Goal: Task Accomplishment & Management: Manage account settings

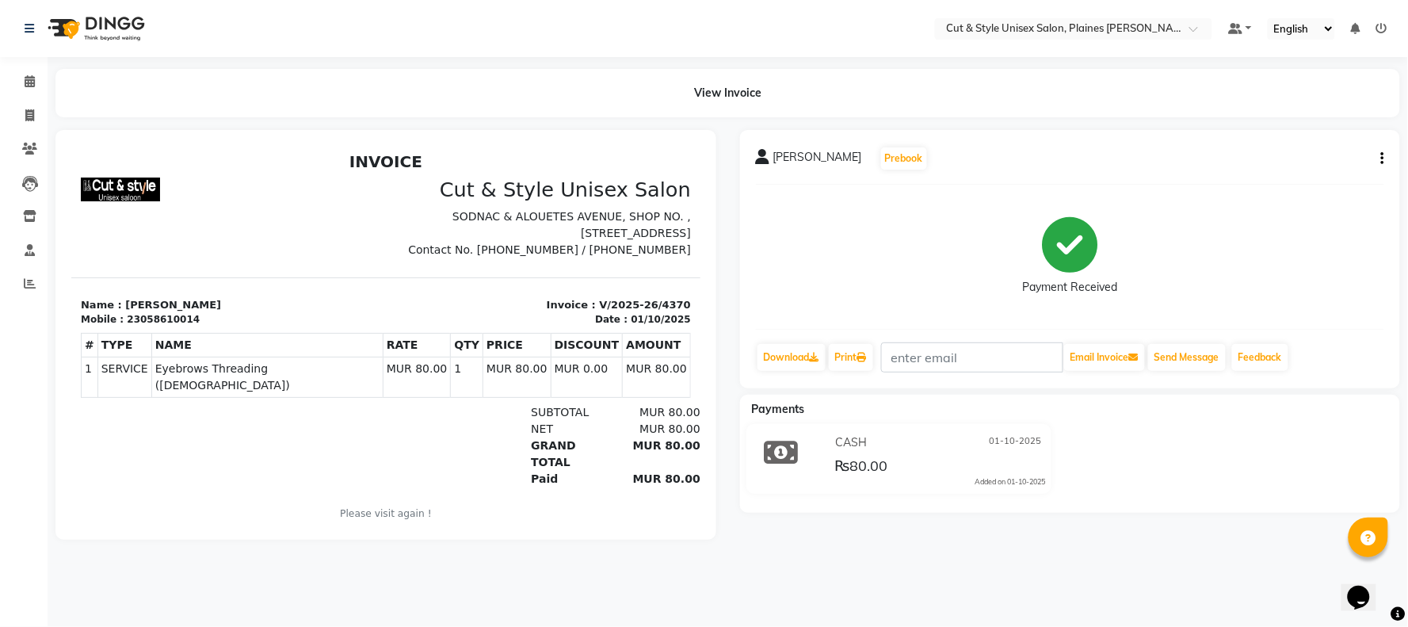
click at [57, 33] on img at bounding box center [94, 28] width 109 height 44
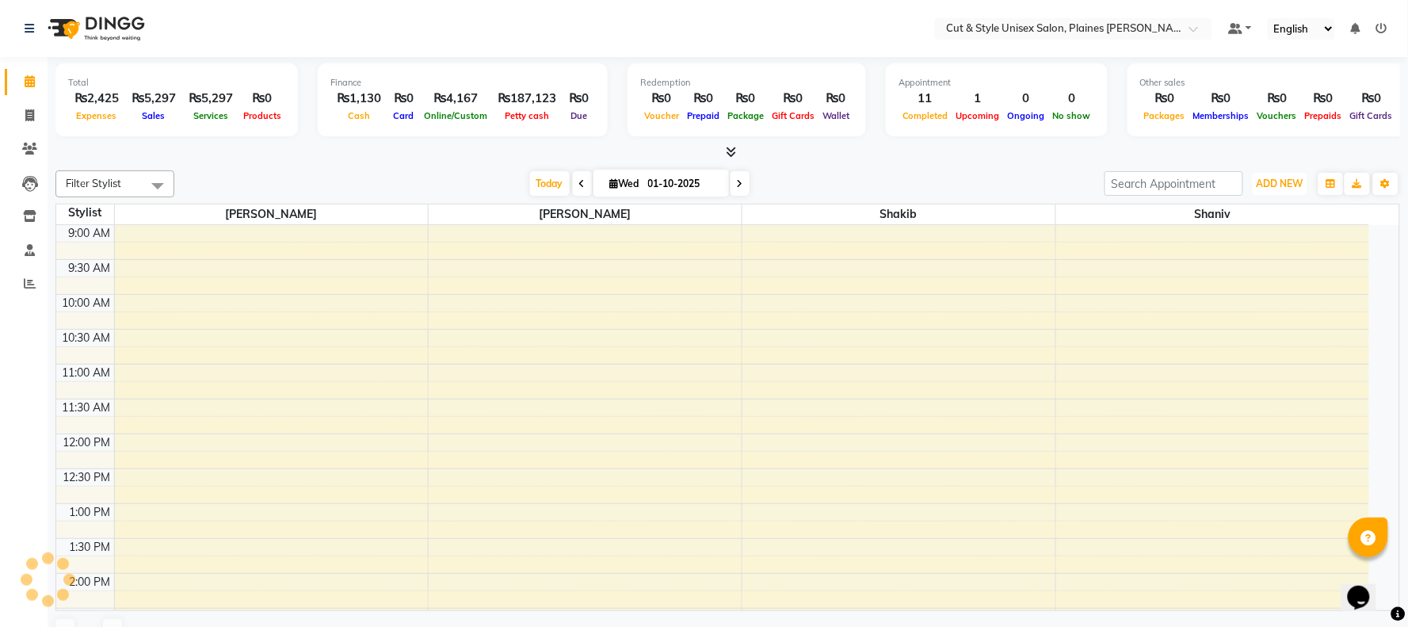
click at [1273, 179] on span "ADD NEW" at bounding box center [1280, 184] width 47 height 12
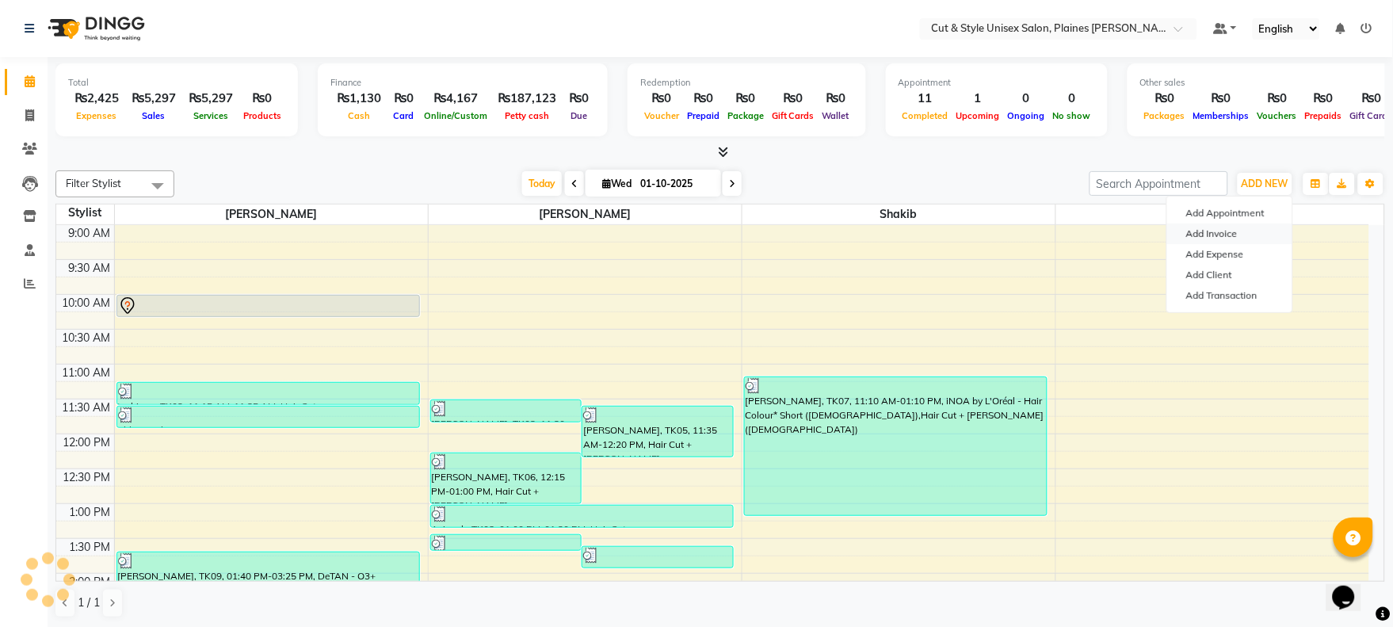
click at [1232, 231] on link "Add Invoice" at bounding box center [1229, 233] width 125 height 21
select select "service"
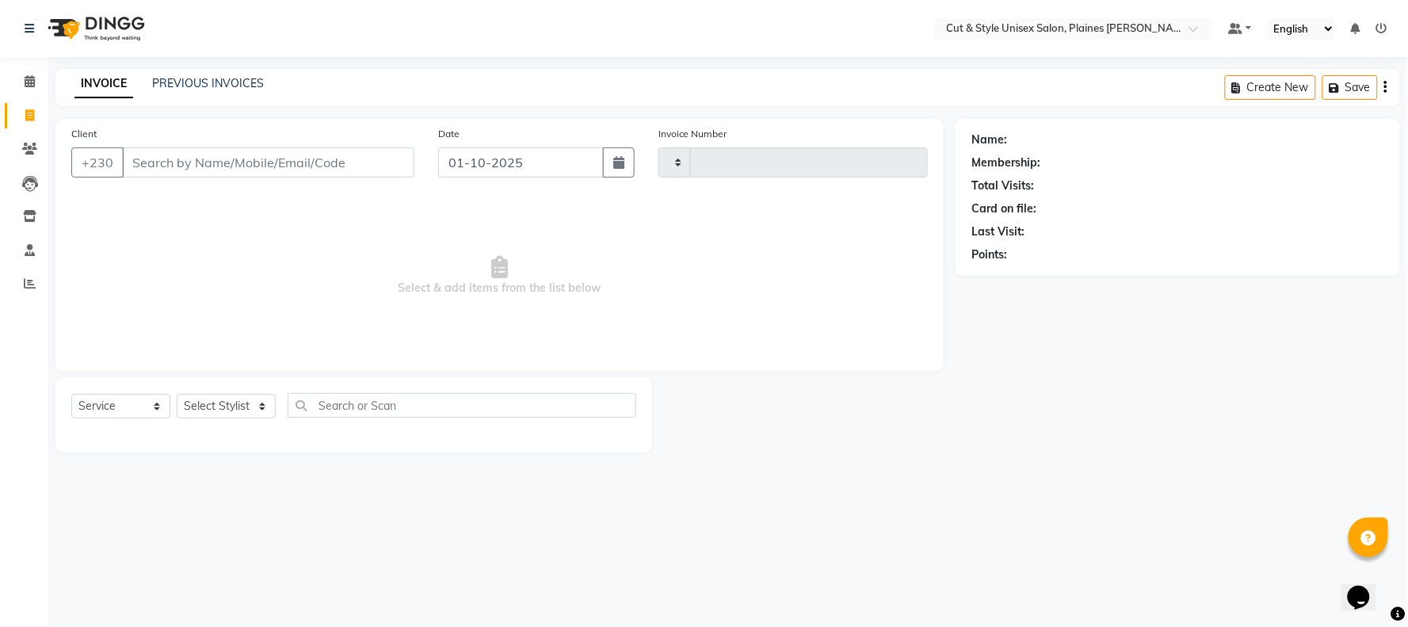
type input "4371"
select select "7731"
drag, startPoint x: 242, startPoint y: 147, endPoint x: 321, endPoint y: 106, distance: 88.6
click at [246, 147] on input "Client" at bounding box center [268, 162] width 292 height 30
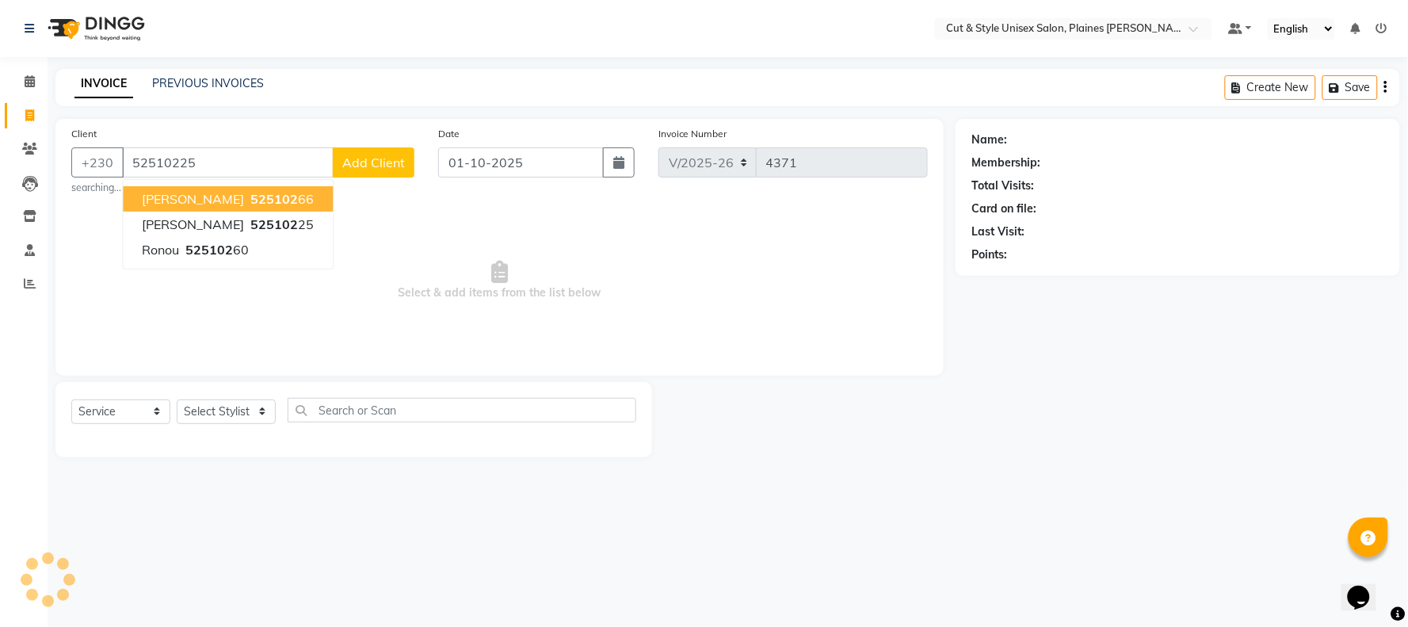
type input "52510225"
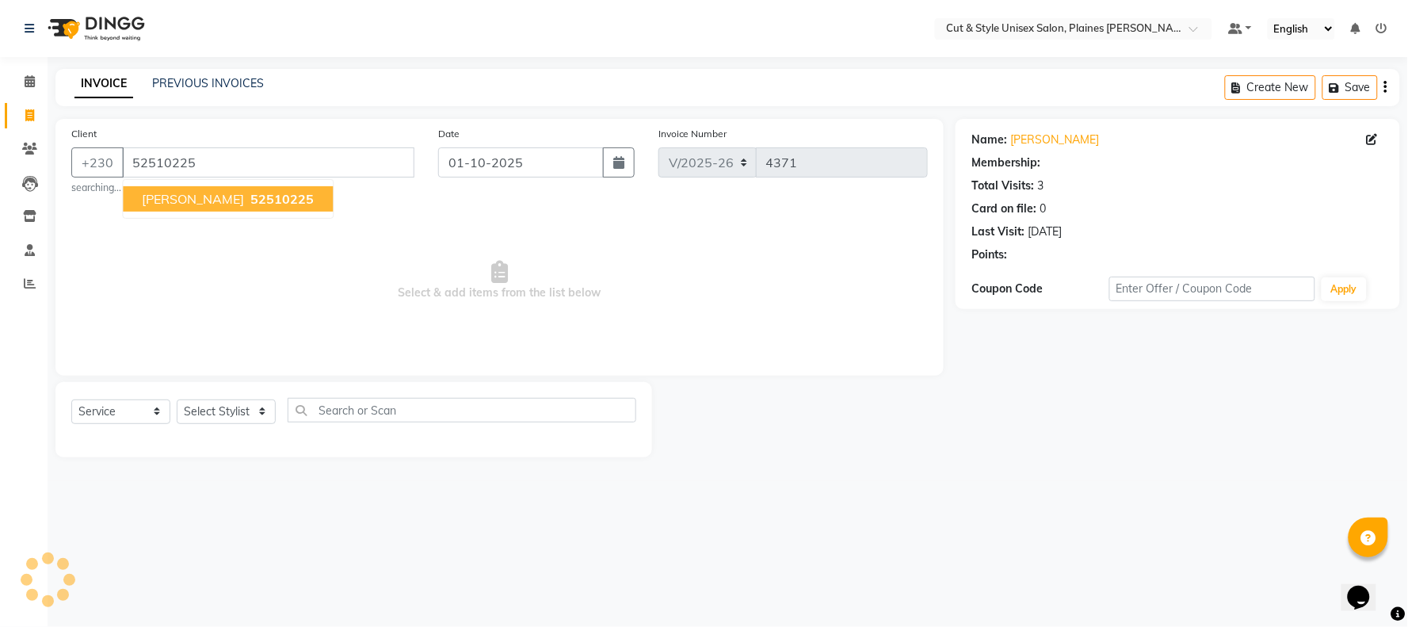
click at [211, 208] on button "[PERSON_NAME] 52510225" at bounding box center [228, 198] width 210 height 25
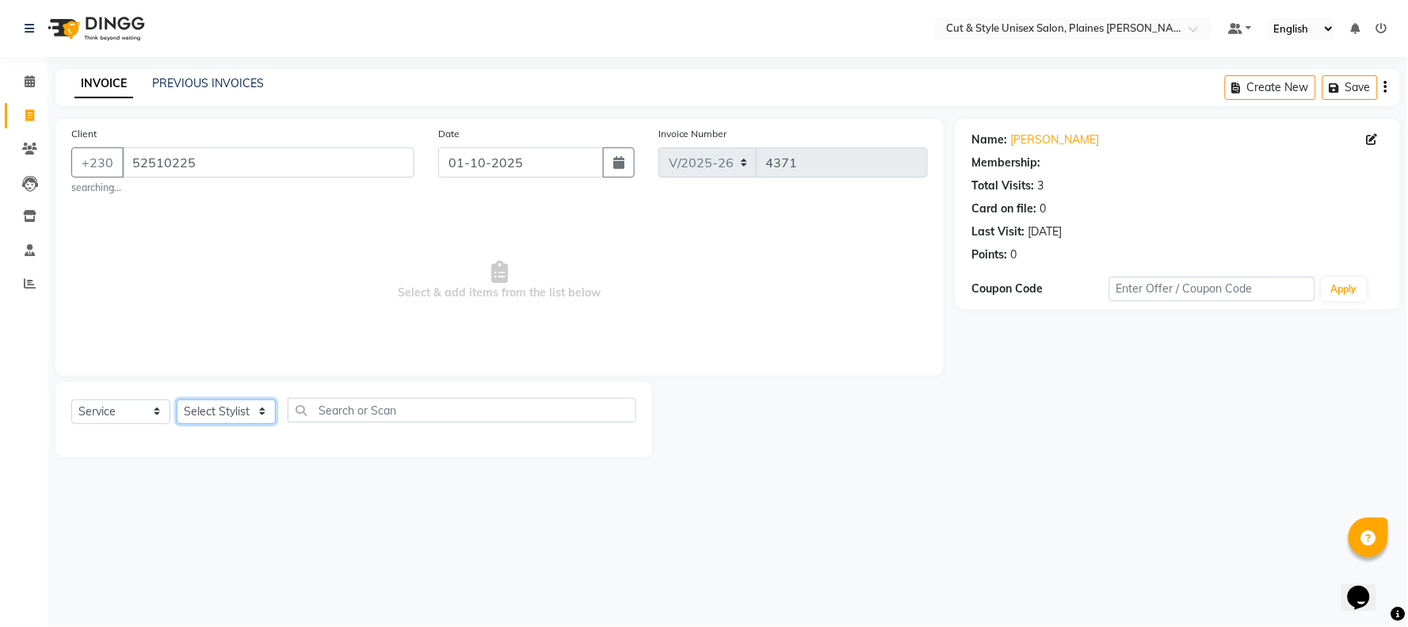
click at [228, 420] on select "Select Stylist [PERSON_NAME] Manager [PERSON_NAME]" at bounding box center [226, 411] width 99 height 25
select select "68909"
click at [177, 399] on select "Select Stylist [PERSON_NAME] Manager [PERSON_NAME]" at bounding box center [226, 411] width 99 height 25
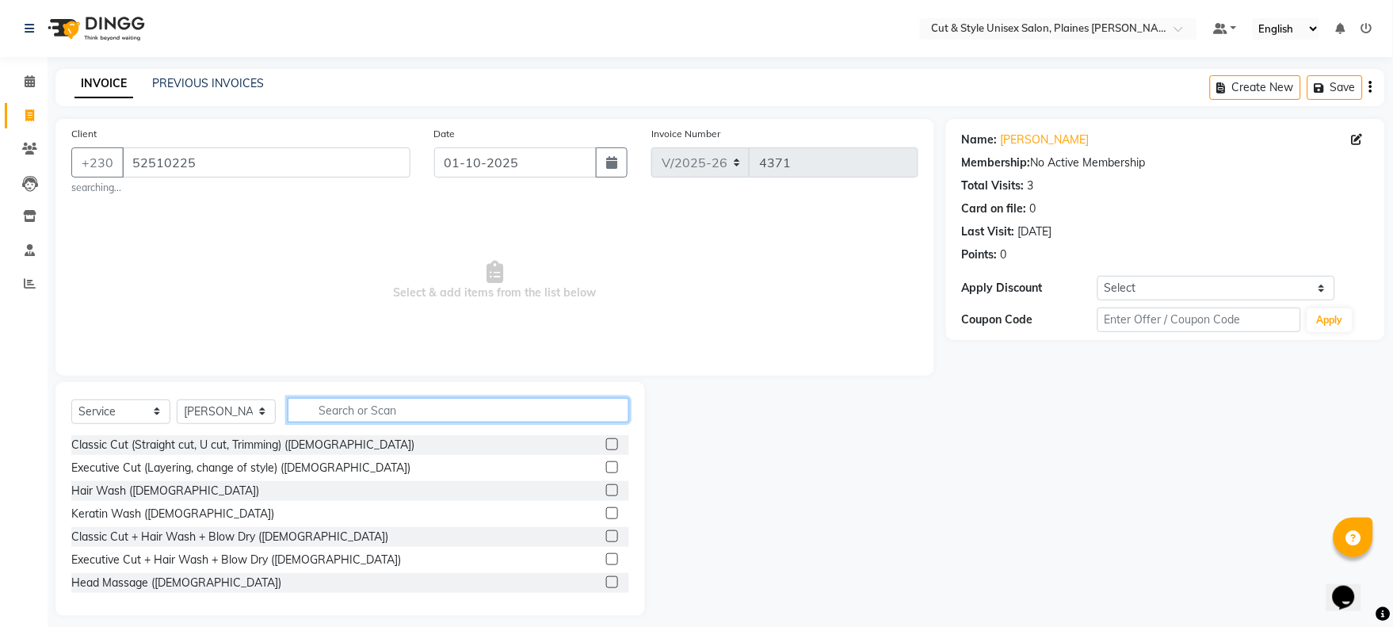
click at [361, 407] on input "text" at bounding box center [459, 410] width 342 height 25
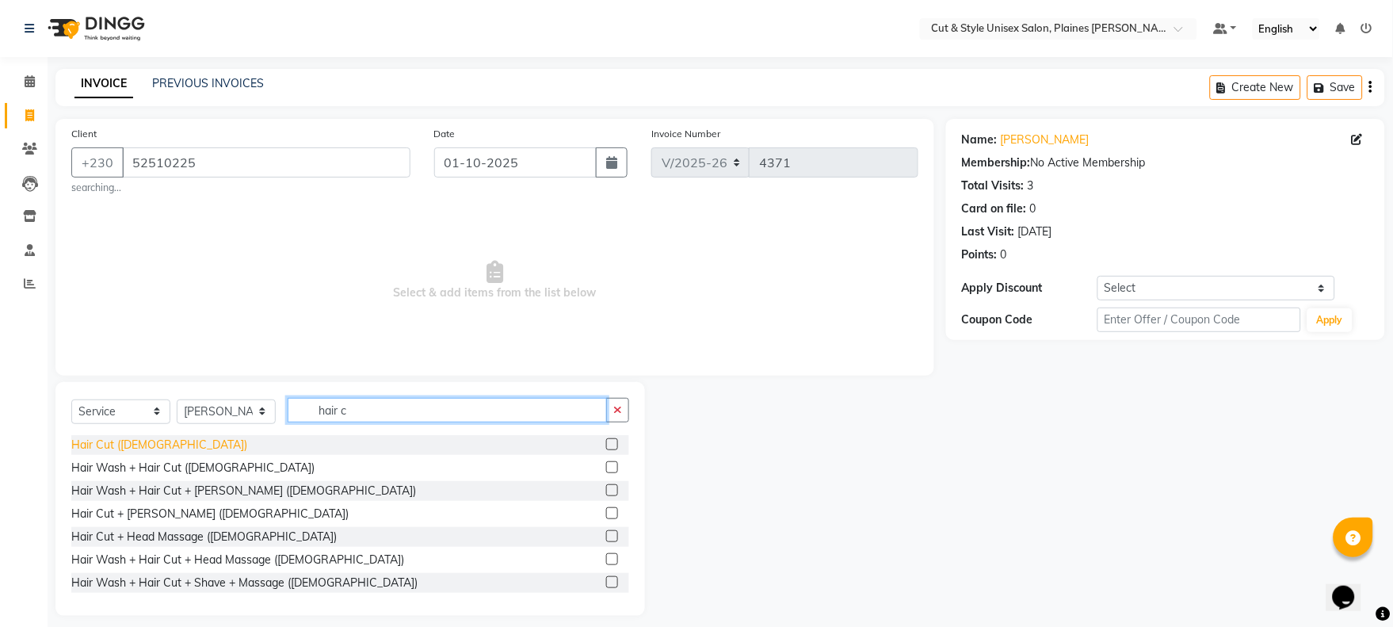
type input "hair c"
click at [93, 445] on div "Hair Cut ([DEMOGRAPHIC_DATA])" at bounding box center [159, 445] width 176 height 17
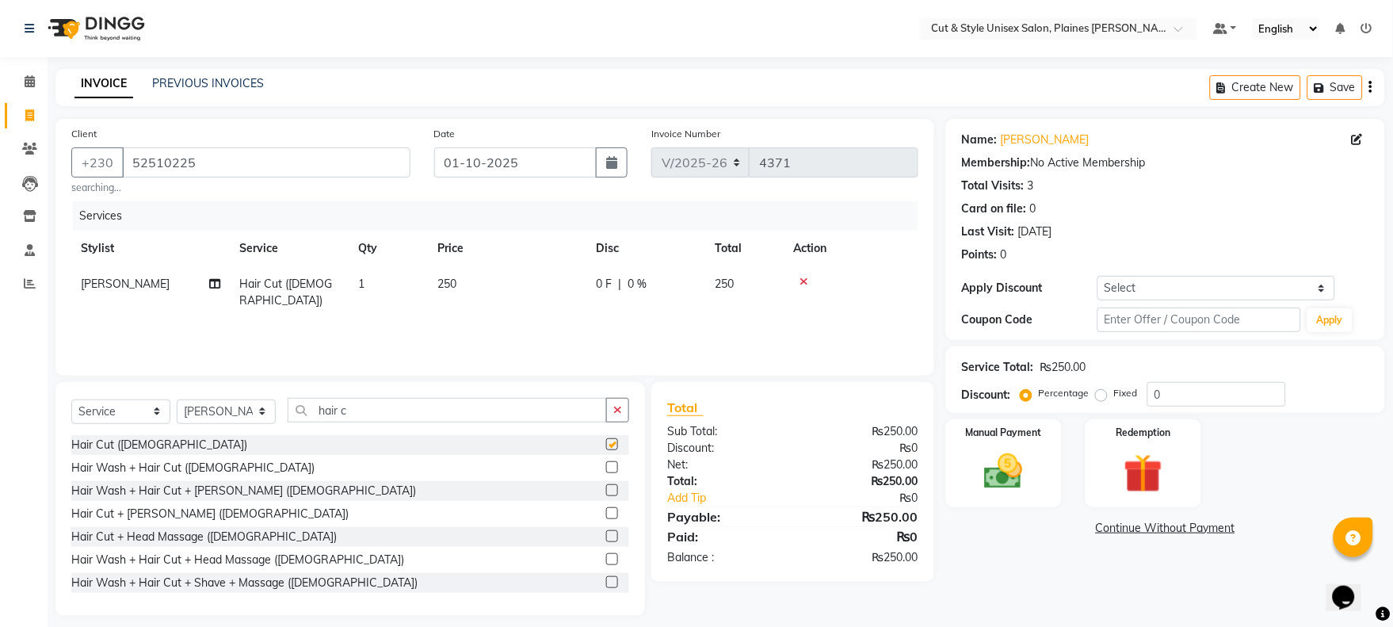
checkbox input "false"
click at [1023, 468] on img at bounding box center [1004, 472] width 66 height 47
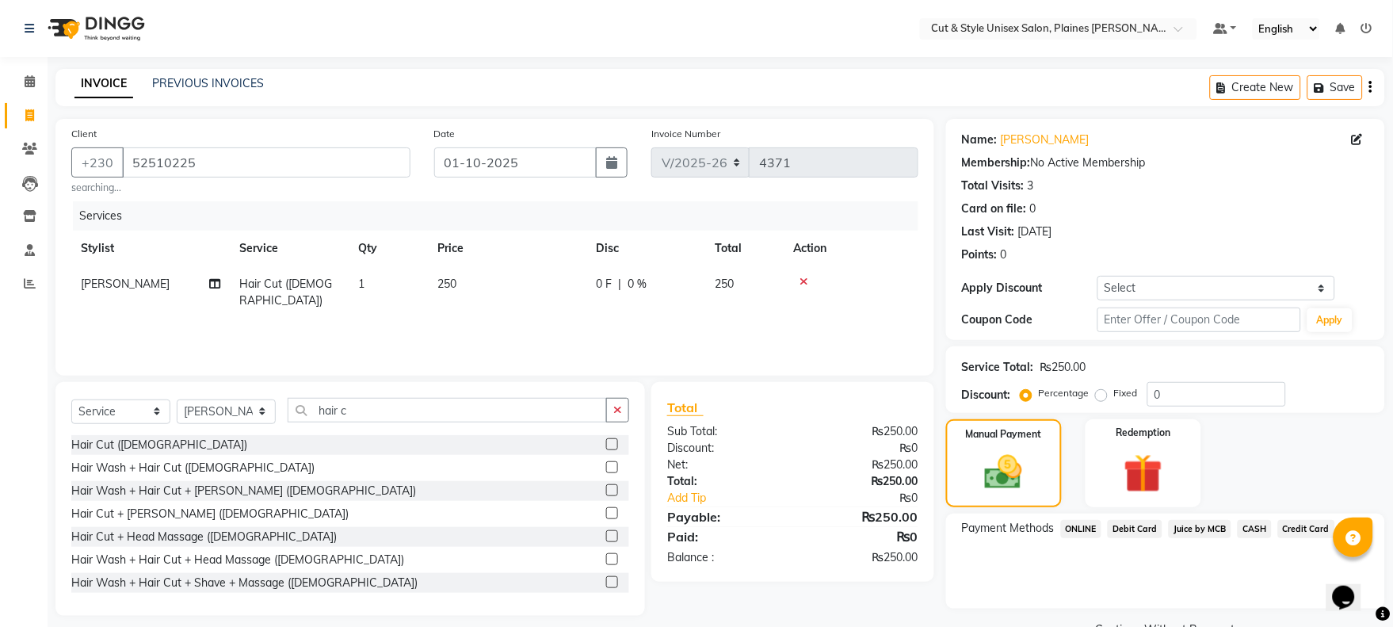
click at [1255, 527] on span "CASH" at bounding box center [1255, 529] width 34 height 18
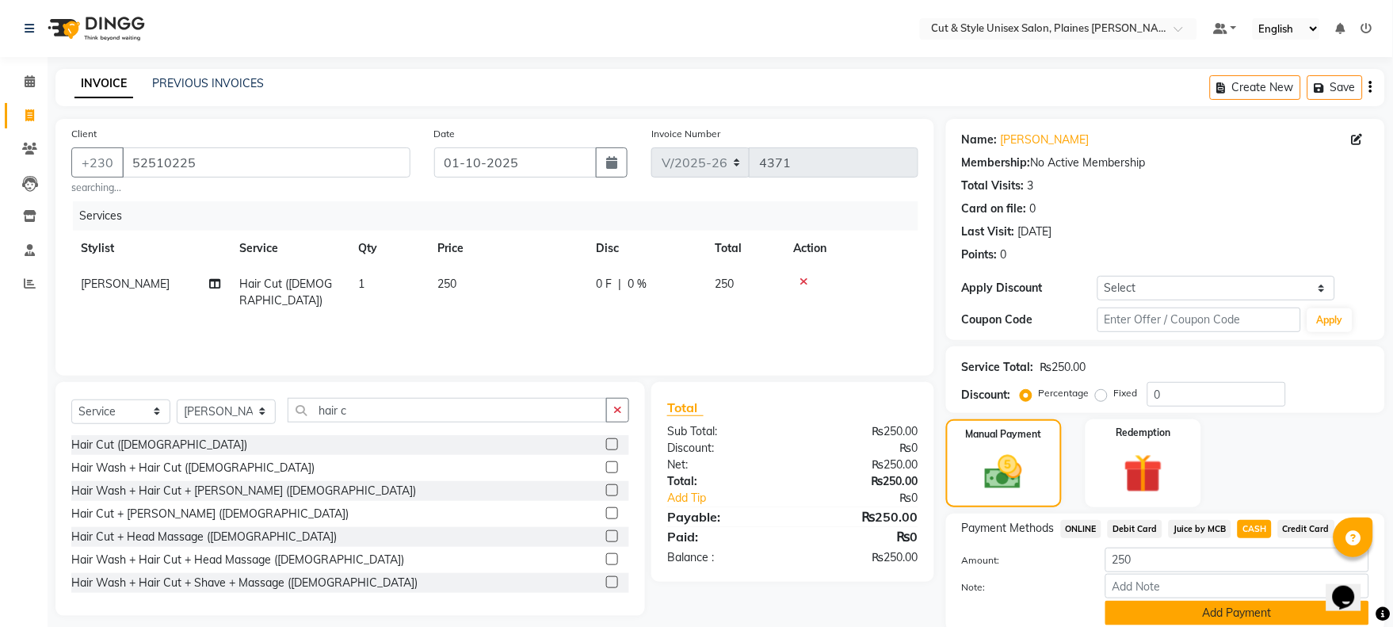
scroll to position [60, 0]
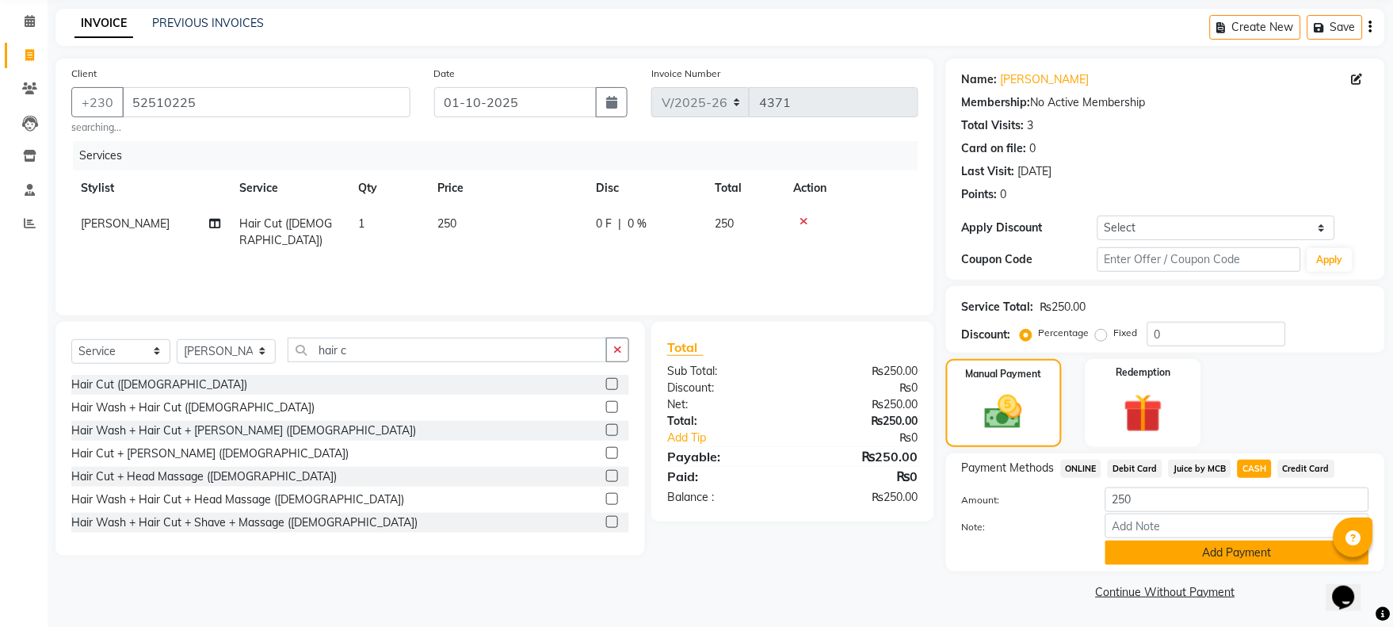
click at [1258, 556] on button "Add Payment" at bounding box center [1237, 552] width 264 height 25
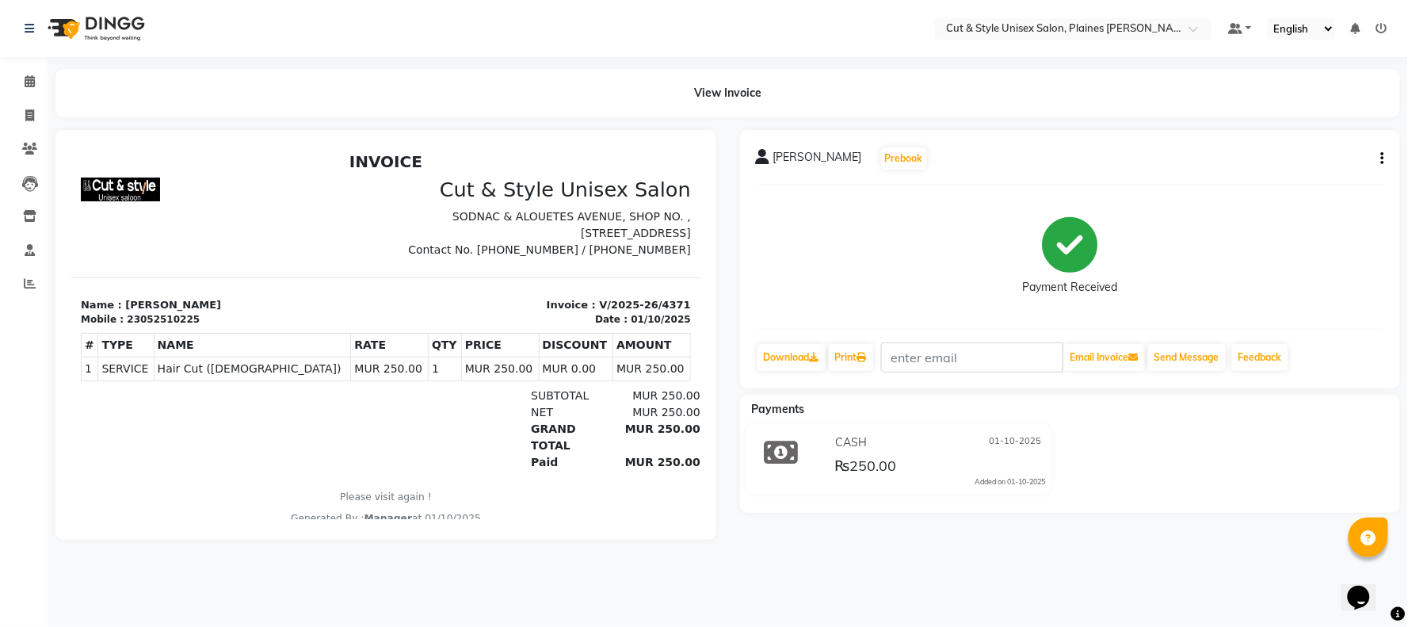
click at [66, 29] on img at bounding box center [94, 28] width 109 height 44
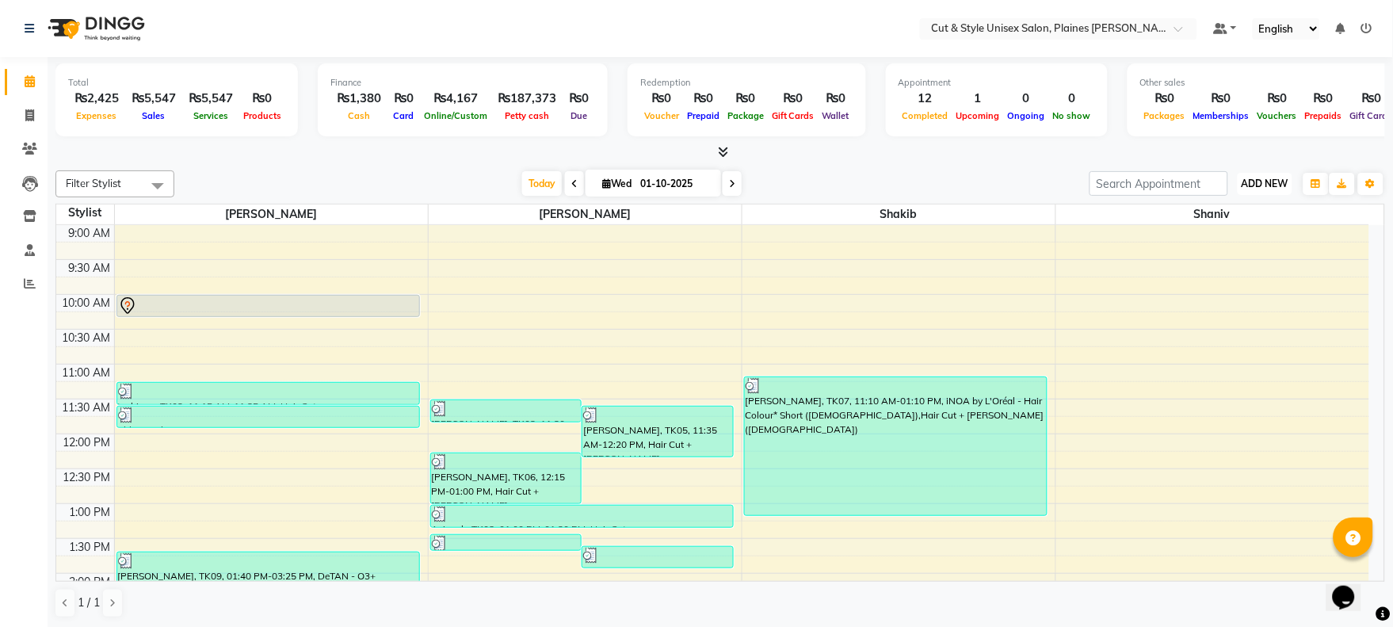
click at [1273, 178] on span "ADD NEW" at bounding box center [1265, 184] width 47 height 12
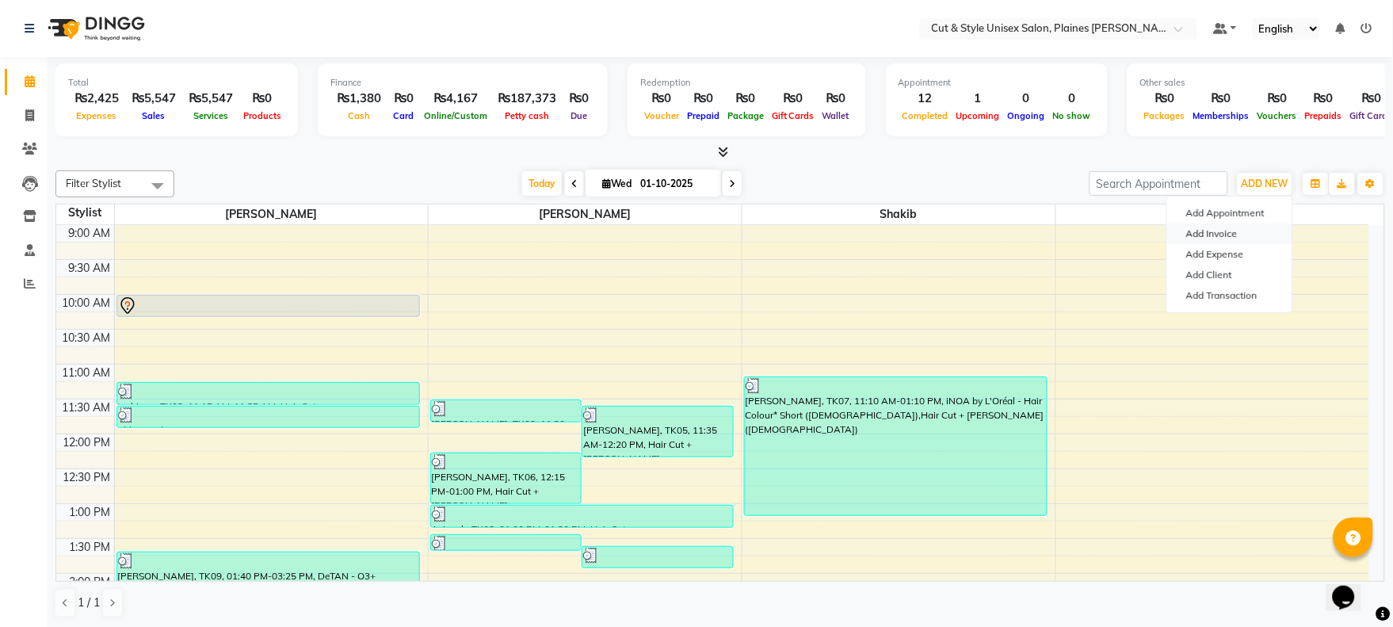
click at [1231, 228] on link "Add Invoice" at bounding box center [1229, 233] width 125 height 21
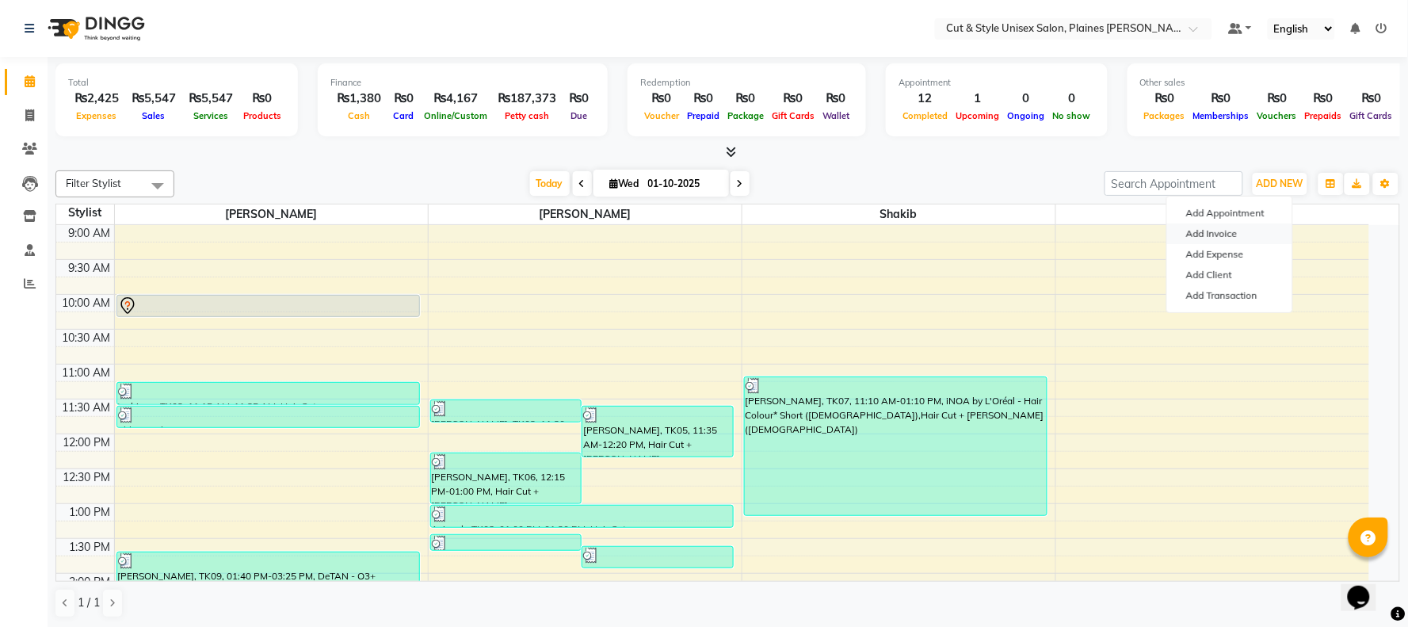
select select "service"
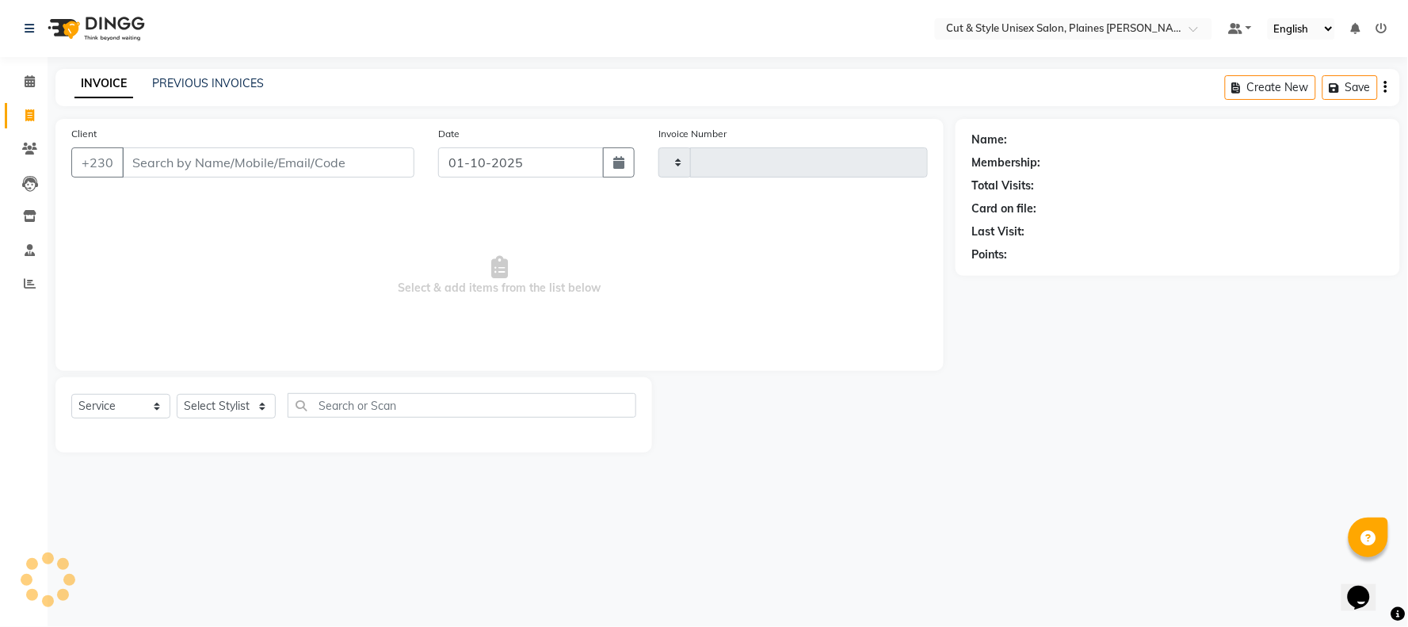
type input "4372"
select select "7731"
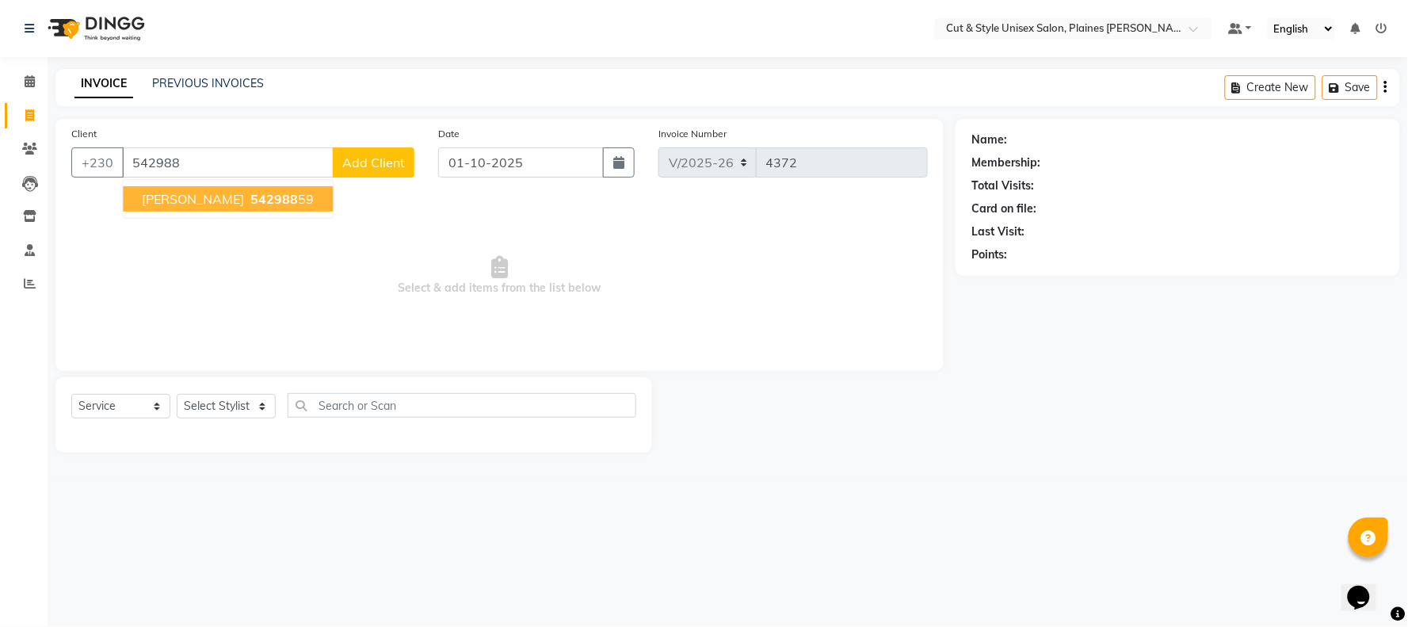
click at [251, 204] on span "542988" at bounding box center [274, 199] width 48 height 16
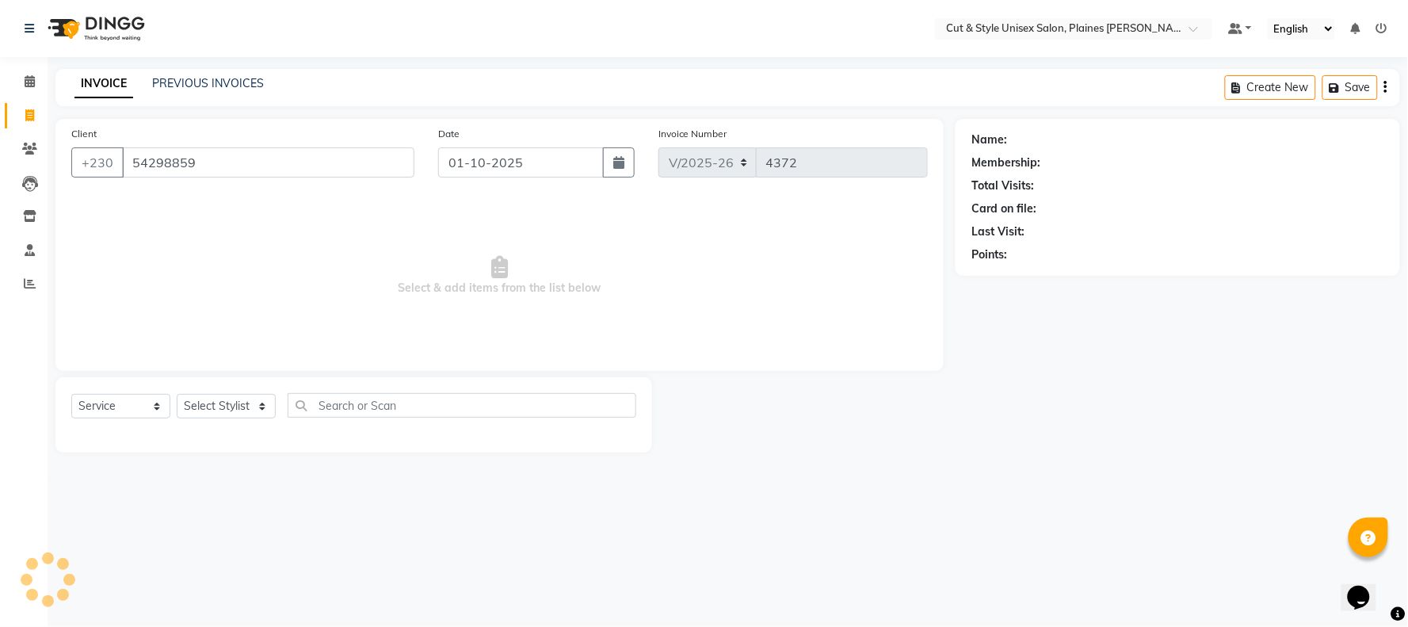
type input "54298859"
click at [223, 414] on select "Select Stylist [PERSON_NAME] Manager [PERSON_NAME]" at bounding box center [226, 406] width 99 height 25
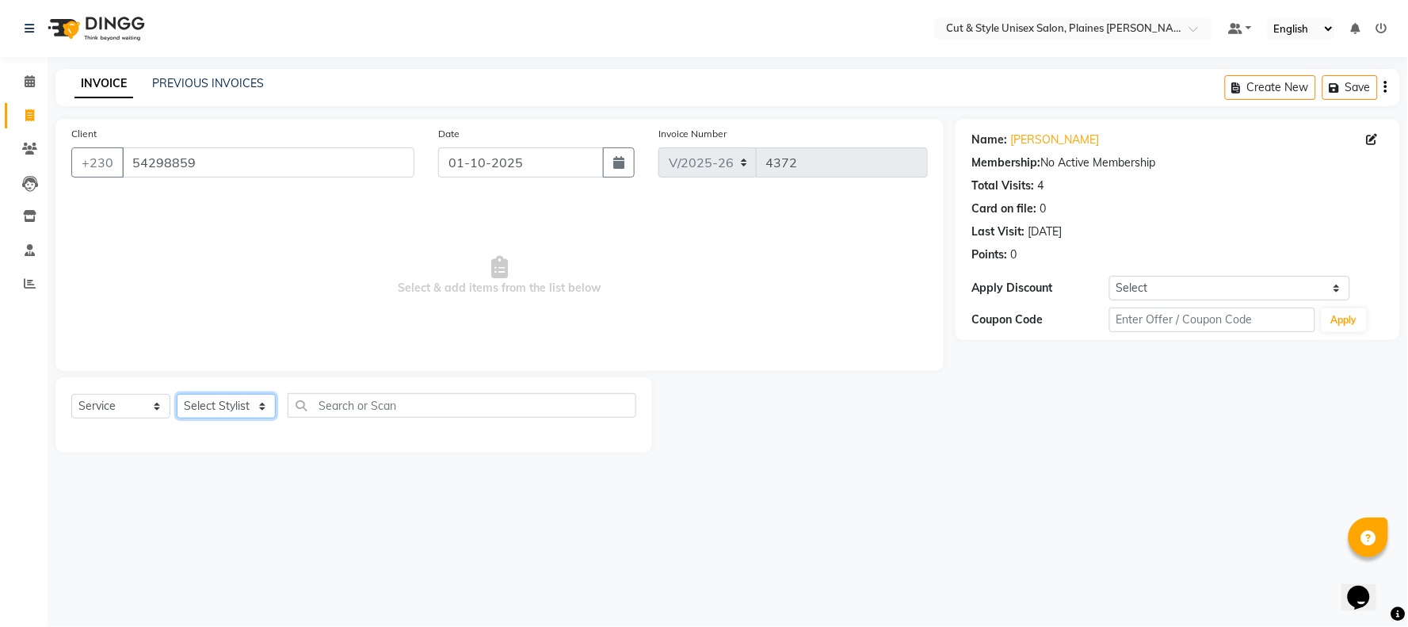
select select "68910"
click at [177, 395] on select "Select Stylist [PERSON_NAME] Manager [PERSON_NAME]" at bounding box center [226, 406] width 99 height 25
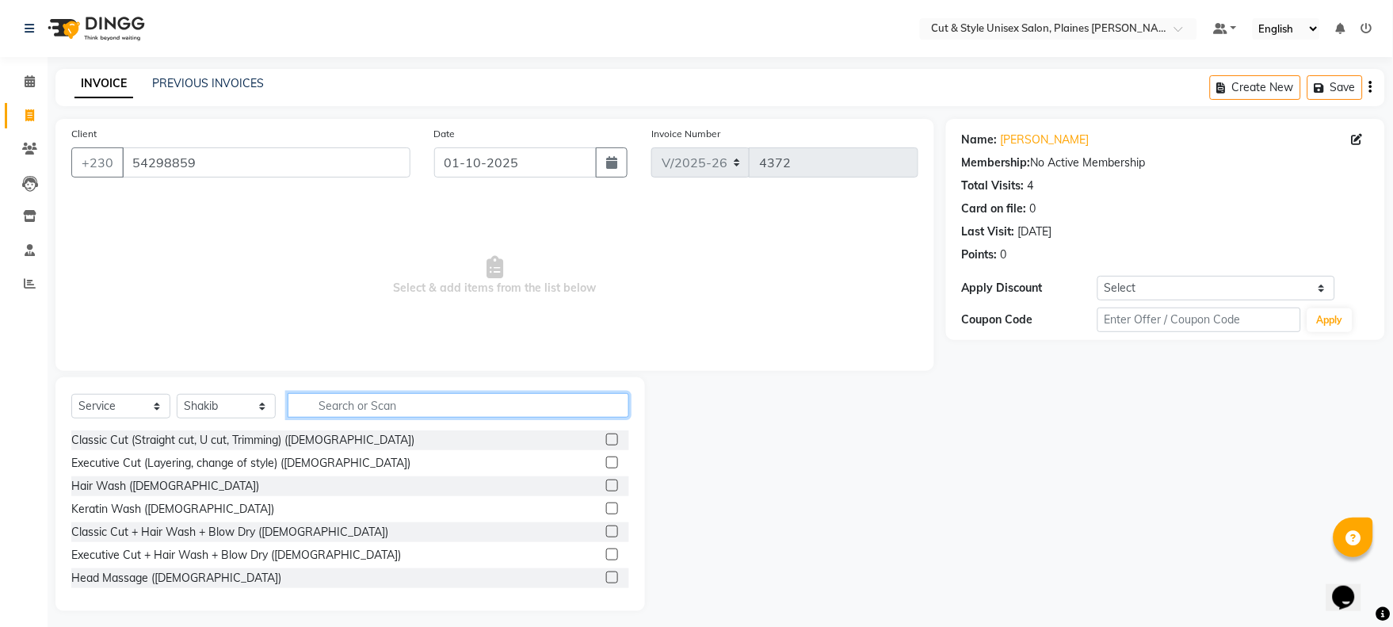
click at [374, 396] on input "text" at bounding box center [459, 405] width 342 height 25
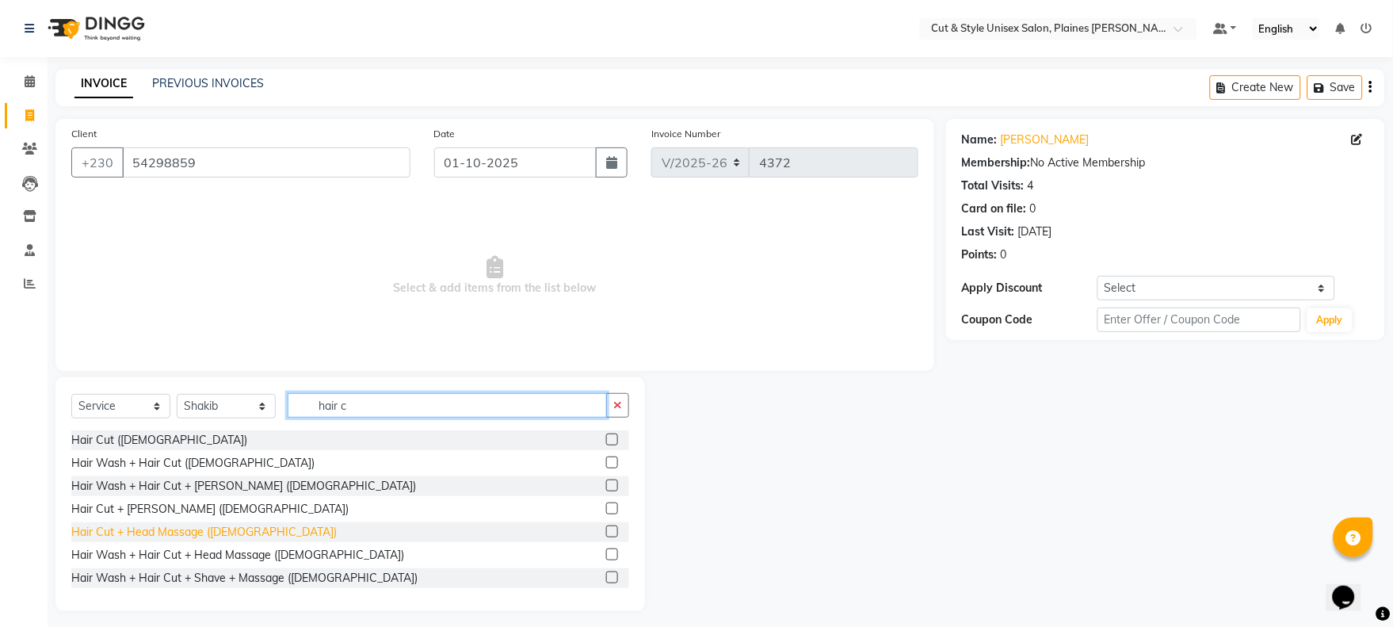
type input "hair c"
click at [171, 532] on div "Hair Cut + Head Massage ([DEMOGRAPHIC_DATA])" at bounding box center [203, 532] width 265 height 17
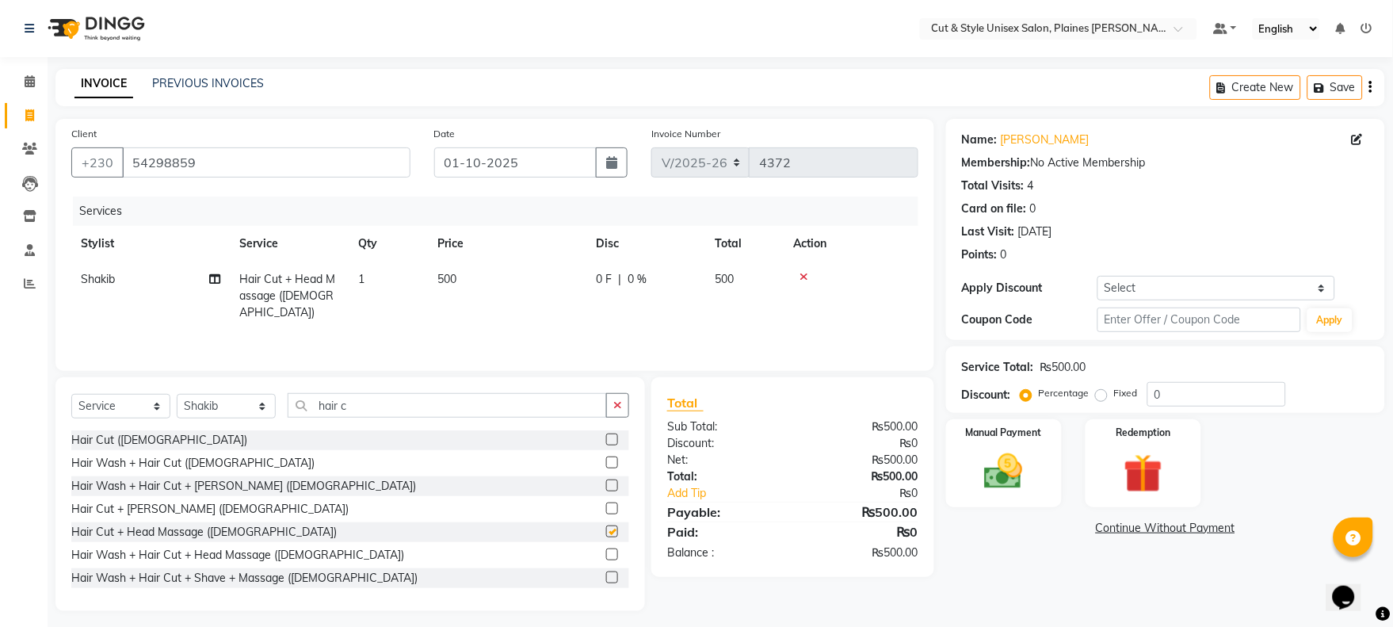
checkbox input "false"
click at [614, 409] on icon "button" at bounding box center [617, 404] width 9 height 11
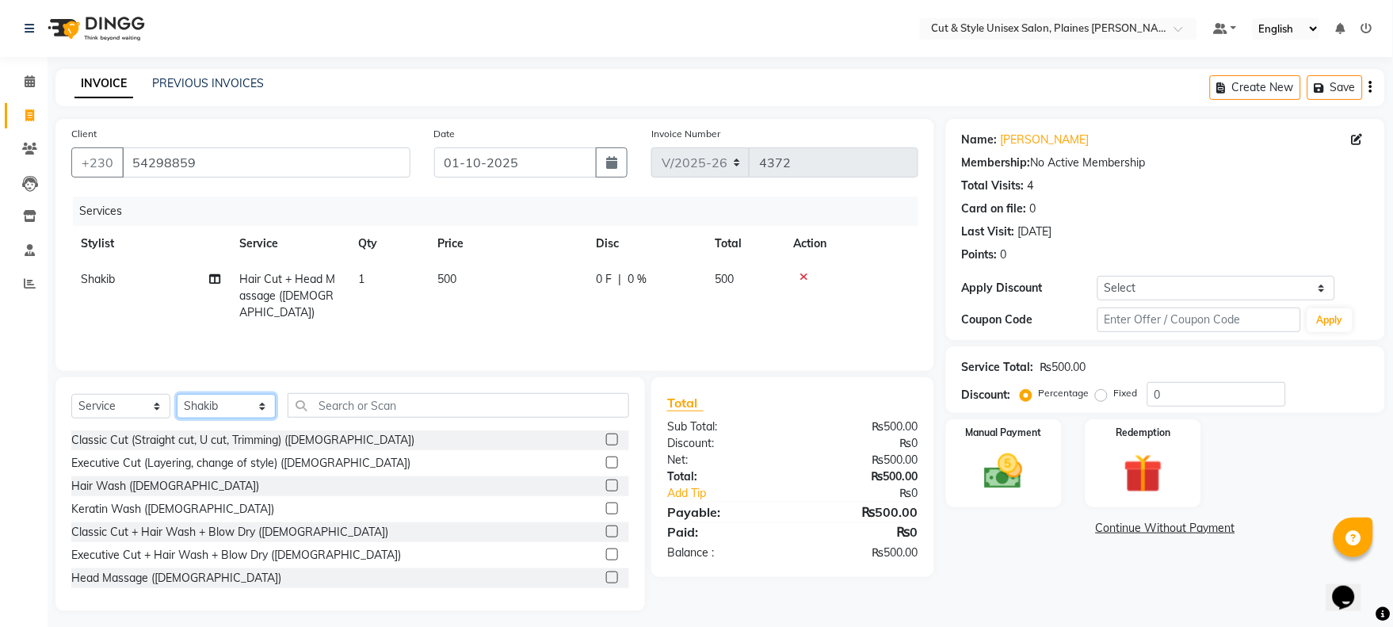
click at [231, 410] on select "Select Stylist [PERSON_NAME] Manager [PERSON_NAME]" at bounding box center [226, 406] width 99 height 25
select select "68911"
click at [177, 395] on select "Select Stylist [PERSON_NAME] Manager [PERSON_NAME]" at bounding box center [226, 406] width 99 height 25
click at [371, 407] on input "text" at bounding box center [459, 405] width 342 height 25
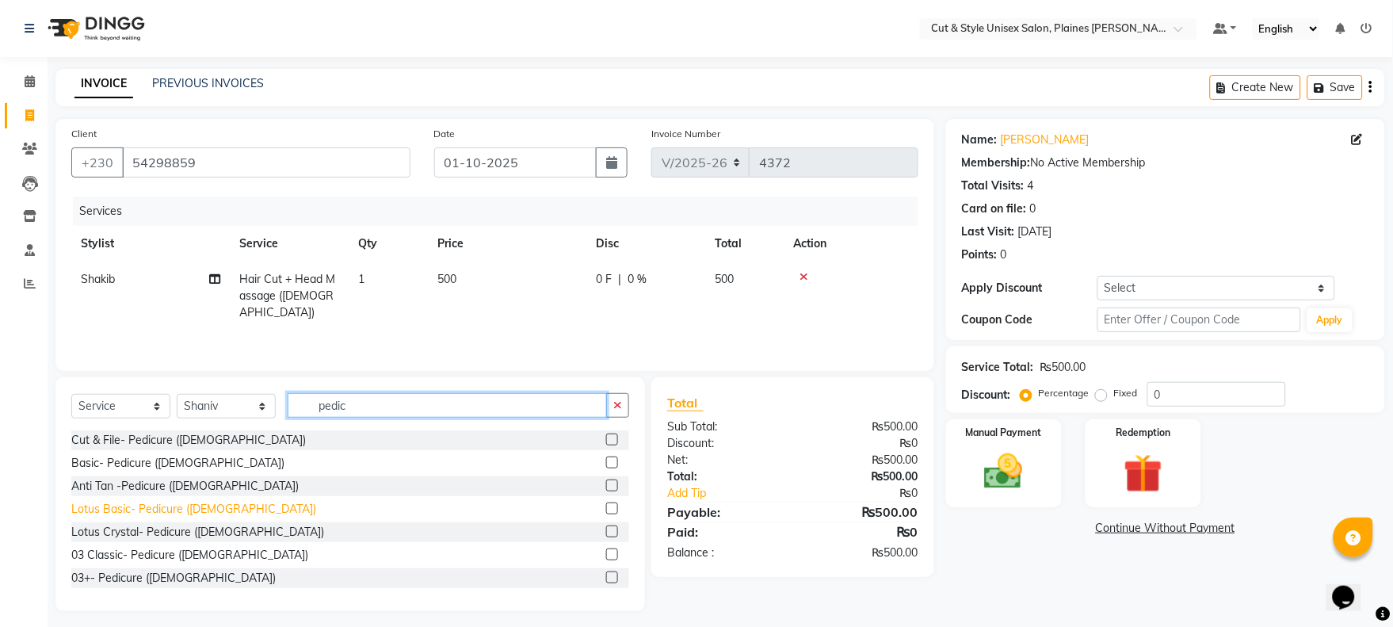
type input "pedic"
click at [135, 511] on div "Lotus Basic- Pedicure ([DEMOGRAPHIC_DATA])" at bounding box center [193, 509] width 245 height 17
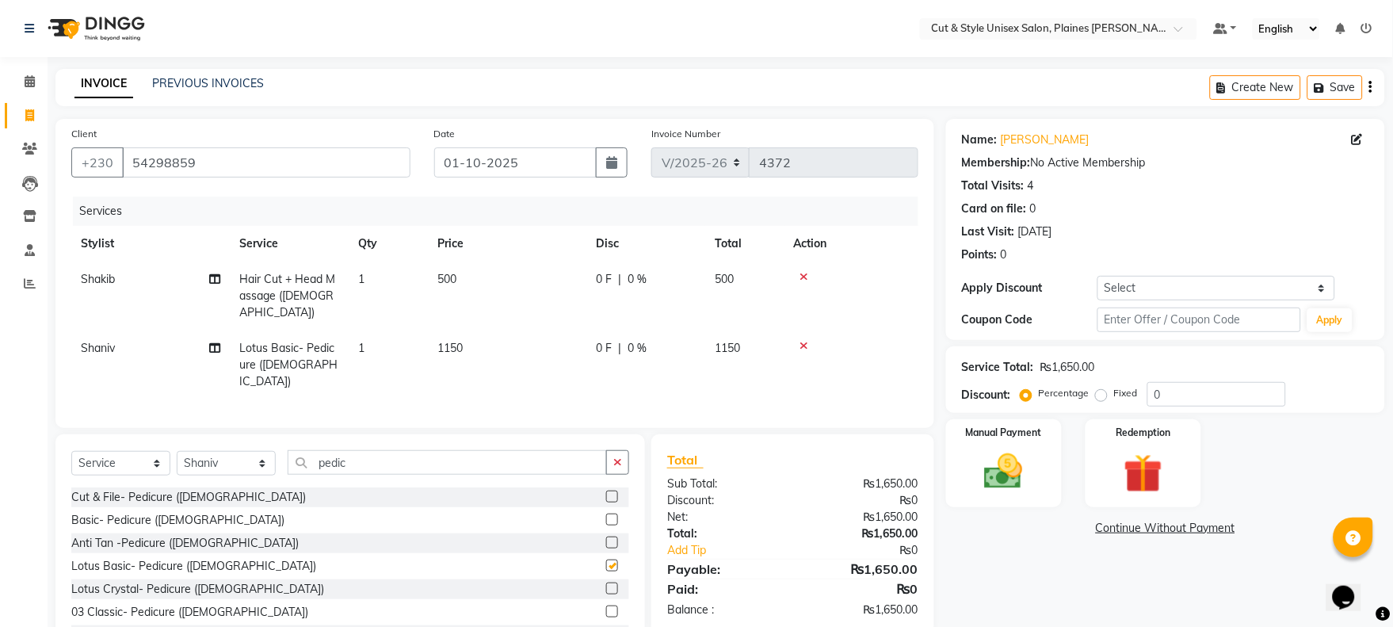
checkbox input "false"
click at [981, 497] on div "Manual Payment" at bounding box center [1004, 463] width 120 height 91
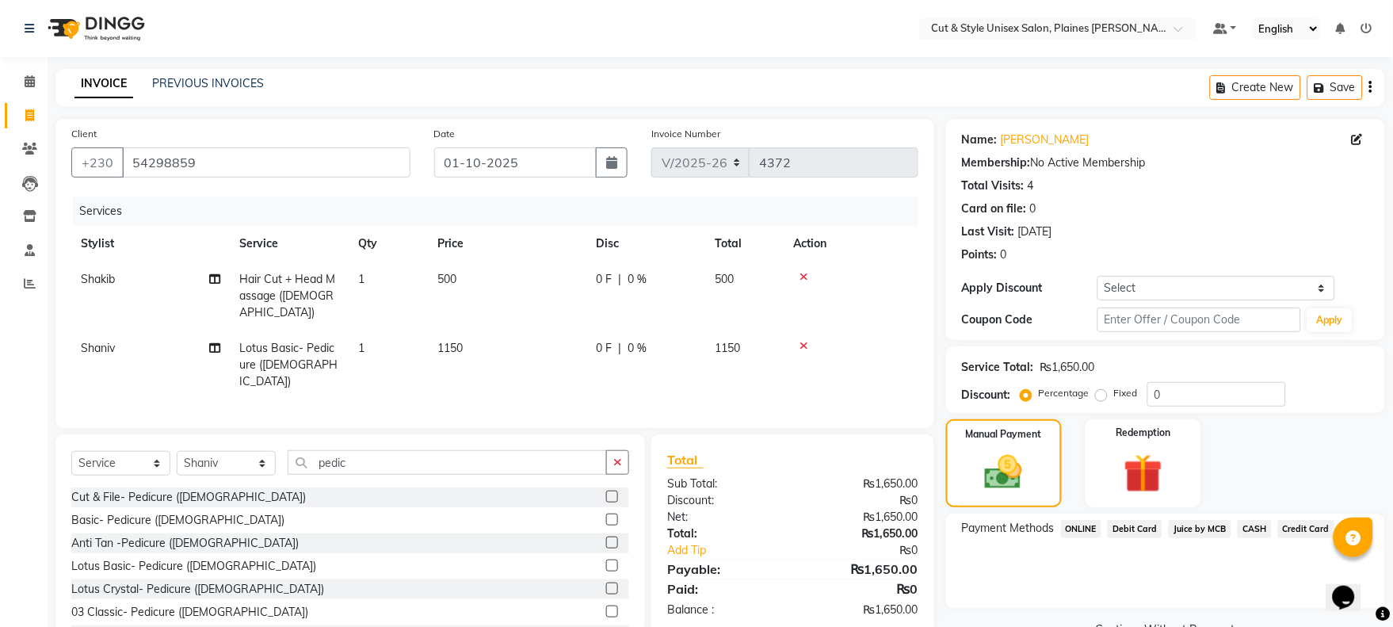
click at [1242, 525] on span "CASH" at bounding box center [1255, 529] width 34 height 18
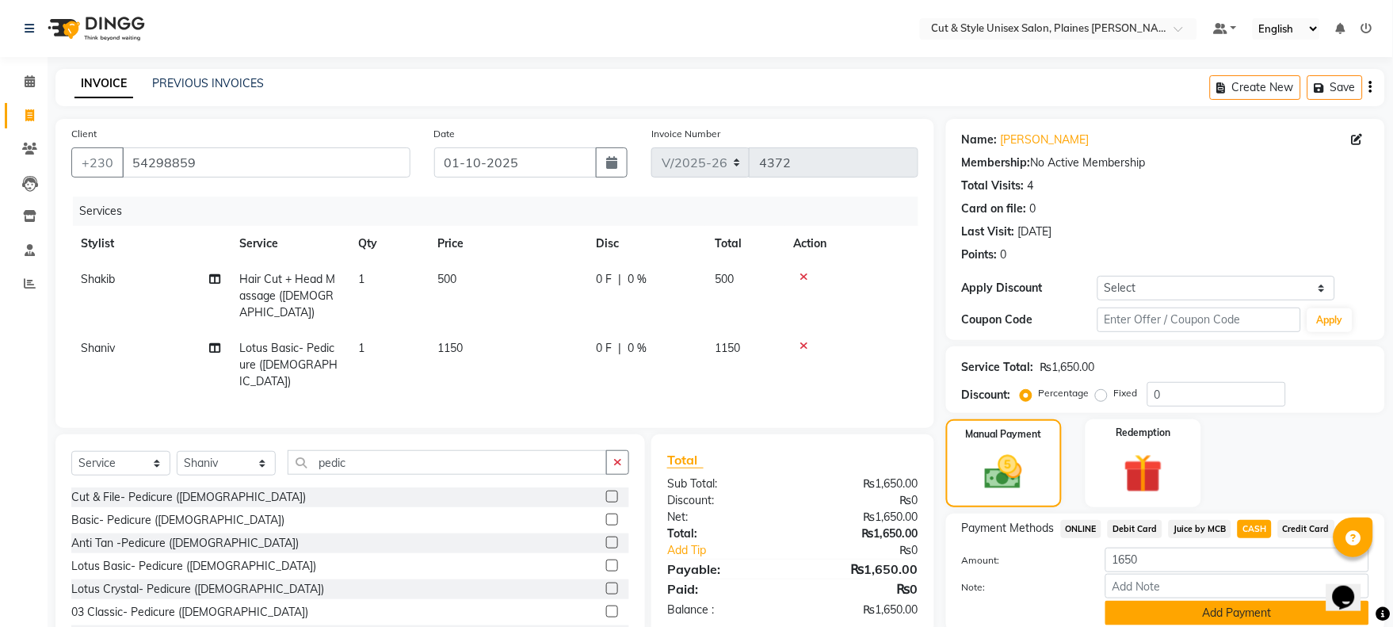
click at [1250, 601] on button "Add Payment" at bounding box center [1237, 613] width 264 height 25
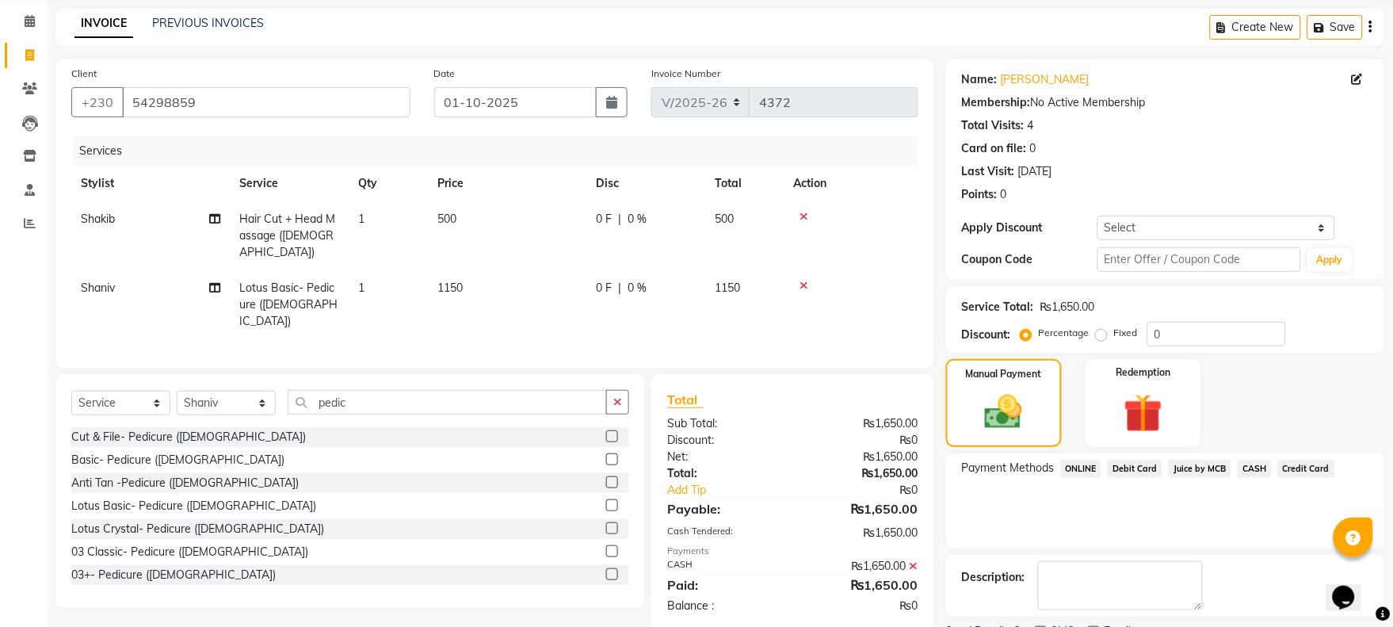
scroll to position [128, 0]
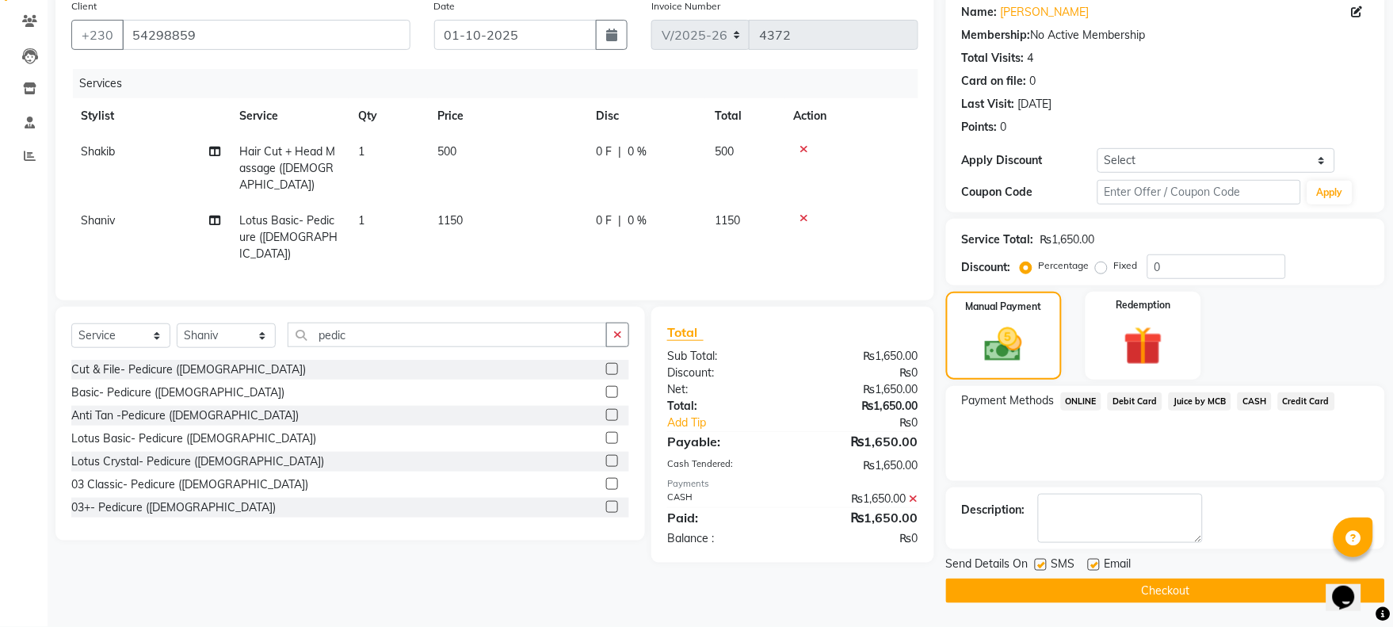
click at [1174, 590] on button "Checkout" at bounding box center [1165, 590] width 439 height 25
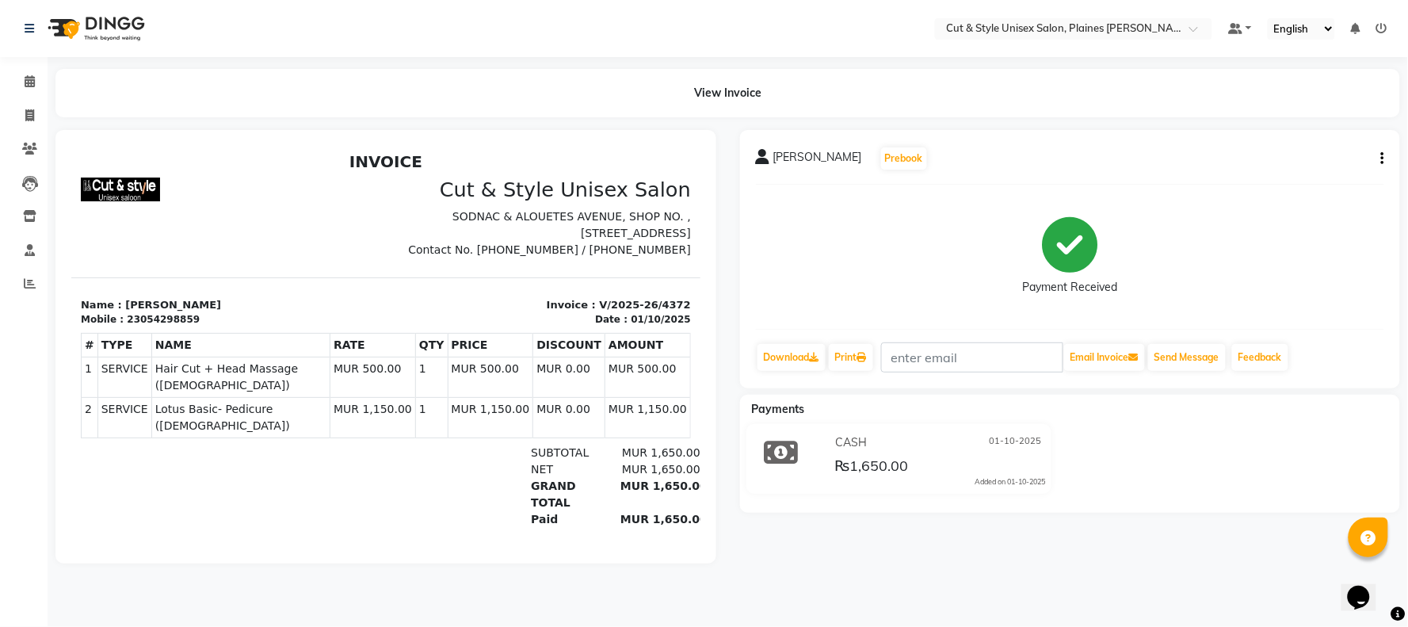
click at [68, 30] on img at bounding box center [94, 28] width 109 height 44
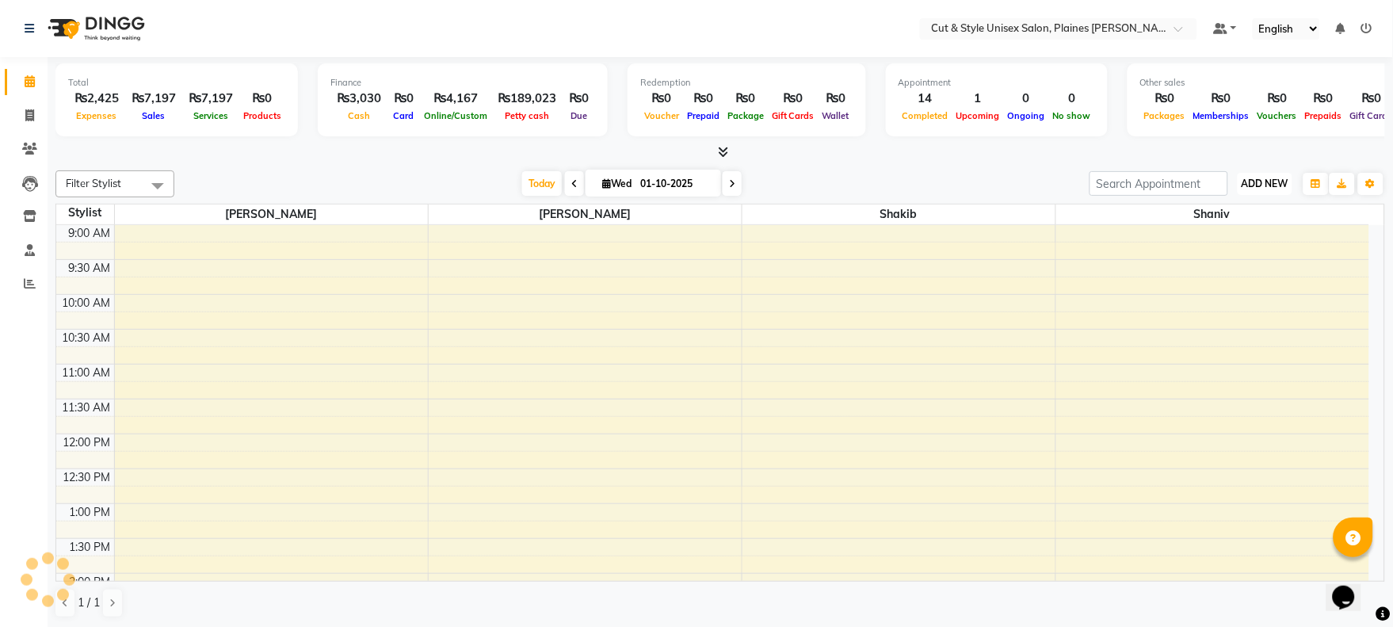
click at [1278, 182] on span "ADD NEW" at bounding box center [1265, 184] width 47 height 12
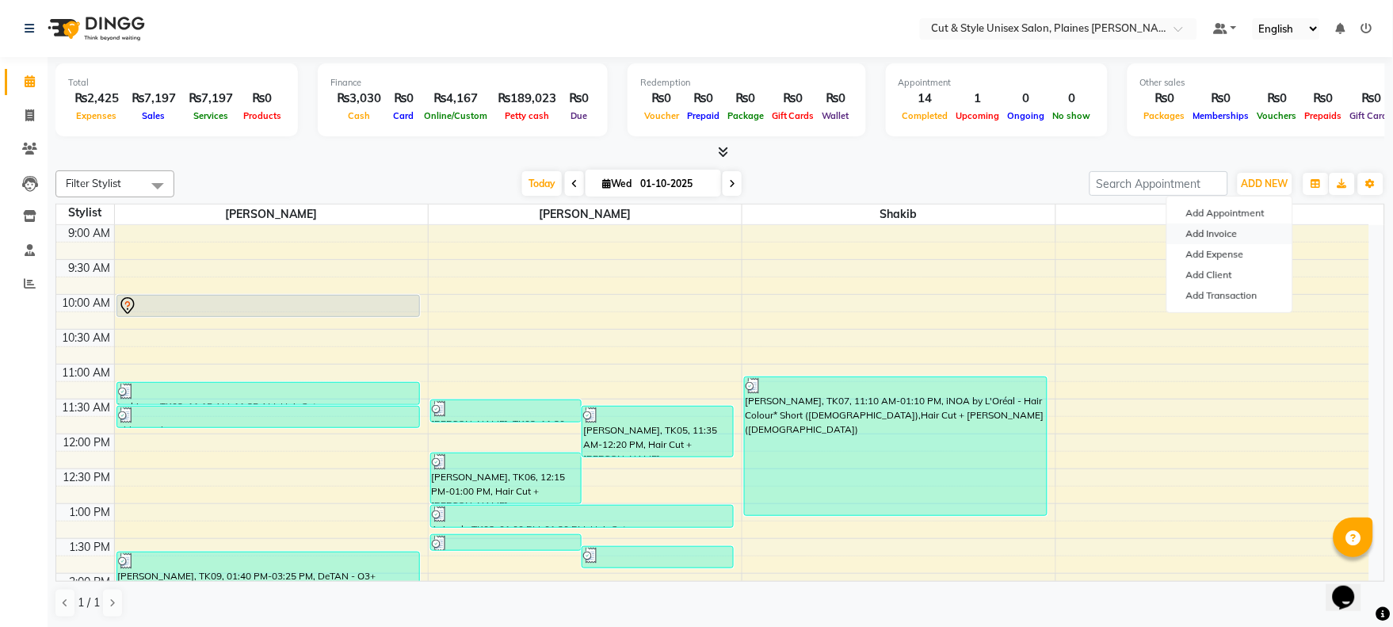
click at [1208, 227] on link "Add Invoice" at bounding box center [1229, 233] width 125 height 21
select select "service"
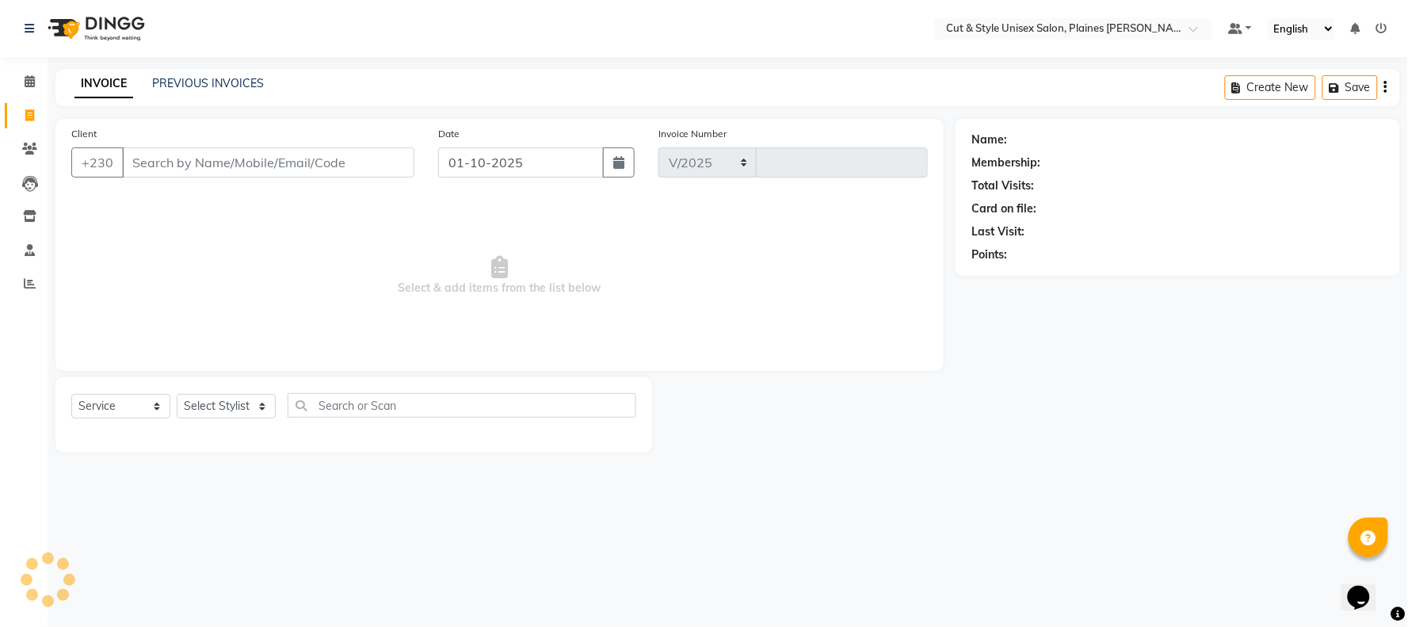
select select "7731"
type input "4373"
type input "57258239"
click at [373, 166] on span "Add Client" at bounding box center [373, 163] width 63 height 16
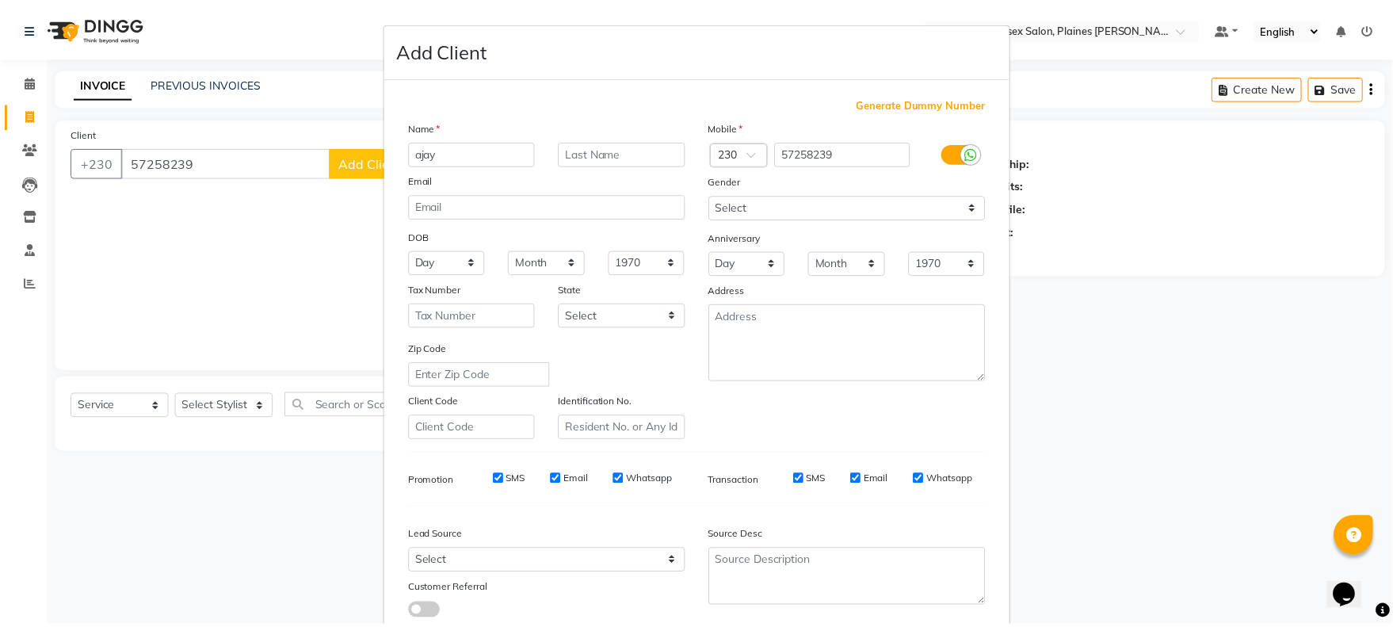
scroll to position [105, 0]
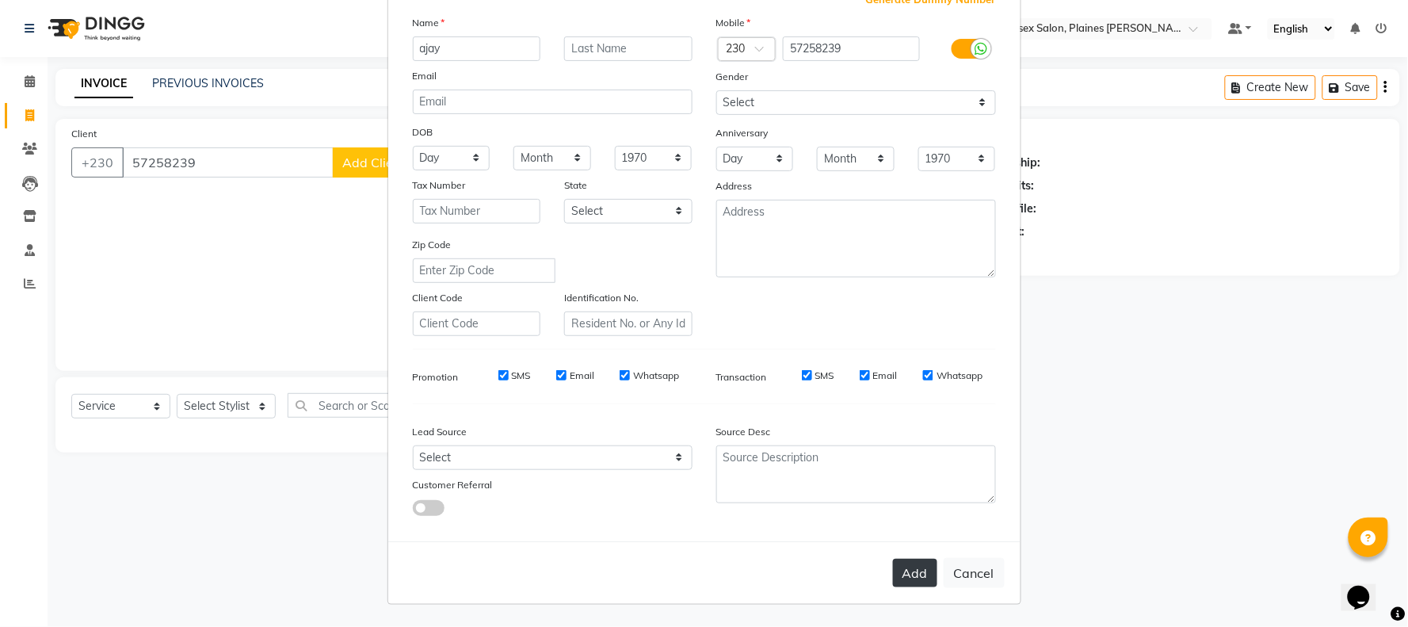
type input "ajay"
click at [917, 582] on button "Add" at bounding box center [915, 573] width 44 height 29
select select
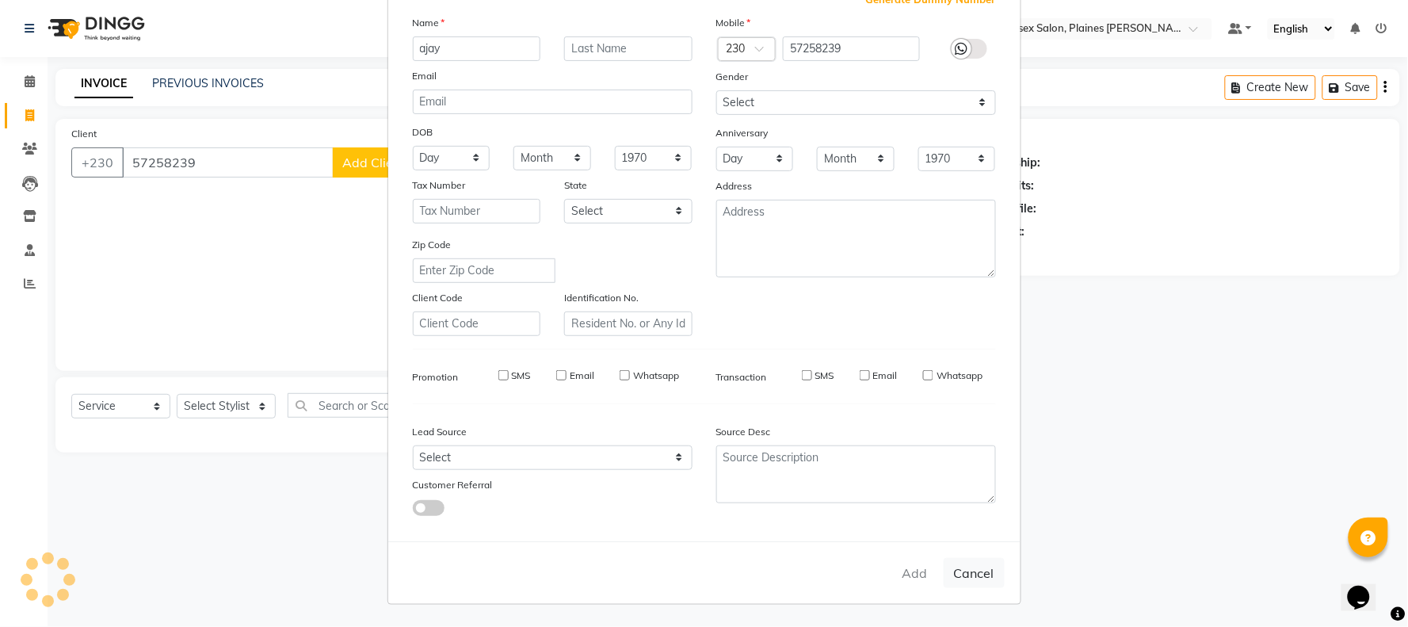
select select
checkbox input "false"
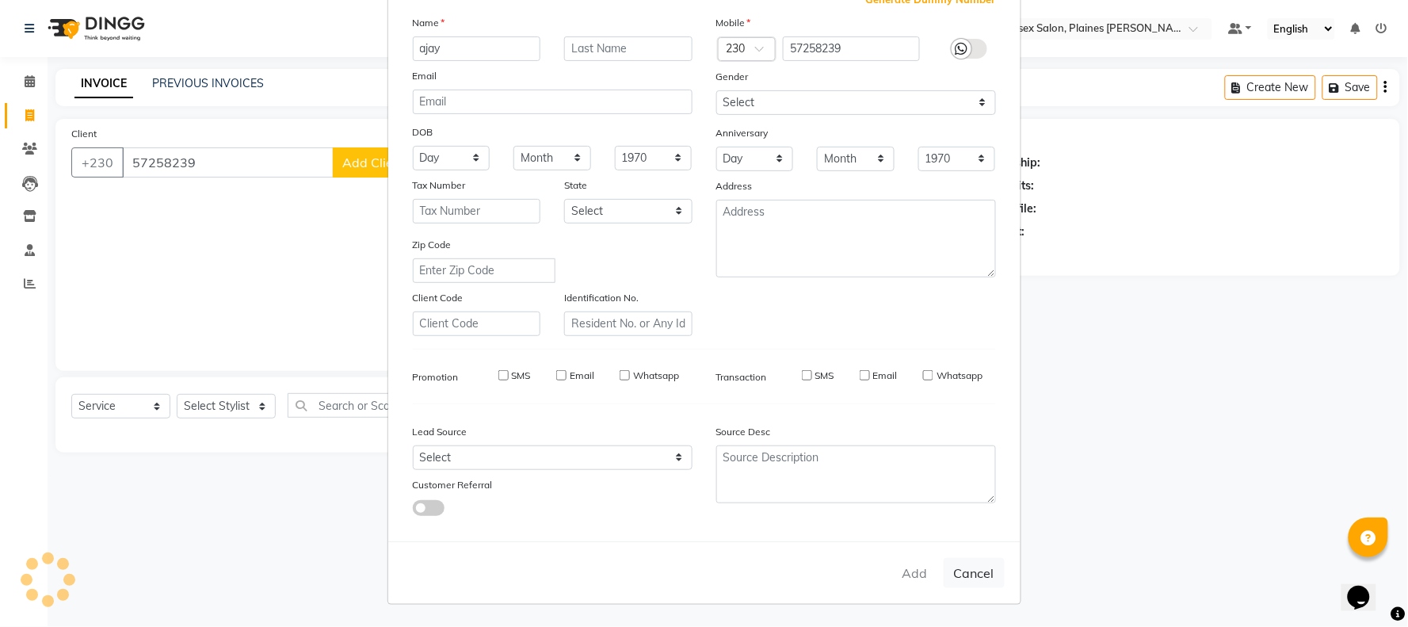
checkbox input "false"
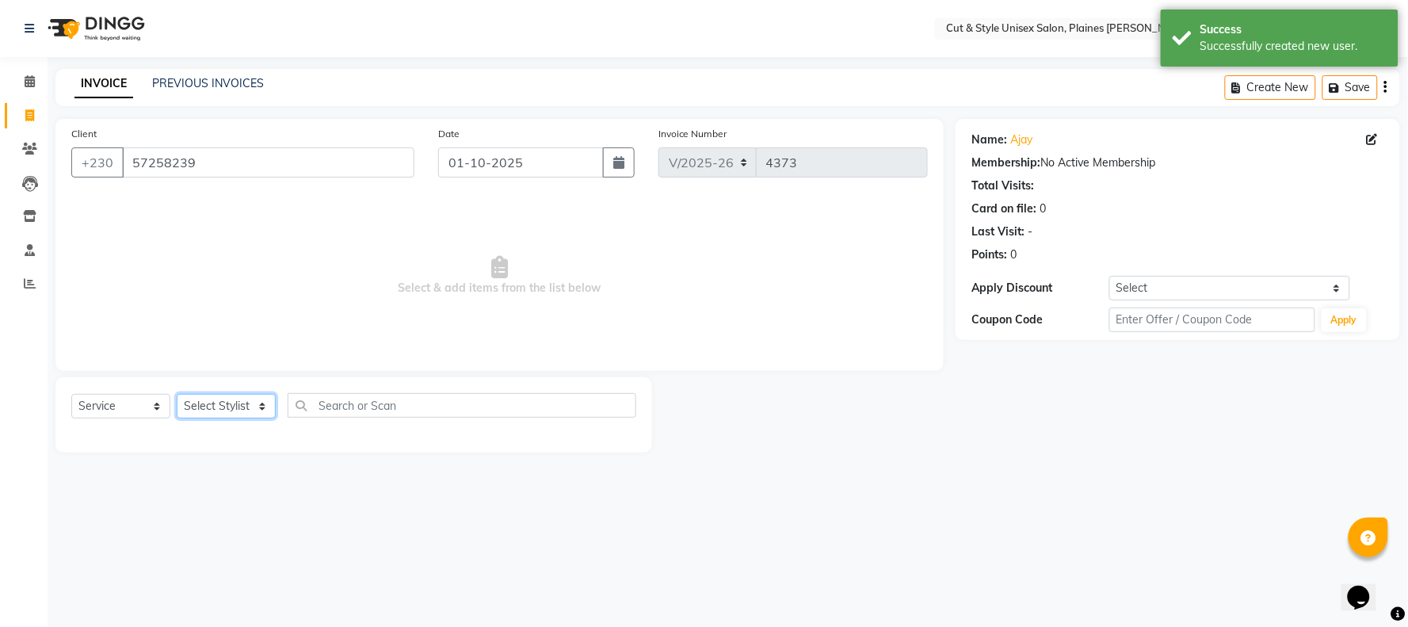
click at [265, 407] on select "Select Stylist [PERSON_NAME] Manager [PERSON_NAME]" at bounding box center [226, 406] width 99 height 25
select select "68909"
click at [177, 395] on select "Select Stylist [PERSON_NAME] Manager [PERSON_NAME]" at bounding box center [226, 406] width 99 height 25
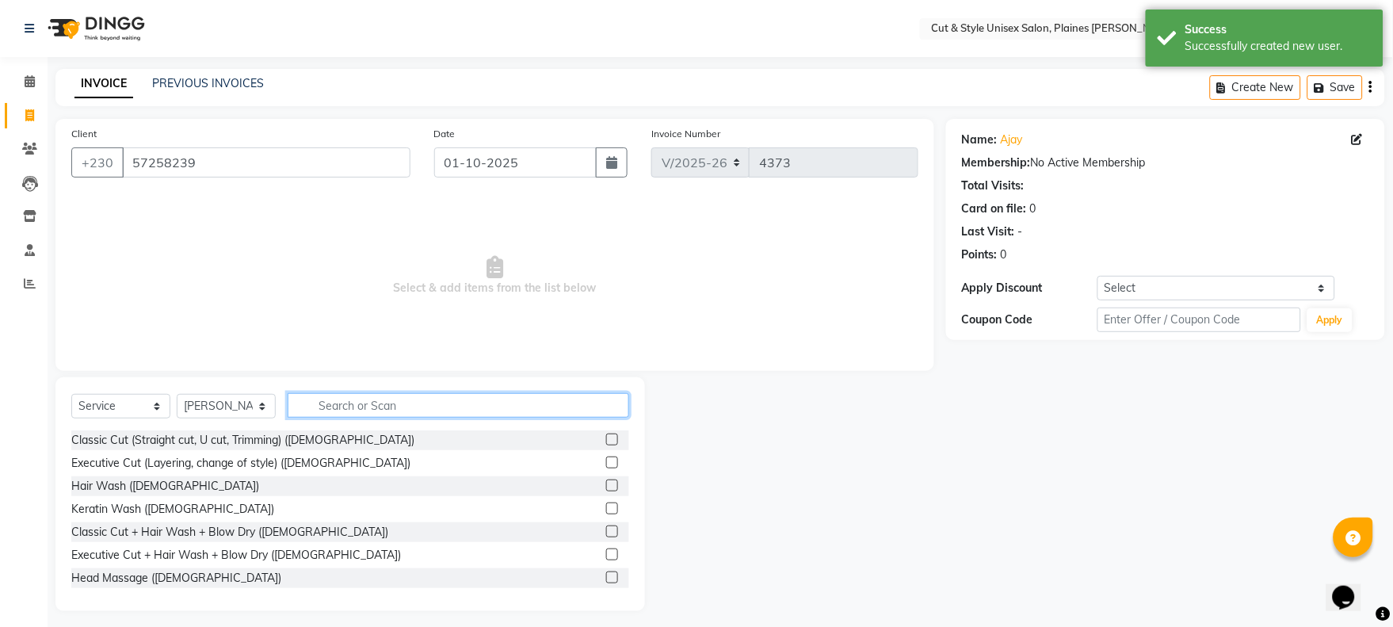
click at [311, 402] on input "text" at bounding box center [459, 405] width 342 height 25
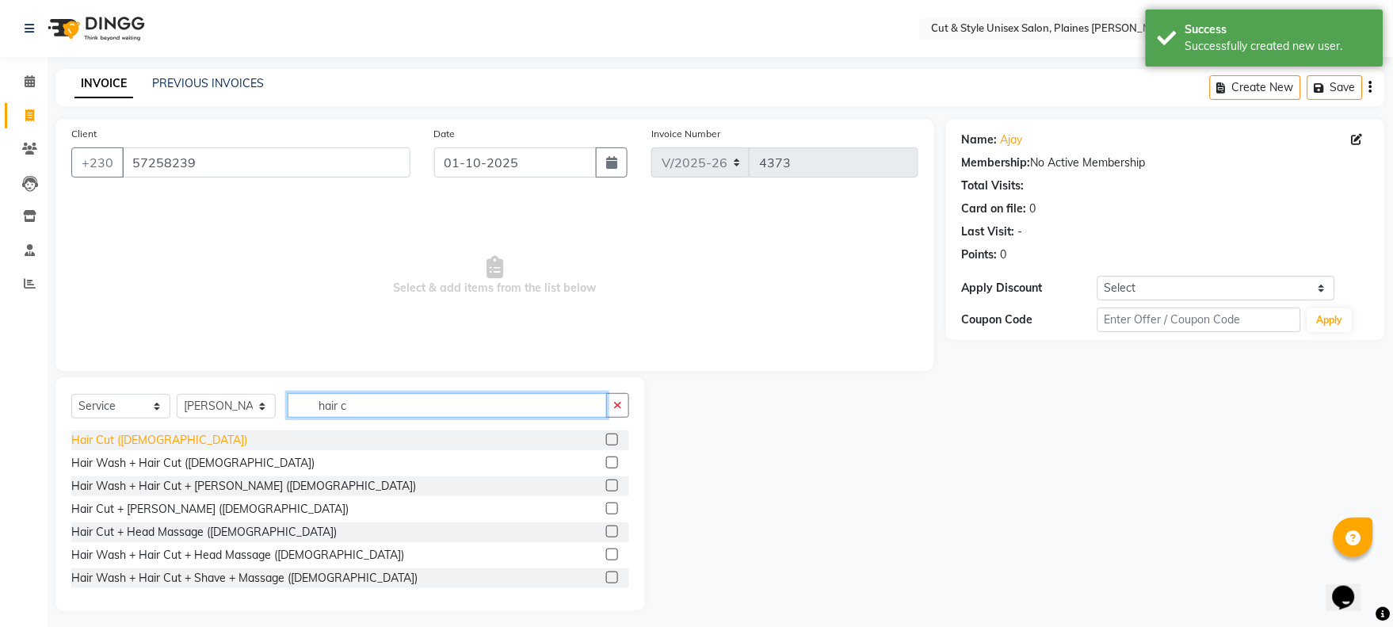
type input "hair c"
click at [136, 437] on div "Hair Cut ([DEMOGRAPHIC_DATA])" at bounding box center [159, 440] width 176 height 17
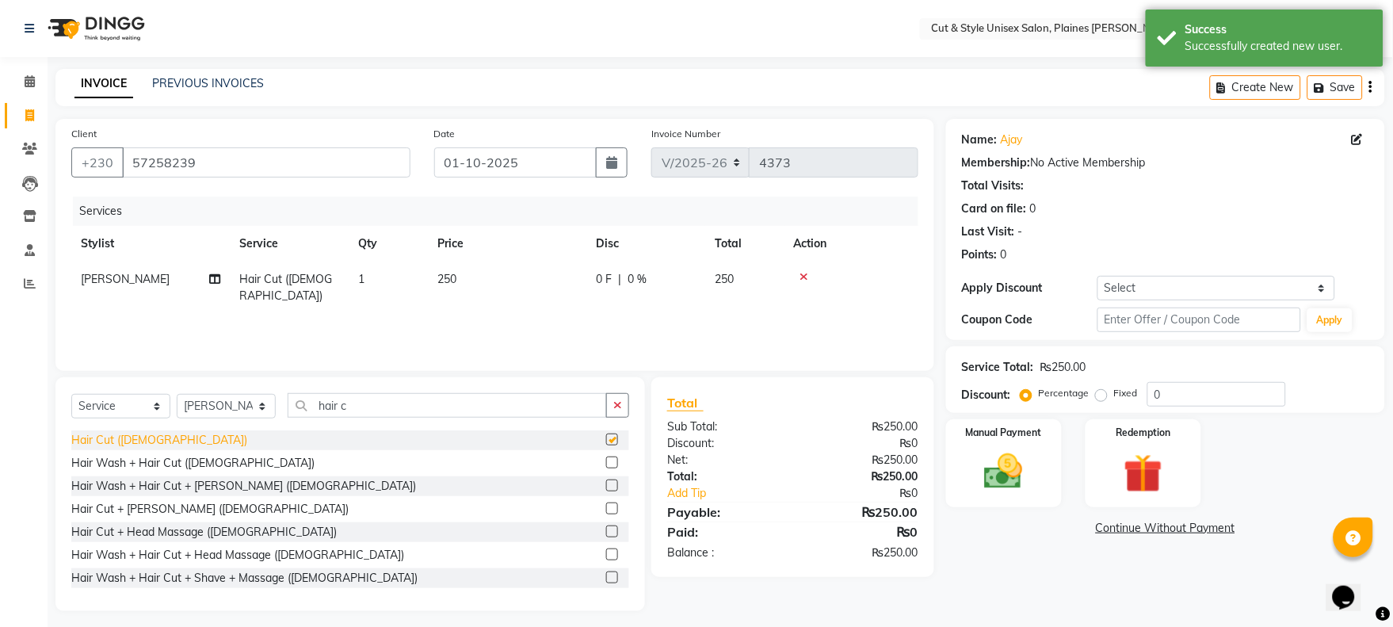
checkbox input "false"
click at [1065, 481] on div "Manual Payment Redemption" at bounding box center [1165, 463] width 463 height 88
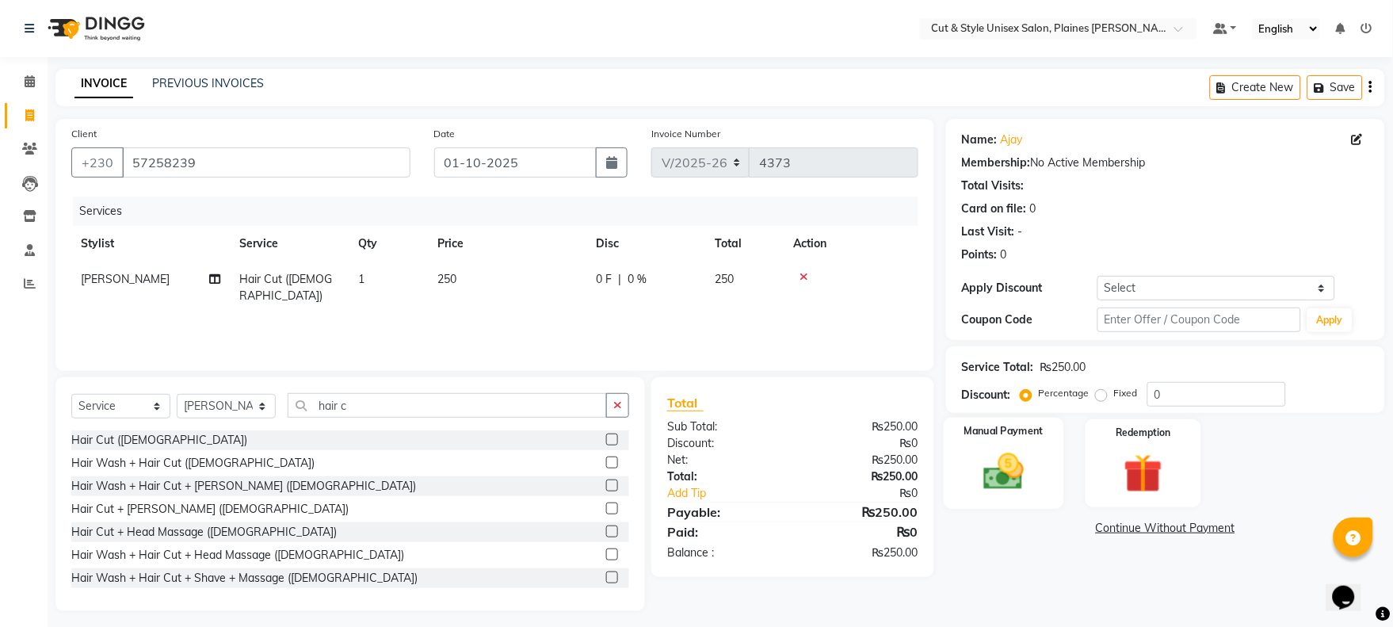
click at [1015, 453] on img at bounding box center [1004, 472] width 66 height 47
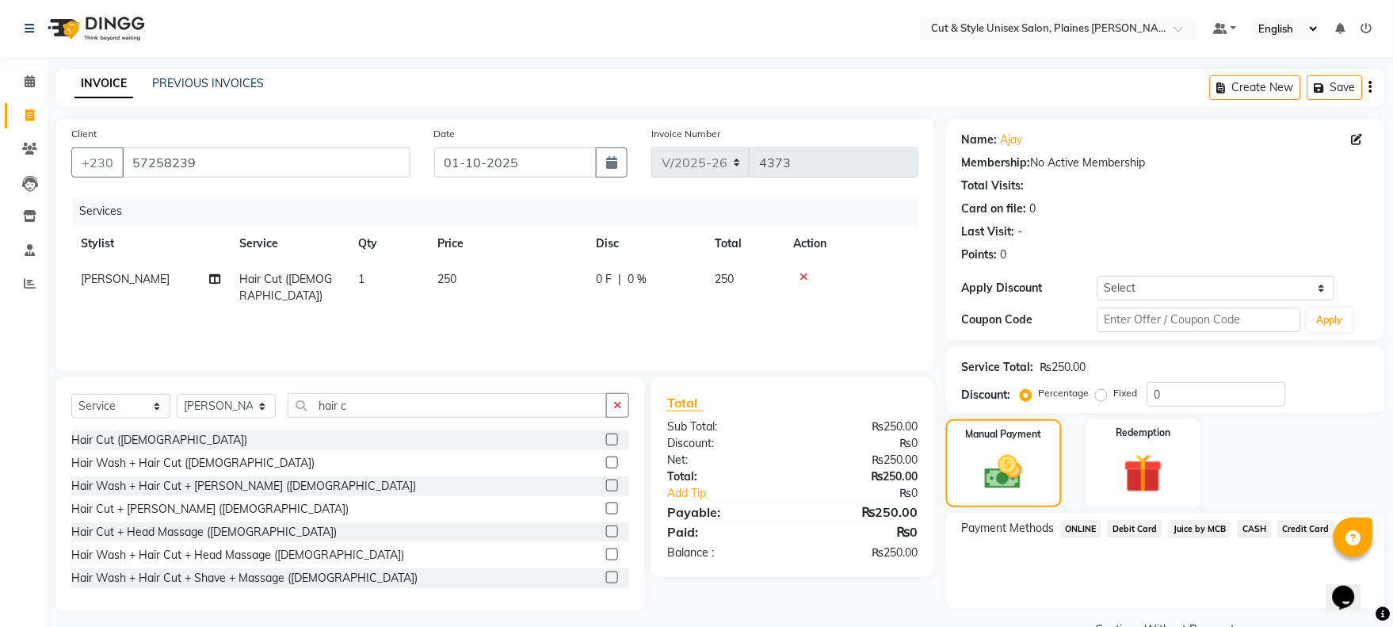
click at [1249, 524] on span "CASH" at bounding box center [1255, 529] width 34 height 18
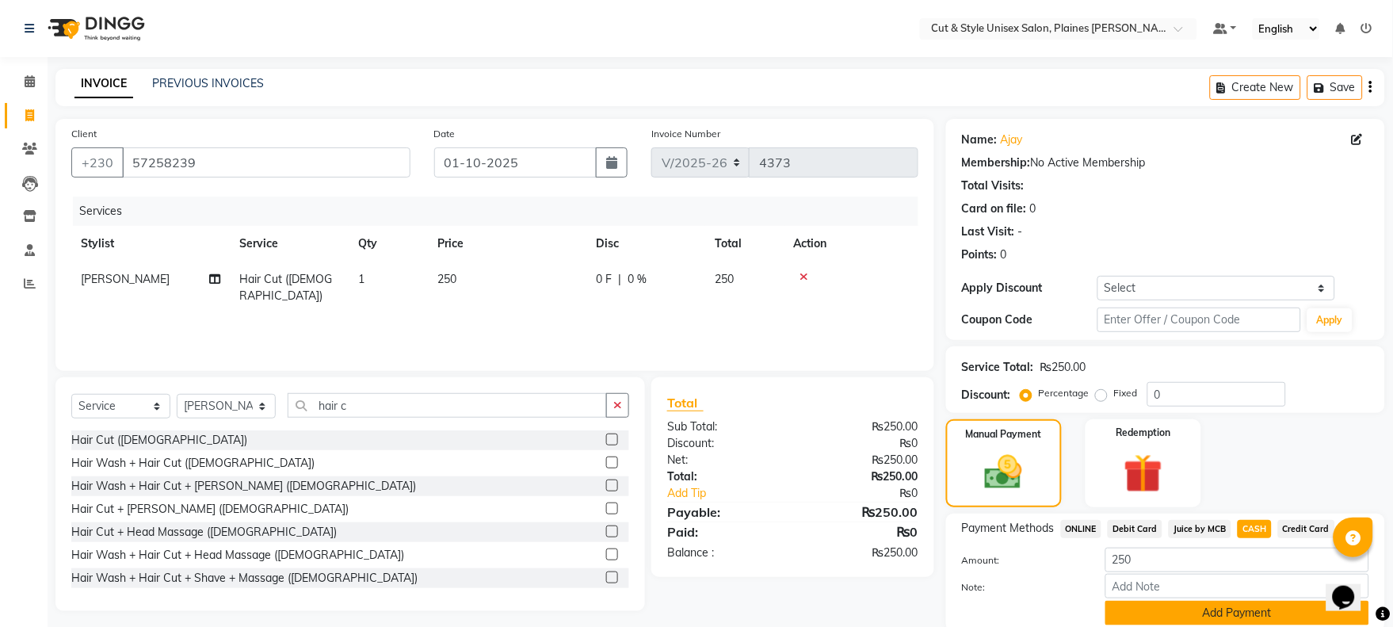
click at [1229, 615] on button "Add Payment" at bounding box center [1237, 613] width 264 height 25
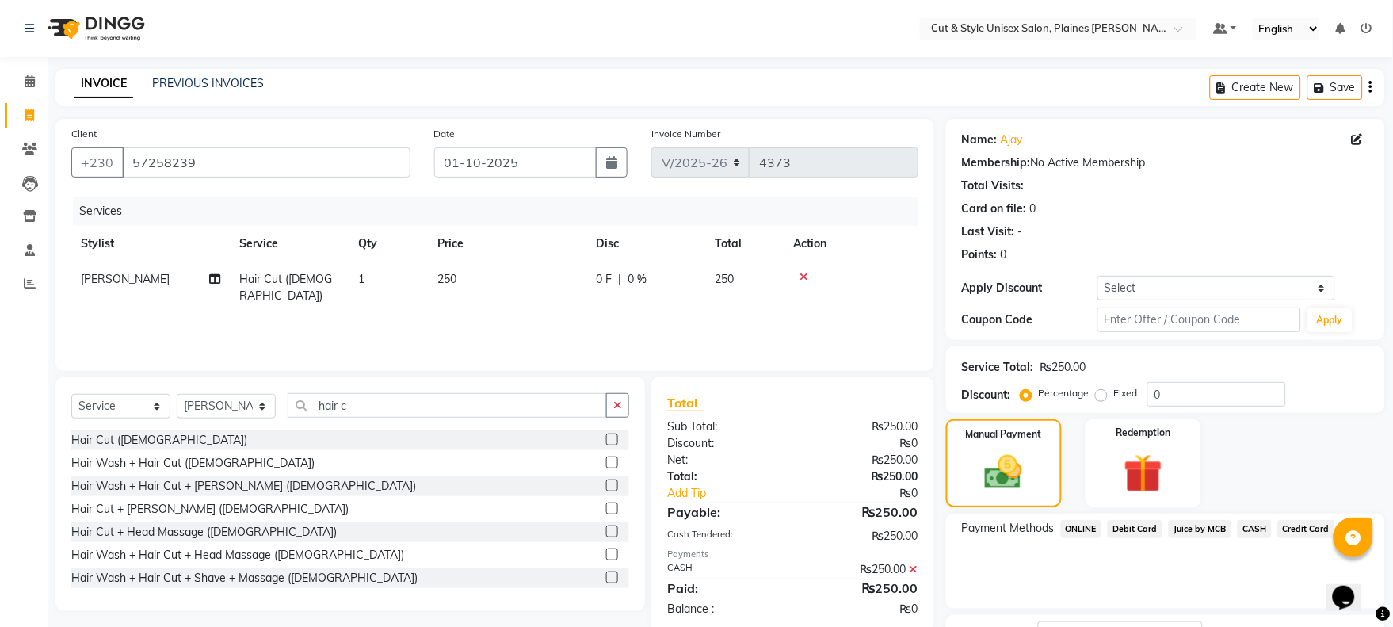
scroll to position [128, 0]
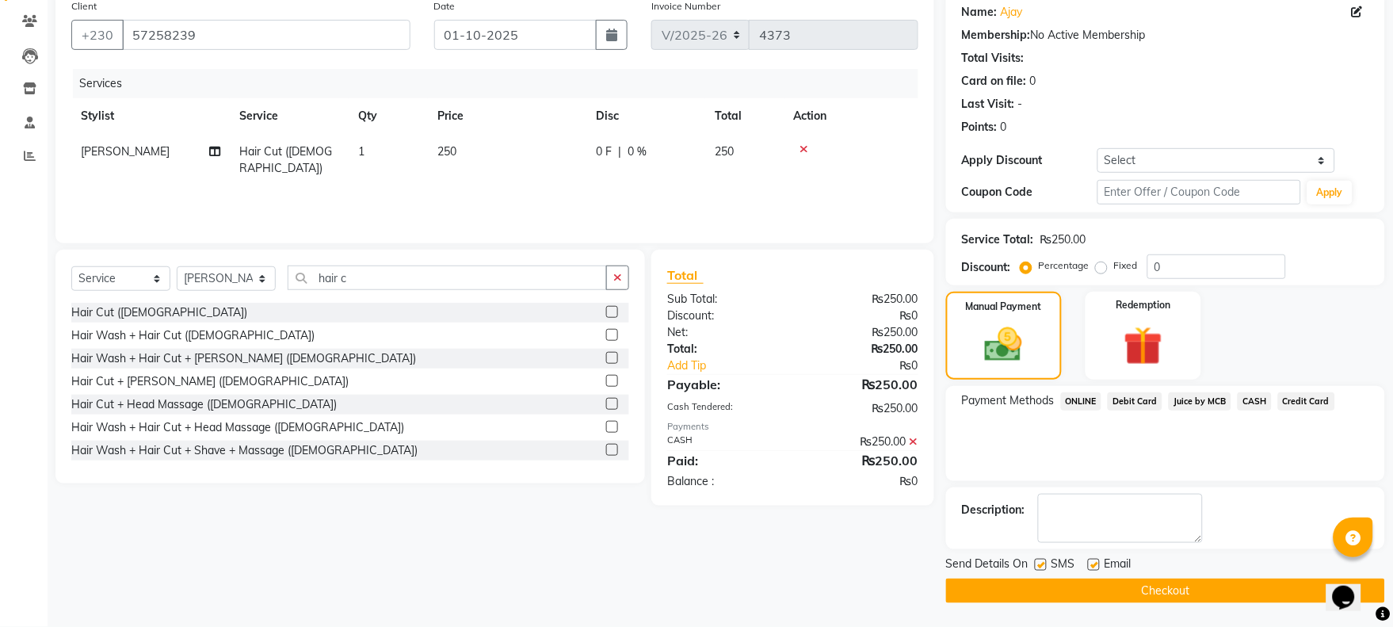
click at [1220, 582] on button "Checkout" at bounding box center [1165, 590] width 439 height 25
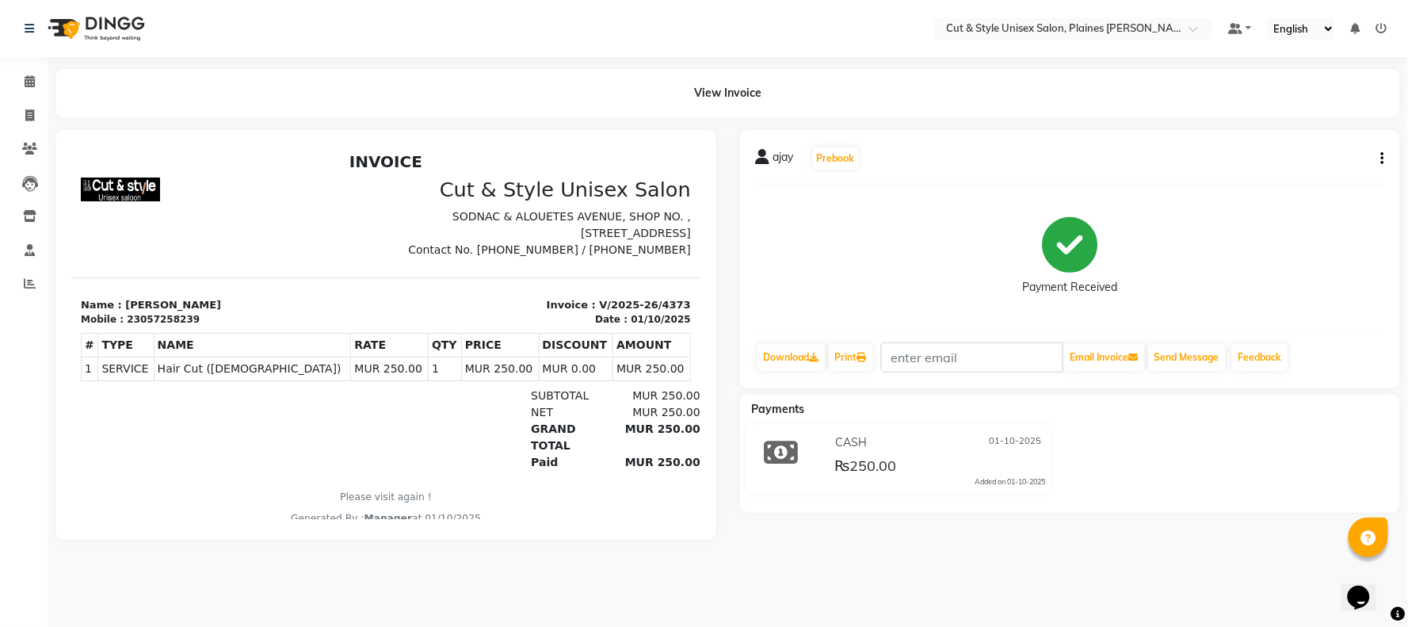
click at [60, 32] on img at bounding box center [94, 28] width 109 height 44
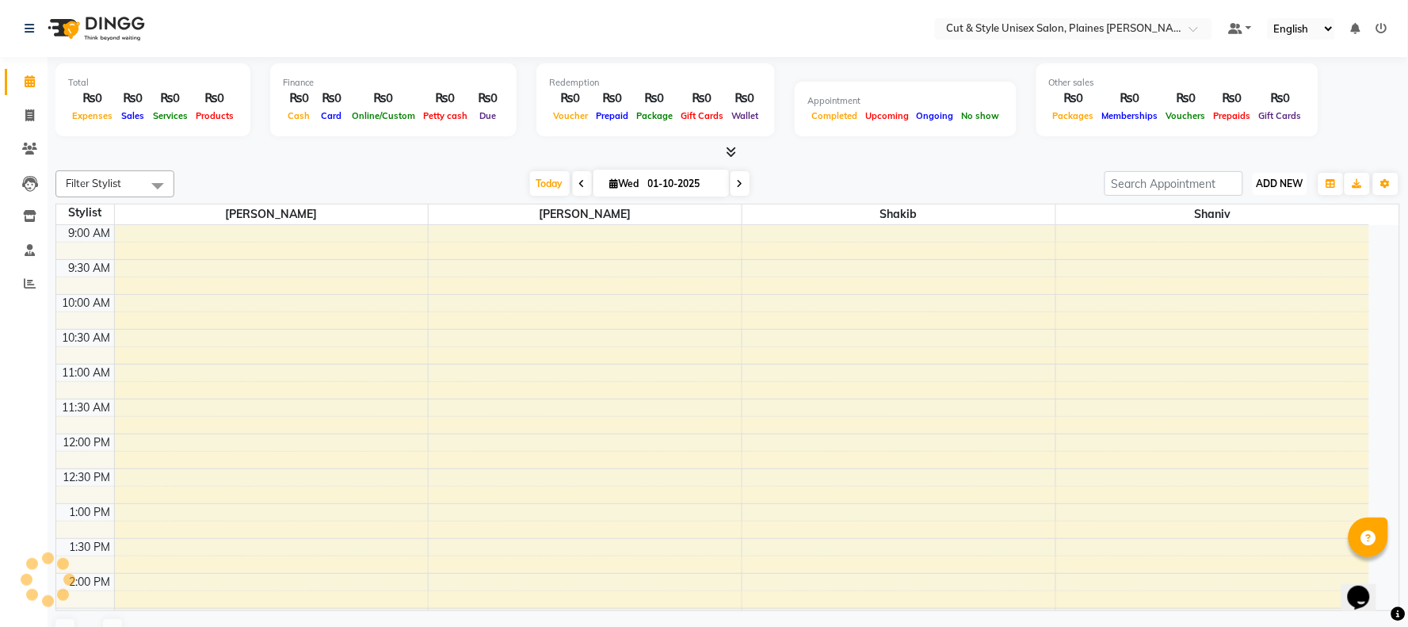
click at [1265, 186] on span "ADD NEW" at bounding box center [1280, 184] width 47 height 12
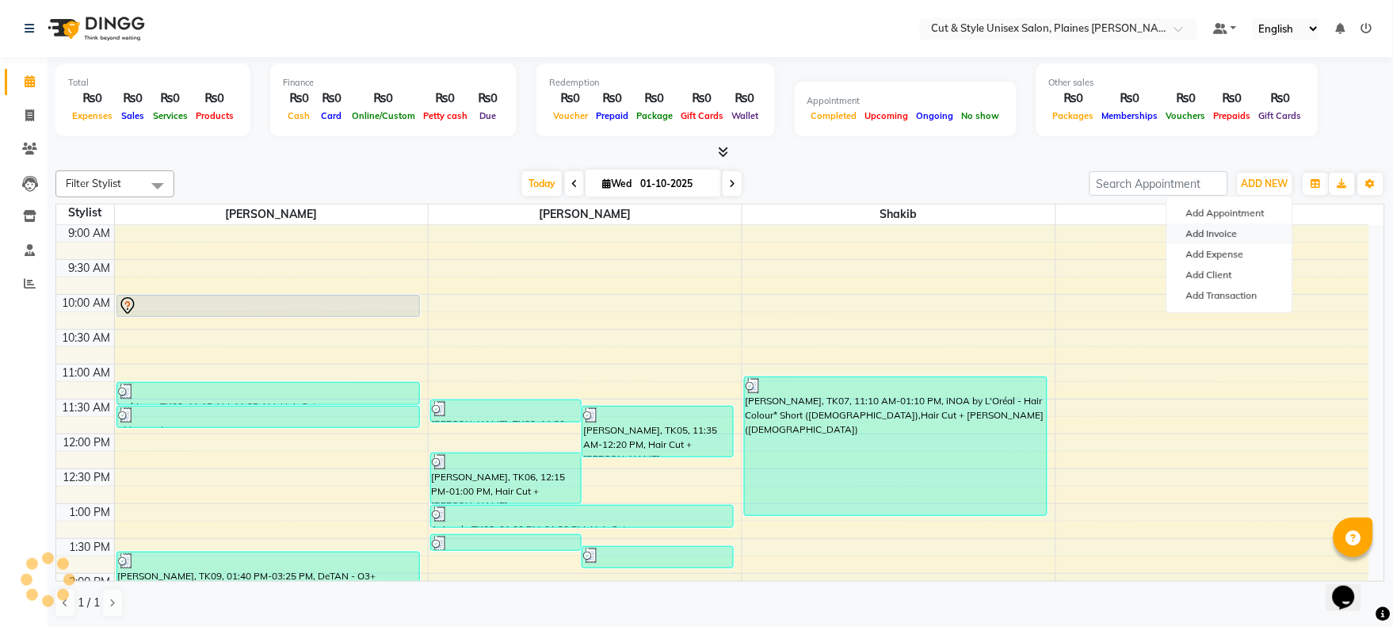
click at [1211, 234] on link "Add Invoice" at bounding box center [1229, 233] width 125 height 21
select select "service"
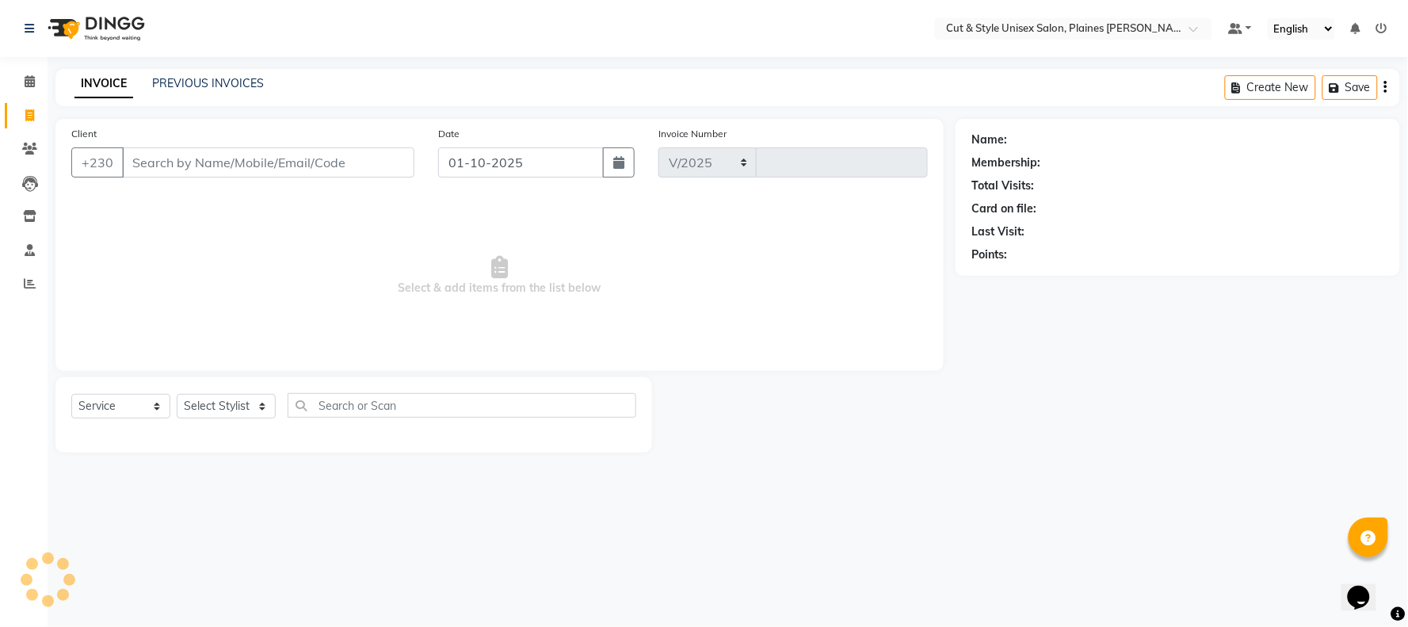
select select "7731"
type input "4374"
click at [271, 155] on input "Client" at bounding box center [268, 162] width 292 height 30
drag, startPoint x: 262, startPoint y: 159, endPoint x: 249, endPoint y: 157, distance: 12.9
click at [260, 158] on input "Client" at bounding box center [268, 162] width 292 height 30
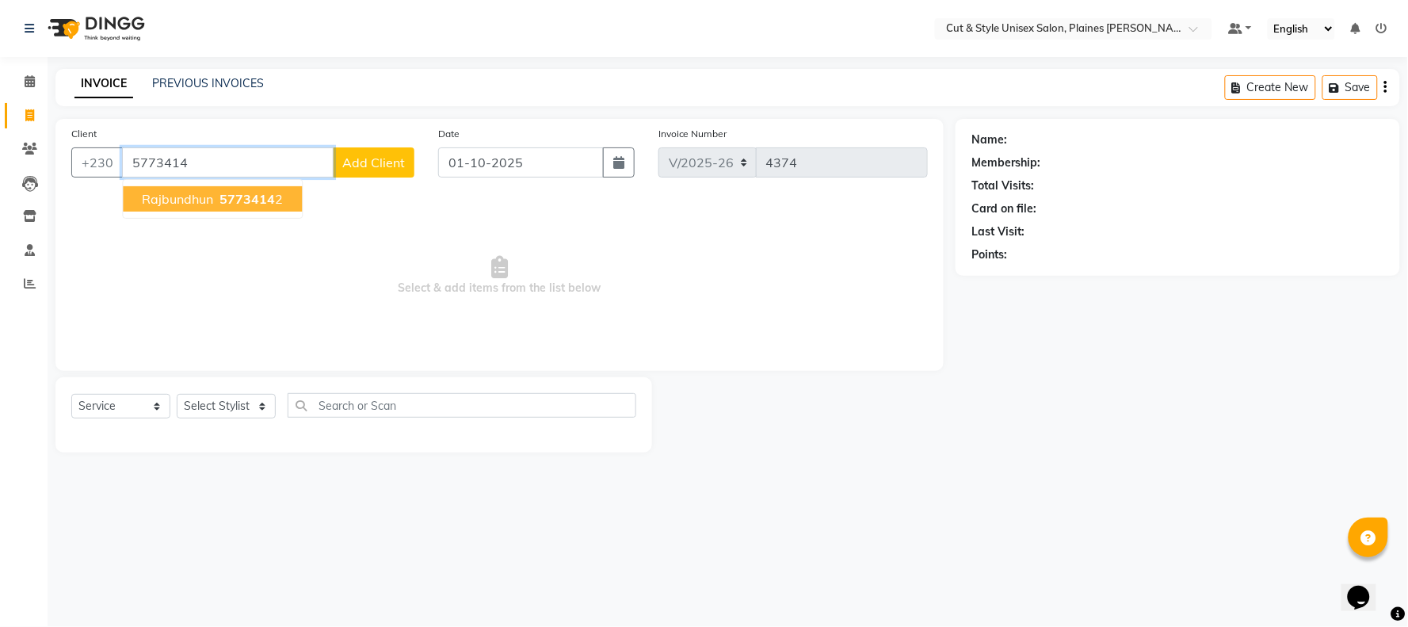
click at [246, 198] on span "5773414" at bounding box center [247, 199] width 55 height 16
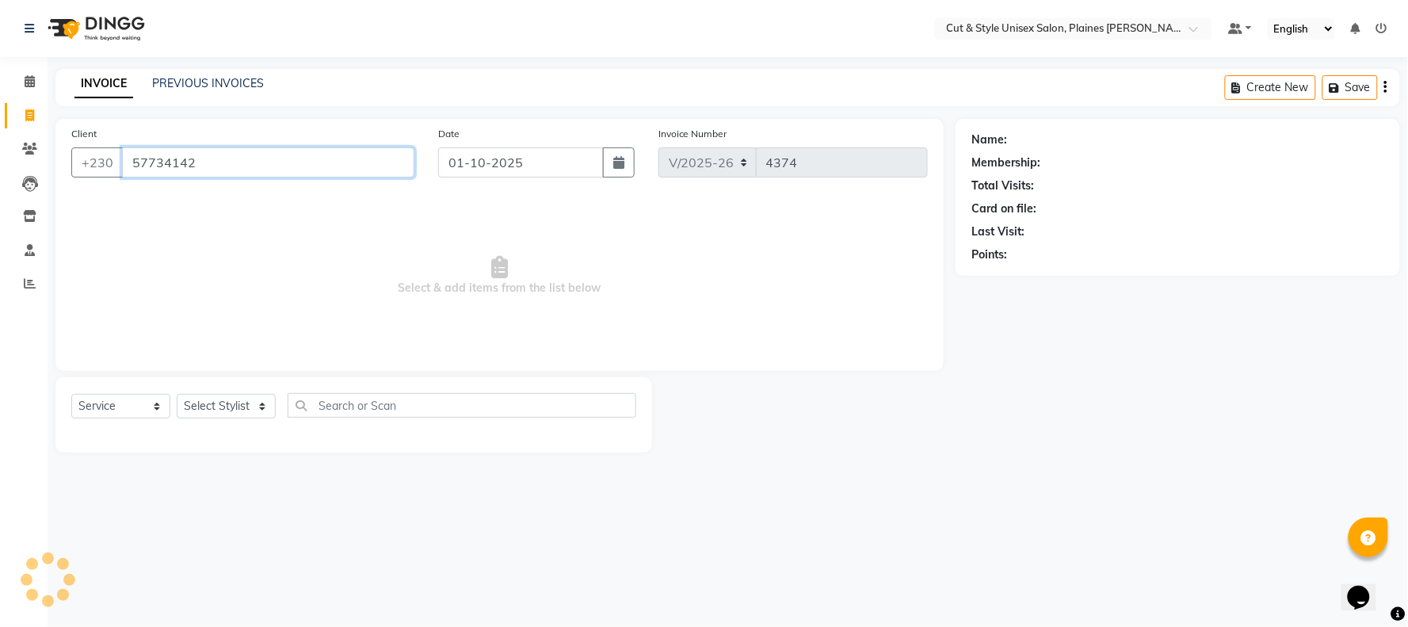
type input "57734142"
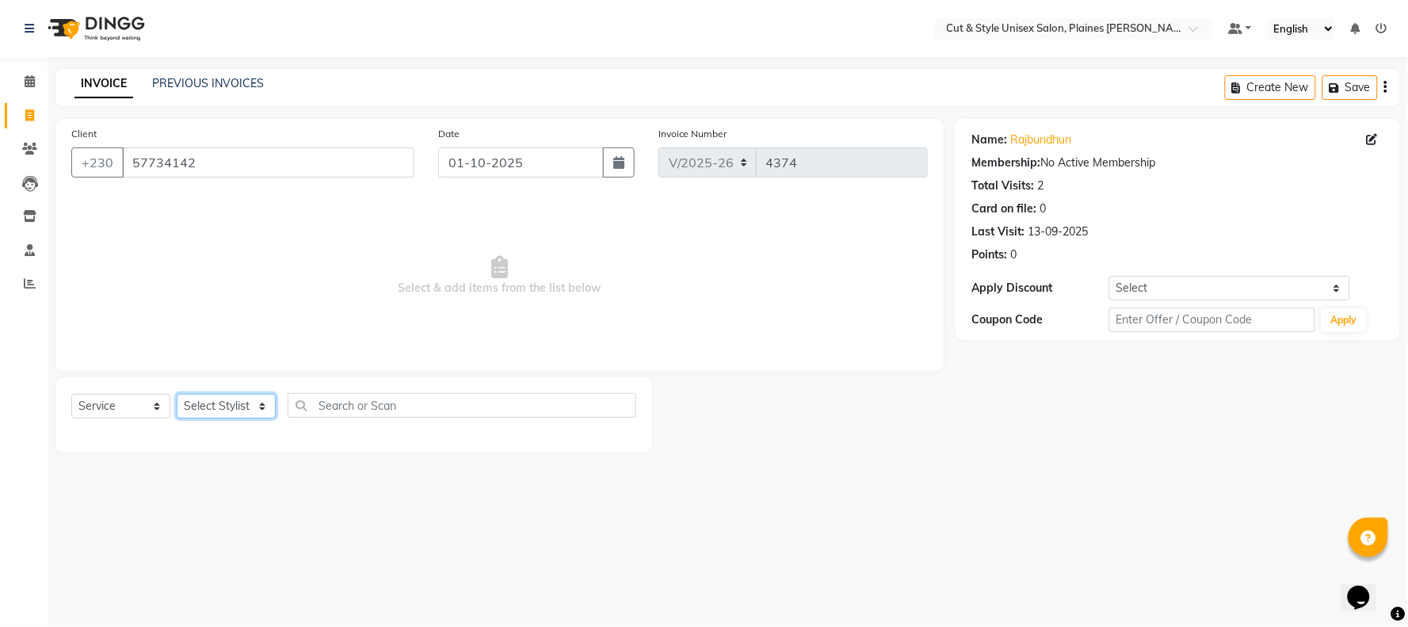
click at [227, 404] on select "Select Stylist [PERSON_NAME] Manager [PERSON_NAME]" at bounding box center [226, 406] width 99 height 25
select select "68909"
click at [177, 395] on select "Select Stylist [PERSON_NAME] Manager [PERSON_NAME]" at bounding box center [226, 406] width 99 height 25
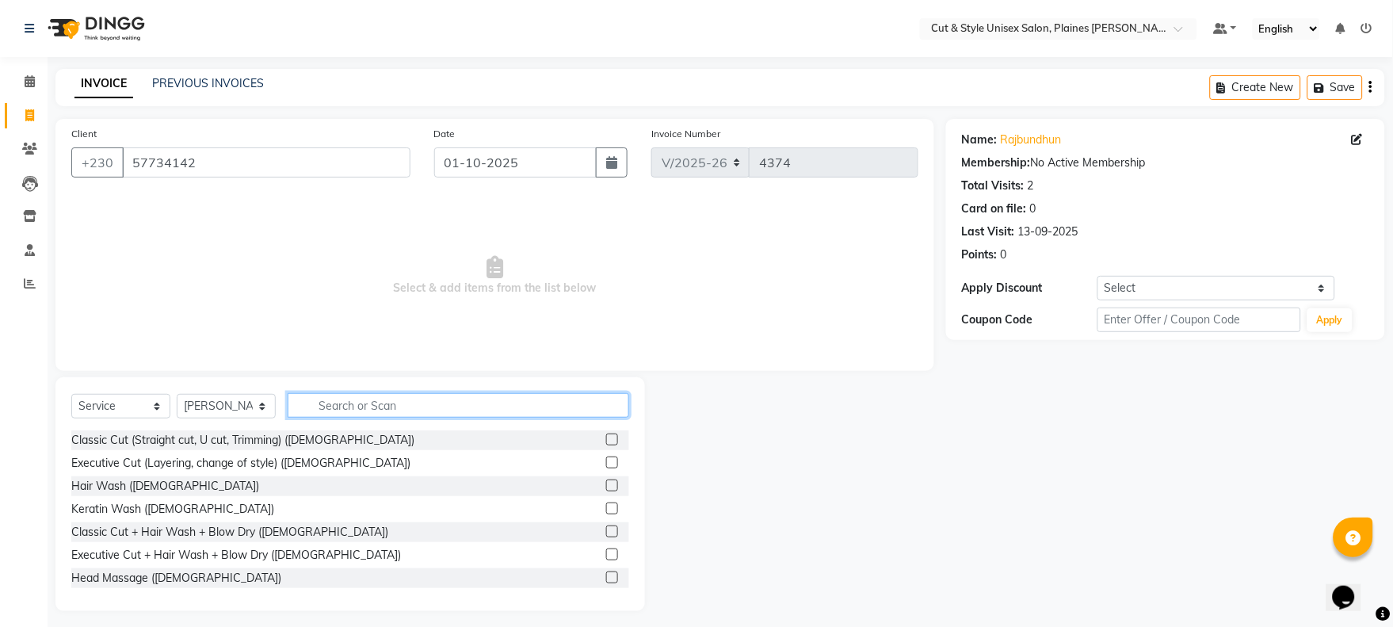
click at [426, 397] on input "text" at bounding box center [459, 405] width 342 height 25
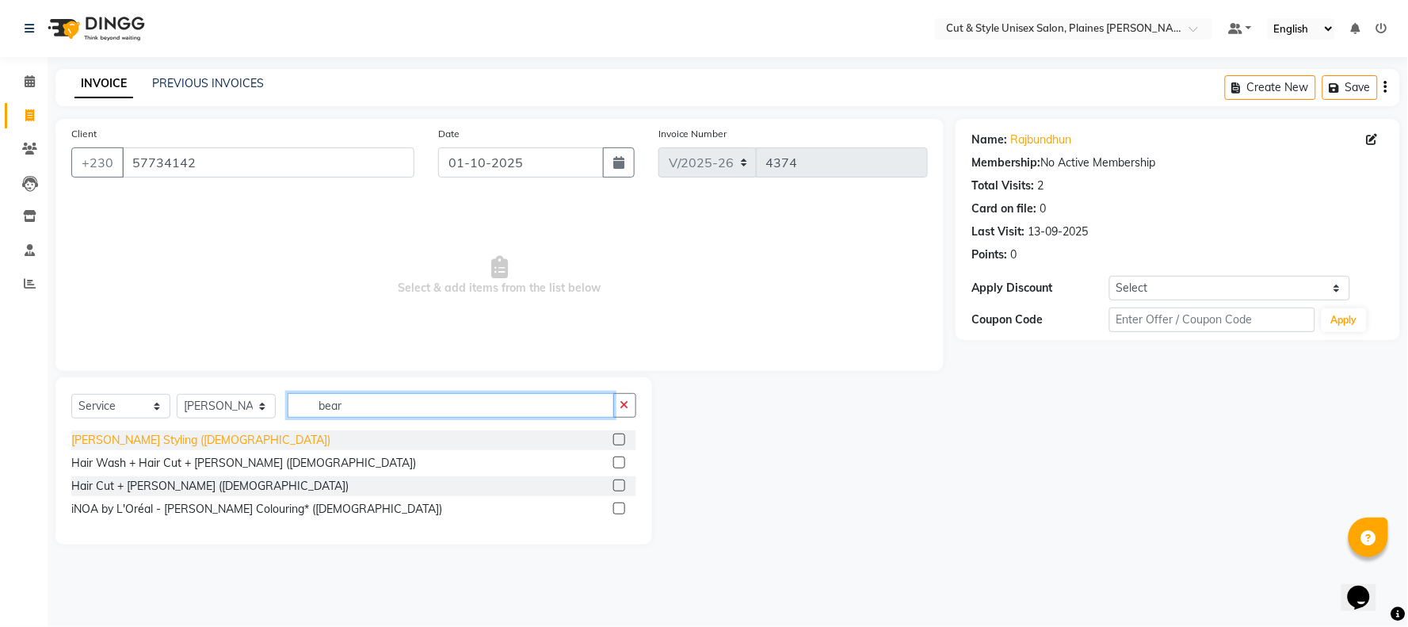
type input "bear"
click at [123, 439] on div "[PERSON_NAME] Styling ([DEMOGRAPHIC_DATA])" at bounding box center [200, 440] width 259 height 17
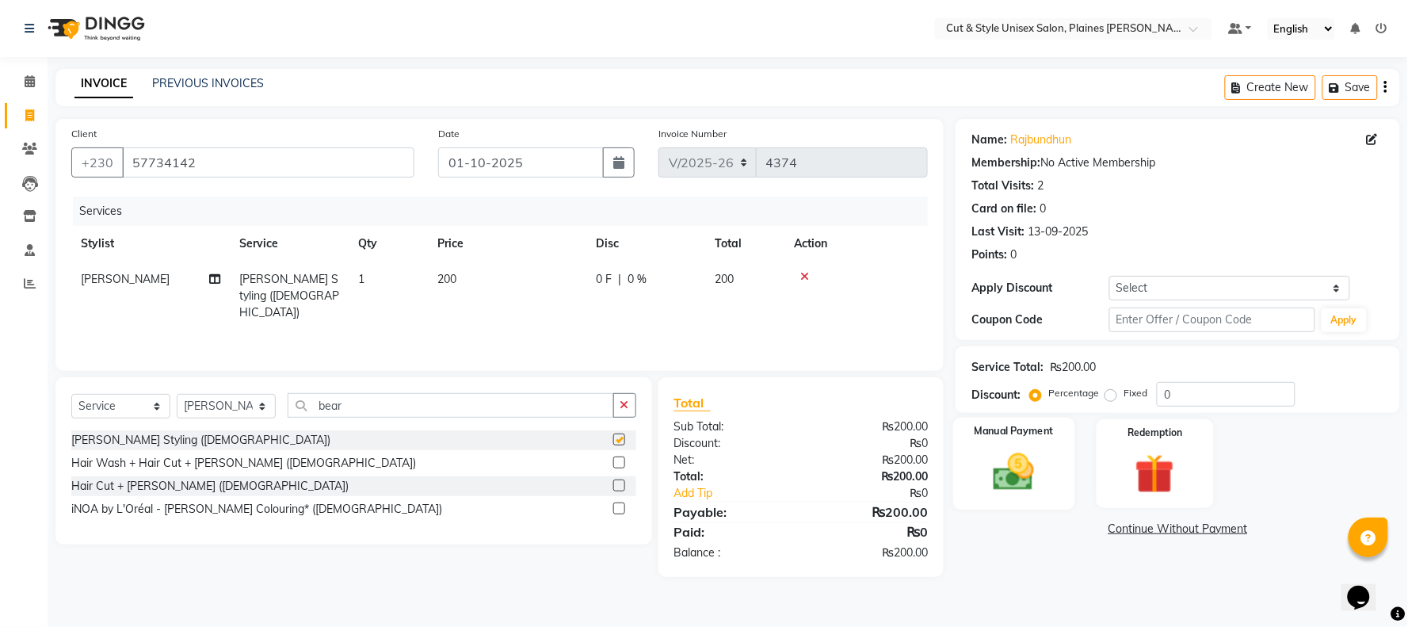
checkbox input "false"
click at [992, 463] on img at bounding box center [1014, 473] width 67 height 48
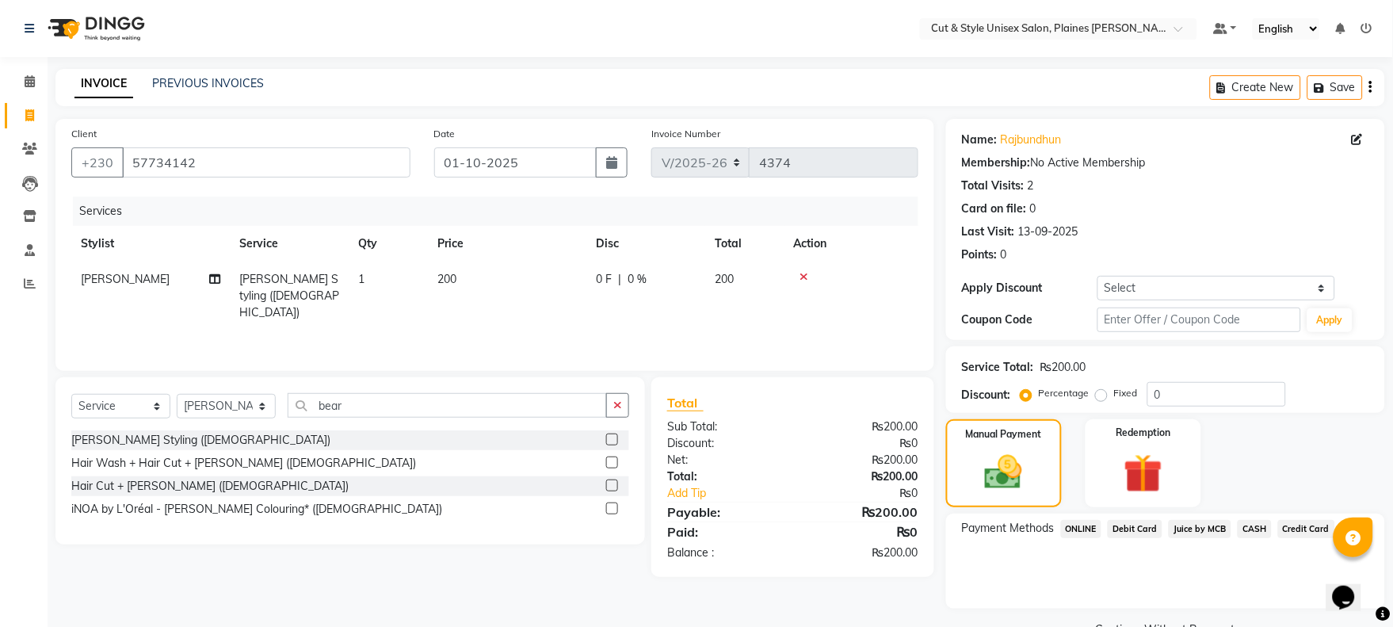
click at [1242, 520] on div "CASH" at bounding box center [1251, 530] width 40 height 21
click at [1252, 528] on span "CASH" at bounding box center [1255, 529] width 34 height 18
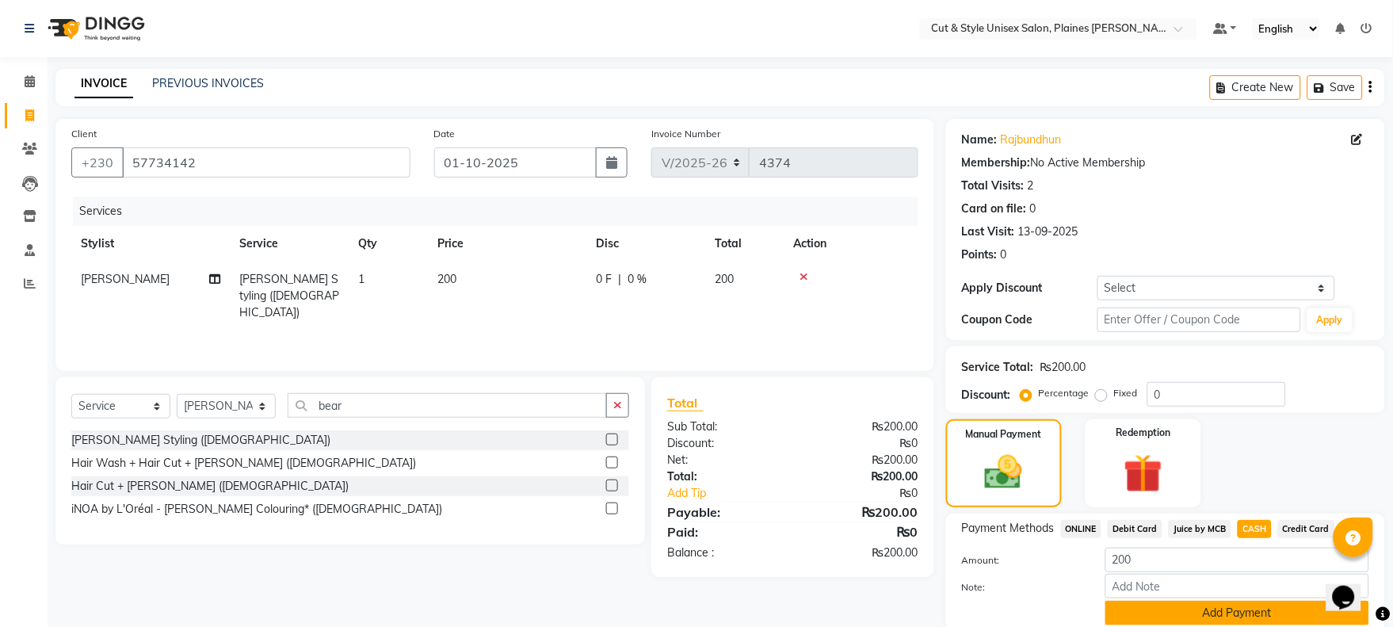
scroll to position [60, 0]
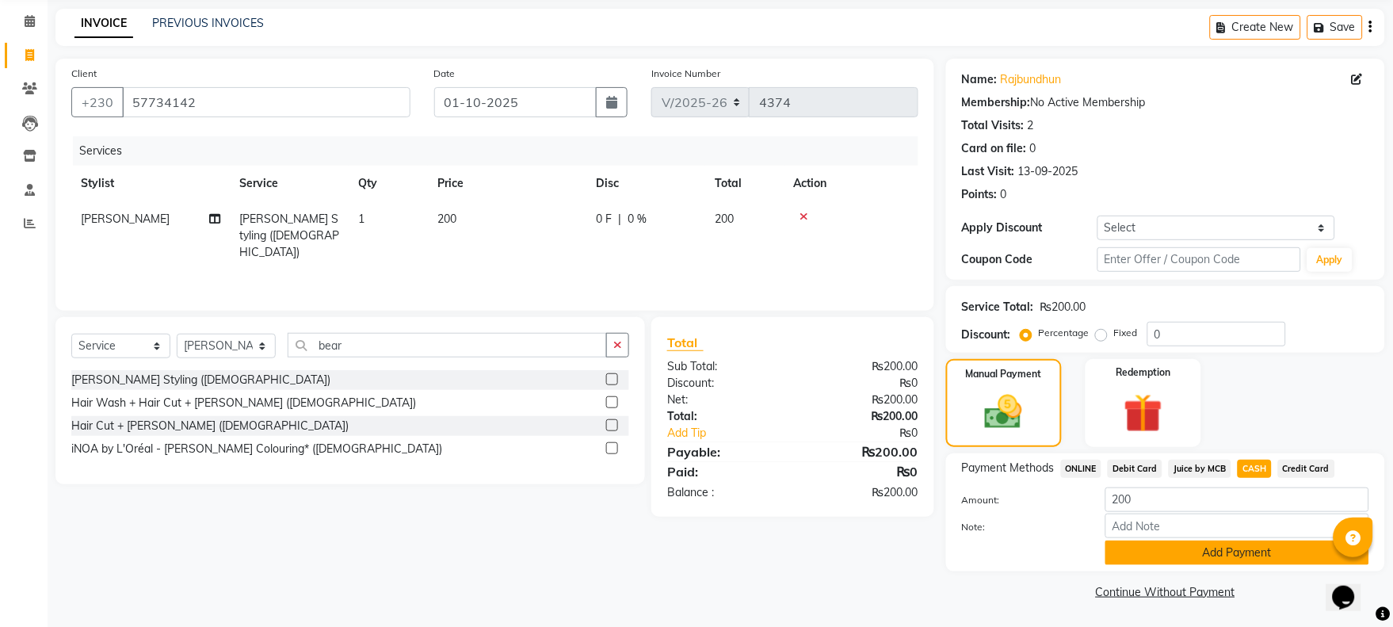
click at [1234, 552] on button "Add Payment" at bounding box center [1237, 552] width 264 height 25
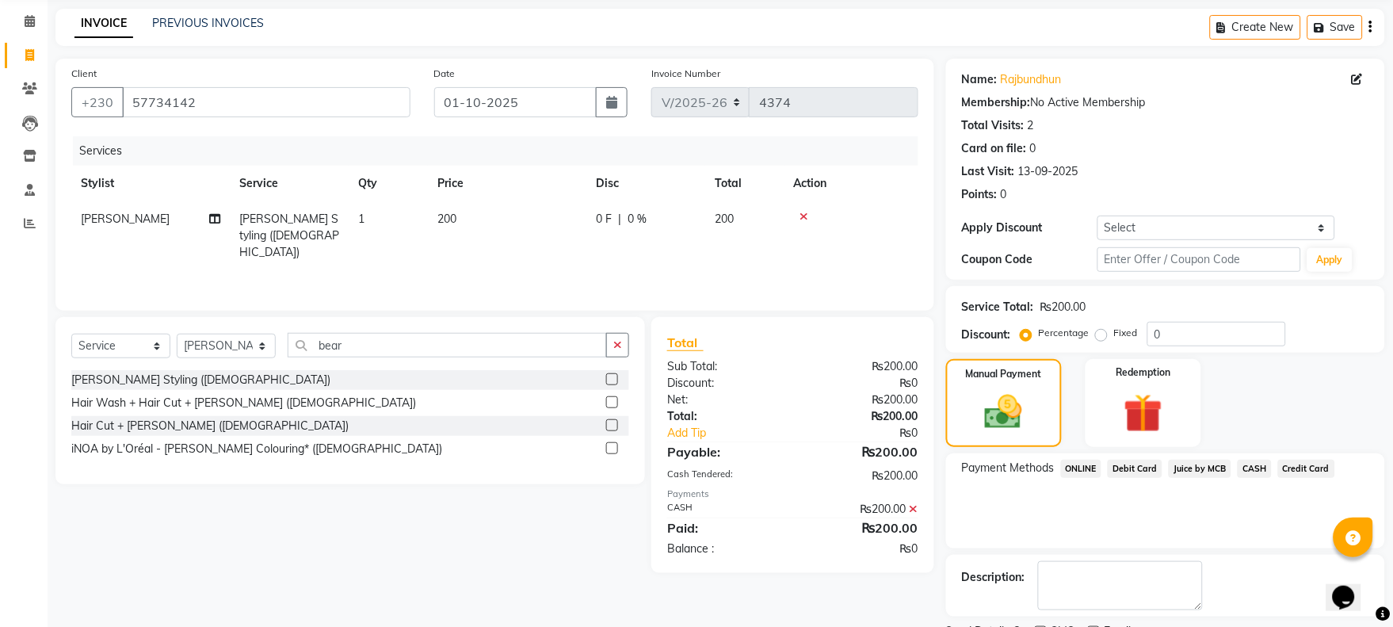
scroll to position [128, 0]
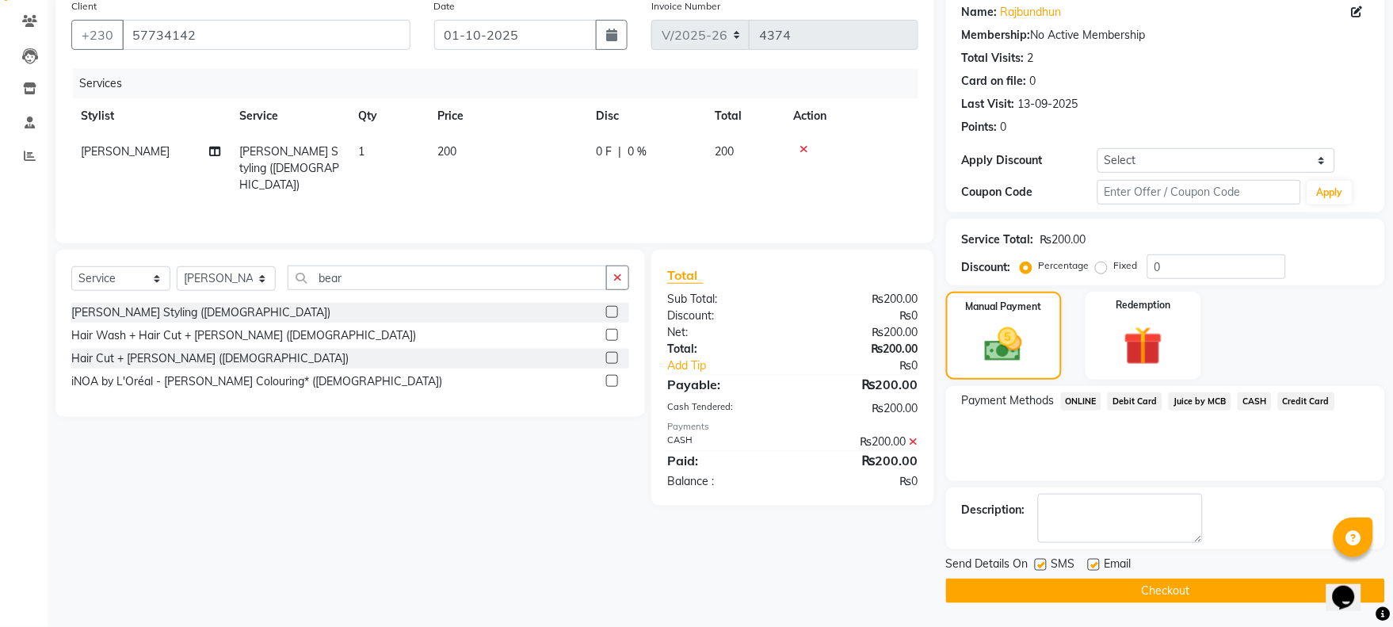
click at [1103, 593] on button "Checkout" at bounding box center [1165, 590] width 439 height 25
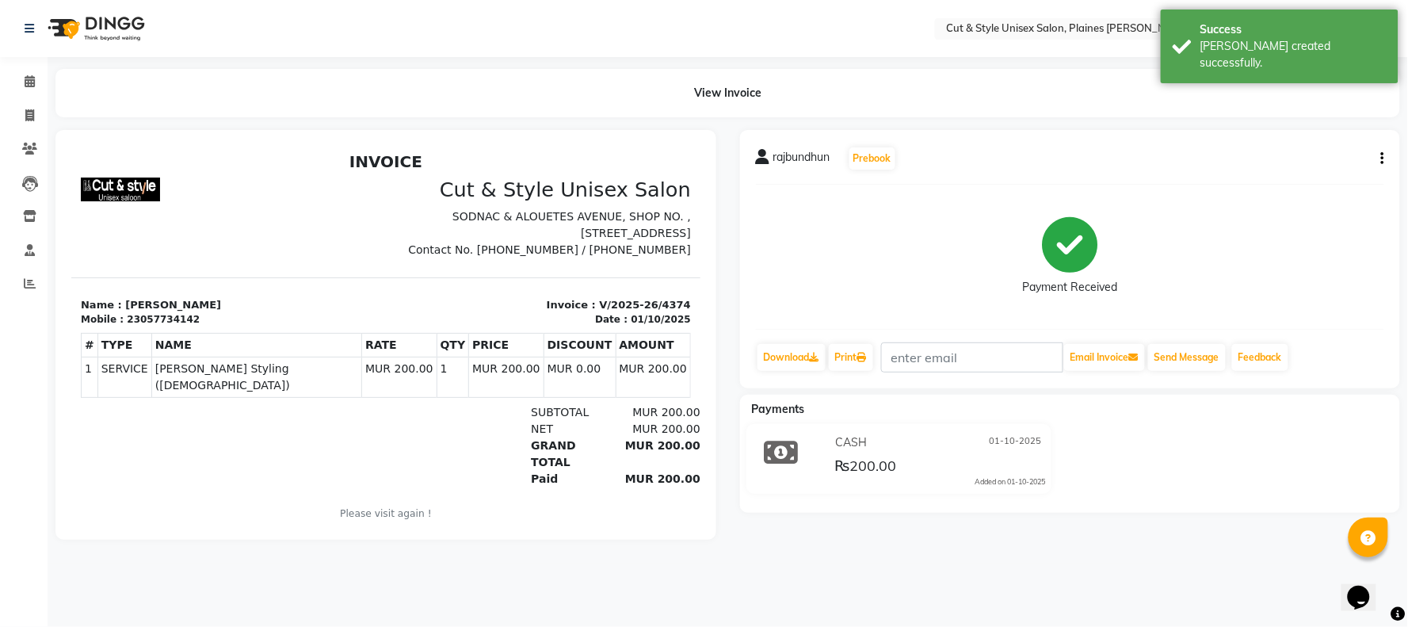
click at [64, 32] on img at bounding box center [94, 28] width 109 height 44
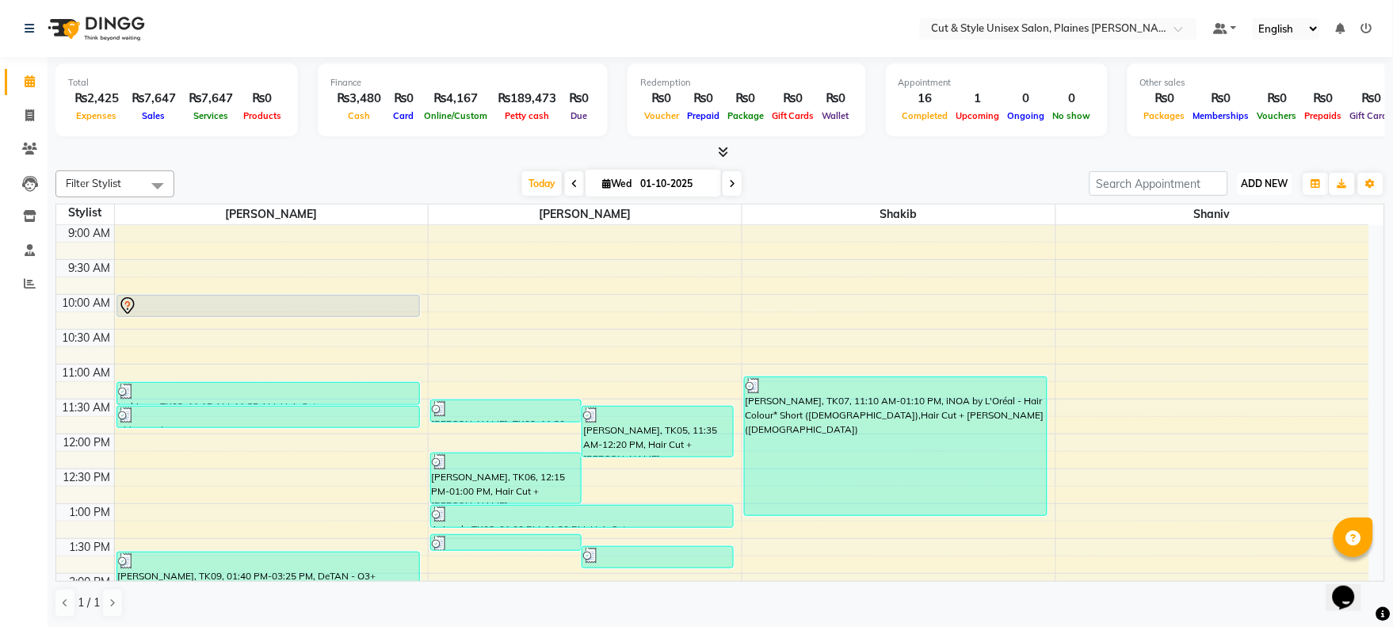
click at [1277, 185] on span "ADD NEW" at bounding box center [1265, 184] width 47 height 12
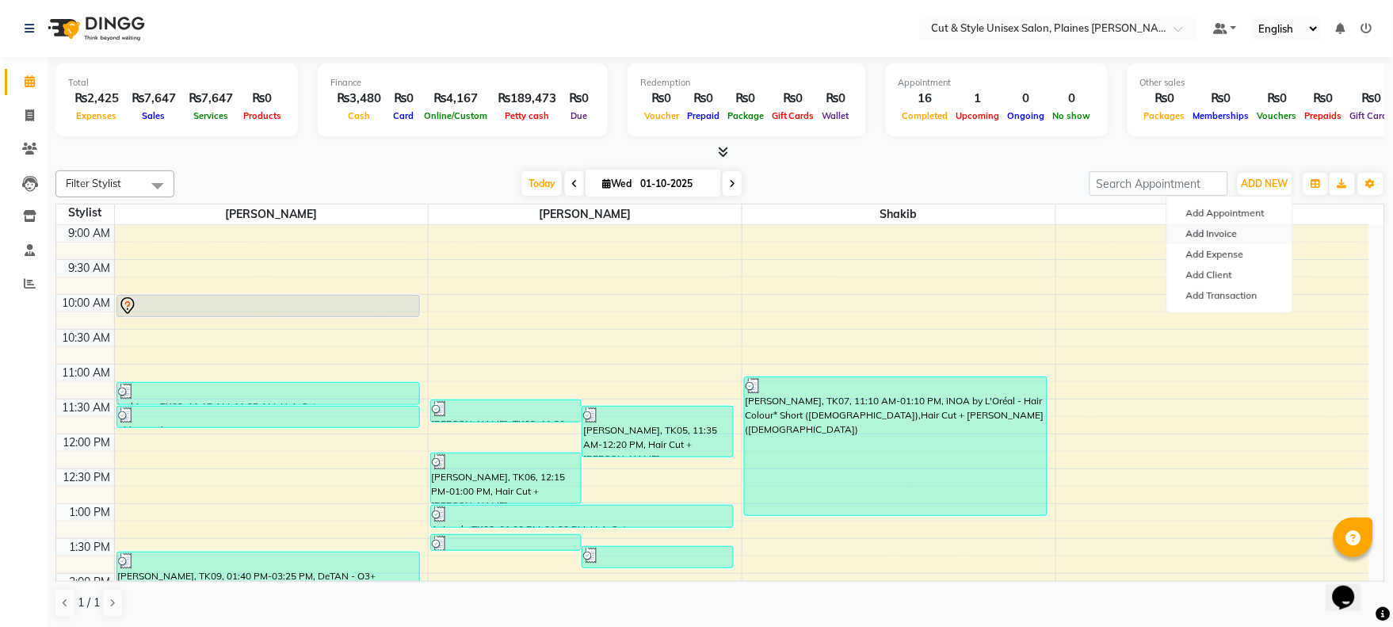
click at [1239, 230] on link "Add Invoice" at bounding box center [1229, 233] width 125 height 21
select select "service"
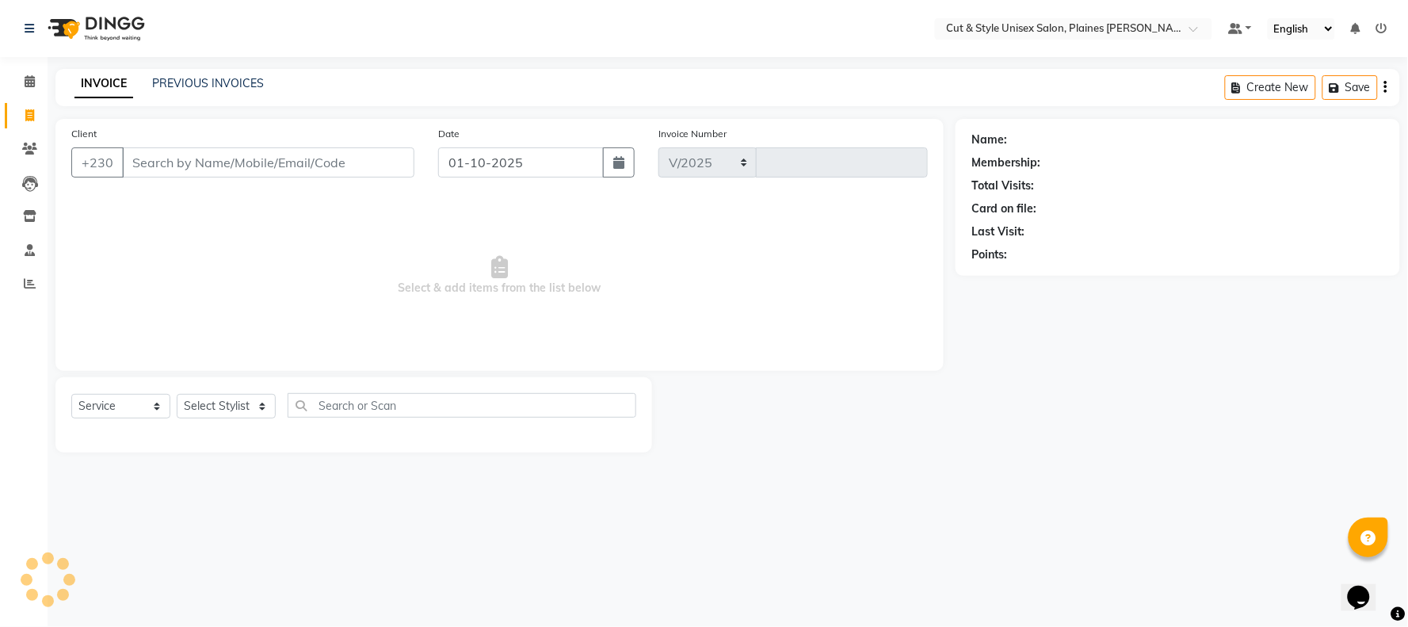
select select "7731"
type input "4375"
click at [202, 410] on select "Select Stylist" at bounding box center [226, 406] width 99 height 25
select select "68908"
click at [177, 395] on select "Select Stylist [PERSON_NAME] Manager [PERSON_NAME]" at bounding box center [226, 406] width 99 height 25
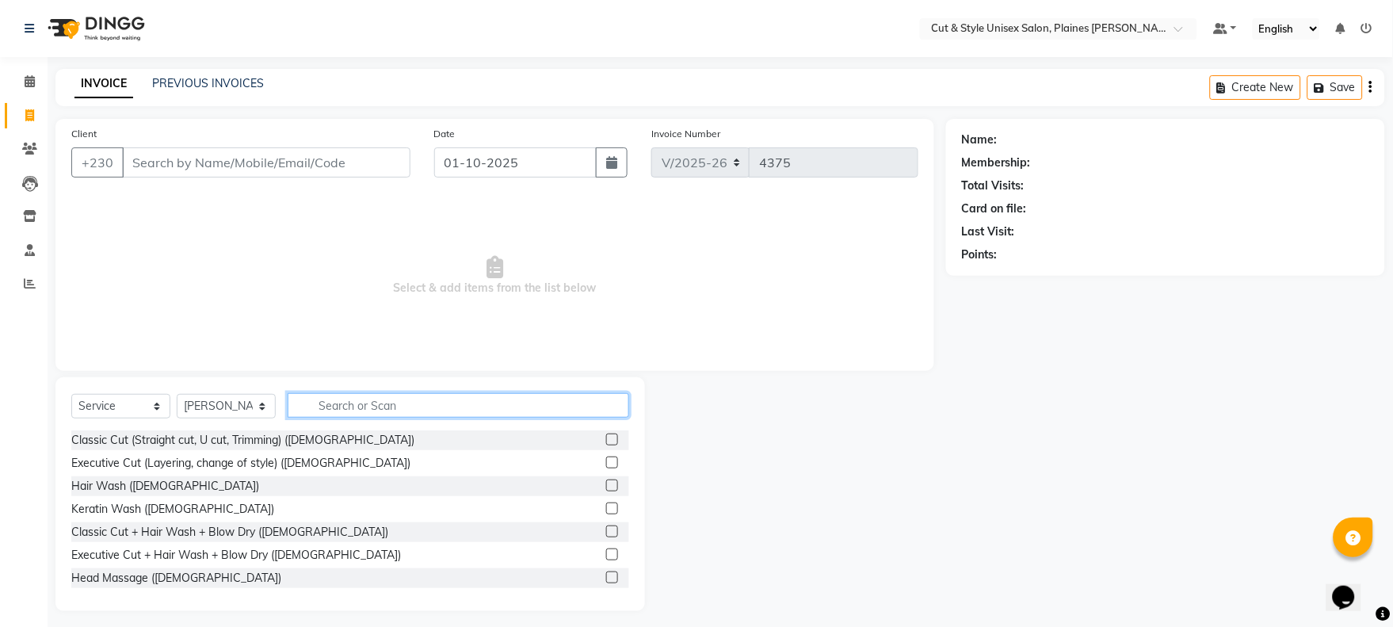
click at [342, 416] on input "text" at bounding box center [459, 405] width 342 height 25
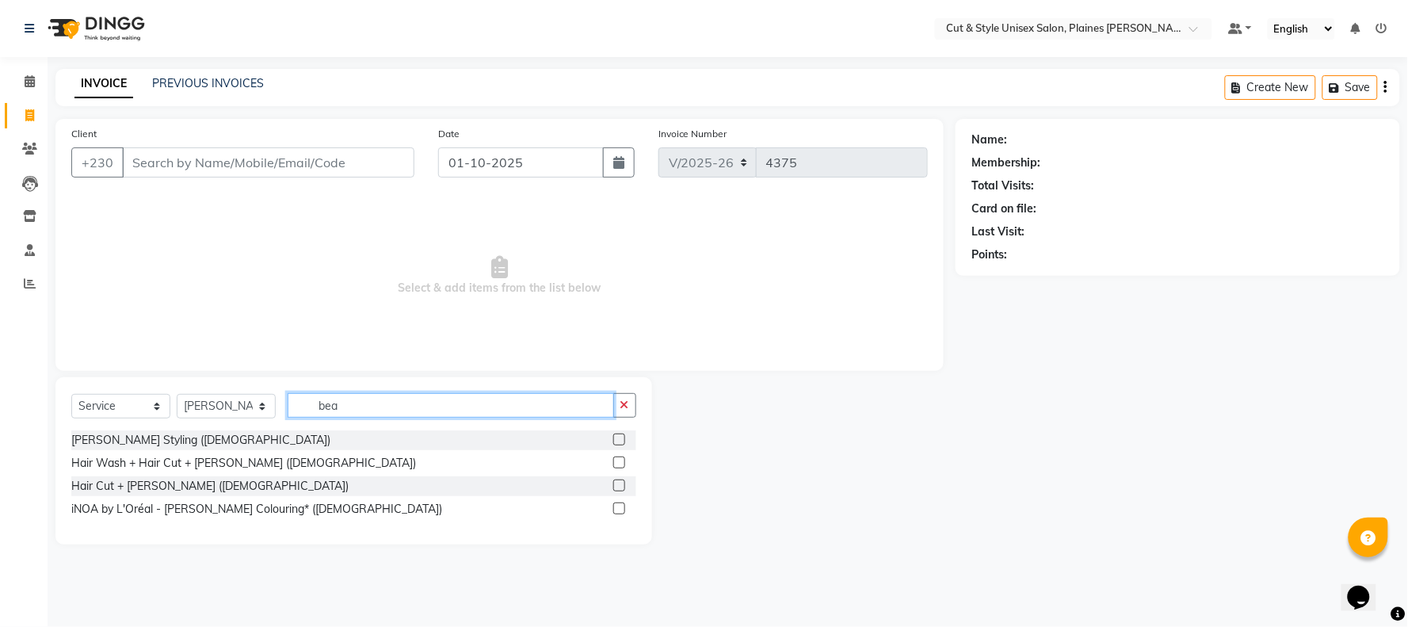
type input "bea"
click at [620, 437] on label at bounding box center [619, 439] width 12 height 12
click at [620, 437] on input "checkbox" at bounding box center [618, 440] width 10 height 10
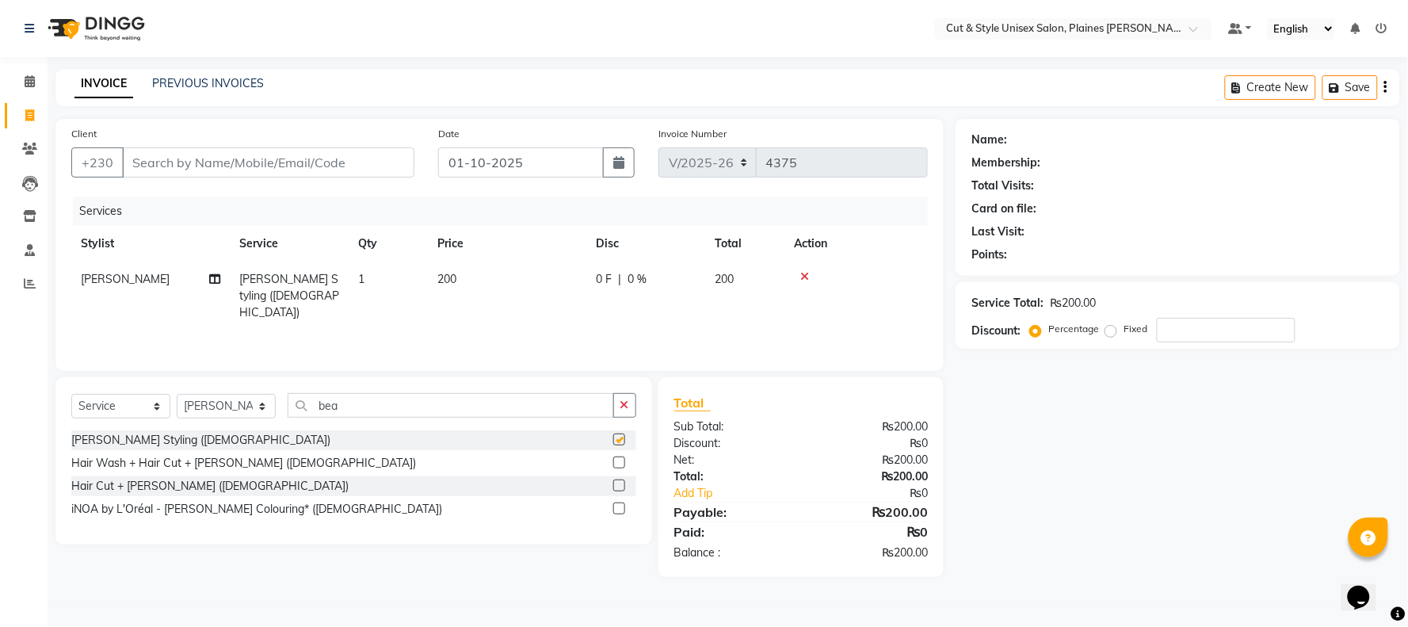
checkbox input "false"
click at [216, 153] on input "Client" at bounding box center [268, 162] width 292 height 30
click at [302, 155] on input "Client" at bounding box center [268, 162] width 292 height 30
type input "a"
type input "0"
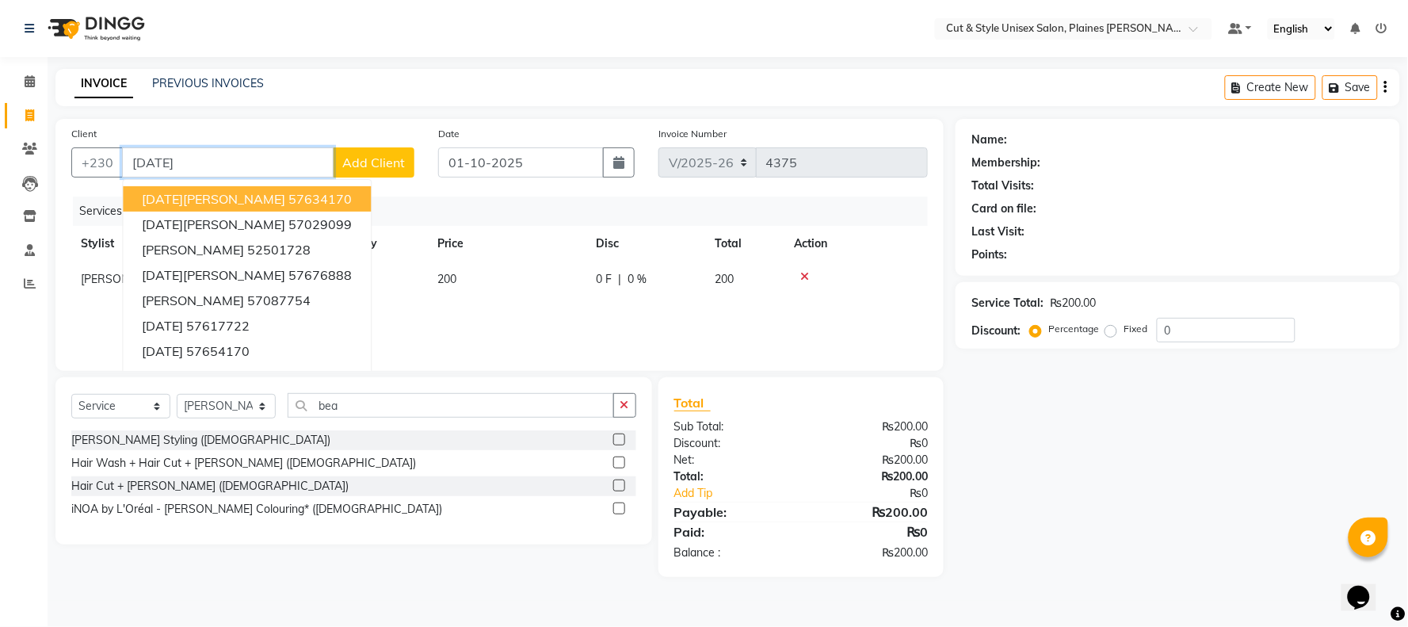
click at [199, 200] on span "[DATE][PERSON_NAME]" at bounding box center [213, 199] width 143 height 16
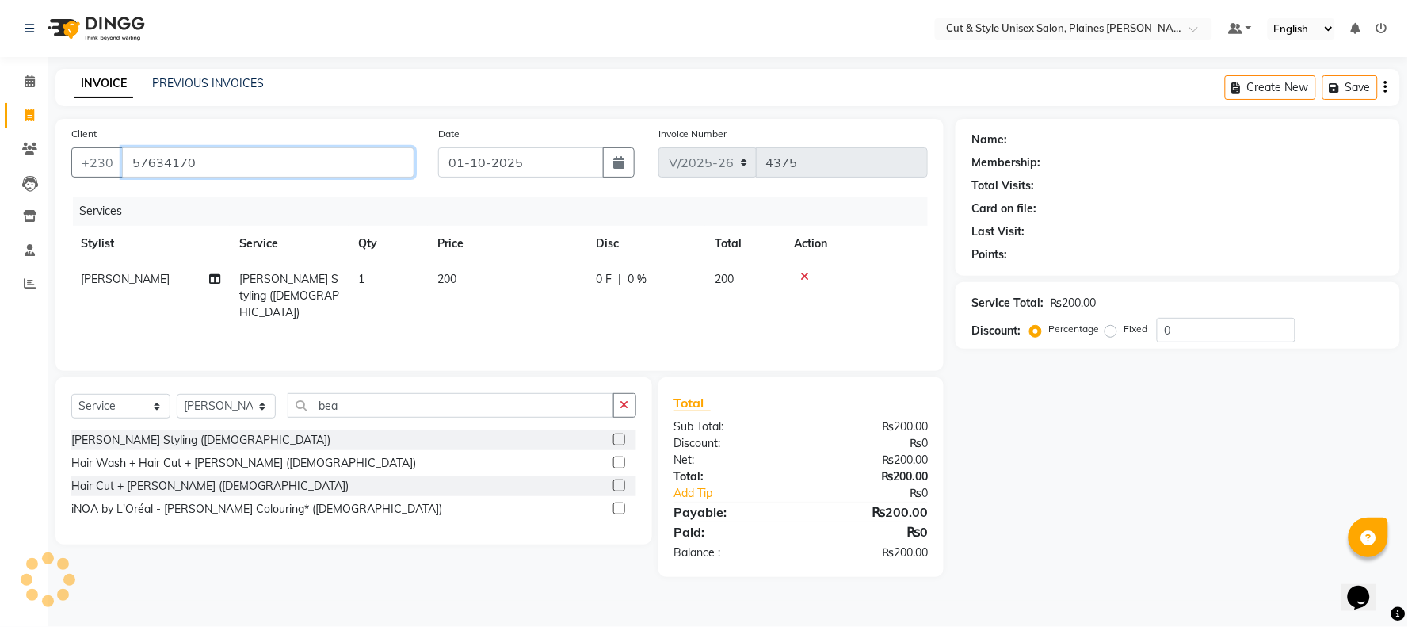
type input "57634170"
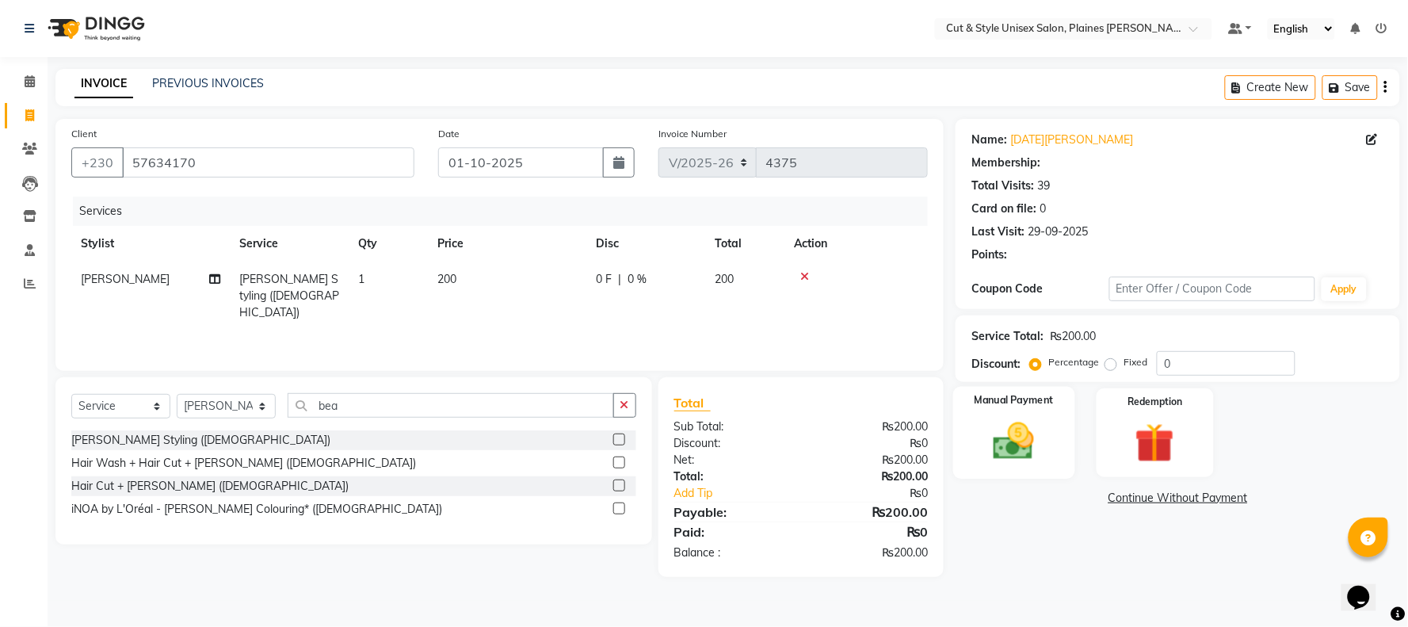
click at [1040, 445] on div "Manual Payment" at bounding box center [1014, 433] width 122 height 92
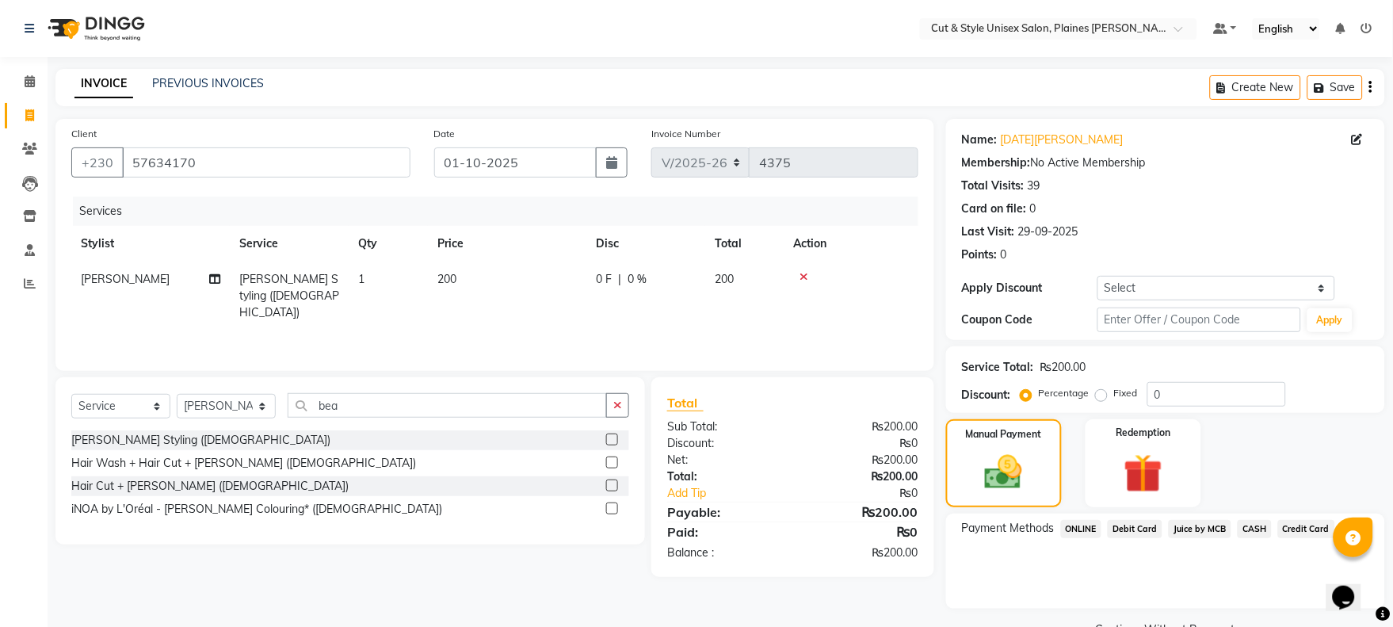
click at [1132, 524] on span "Debit Card" at bounding box center [1135, 529] width 55 height 18
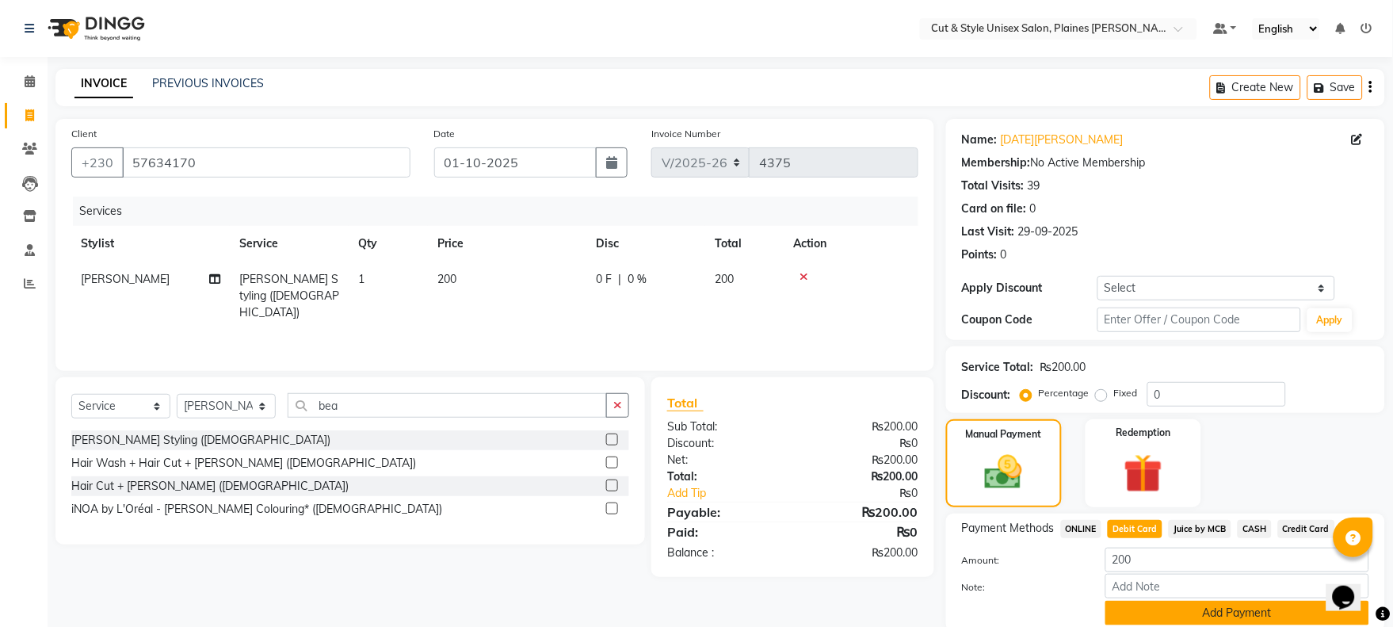
scroll to position [60, 0]
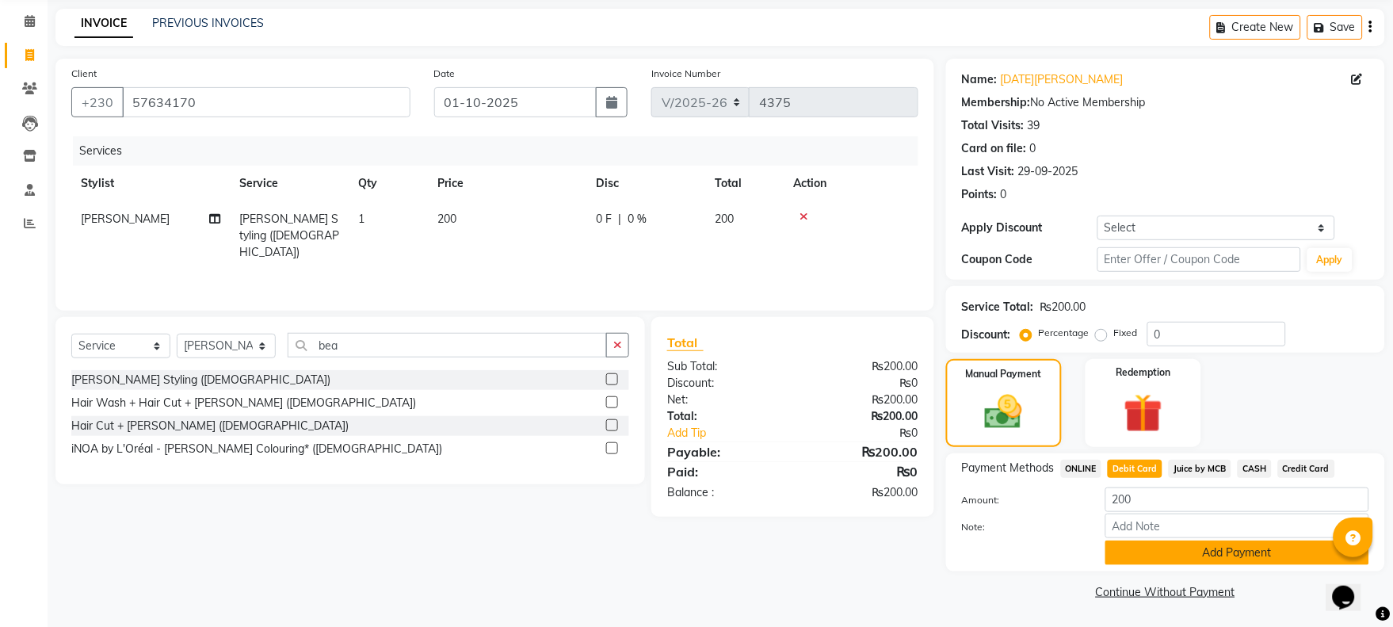
click at [1185, 552] on button "Add Payment" at bounding box center [1237, 552] width 264 height 25
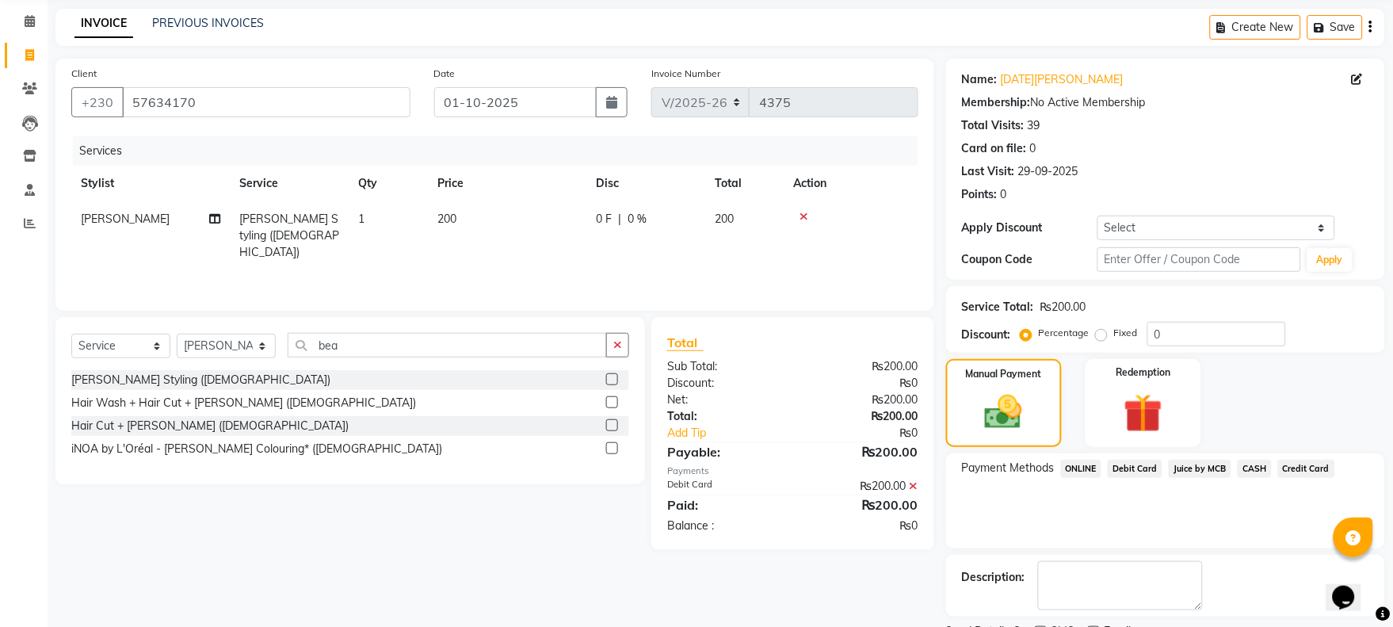
scroll to position [128, 0]
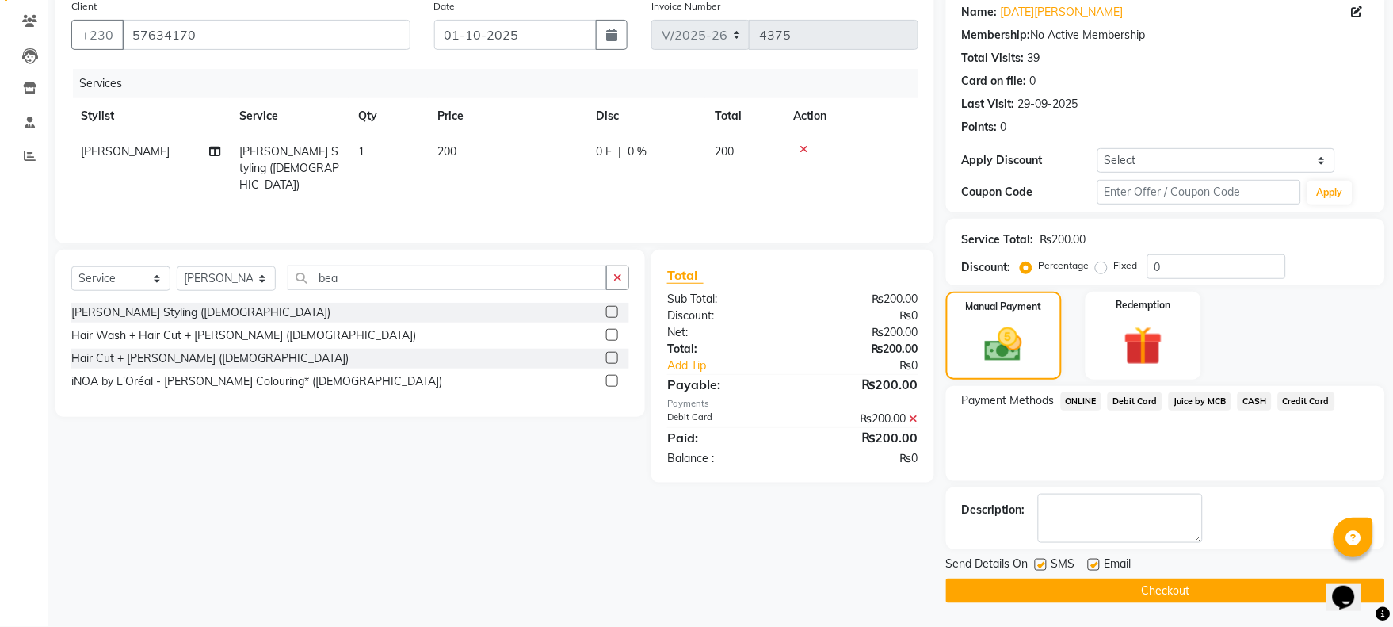
click at [1193, 584] on button "Checkout" at bounding box center [1165, 590] width 439 height 25
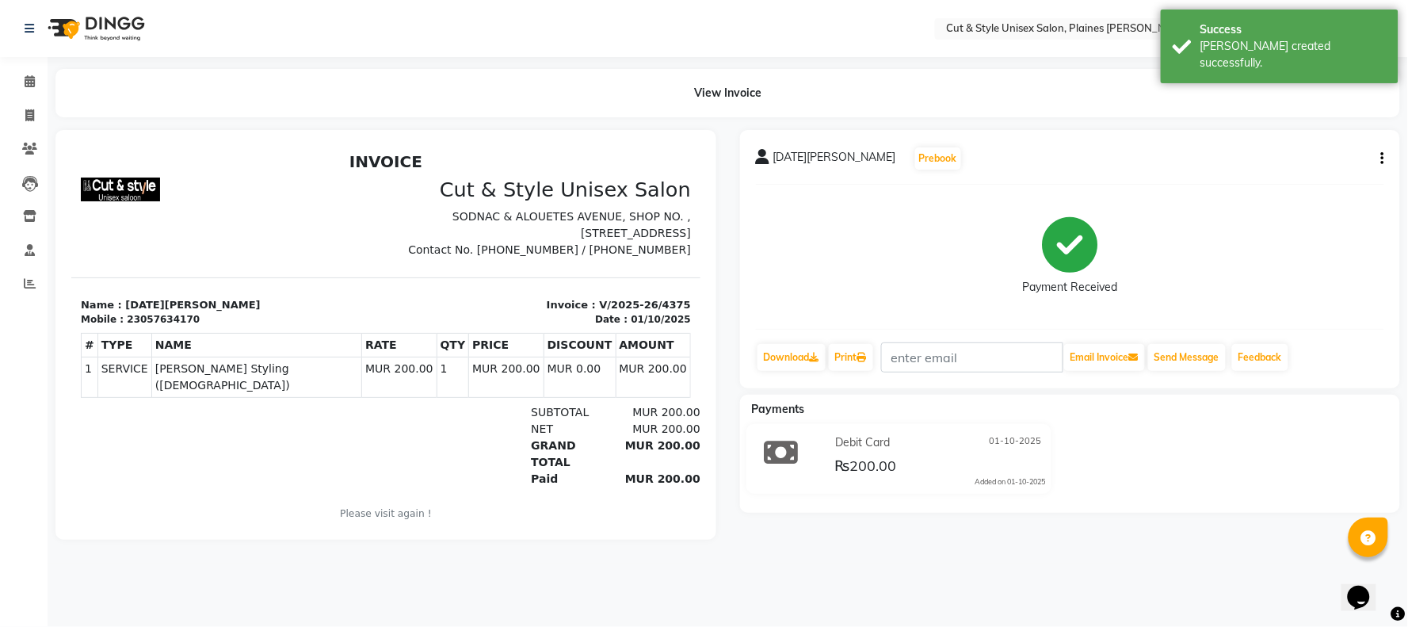
click at [98, 21] on img at bounding box center [94, 28] width 109 height 44
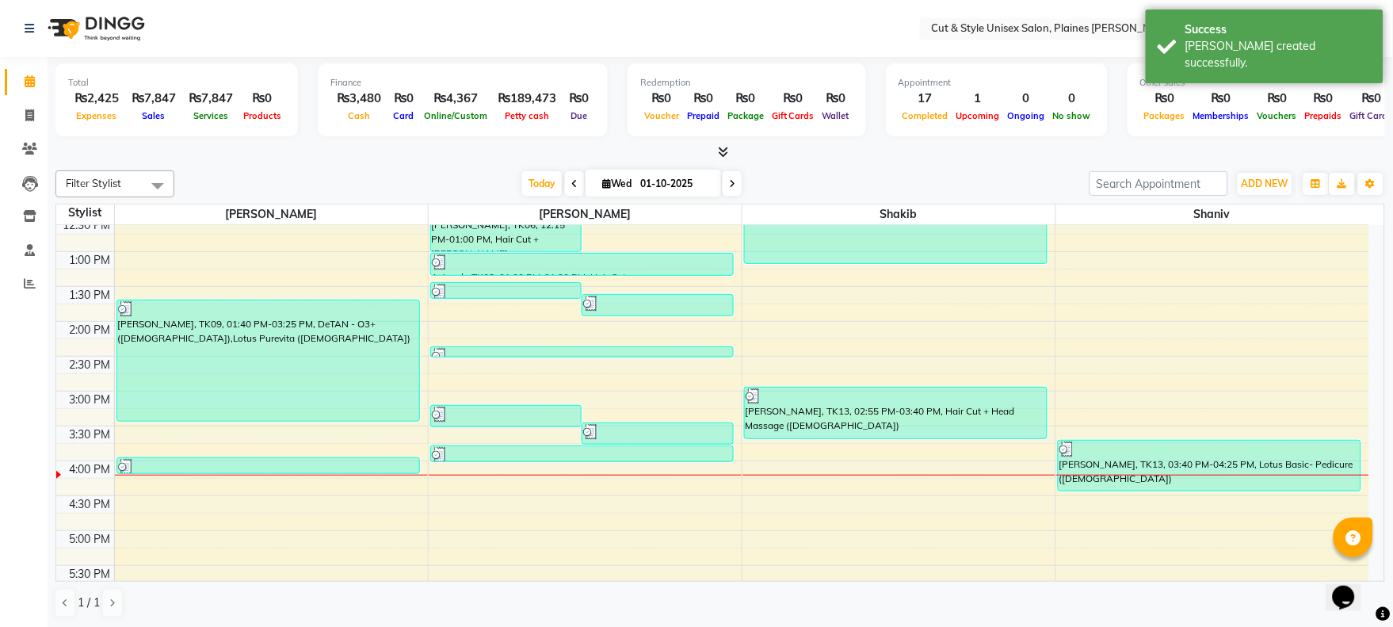
scroll to position [264, 0]
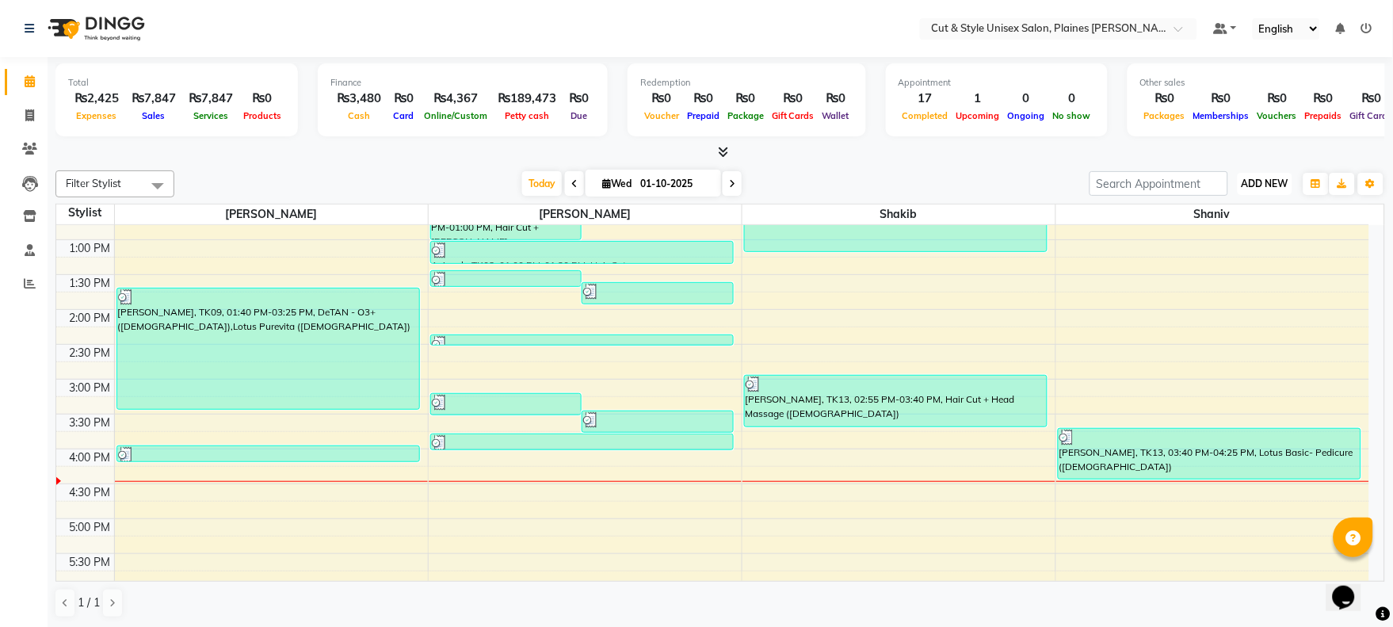
click at [1258, 185] on span "ADD NEW" at bounding box center [1265, 184] width 47 height 12
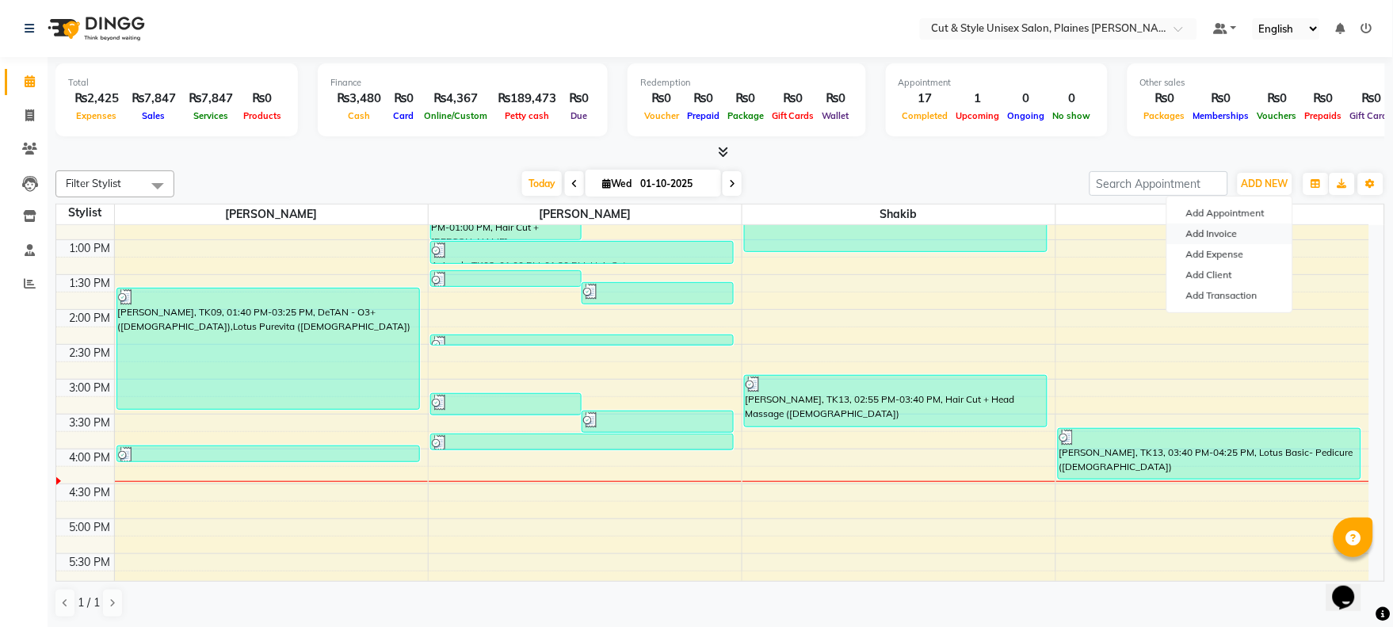
click at [1240, 226] on link "Add Invoice" at bounding box center [1229, 233] width 125 height 21
select select "service"
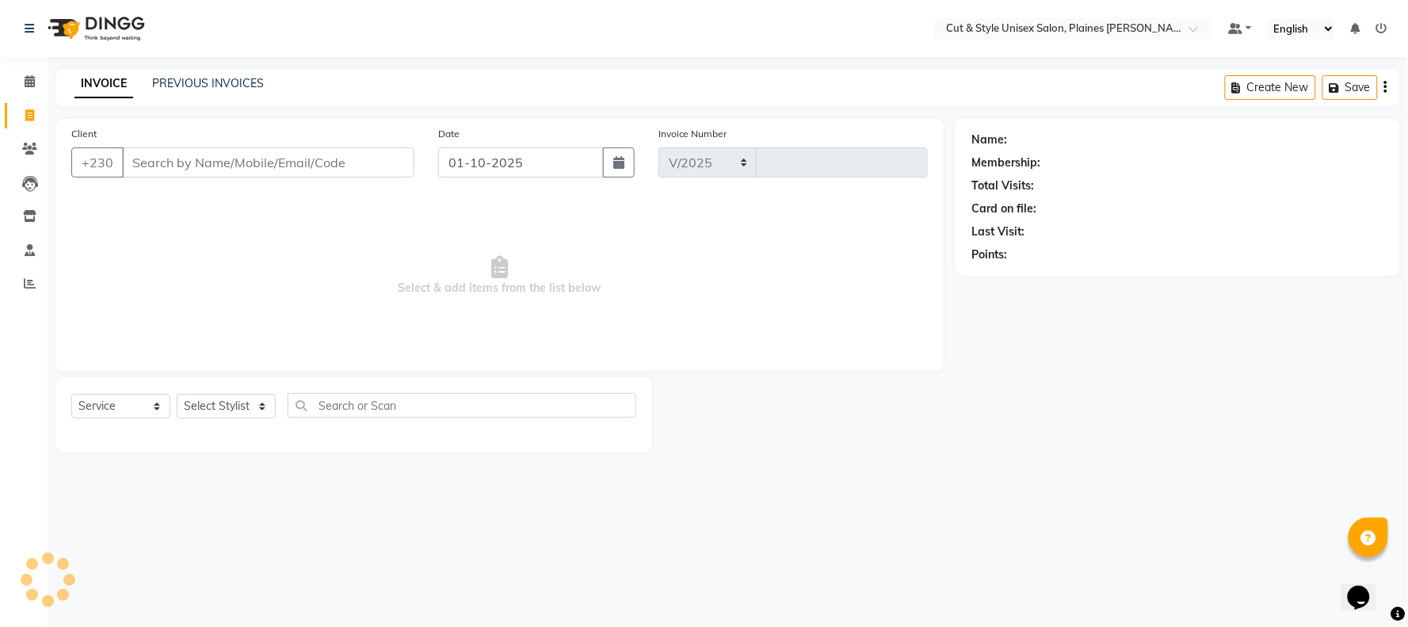
select select "7731"
type input "4376"
click at [265, 409] on select "Select Stylist" at bounding box center [226, 406] width 99 height 25
select select "68909"
click at [177, 395] on select "Select Stylist [PERSON_NAME] Manager [PERSON_NAME]" at bounding box center [226, 406] width 99 height 25
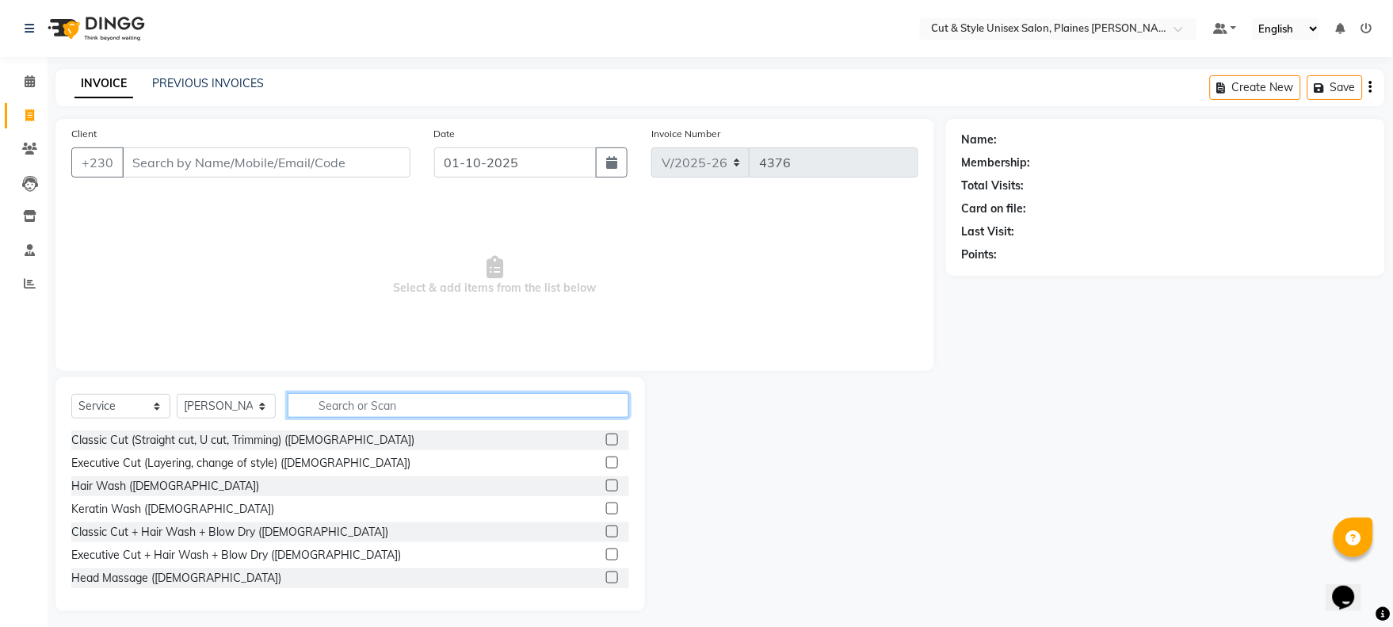
click at [336, 408] on input "text" at bounding box center [459, 405] width 342 height 25
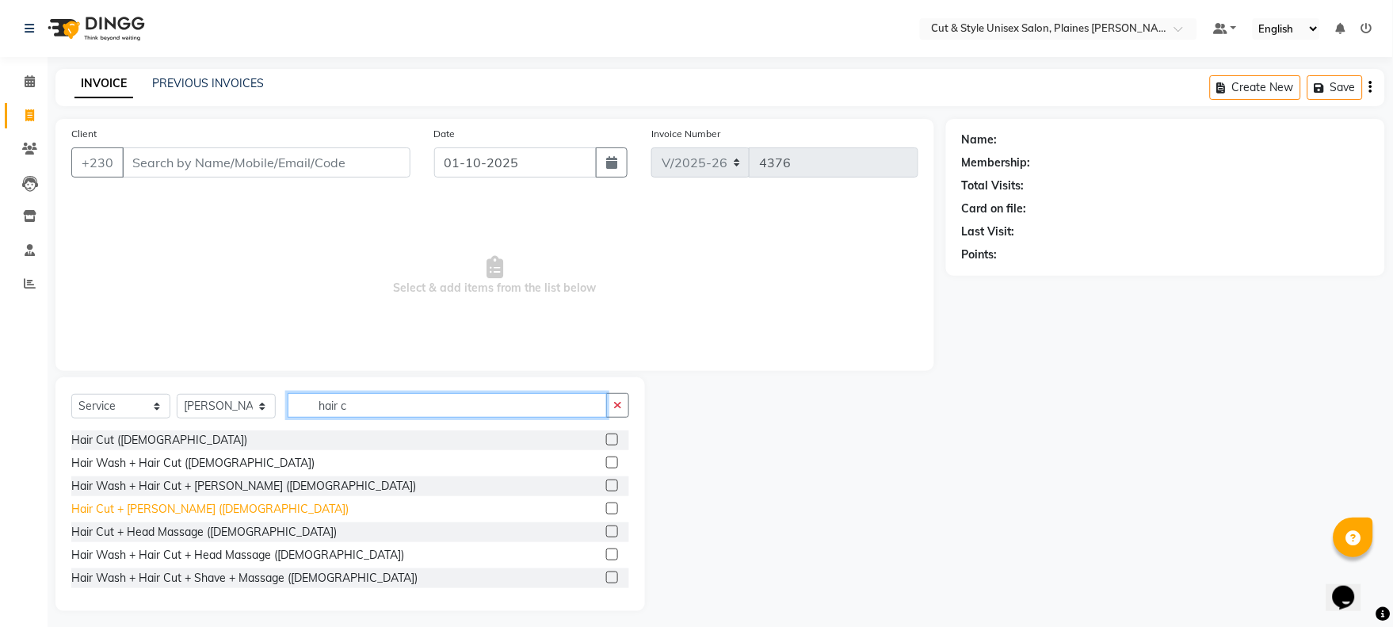
type input "hair c"
click at [182, 507] on div "Hair Cut + [PERSON_NAME] ([DEMOGRAPHIC_DATA])" at bounding box center [209, 509] width 277 height 17
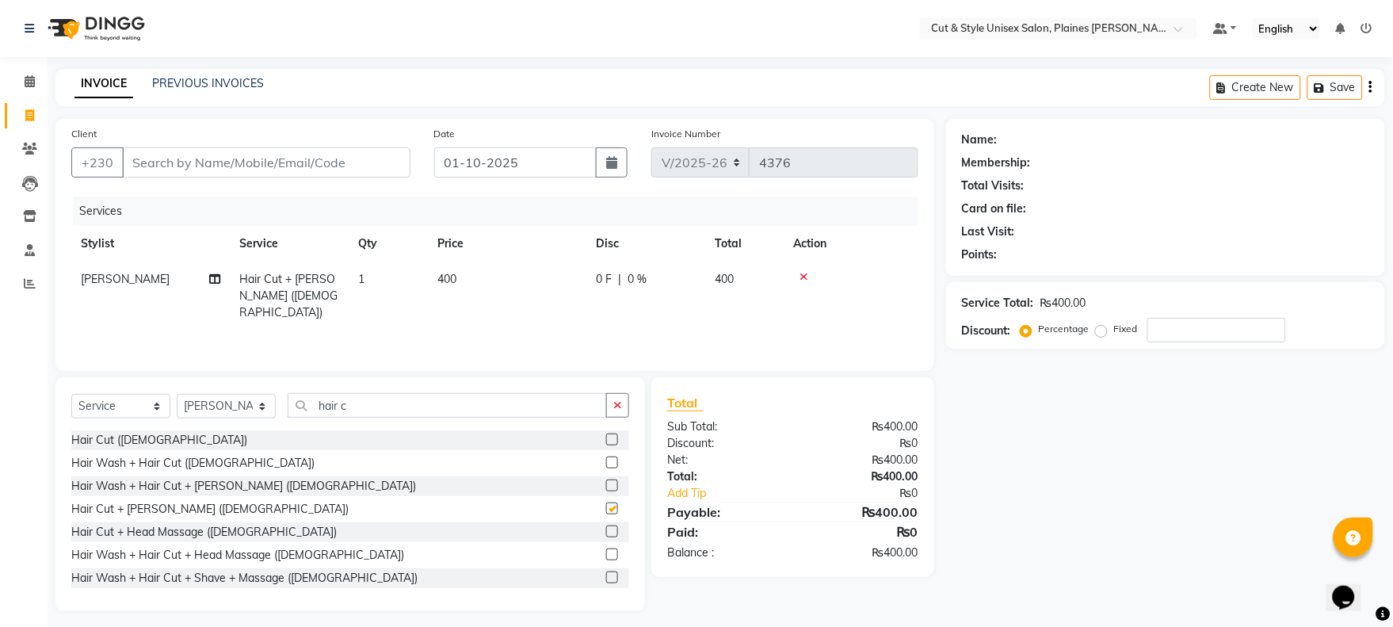
checkbox input "false"
click at [204, 157] on input "Client" at bounding box center [266, 162] width 288 height 30
type input "5"
type input "0"
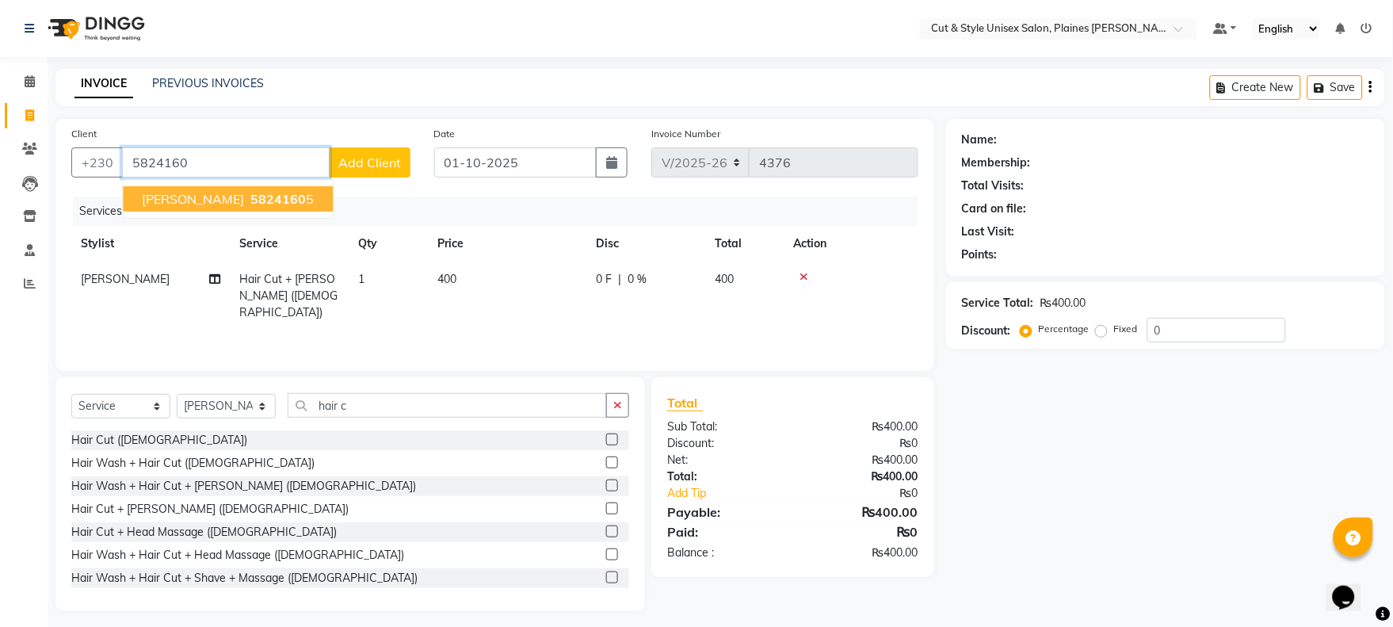
click at [250, 199] on span "5824160" at bounding box center [277, 199] width 55 height 16
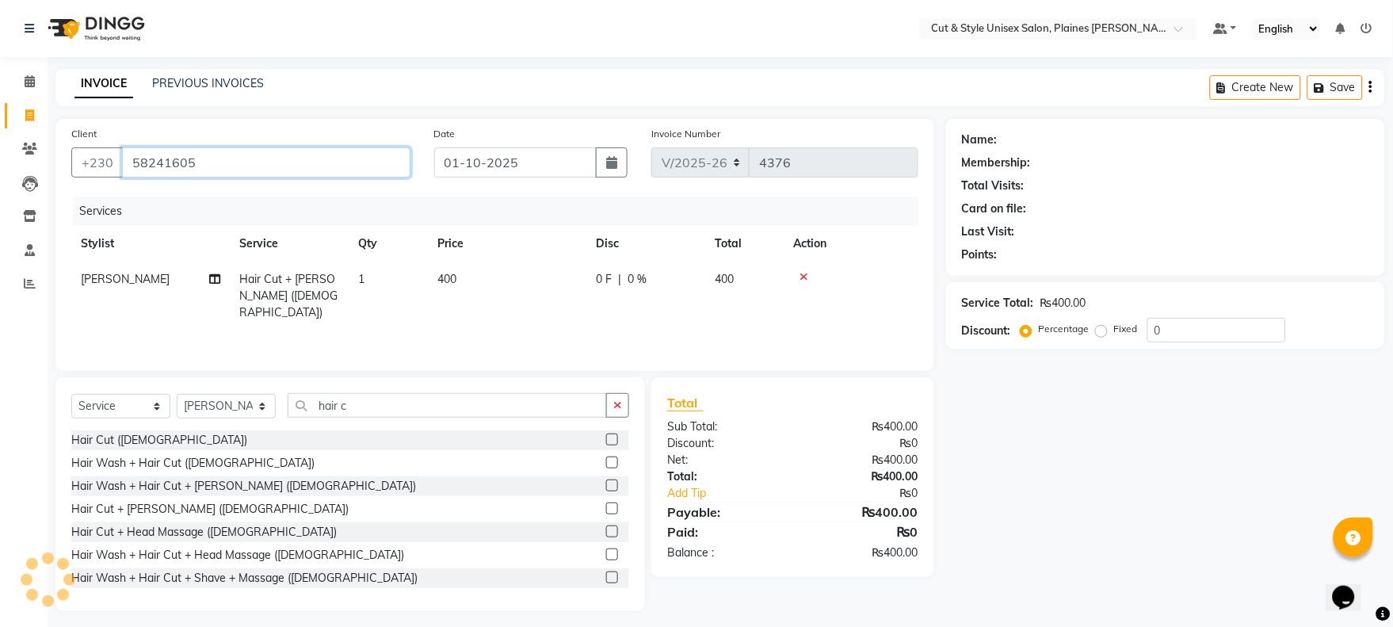
type input "58241605"
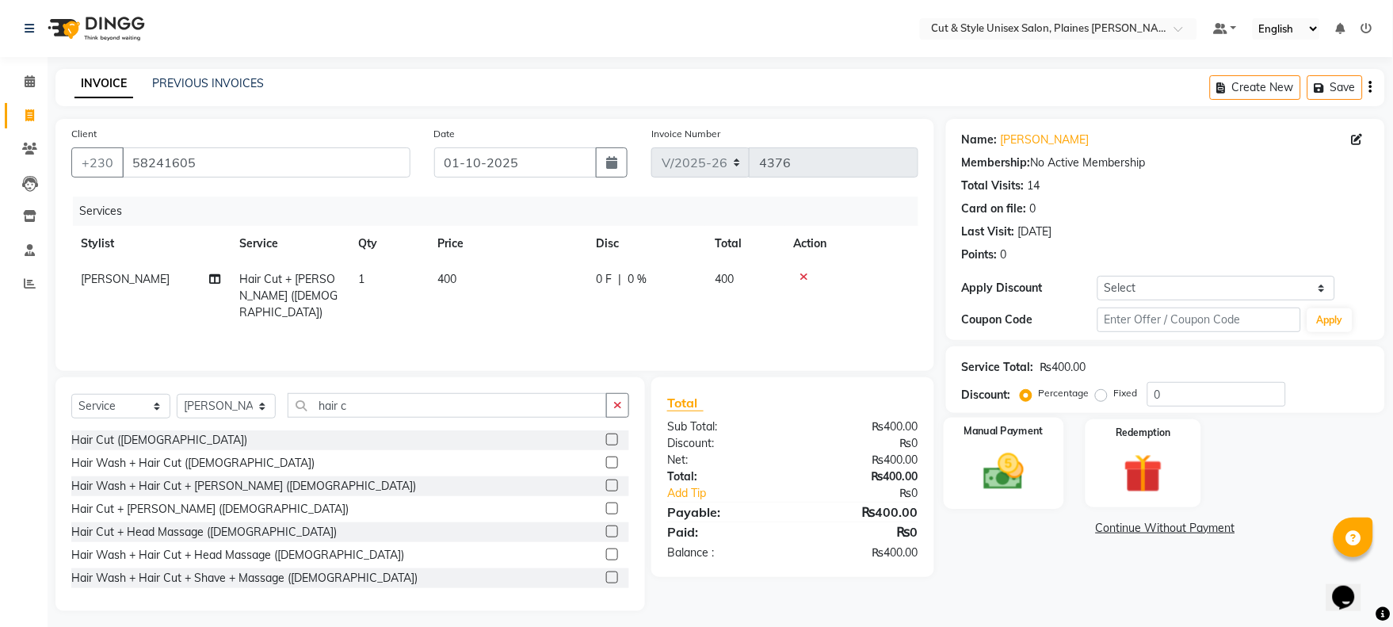
click at [1013, 477] on img at bounding box center [1004, 472] width 66 height 47
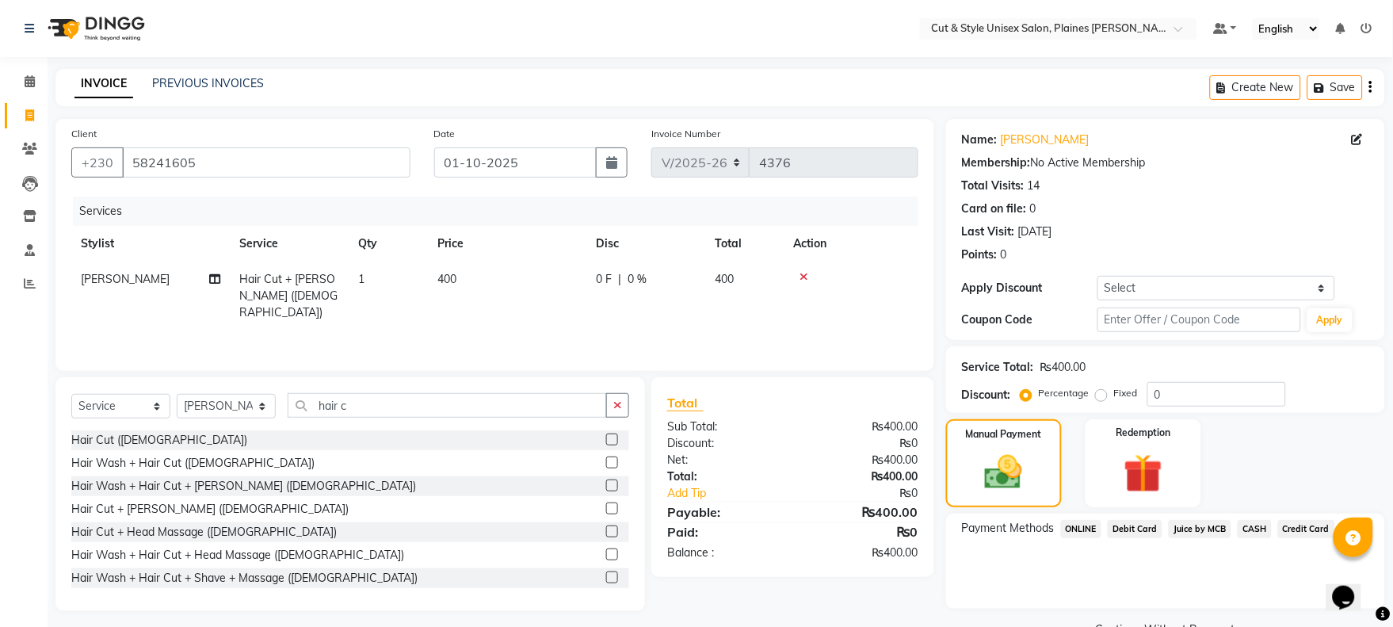
click at [1189, 524] on span "Juice by MCB" at bounding box center [1200, 529] width 63 height 18
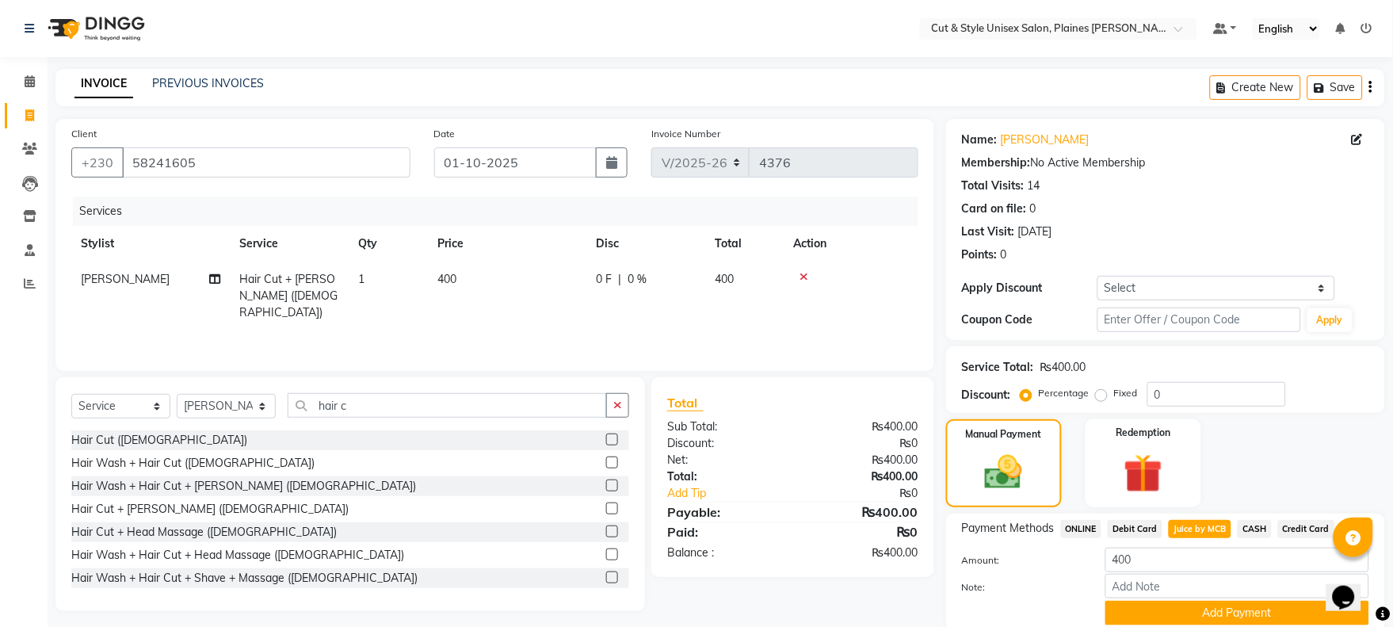
scroll to position [60, 0]
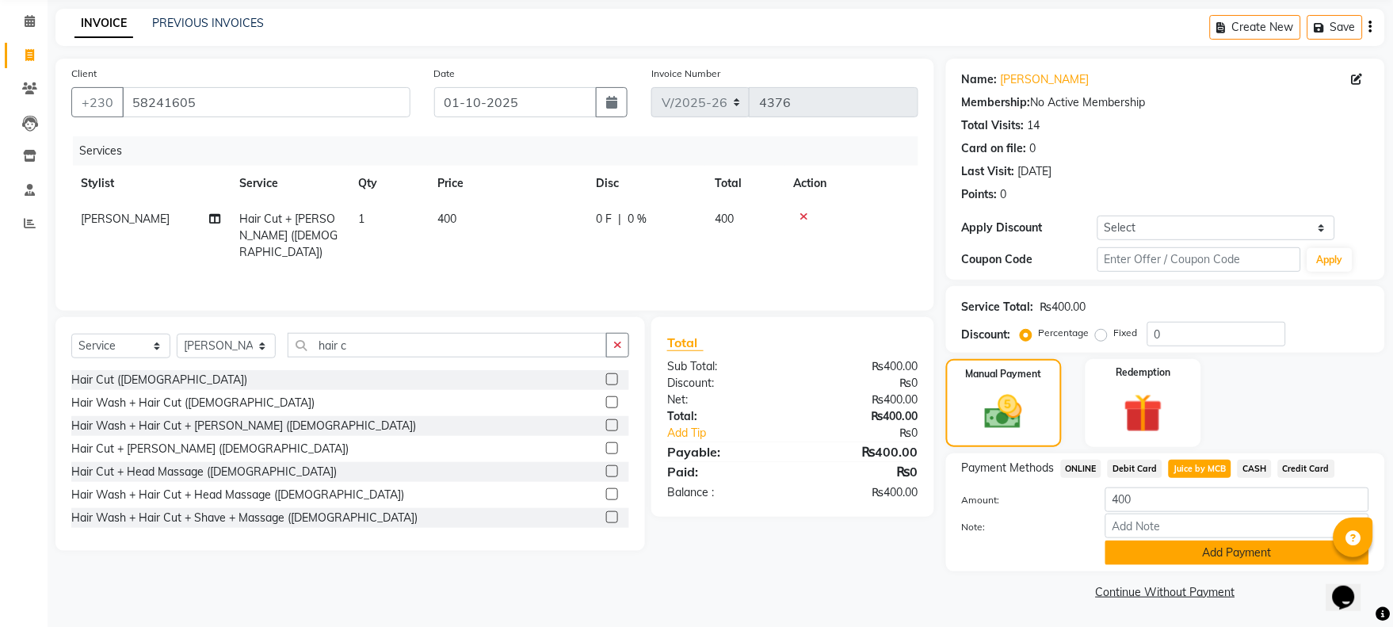
click at [1193, 553] on button "Add Payment" at bounding box center [1237, 552] width 264 height 25
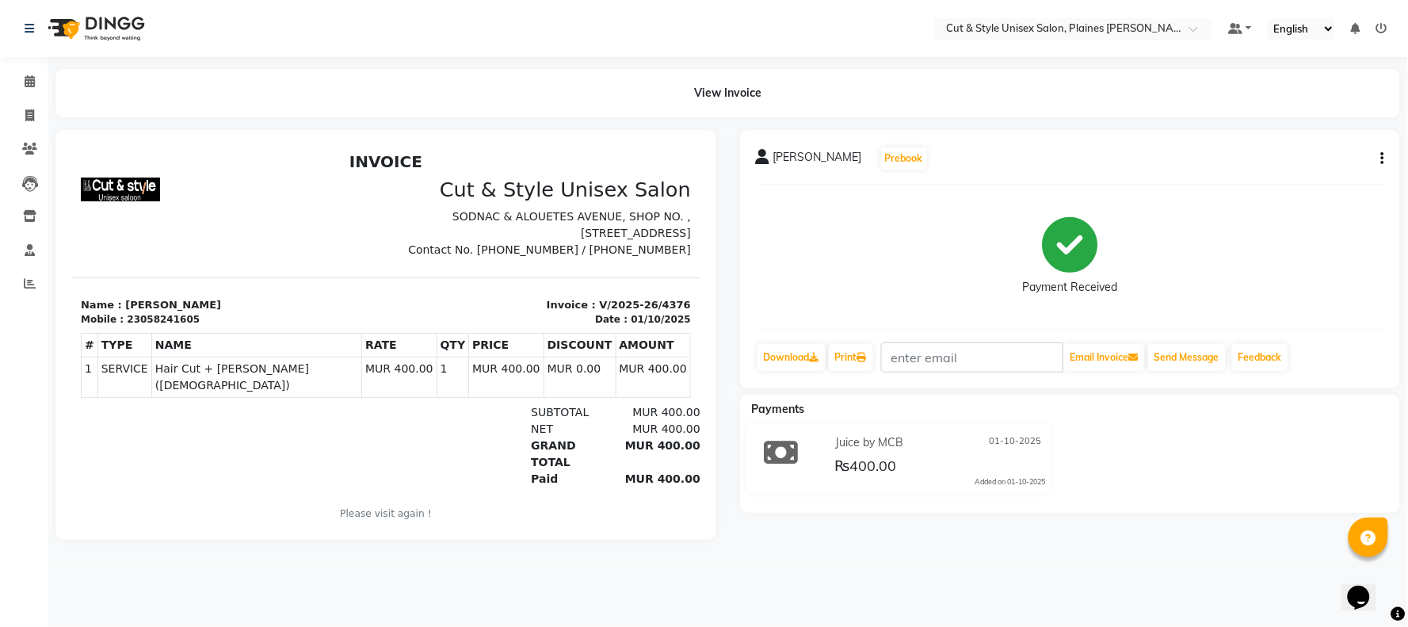
click at [59, 33] on img at bounding box center [94, 28] width 109 height 44
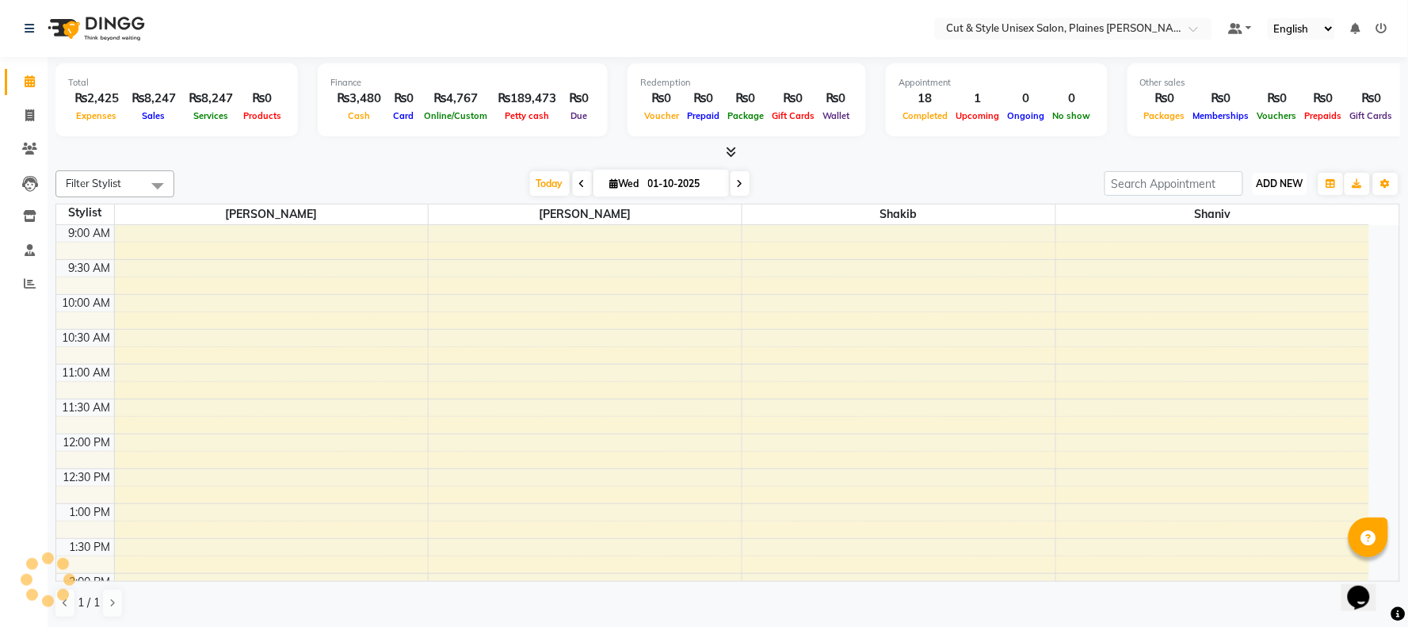
click at [1272, 186] on span "ADD NEW" at bounding box center [1280, 184] width 47 height 12
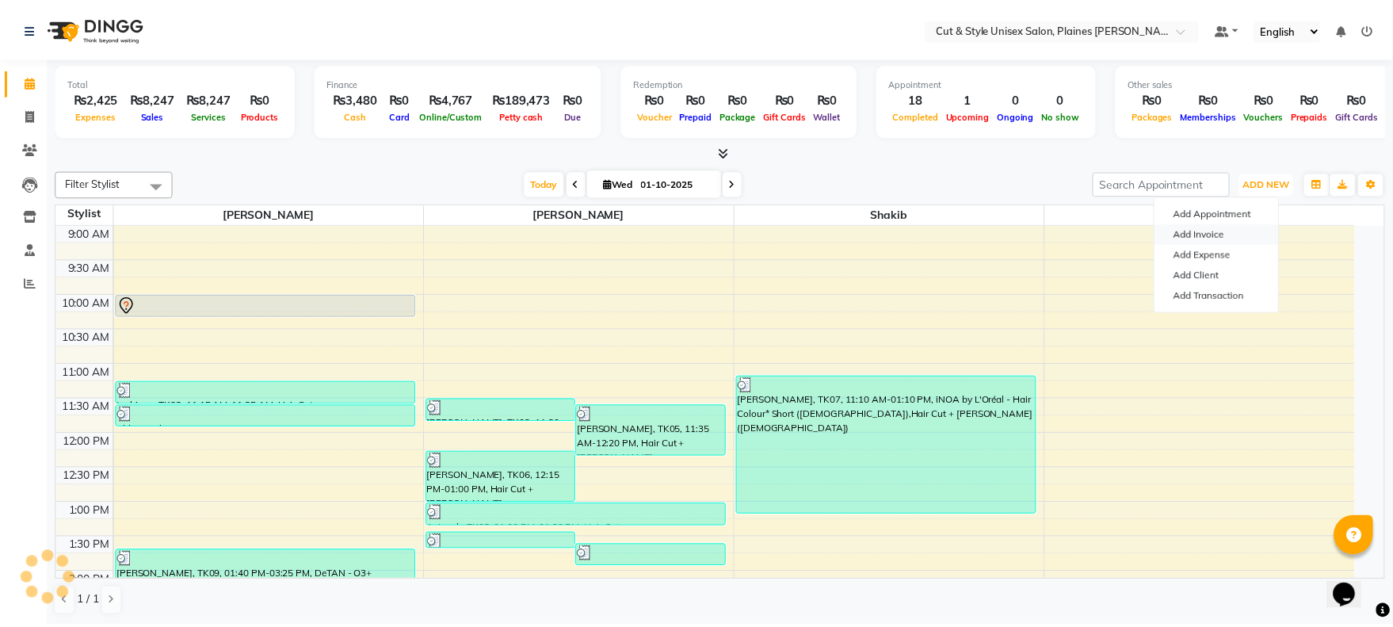
scroll to position [454, 0]
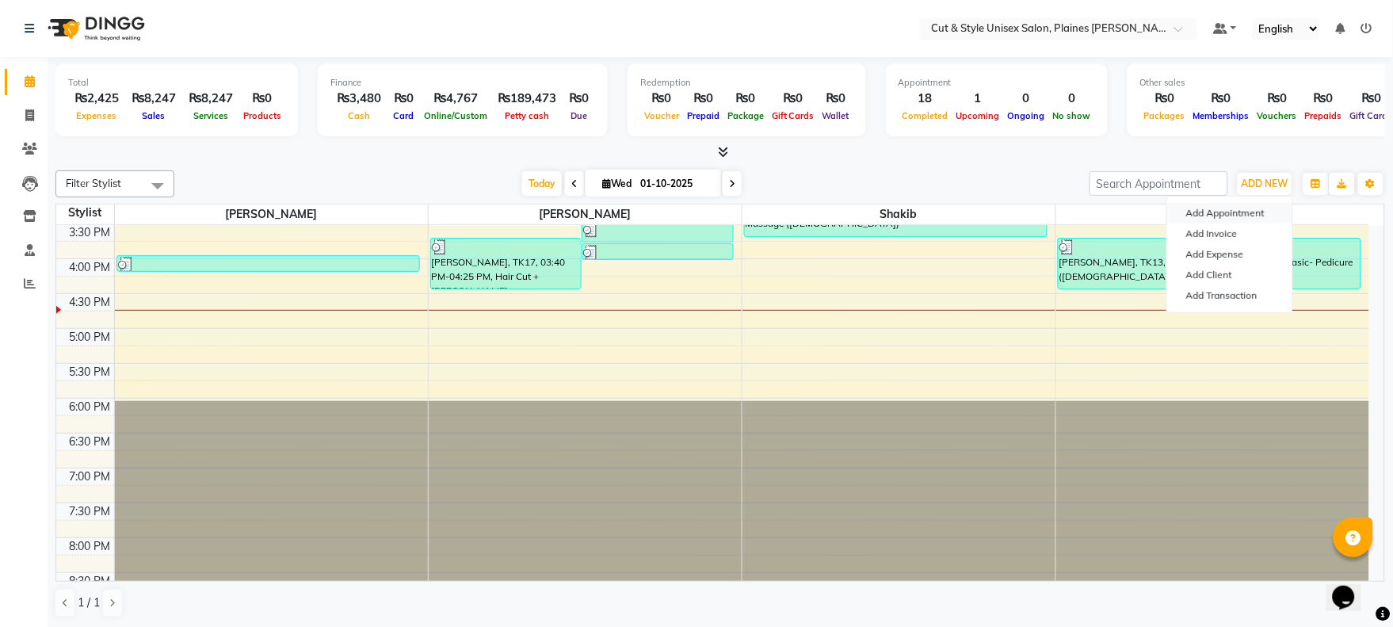
click at [1209, 212] on button "Add Appointment" at bounding box center [1229, 213] width 125 height 21
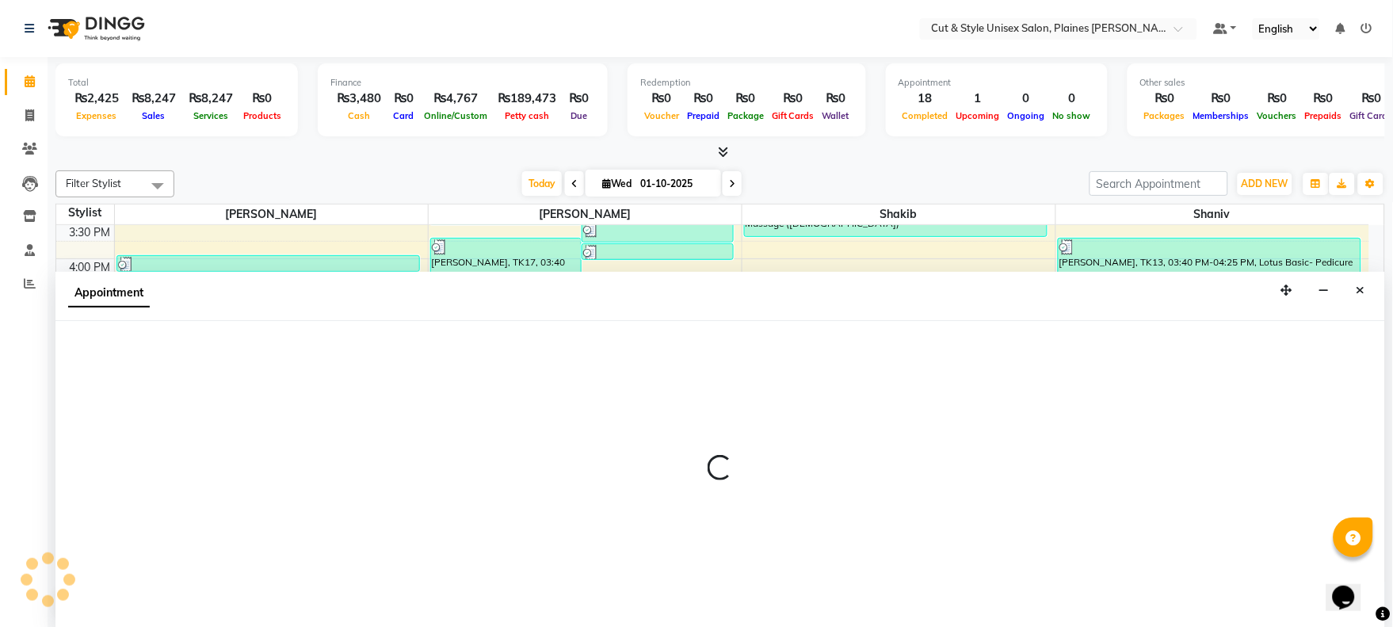
select select "600"
select select "tentative"
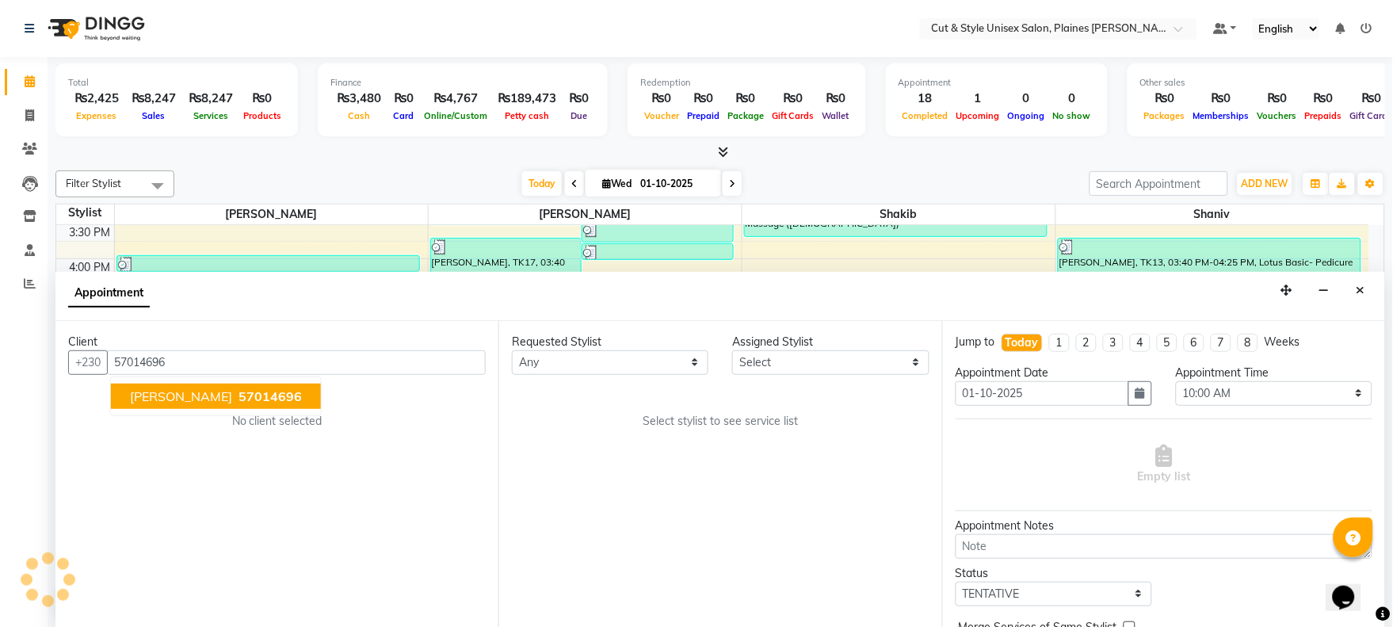
click at [218, 400] on span "[PERSON_NAME]" at bounding box center [181, 396] width 102 height 16
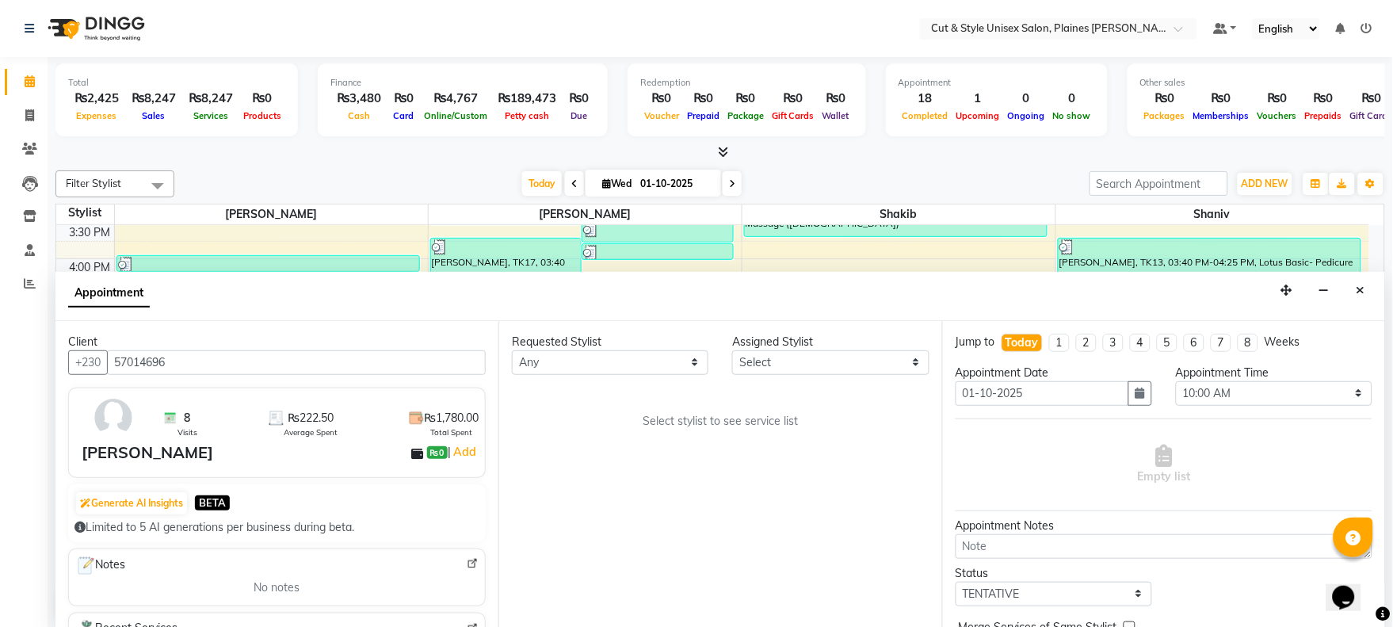
type input "57014696"
click at [574, 361] on select "Any [PERSON_NAME]" at bounding box center [610, 362] width 197 height 25
select select "68909"
click at [512, 350] on select "Any [PERSON_NAME]" at bounding box center [610, 362] width 197 height 25
select select "68909"
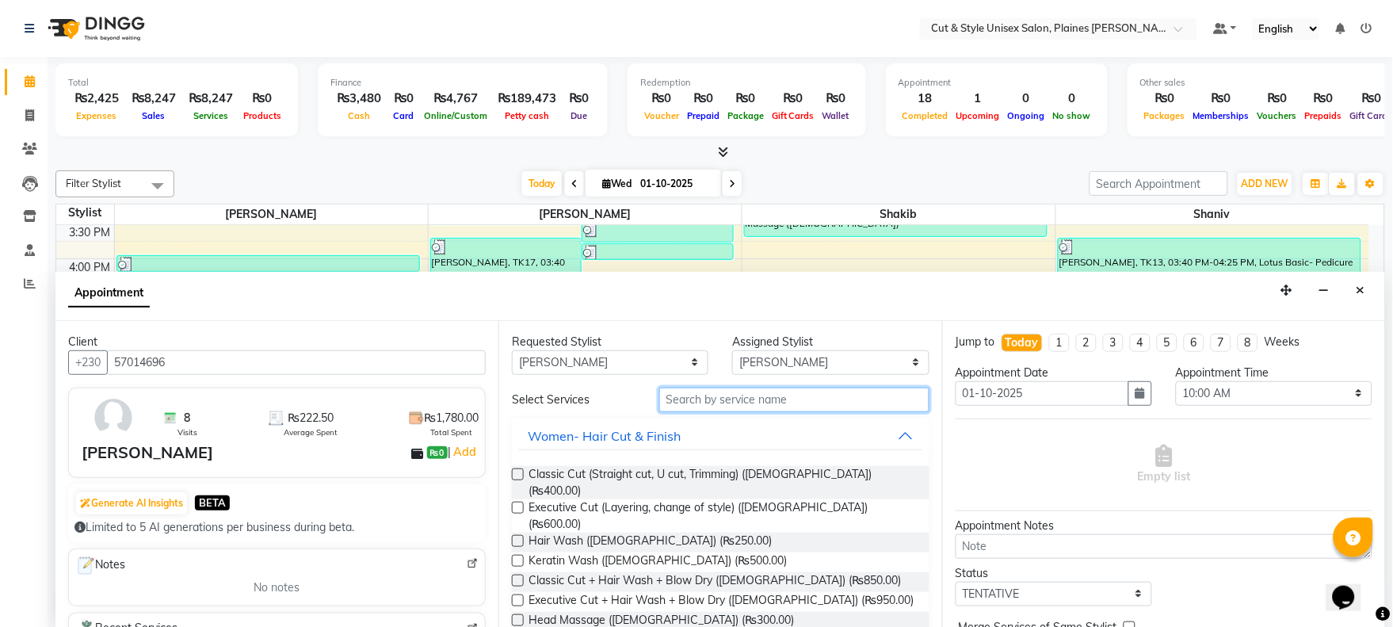
click at [764, 391] on input "text" at bounding box center [794, 399] width 270 height 25
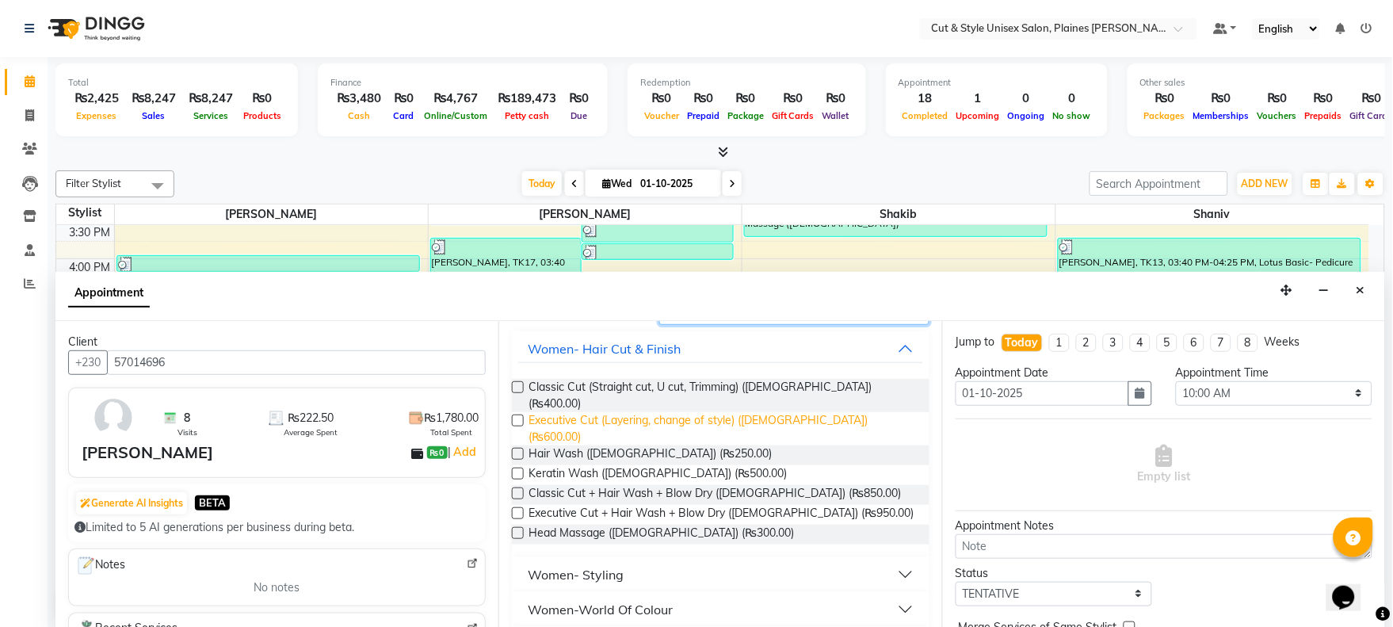
scroll to position [88, 0]
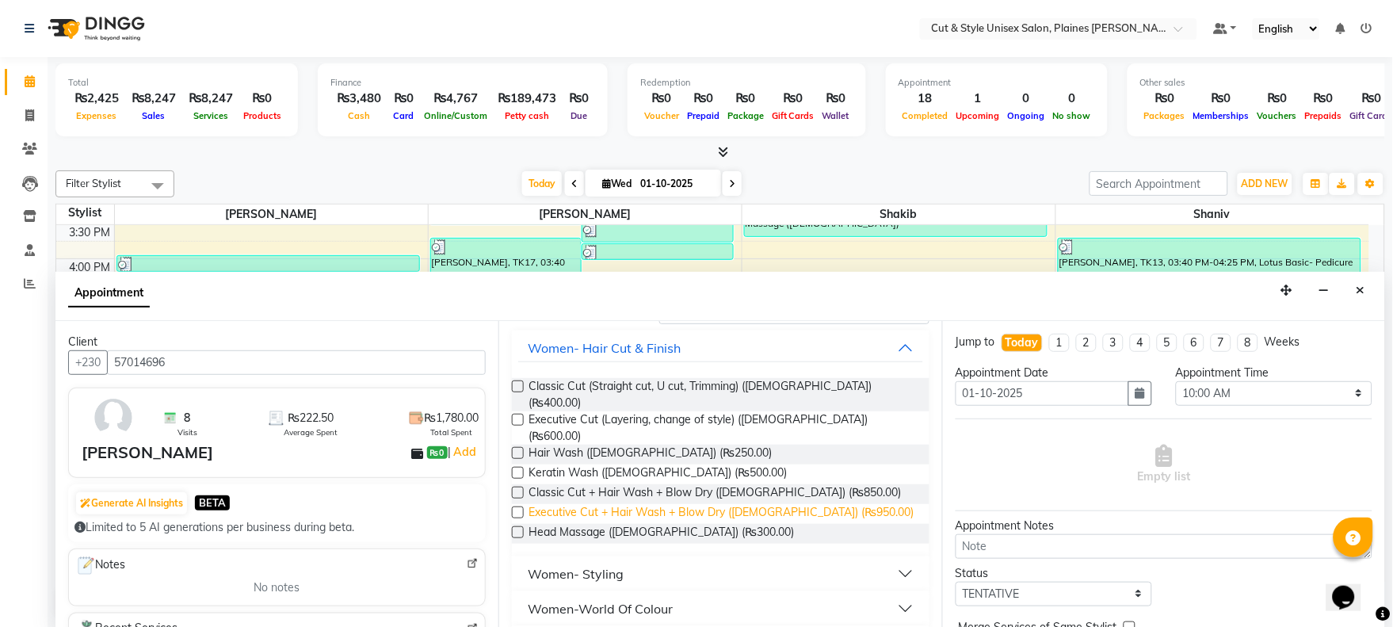
click at [667, 504] on span "Executive Cut + Hair Wash + Blow Dry ([DEMOGRAPHIC_DATA]) (₨950.00)" at bounding box center [721, 514] width 385 height 20
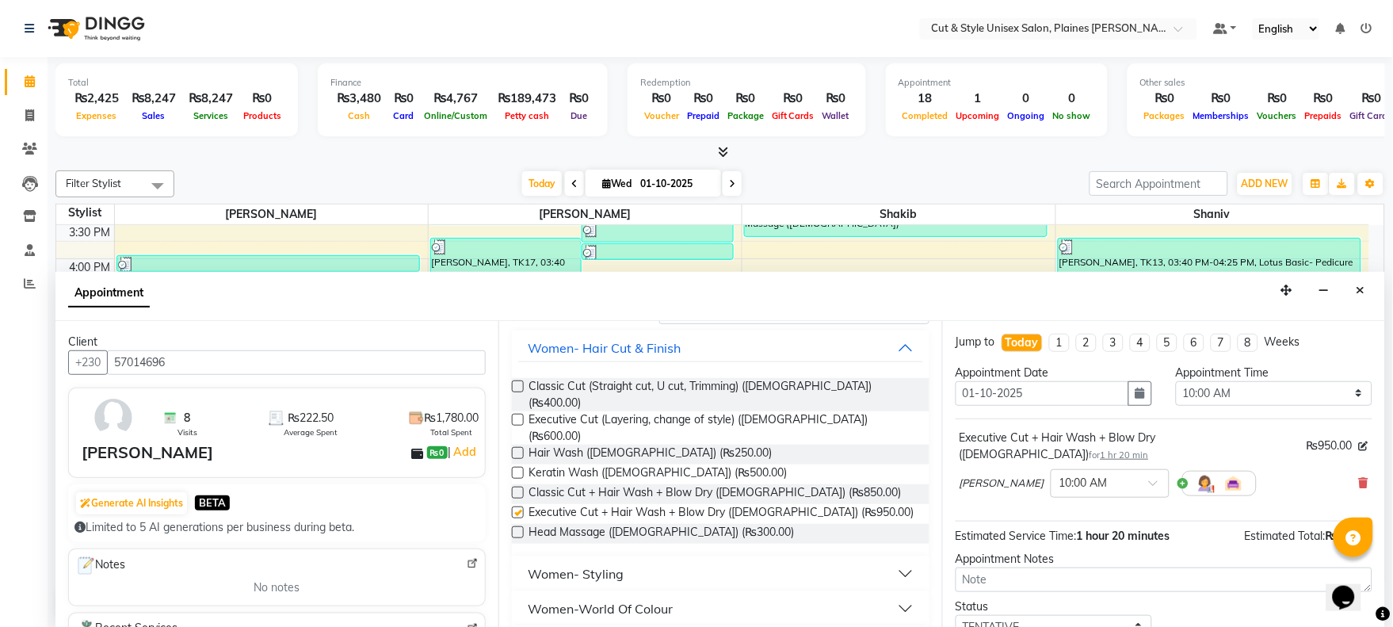
checkbox input "false"
click at [1136, 396] on icon "button" at bounding box center [1141, 392] width 10 height 11
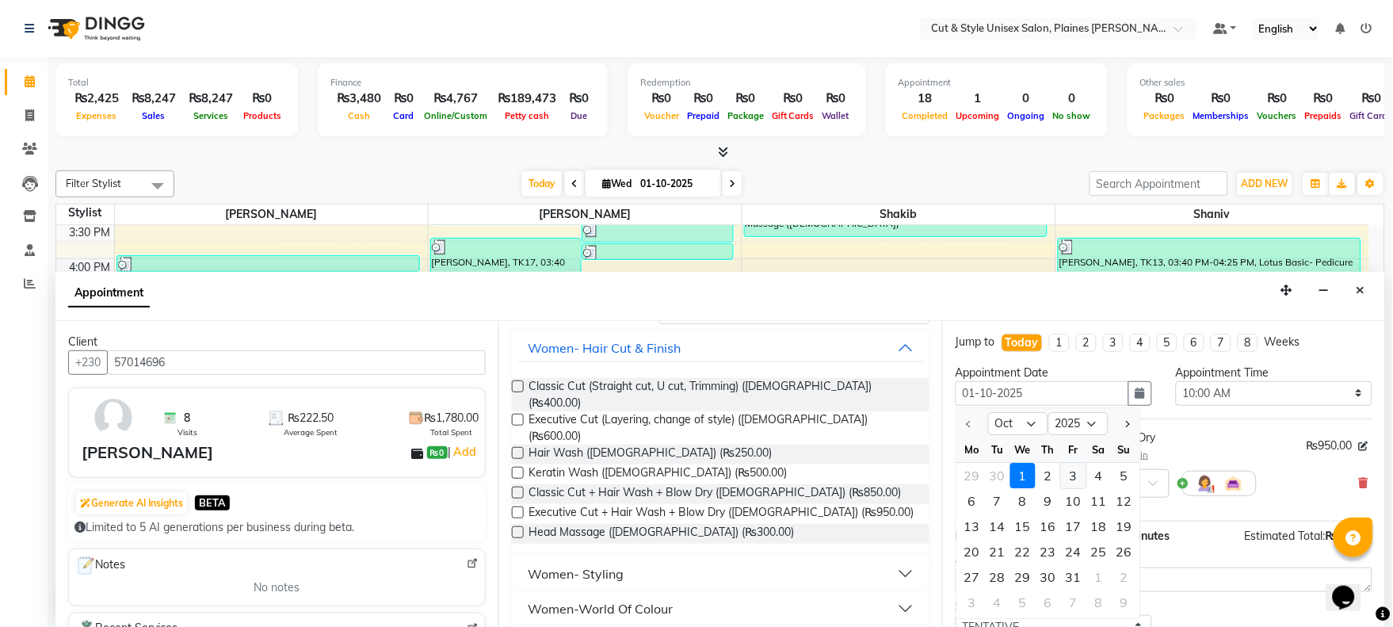
click at [1073, 477] on div "3" at bounding box center [1073, 475] width 25 height 25
type input "03-10-2025"
select select "600"
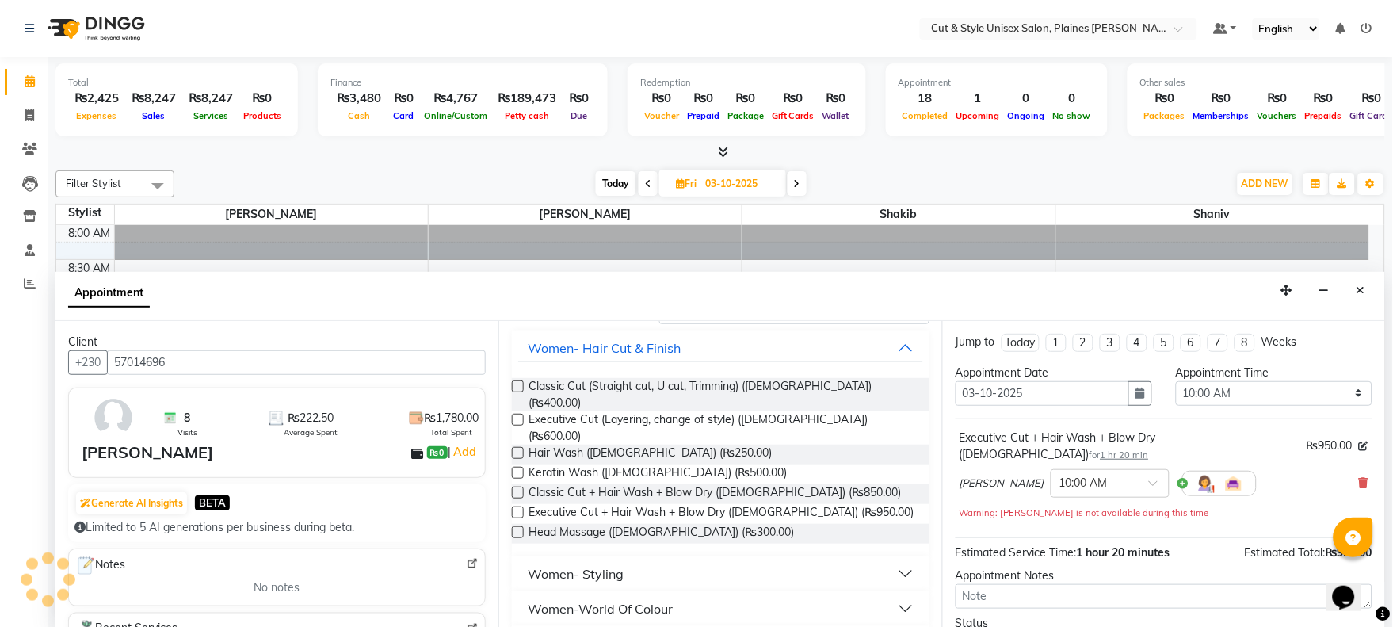
scroll to position [555, 0]
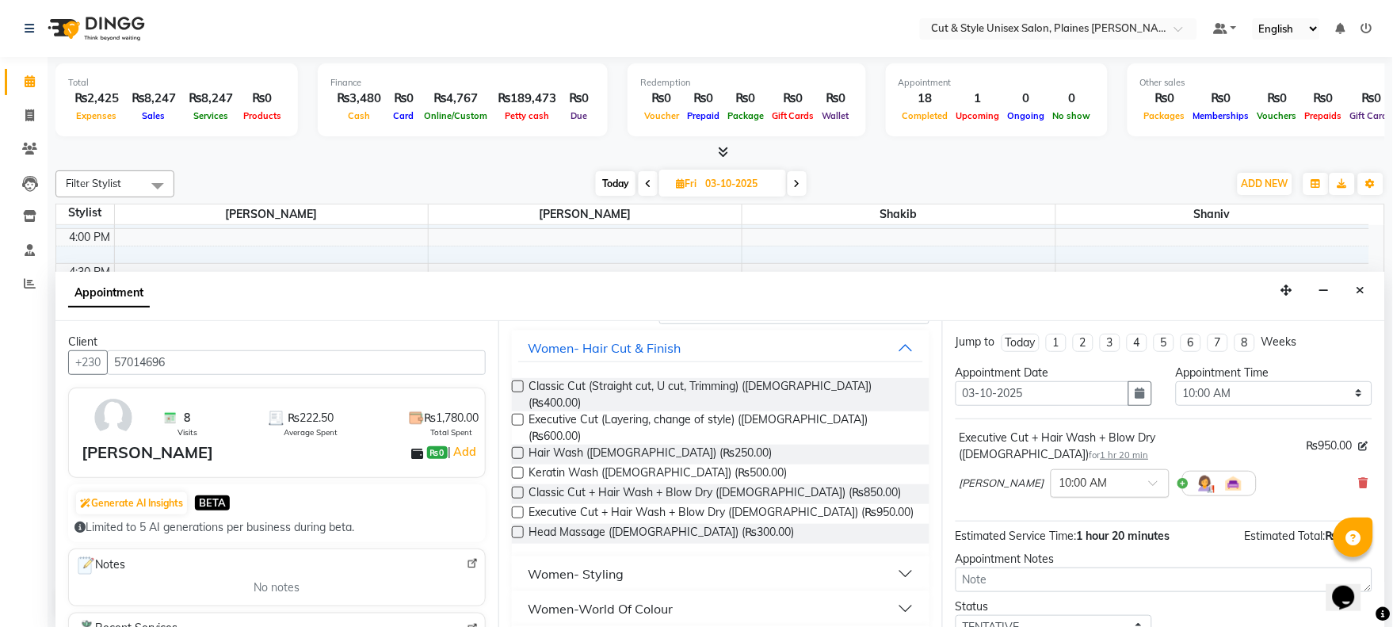
click at [1073, 474] on input "text" at bounding box center [1094, 482] width 70 height 17
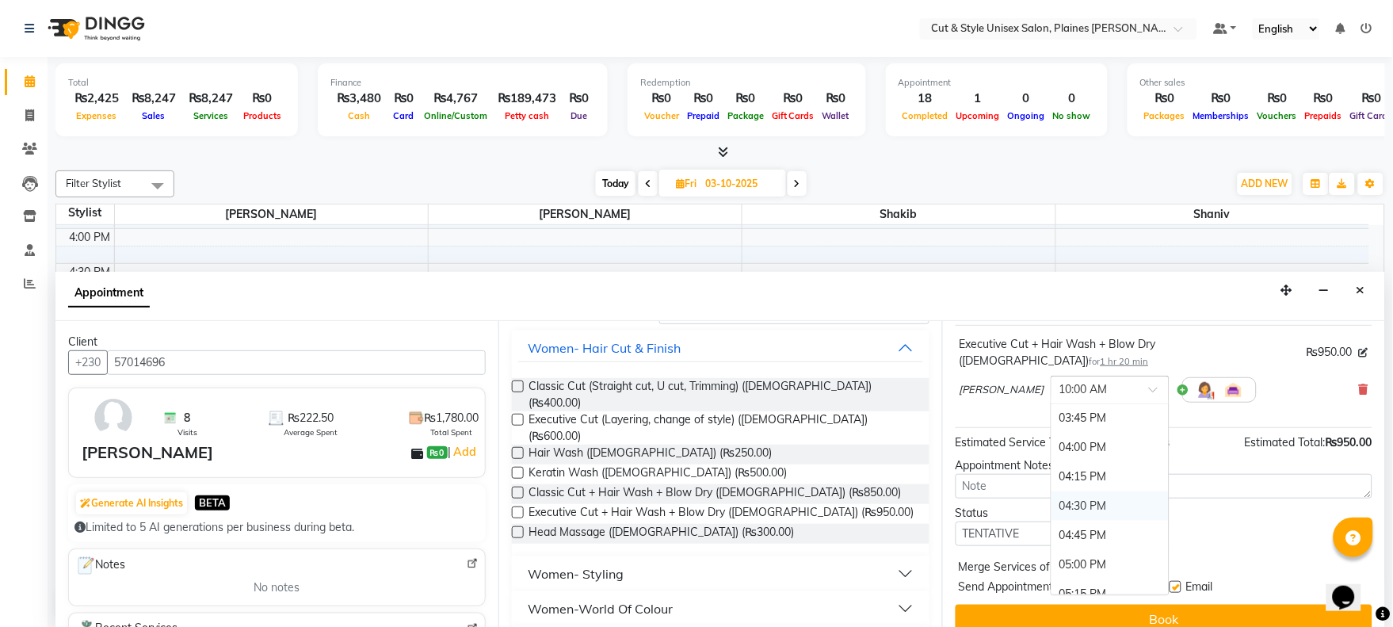
scroll to position [880, 0]
click at [1052, 521] on div "05:30 PM" at bounding box center [1110, 535] width 117 height 29
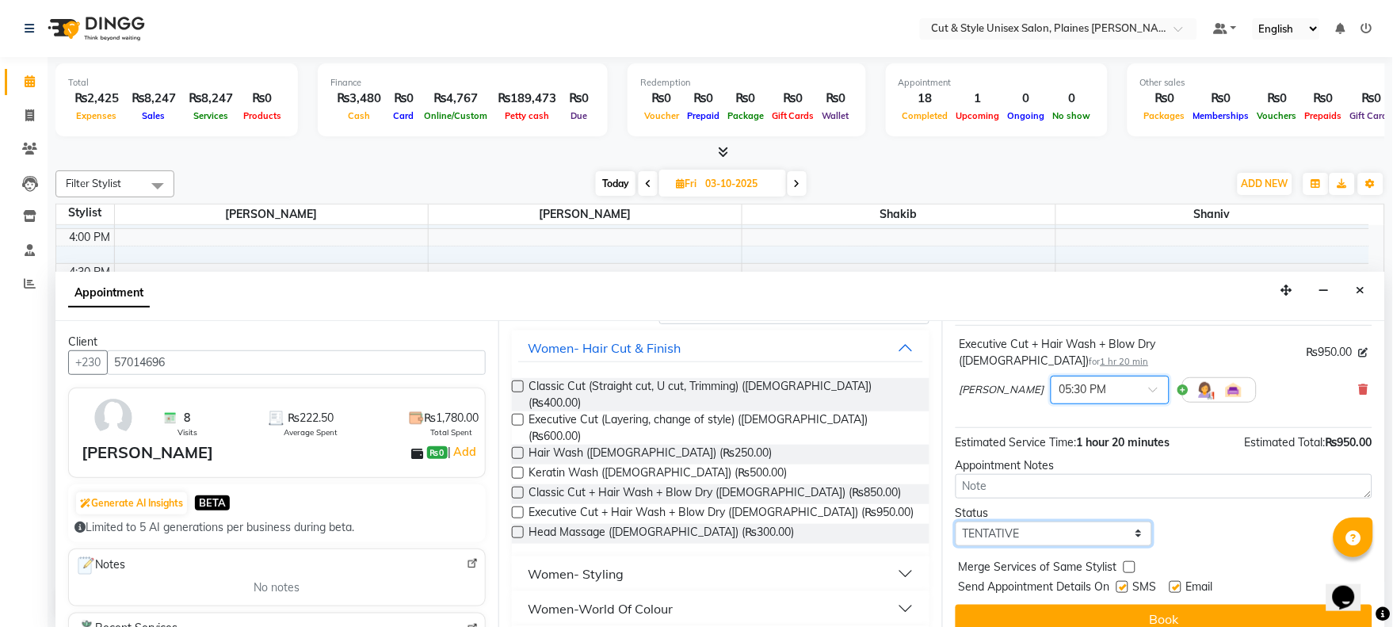
click at [1075, 521] on select "Select TENTATIVE CONFIRM UPCOMING" at bounding box center [1054, 533] width 197 height 25
select select "confirm booking"
click at [956, 521] on select "Select TENTATIVE CONFIRM UPCOMING" at bounding box center [1054, 533] width 197 height 25
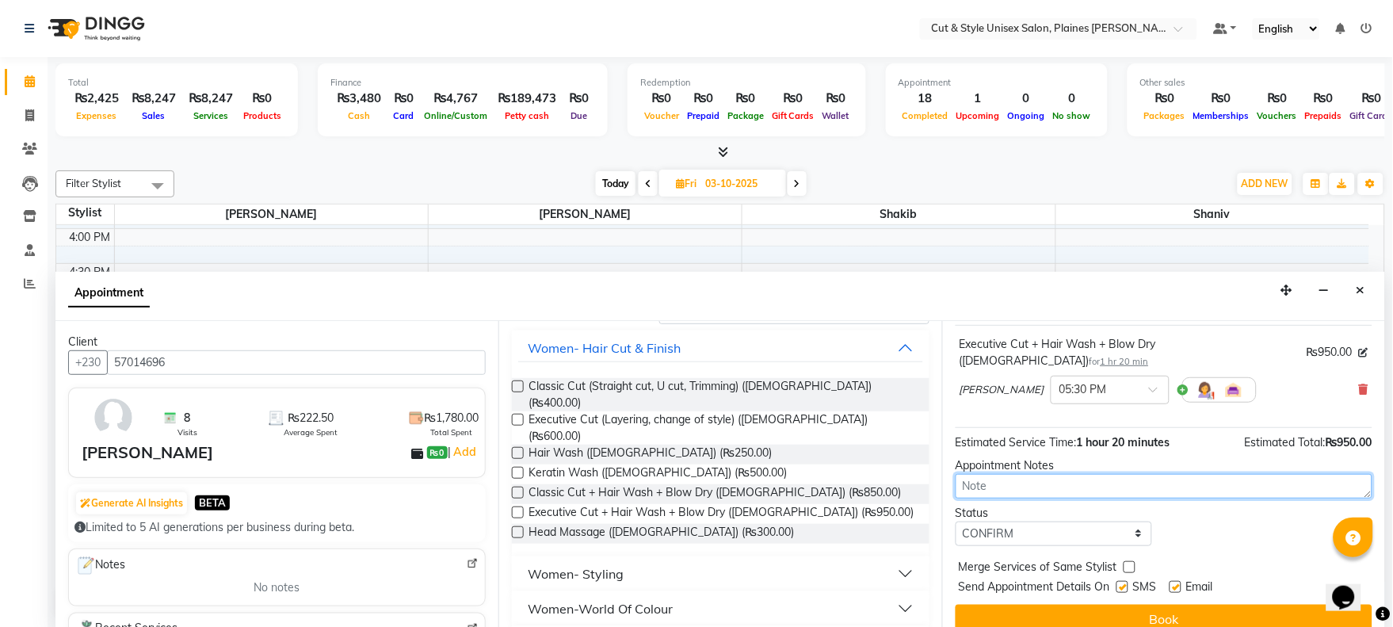
click at [1031, 474] on textarea at bounding box center [1164, 486] width 417 height 25
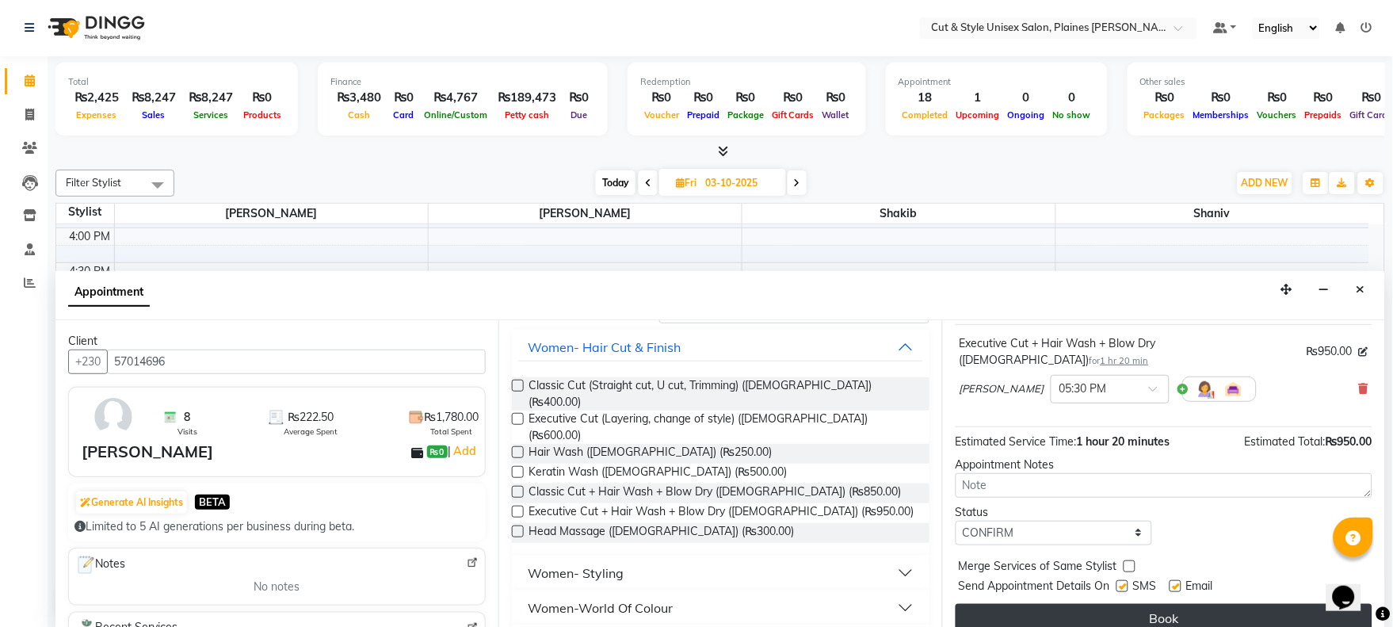
click at [1135, 604] on button "Book" at bounding box center [1164, 618] width 417 height 29
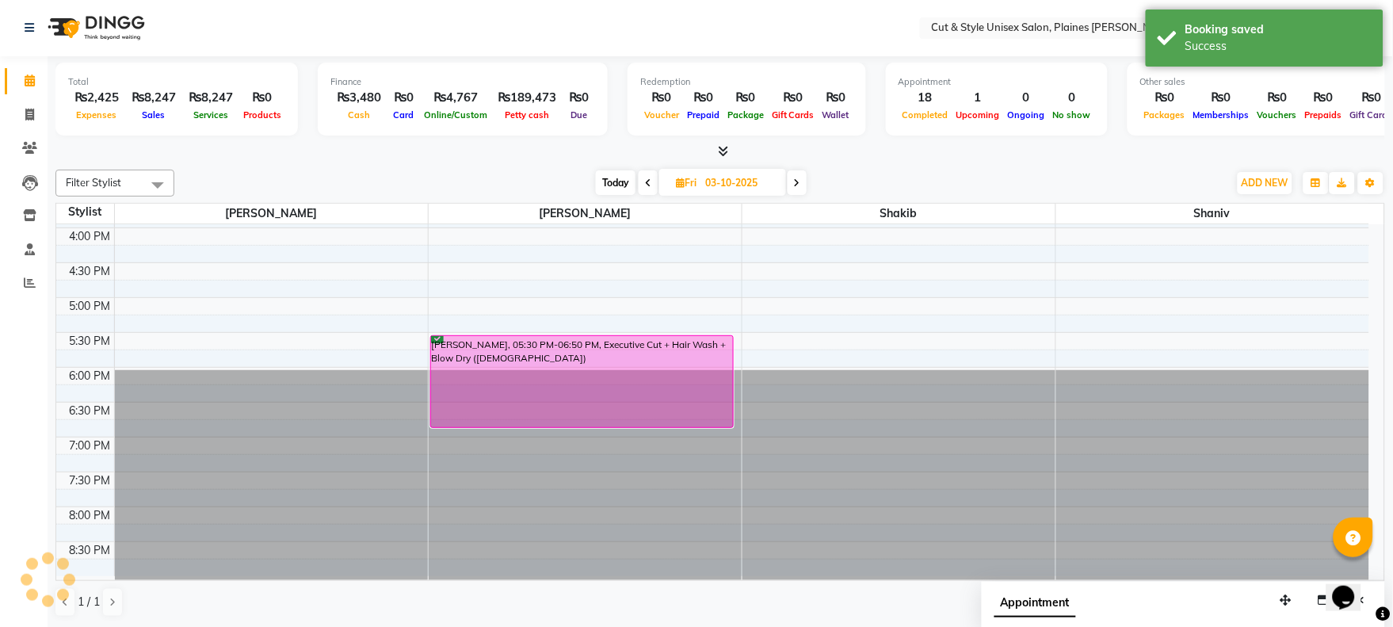
scroll to position [0, 0]
click at [644, 187] on span at bounding box center [648, 183] width 19 height 25
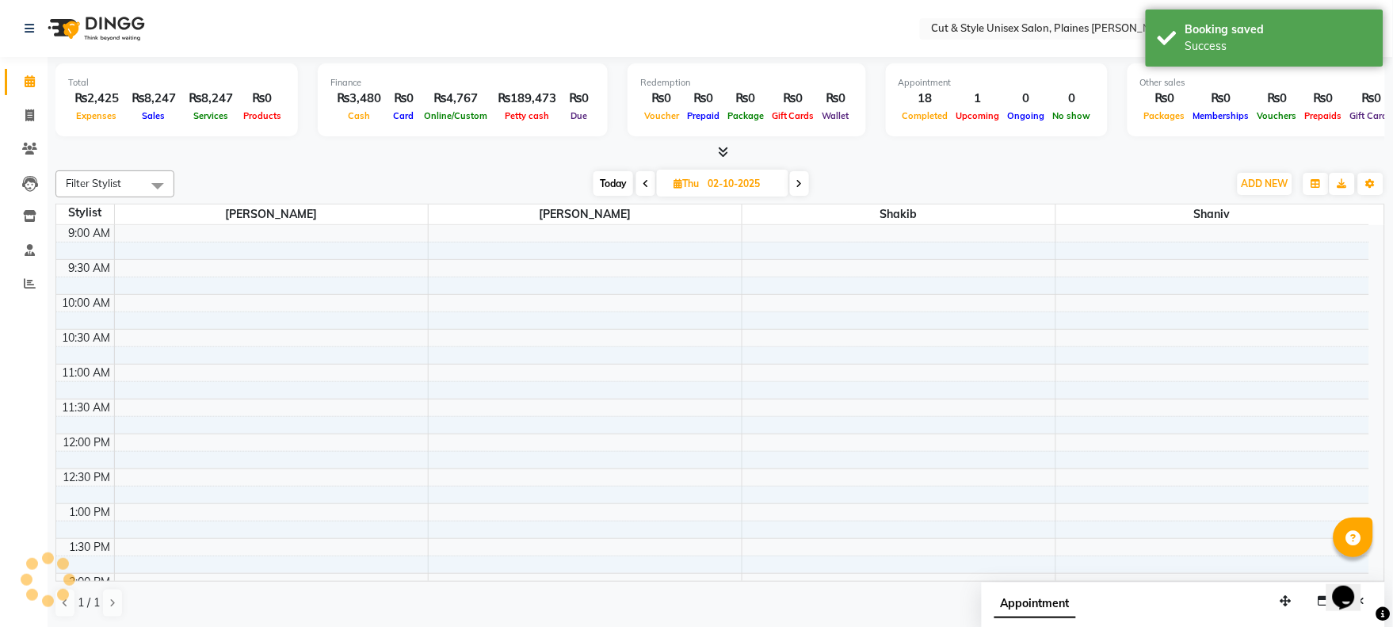
scroll to position [485, 0]
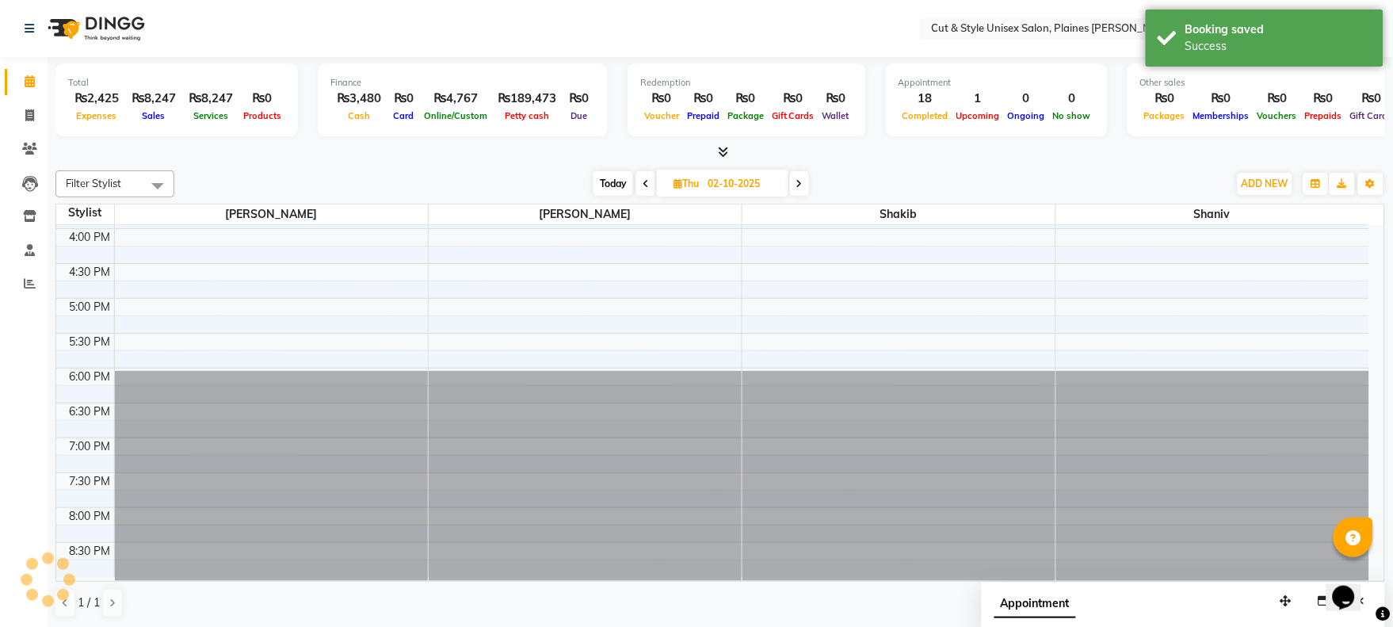
click at [646, 186] on icon at bounding box center [646, 184] width 6 height 10
type input "01-10-2025"
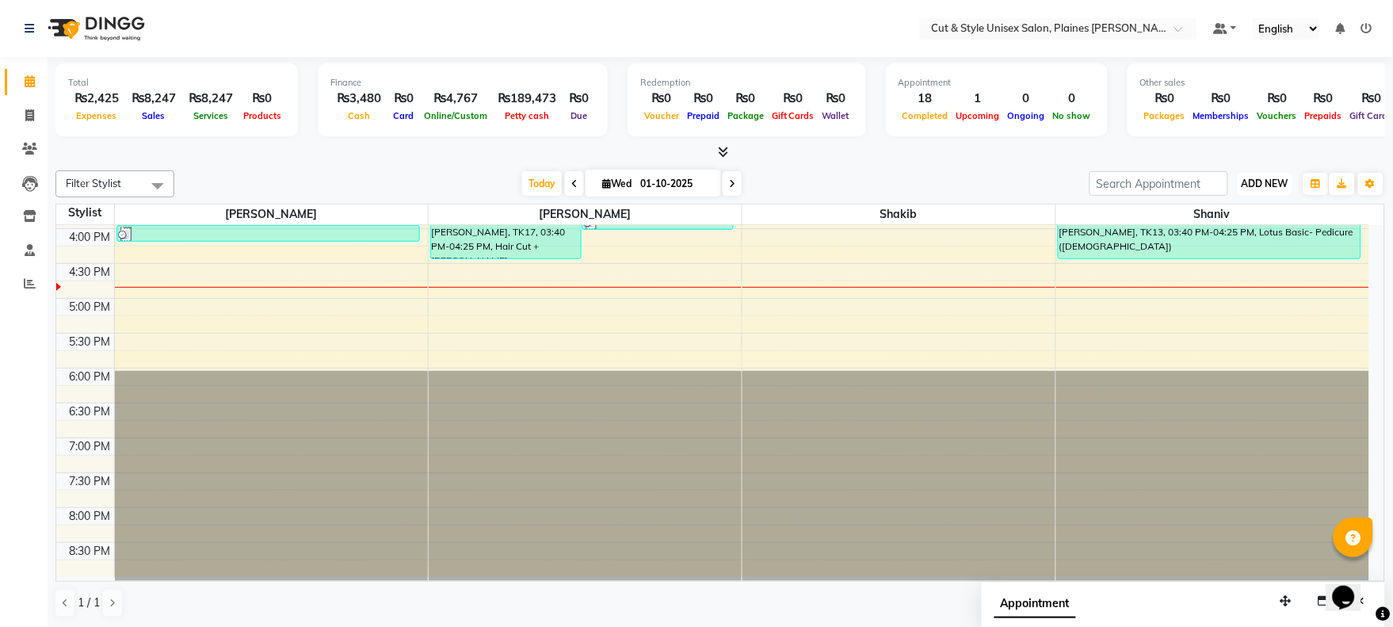
click at [1262, 182] on span "ADD NEW" at bounding box center [1265, 184] width 47 height 12
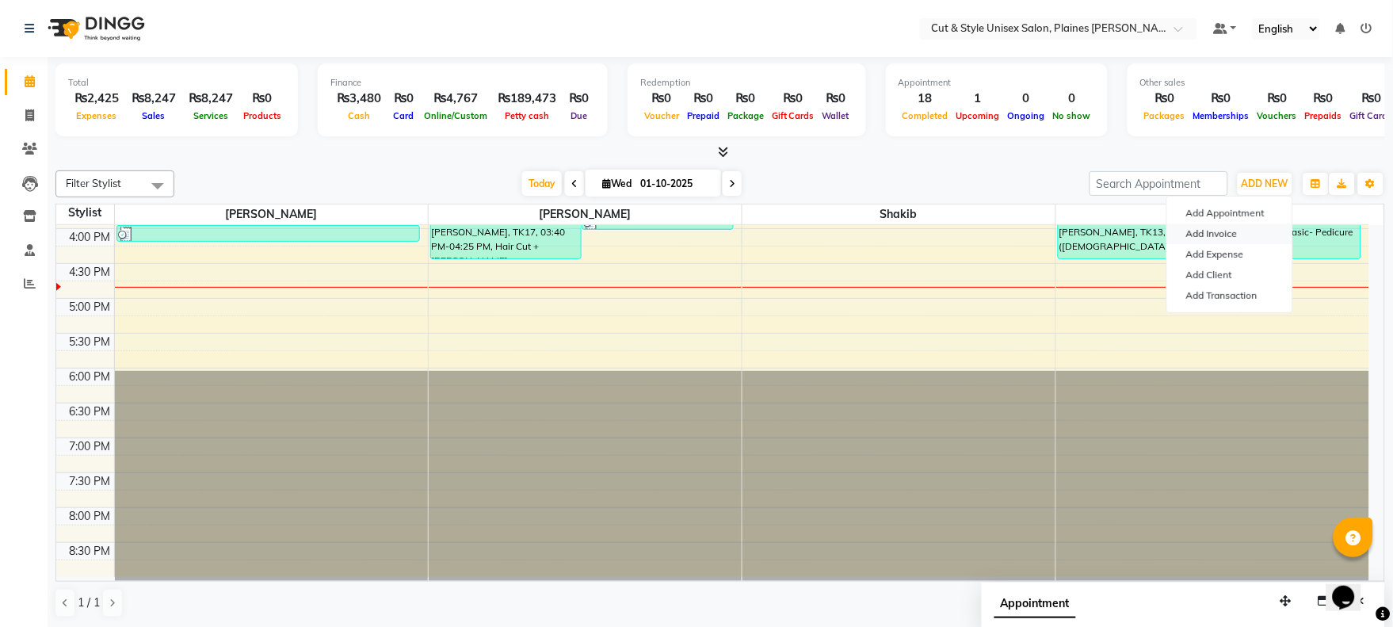
click at [1224, 238] on link "Add Invoice" at bounding box center [1229, 233] width 125 height 21
select select "service"
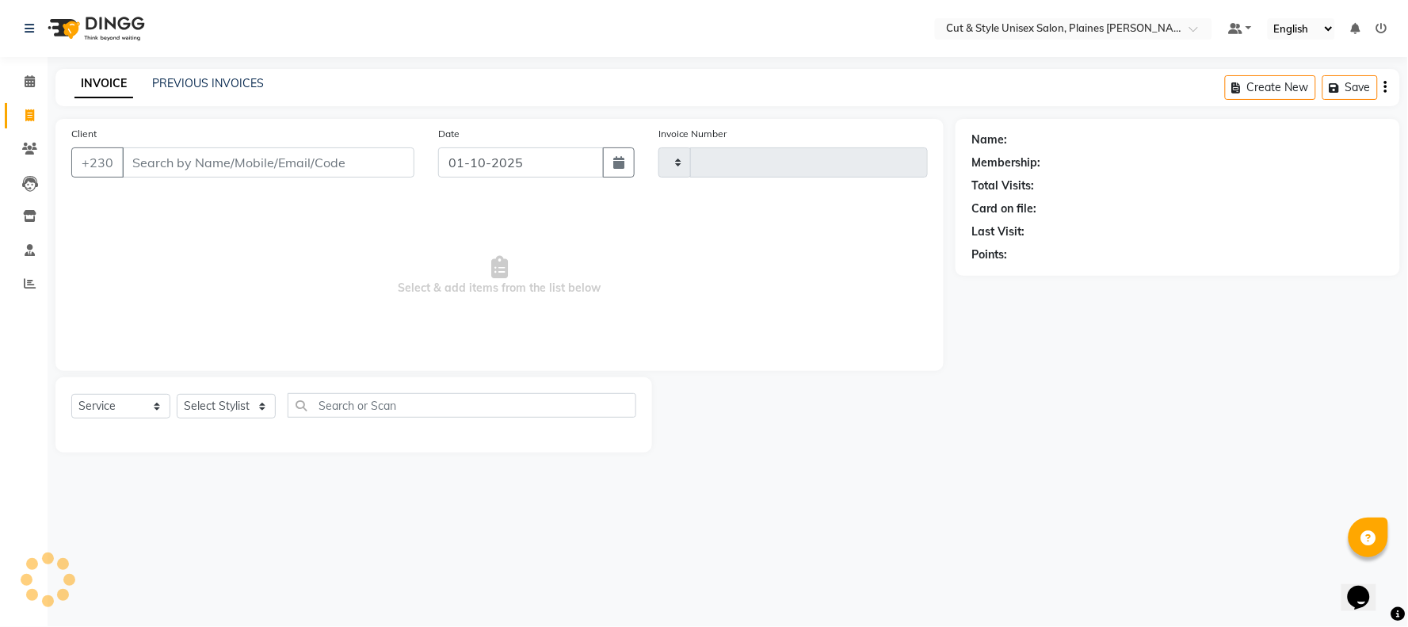
type input "4377"
select select "7731"
click at [262, 170] on input "Client" at bounding box center [268, 162] width 292 height 30
click at [156, 161] on input "582218206" at bounding box center [228, 162] width 212 height 30
type input "58218206"
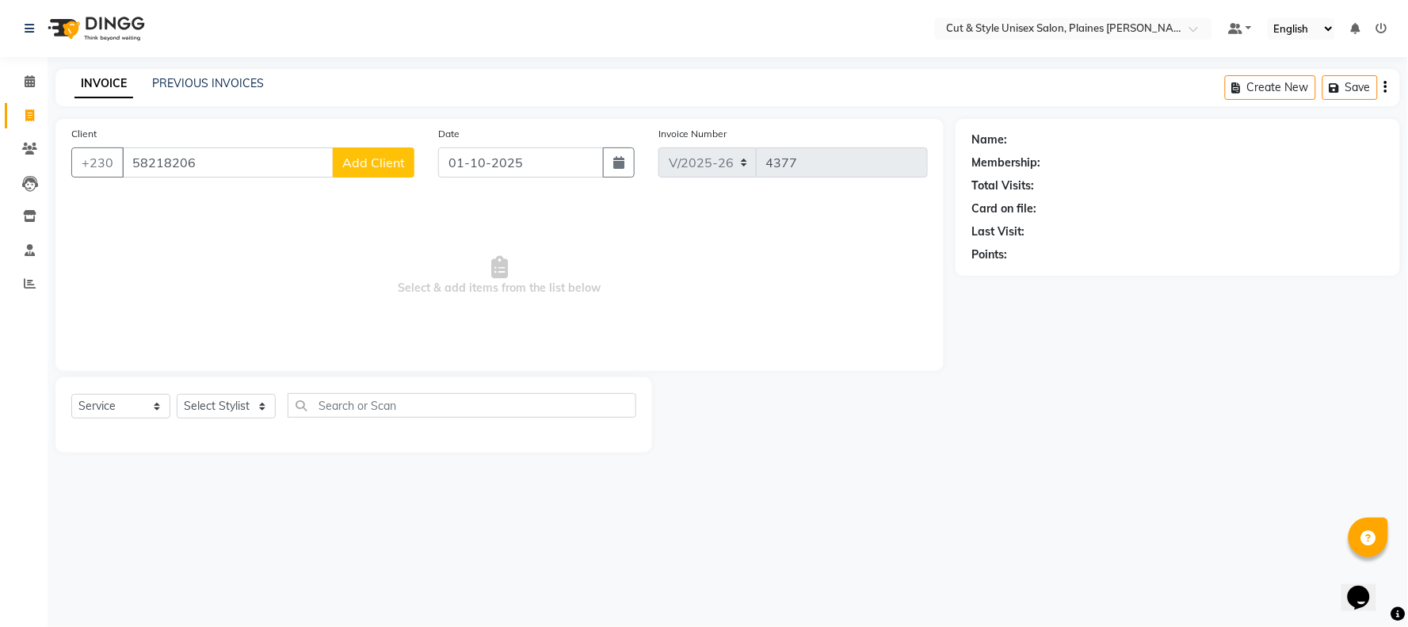
click at [358, 163] on span "Add Client" at bounding box center [373, 163] width 63 height 16
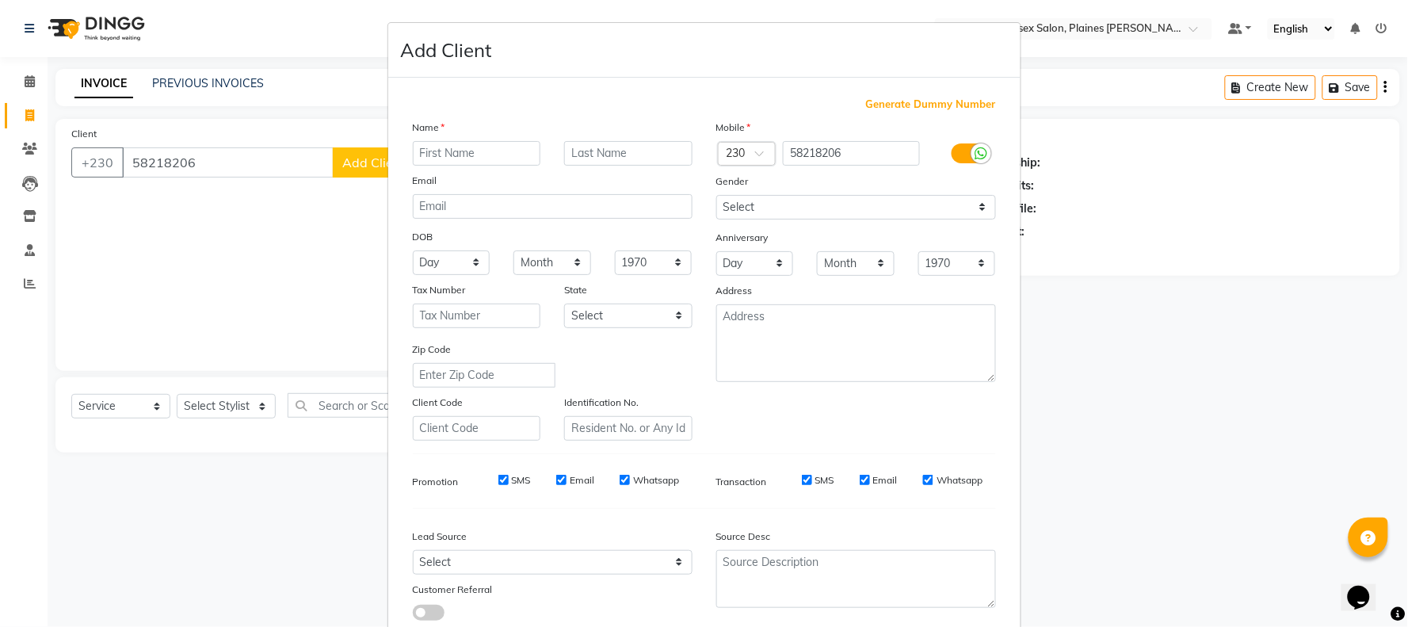
click at [445, 155] on input "text" at bounding box center [477, 153] width 128 height 25
click at [413, 155] on input "boyen" at bounding box center [477, 153] width 128 height 25
type input "Boyen"
click at [610, 162] on input "text" at bounding box center [628, 153] width 128 height 25
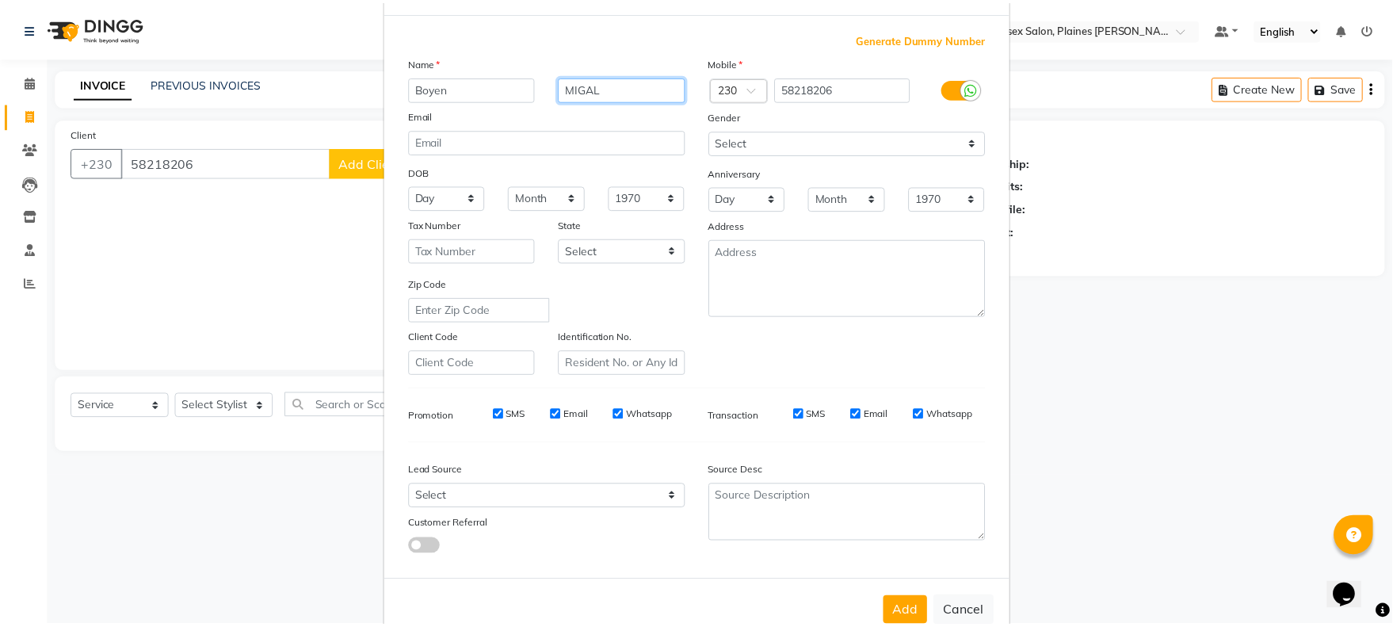
scroll to position [105, 0]
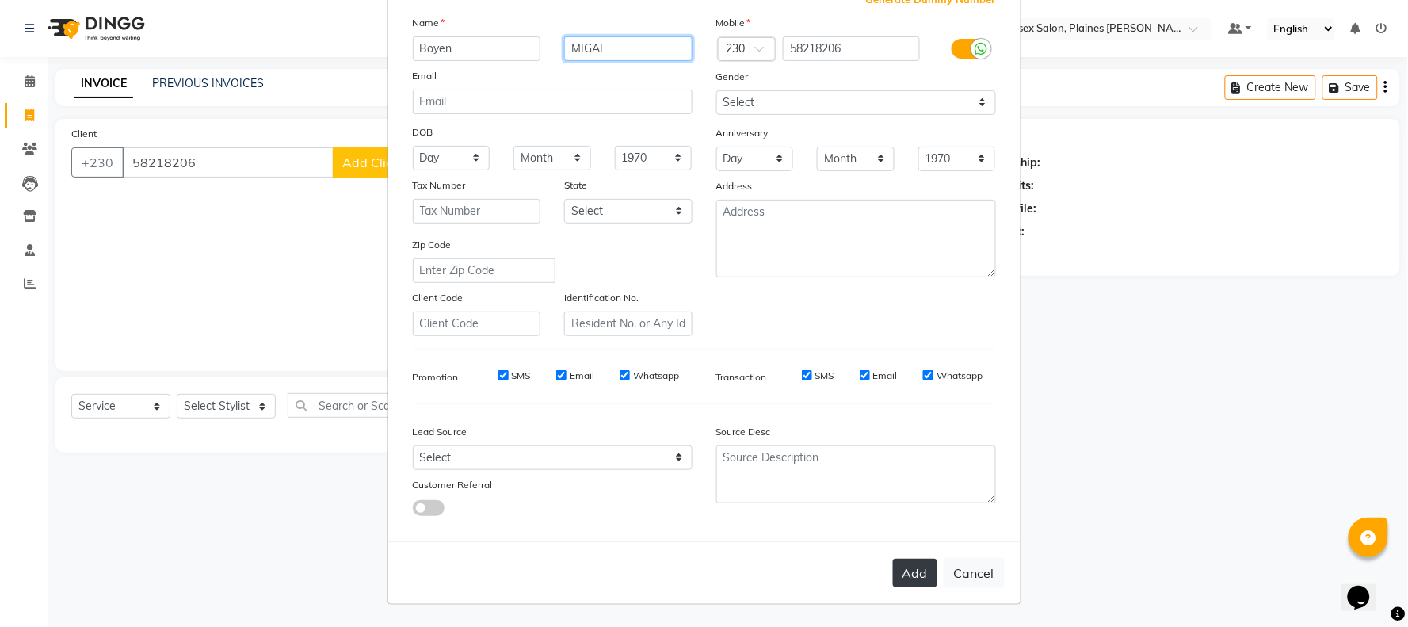
type input "MIGAL"
click at [897, 571] on button "Add" at bounding box center [915, 573] width 44 height 29
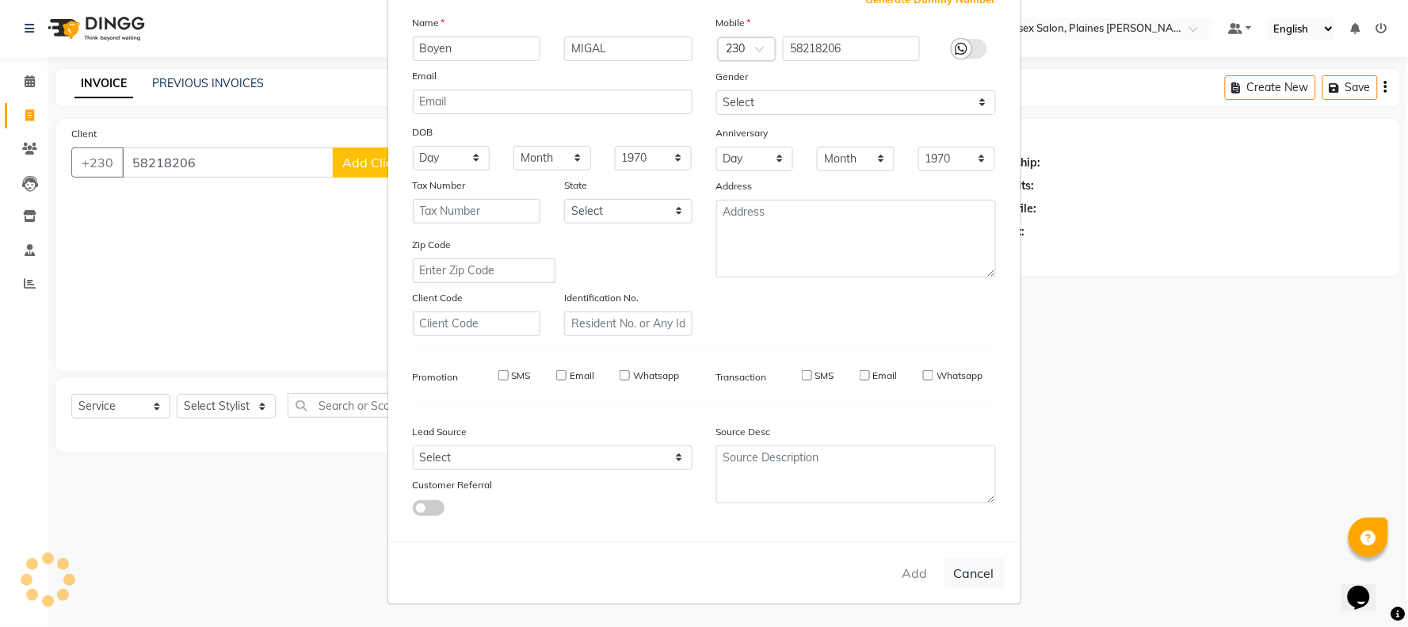
select select
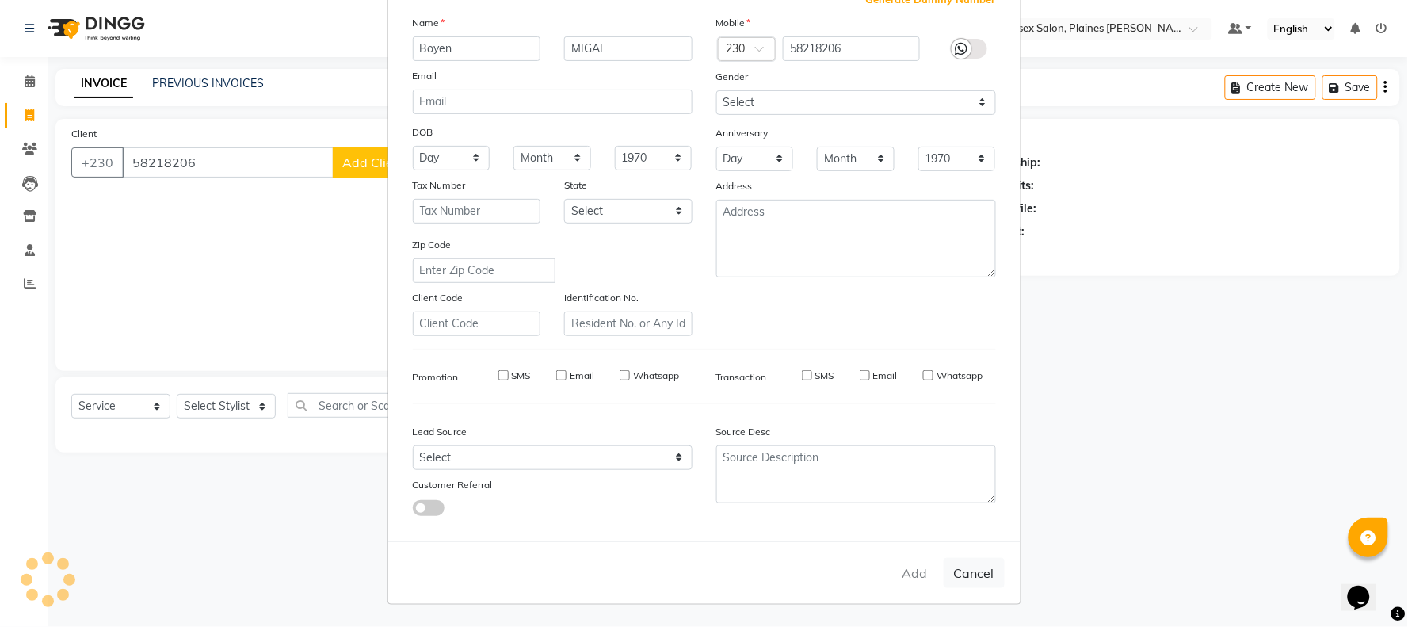
select select
checkbox input "false"
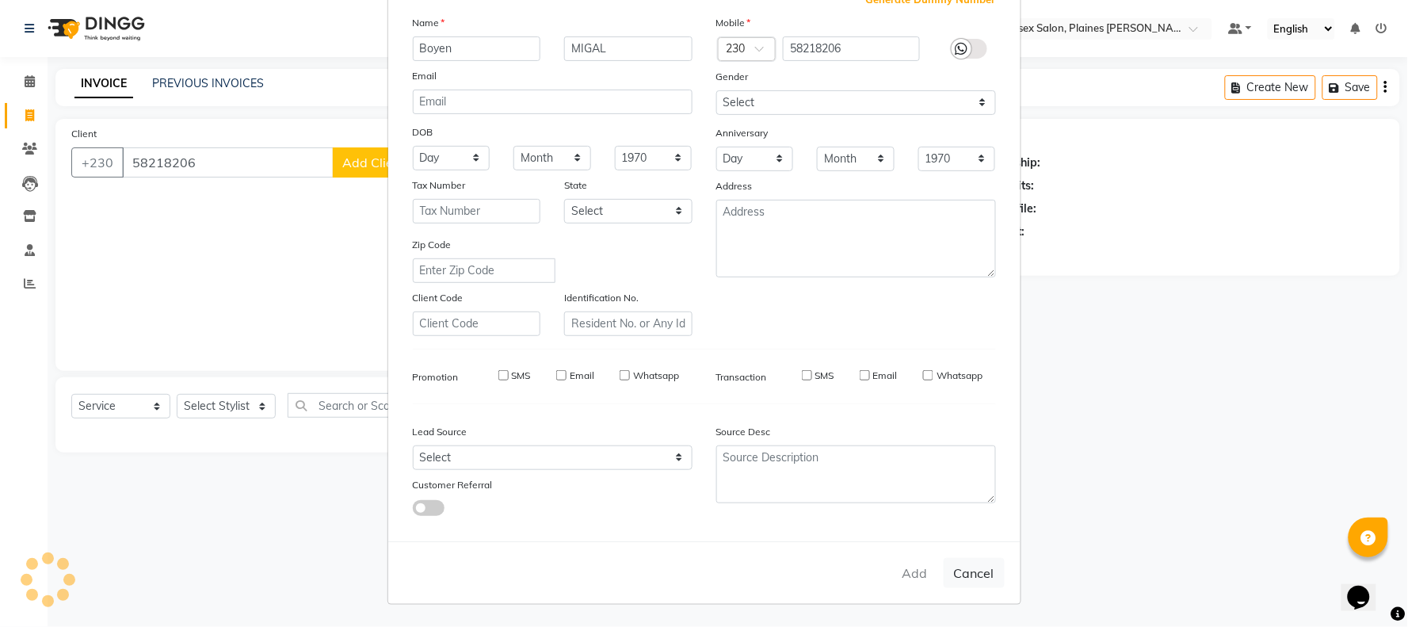
checkbox input "false"
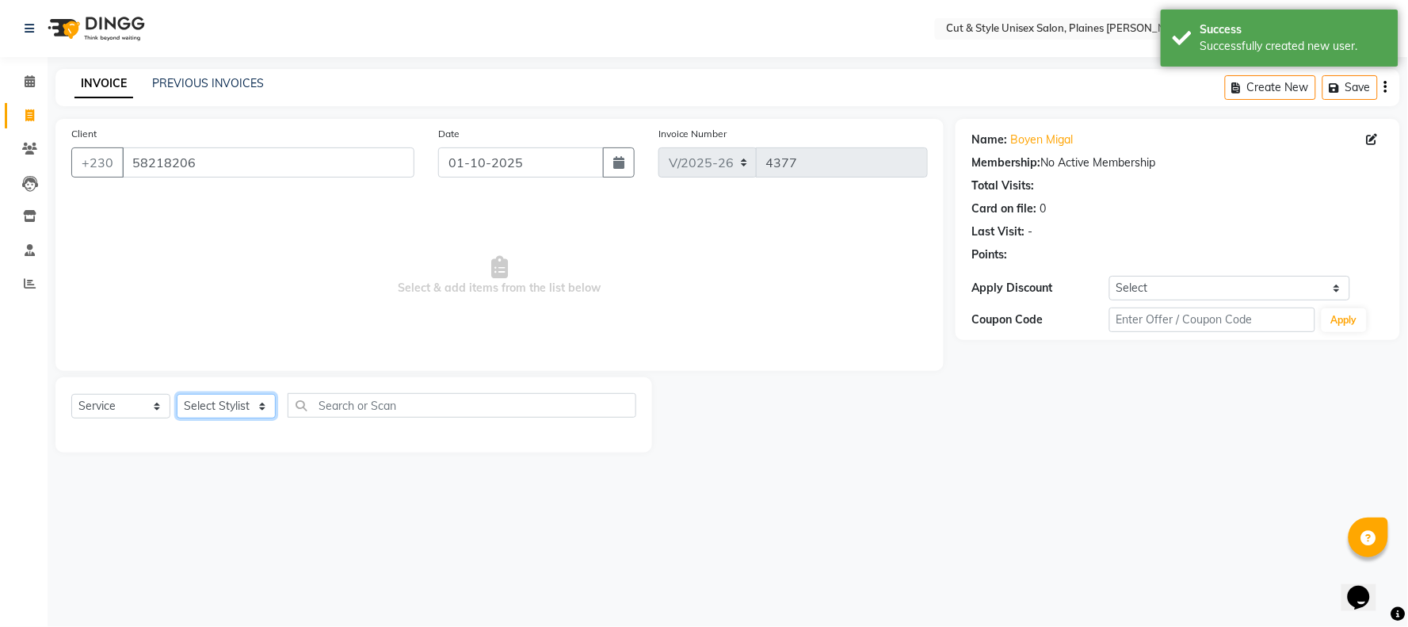
click at [231, 405] on select "Select Stylist [PERSON_NAME] Manager [PERSON_NAME]" at bounding box center [226, 406] width 99 height 25
select select "68908"
click at [177, 395] on select "Select Stylist [PERSON_NAME] Manager [PERSON_NAME]" at bounding box center [226, 406] width 99 height 25
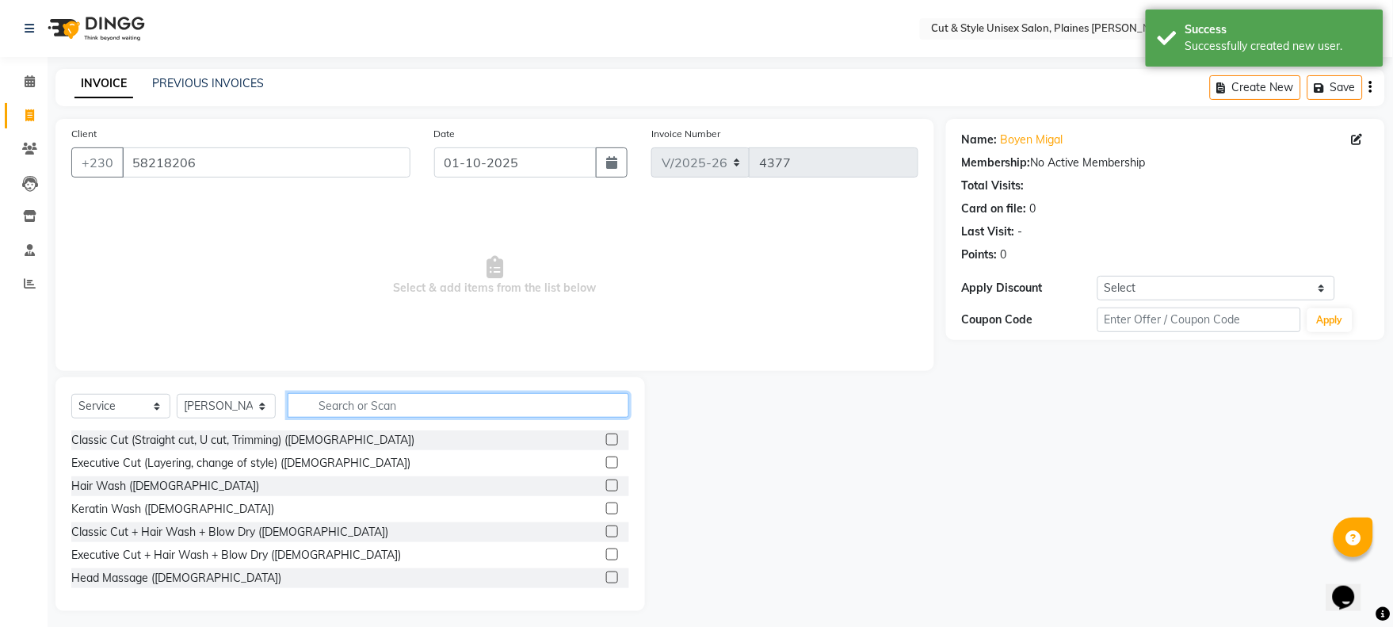
click at [386, 409] on input "text" at bounding box center [459, 405] width 342 height 25
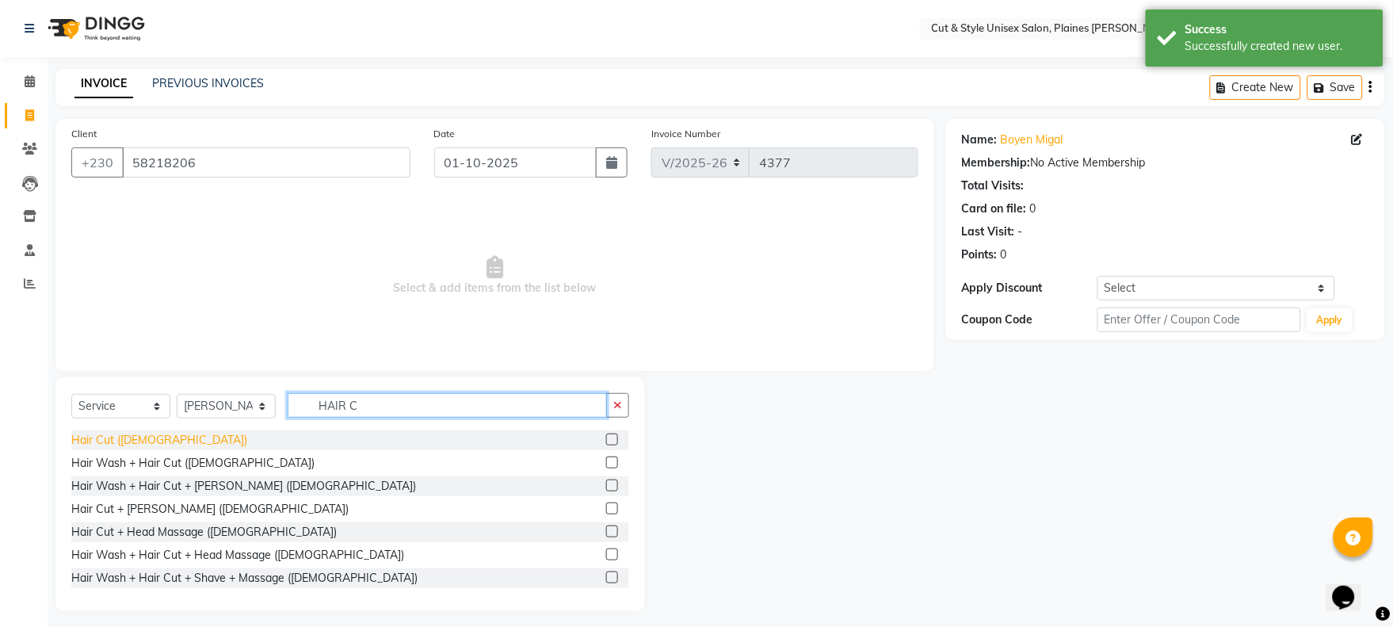
type input "HAIR C"
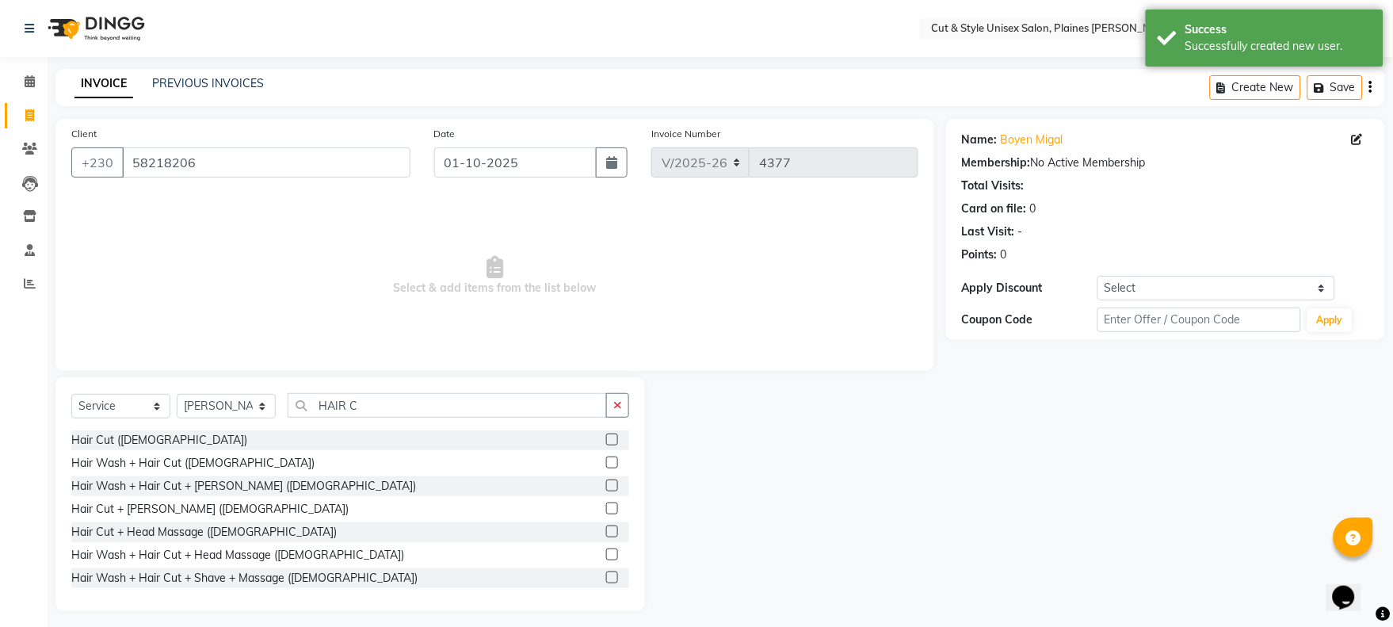
drag, startPoint x: 116, startPoint y: 437, endPoint x: 491, endPoint y: 384, distance: 378.7
click at [124, 438] on div "Hair Cut ([DEMOGRAPHIC_DATA])" at bounding box center [159, 440] width 176 height 17
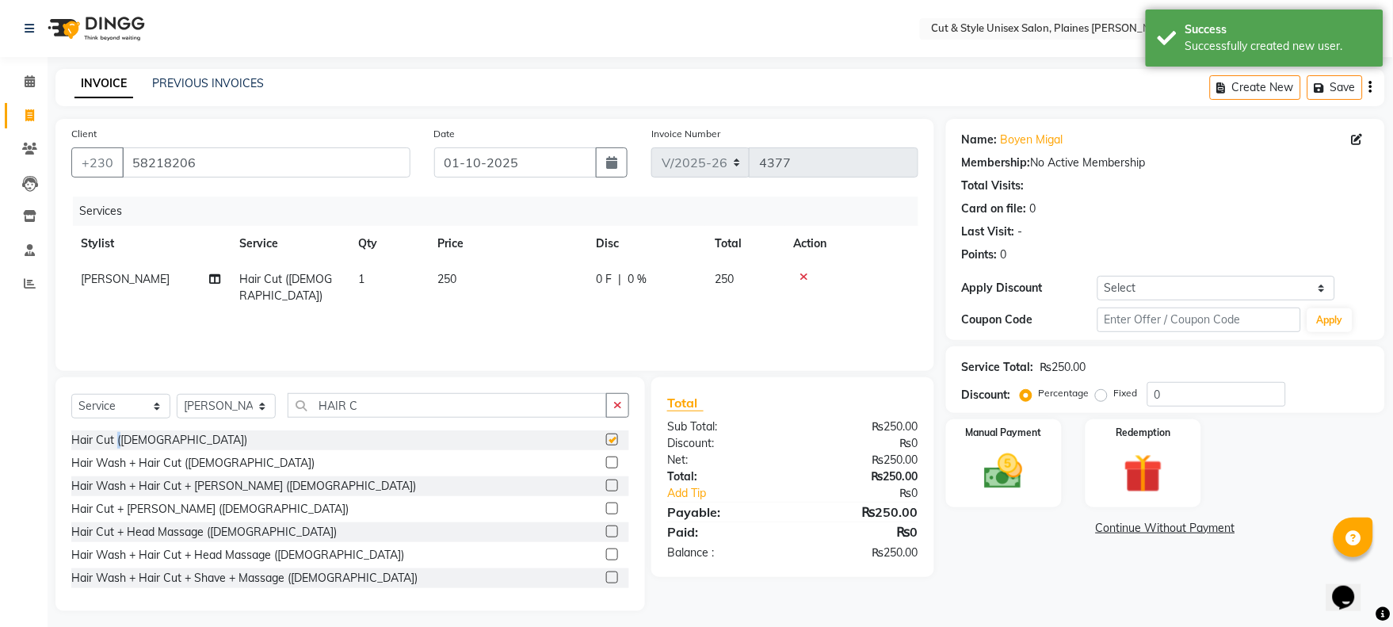
checkbox input "false"
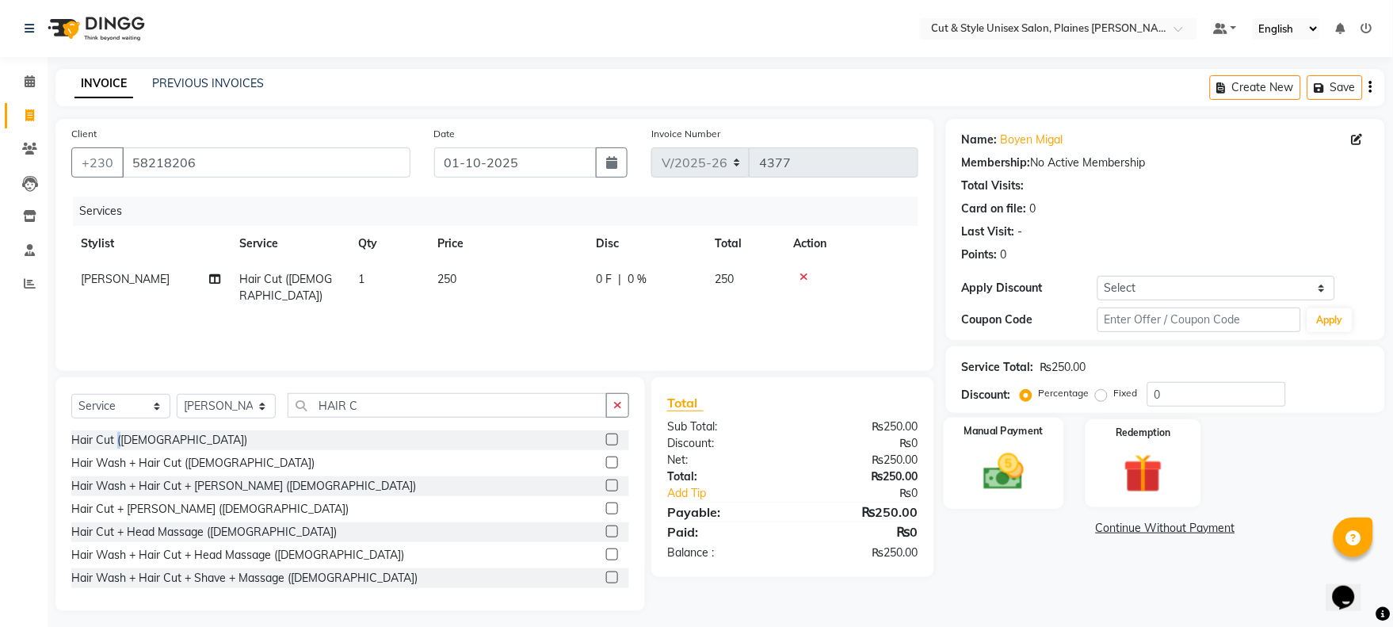
click at [1000, 460] on img at bounding box center [1004, 472] width 66 height 47
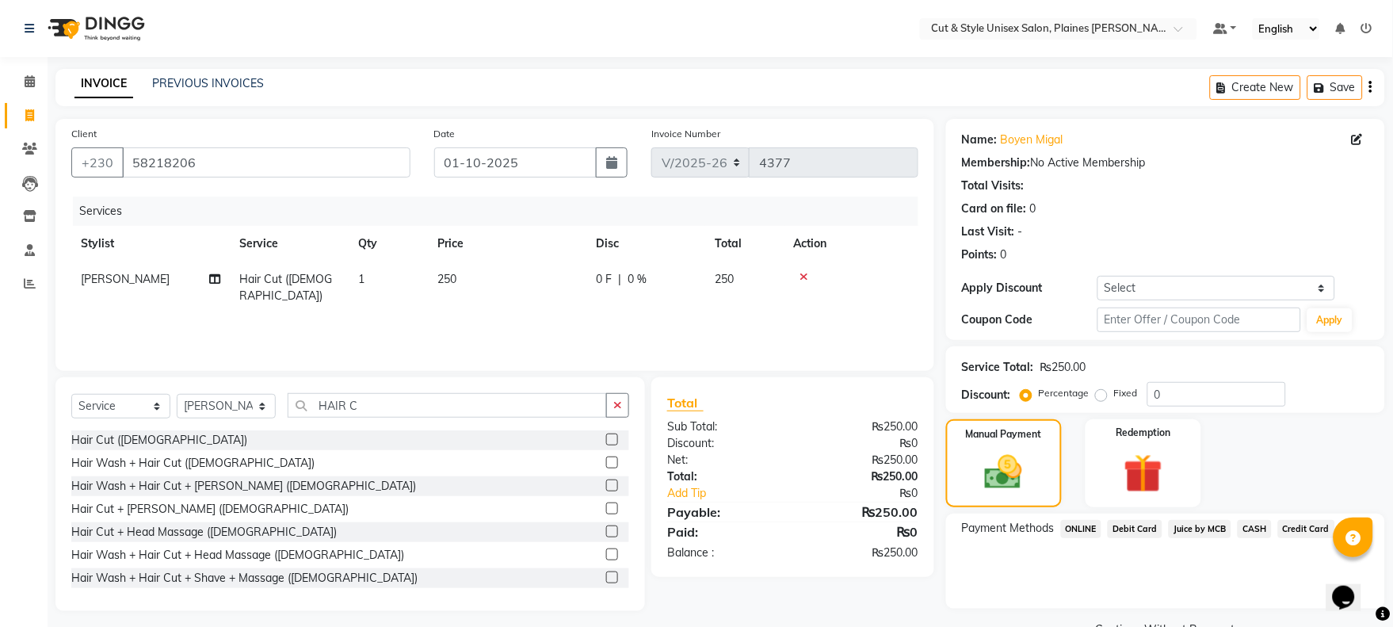
click at [1250, 521] on span "CASH" at bounding box center [1255, 529] width 34 height 18
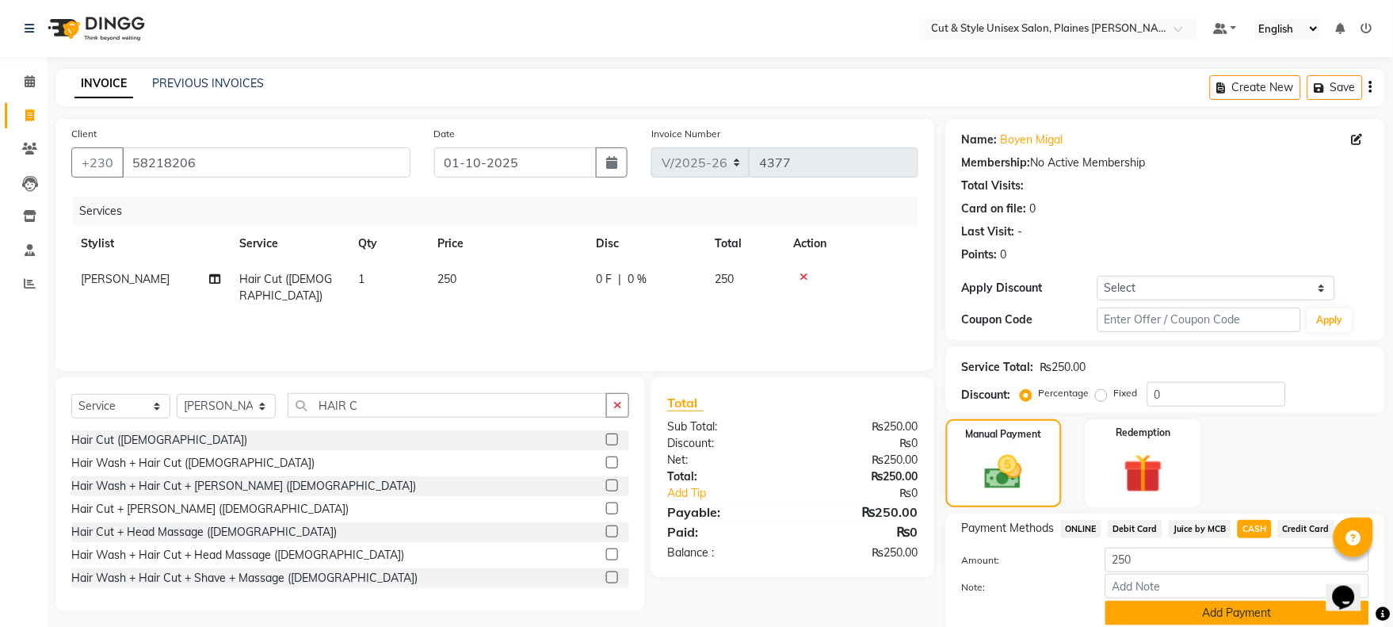
click at [1252, 601] on button "Add Payment" at bounding box center [1237, 613] width 264 height 25
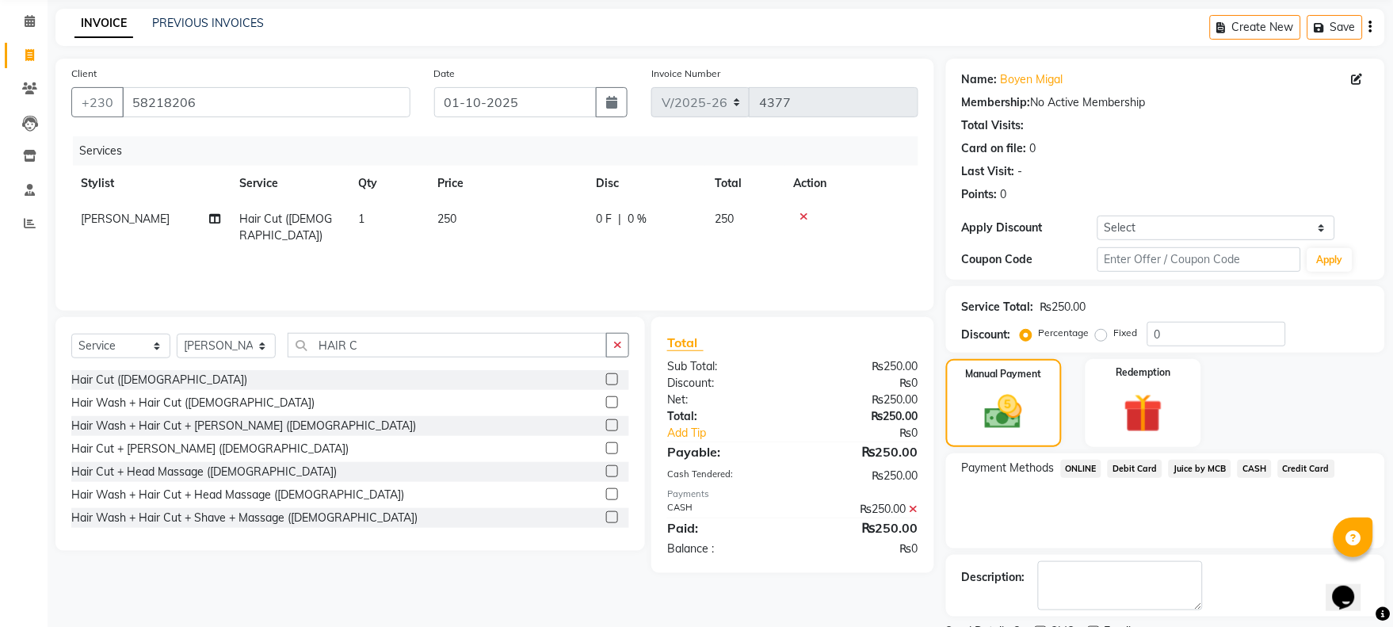
scroll to position [128, 0]
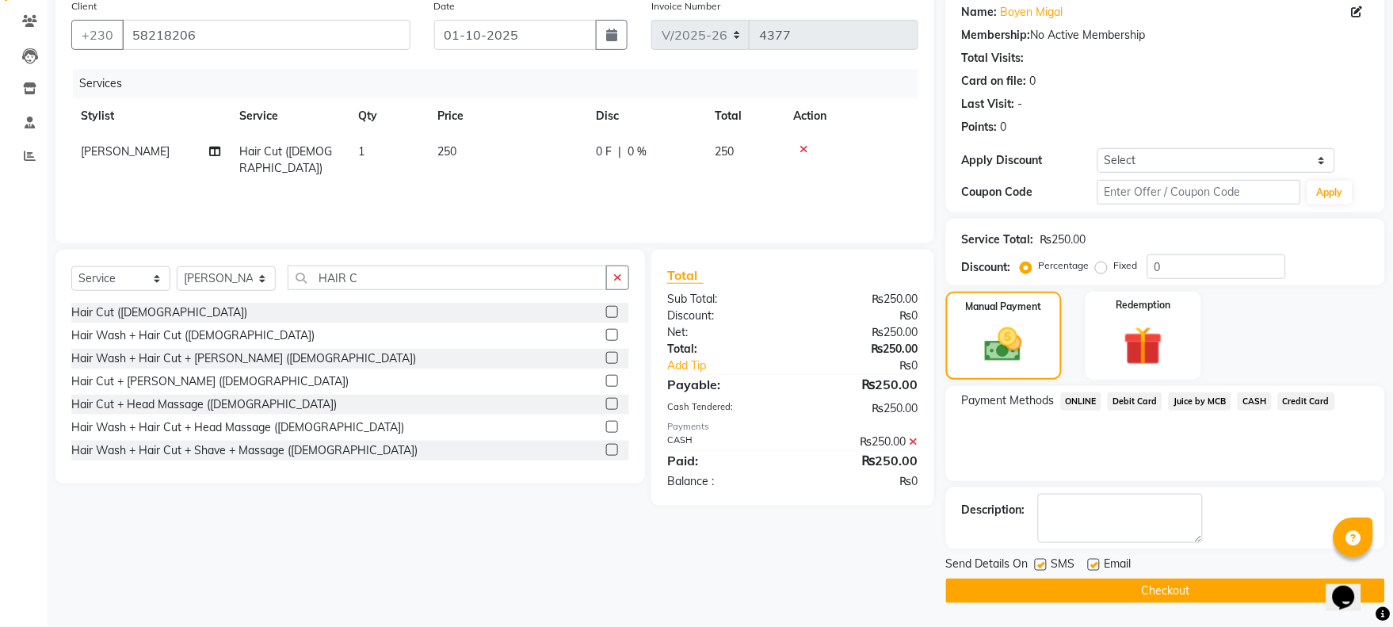
click at [1201, 597] on button "Checkout" at bounding box center [1165, 590] width 439 height 25
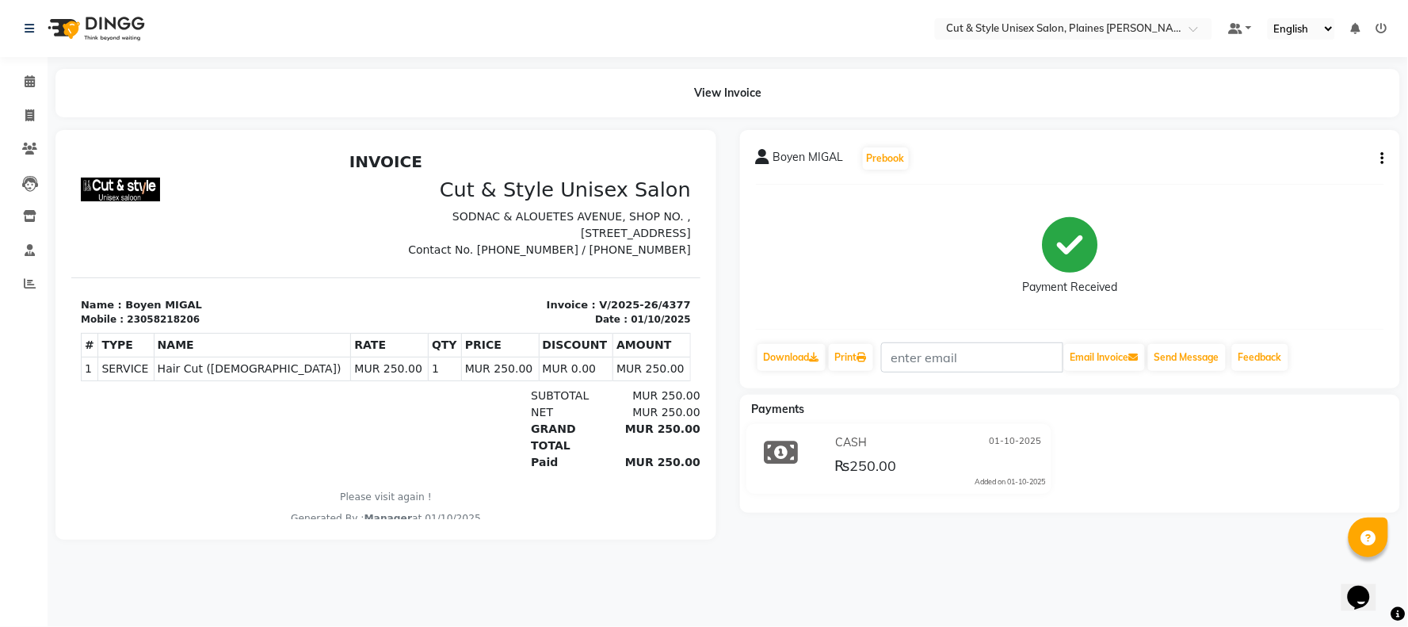
click at [115, 37] on img at bounding box center [94, 28] width 109 height 44
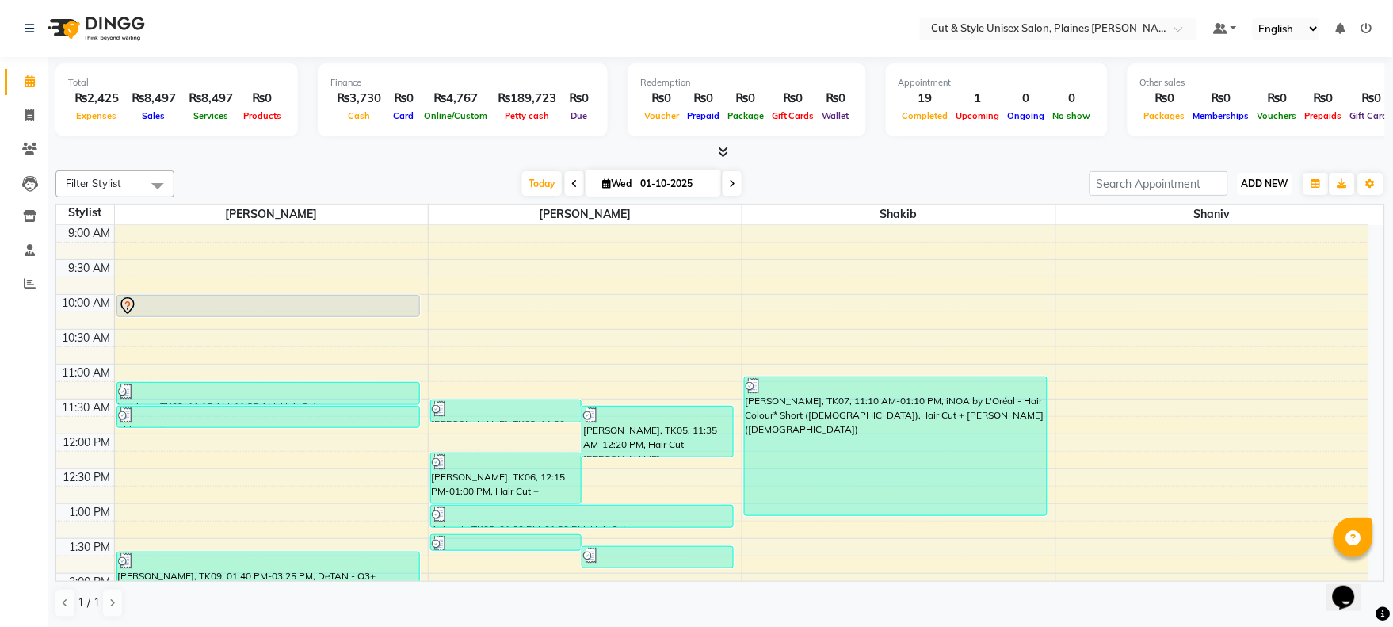
click at [1254, 184] on span "ADD NEW" at bounding box center [1265, 184] width 47 height 12
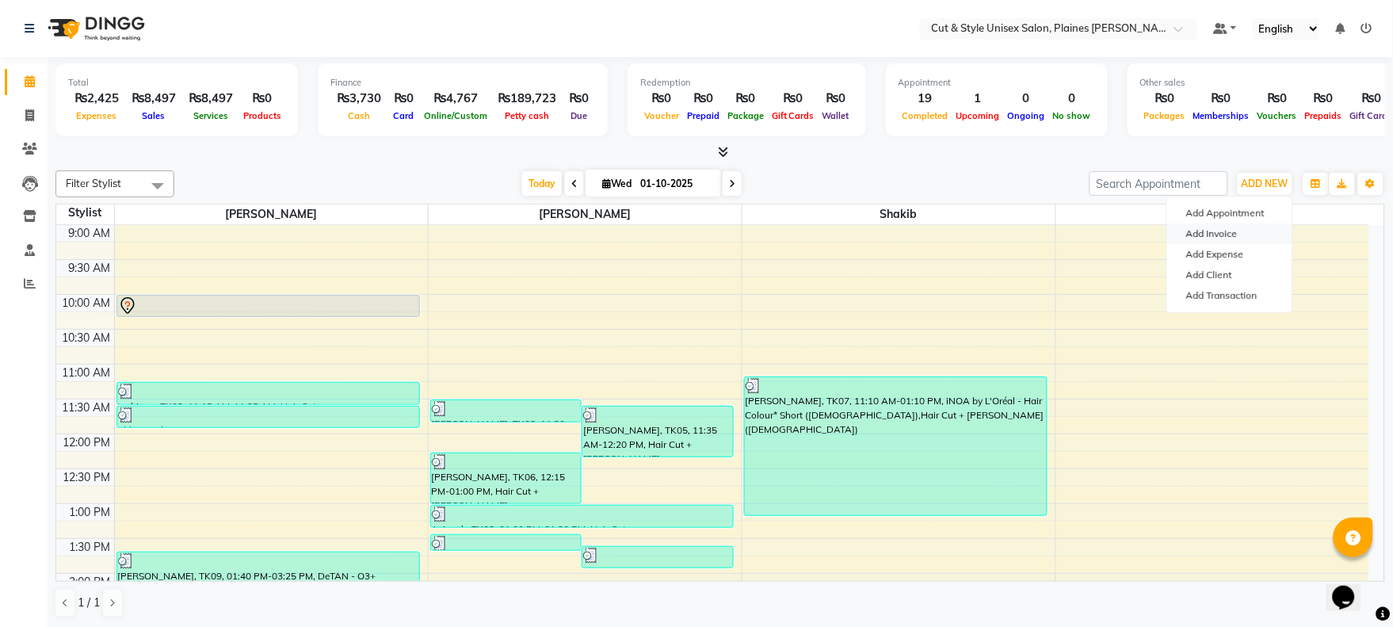
click at [1228, 233] on link "Add Invoice" at bounding box center [1229, 233] width 125 height 21
select select "service"
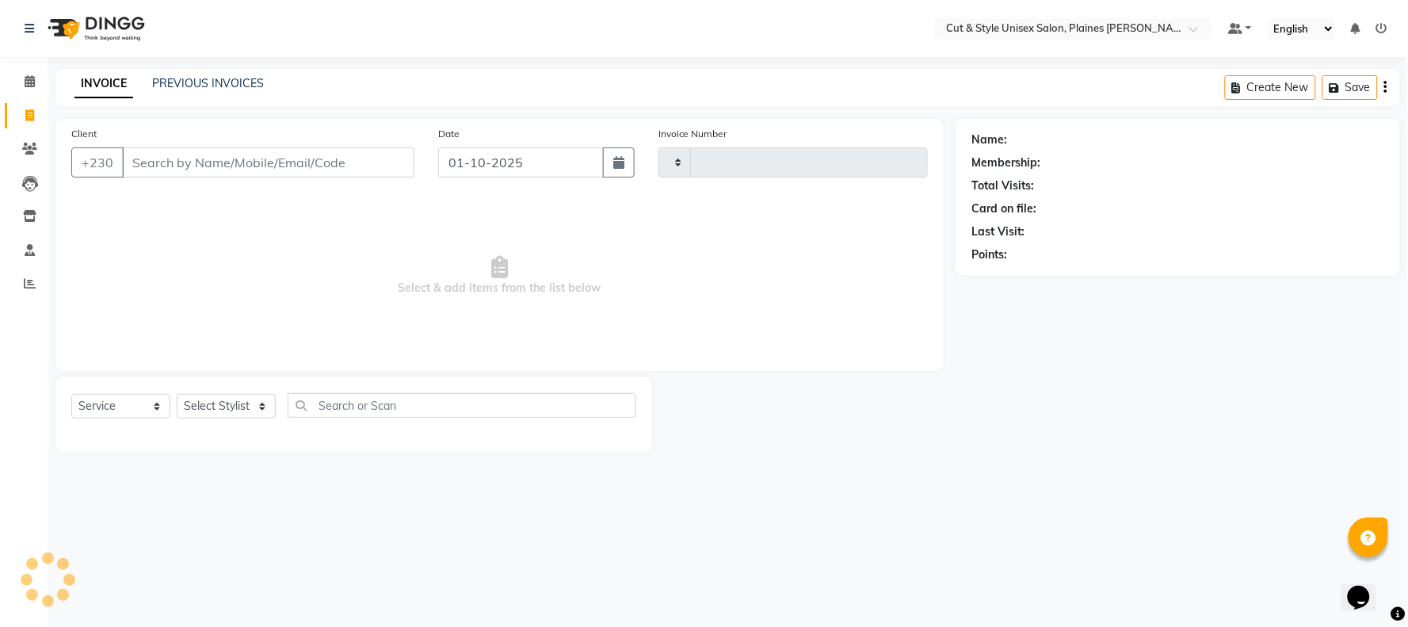
type input "4378"
select select "7731"
click at [185, 161] on input "Client" at bounding box center [268, 162] width 292 height 30
click at [265, 161] on input "SIWANAN" at bounding box center [228, 162] width 212 height 30
type input "S"
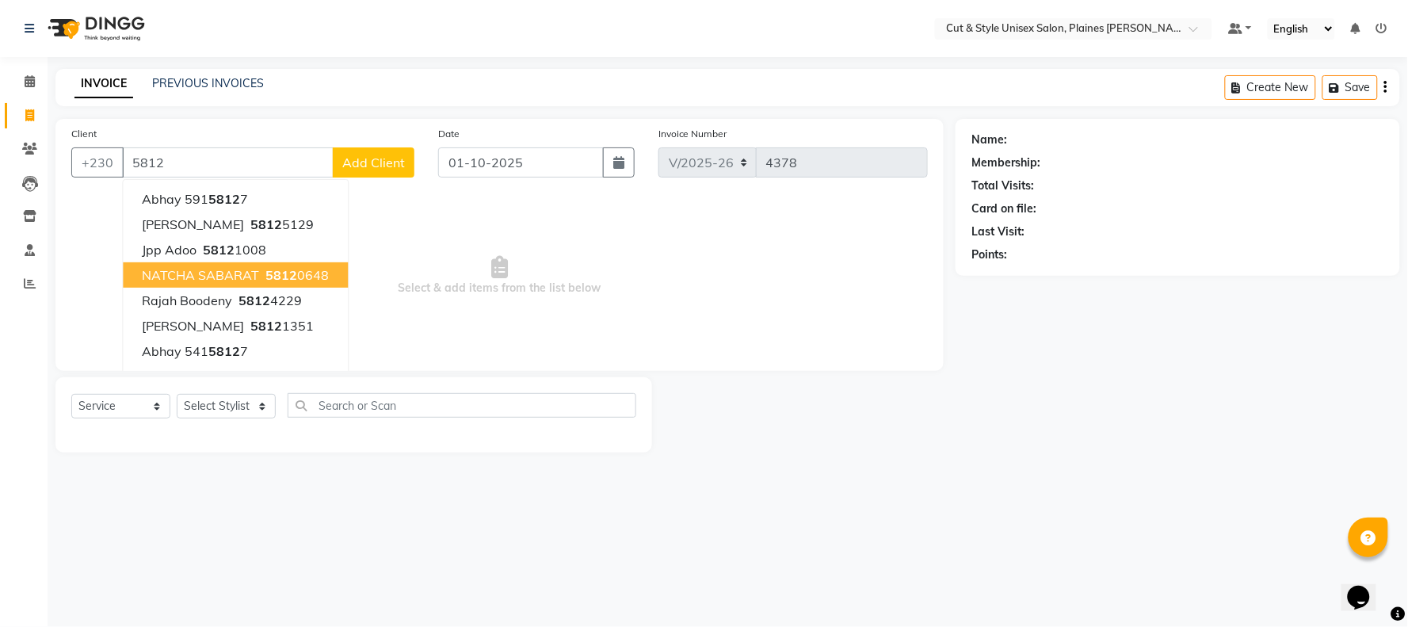
click at [319, 282] on button "NATCHA sABARAT 5812 0648" at bounding box center [235, 274] width 225 height 25
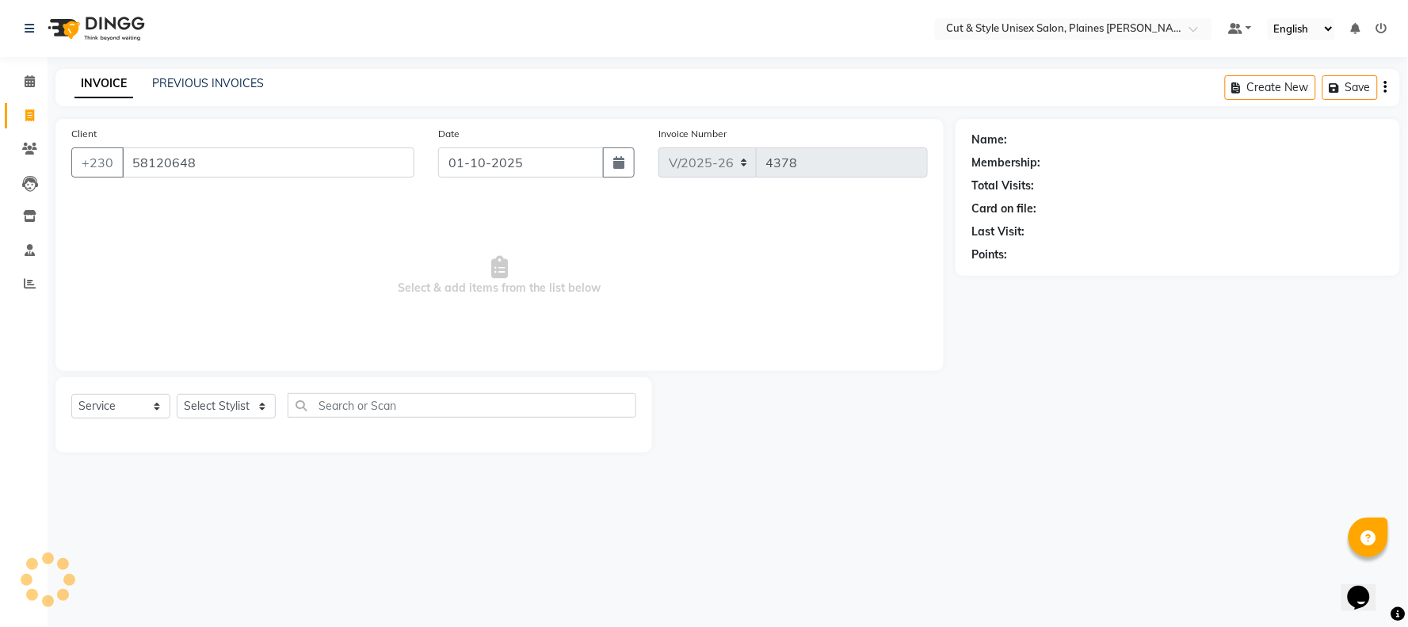
type input "58120648"
drag, startPoint x: 251, startPoint y: 409, endPoint x: 246, endPoint y: 418, distance: 9.9
click at [251, 409] on select "Select Stylist [PERSON_NAME] Manager [PERSON_NAME]" at bounding box center [226, 406] width 99 height 25
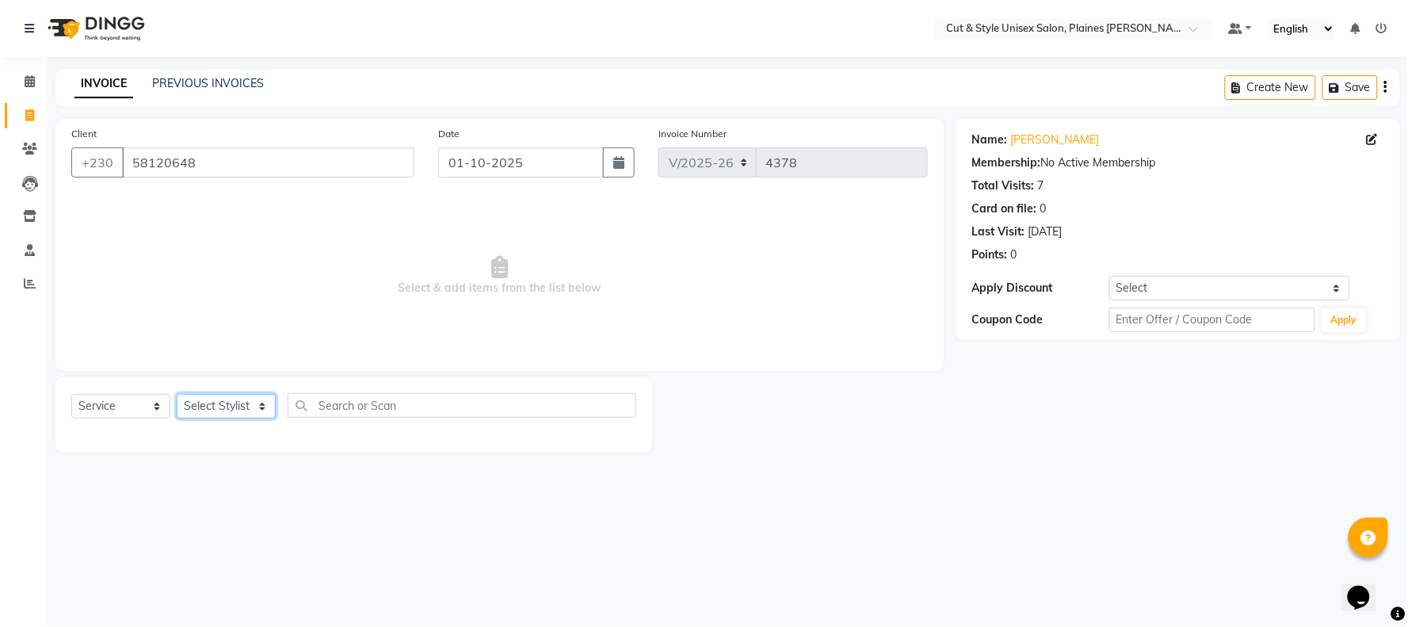
select select "68909"
click at [177, 395] on select "Select Stylist [PERSON_NAME] Manager [PERSON_NAME]" at bounding box center [226, 406] width 99 height 25
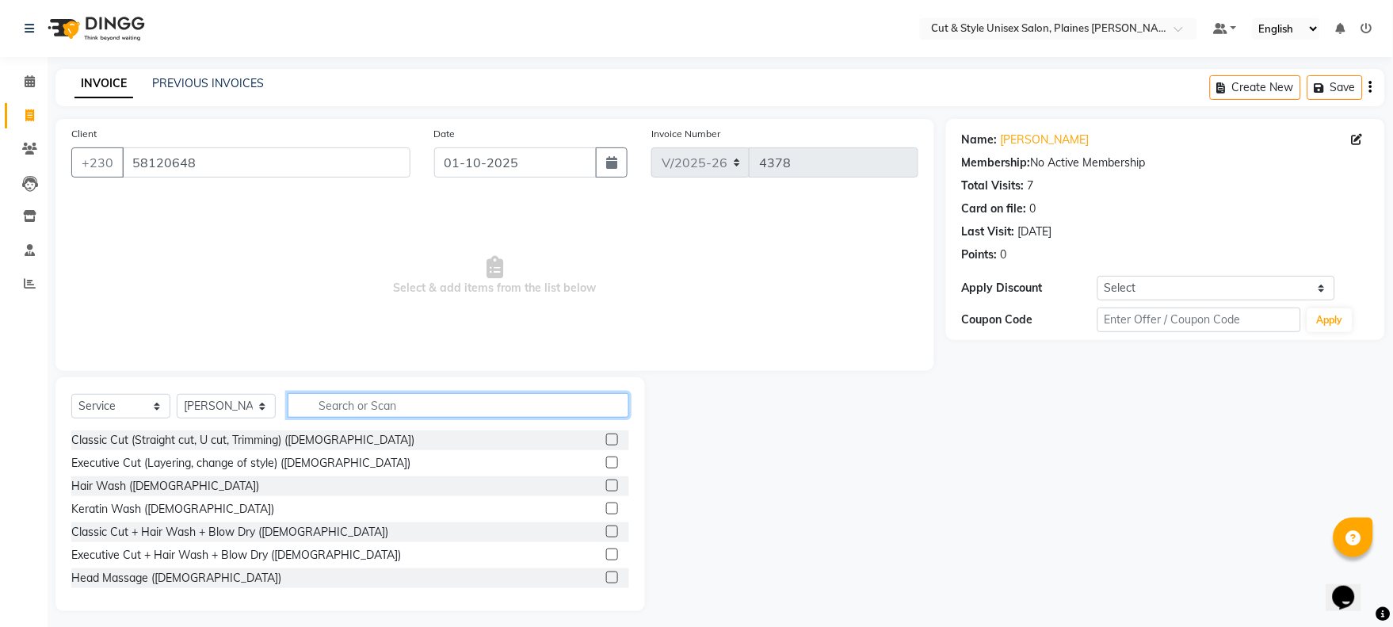
click at [317, 407] on input "text" at bounding box center [459, 405] width 342 height 25
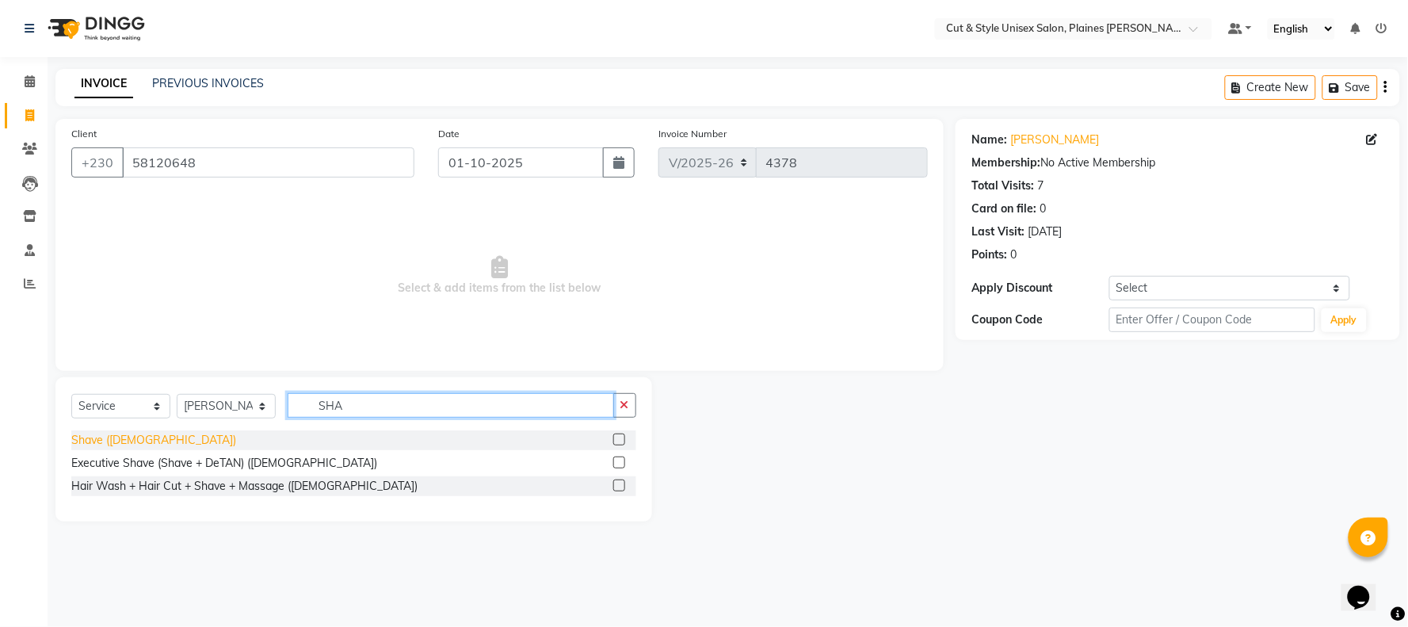
type input "SHA"
click at [121, 440] on div "Shave ([DEMOGRAPHIC_DATA])" at bounding box center [153, 440] width 165 height 17
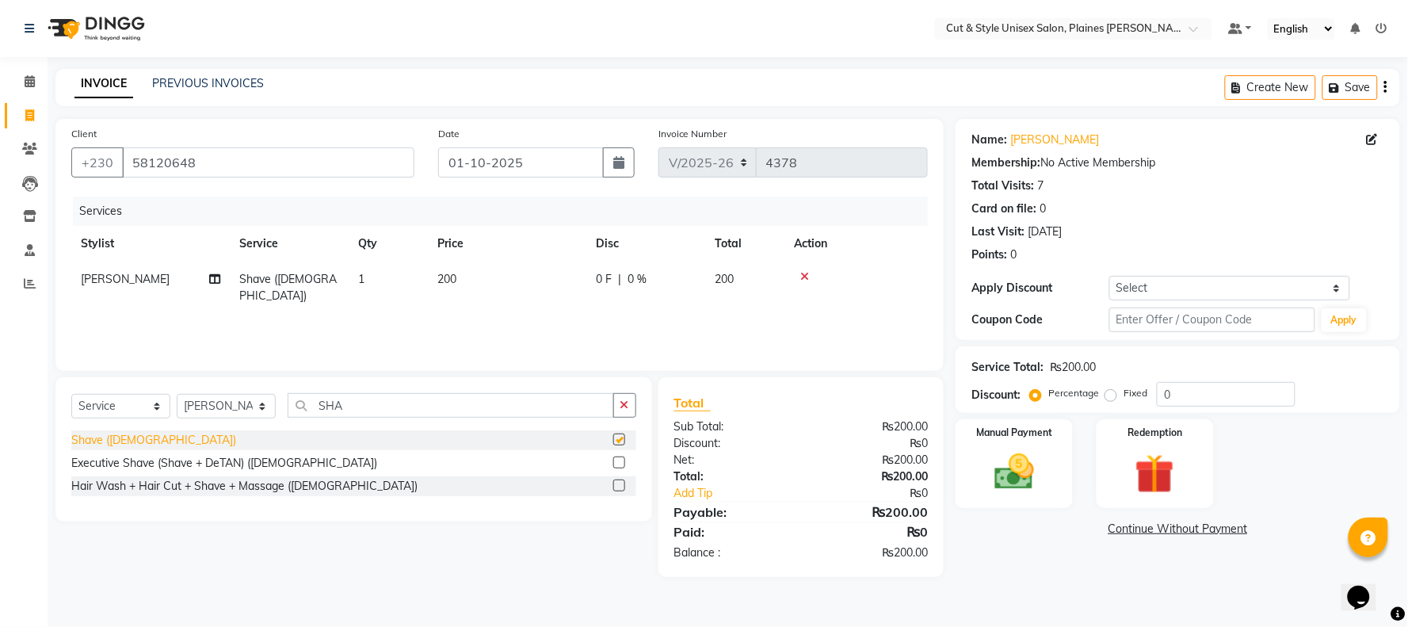
checkbox input "false"
click at [1010, 478] on img at bounding box center [1014, 473] width 67 height 48
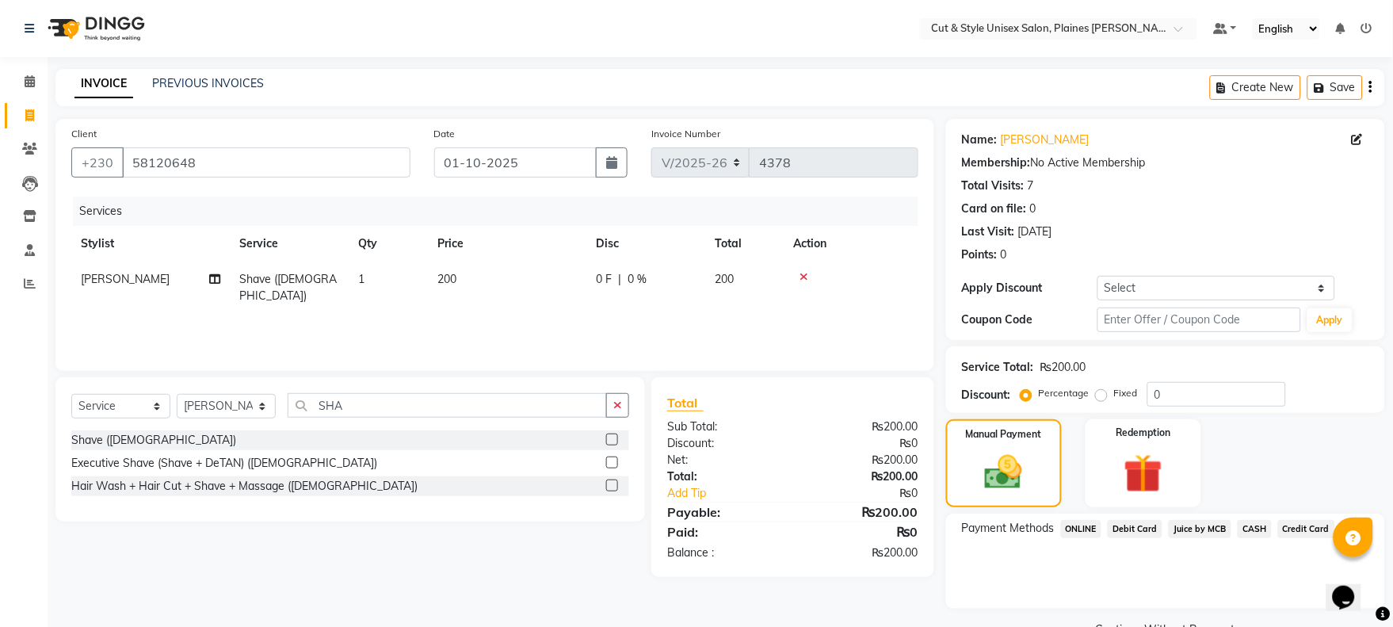
click at [1252, 525] on span "CASH" at bounding box center [1255, 529] width 34 height 18
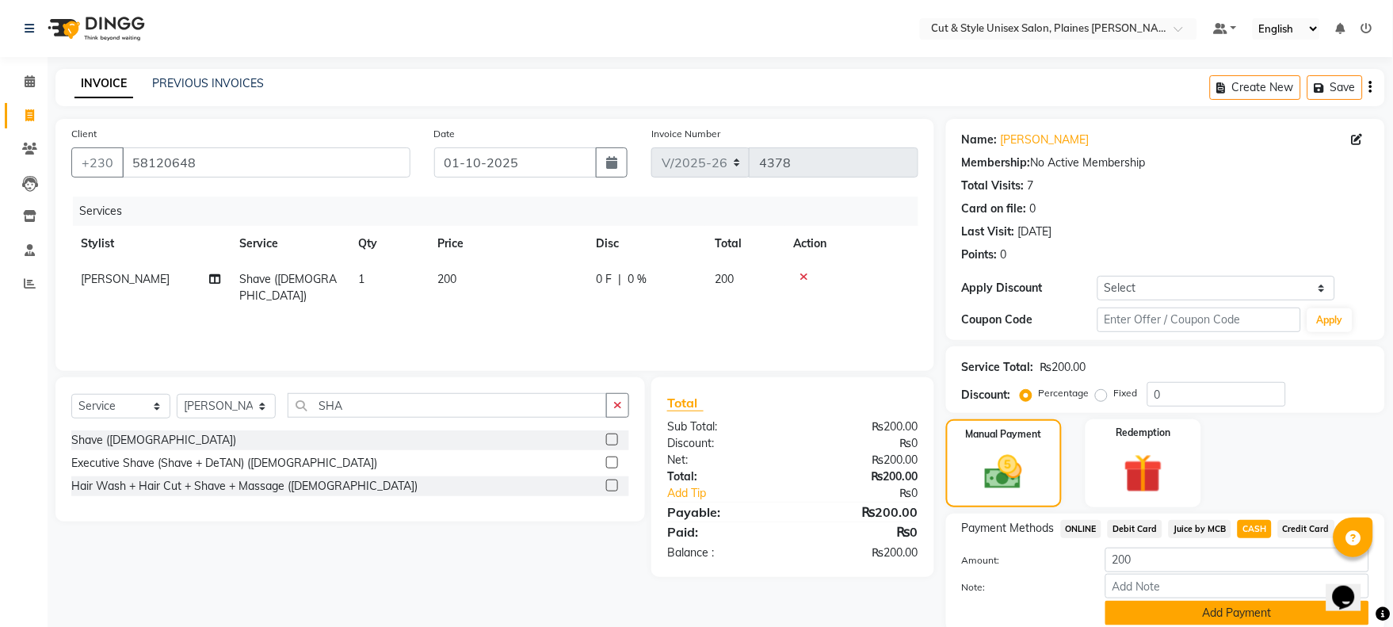
click at [1241, 617] on button "Add Payment" at bounding box center [1237, 613] width 264 height 25
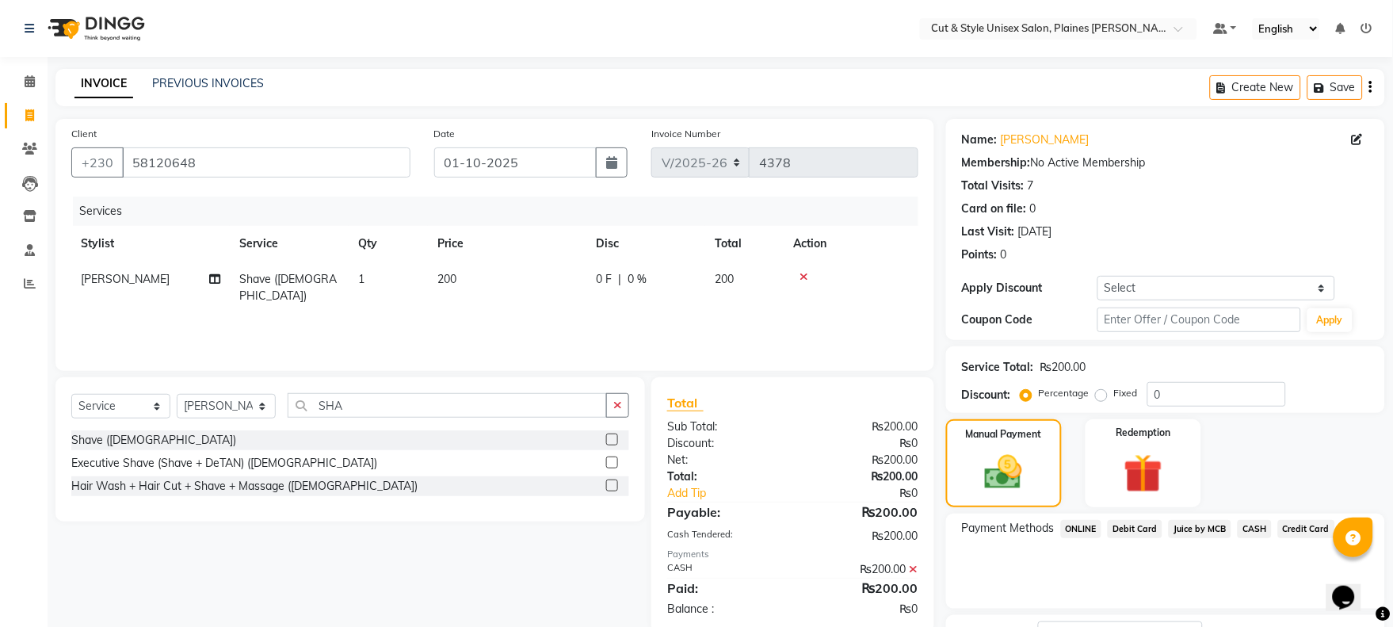
scroll to position [128, 0]
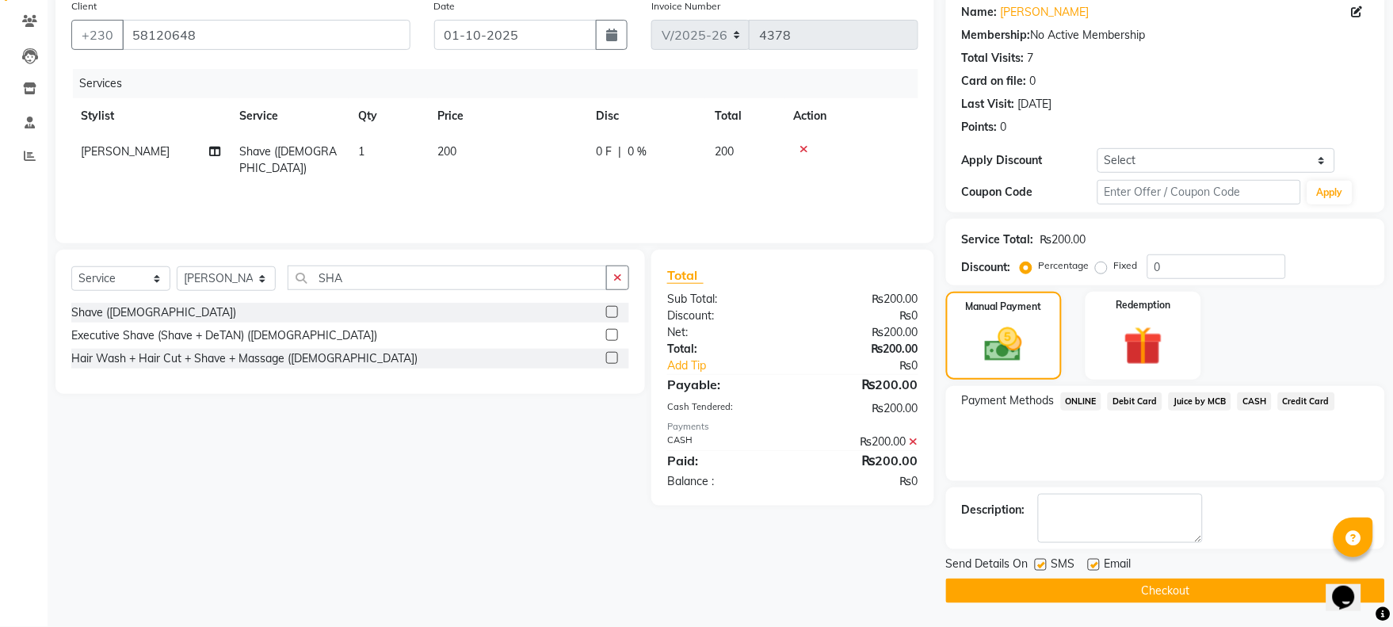
click at [1216, 596] on button "Checkout" at bounding box center [1165, 590] width 439 height 25
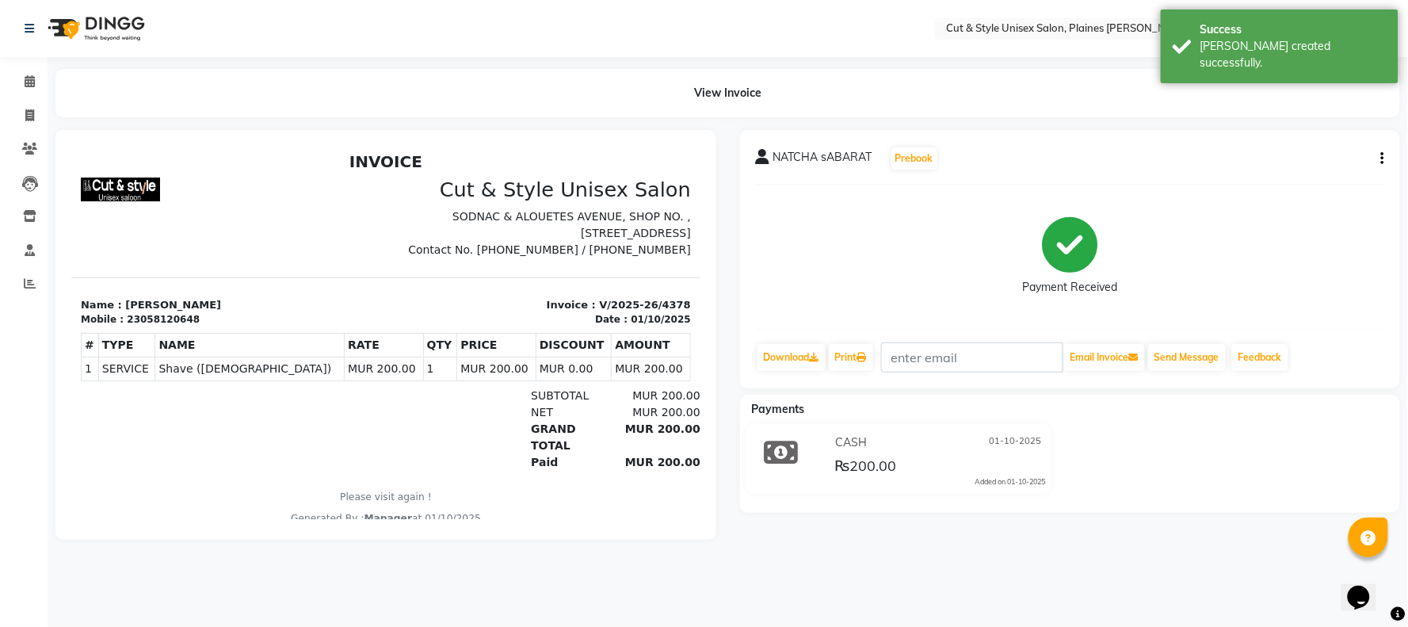
click at [106, 35] on img at bounding box center [94, 28] width 109 height 44
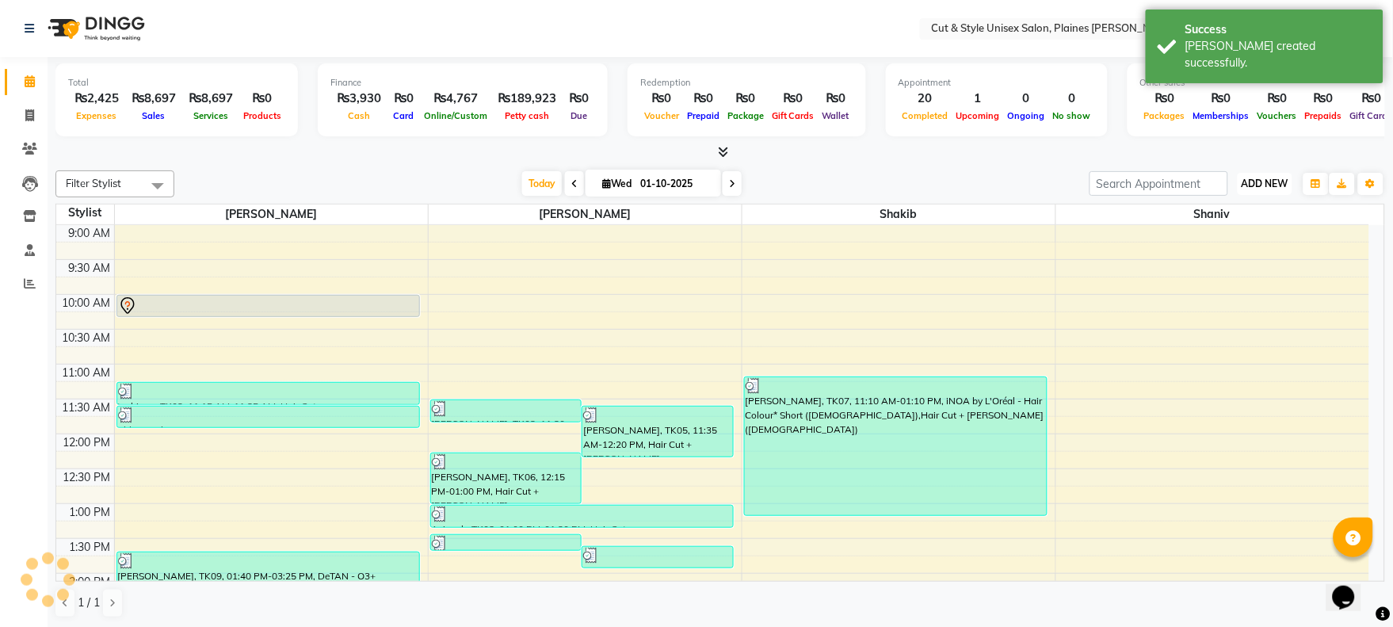
click at [1271, 188] on span "ADD NEW" at bounding box center [1265, 184] width 47 height 12
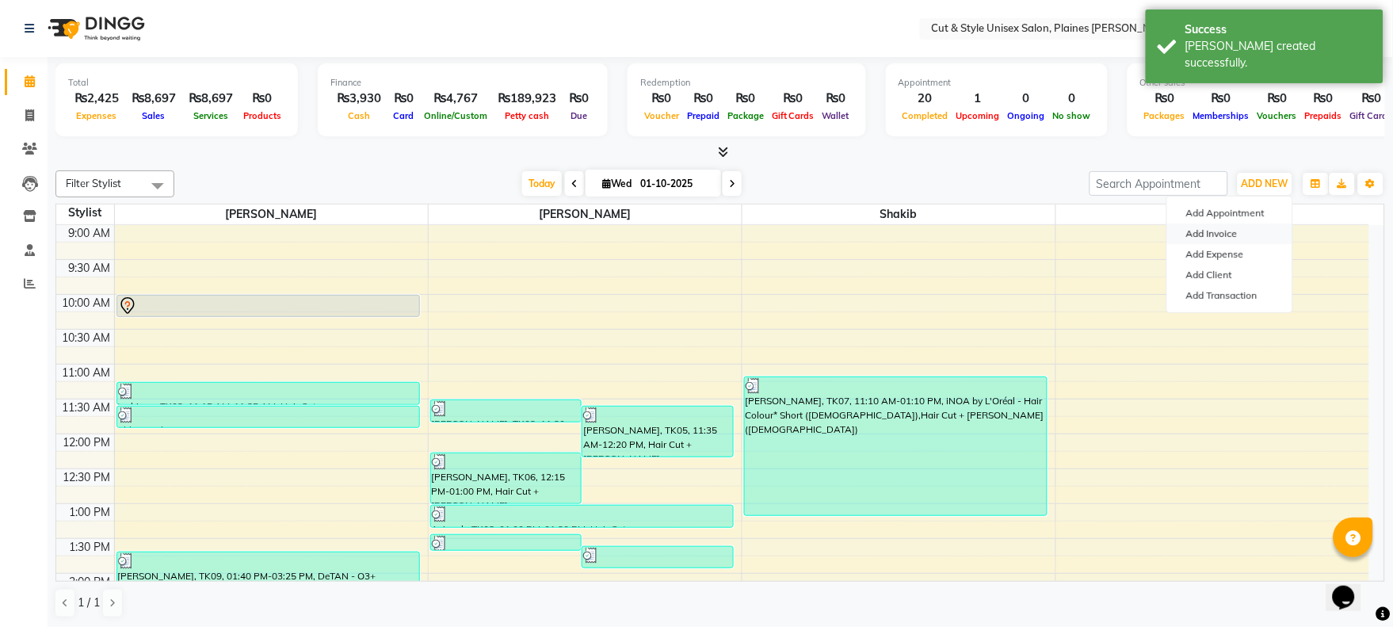
click at [1237, 231] on link "Add Invoice" at bounding box center [1229, 233] width 125 height 21
select select "service"
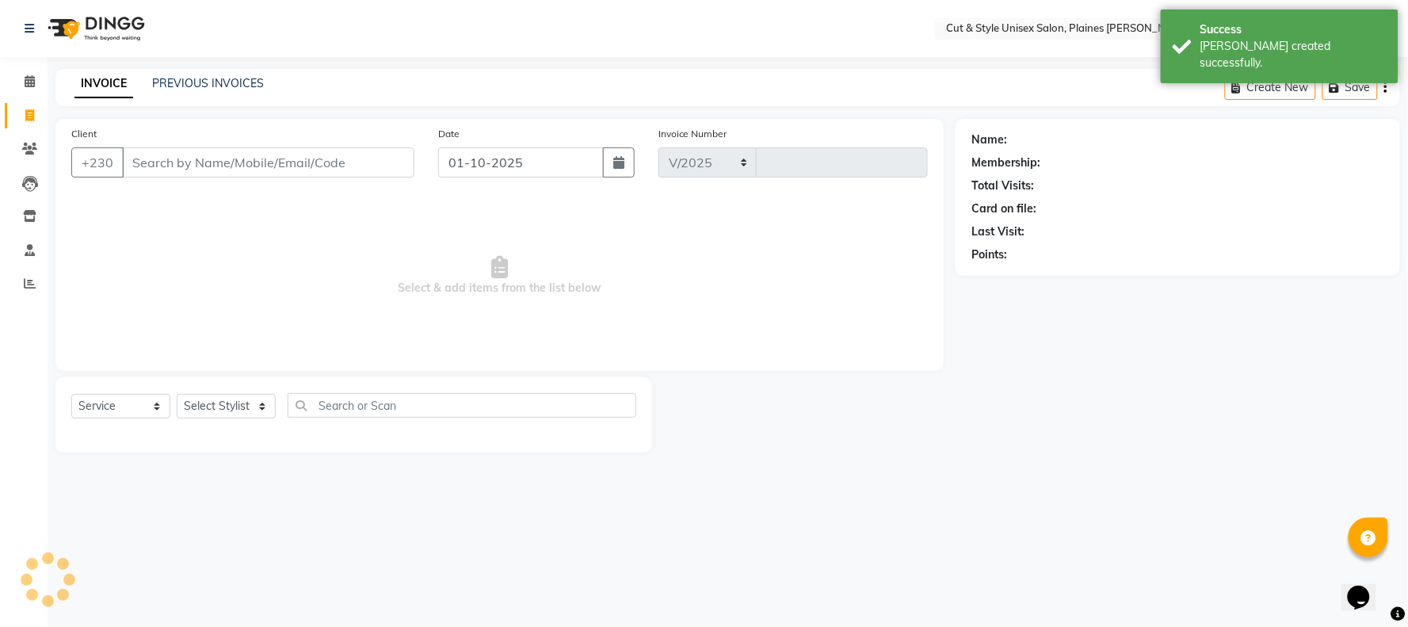
select select "7731"
type input "4379"
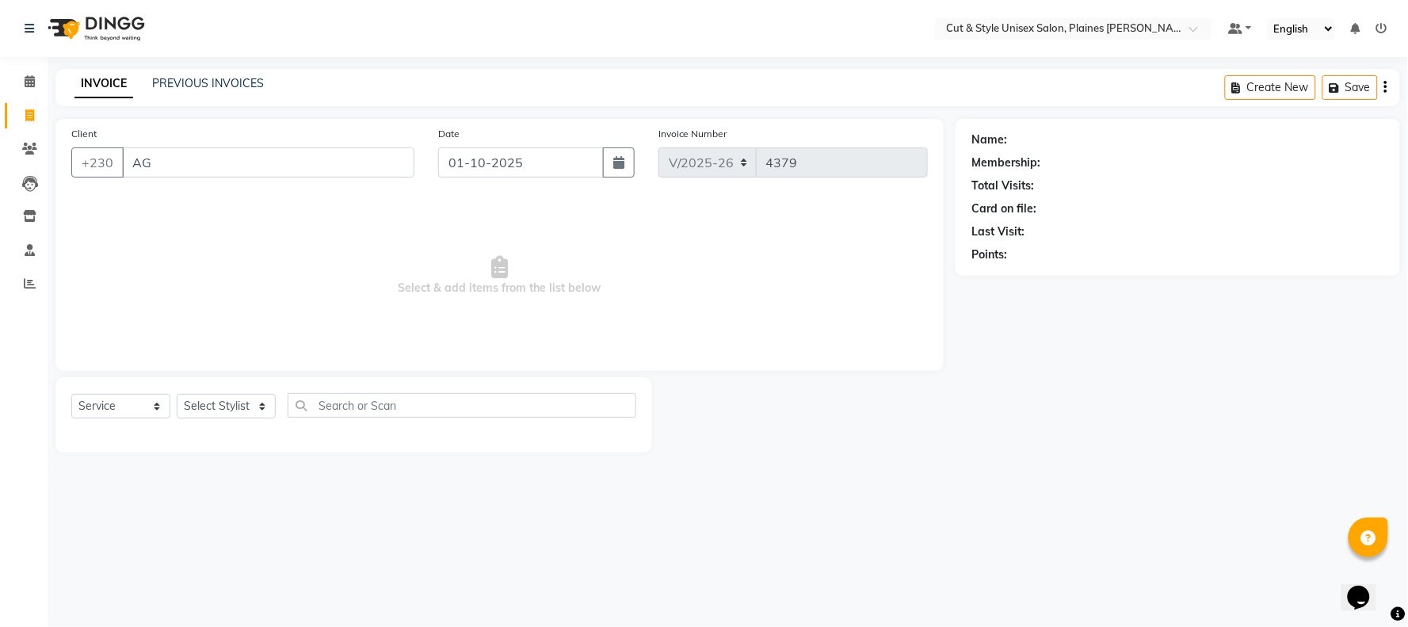
type input "A"
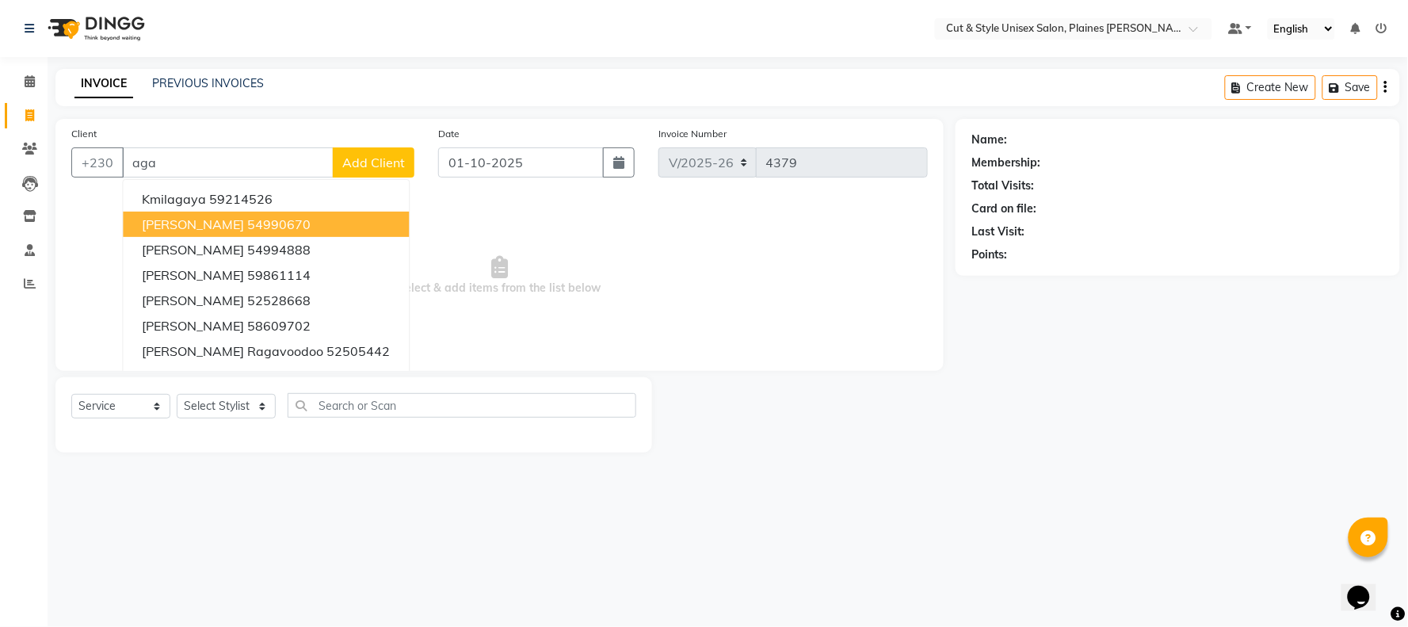
click at [311, 228] on ngb-highlight "54990670" at bounding box center [278, 224] width 63 height 16
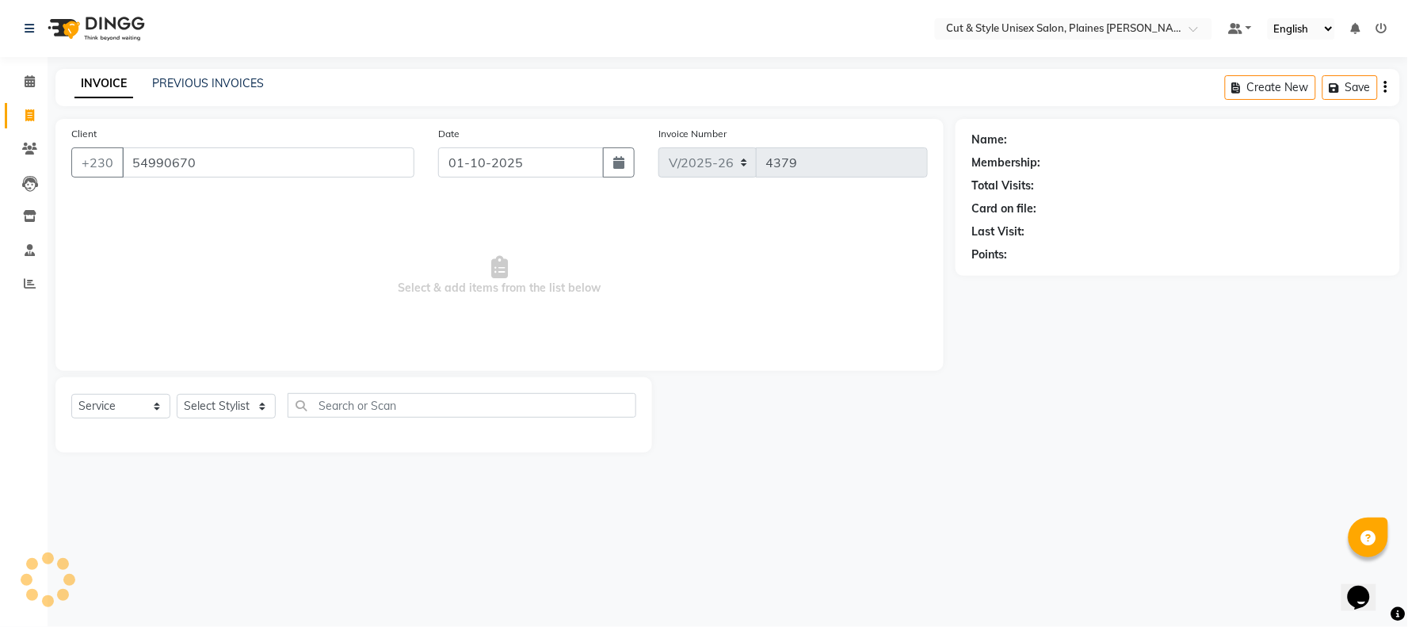
type input "54990670"
select select "1: Object"
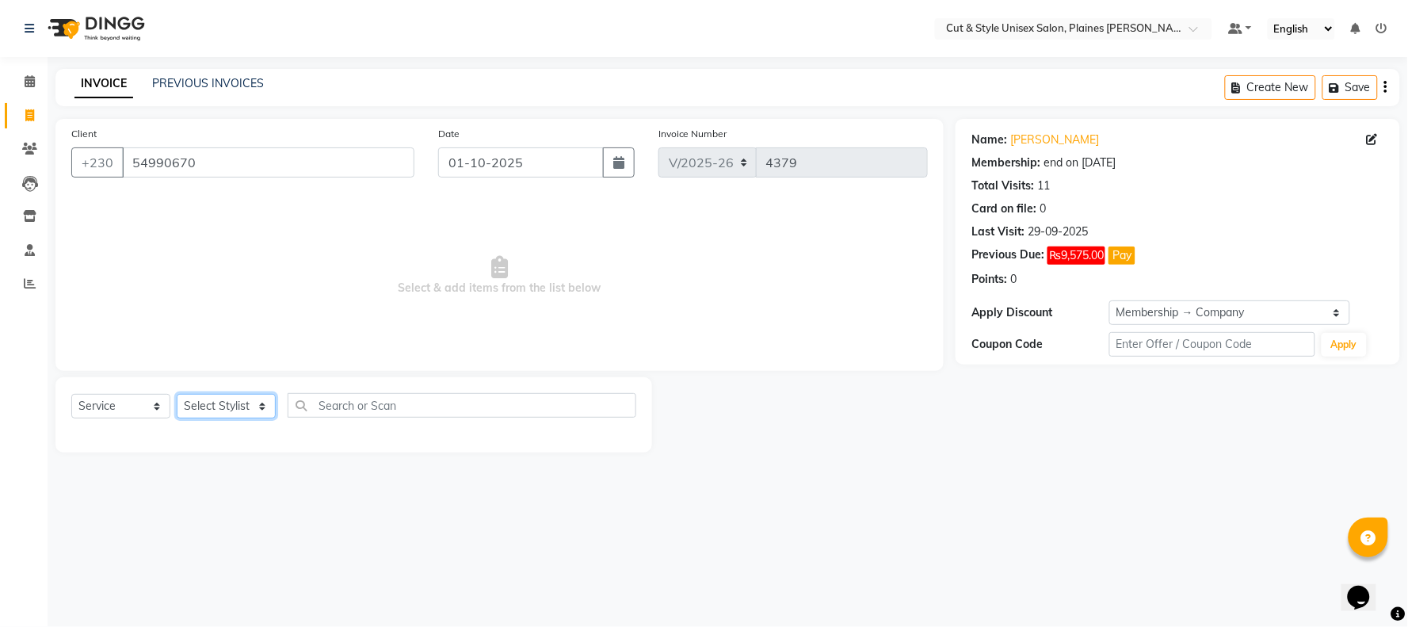
click at [244, 405] on select "Select Stylist [PERSON_NAME] Manager [PERSON_NAME]" at bounding box center [226, 406] width 99 height 25
select select "68910"
click at [177, 395] on select "Select Stylist [PERSON_NAME] Manager [PERSON_NAME]" at bounding box center [226, 406] width 99 height 25
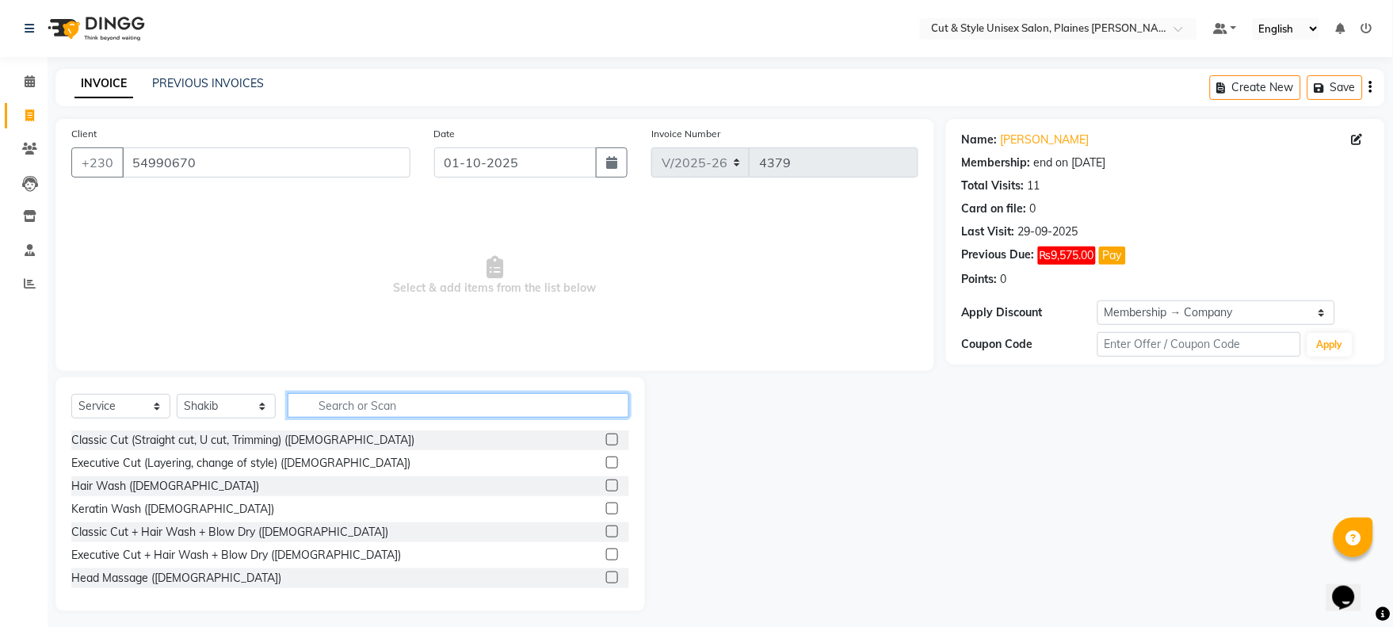
click at [352, 410] on input "text" at bounding box center [459, 405] width 342 height 25
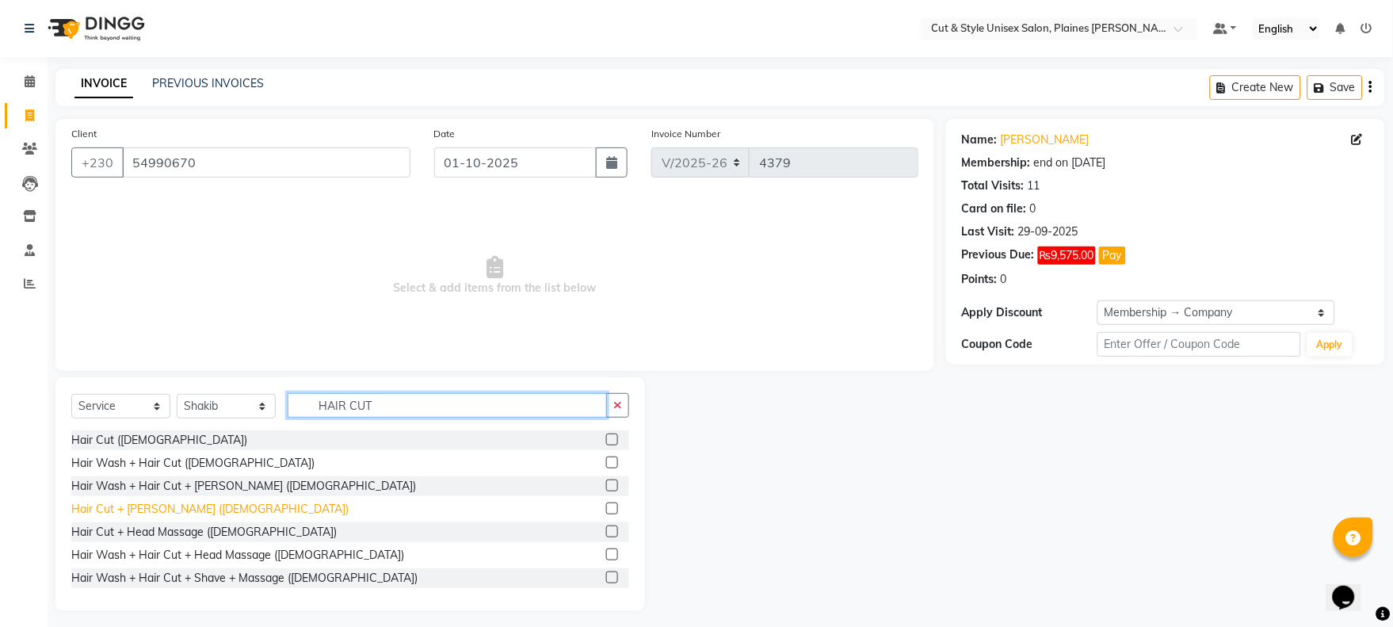
type input "HAIR CUT"
drag, startPoint x: 175, startPoint y: 510, endPoint x: 183, endPoint y: 505, distance: 9.7
click at [174, 510] on div "Hair Cut + [PERSON_NAME] ([DEMOGRAPHIC_DATA])" at bounding box center [209, 509] width 277 height 17
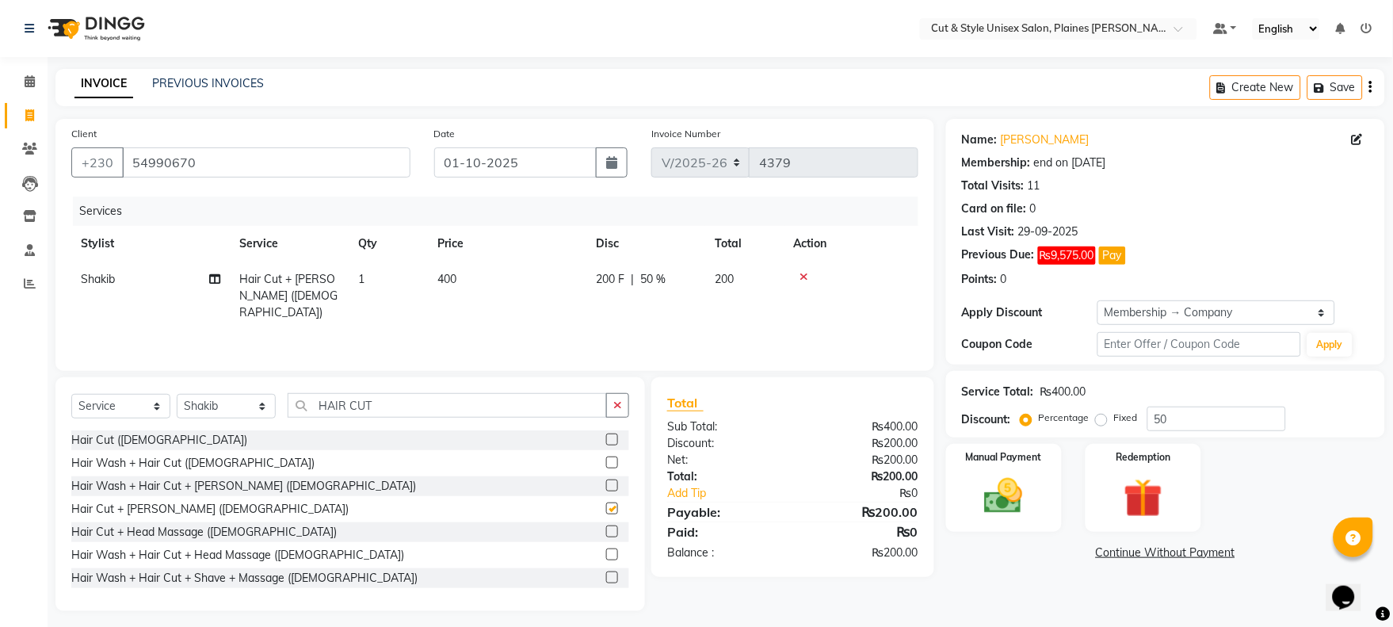
checkbox input "false"
click at [414, 405] on input "HAIR CUT" at bounding box center [447, 405] width 319 height 25
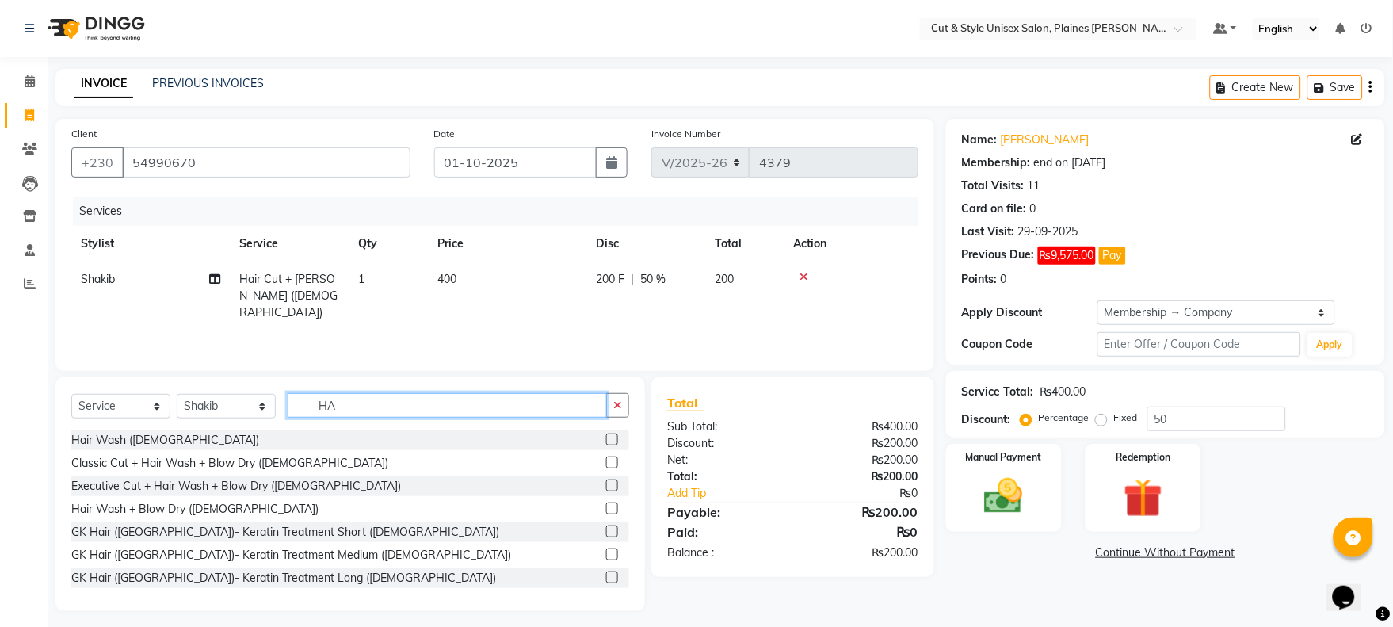
type input "H"
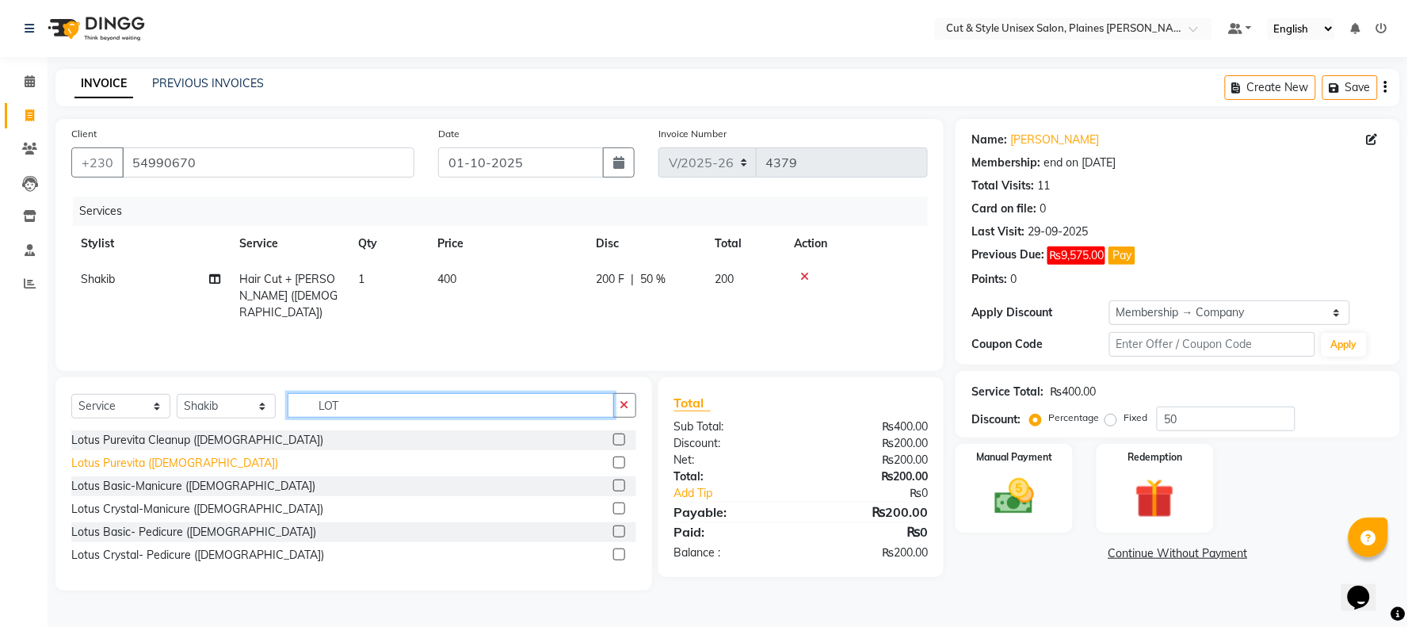
type input "LOT"
click at [155, 465] on div "Lotus Purevita ([DEMOGRAPHIC_DATA])" at bounding box center [174, 463] width 207 height 17
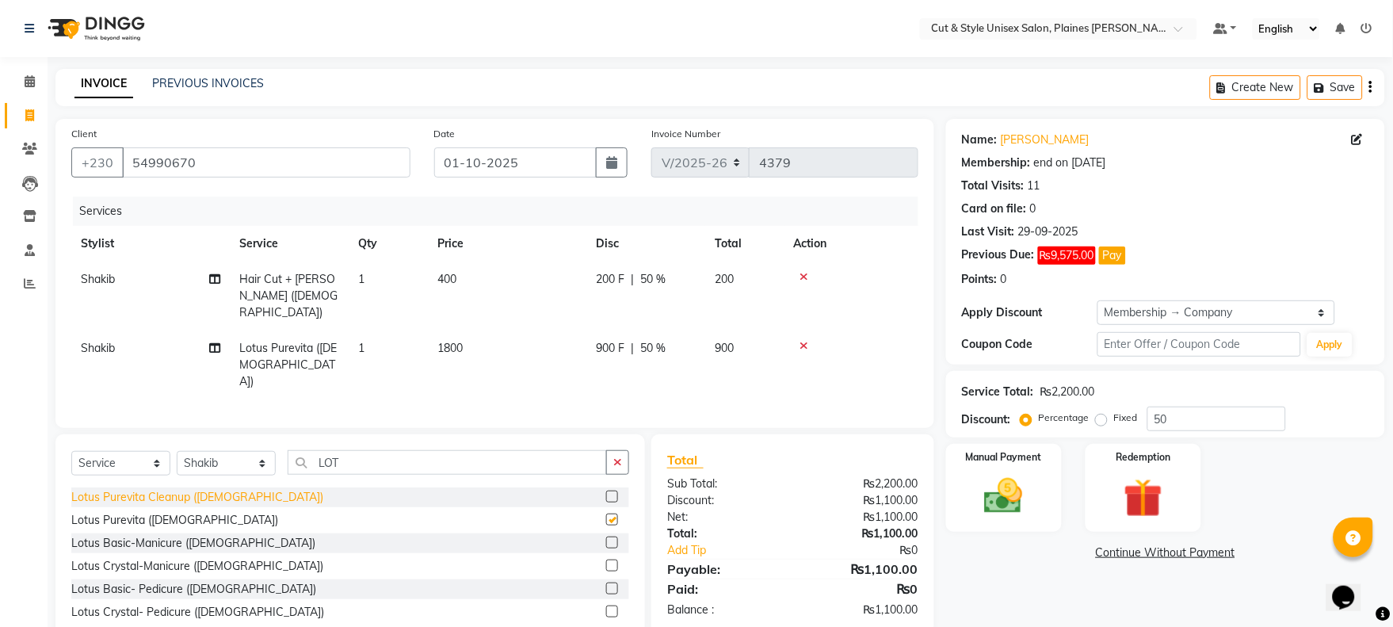
checkbox input "false"
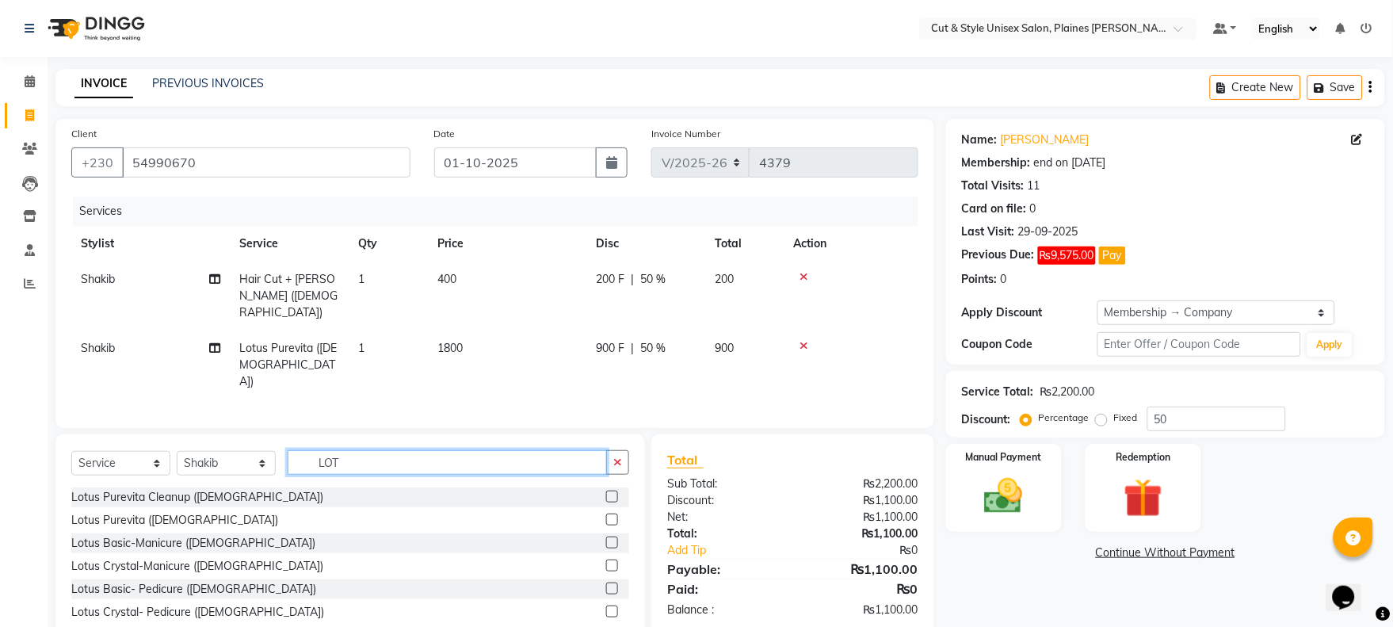
click at [358, 452] on input "LOT" at bounding box center [447, 462] width 319 height 25
type input "L"
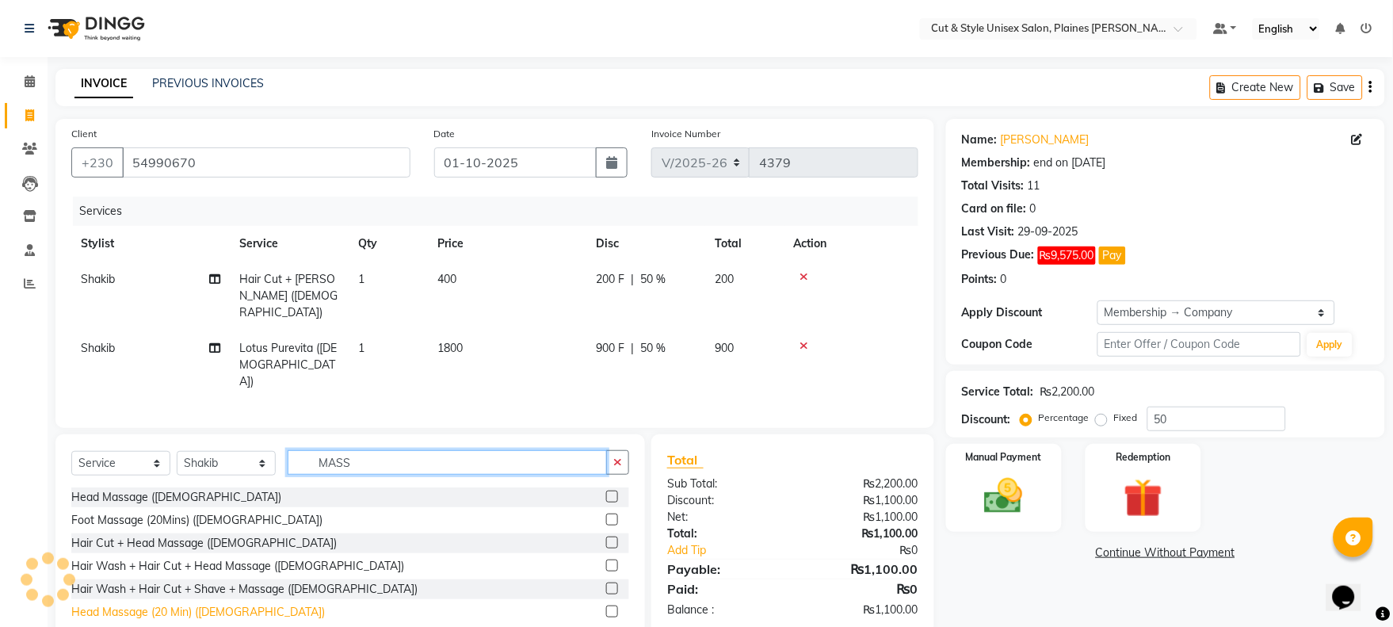
type input "MASS"
click at [200, 604] on div "Head Massage (20 Min) ([DEMOGRAPHIC_DATA])" at bounding box center [198, 612] width 254 height 17
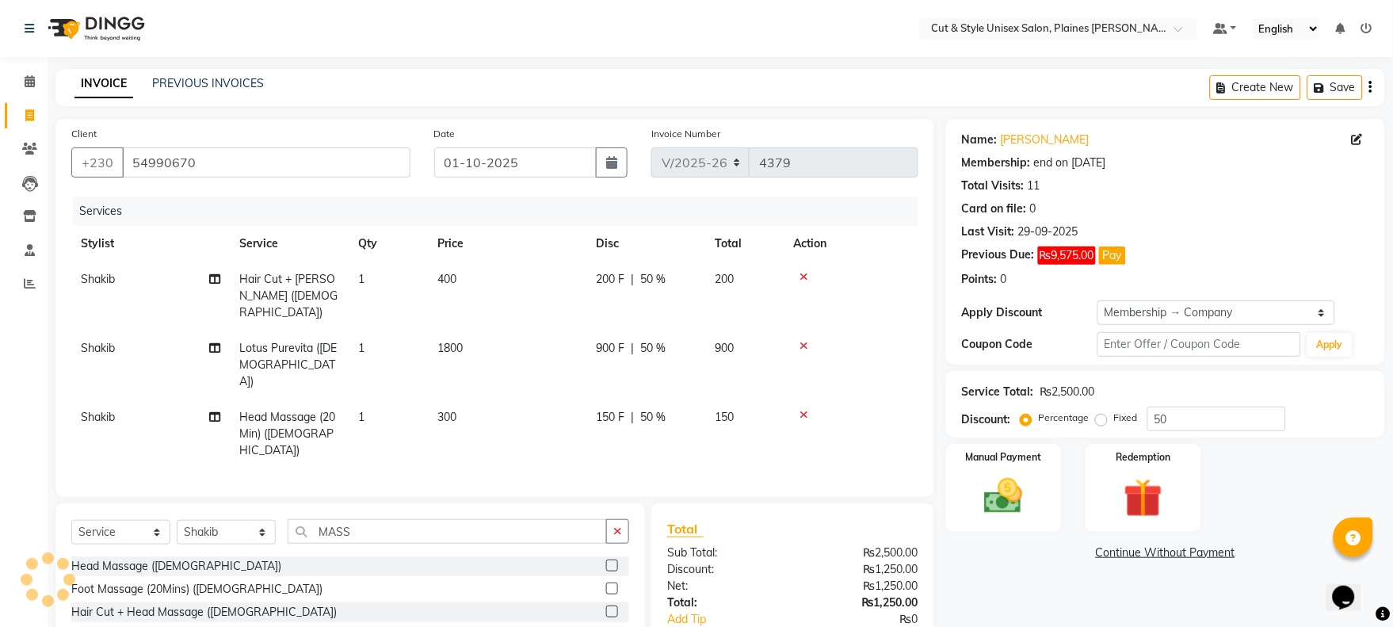
checkbox input "false"
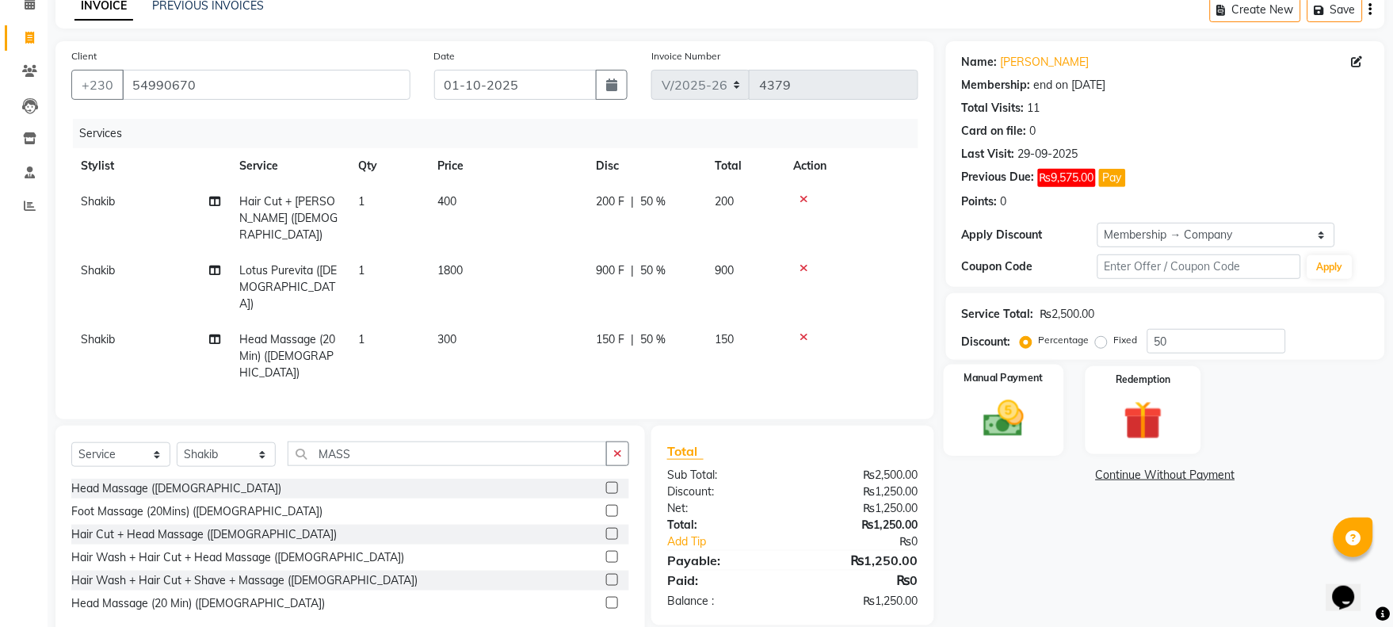
click at [1019, 423] on img at bounding box center [1004, 418] width 66 height 47
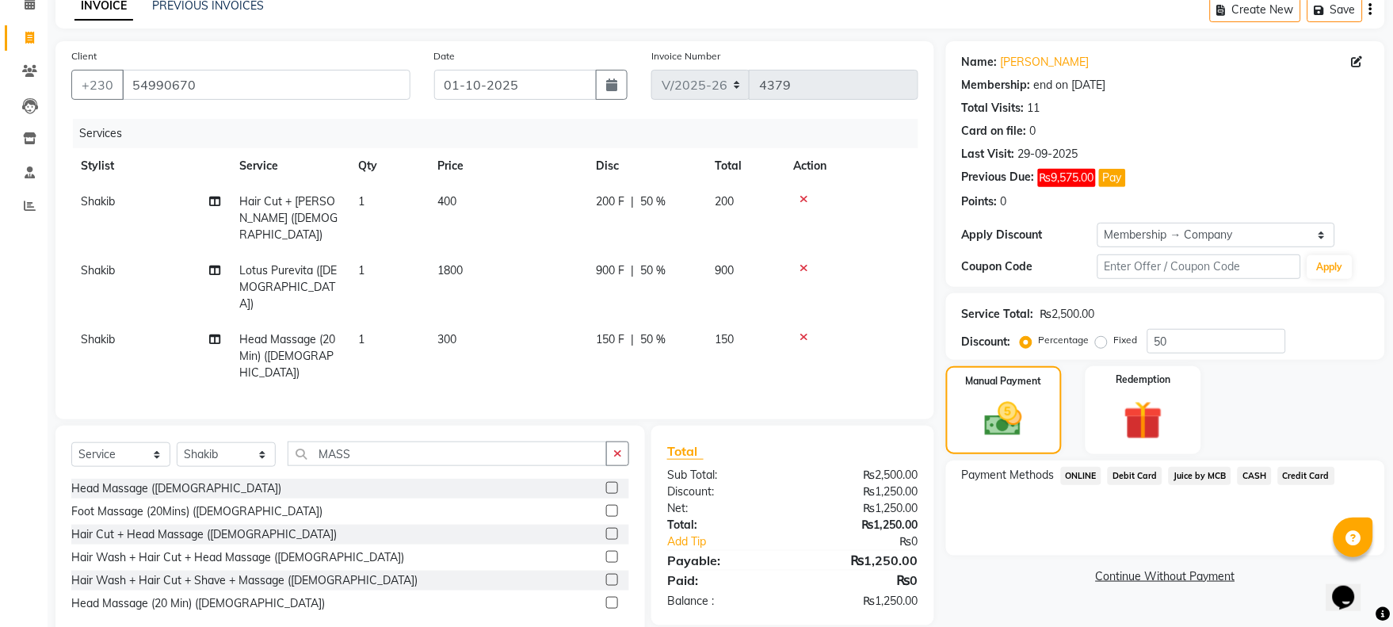
click at [1162, 572] on link "Continue Without Payment" at bounding box center [1165, 576] width 433 height 17
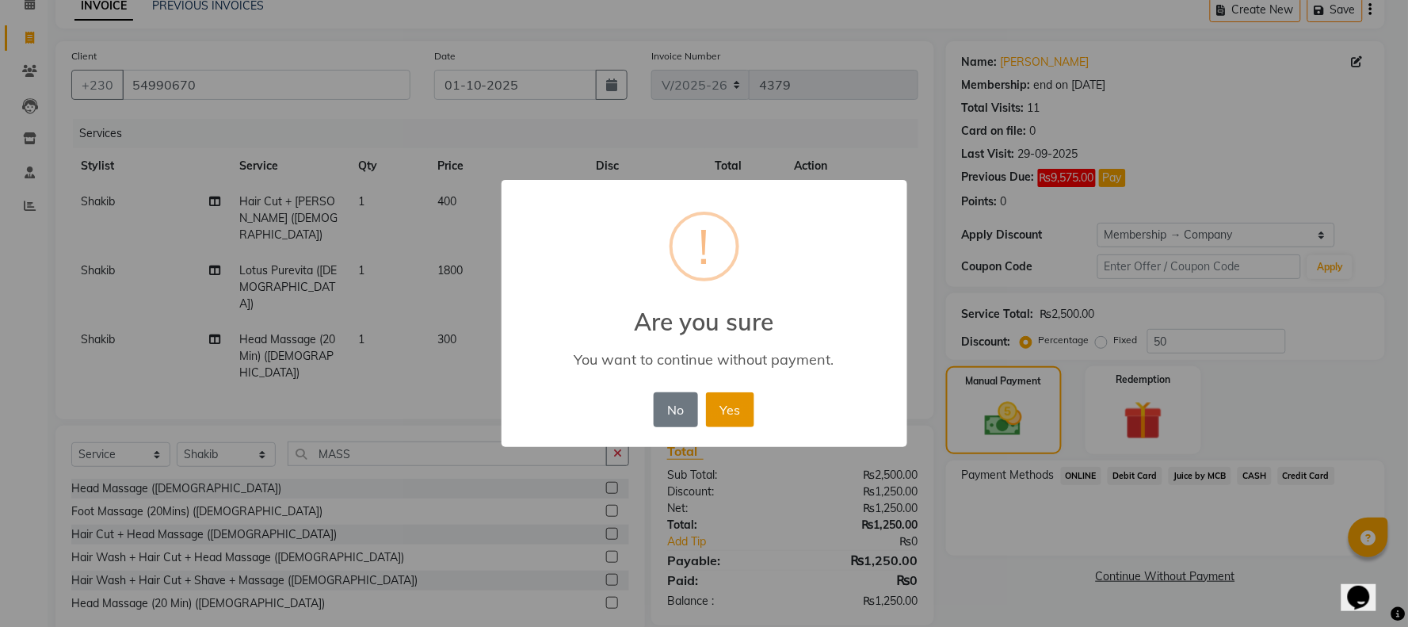
click at [735, 408] on button "Yes" at bounding box center [730, 409] width 48 height 35
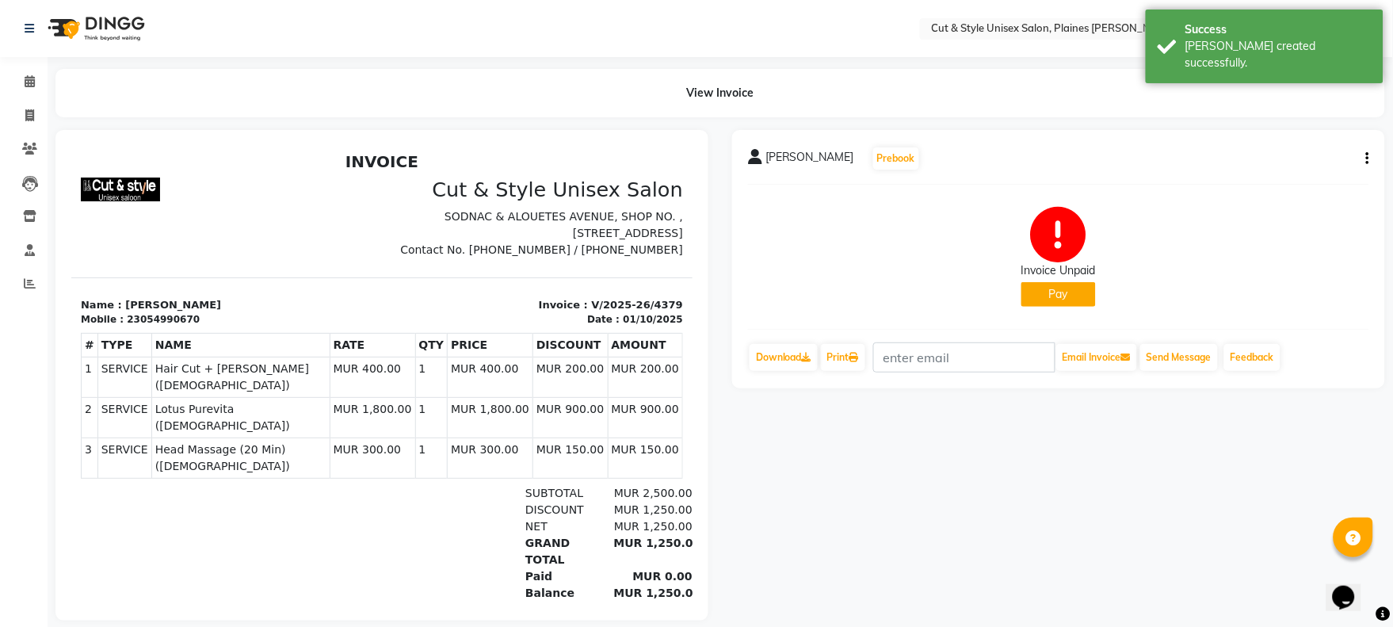
click at [106, 33] on img at bounding box center [94, 28] width 109 height 44
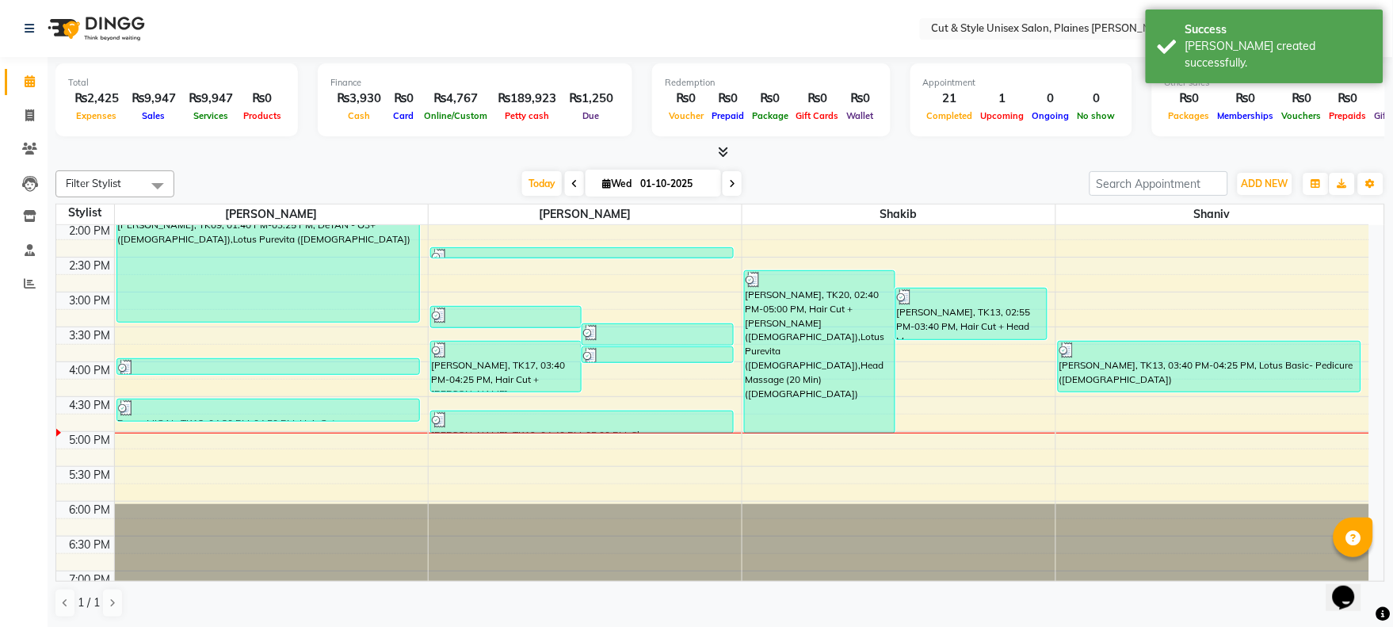
scroll to position [352, 0]
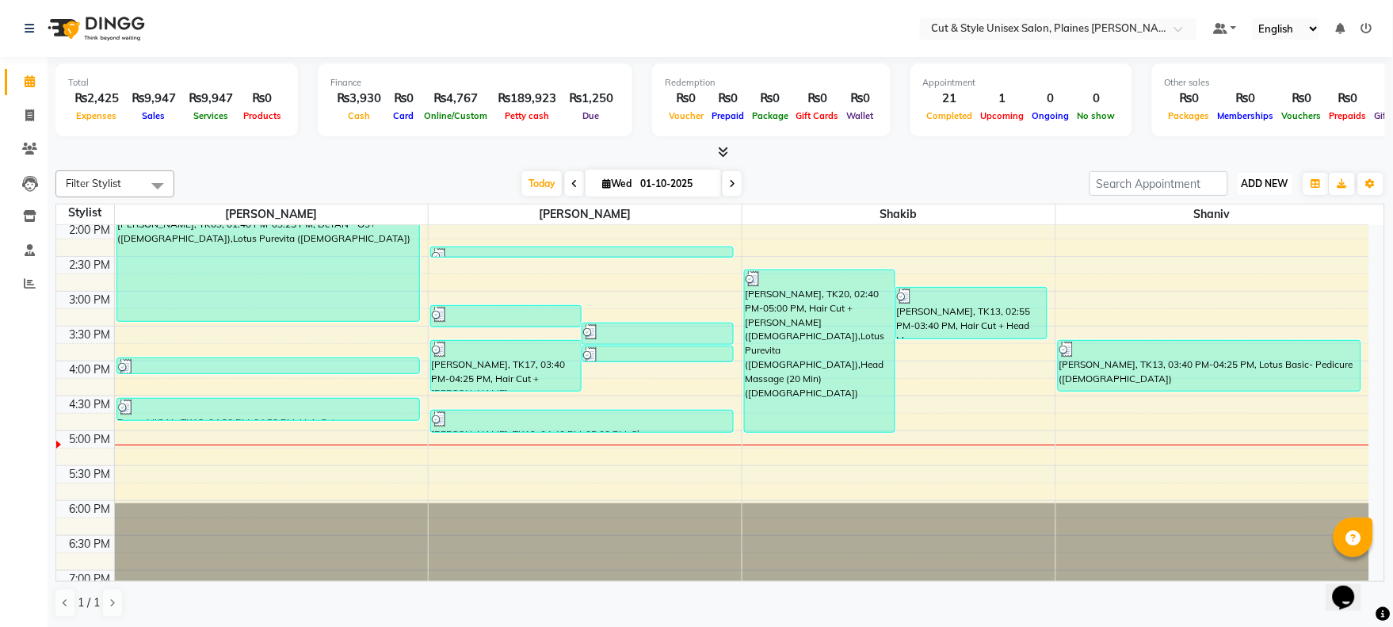
click at [1261, 178] on span "ADD NEW" at bounding box center [1265, 184] width 47 height 12
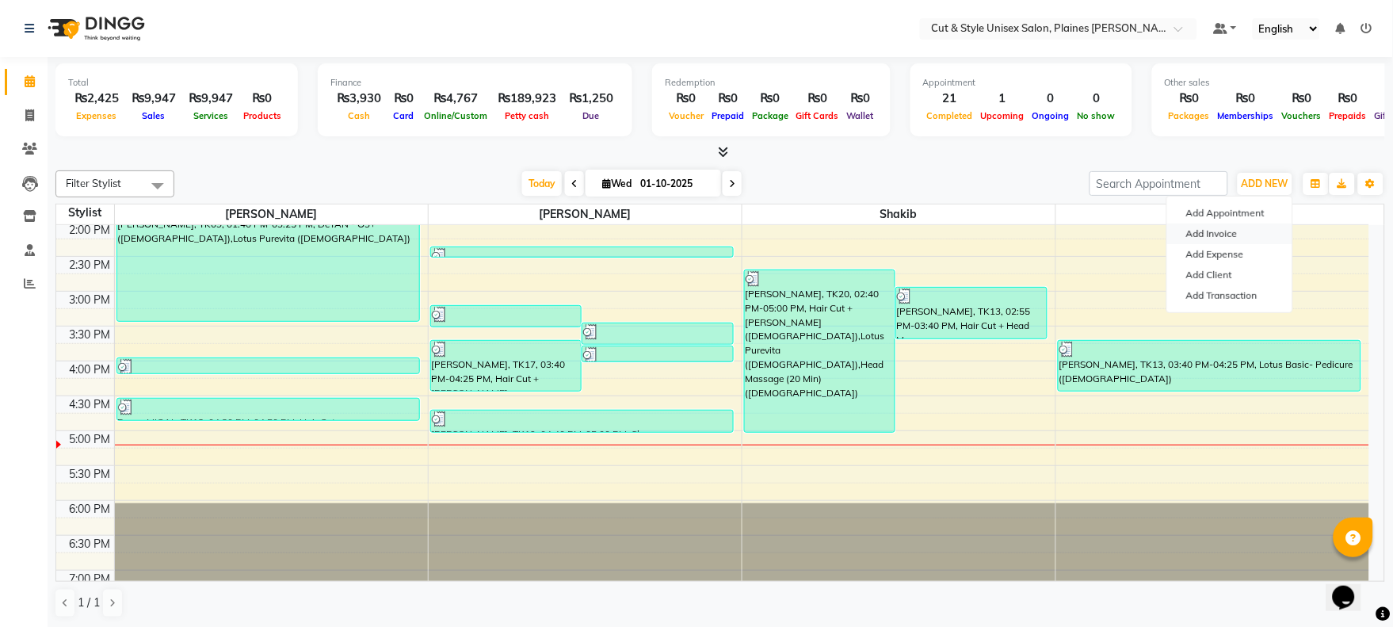
click at [1250, 226] on link "Add Invoice" at bounding box center [1229, 233] width 125 height 21
select select "service"
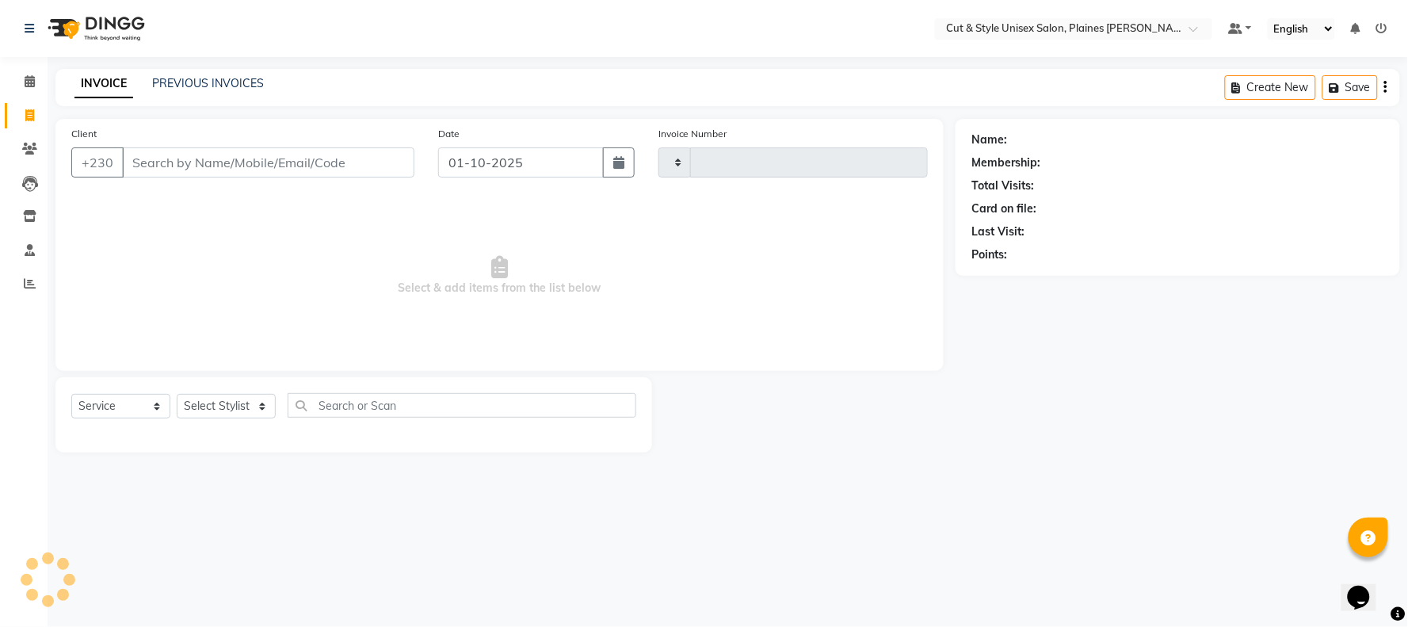
type input "4380"
select select "7731"
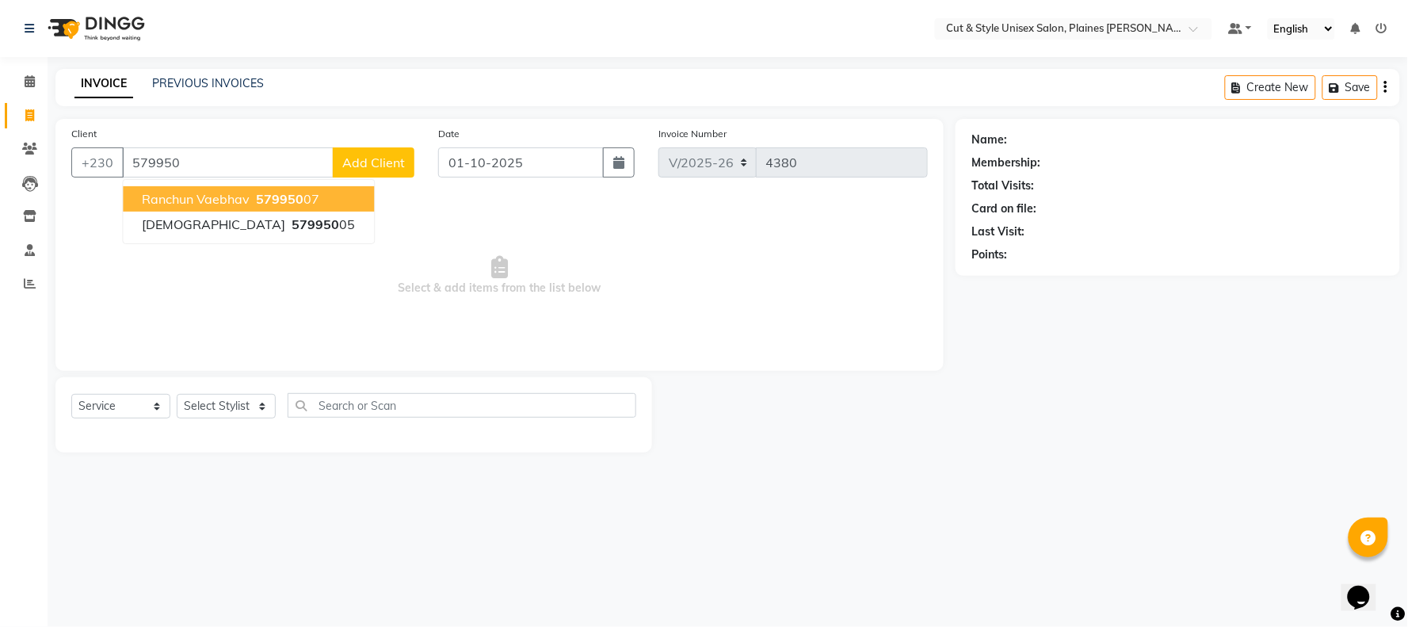
click at [311, 192] on button "Ranchun Vaebhav 579950 07" at bounding box center [248, 198] width 251 height 25
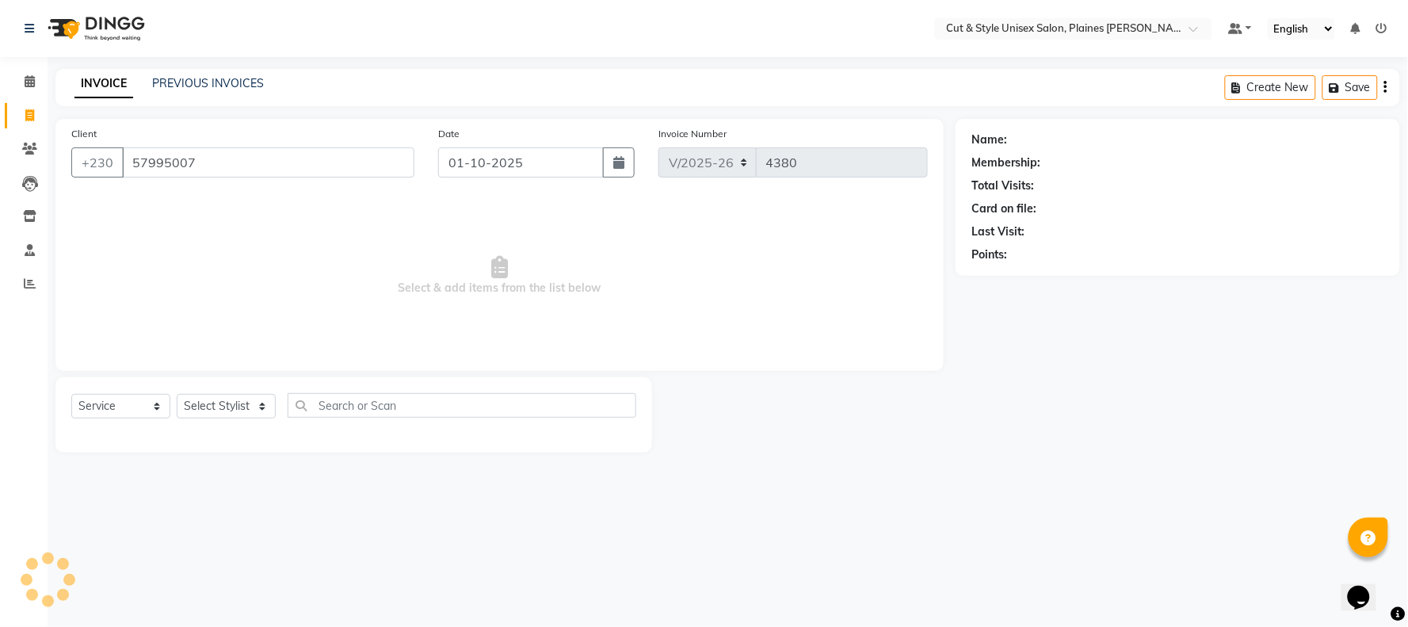
type input "57995007"
click at [254, 408] on select "Select Stylist [PERSON_NAME] Manager [PERSON_NAME]" at bounding box center [226, 406] width 99 height 25
select select "68910"
click at [177, 395] on select "Select Stylist [PERSON_NAME] Manager [PERSON_NAME]" at bounding box center [226, 406] width 99 height 25
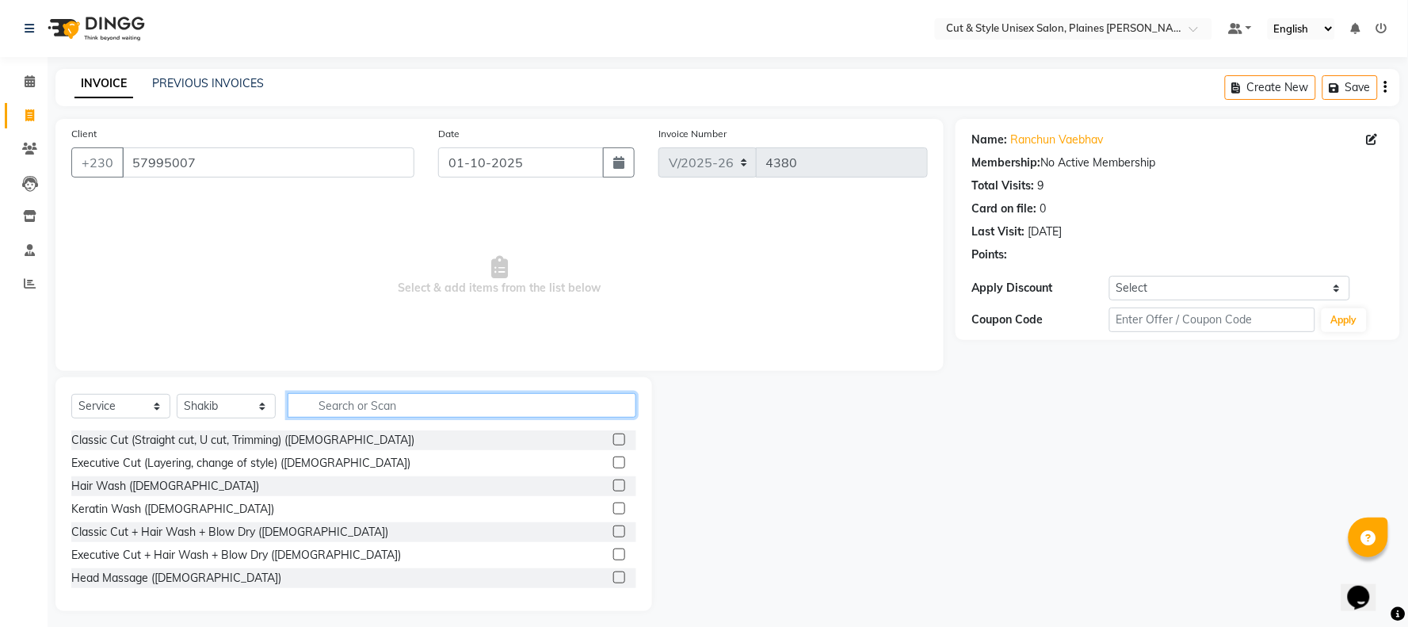
click at [326, 407] on input "text" at bounding box center [462, 405] width 349 height 25
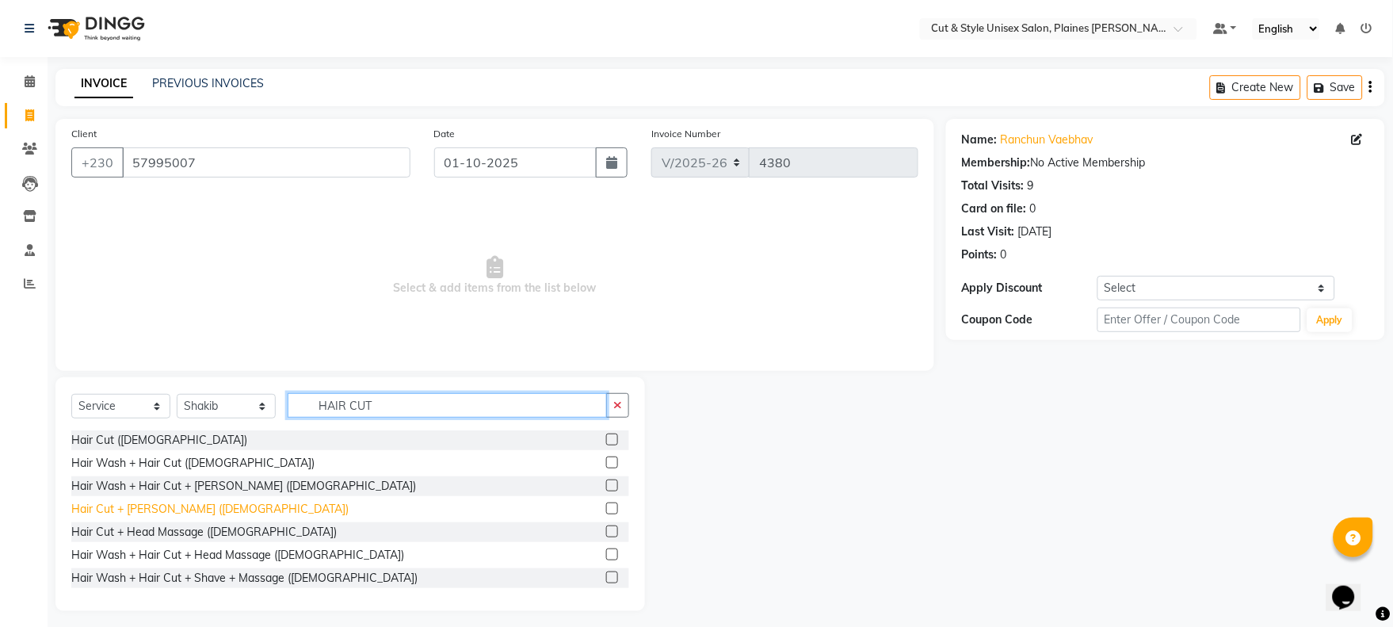
type input "HAIR CUT"
click at [176, 517] on div "Hair Cut + [PERSON_NAME] ([DEMOGRAPHIC_DATA])" at bounding box center [209, 509] width 277 height 17
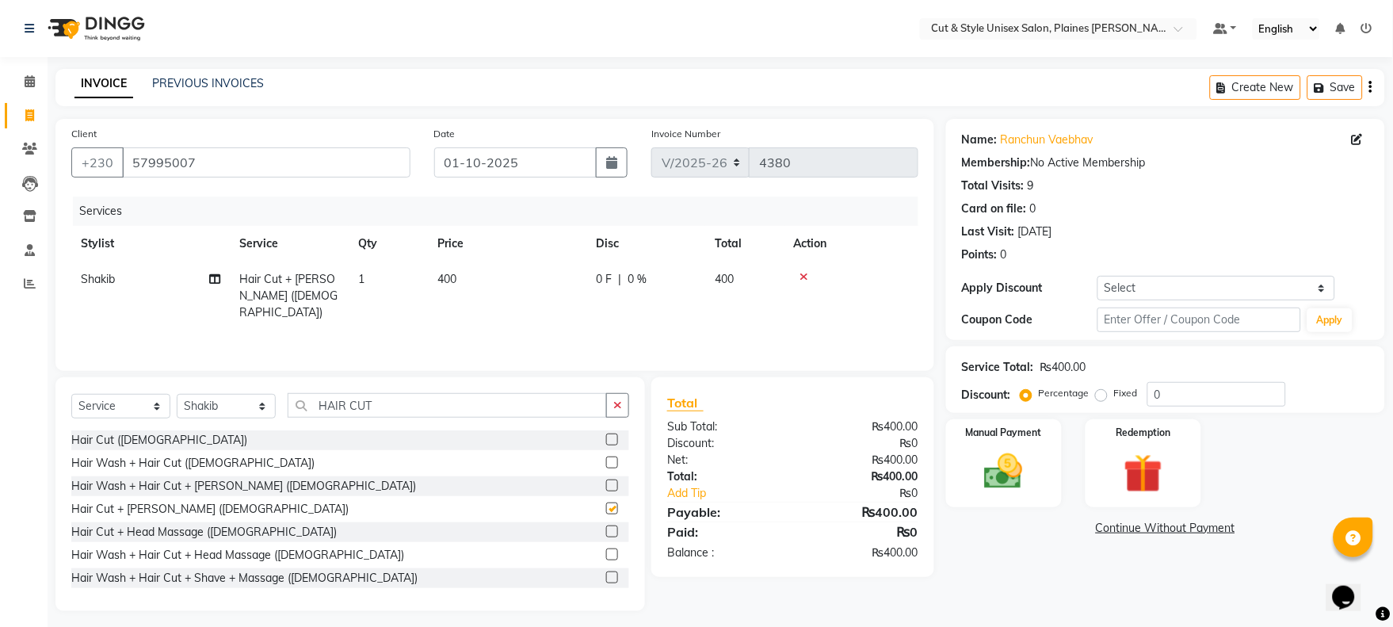
checkbox input "false"
click at [393, 414] on input "HAIR CUT" at bounding box center [447, 405] width 319 height 25
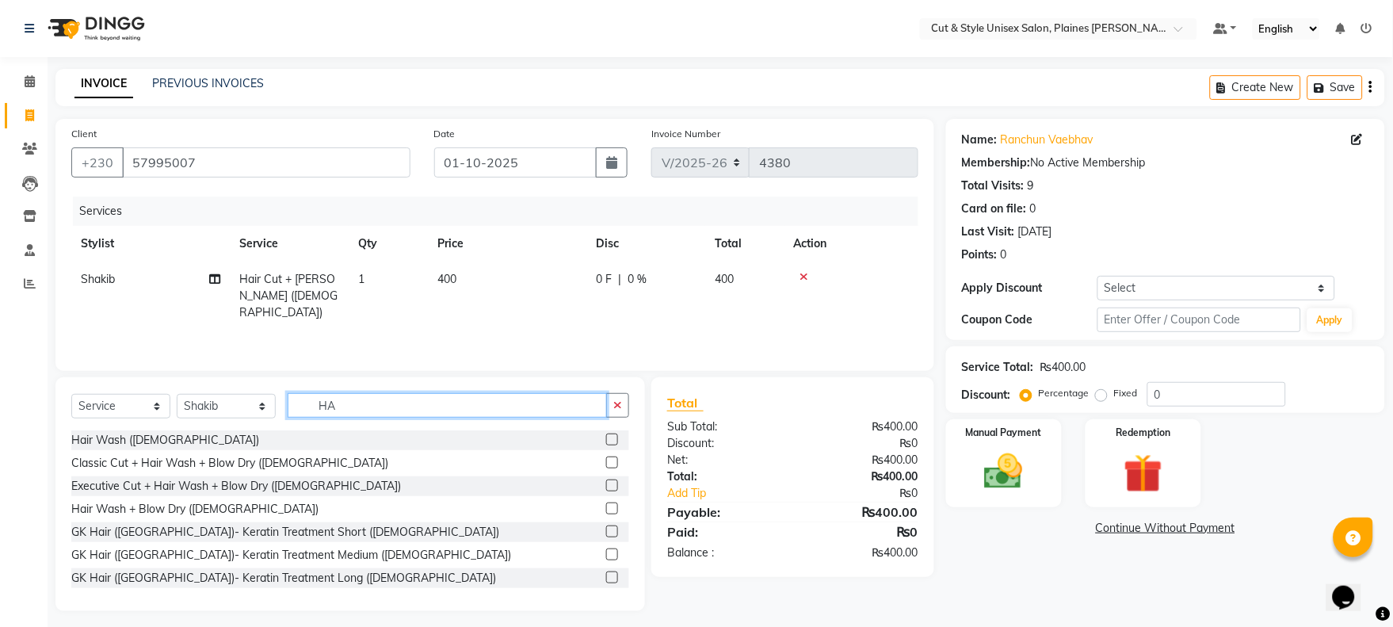
type input "H"
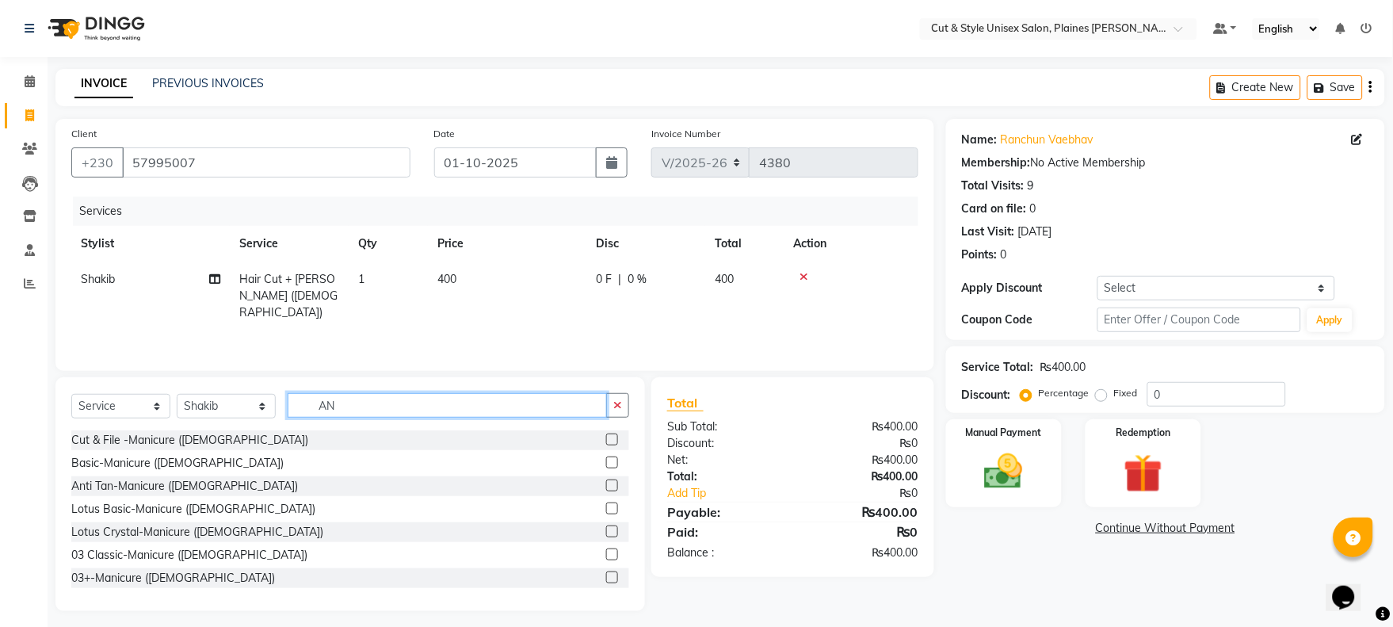
type input "A"
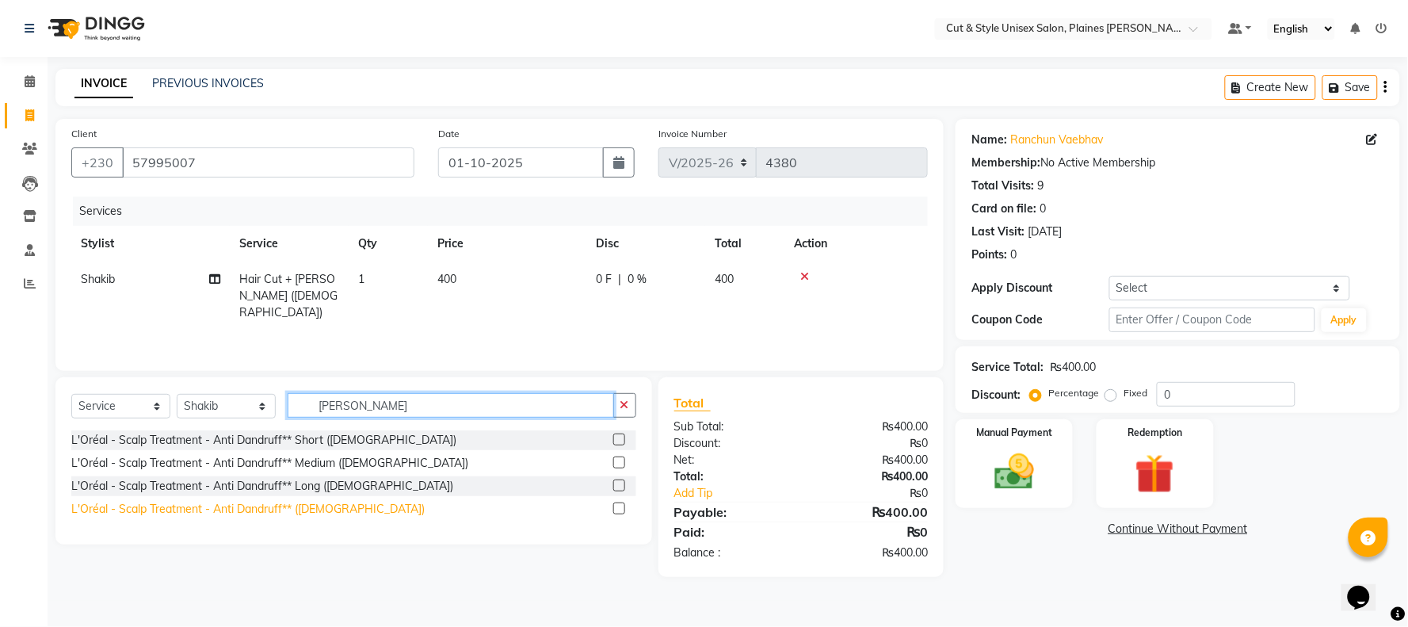
type input "[PERSON_NAME]"
click at [305, 511] on div "L'Oréal - Scalp Treatment - Anti Dandruff** ([DEMOGRAPHIC_DATA])" at bounding box center [247, 509] width 353 height 17
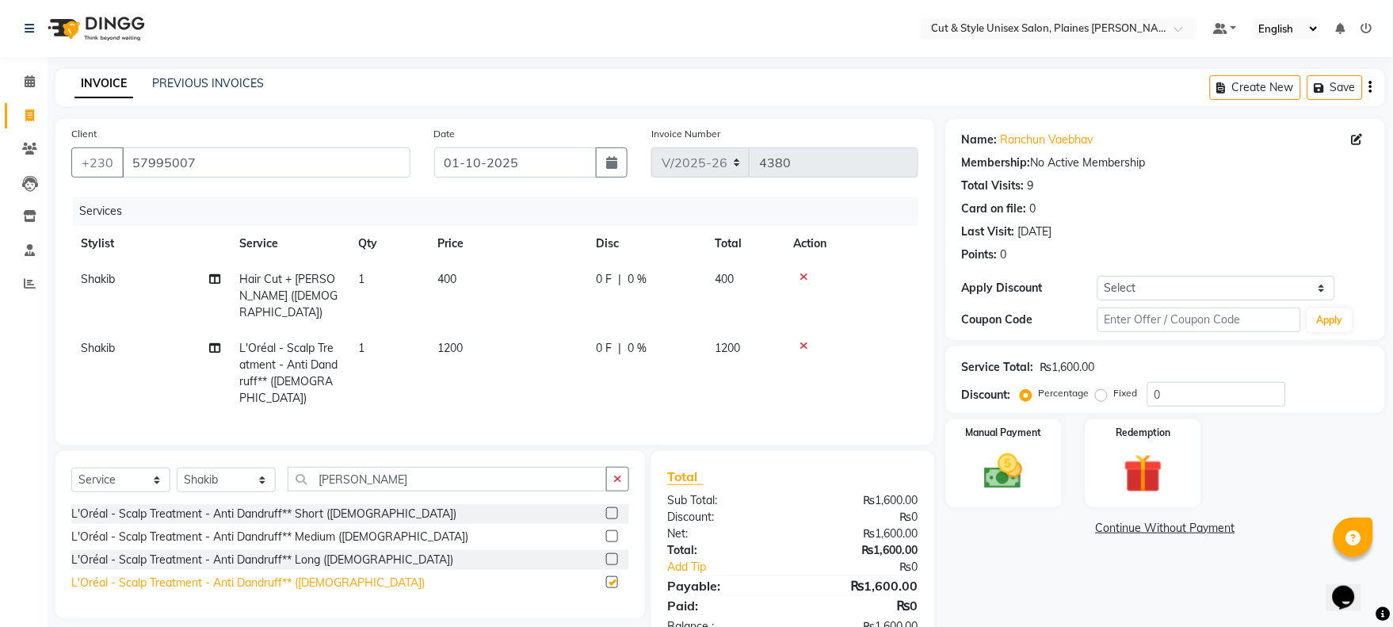
checkbox input "false"
click at [1022, 462] on img at bounding box center [1004, 472] width 66 height 47
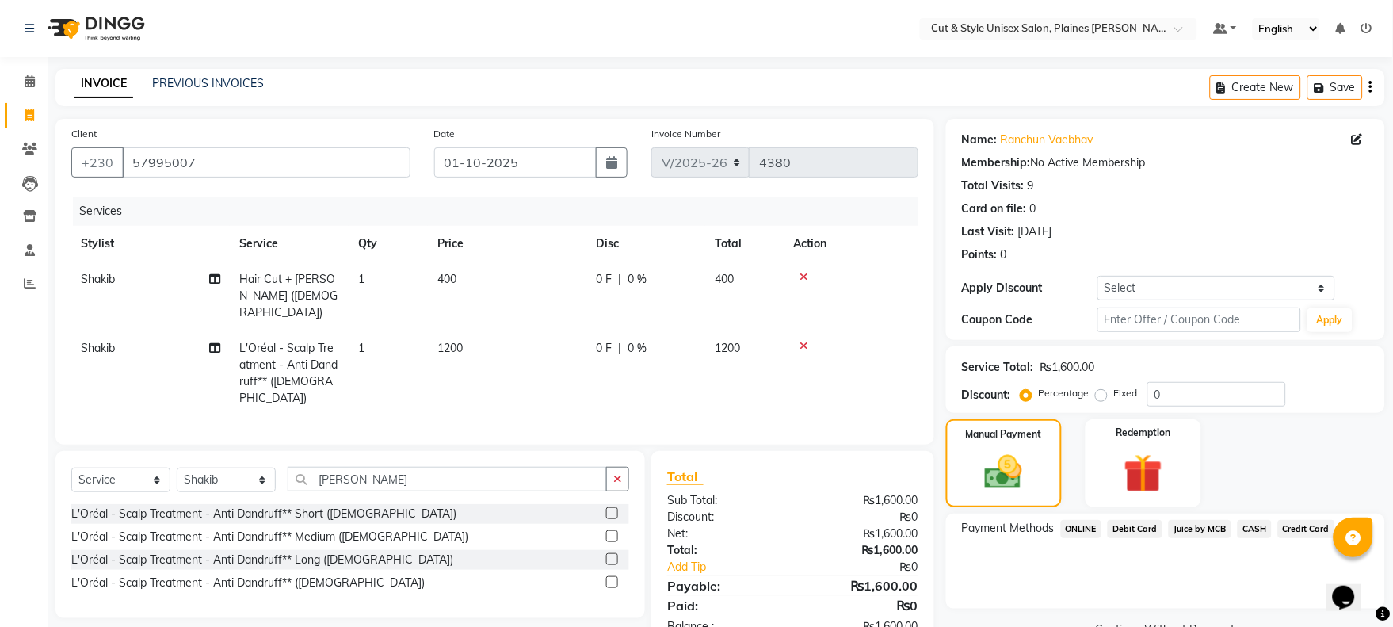
click at [1193, 528] on span "Juice by MCB" at bounding box center [1200, 529] width 63 height 18
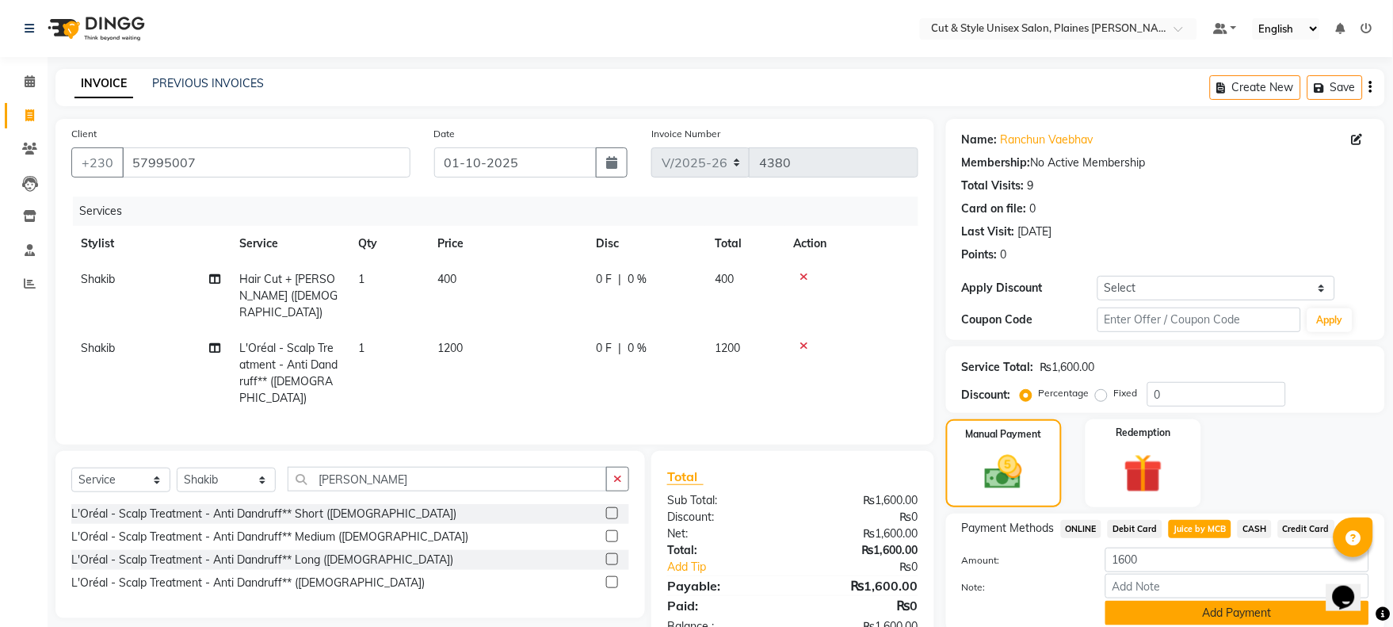
click at [1174, 608] on button "Add Payment" at bounding box center [1237, 613] width 264 height 25
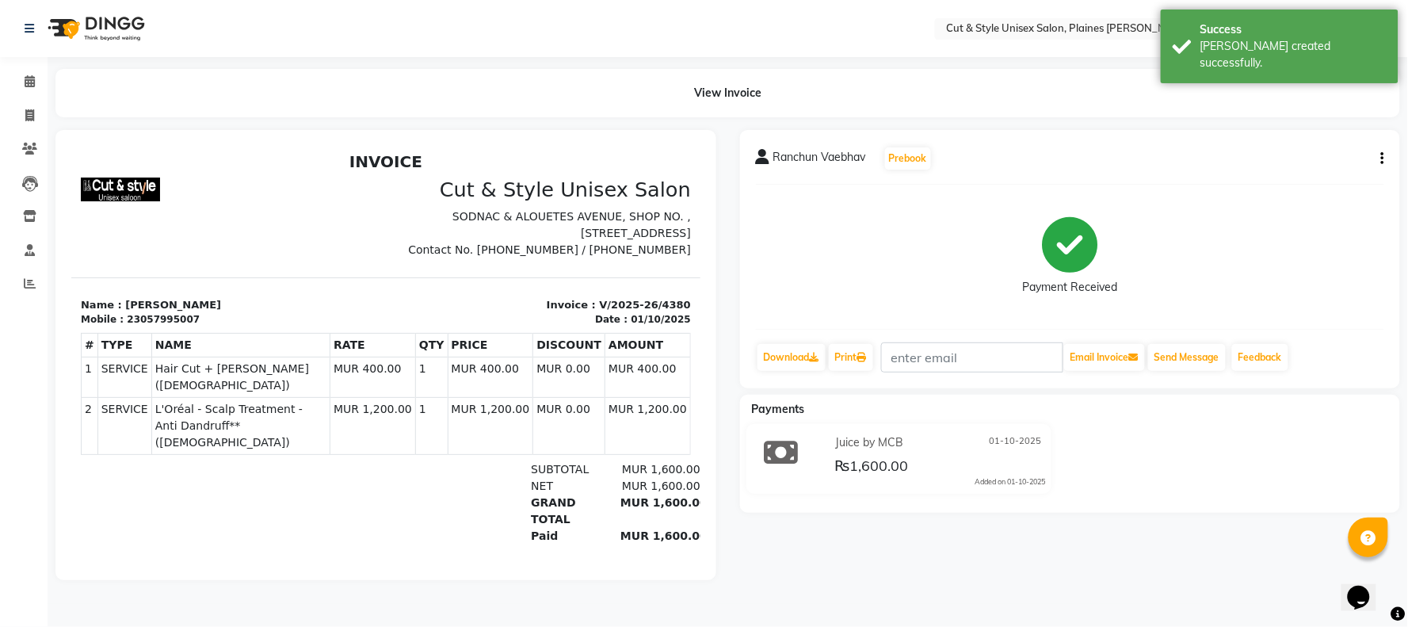
click at [124, 38] on img at bounding box center [94, 28] width 109 height 44
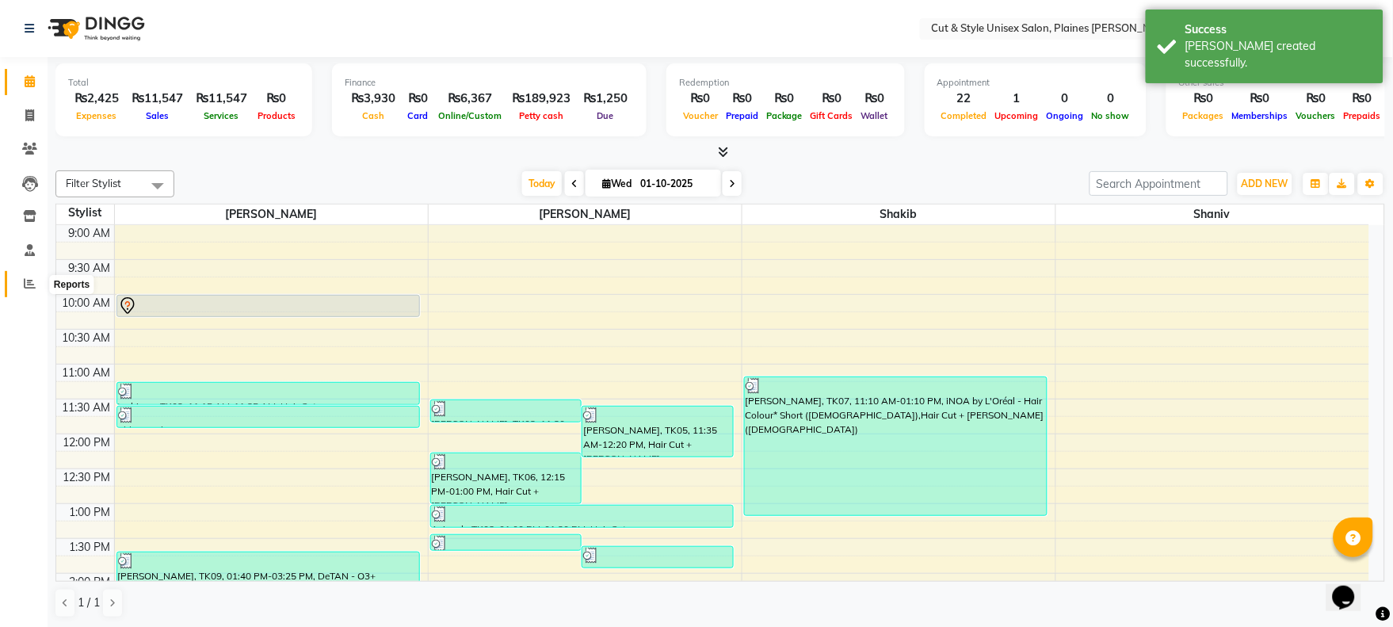
click at [29, 287] on icon at bounding box center [30, 283] width 12 height 12
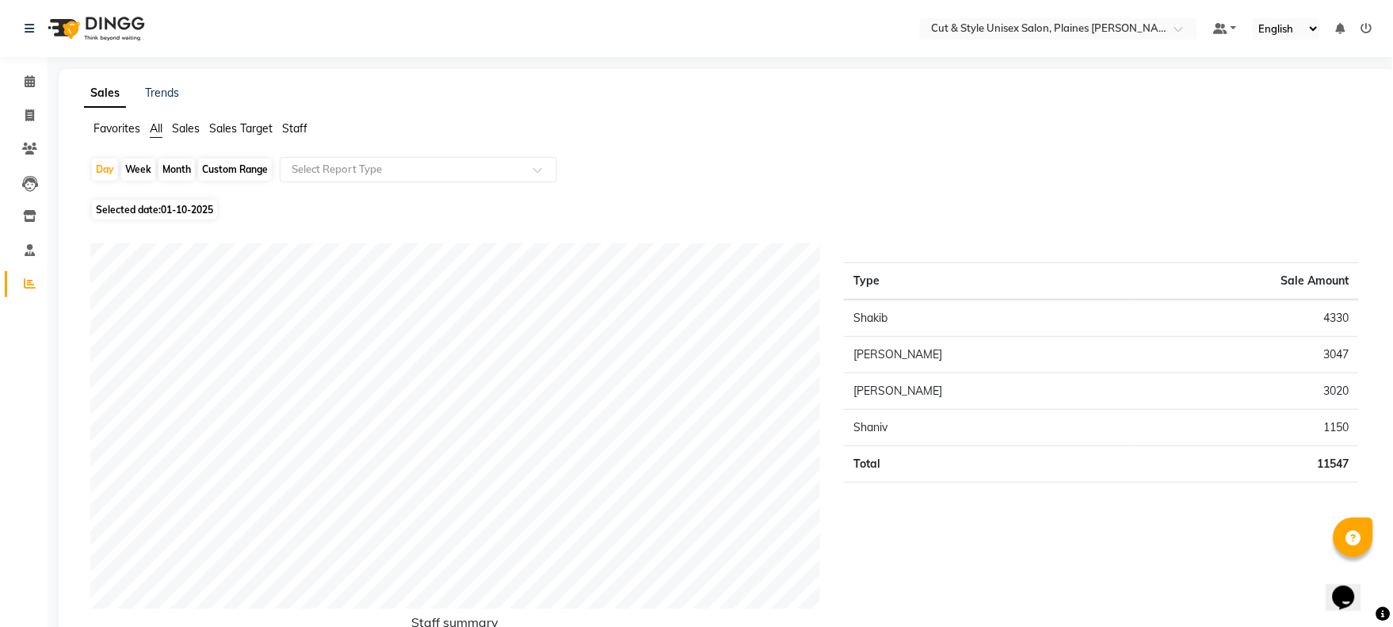
click at [101, 32] on img at bounding box center [94, 28] width 109 height 44
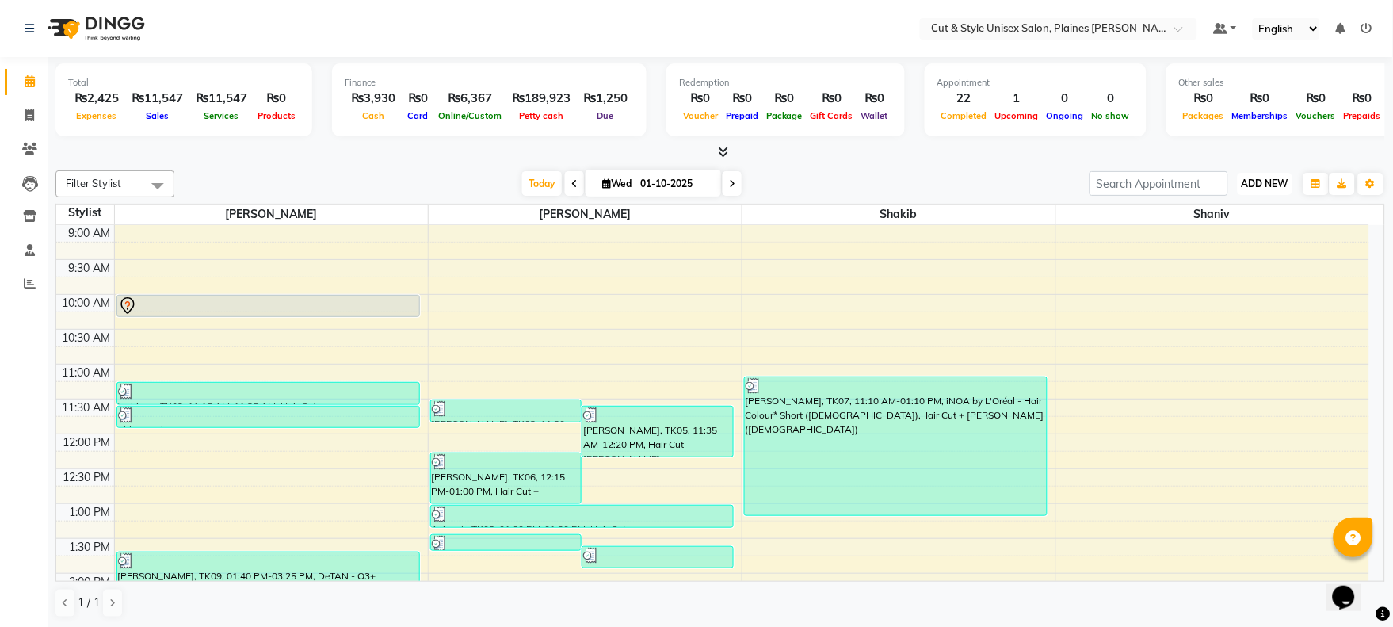
drag, startPoint x: 1262, startPoint y: 181, endPoint x: 1254, endPoint y: 191, distance: 12.5
click at [1257, 183] on span "ADD NEW" at bounding box center [1265, 184] width 47 height 12
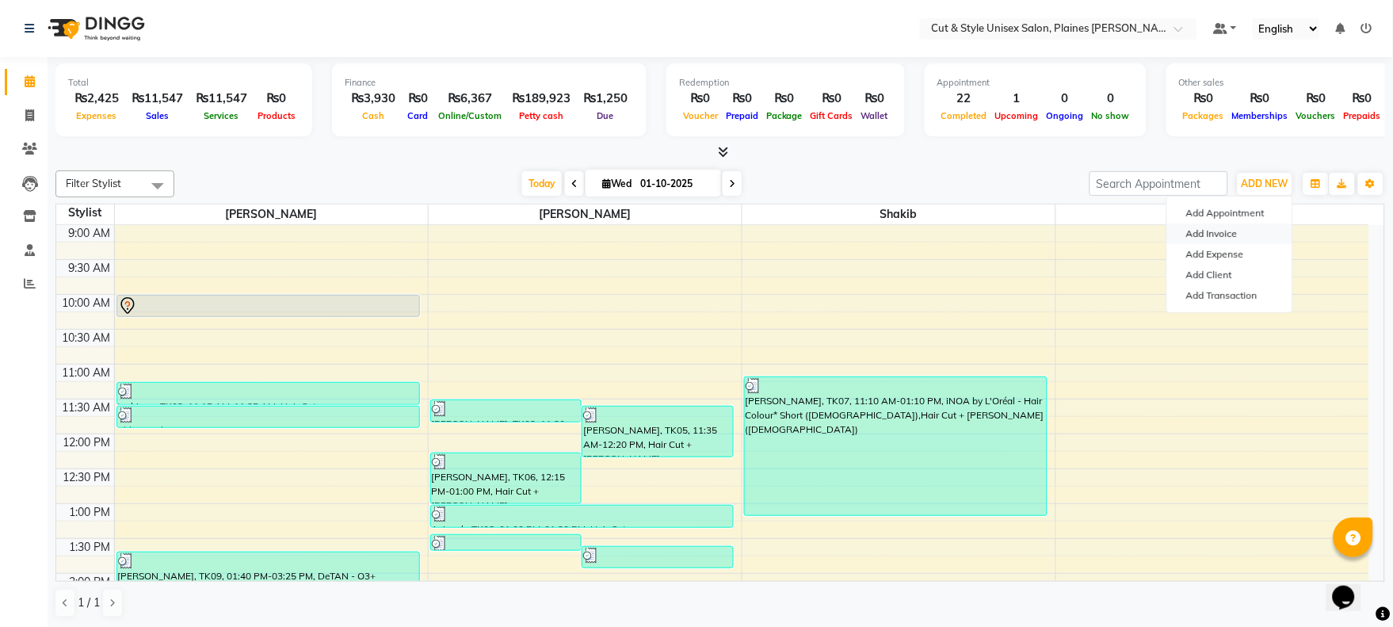
click at [1234, 231] on link "Add Invoice" at bounding box center [1229, 233] width 125 height 21
select select "service"
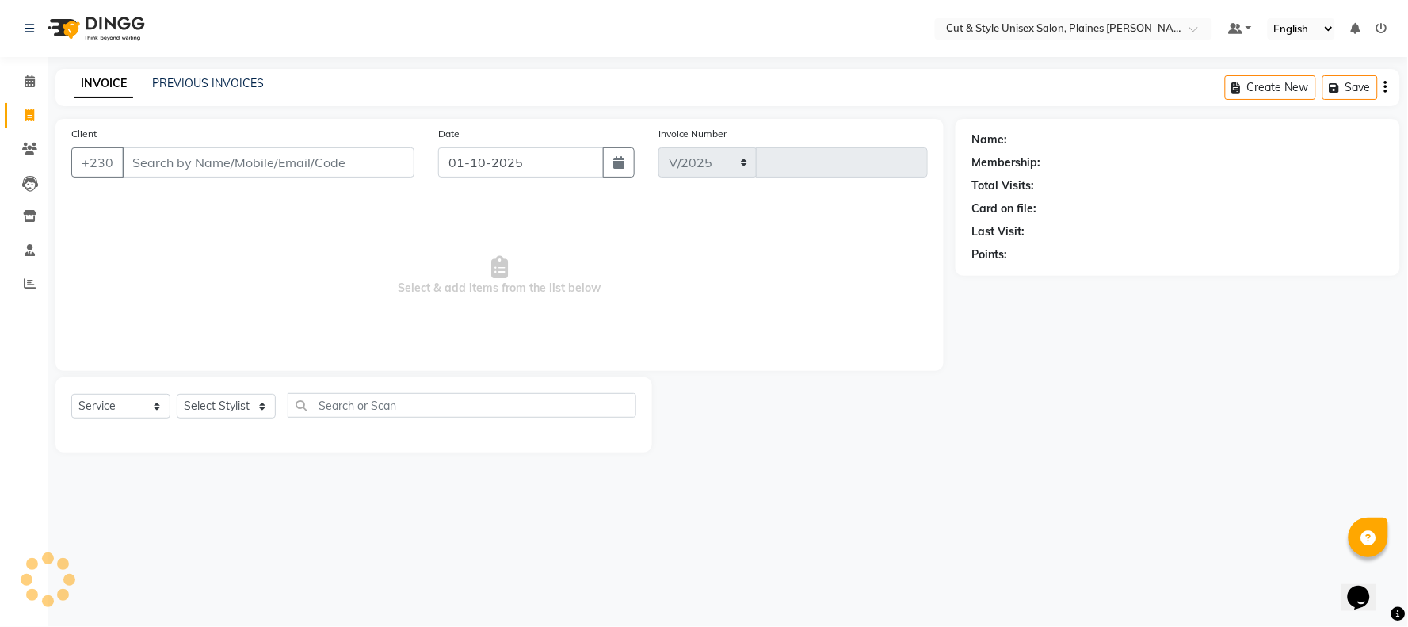
select select "7731"
type input "4381"
drag, startPoint x: 288, startPoint y: 156, endPoint x: 295, endPoint y: 167, distance: 13.2
click at [288, 162] on input "Client" at bounding box center [268, 162] width 292 height 30
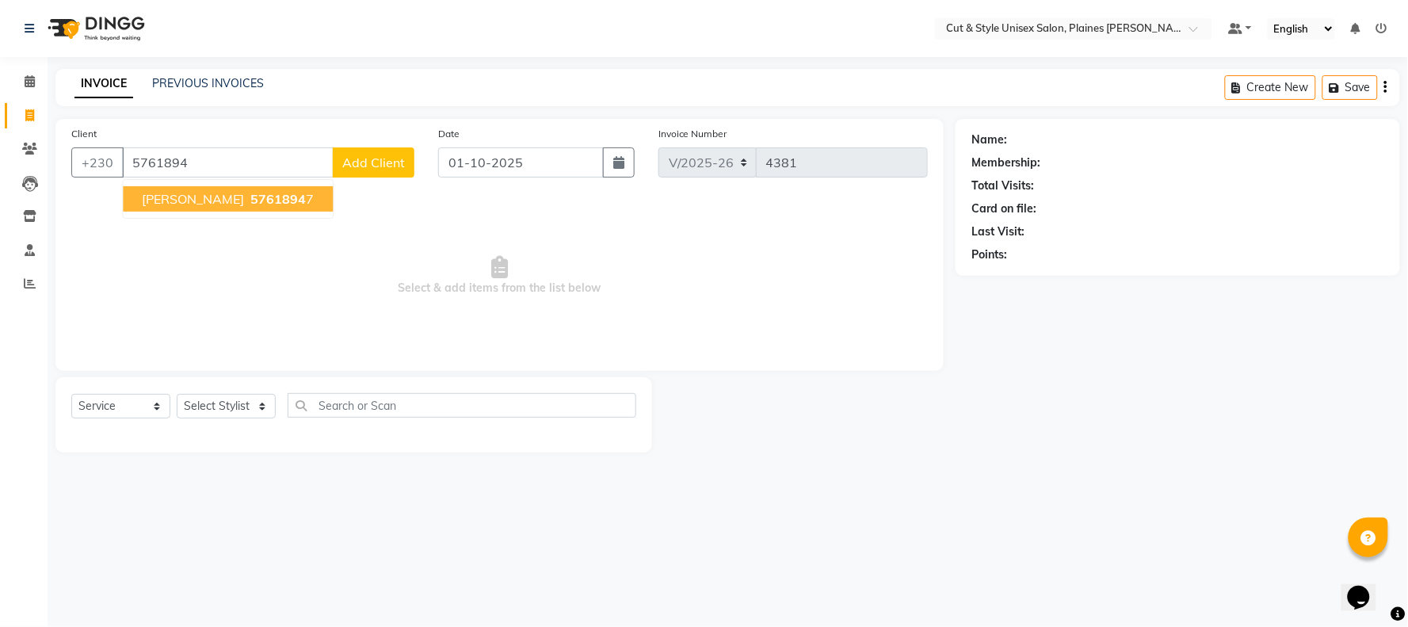
drag, startPoint x: 168, startPoint y: 203, endPoint x: 166, endPoint y: 246, distance: 42.8
click at [169, 204] on span "[PERSON_NAME]" at bounding box center [193, 199] width 102 height 16
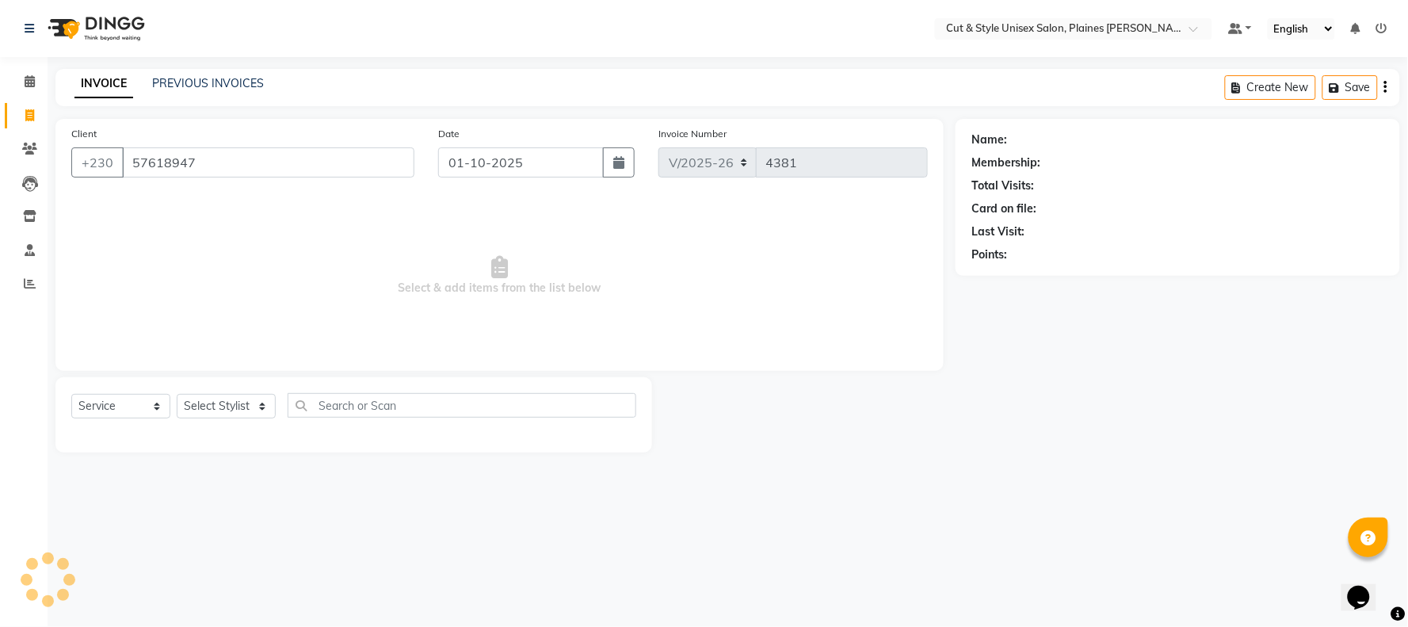
type input "57618947"
click at [251, 416] on select "Select Stylist [PERSON_NAME] Manager [PERSON_NAME]" at bounding box center [226, 406] width 99 height 25
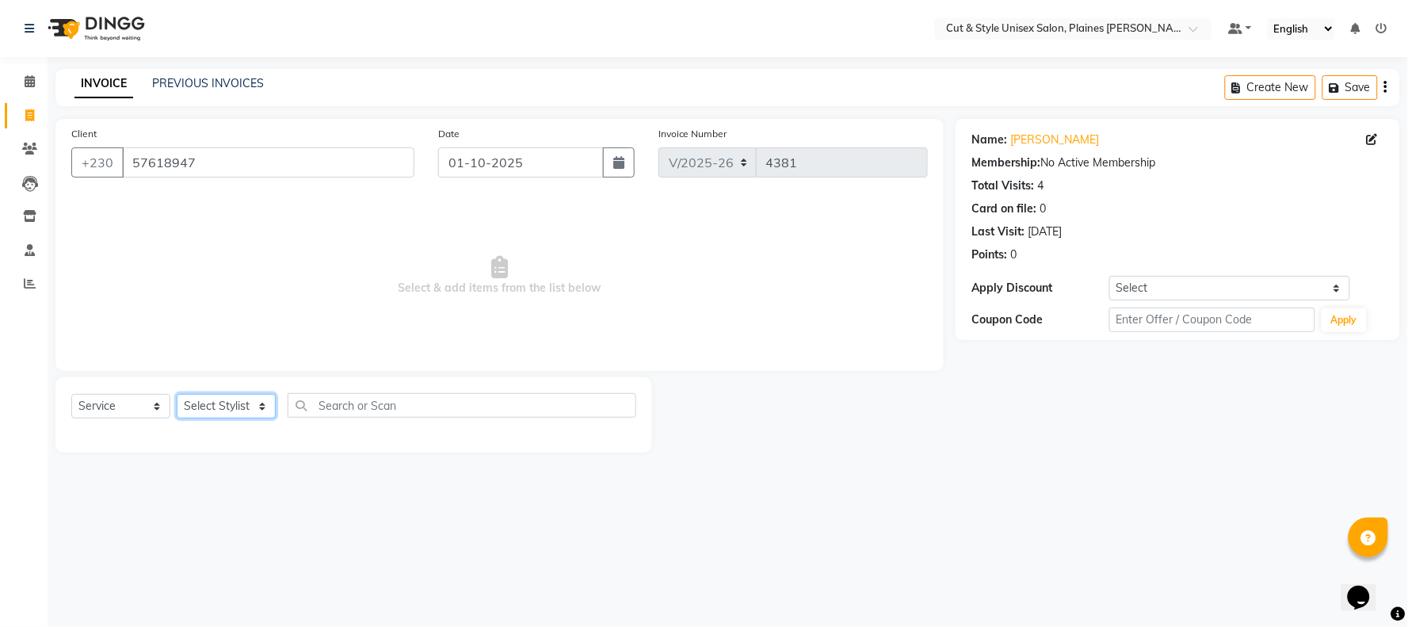
select select "68910"
click at [177, 395] on select "Select Stylist [PERSON_NAME] Manager [PERSON_NAME]" at bounding box center [226, 406] width 99 height 25
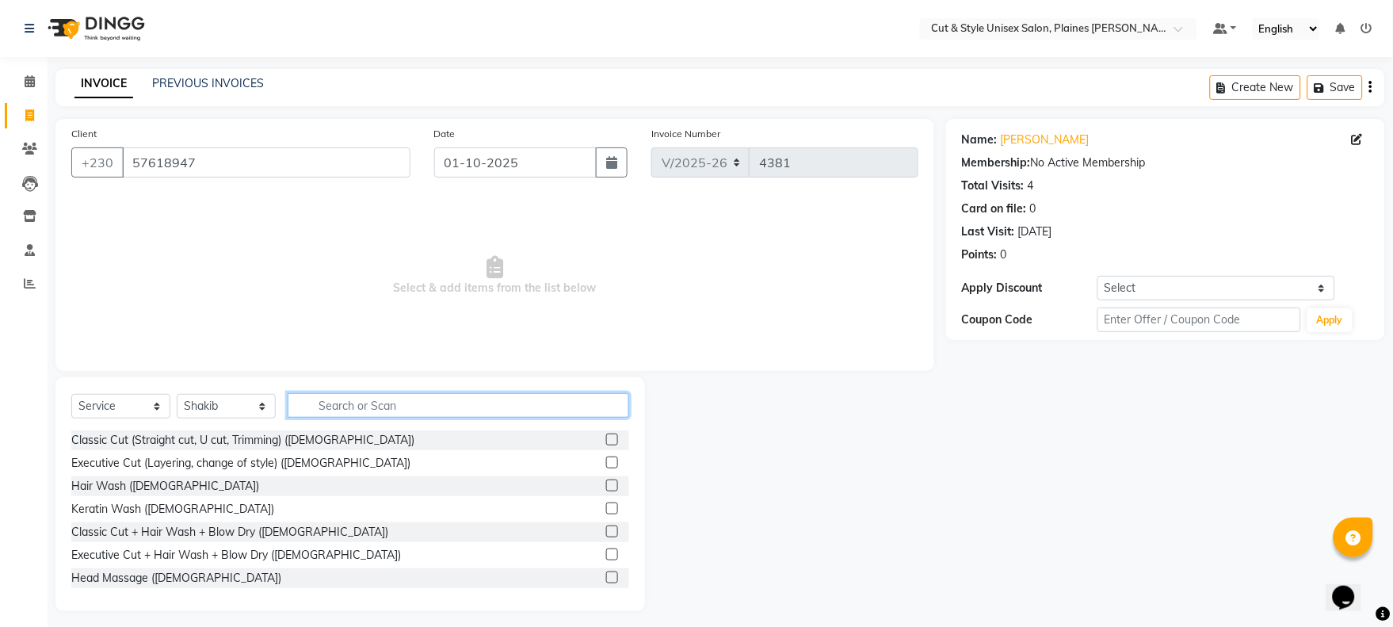
click at [339, 407] on input "text" at bounding box center [459, 405] width 342 height 25
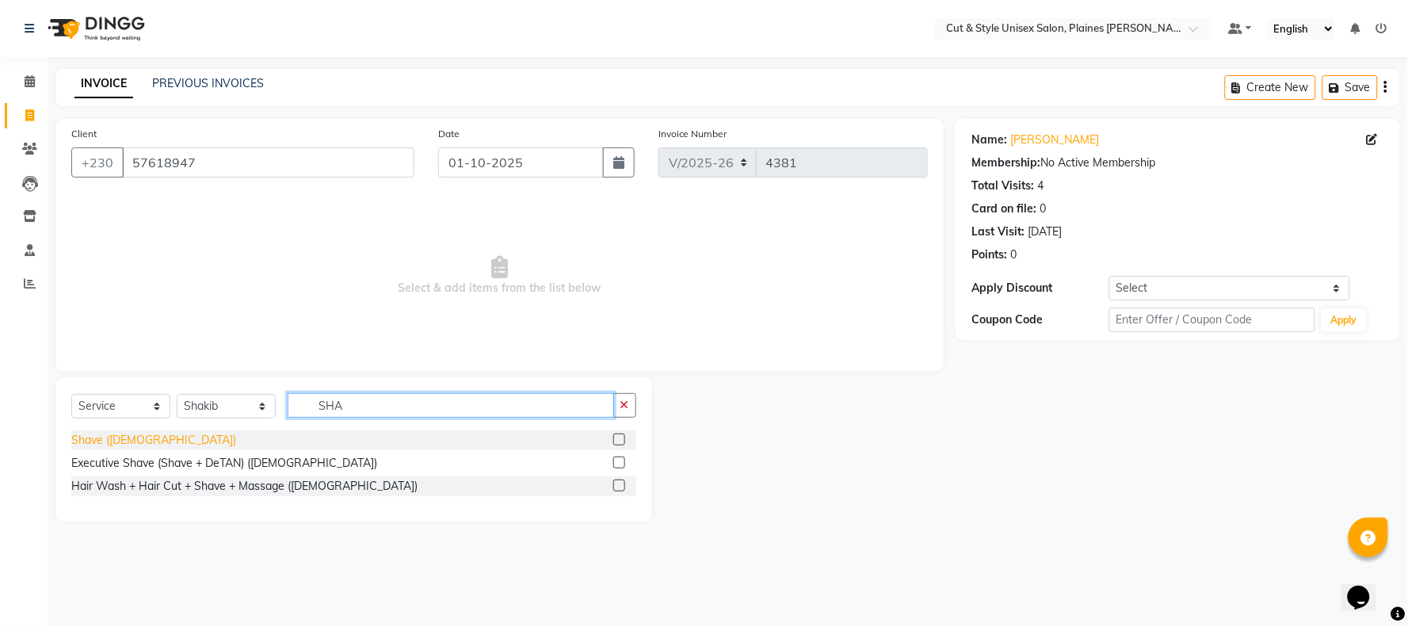
type input "SHA"
click at [128, 441] on div "Shave ([DEMOGRAPHIC_DATA])" at bounding box center [153, 440] width 165 height 17
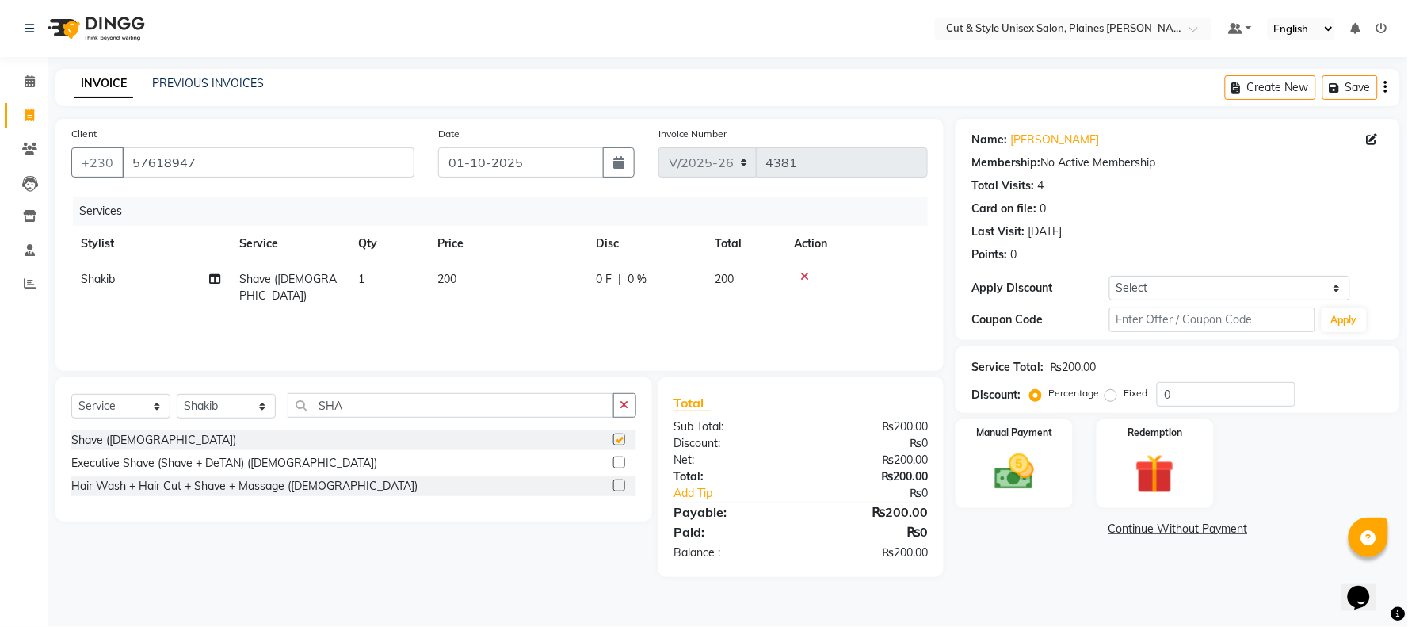
checkbox input "false"
click at [235, 409] on select "Select Stylist [PERSON_NAME] Manager [PERSON_NAME]" at bounding box center [226, 406] width 99 height 25
select select "68911"
click at [177, 395] on select "Select Stylist [PERSON_NAME] Manager [PERSON_NAME]" at bounding box center [226, 406] width 99 height 25
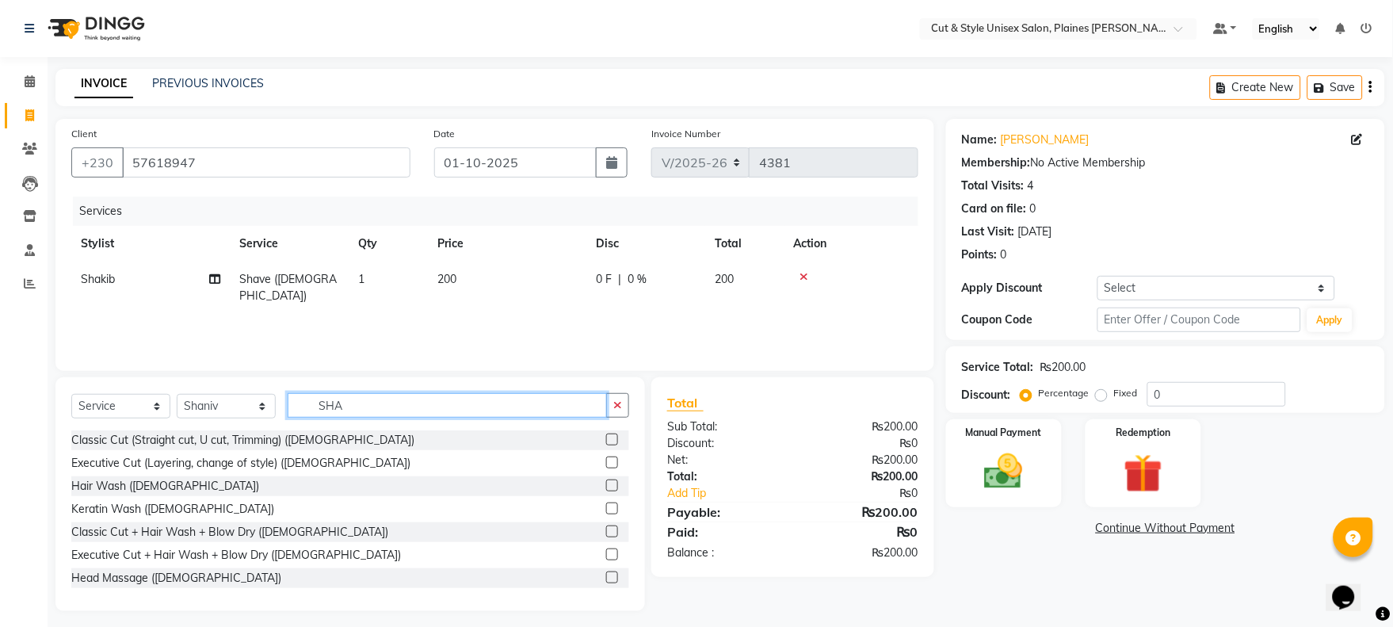
click at [355, 412] on input "SHA" at bounding box center [447, 405] width 319 height 25
type input "S"
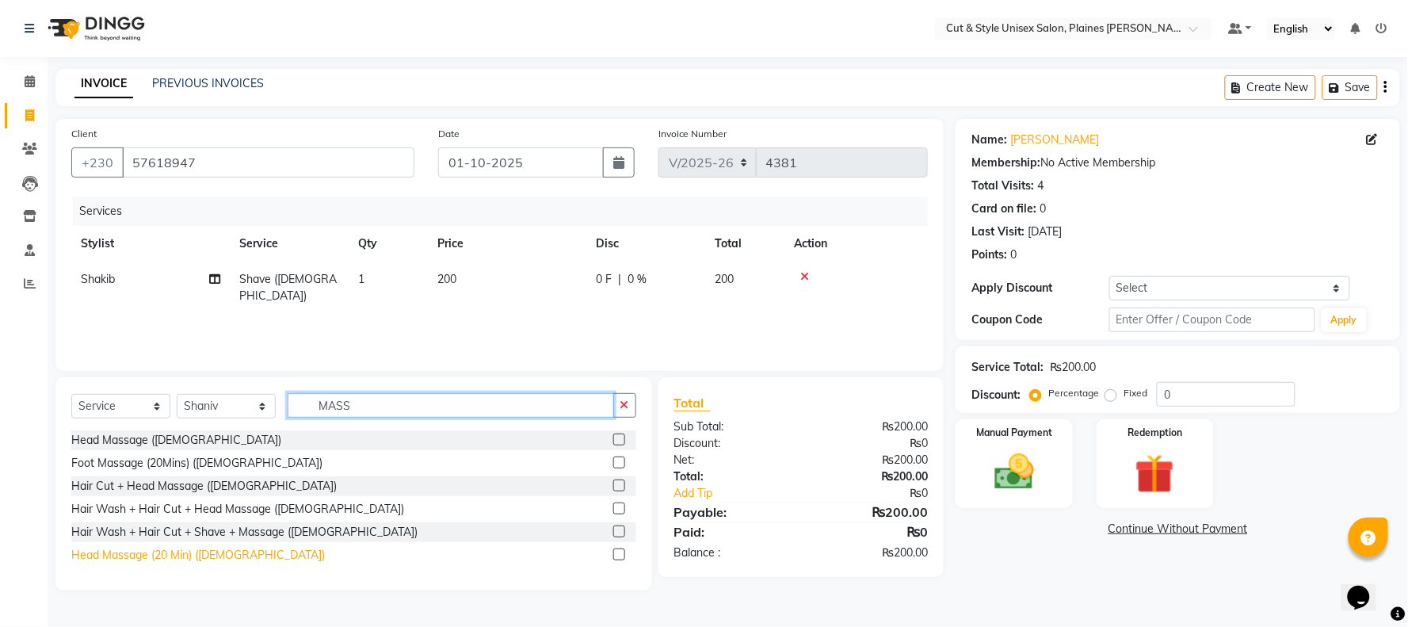
type input "MASS"
click at [179, 556] on div "Head Massage (20 Min) ([DEMOGRAPHIC_DATA])" at bounding box center [198, 555] width 254 height 17
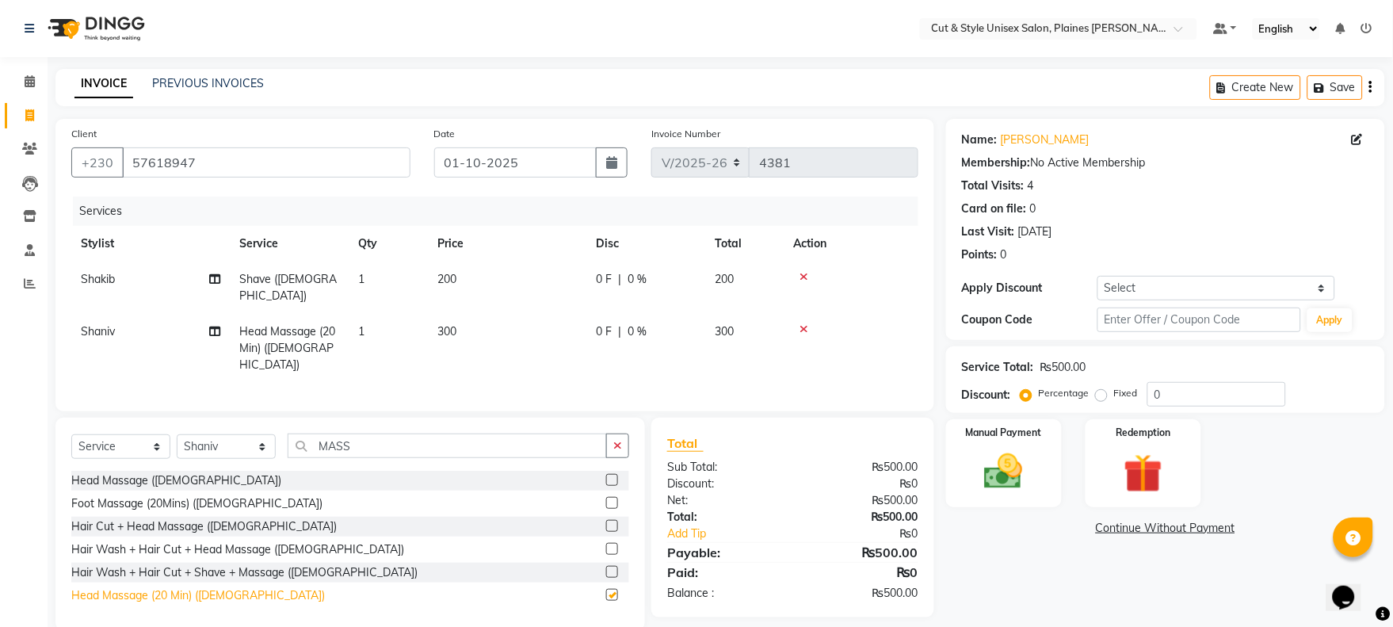
checkbox input "false"
click at [983, 492] on img at bounding box center [1004, 472] width 66 height 47
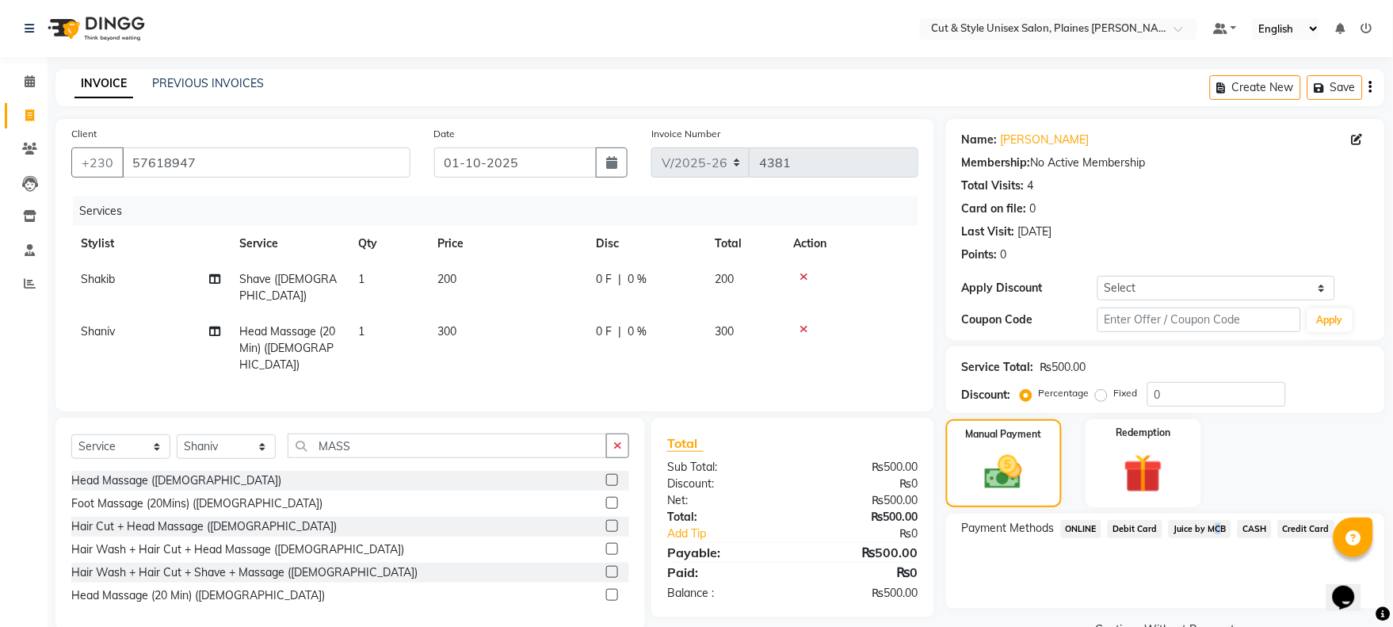
click at [1208, 526] on span "Juice by MCB" at bounding box center [1200, 529] width 63 height 18
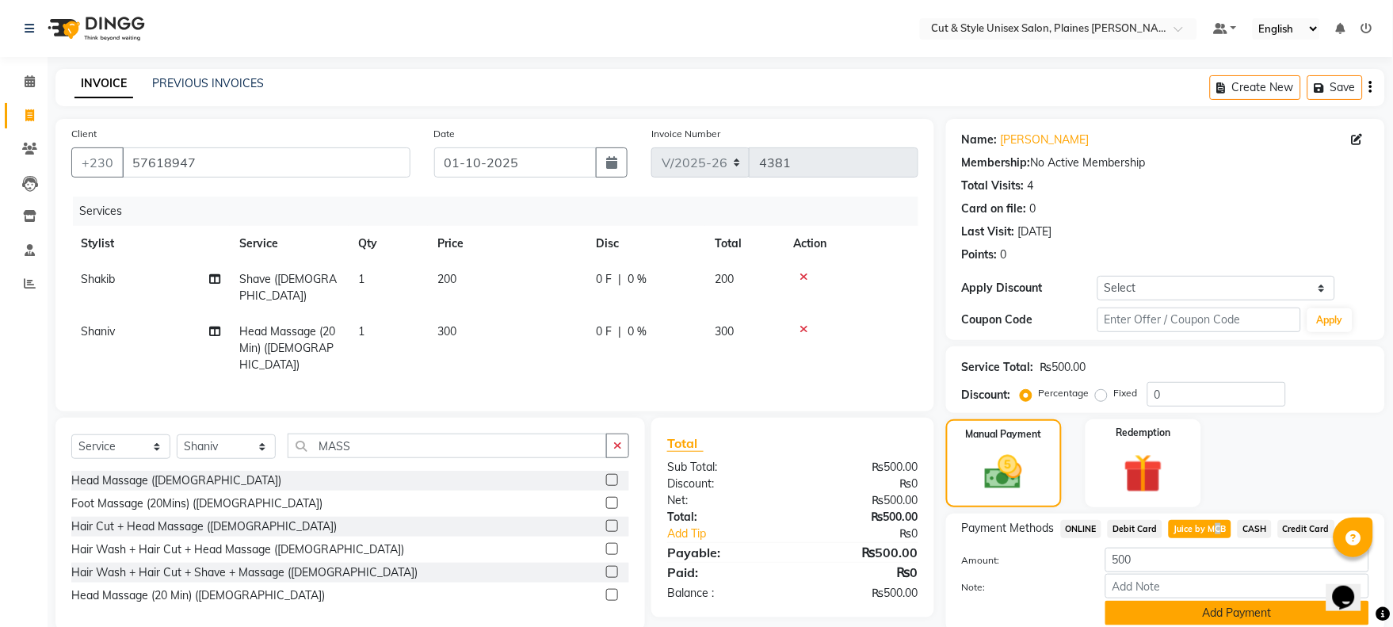
click at [1191, 611] on button "Add Payment" at bounding box center [1237, 613] width 264 height 25
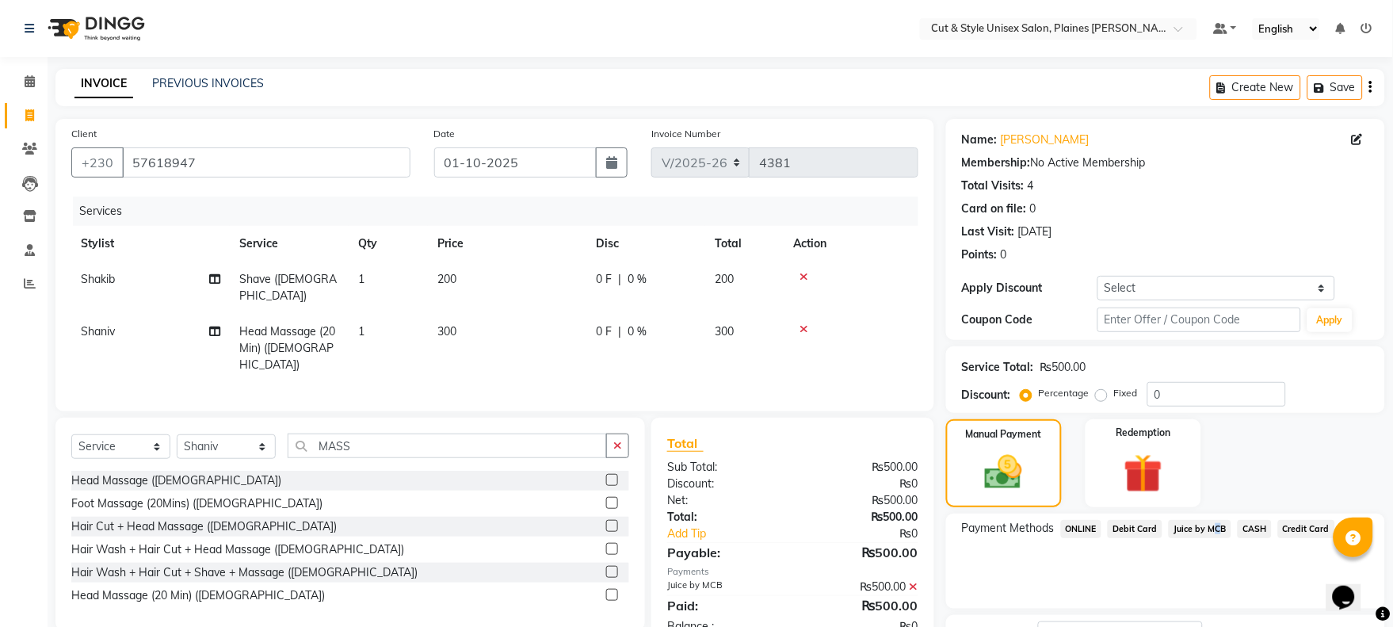
scroll to position [128, 0]
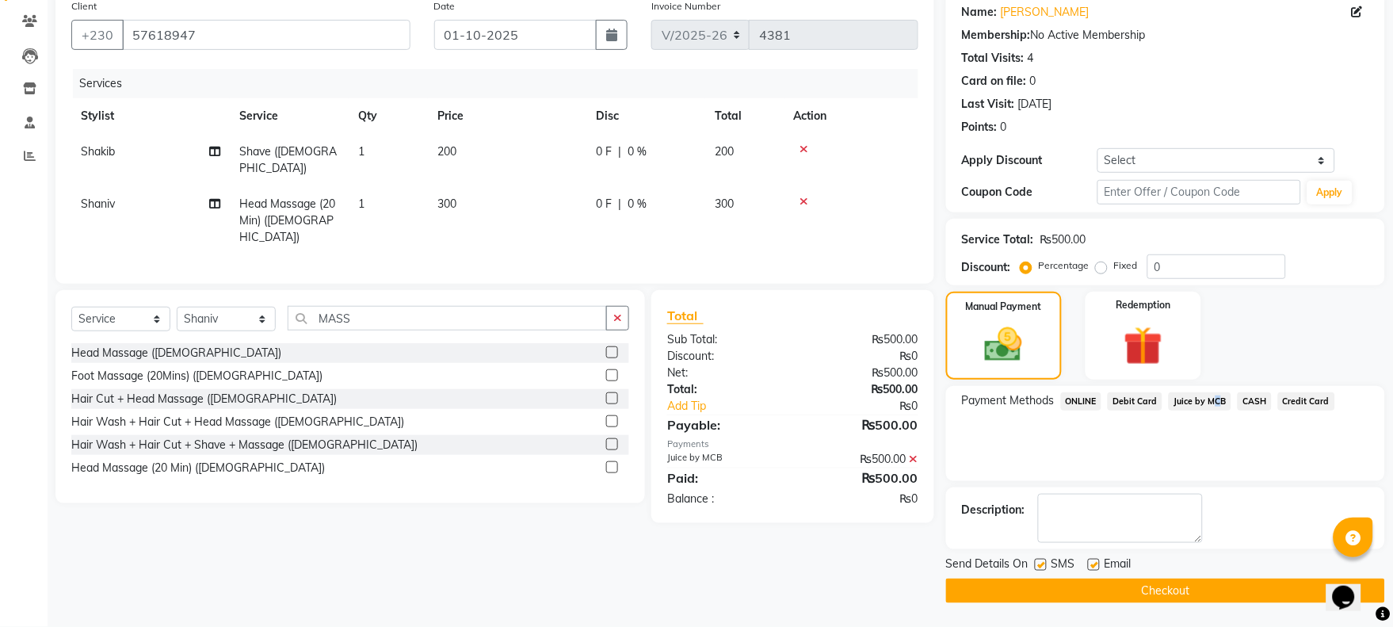
click at [1209, 595] on button "Checkout" at bounding box center [1165, 590] width 439 height 25
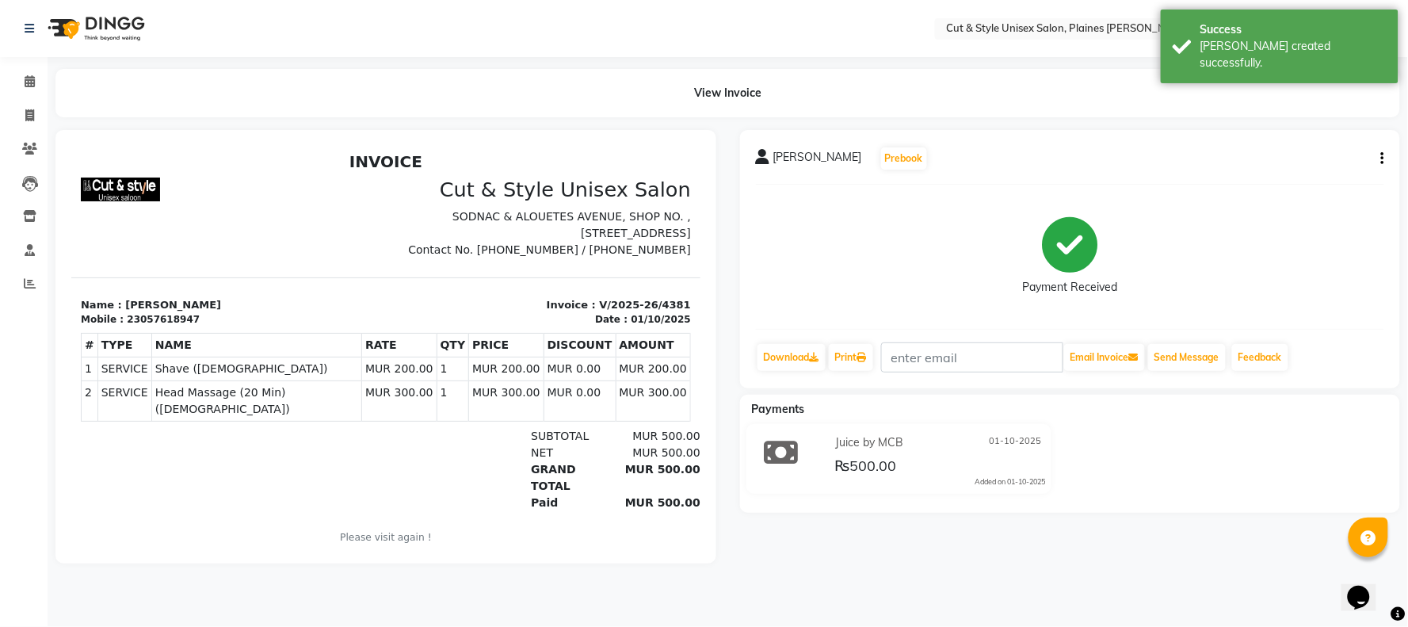
click at [103, 29] on img at bounding box center [94, 28] width 109 height 44
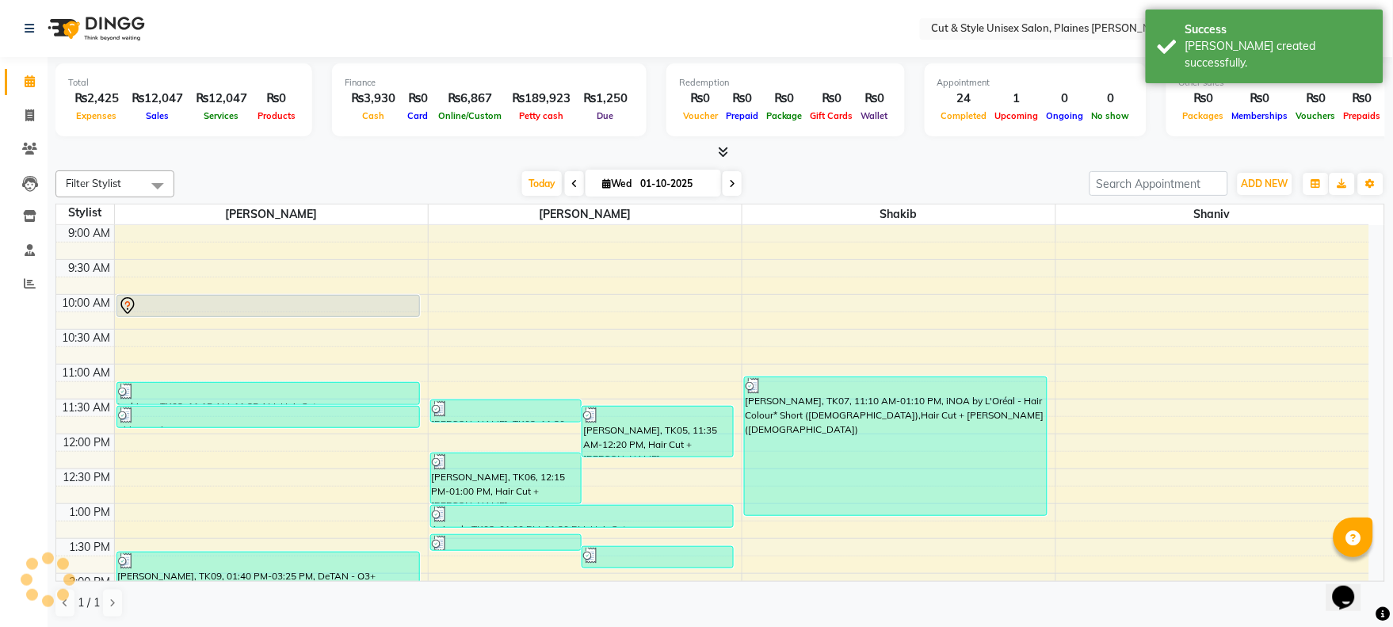
scroll to position [454, 0]
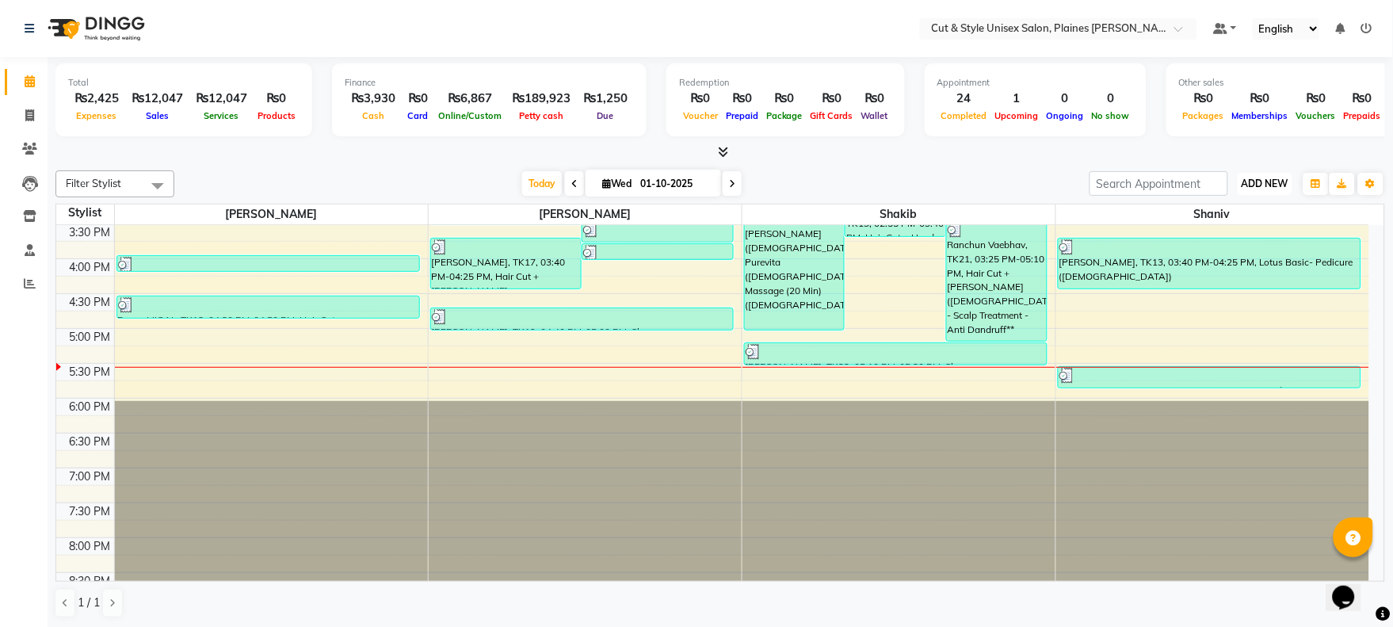
drag, startPoint x: 1266, startPoint y: 172, endPoint x: 1258, endPoint y: 189, distance: 18.1
click at [1263, 176] on button "ADD NEW Toggle Dropdown" at bounding box center [1265, 184] width 55 height 22
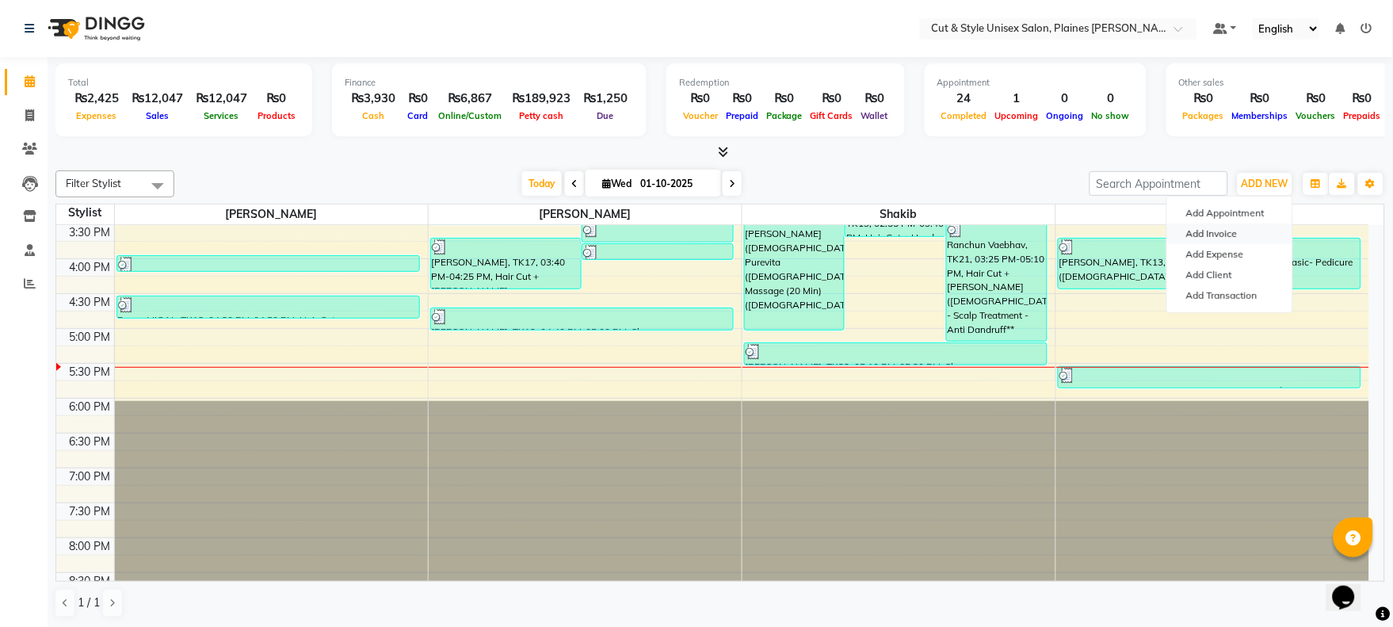
click at [1194, 232] on link "Add Invoice" at bounding box center [1229, 233] width 125 height 21
select select "service"
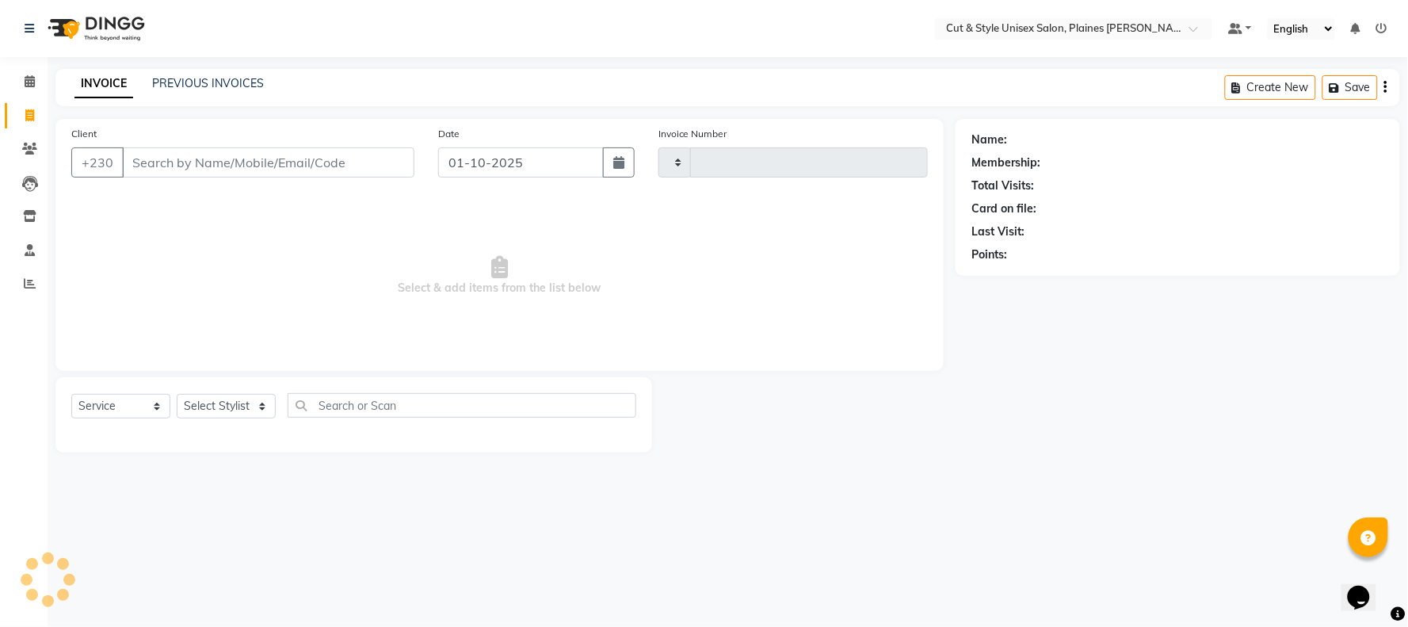
type input "4382"
select select "7731"
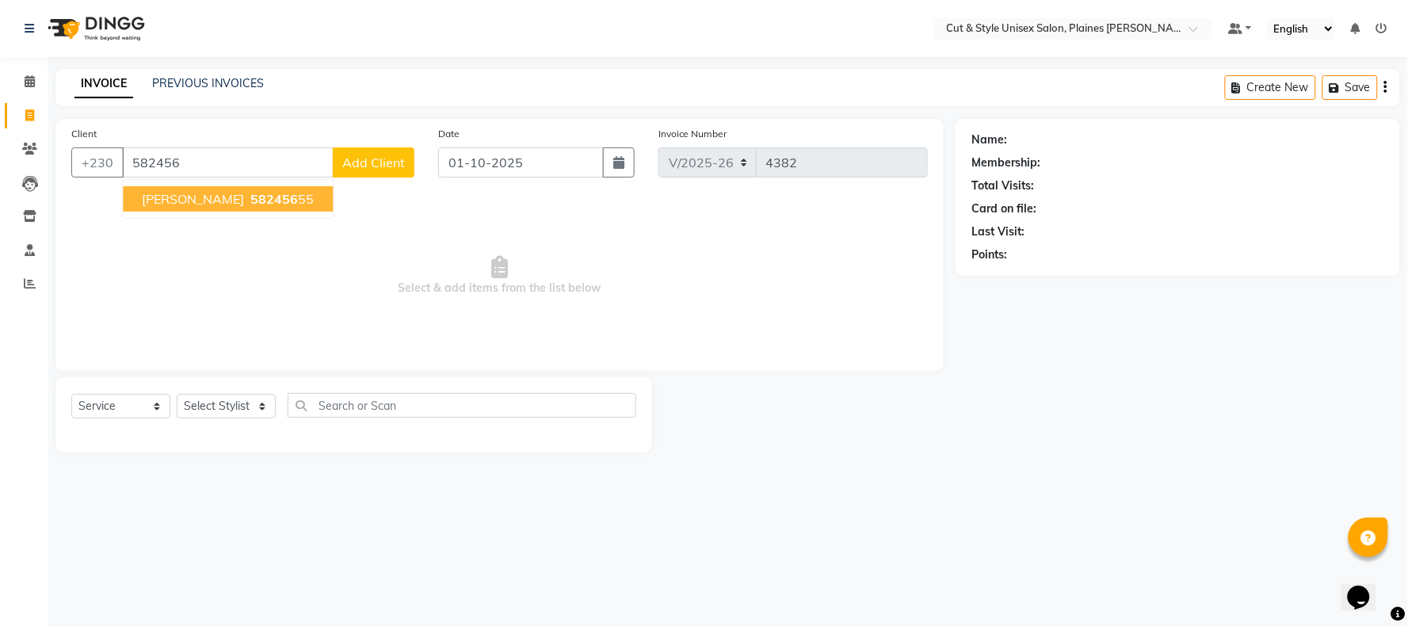
click at [204, 200] on span "[PERSON_NAME]" at bounding box center [193, 199] width 102 height 16
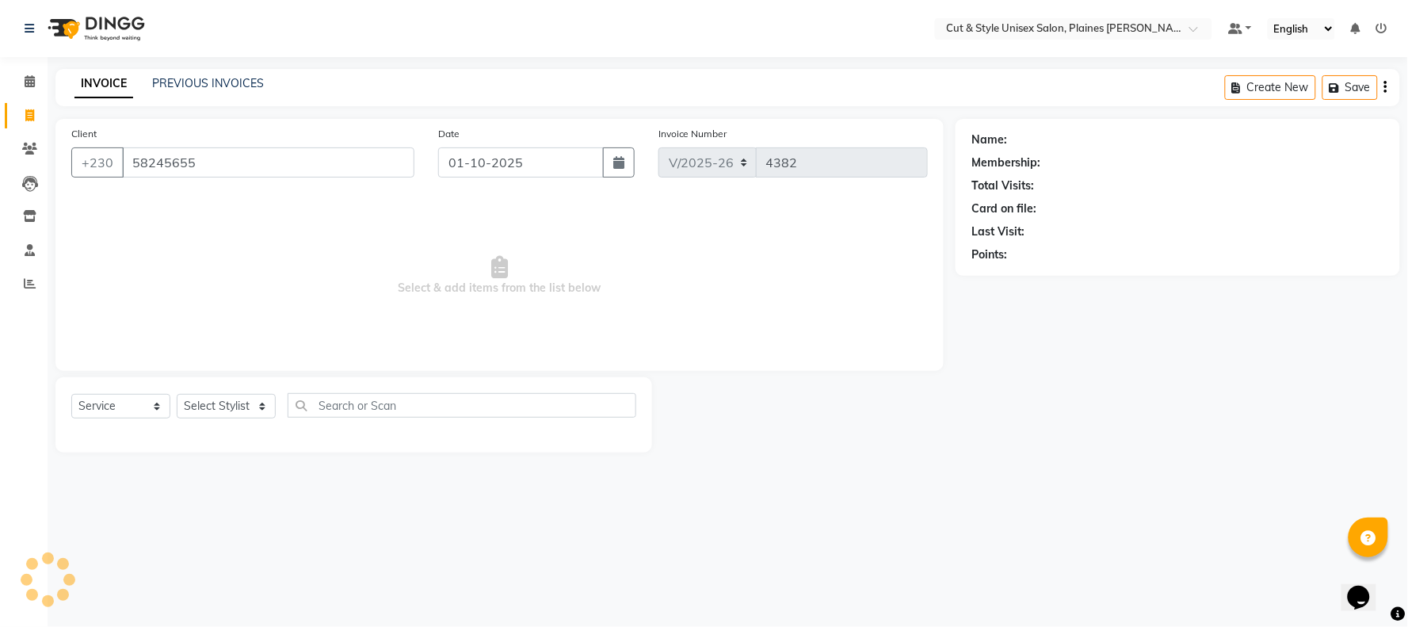
type input "58245655"
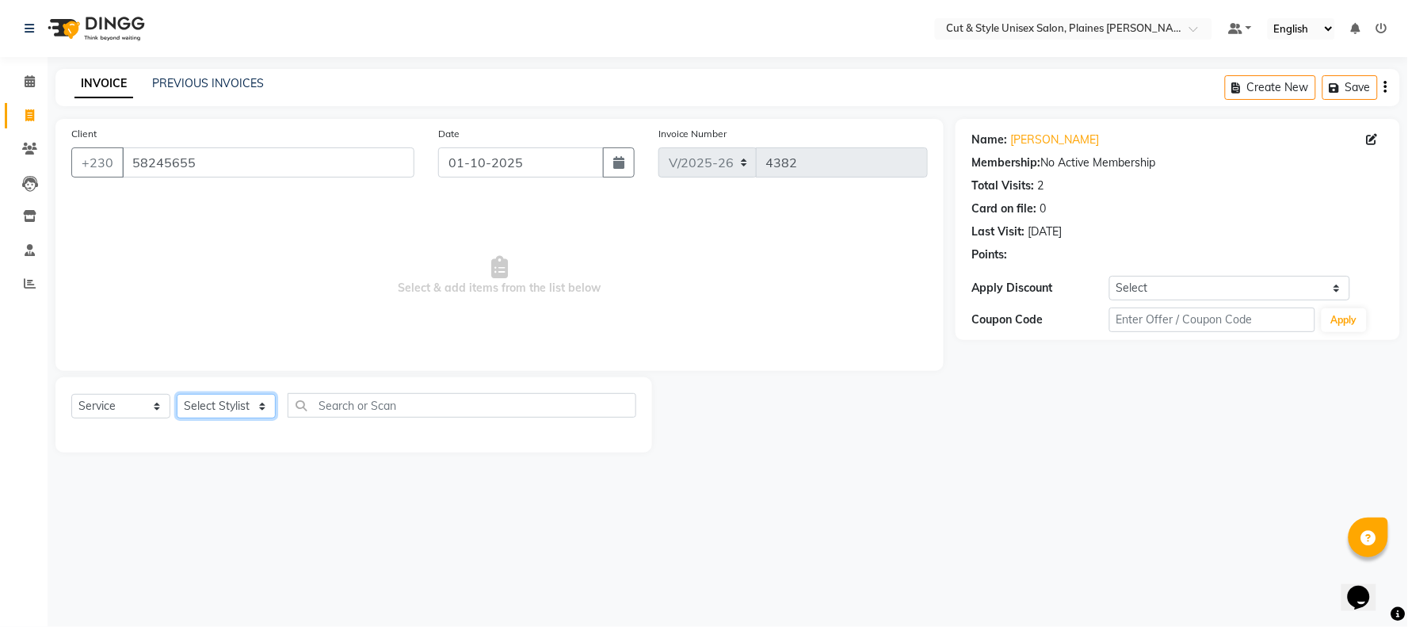
drag, startPoint x: 263, startPoint y: 405, endPoint x: 262, endPoint y: 416, distance: 11.1
click at [262, 410] on select "Select Stylist [PERSON_NAME] Manager [PERSON_NAME]" at bounding box center [226, 406] width 99 height 25
click at [177, 395] on select "Select Stylist [PERSON_NAME] Manager [PERSON_NAME]" at bounding box center [226, 406] width 99 height 25
click at [265, 414] on select "Select Stylist [PERSON_NAME] Manager [PERSON_NAME]" at bounding box center [226, 406] width 99 height 25
select select "68909"
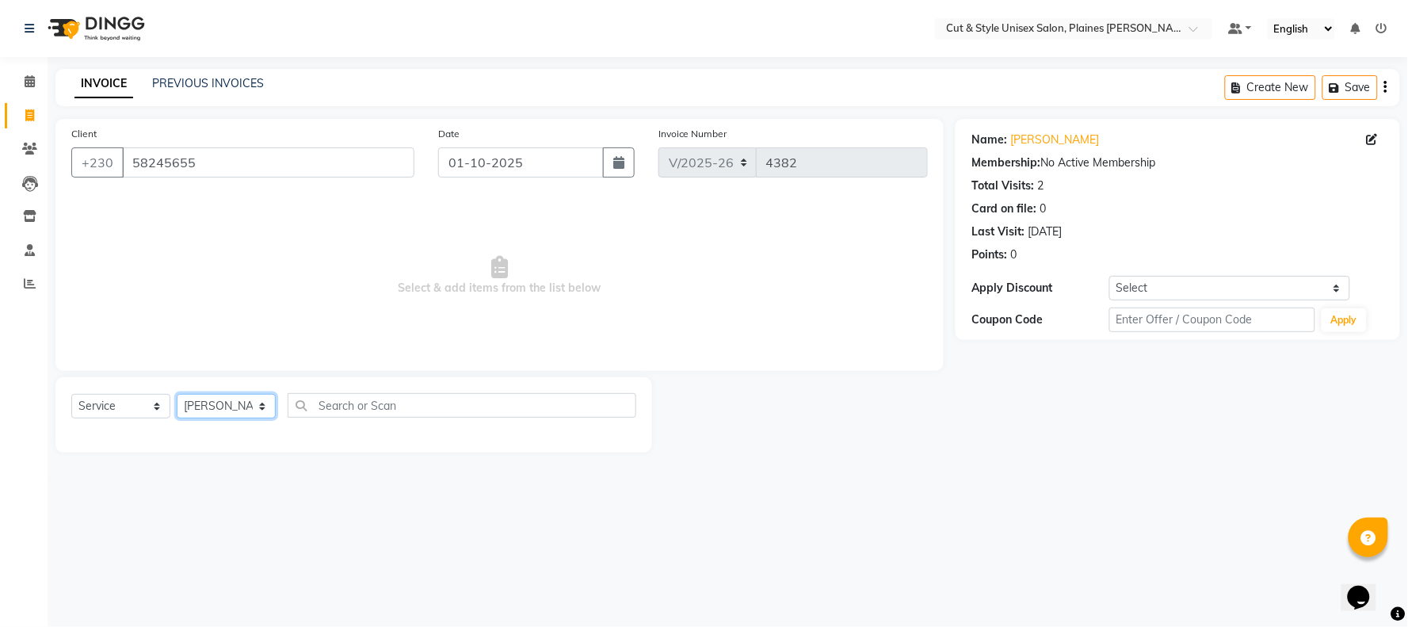
click at [177, 395] on select "Select Stylist [PERSON_NAME] Manager [PERSON_NAME]" at bounding box center [226, 406] width 99 height 25
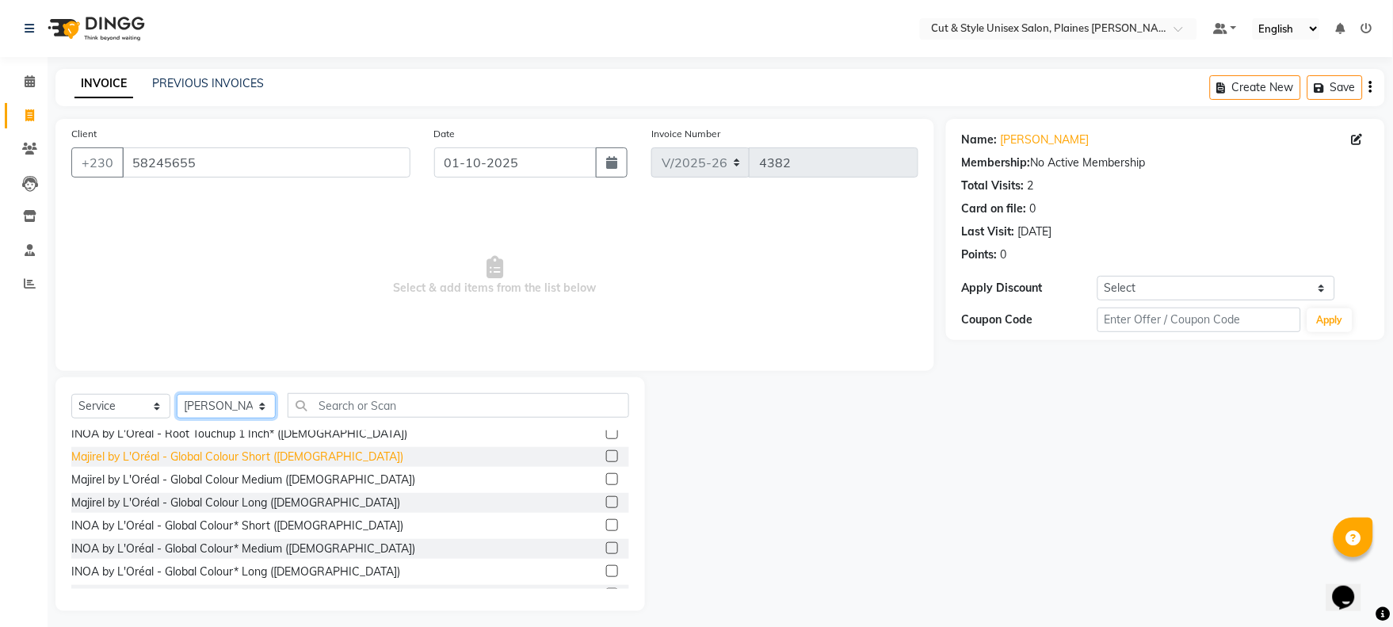
scroll to position [352, 0]
click at [232, 437] on div "INOA by L'Oréal - Root Touchup 1 Inch* ([DEMOGRAPHIC_DATA])" at bounding box center [239, 433] width 336 height 17
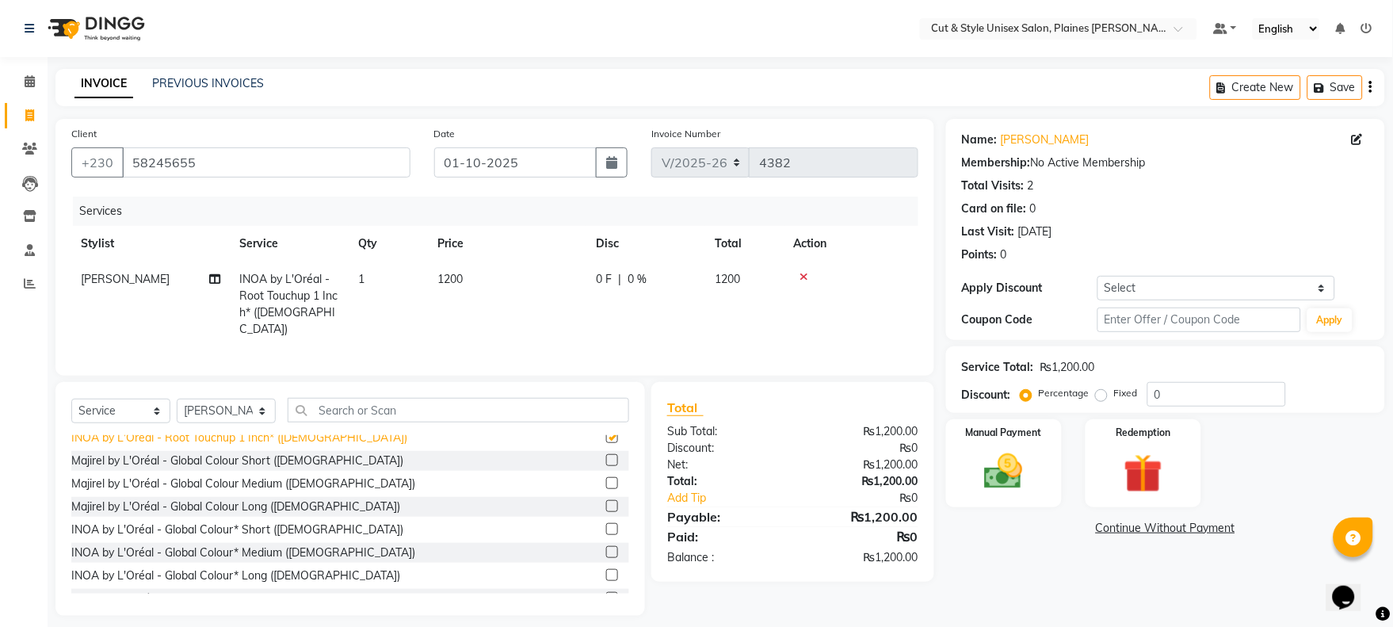
checkbox input "false"
click at [991, 476] on img at bounding box center [1004, 472] width 66 height 47
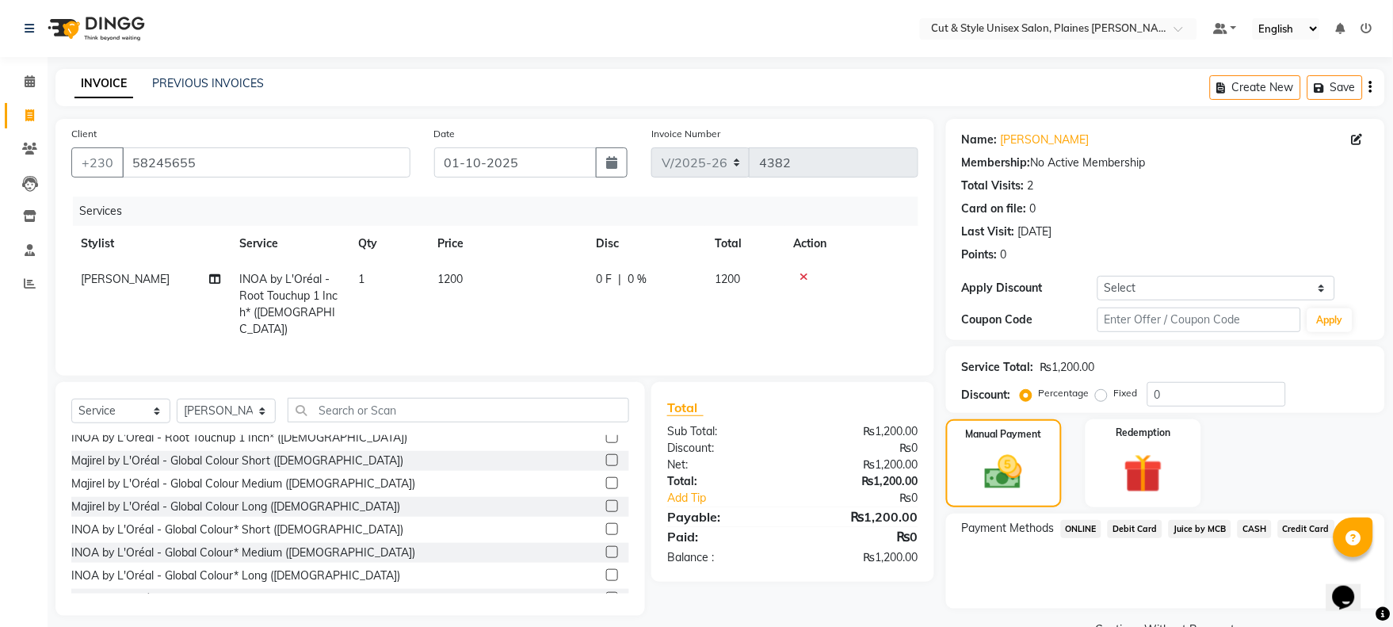
click at [1127, 529] on span "Debit Card" at bounding box center [1135, 529] width 55 height 18
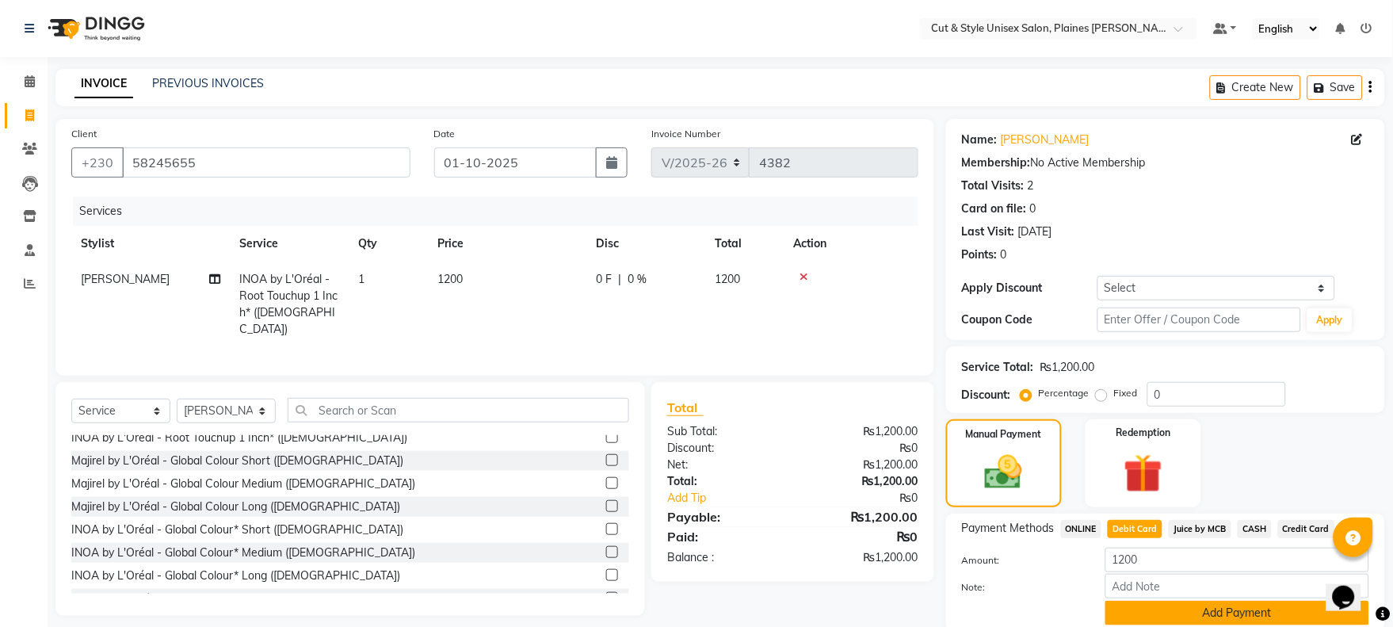
click at [1256, 601] on button "Add Payment" at bounding box center [1237, 613] width 264 height 25
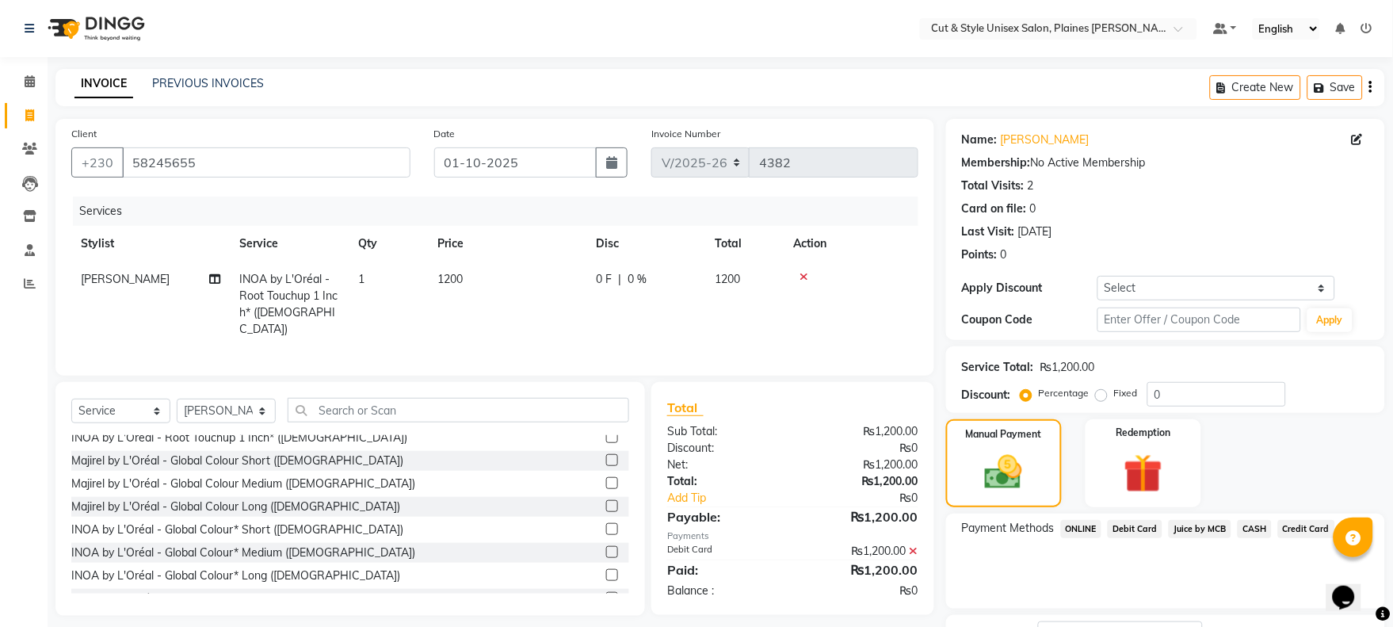
scroll to position [60, 0]
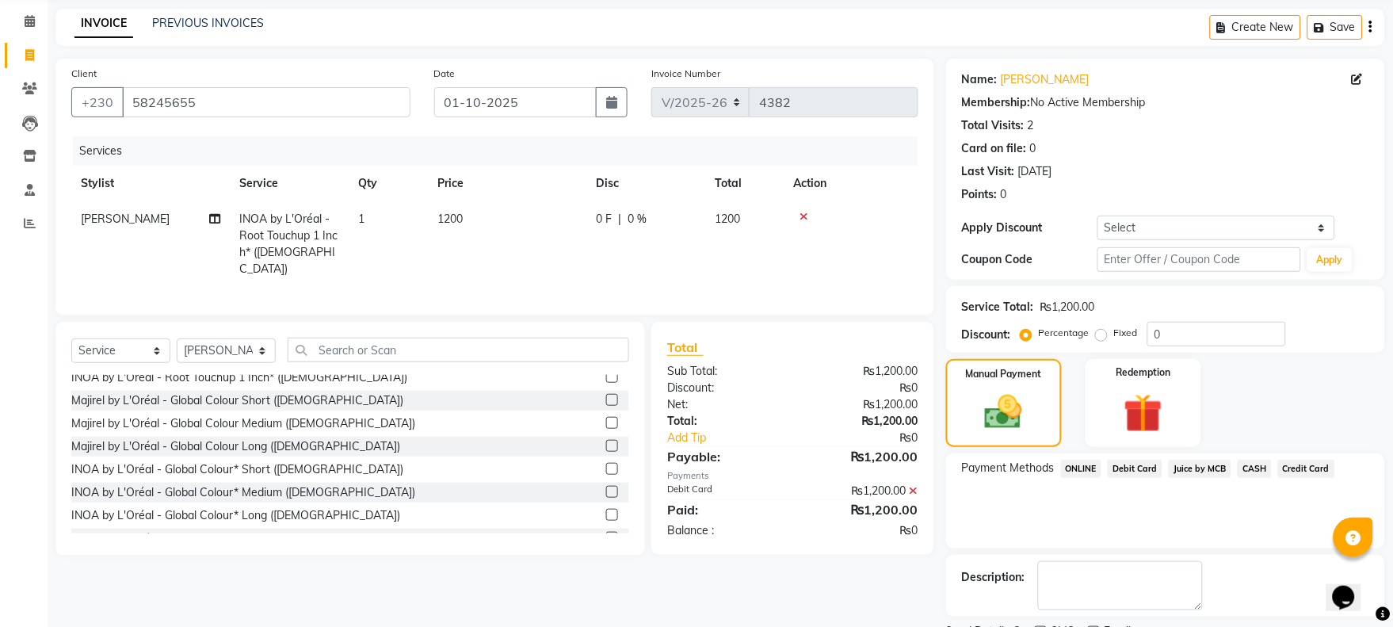
click at [1203, 594] on textarea at bounding box center [1120, 585] width 165 height 49
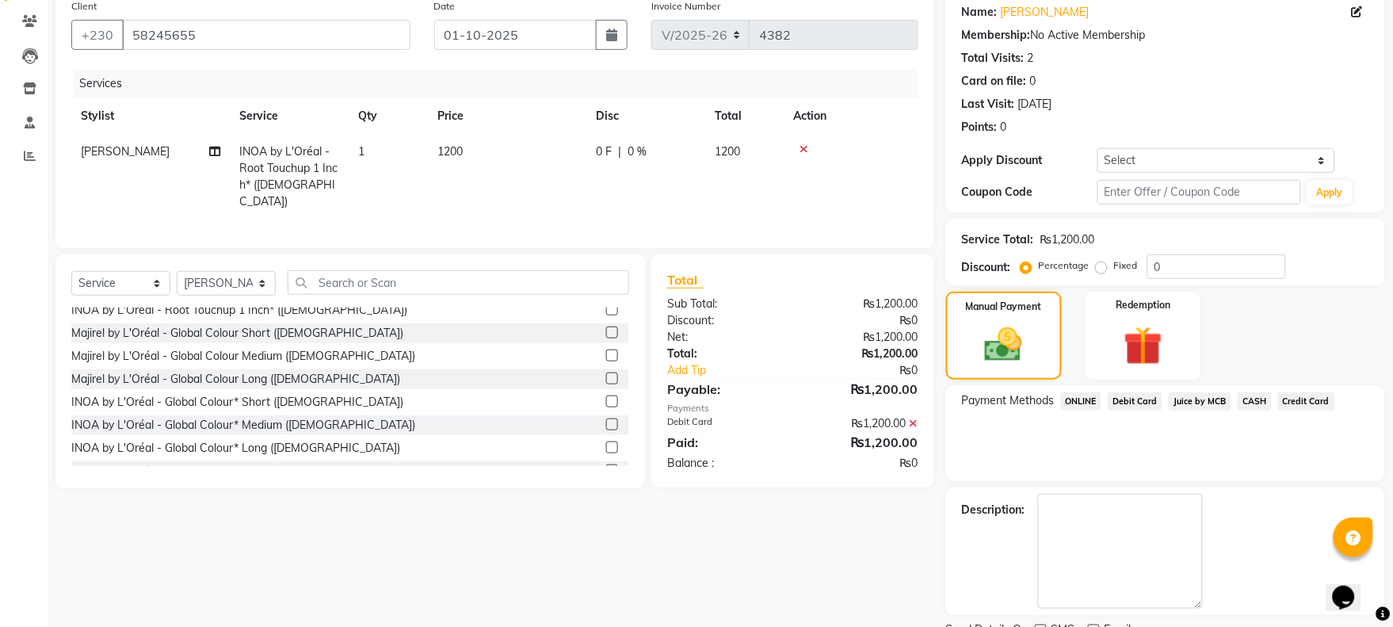
scroll to position [193, 0]
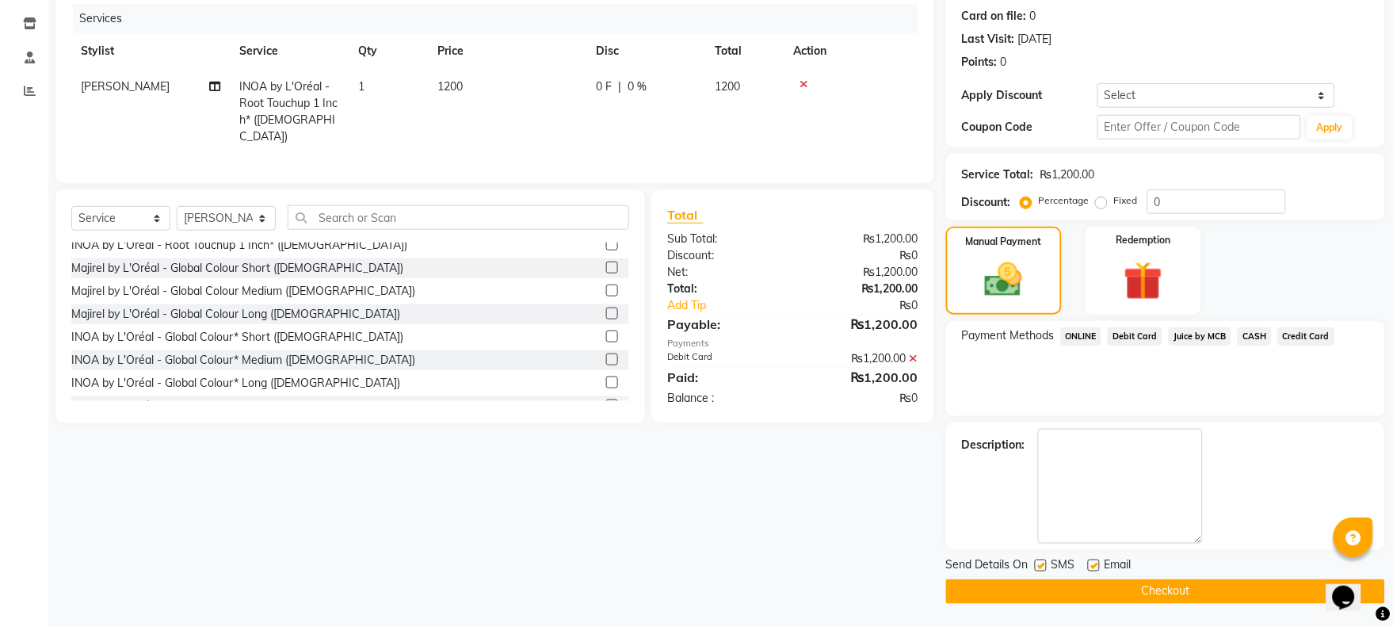
click at [1158, 593] on button "Checkout" at bounding box center [1165, 591] width 439 height 25
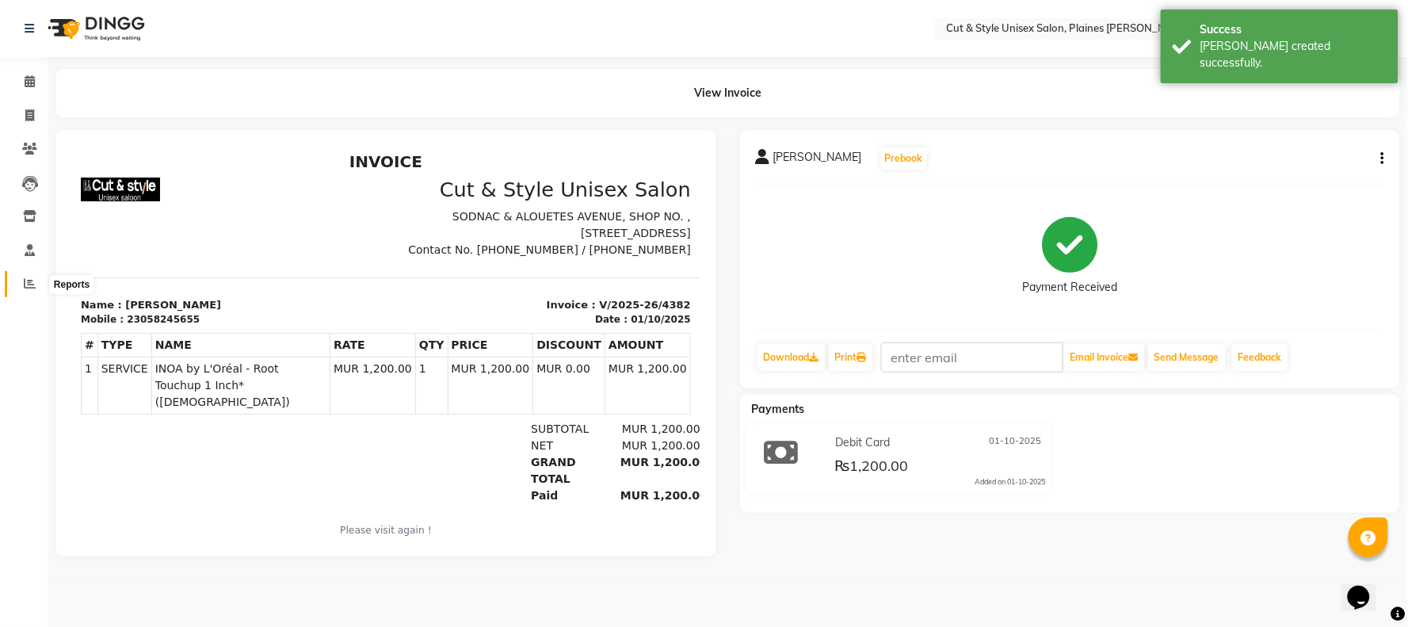
click at [25, 282] on icon at bounding box center [30, 283] width 12 height 12
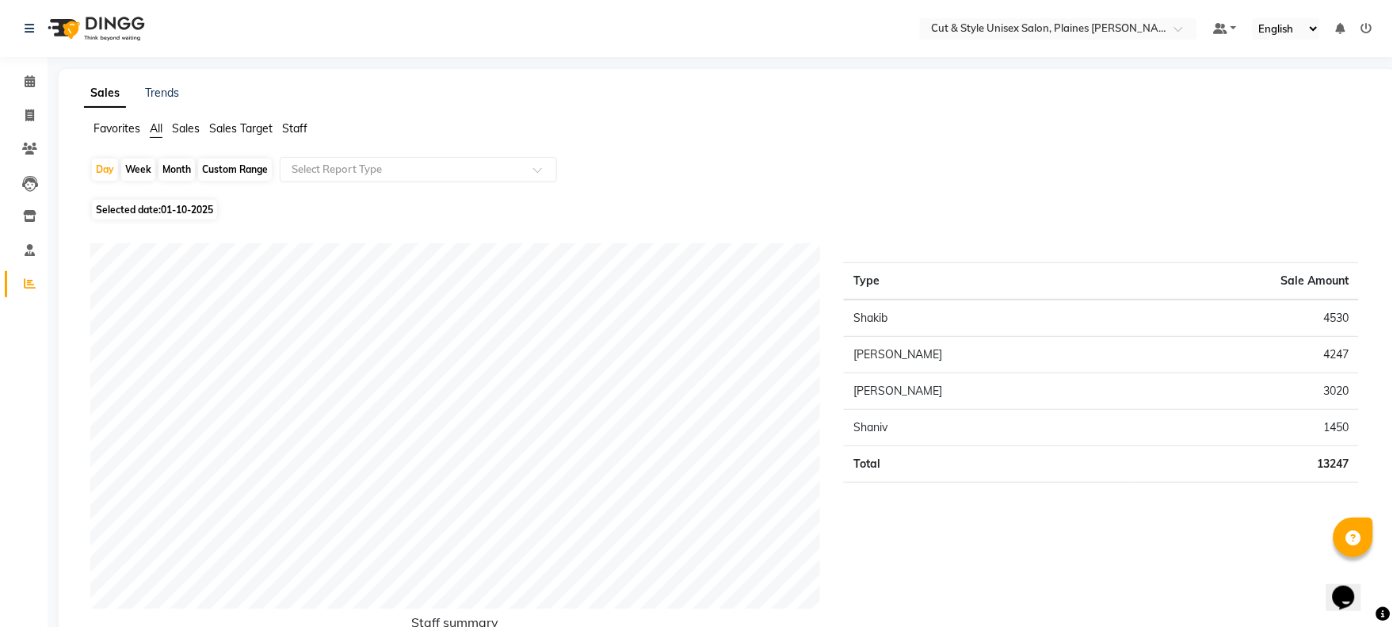
click at [65, 32] on img at bounding box center [94, 28] width 109 height 44
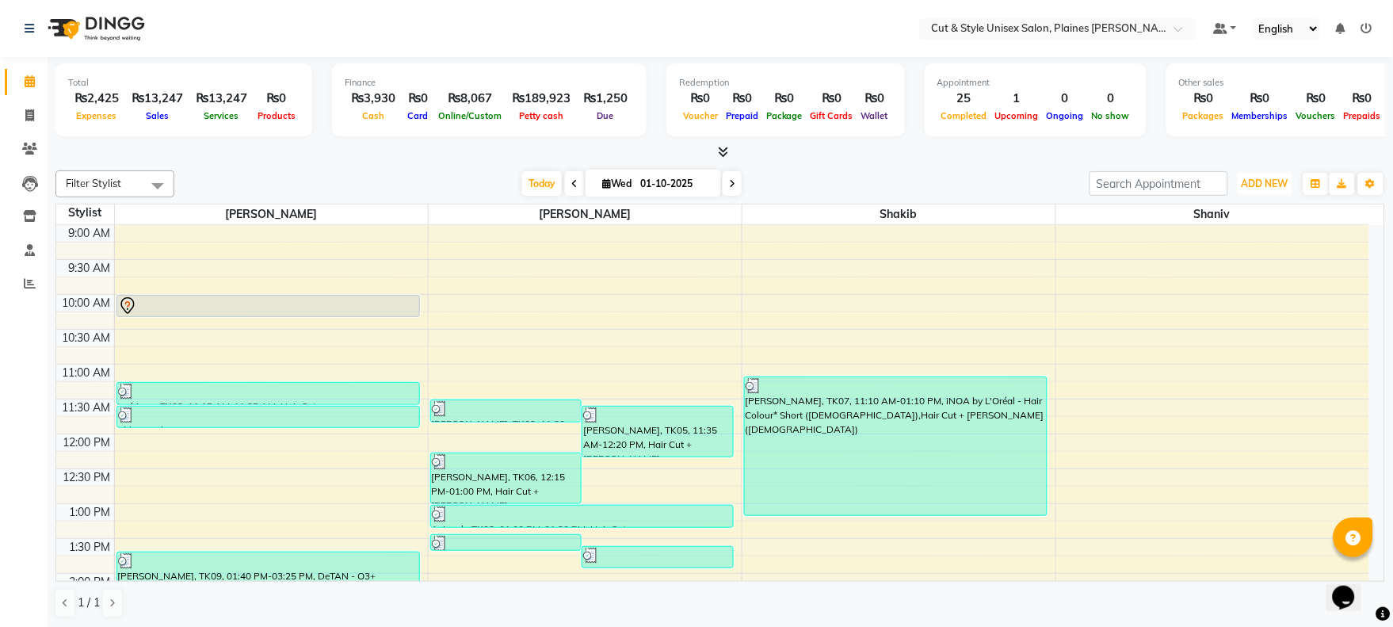
drag, startPoint x: 1281, startPoint y: 179, endPoint x: 1254, endPoint y: 199, distance: 33.4
click at [1274, 181] on span "ADD NEW" at bounding box center [1265, 184] width 47 height 12
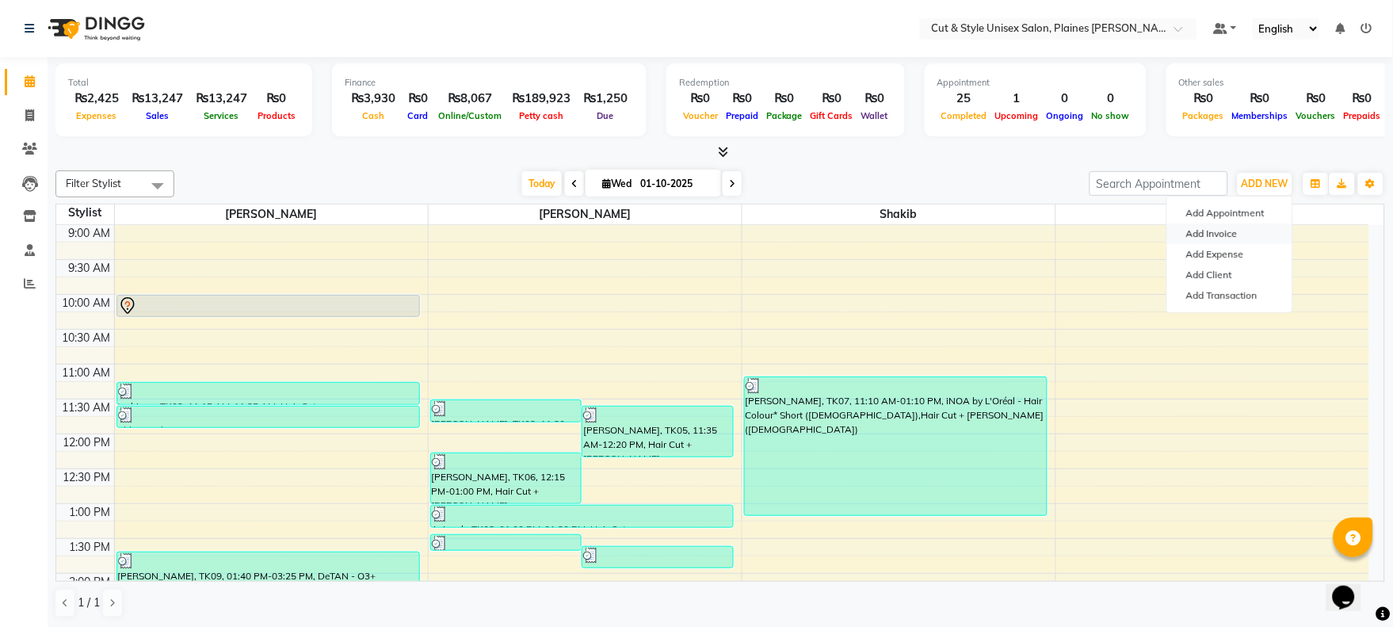
click at [1231, 231] on link "Add Invoice" at bounding box center [1229, 233] width 125 height 21
select select "service"
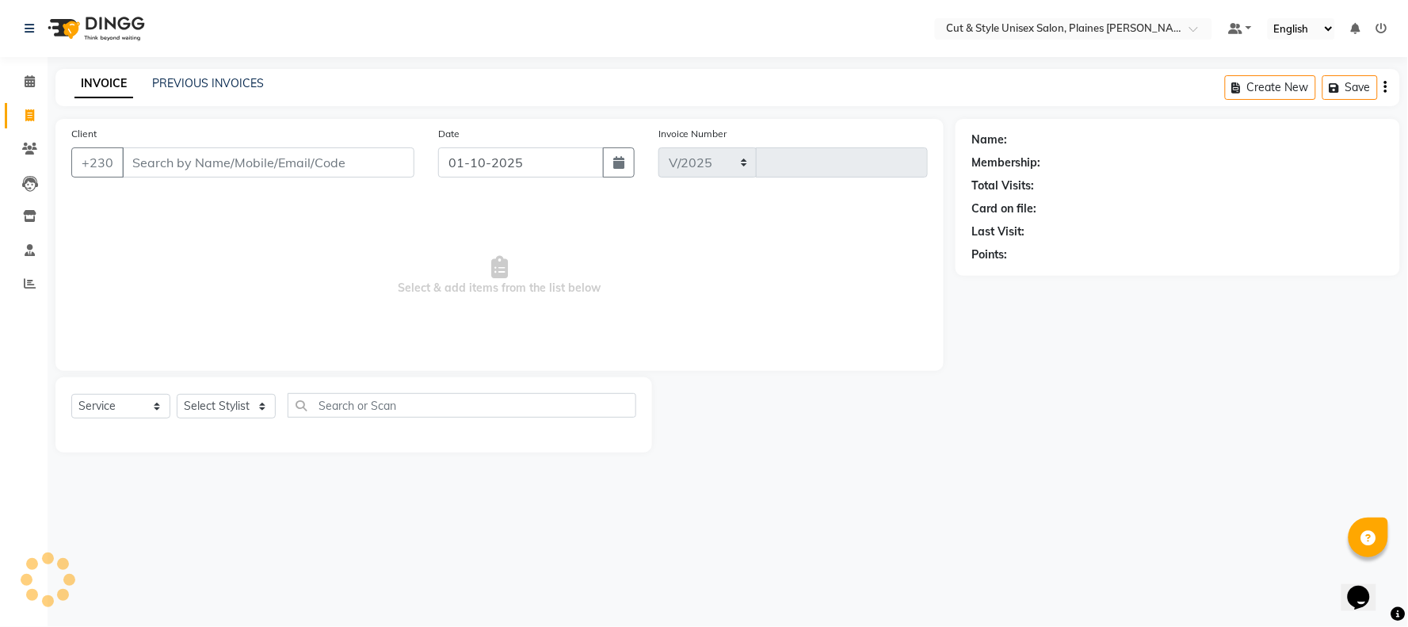
select select "7731"
type input "4383"
click at [269, 158] on input "Client" at bounding box center [268, 162] width 292 height 30
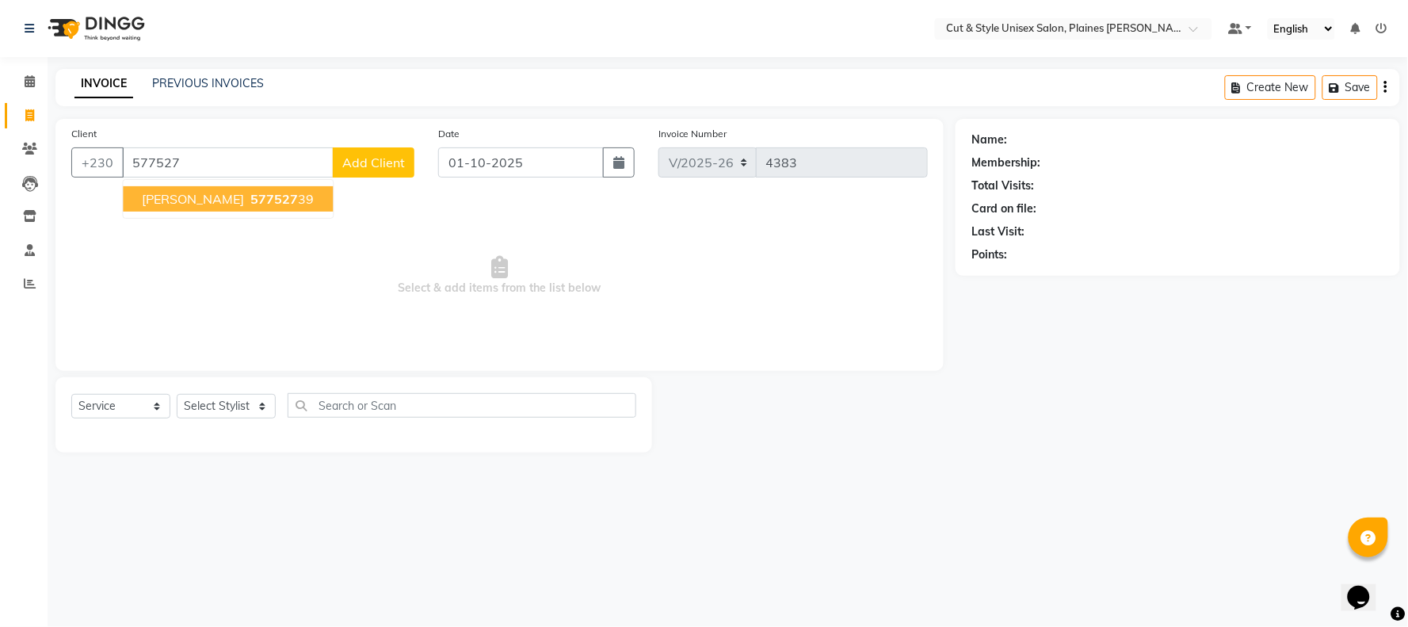
click at [250, 198] on span "577527" at bounding box center [274, 199] width 48 height 16
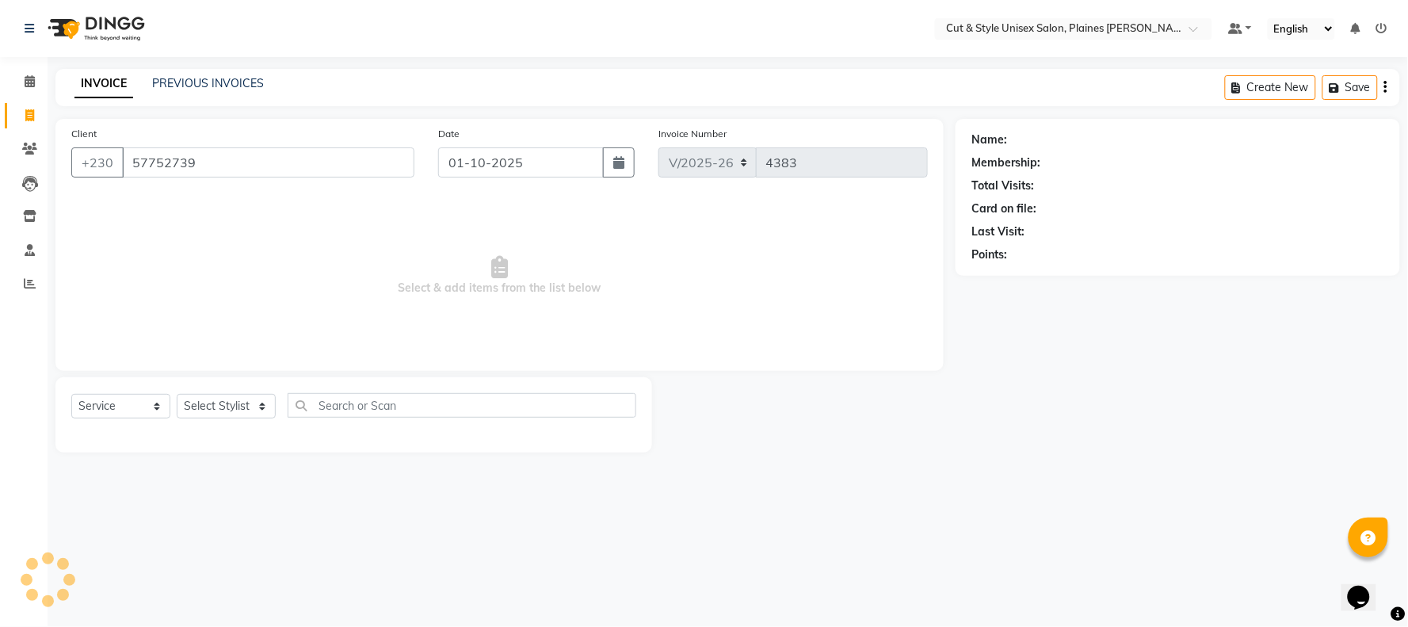
type input "57752739"
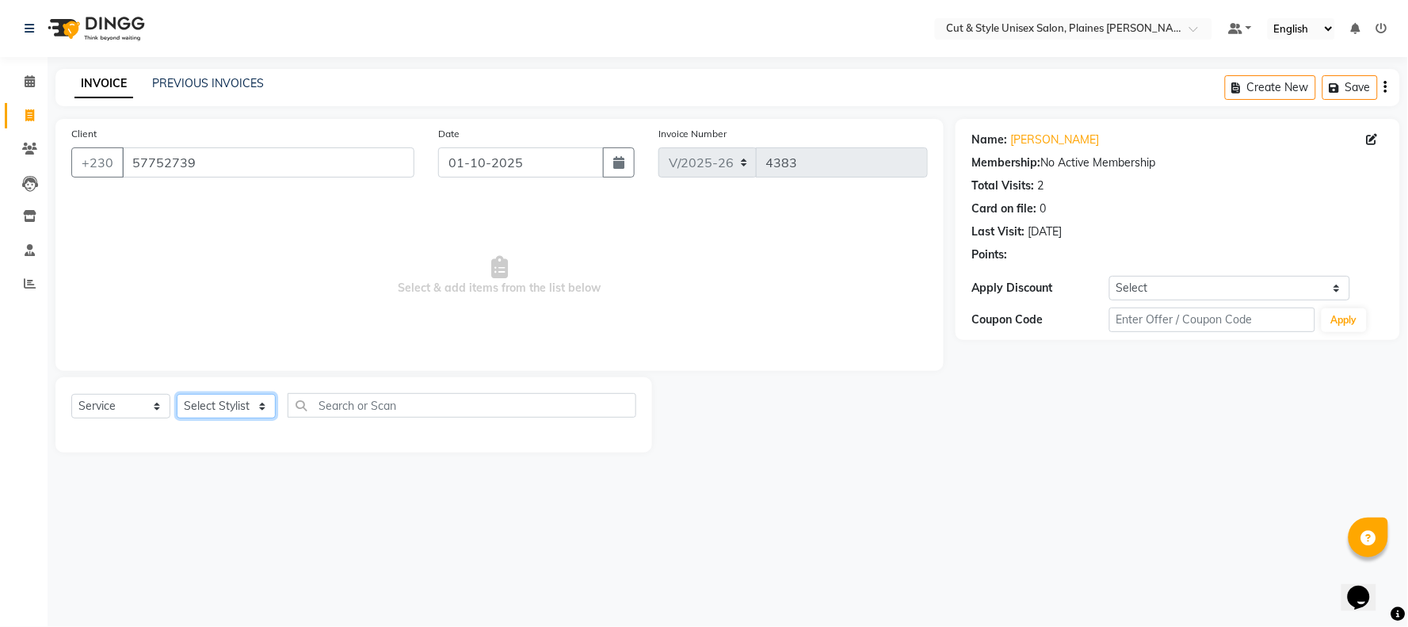
click at [217, 407] on select "Select Stylist [PERSON_NAME] Manager [PERSON_NAME]" at bounding box center [226, 406] width 99 height 25
select select "68908"
click at [177, 395] on select "Select Stylist [PERSON_NAME] Manager [PERSON_NAME]" at bounding box center [226, 406] width 99 height 25
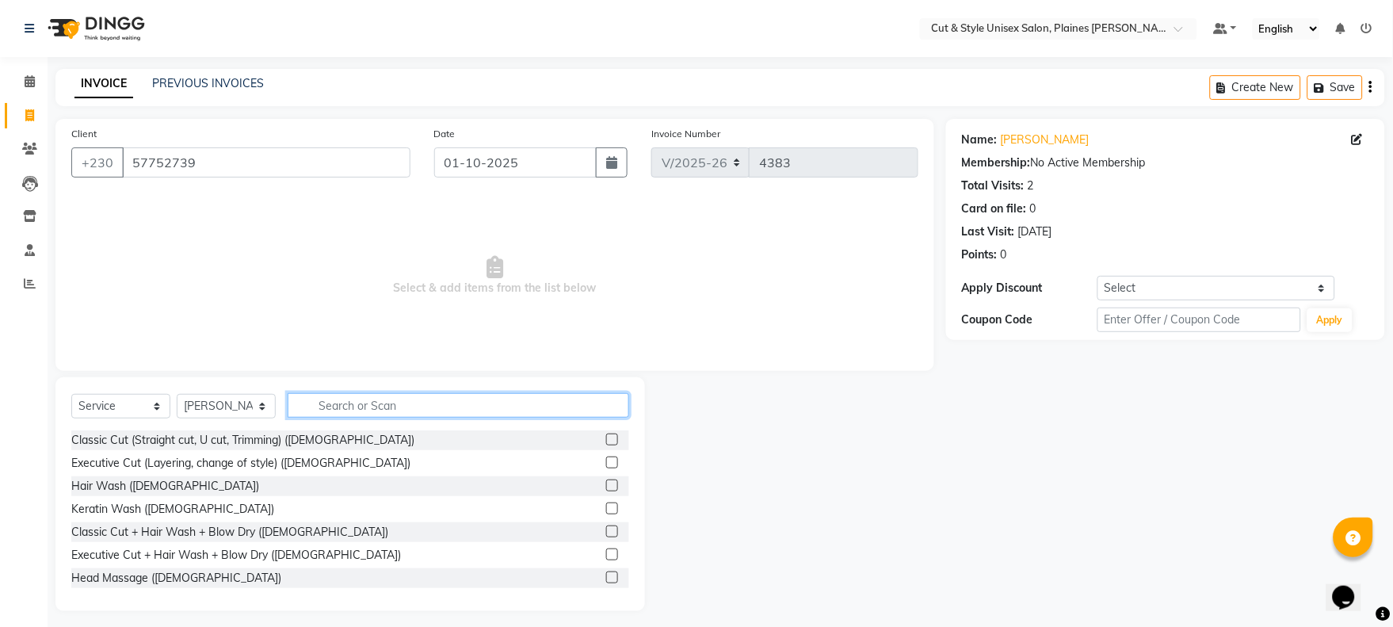
click at [351, 401] on input "text" at bounding box center [459, 405] width 342 height 25
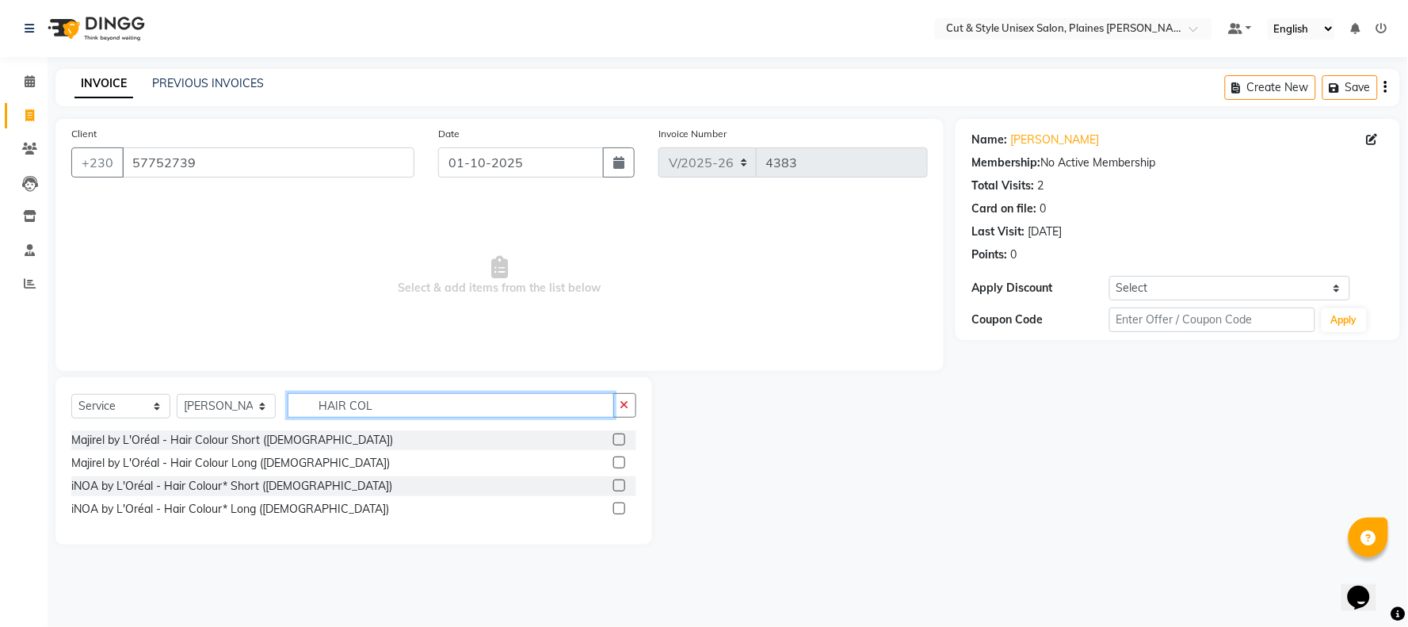
type input "HAIR COL"
click at [619, 484] on label at bounding box center [619, 485] width 12 height 12
click at [619, 484] on input "checkbox" at bounding box center [618, 486] width 10 height 10
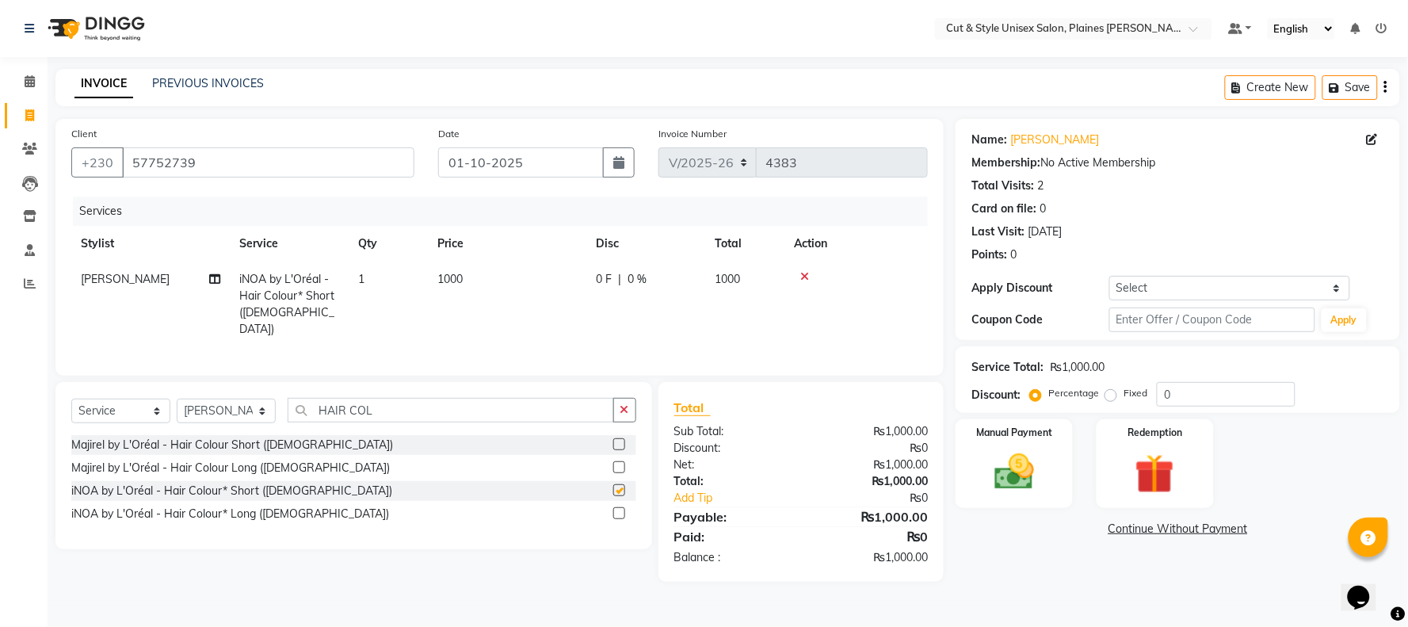
checkbox input "false"
click at [387, 402] on input "HAIR COL" at bounding box center [451, 410] width 326 height 25
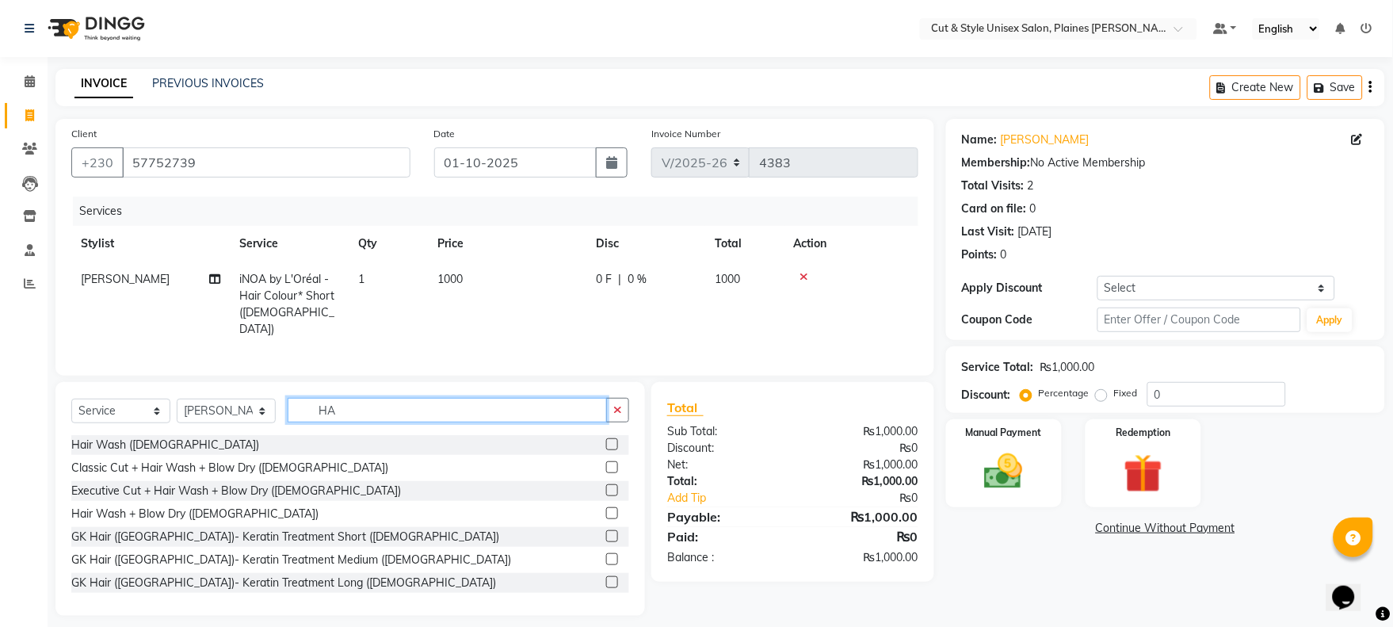
type input "H"
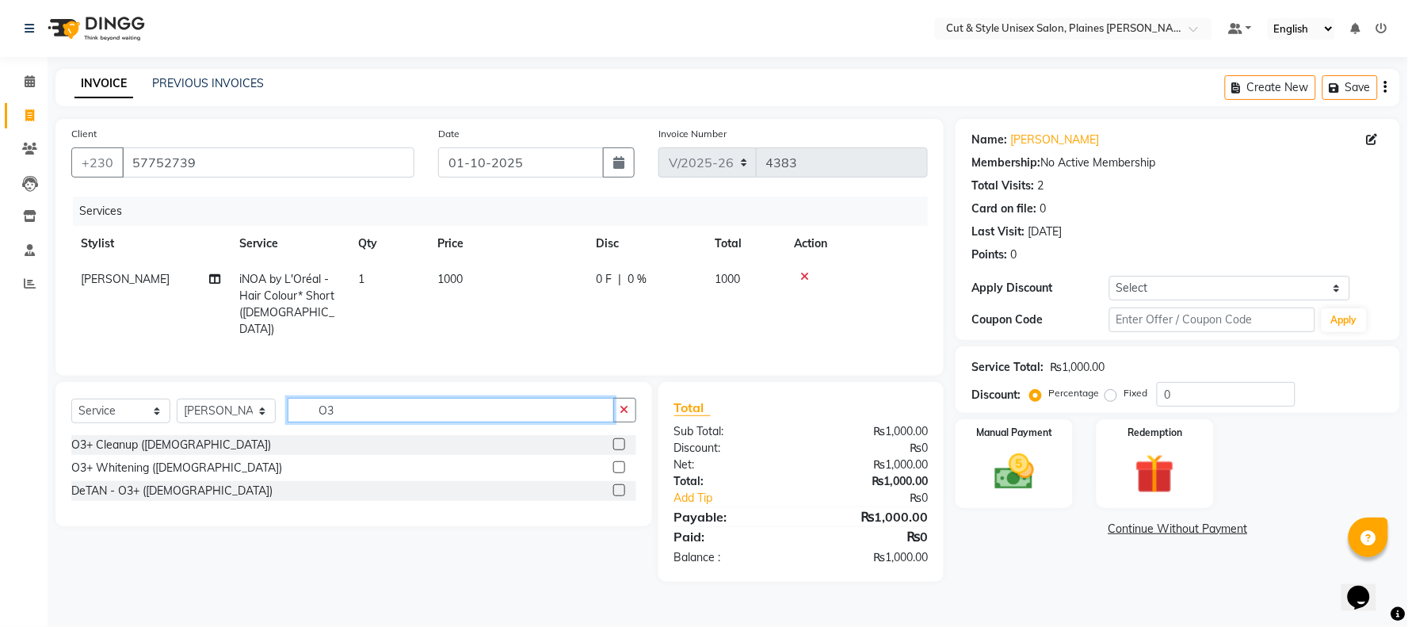
type input "O3"
click at [619, 487] on label at bounding box center [619, 490] width 12 height 12
click at [619, 487] on input "checkbox" at bounding box center [618, 491] width 10 height 10
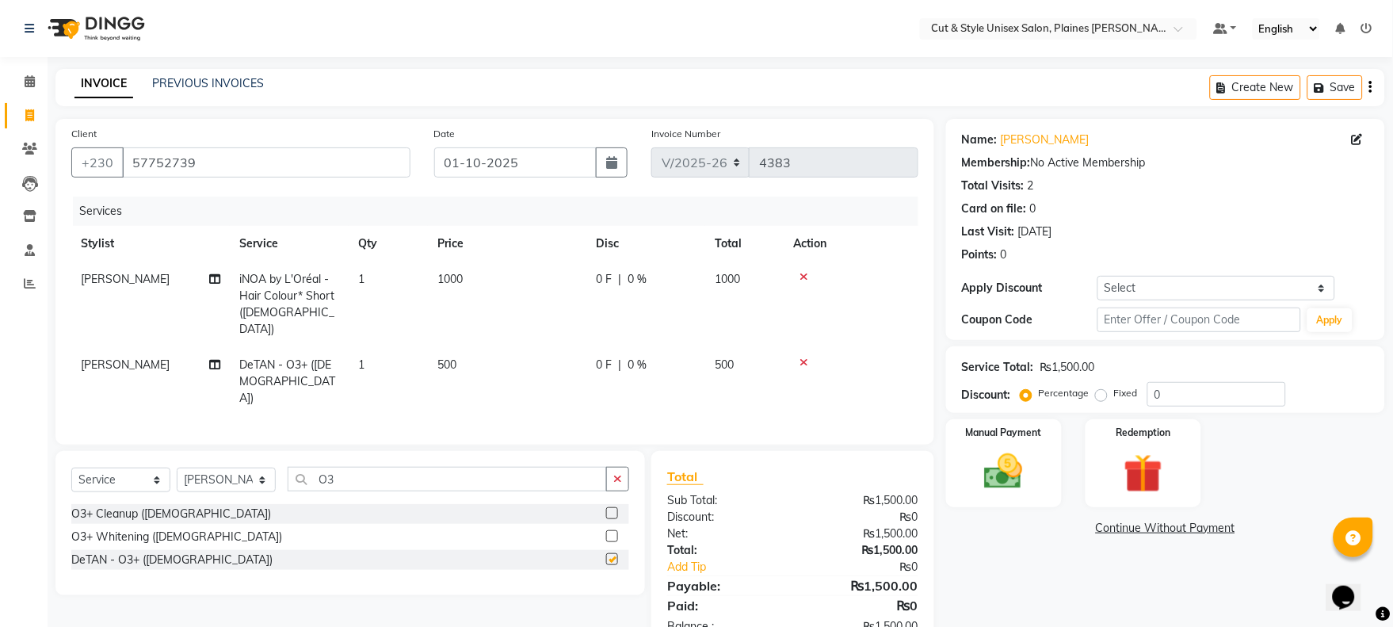
checkbox input "false"
click at [339, 467] on input "O3" at bounding box center [447, 479] width 319 height 25
type input "O"
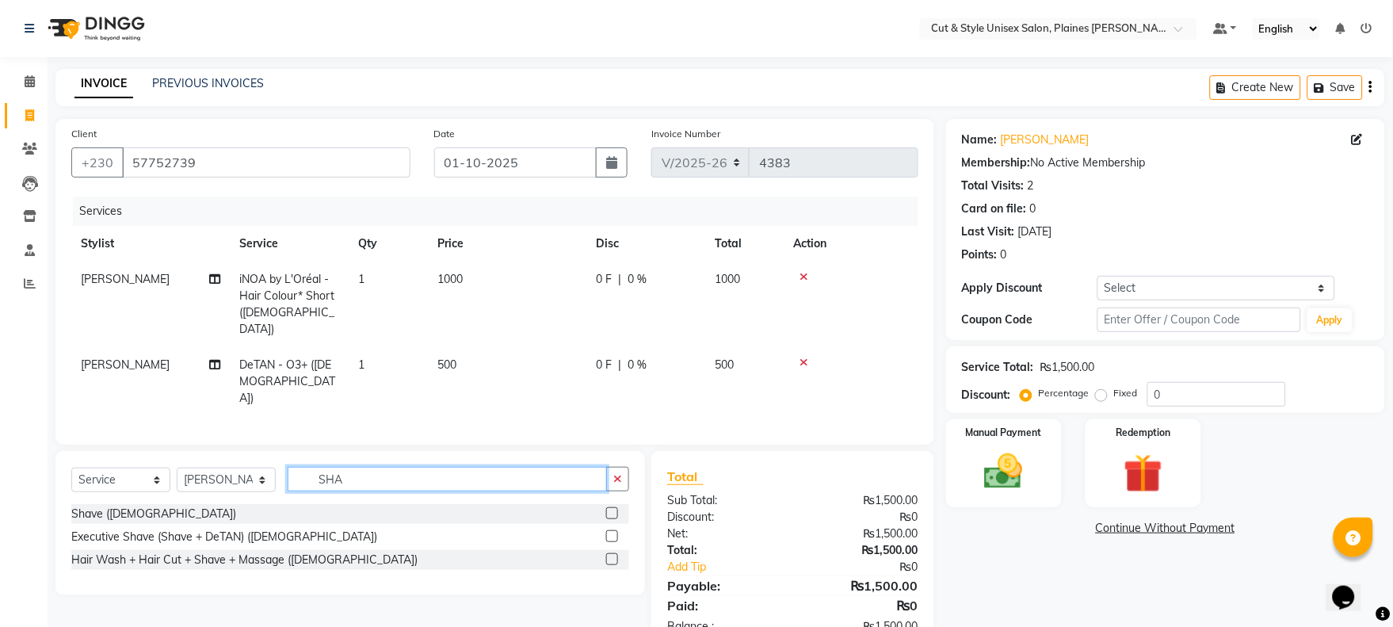
type input "SHA"
click at [610, 507] on label at bounding box center [612, 513] width 12 height 12
click at [610, 509] on input "checkbox" at bounding box center [611, 514] width 10 height 10
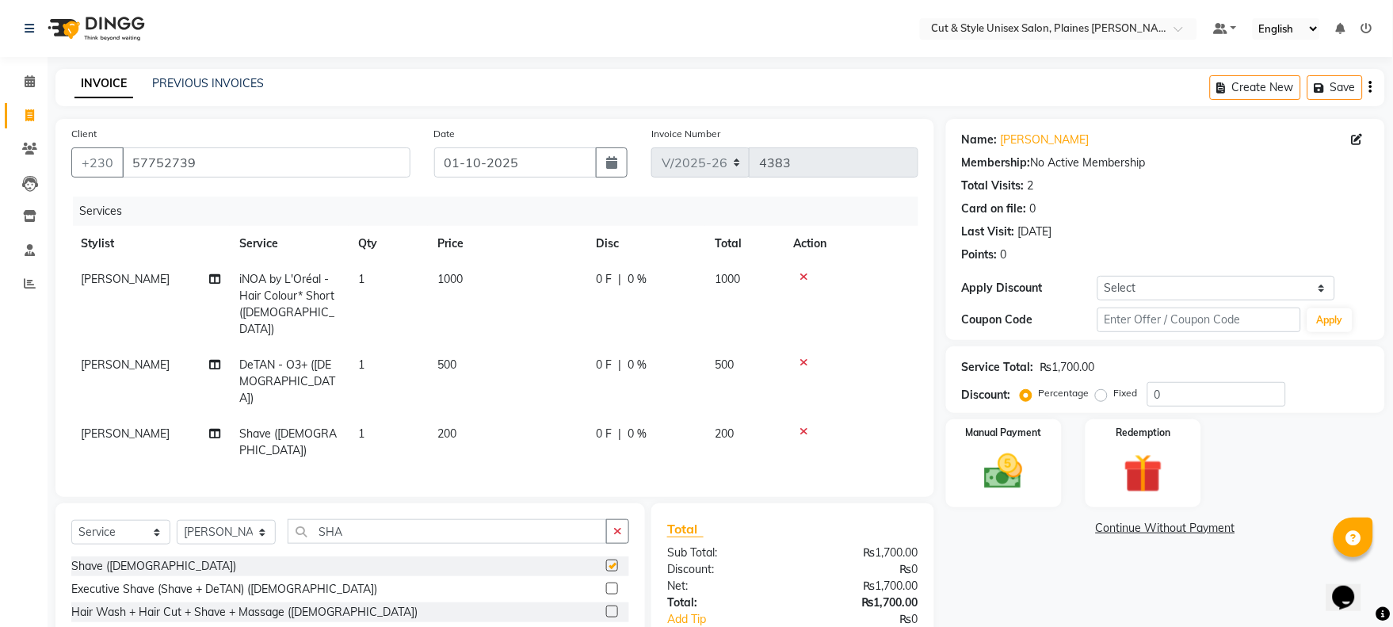
checkbox input "false"
click at [232, 520] on select "Select Stylist [PERSON_NAME] Manager [PERSON_NAME]" at bounding box center [226, 532] width 99 height 25
select select "68909"
click at [177, 520] on select "Select Stylist [PERSON_NAME] Manager [PERSON_NAME]" at bounding box center [226, 532] width 99 height 25
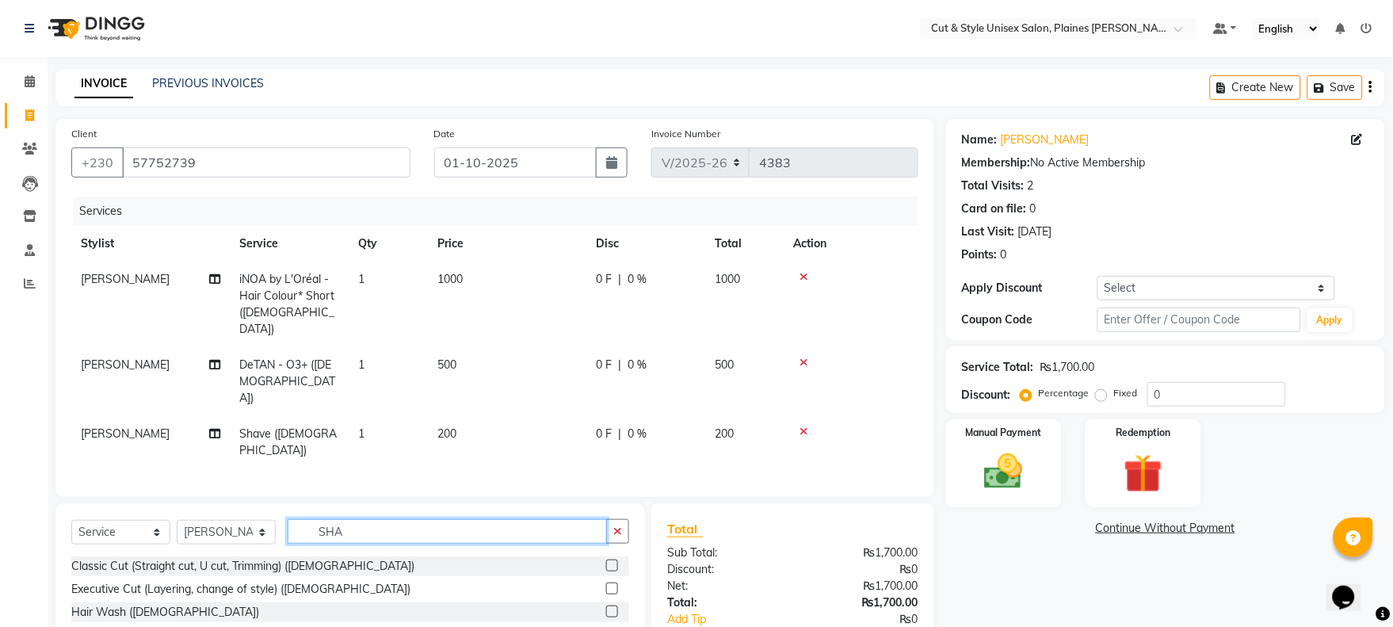
click at [376, 519] on input "SHA" at bounding box center [447, 531] width 319 height 25
type input "SHA"
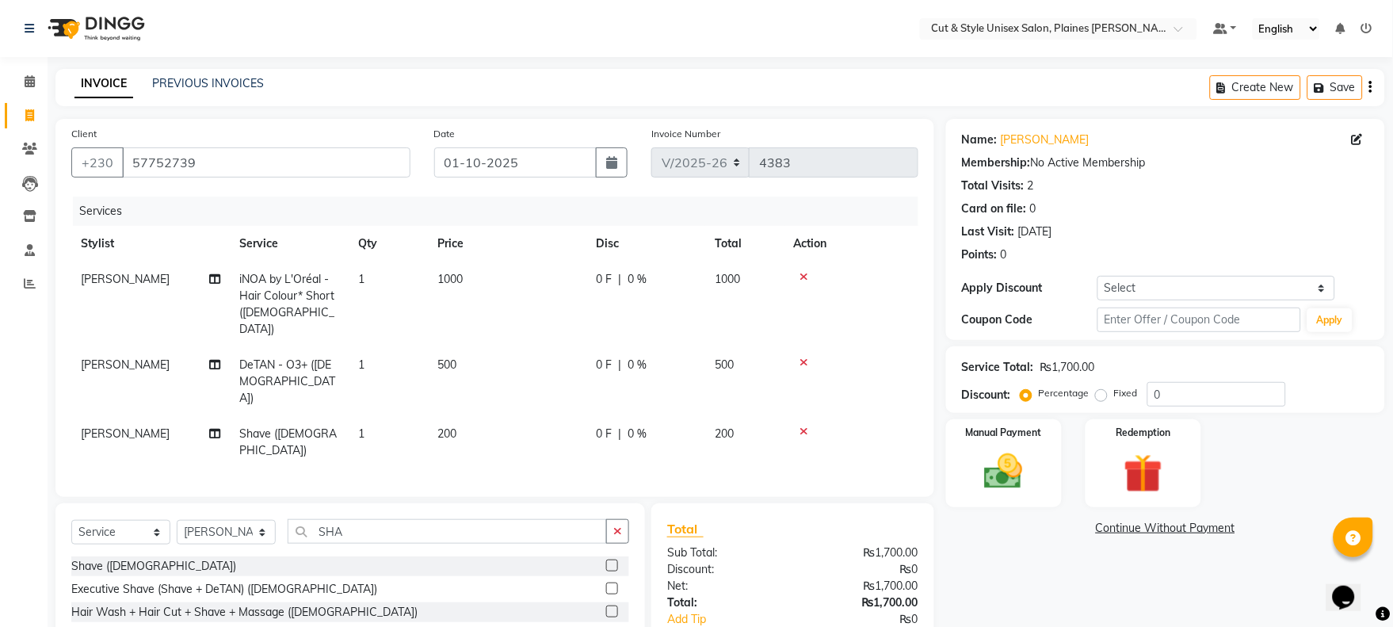
click at [608, 559] on label at bounding box center [612, 565] width 12 height 12
click at [608, 561] on input "checkbox" at bounding box center [611, 566] width 10 height 10
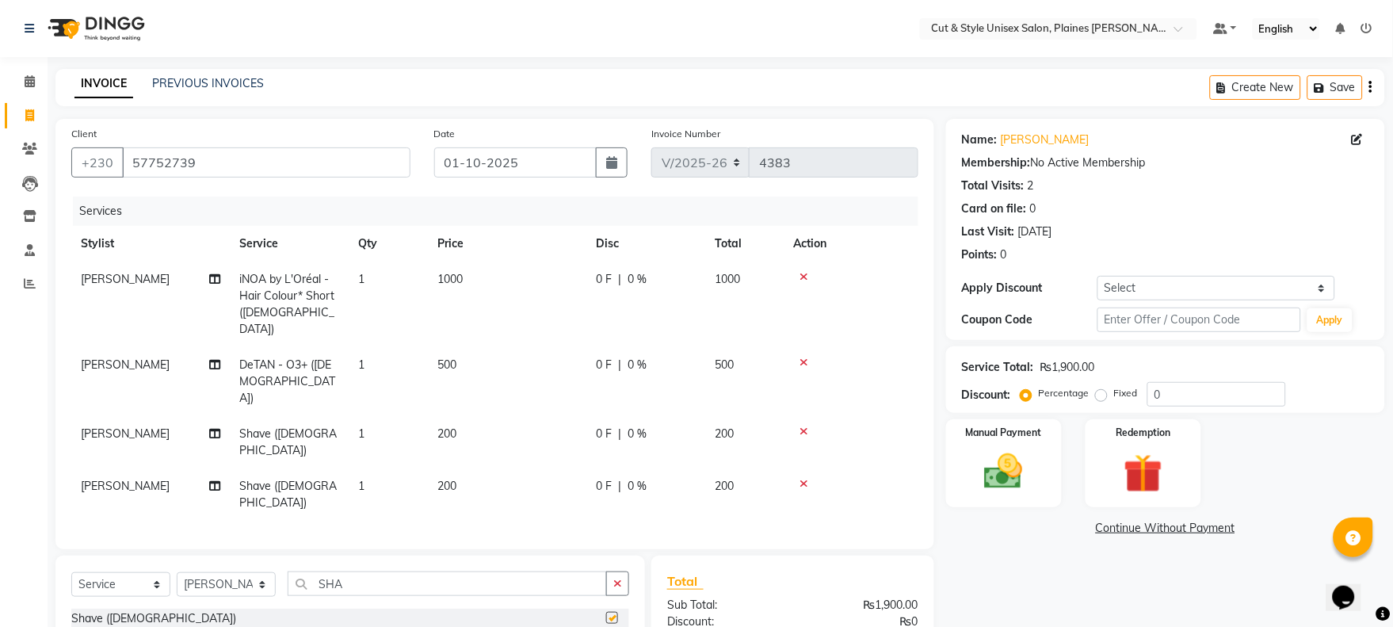
checkbox input "false"
click at [362, 571] on input "SHA" at bounding box center [447, 583] width 319 height 25
type input "S"
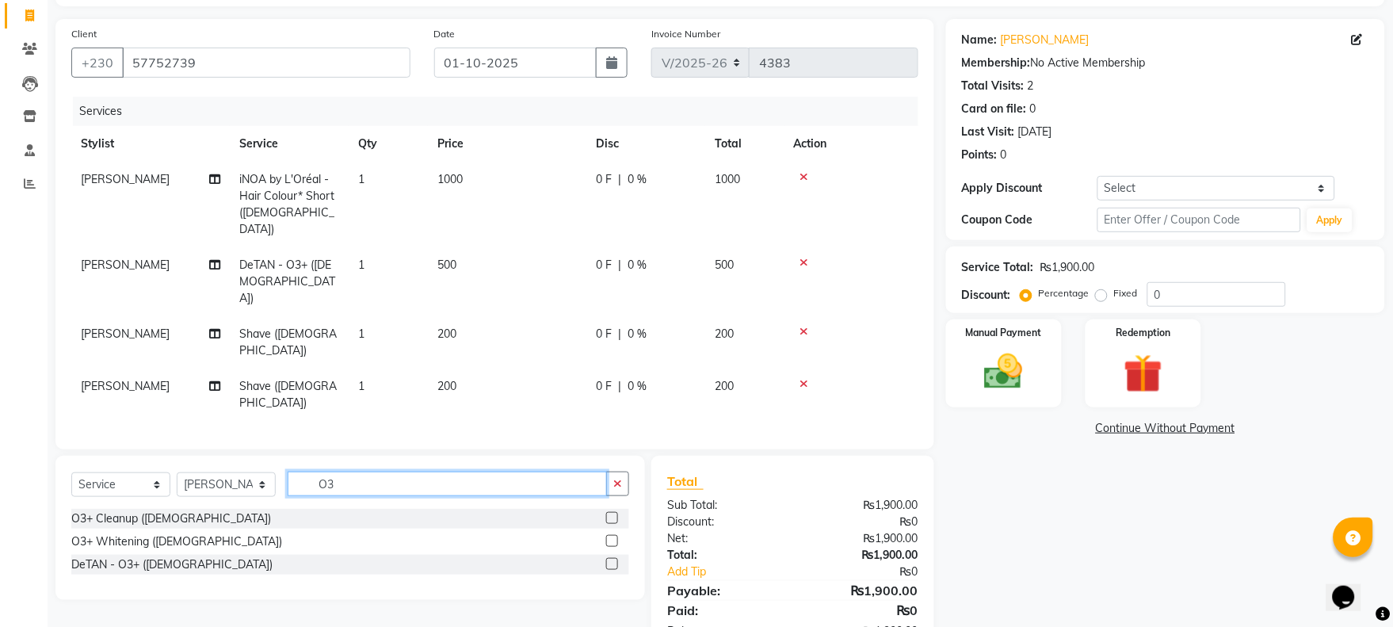
type input "O3"
click at [611, 558] on label at bounding box center [612, 564] width 12 height 12
click at [611, 559] on input "checkbox" at bounding box center [611, 564] width 10 height 10
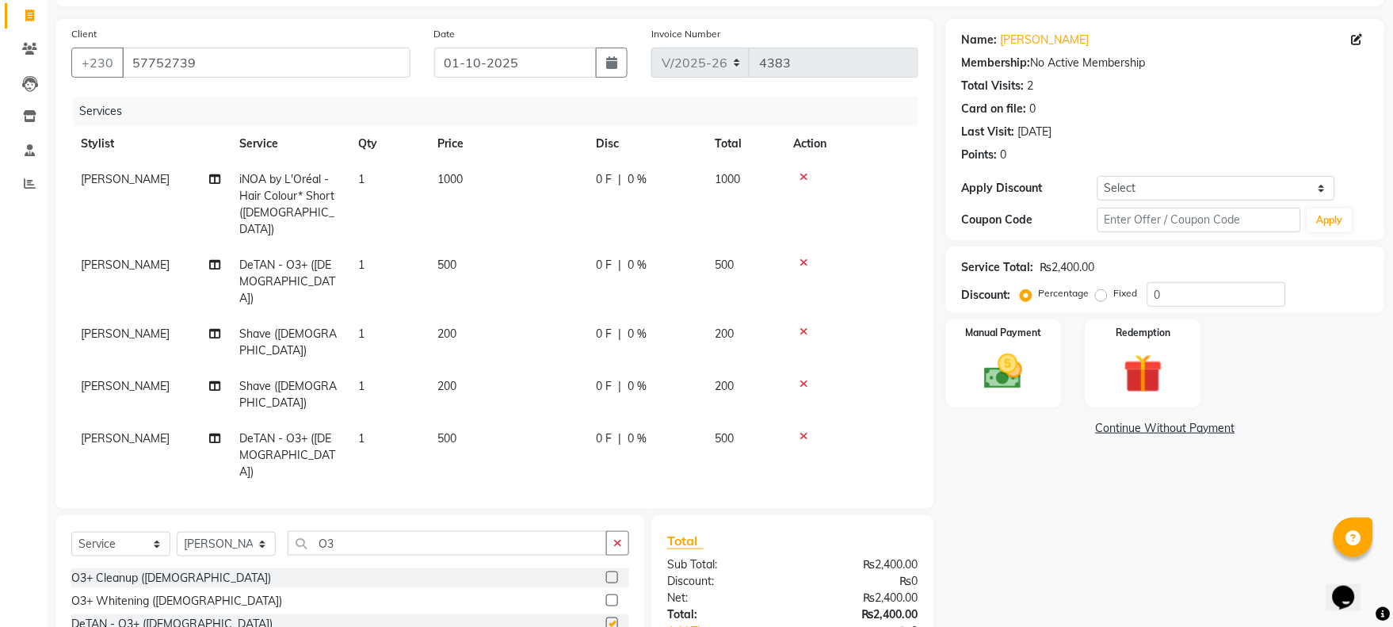
checkbox input "false"
drag, startPoint x: 963, startPoint y: 368, endPoint x: 976, endPoint y: 375, distance: 15.2
click at [972, 369] on div "Manual Payment" at bounding box center [1004, 363] width 120 height 91
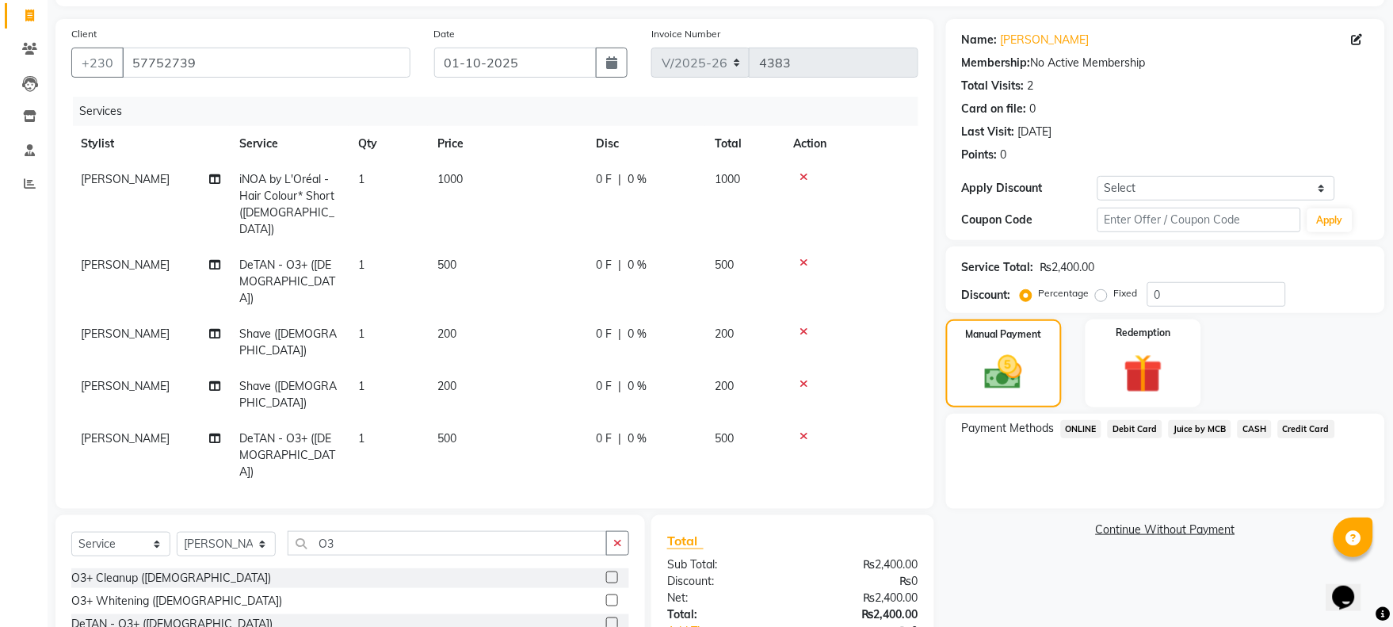
click at [1199, 423] on span "Juice by MCB" at bounding box center [1200, 429] width 63 height 18
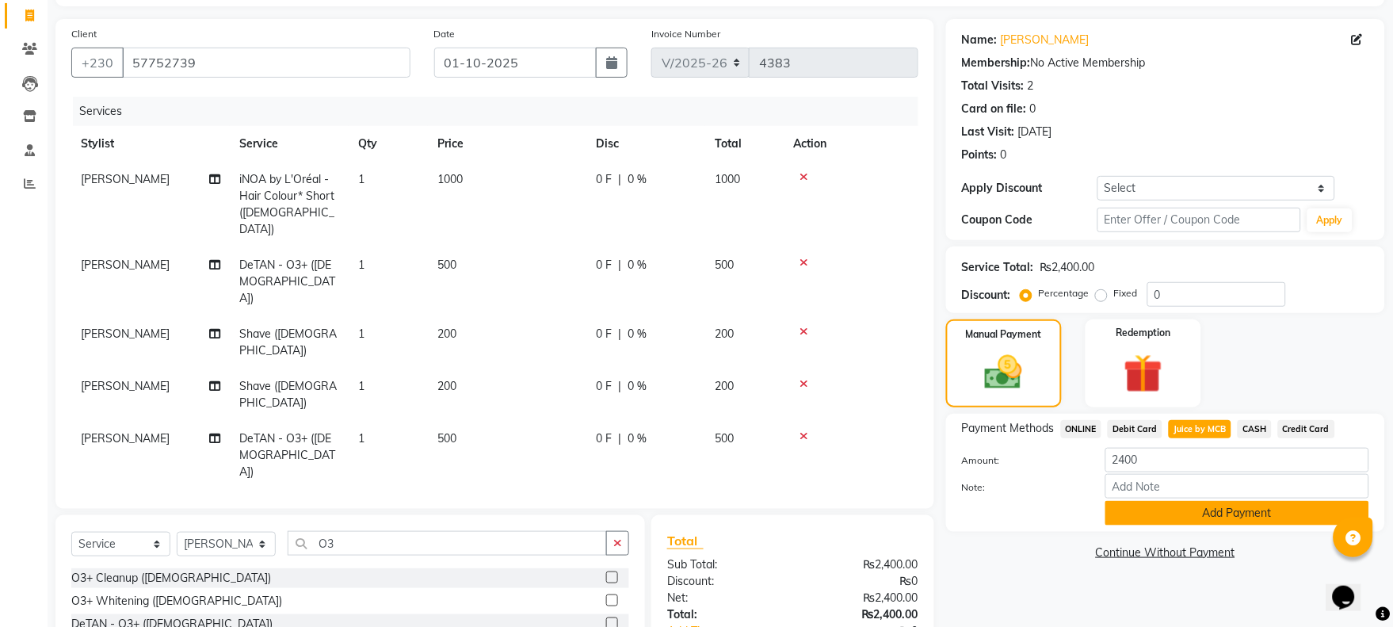
scroll to position [153, 0]
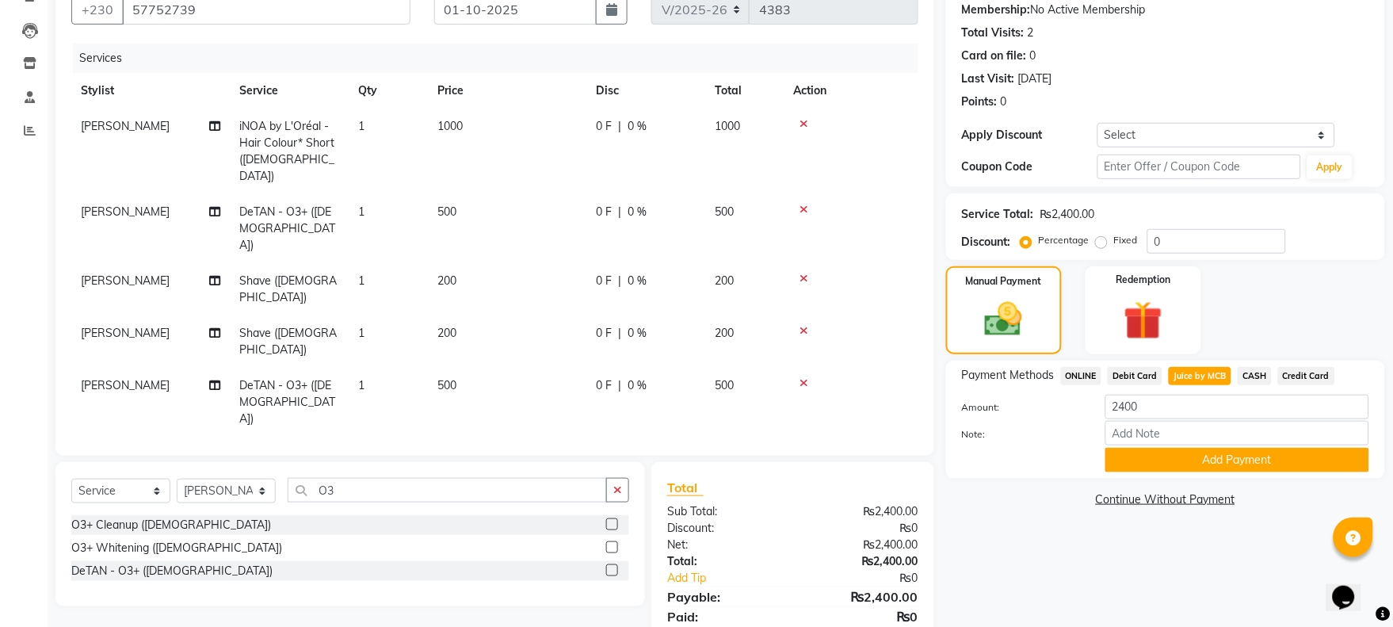
click at [1181, 456] on button "Add Payment" at bounding box center [1237, 460] width 264 height 25
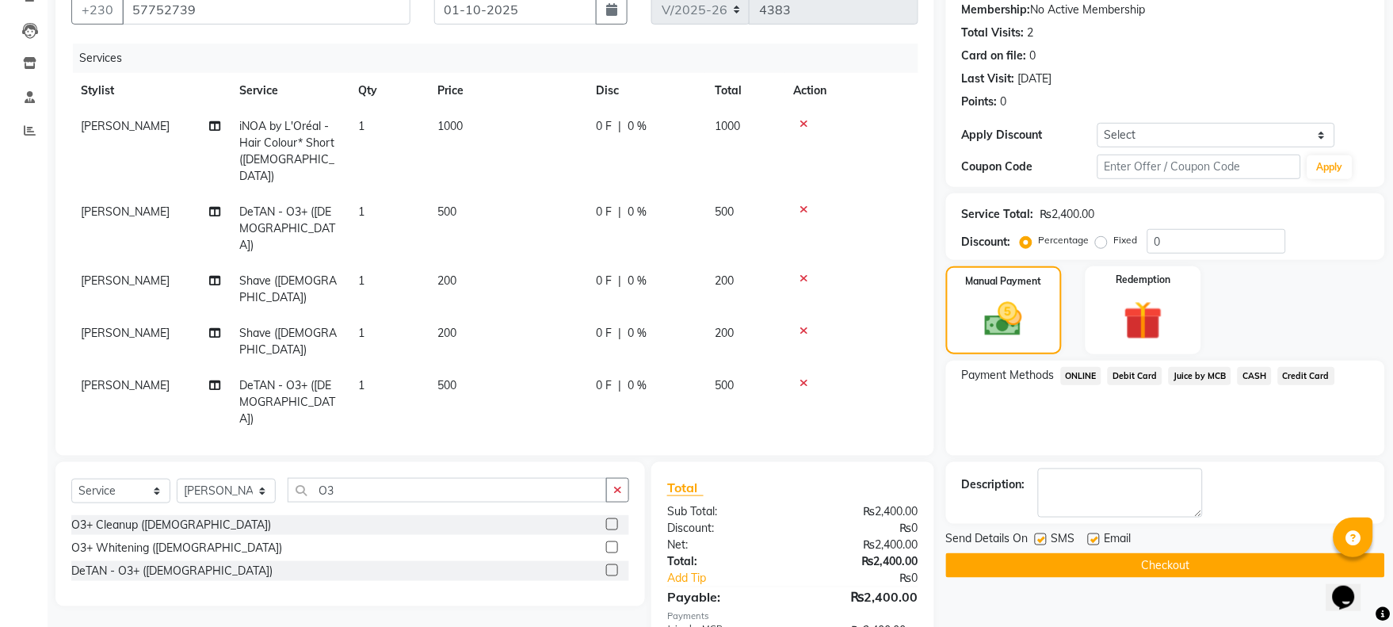
click at [1201, 553] on button "Checkout" at bounding box center [1165, 565] width 439 height 25
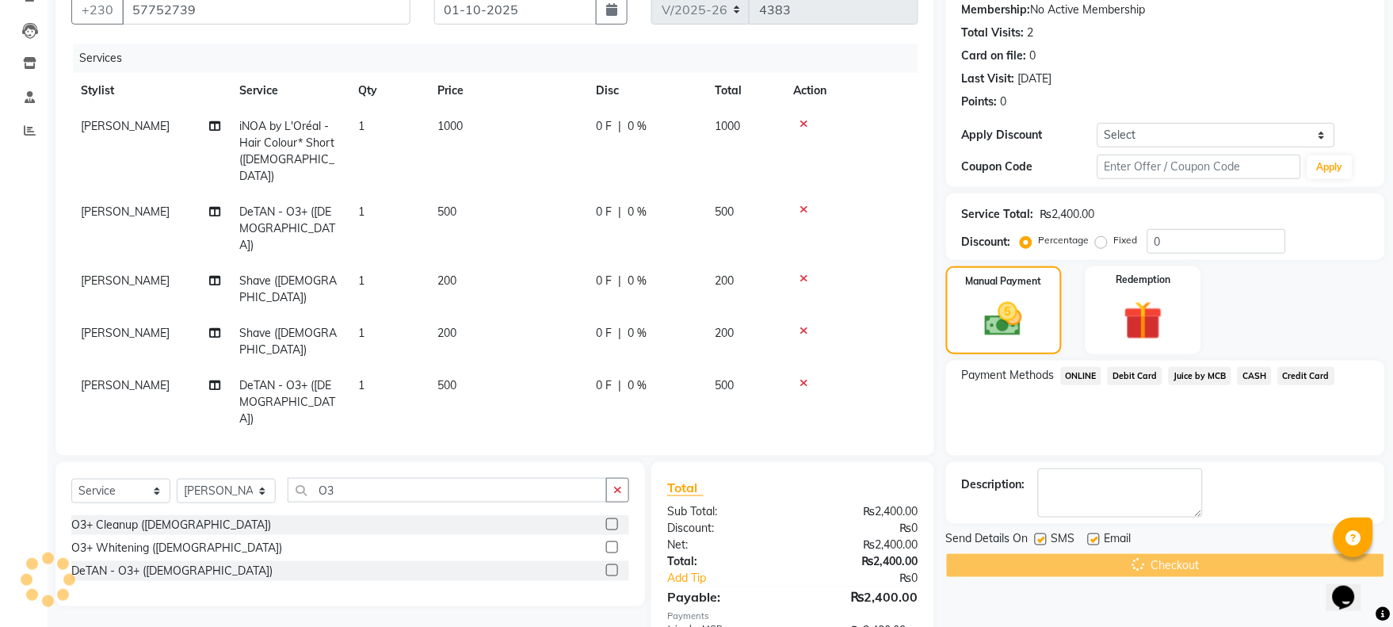
scroll to position [185, 0]
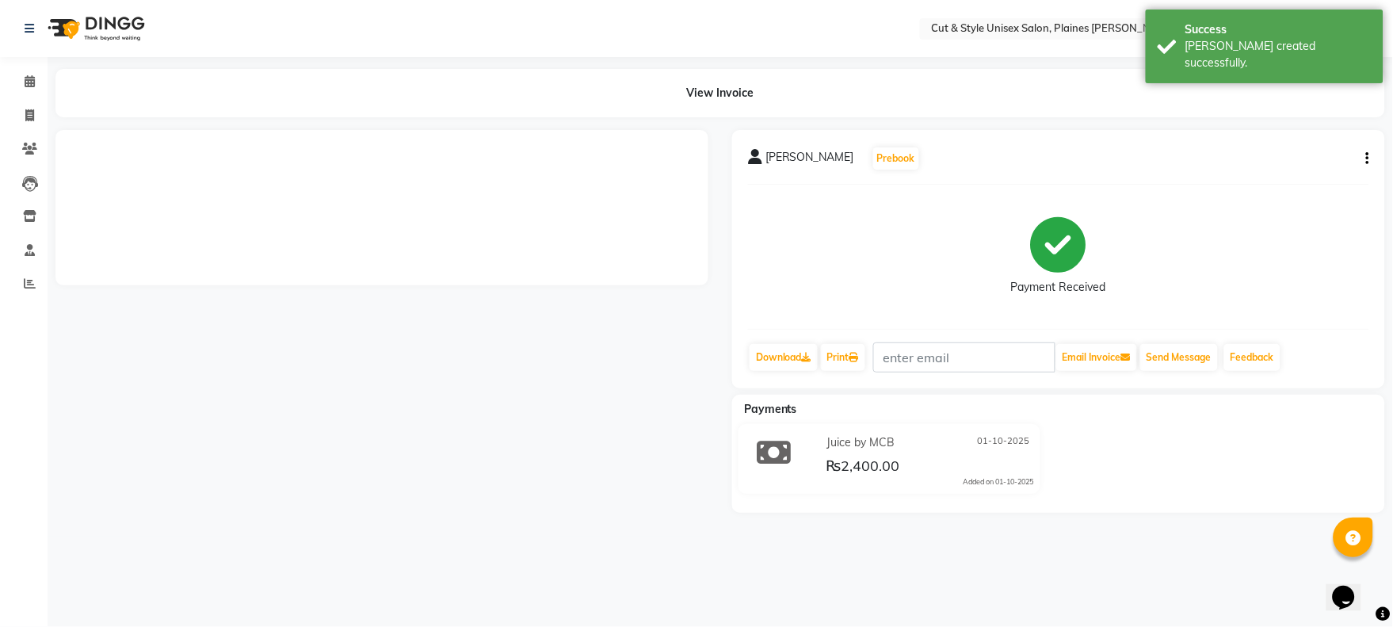
click at [128, 25] on img at bounding box center [94, 28] width 109 height 44
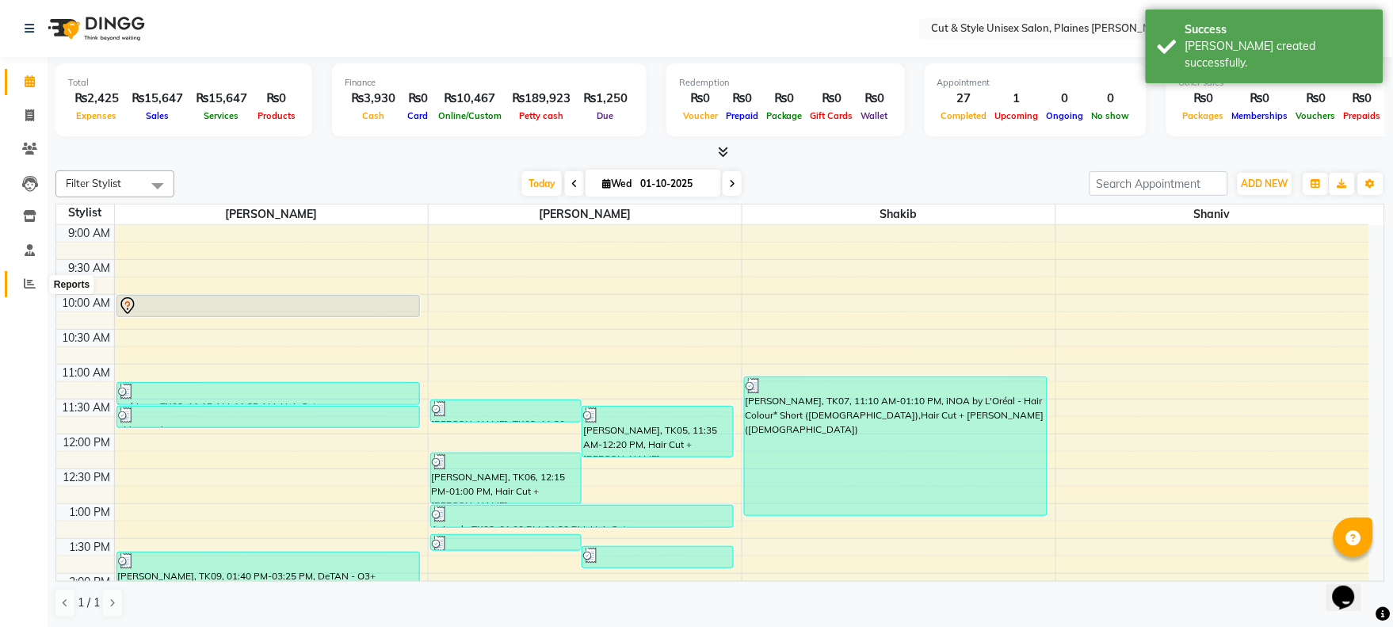
click at [34, 282] on icon at bounding box center [30, 283] width 12 height 12
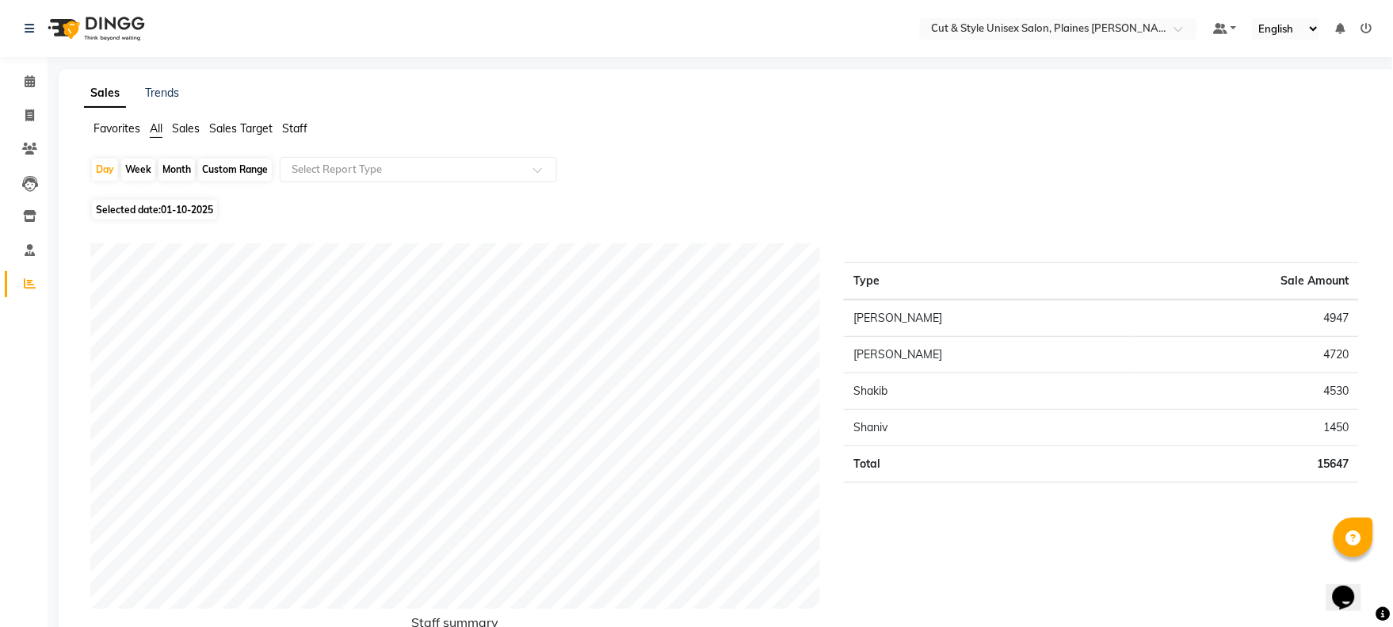
click at [116, 21] on img at bounding box center [94, 28] width 109 height 44
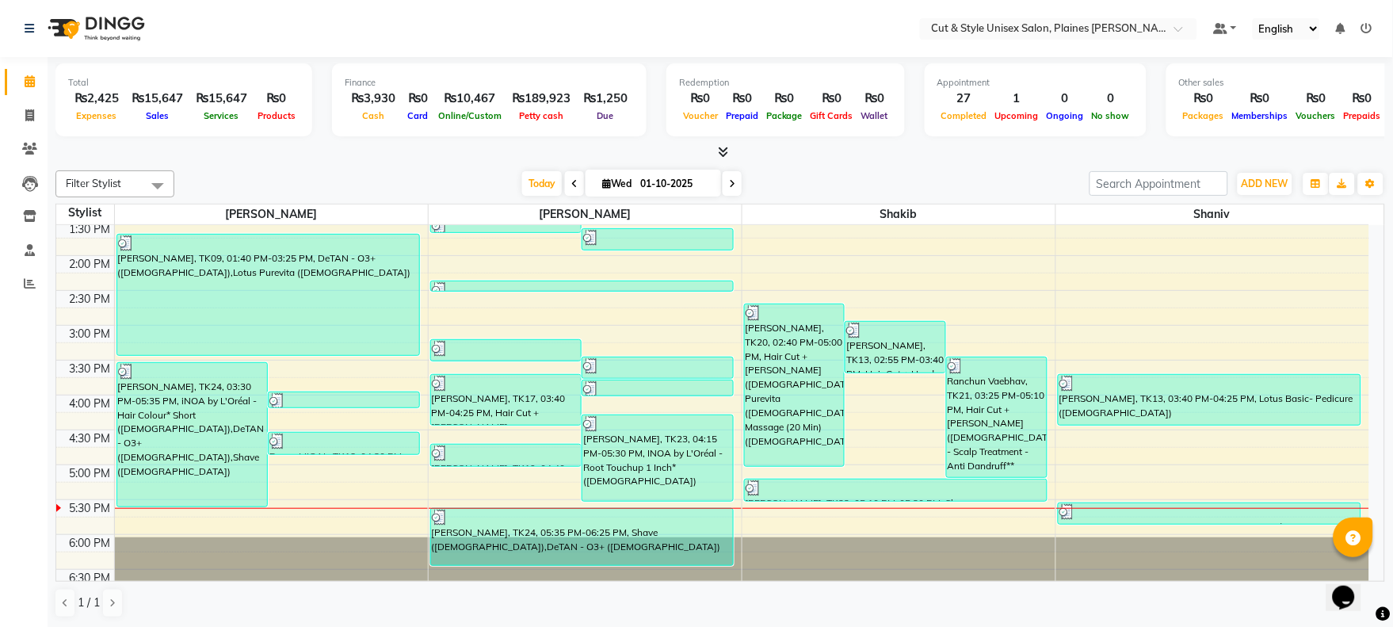
scroll to position [484, 0]
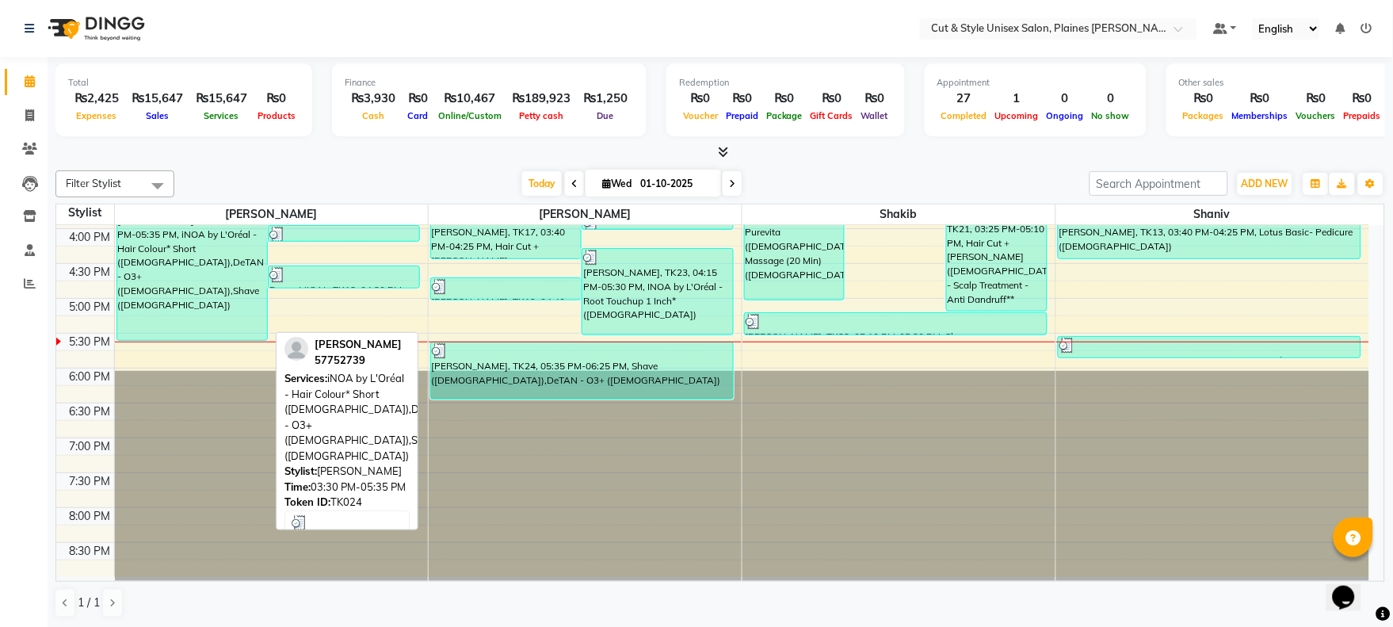
click at [177, 291] on div "[PERSON_NAME], TK24, 03:30 PM-05:35 PM, iNOA by L'Oréal - Hair Colour* Short ([…" at bounding box center [192, 268] width 151 height 143
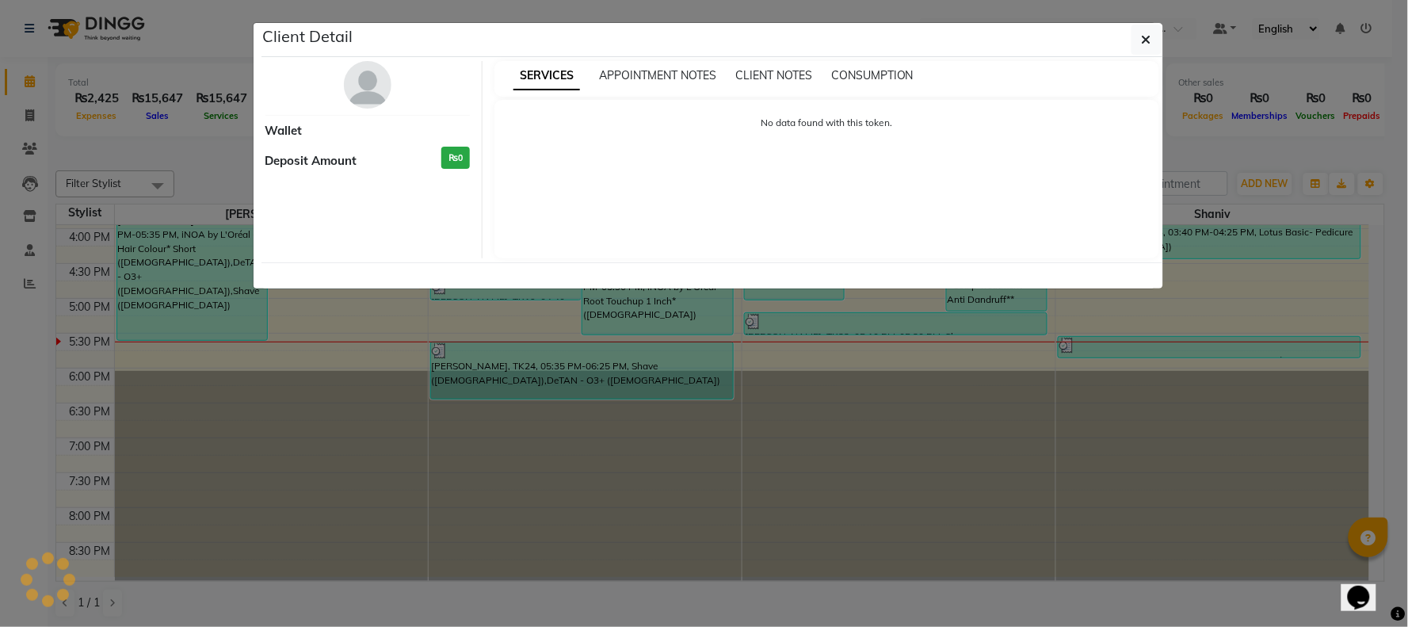
select select "3"
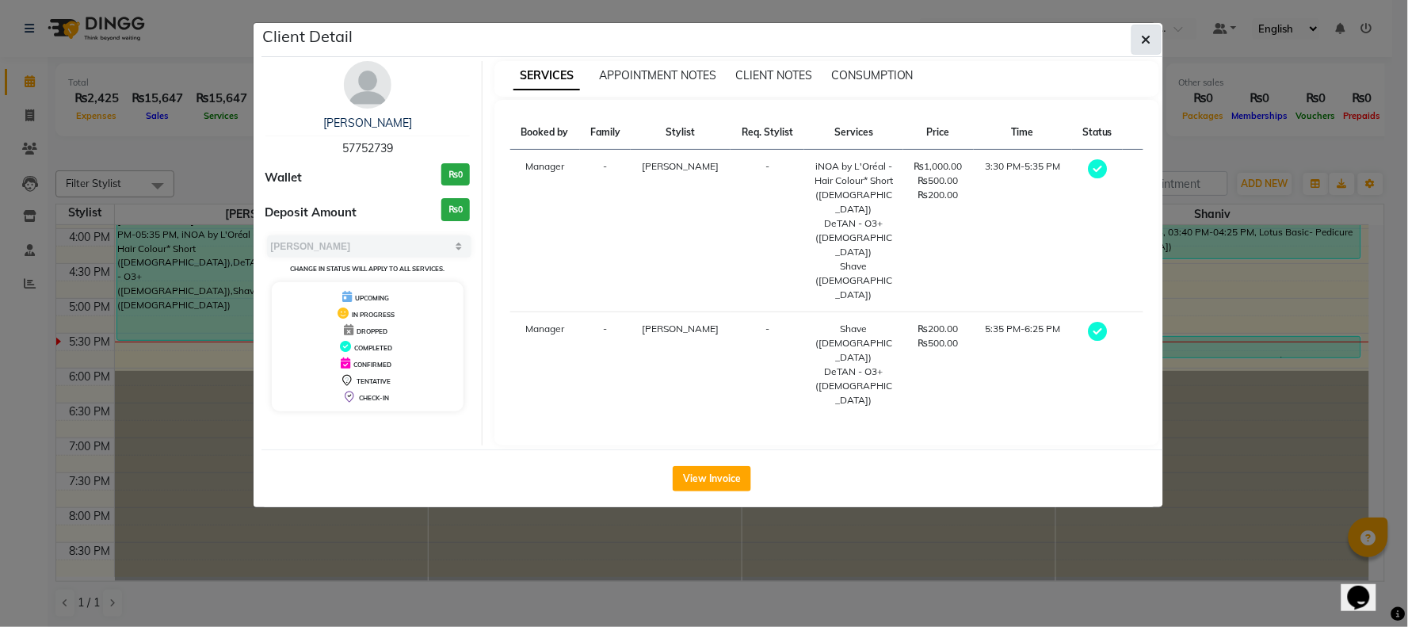
click at [1152, 42] on button "button" at bounding box center [1147, 40] width 30 height 30
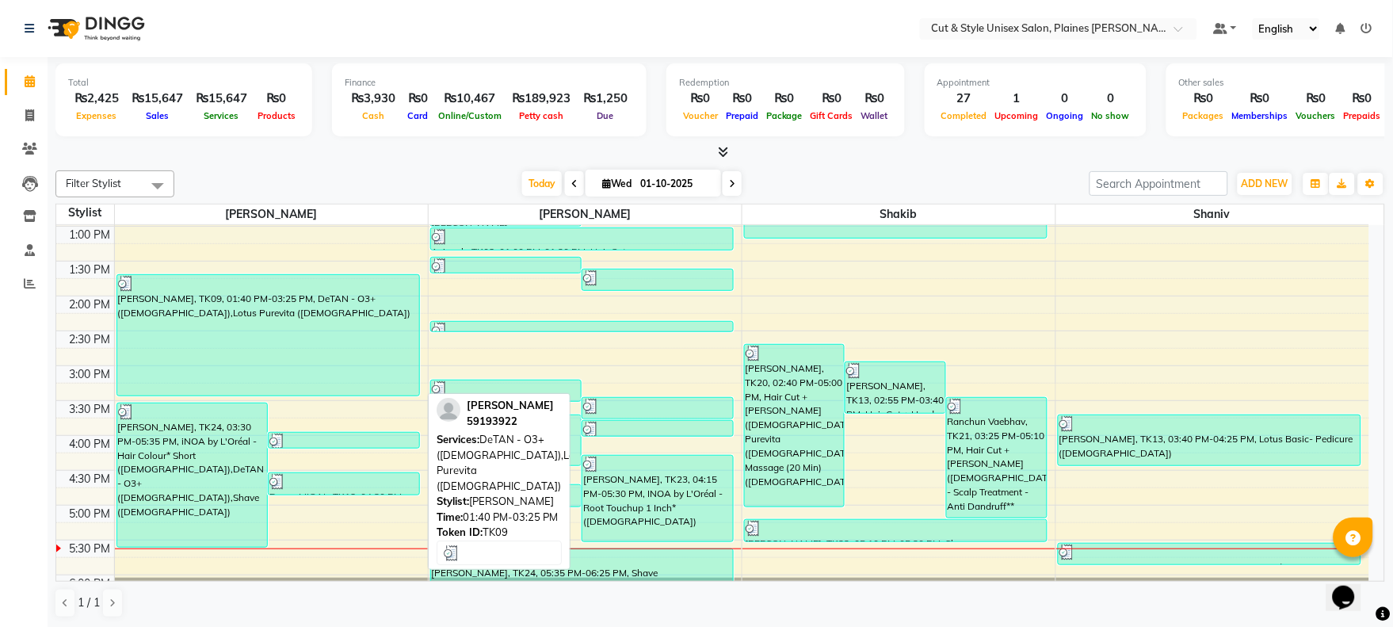
scroll to position [307, 0]
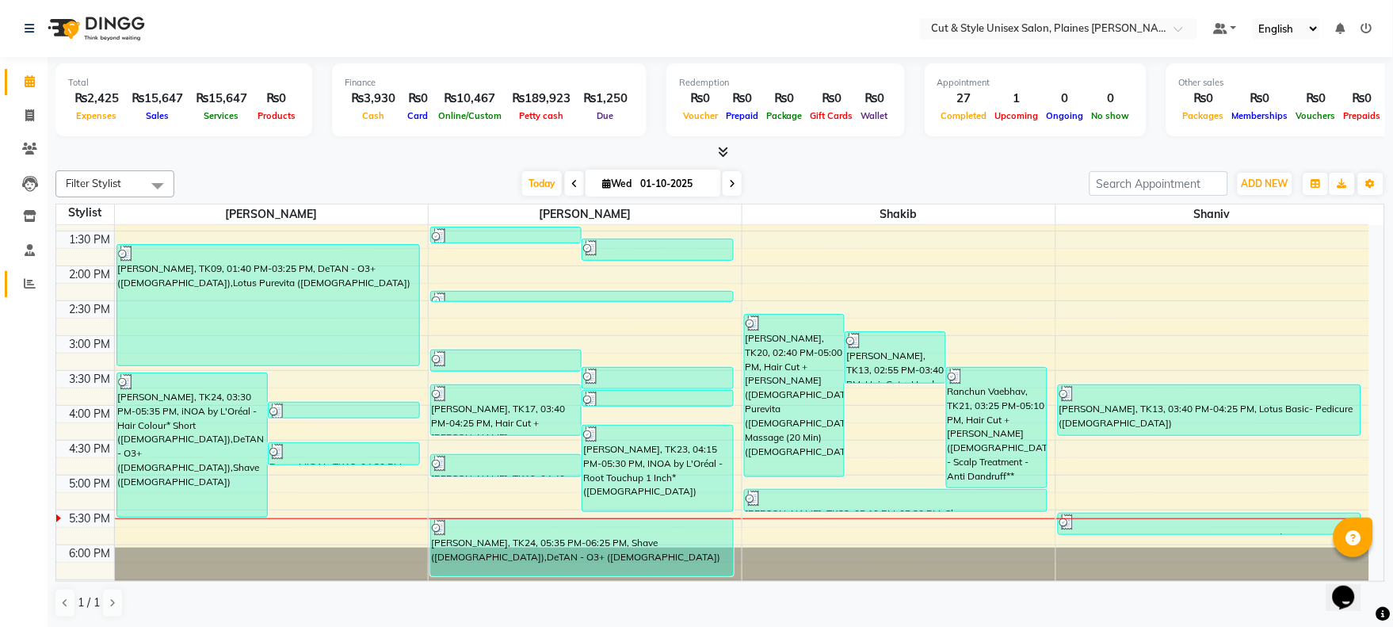
click at [17, 286] on span at bounding box center [30, 284] width 28 height 18
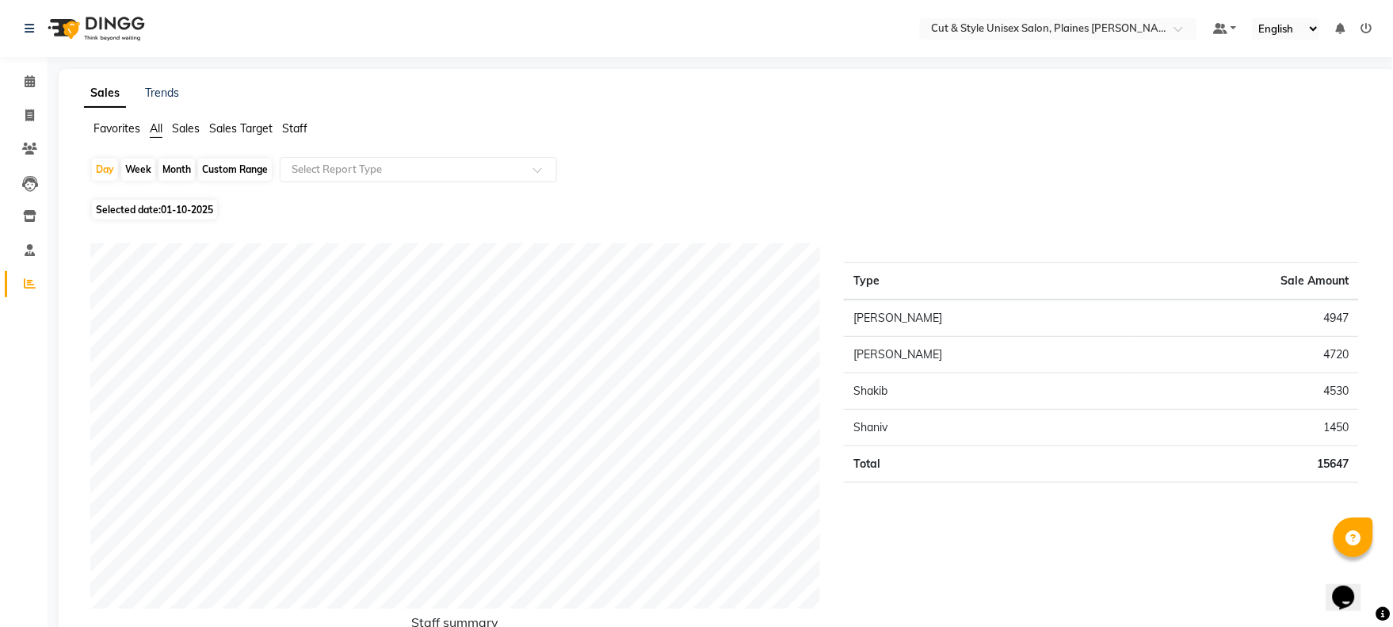
click at [103, 18] on img at bounding box center [94, 28] width 109 height 44
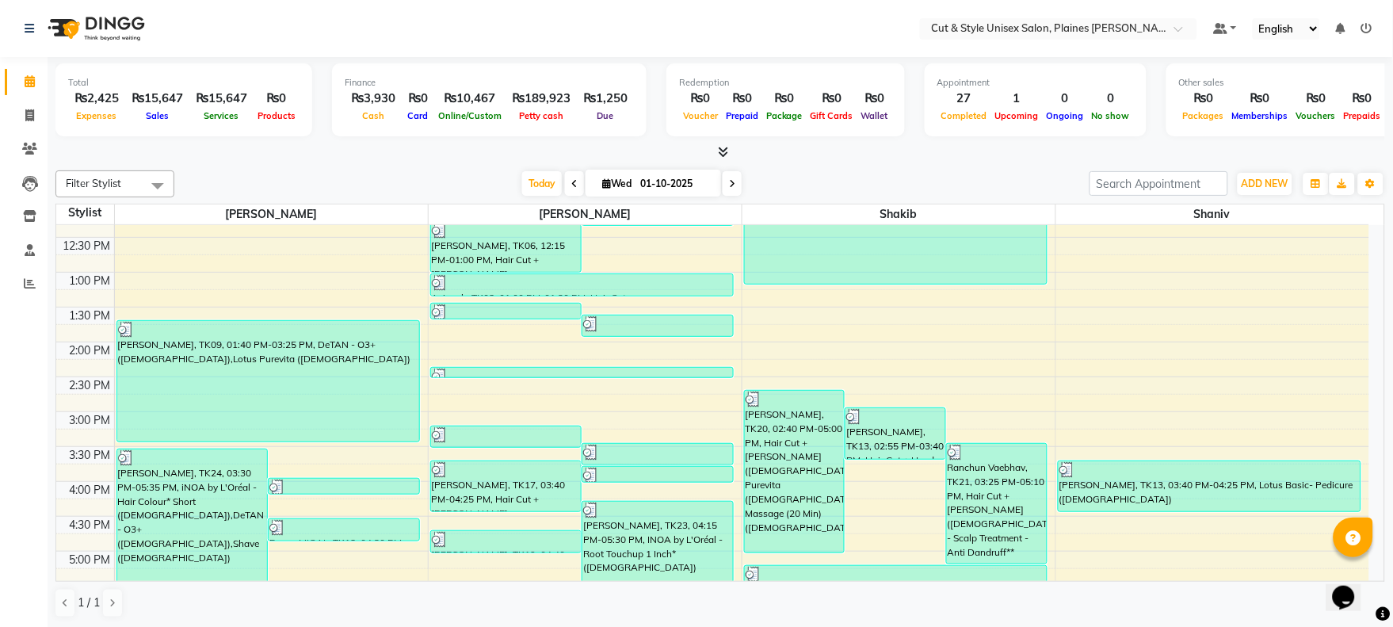
scroll to position [264, 0]
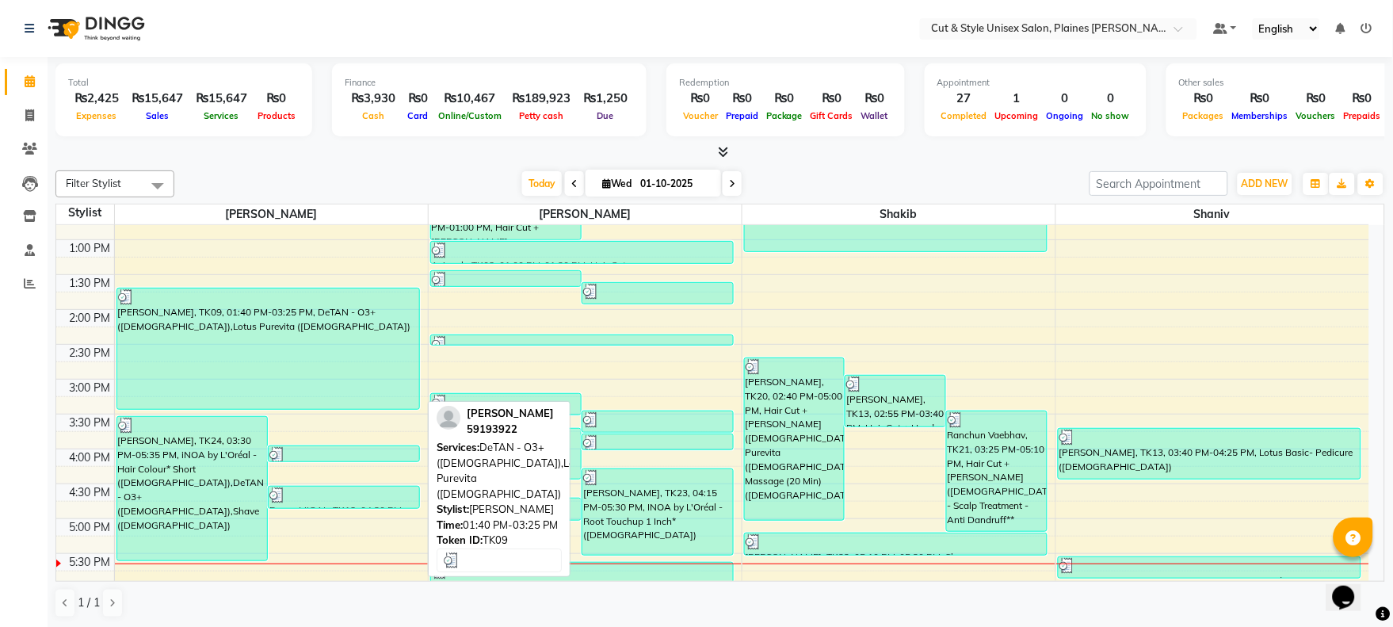
click at [238, 315] on div "[PERSON_NAME], TK09, 01:40 PM-03:25 PM, DeTAN - O3+ ([DEMOGRAPHIC_DATA]),Lotus …" at bounding box center [268, 348] width 302 height 120
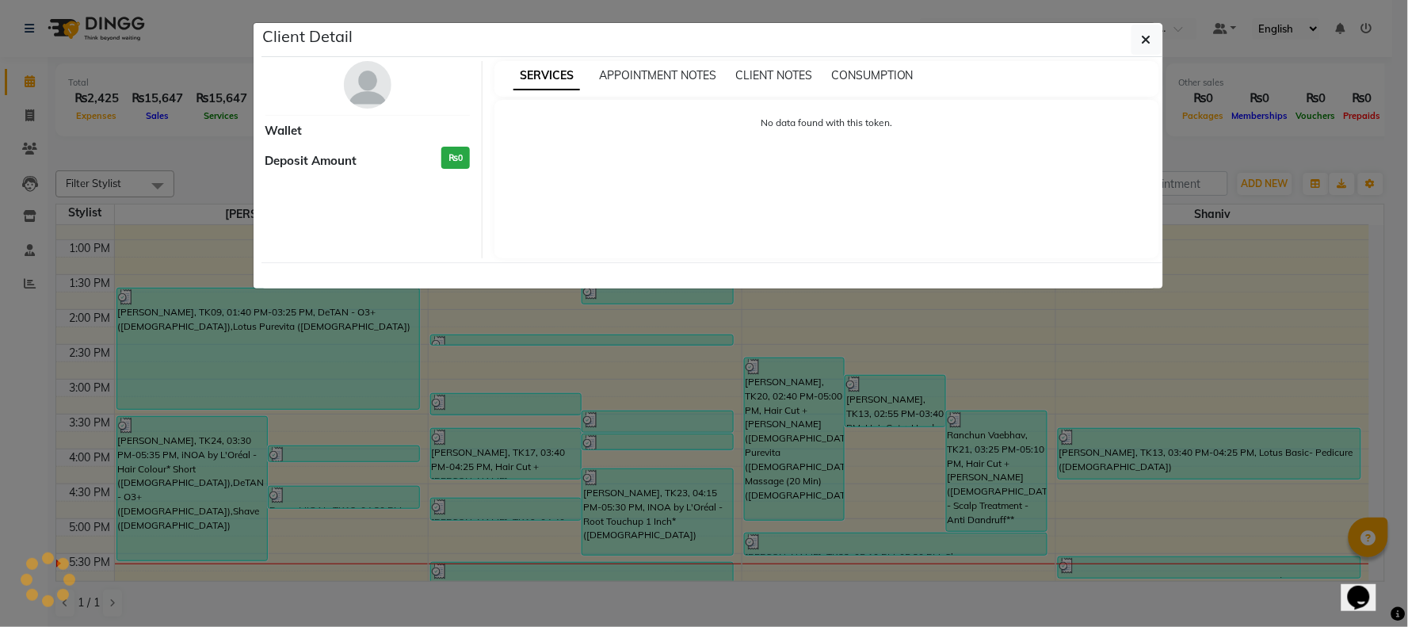
select select "3"
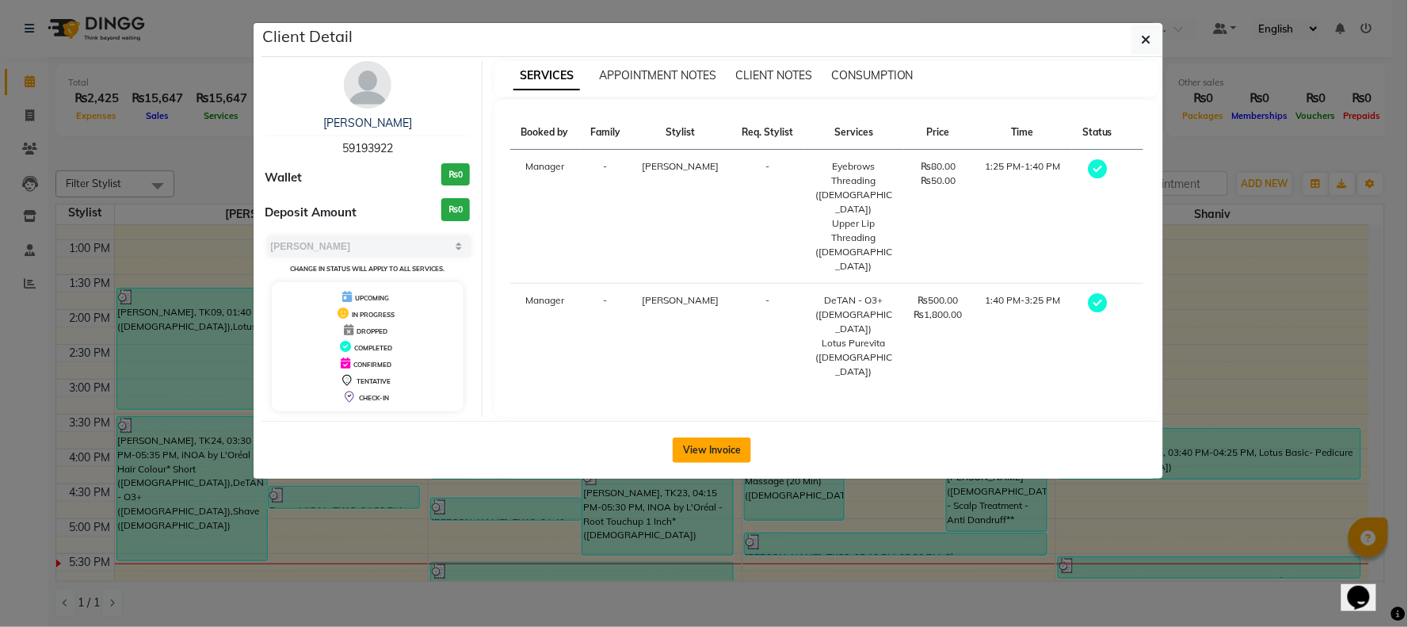
click at [707, 445] on button "View Invoice" at bounding box center [712, 449] width 78 height 25
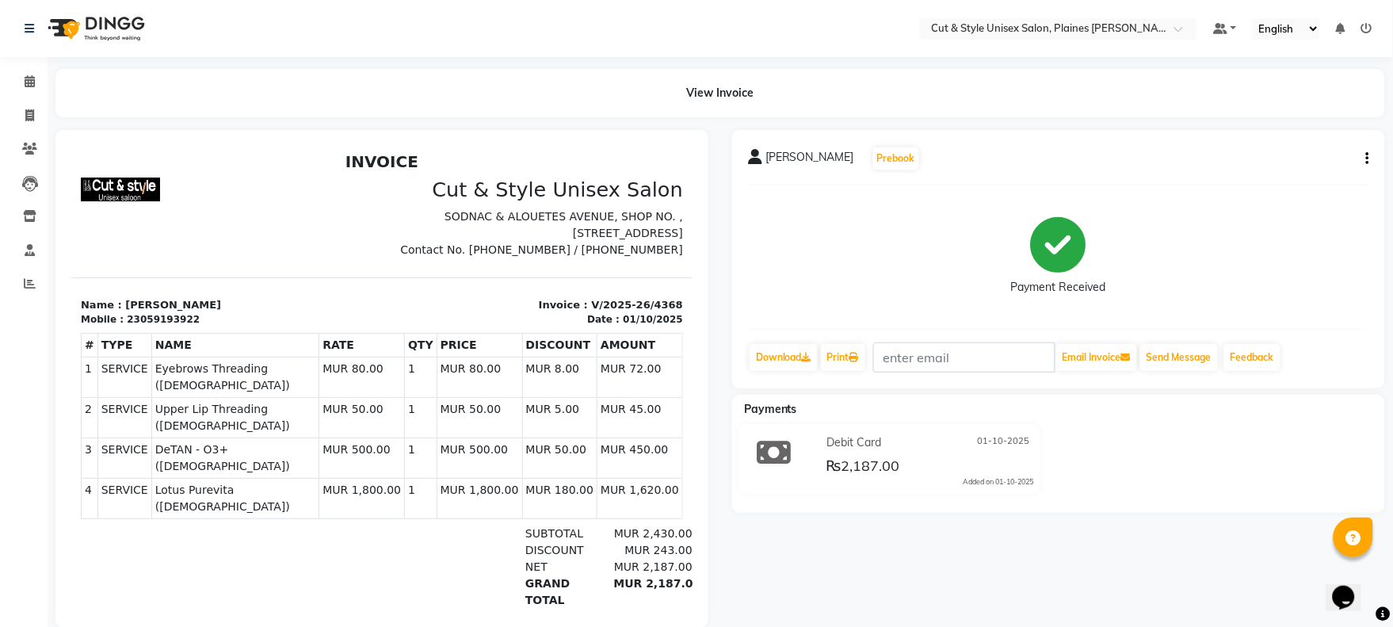
click at [120, 22] on img at bounding box center [94, 28] width 109 height 44
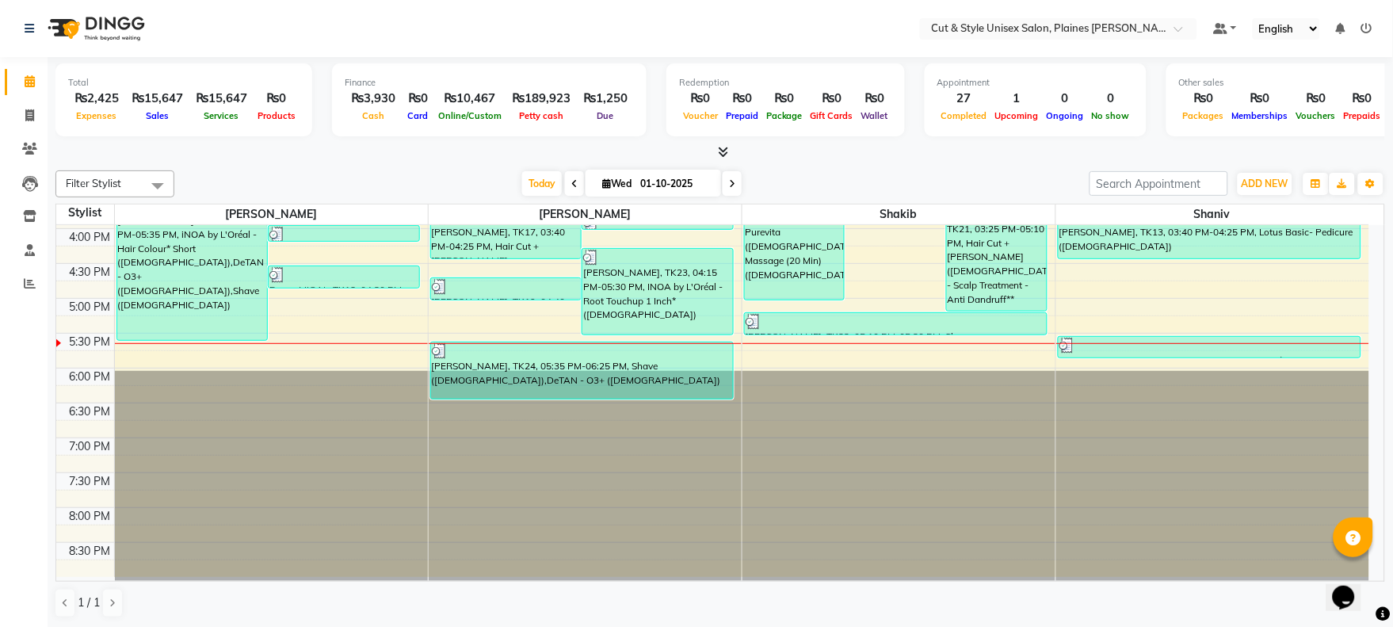
scroll to position [1, 0]
click at [29, 277] on icon at bounding box center [30, 283] width 12 height 12
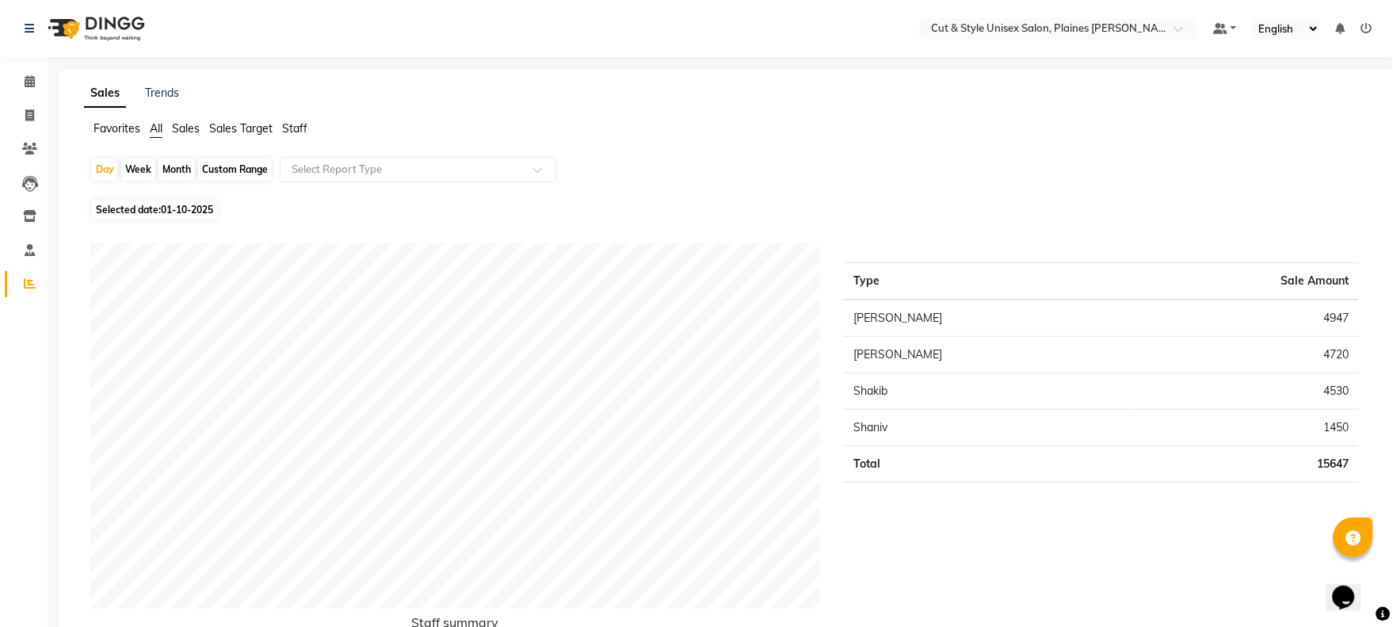
click at [117, 10] on img at bounding box center [94, 28] width 109 height 44
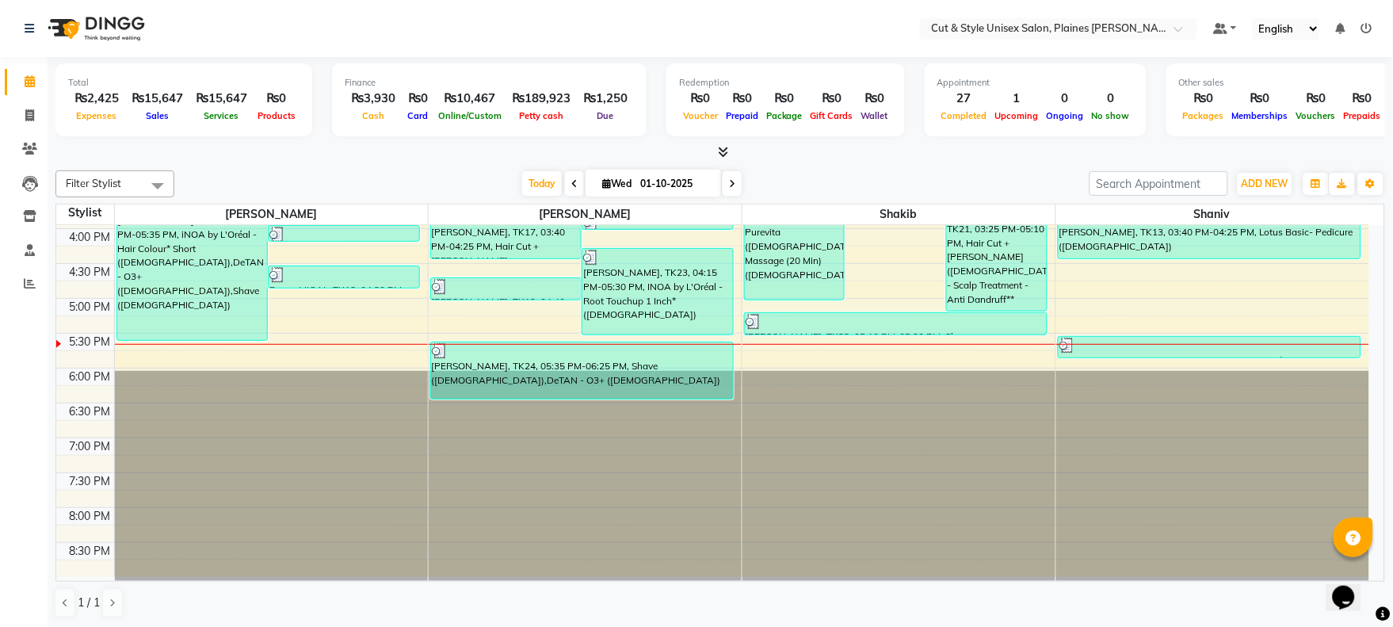
scroll to position [1, 0]
click at [1279, 177] on span "ADD NEW" at bounding box center [1265, 183] width 47 height 12
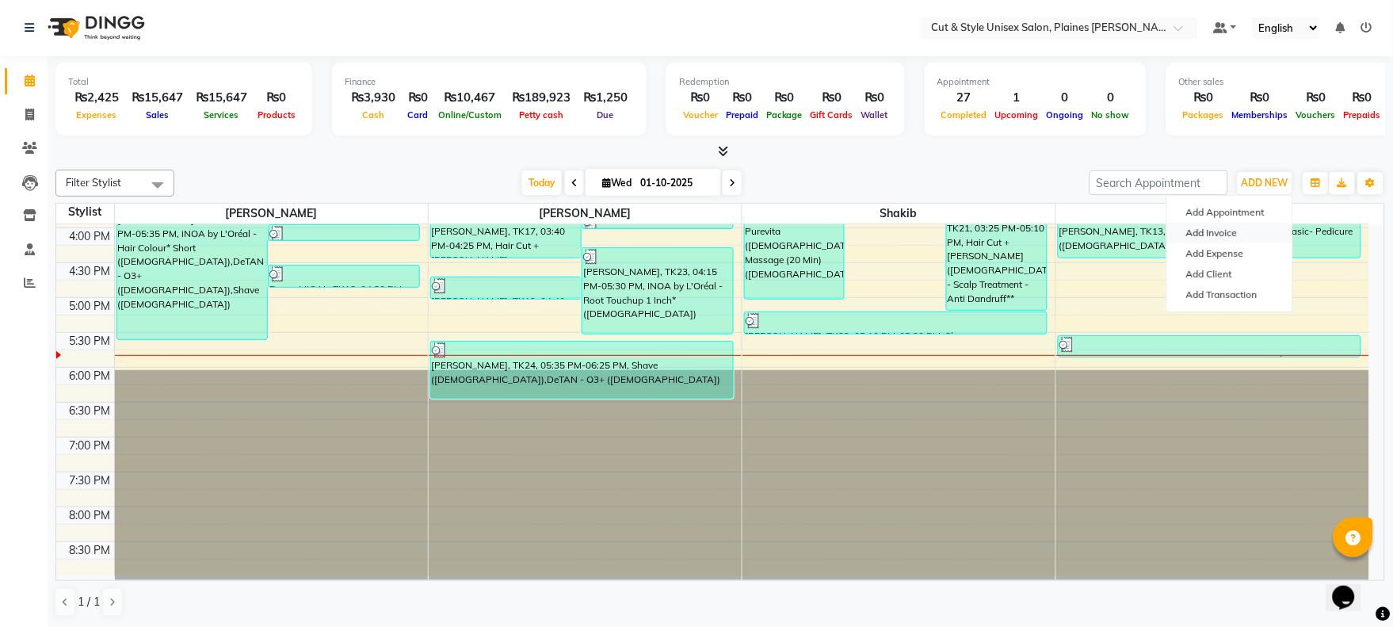
click at [1234, 238] on link "Add Invoice" at bounding box center [1229, 233] width 125 height 21
select select "service"
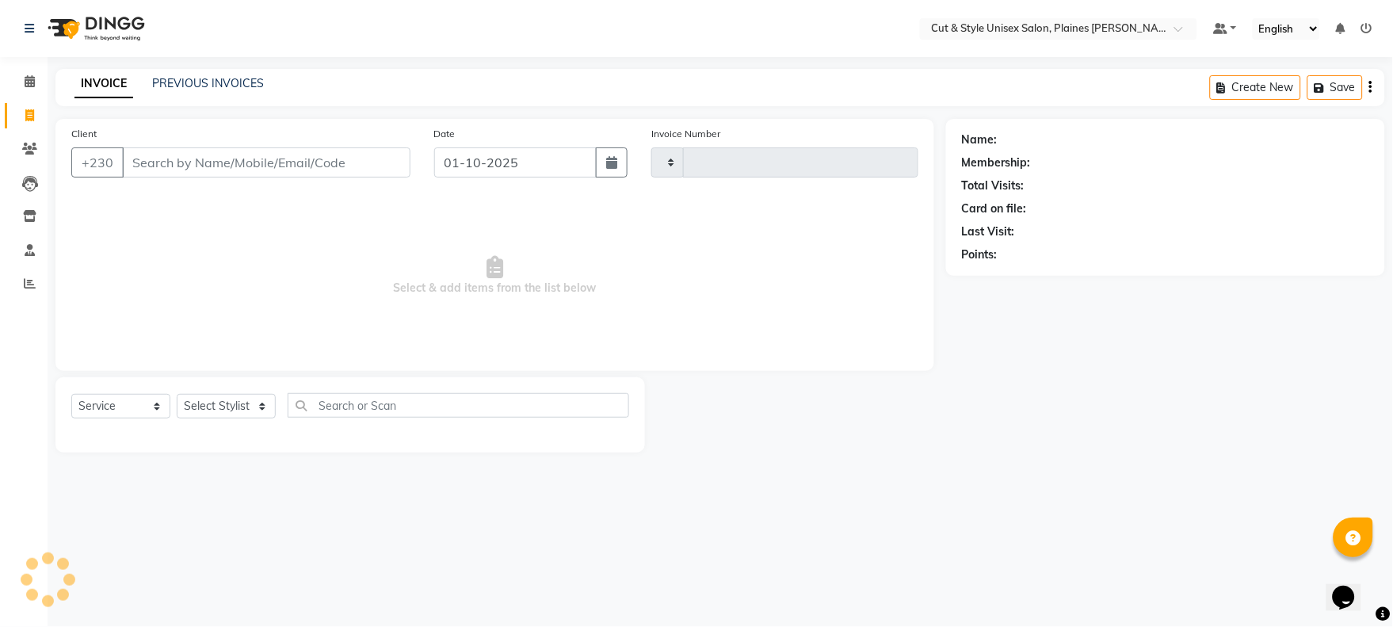
click at [1231, 230] on div "Last Visit:" at bounding box center [1165, 231] width 407 height 17
type input "4384"
select select "7731"
drag, startPoint x: 208, startPoint y: 143, endPoint x: 208, endPoint y: 152, distance: 9.5
click at [208, 152] on div "Client +230" at bounding box center [242, 157] width 367 height 65
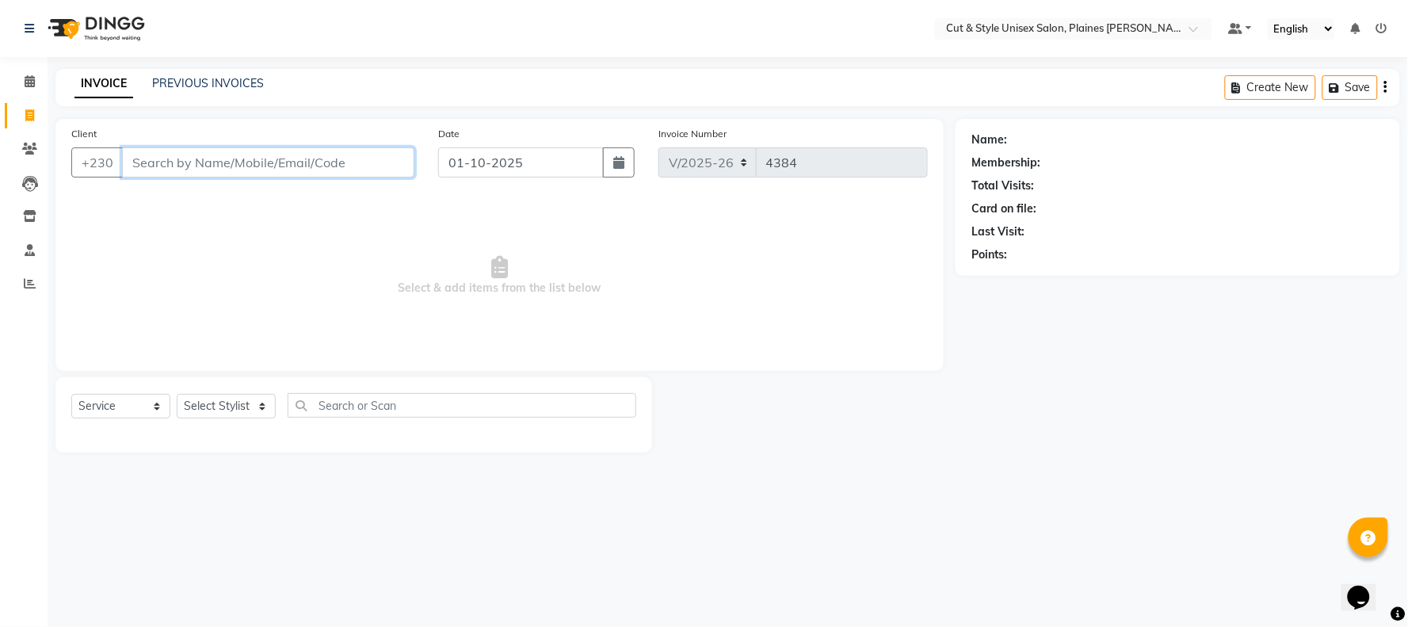
click at [211, 165] on input "Client" at bounding box center [268, 162] width 292 height 30
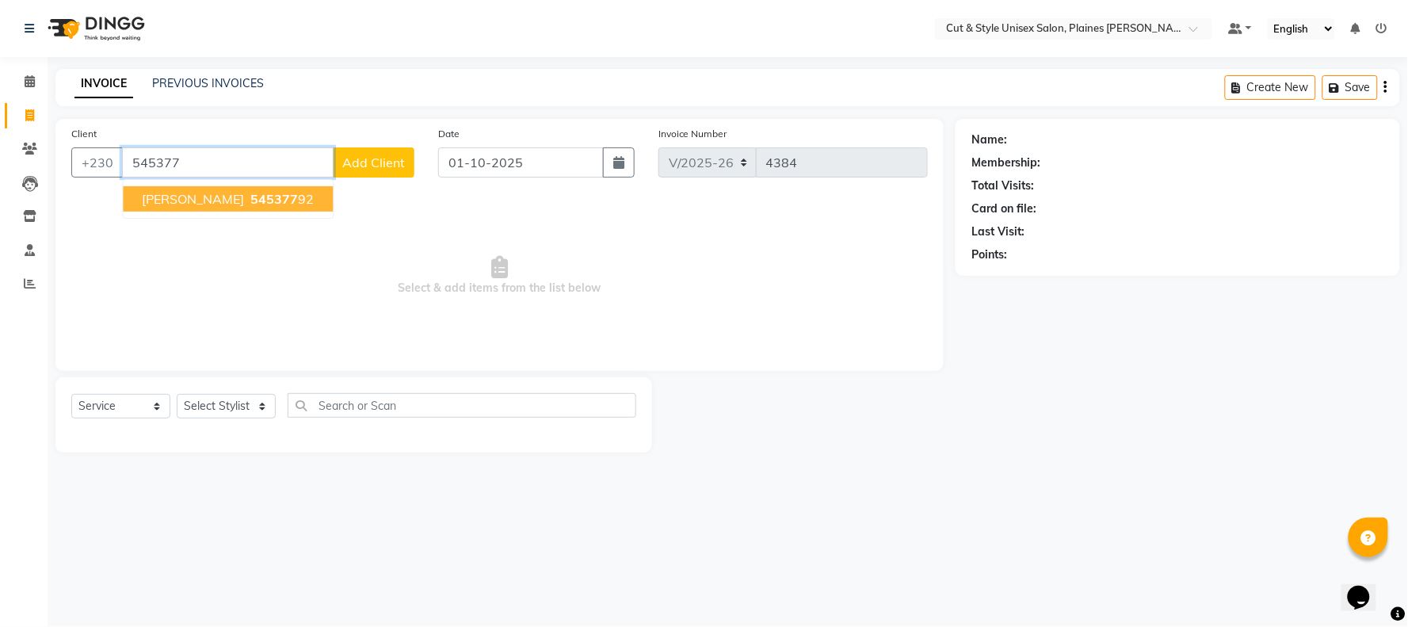
click at [247, 198] on ngb-highlight "545377 92" at bounding box center [280, 199] width 67 height 16
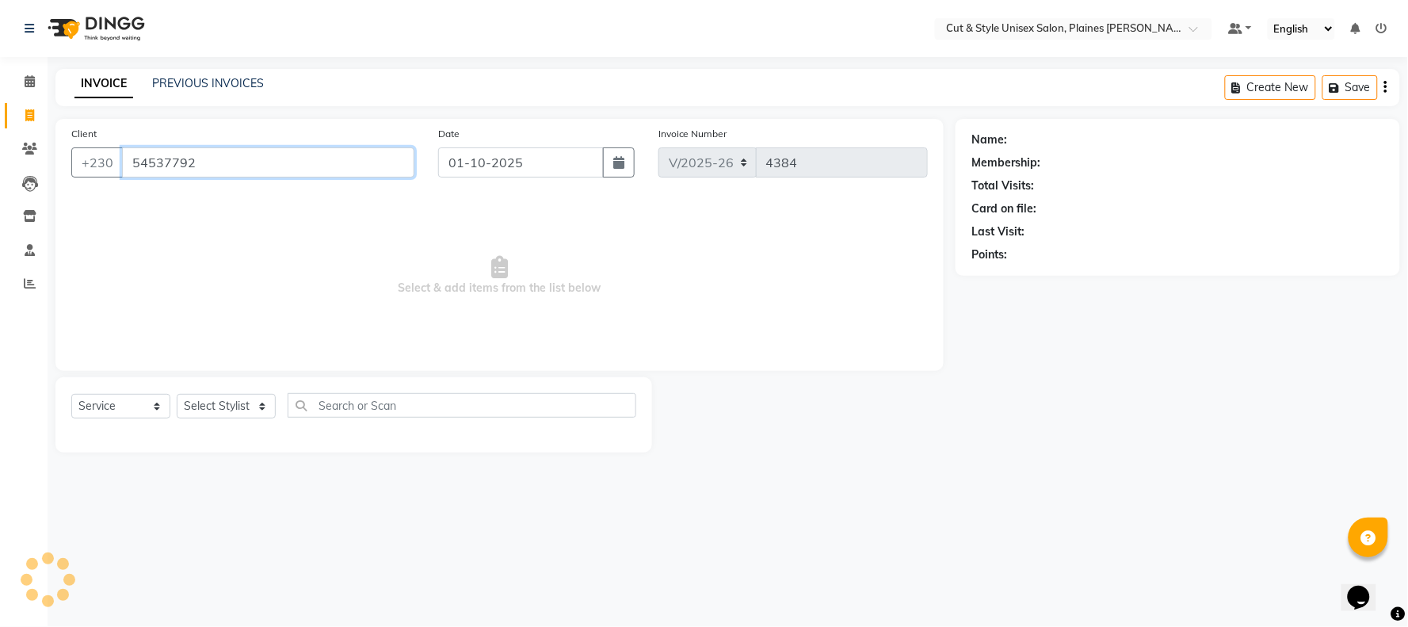
type input "54537792"
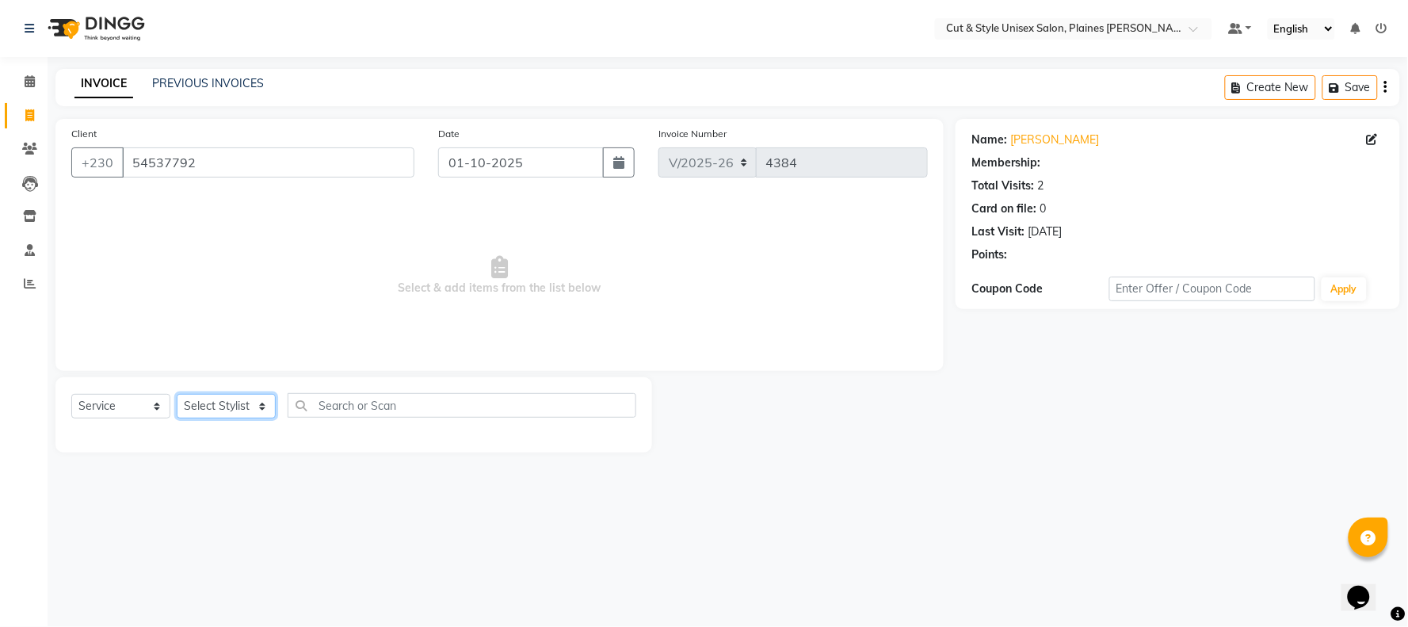
drag, startPoint x: 266, startPoint y: 408, endPoint x: 264, endPoint y: 418, distance: 9.8
click at [265, 407] on select "Select Stylist [PERSON_NAME] Manager [PERSON_NAME]" at bounding box center [226, 406] width 99 height 25
select select "68909"
click at [177, 395] on select "Select Stylist [PERSON_NAME] Manager [PERSON_NAME]" at bounding box center [226, 406] width 99 height 25
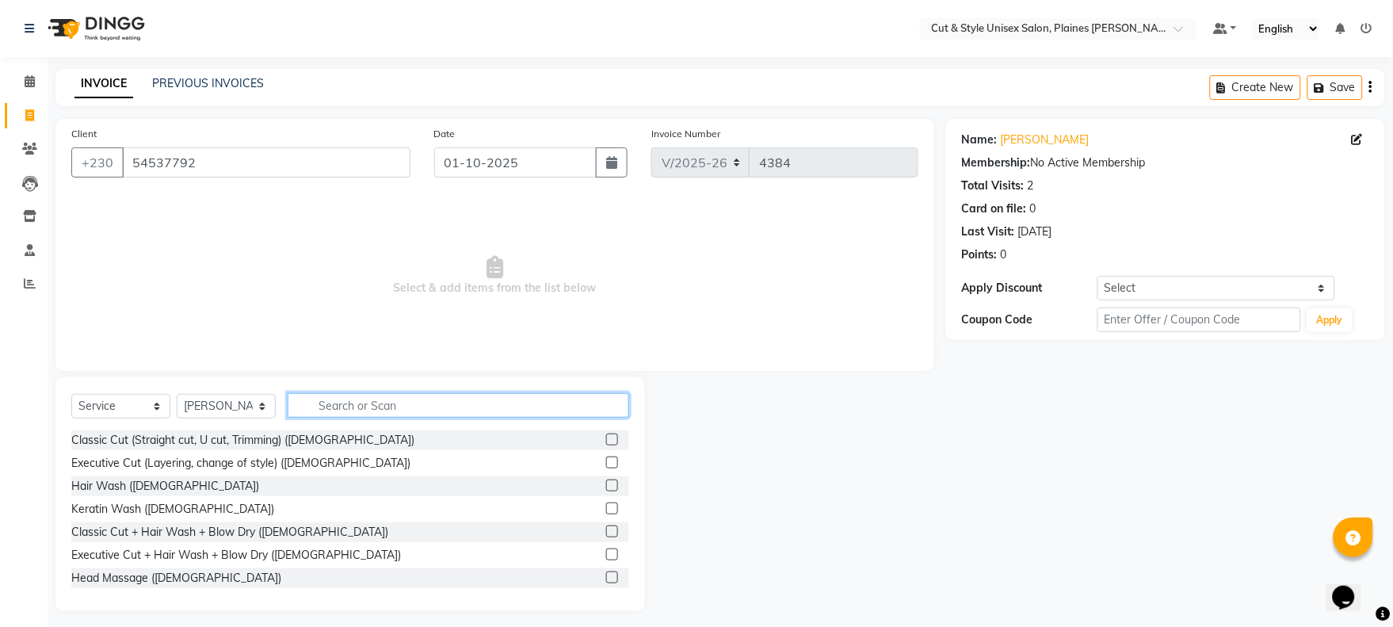
click at [314, 404] on input "text" at bounding box center [459, 405] width 342 height 25
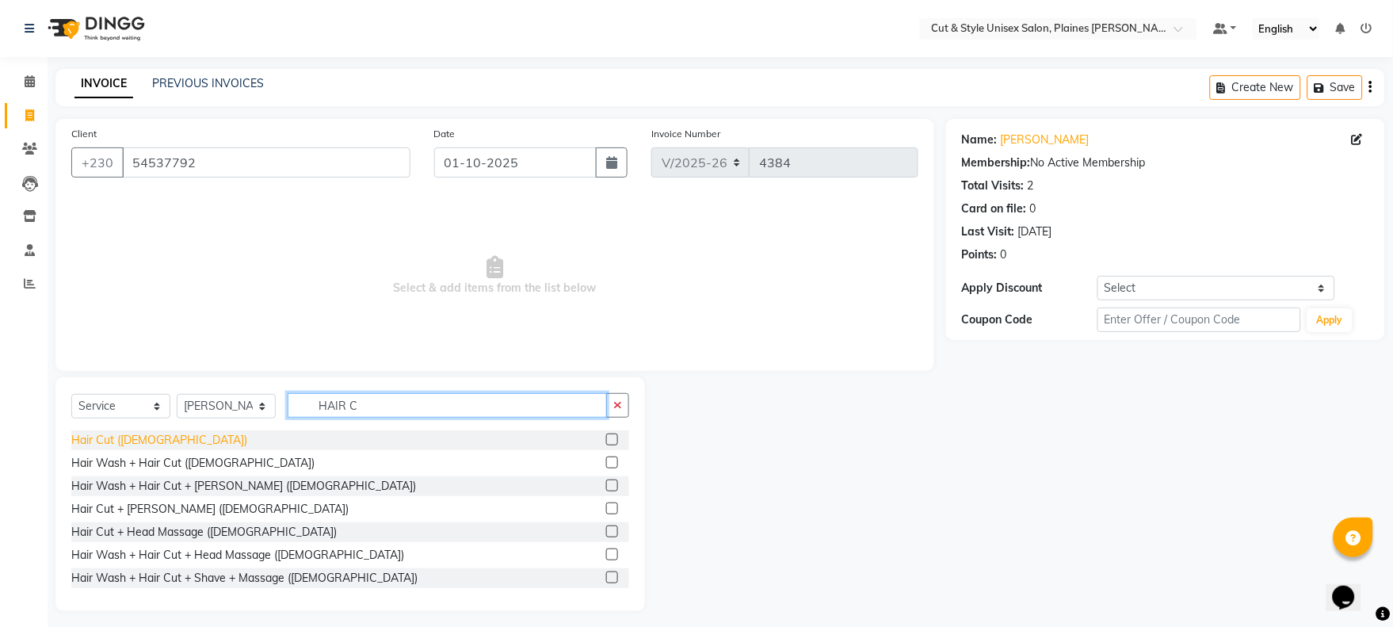
type input "HAIR C"
click at [94, 446] on div "Hair Cut ([DEMOGRAPHIC_DATA])" at bounding box center [159, 440] width 176 height 17
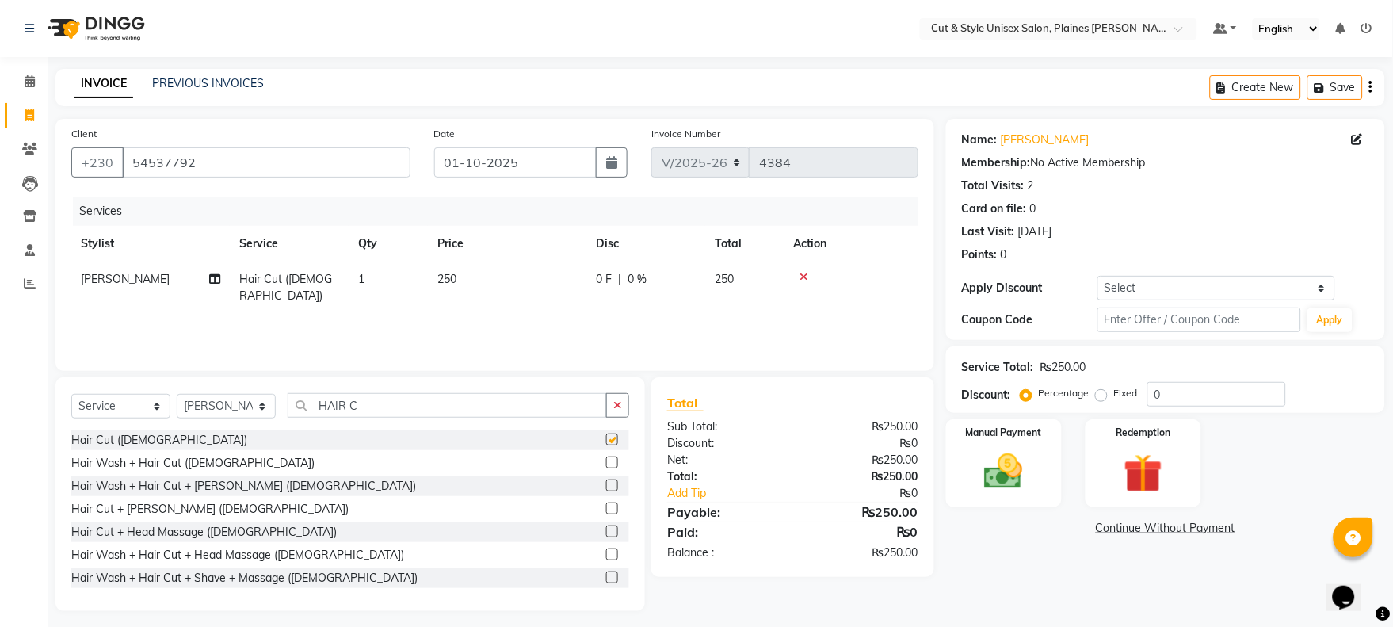
checkbox input "false"
click at [1033, 476] on img at bounding box center [1004, 472] width 66 height 47
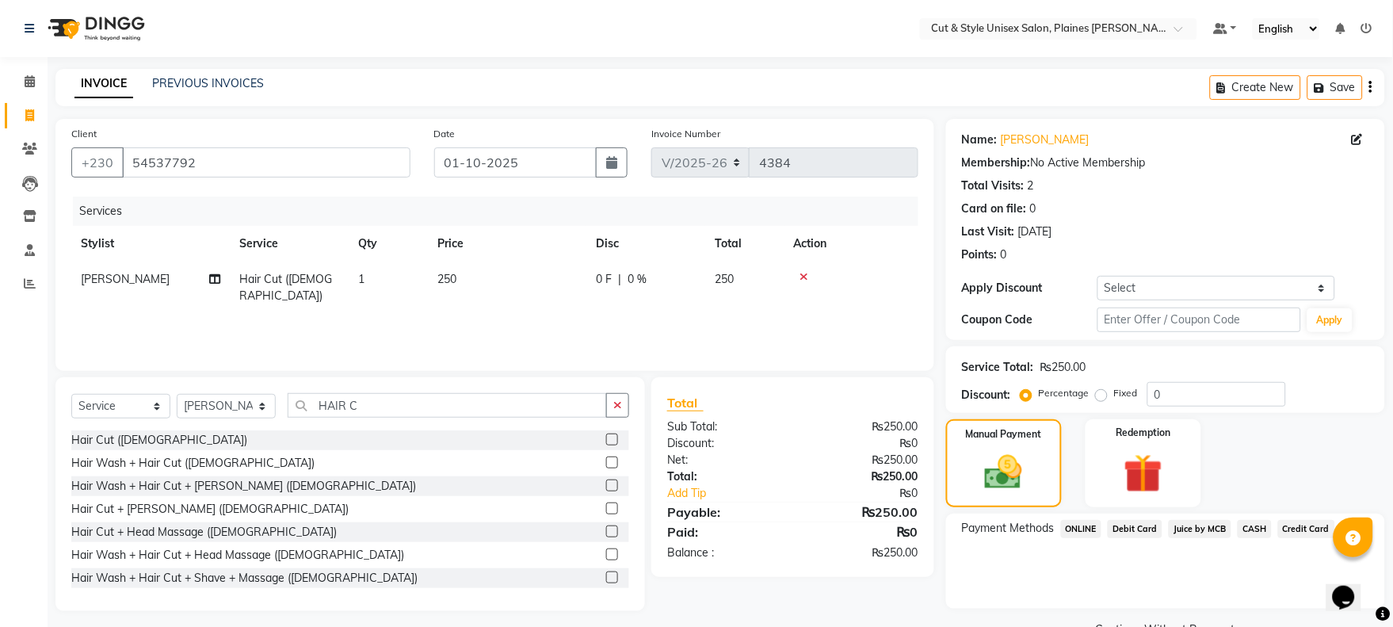
click at [1245, 527] on span "CASH" at bounding box center [1255, 529] width 34 height 18
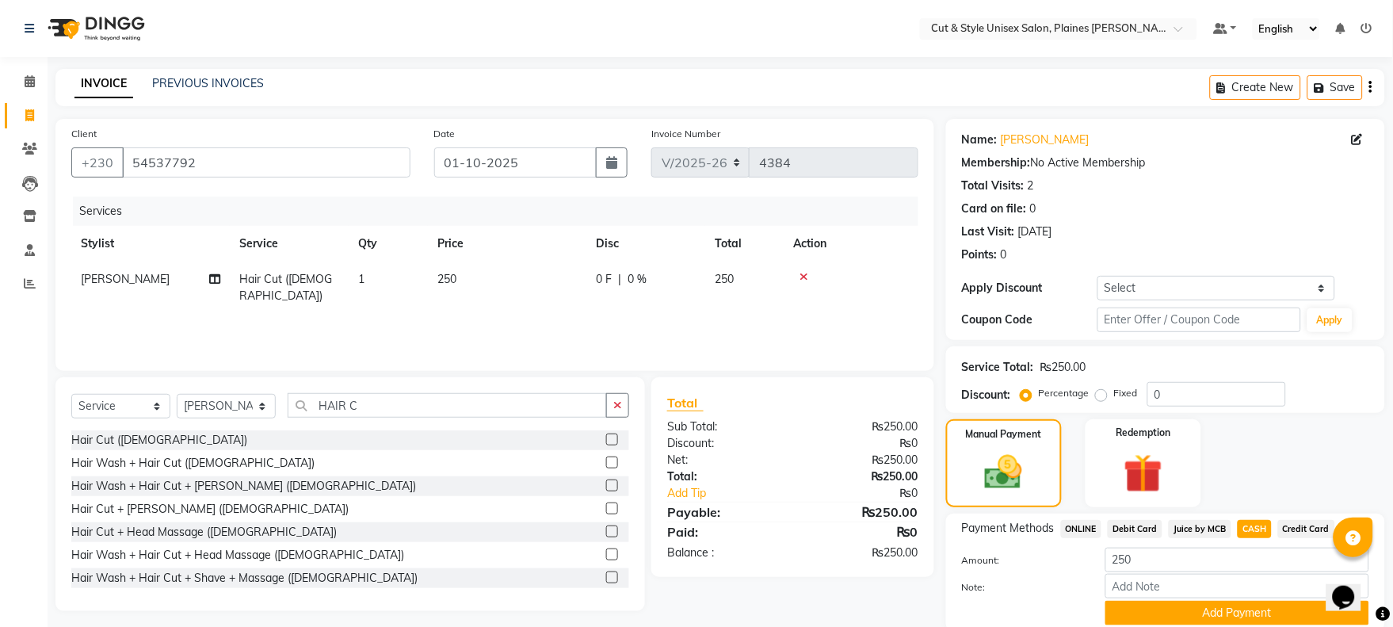
click at [1231, 601] on button "Add Payment" at bounding box center [1237, 613] width 264 height 25
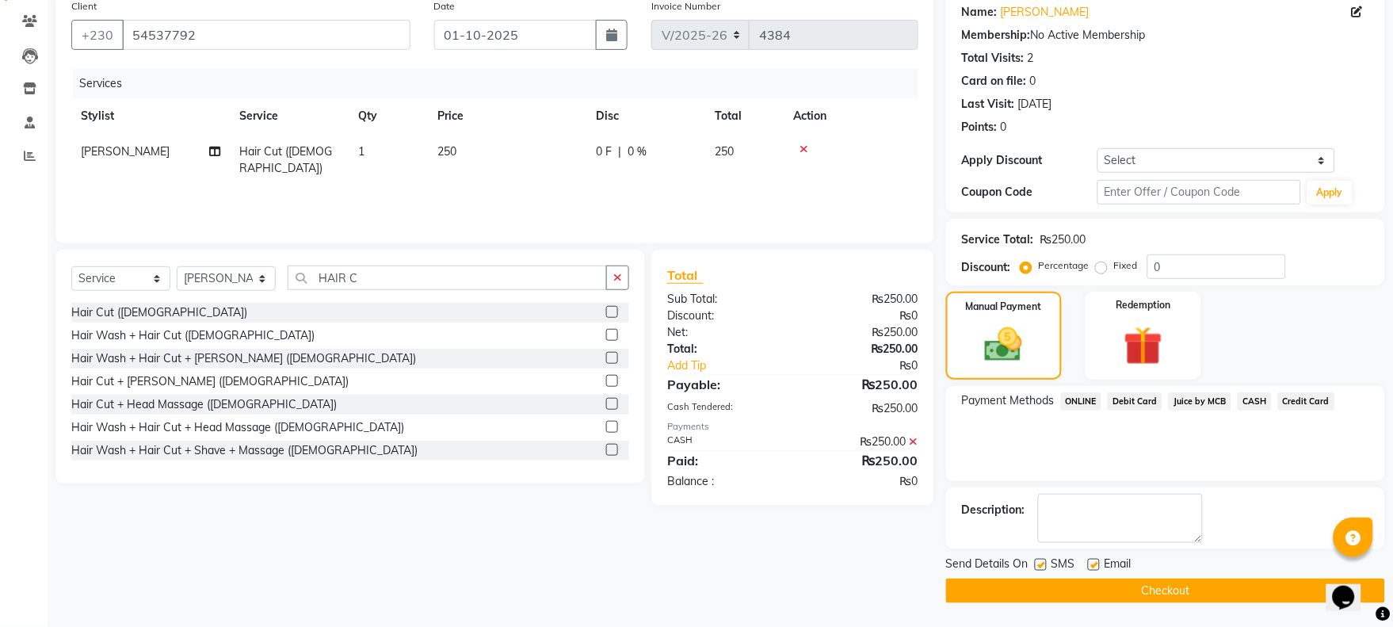
click at [1216, 595] on button "Checkout" at bounding box center [1165, 590] width 439 height 25
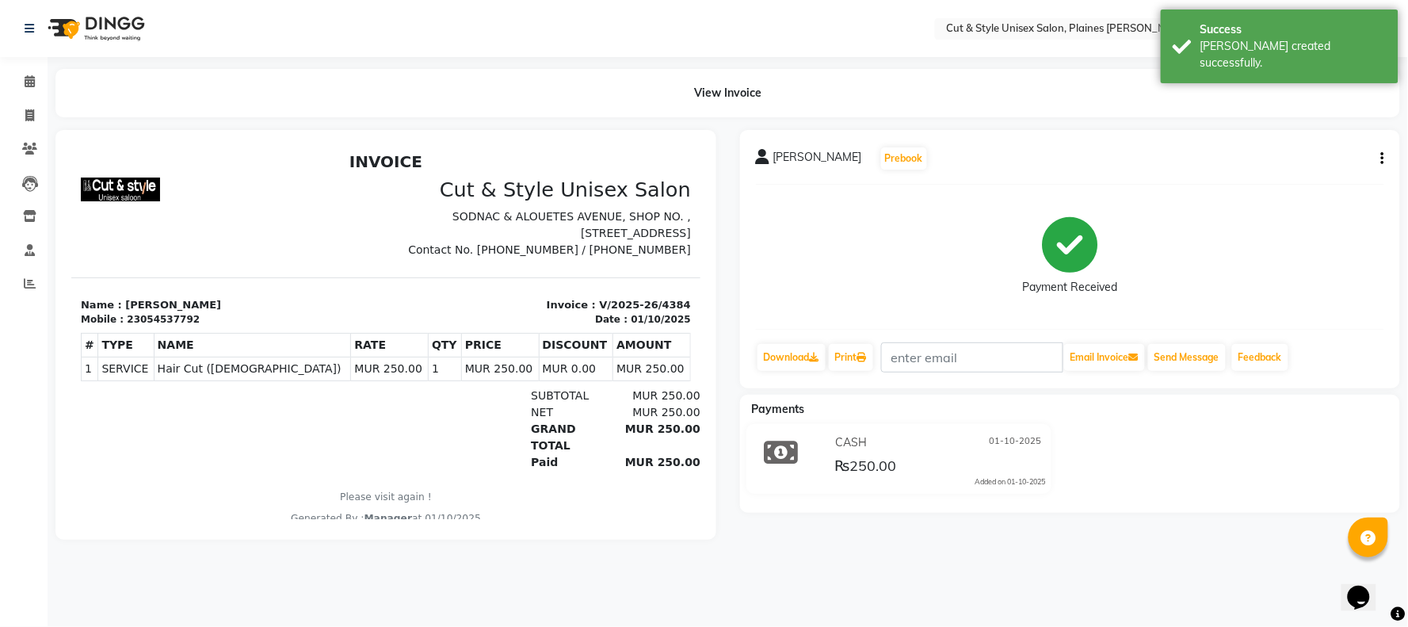
click at [90, 35] on img at bounding box center [94, 28] width 109 height 44
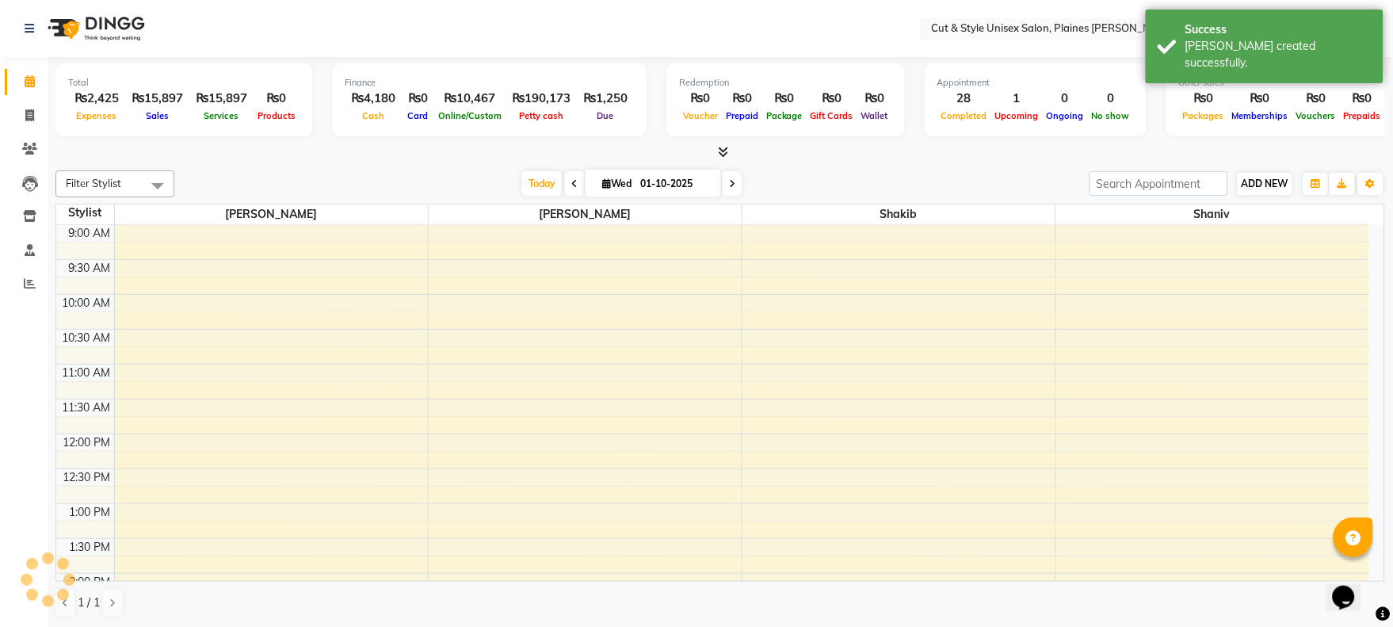
click at [1263, 181] on span "ADD NEW" at bounding box center [1265, 184] width 47 height 12
click at [1327, 230] on link "Add Invoice" at bounding box center [1355, 233] width 125 height 21
select select "service"
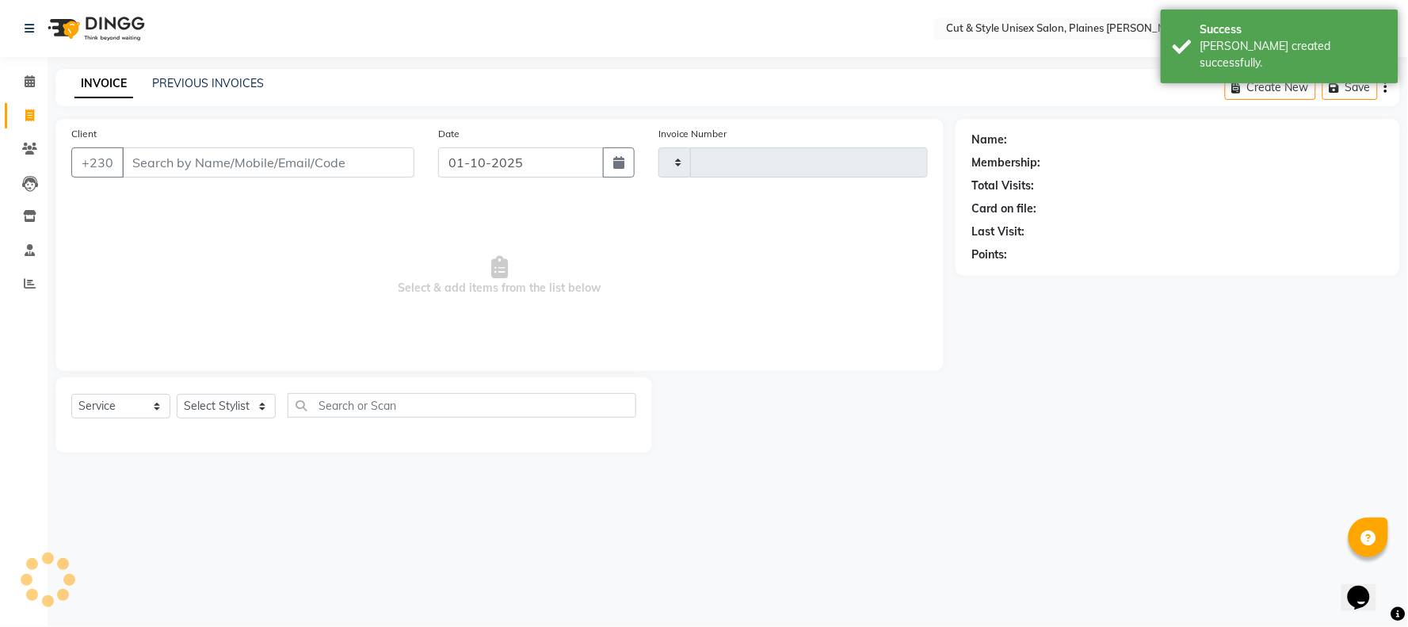
type input "4385"
select select "7731"
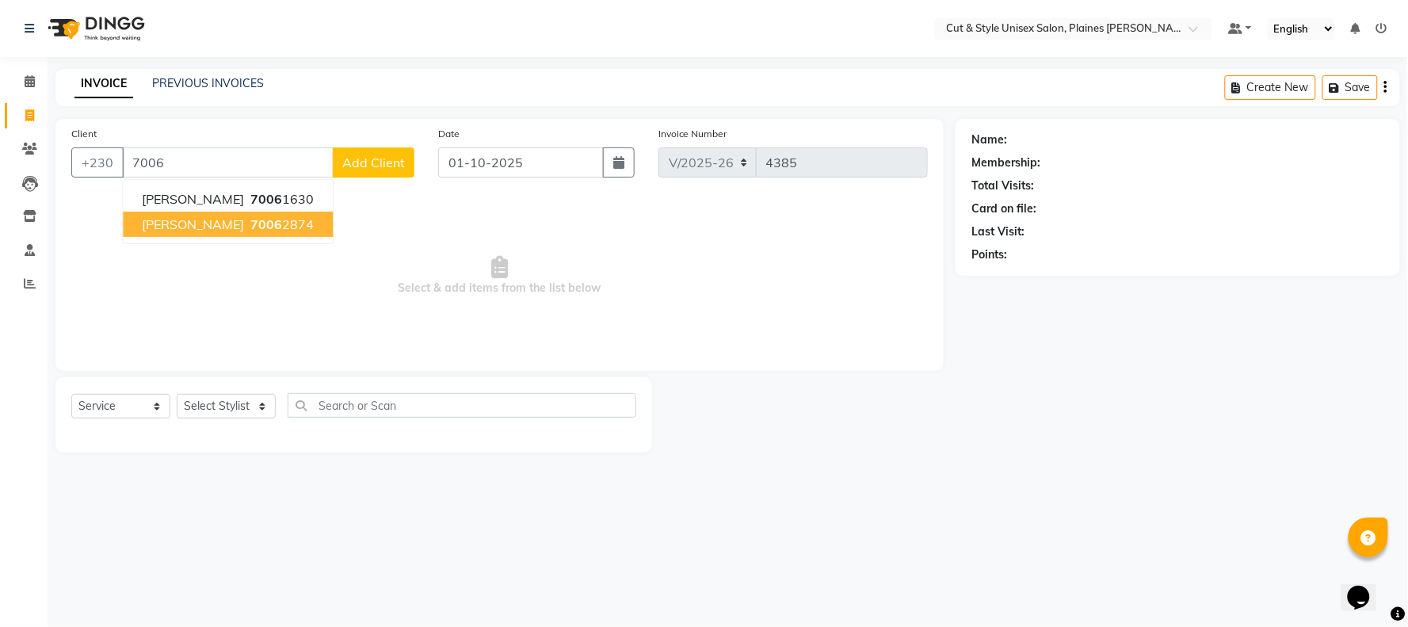
click at [262, 232] on button "[PERSON_NAME] 7006 2874" at bounding box center [228, 224] width 210 height 25
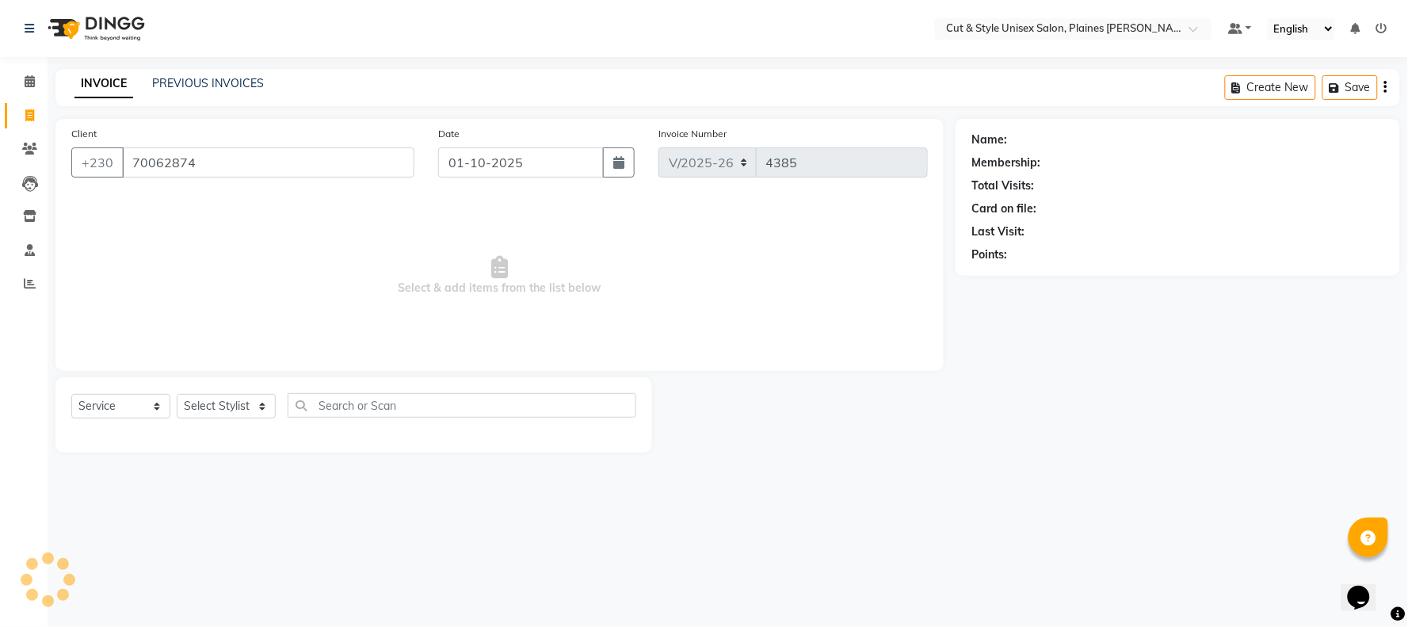
type input "70062874"
click at [244, 412] on select "Select Stylist [PERSON_NAME] Manager [PERSON_NAME]" at bounding box center [226, 406] width 99 height 25
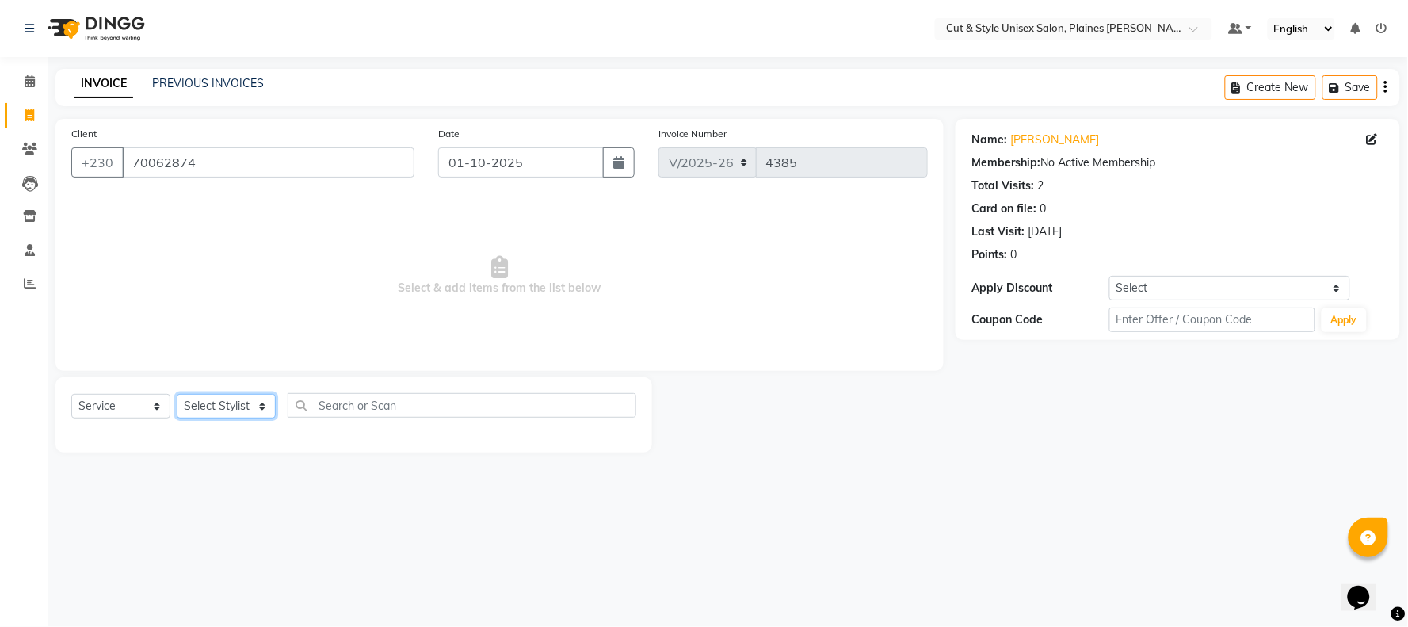
select select "68910"
click at [177, 395] on select "Select Stylist [PERSON_NAME] Manager [PERSON_NAME]" at bounding box center [226, 406] width 99 height 25
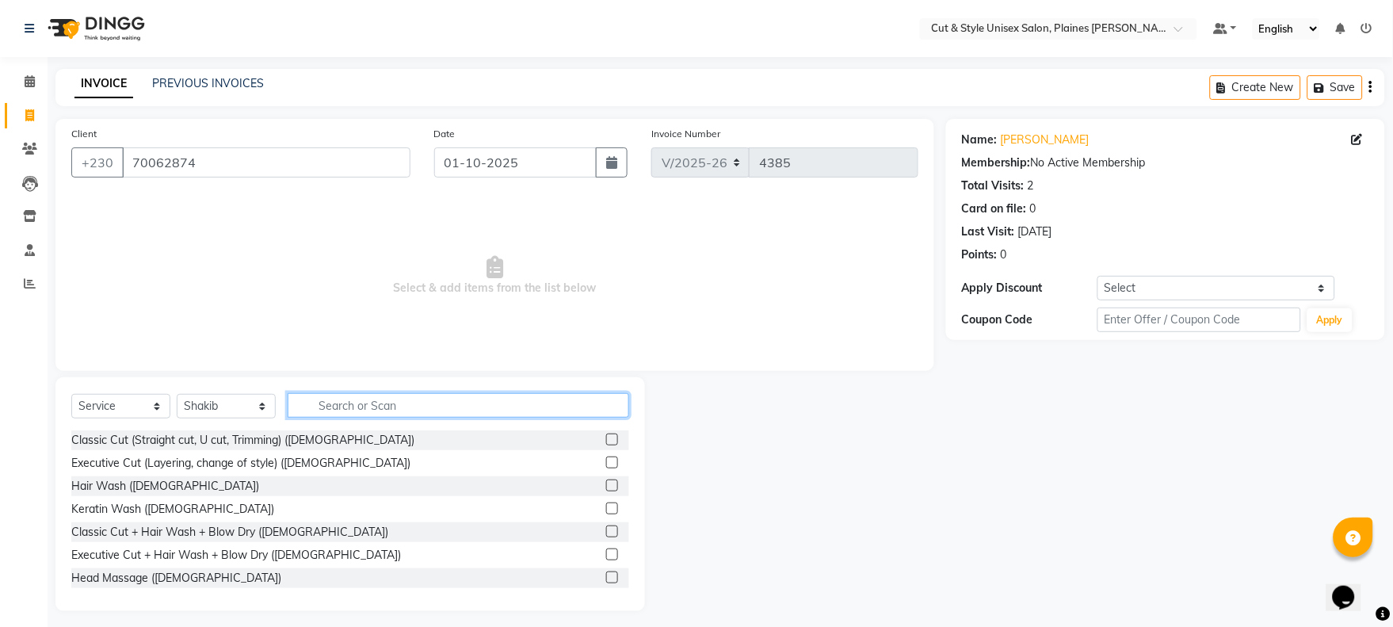
click at [334, 393] on input "text" at bounding box center [459, 405] width 342 height 25
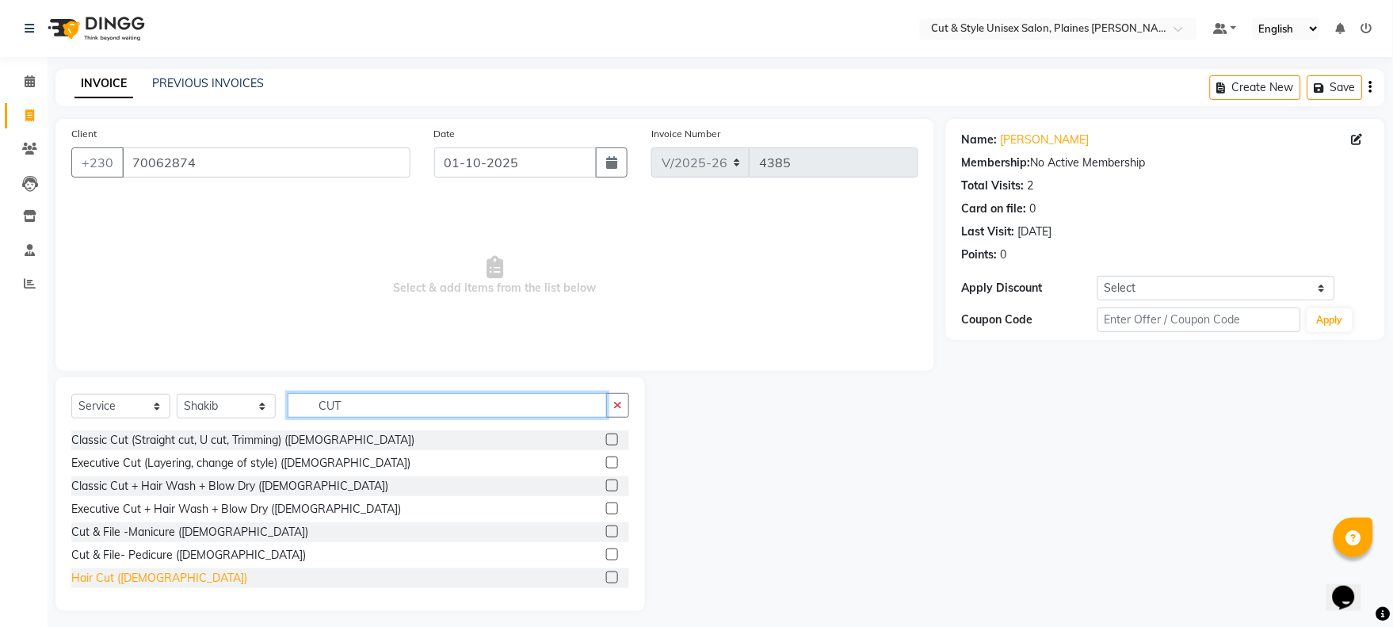
type input "CUT"
click at [144, 581] on div "Hair Cut ([DEMOGRAPHIC_DATA])" at bounding box center [159, 578] width 176 height 17
checkbox input "false"
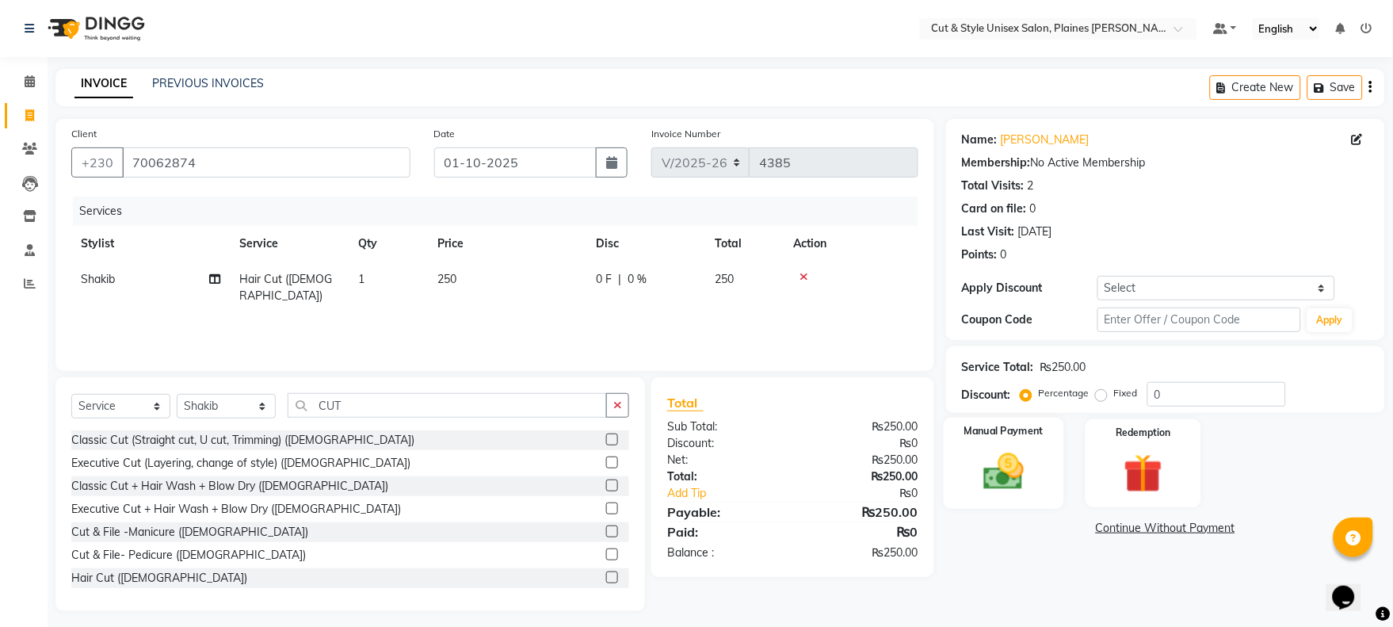
click at [976, 482] on img at bounding box center [1004, 472] width 66 height 47
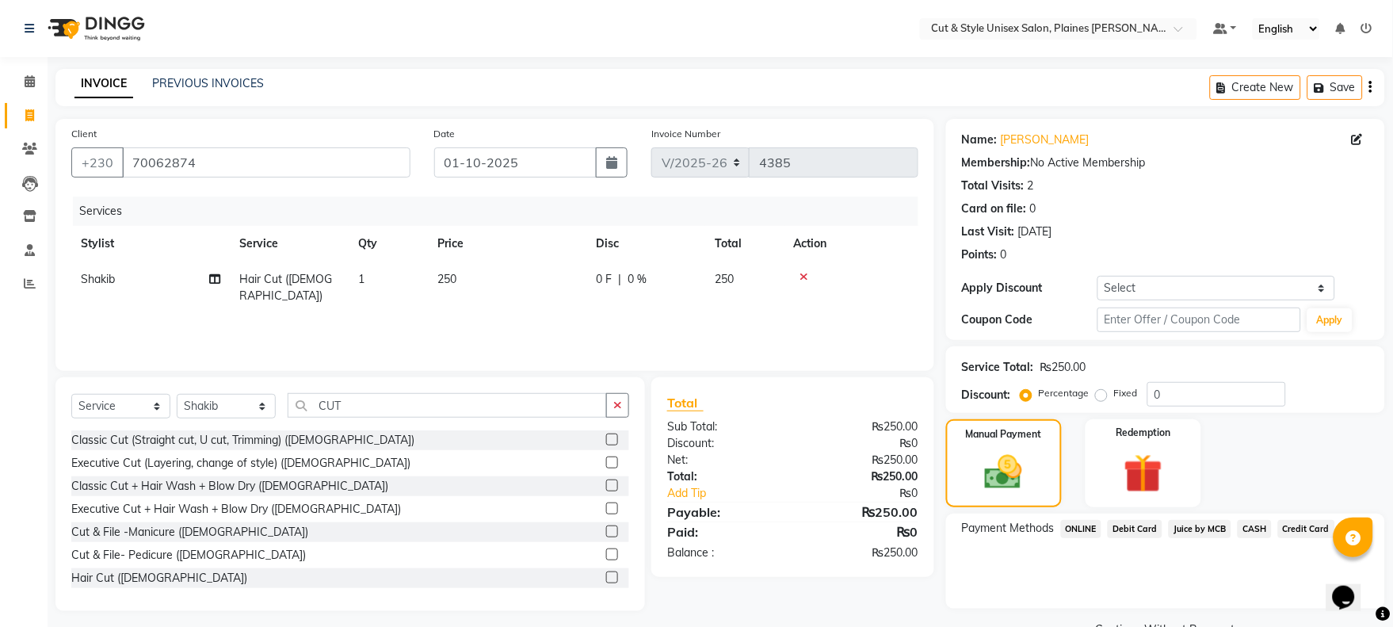
drag, startPoint x: 1260, startPoint y: 521, endPoint x: 1255, endPoint y: 541, distance: 21.1
click at [1260, 521] on span "CASH" at bounding box center [1255, 529] width 34 height 18
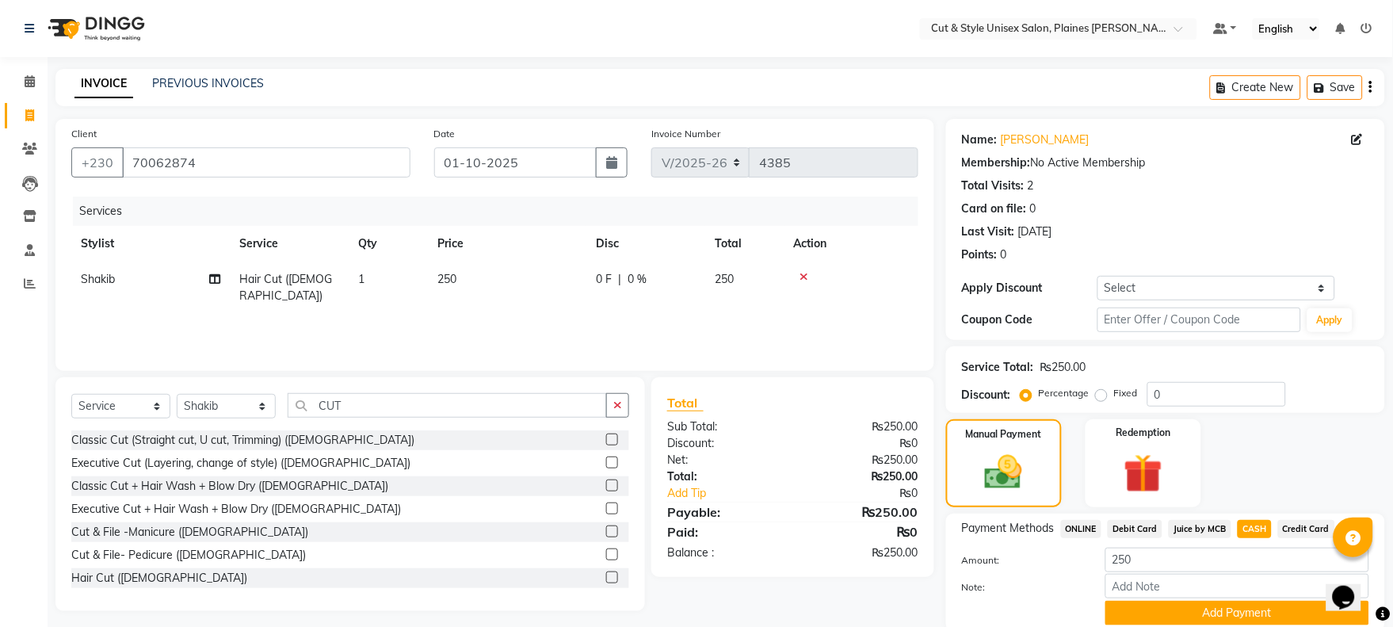
drag, startPoint x: 1255, startPoint y: 622, endPoint x: 1258, endPoint y: 609, distance: 13.8
click at [1255, 614] on button "Add Payment" at bounding box center [1237, 613] width 264 height 25
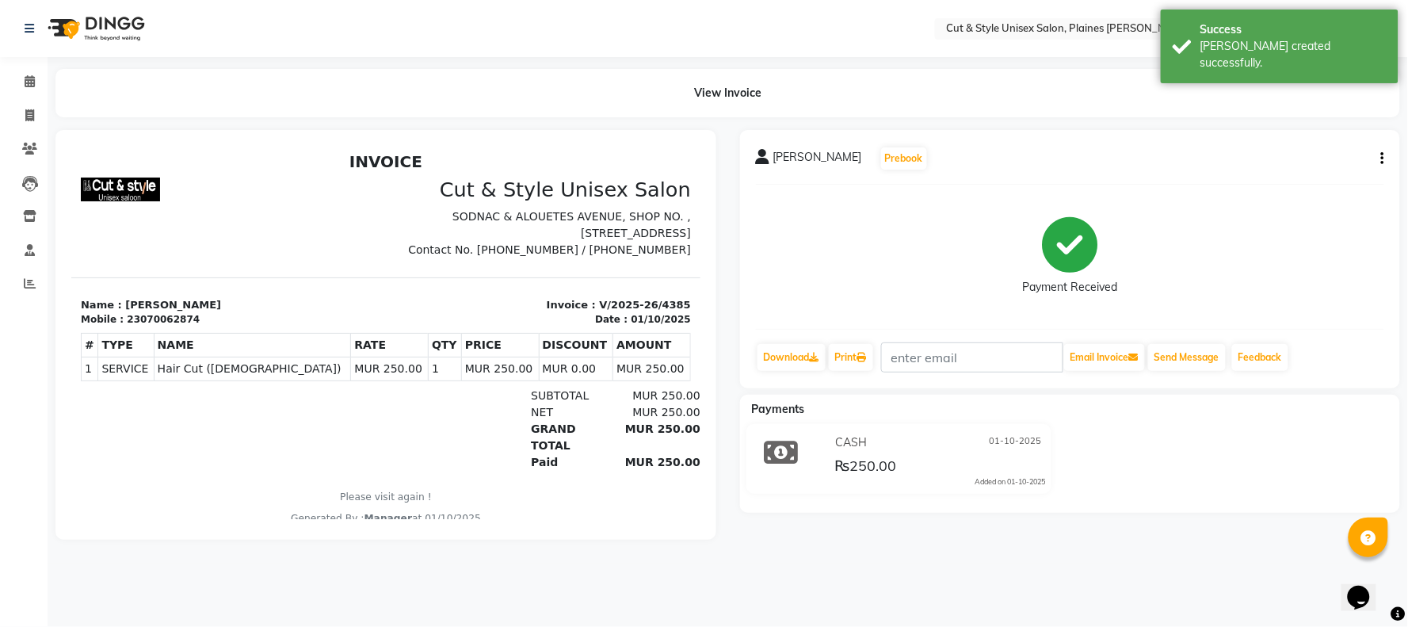
click at [103, 21] on img at bounding box center [94, 28] width 109 height 44
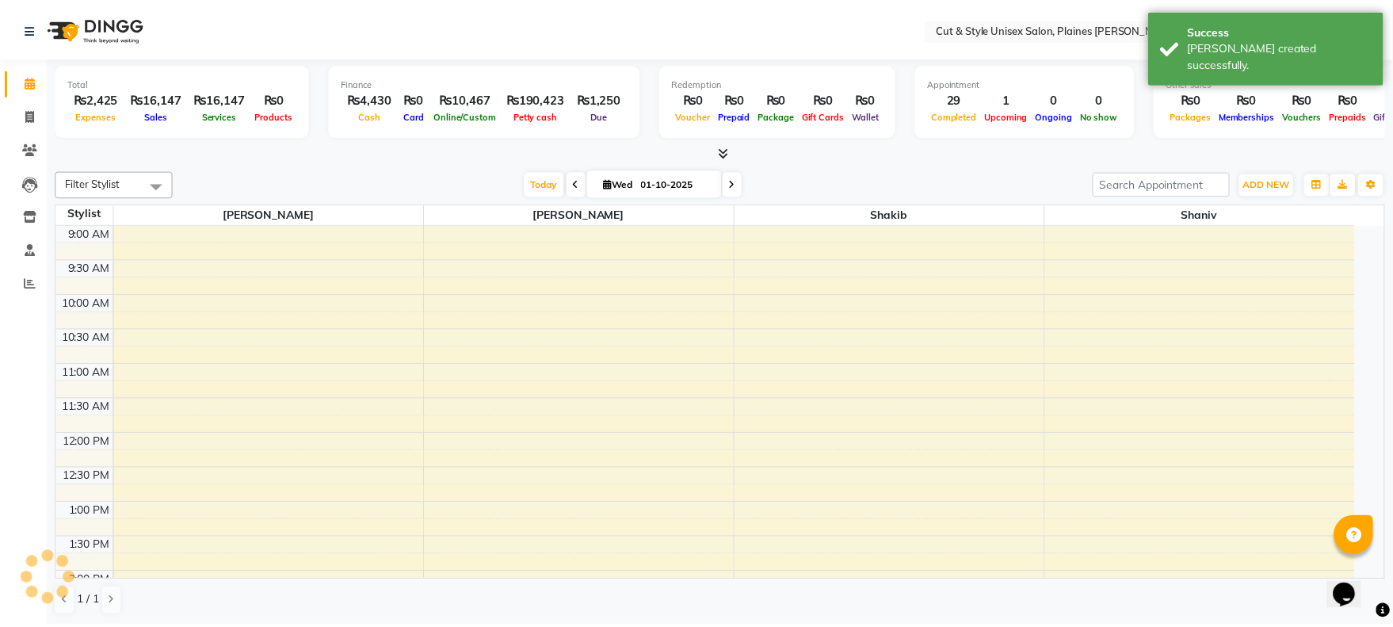
scroll to position [454, 0]
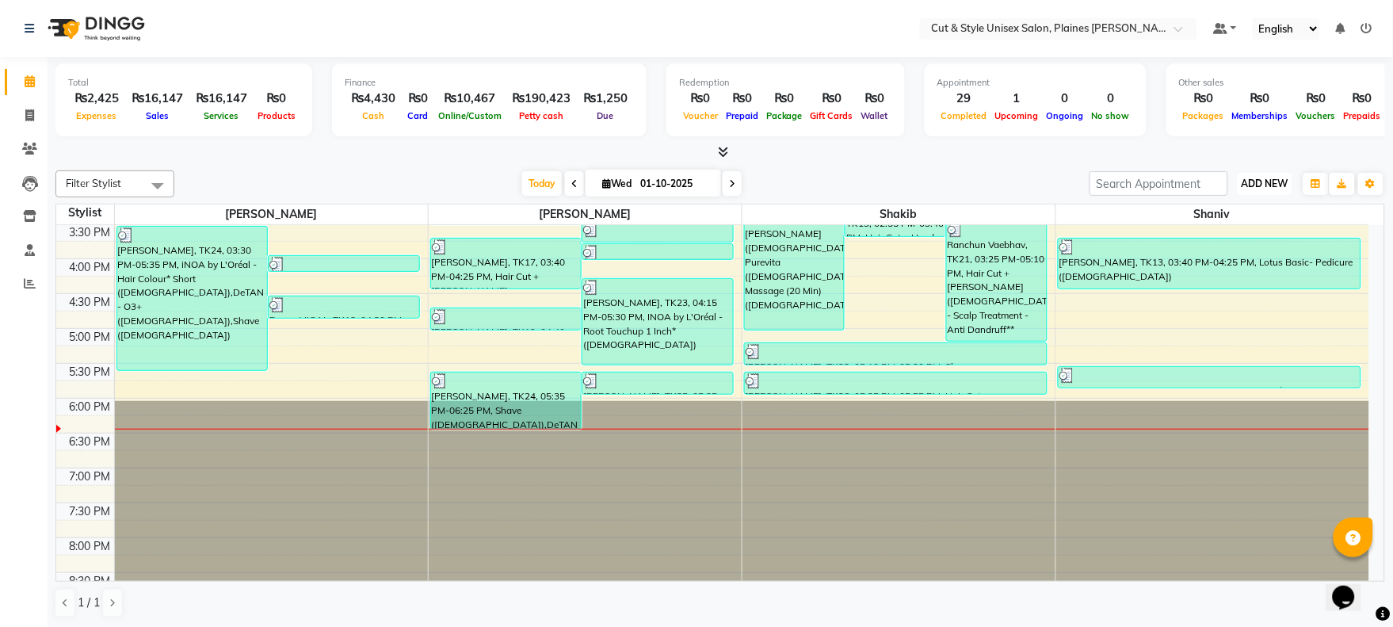
click at [1262, 183] on span "ADD NEW" at bounding box center [1265, 184] width 47 height 12
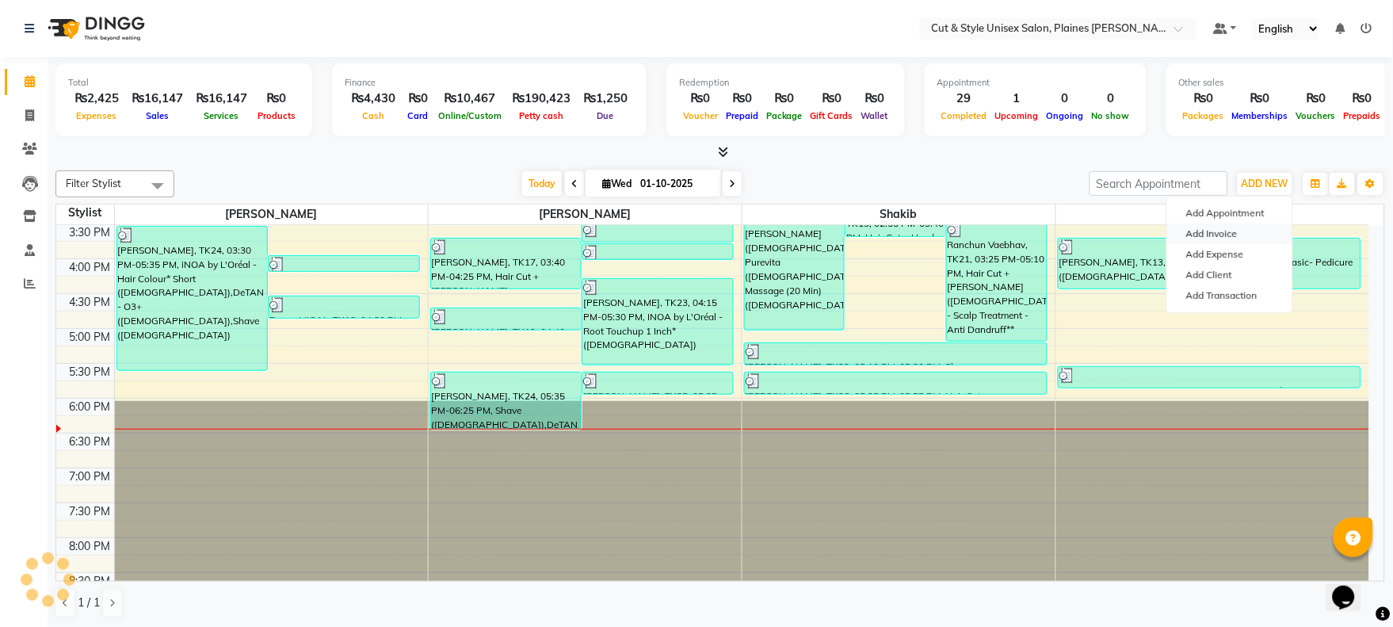
click at [1232, 231] on link "Add Invoice" at bounding box center [1229, 233] width 125 height 21
select select "service"
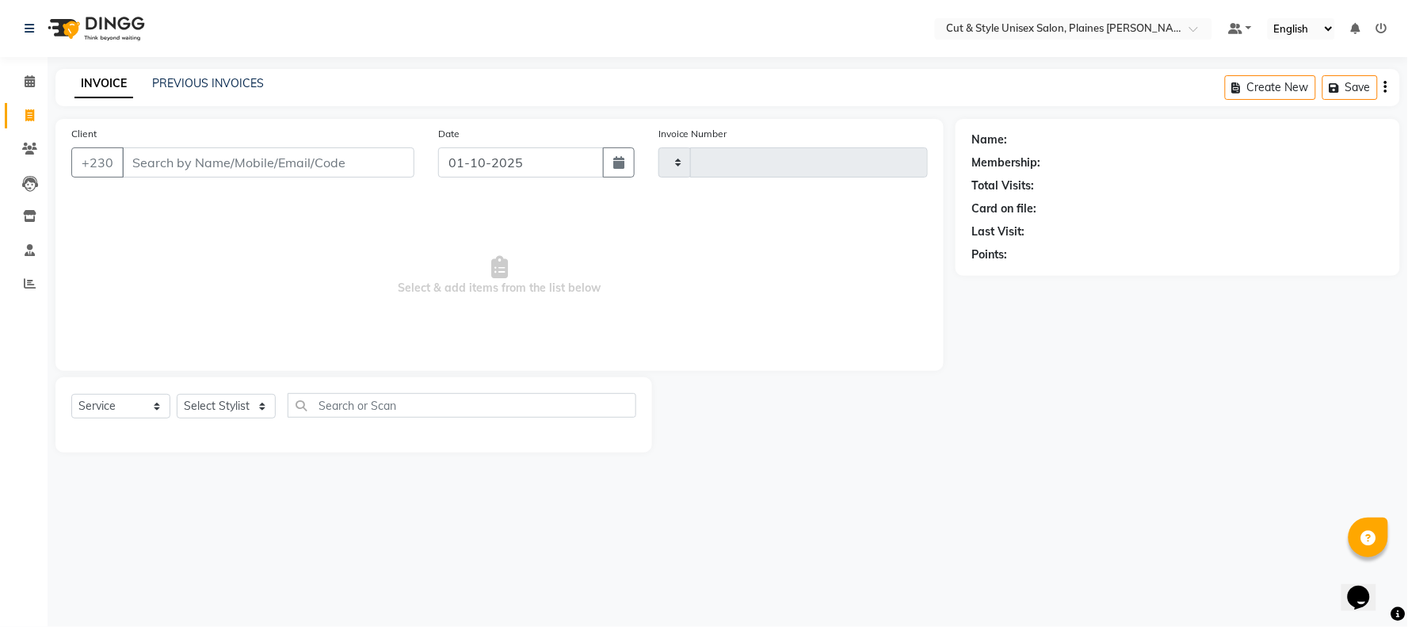
type input "4386"
select select "7731"
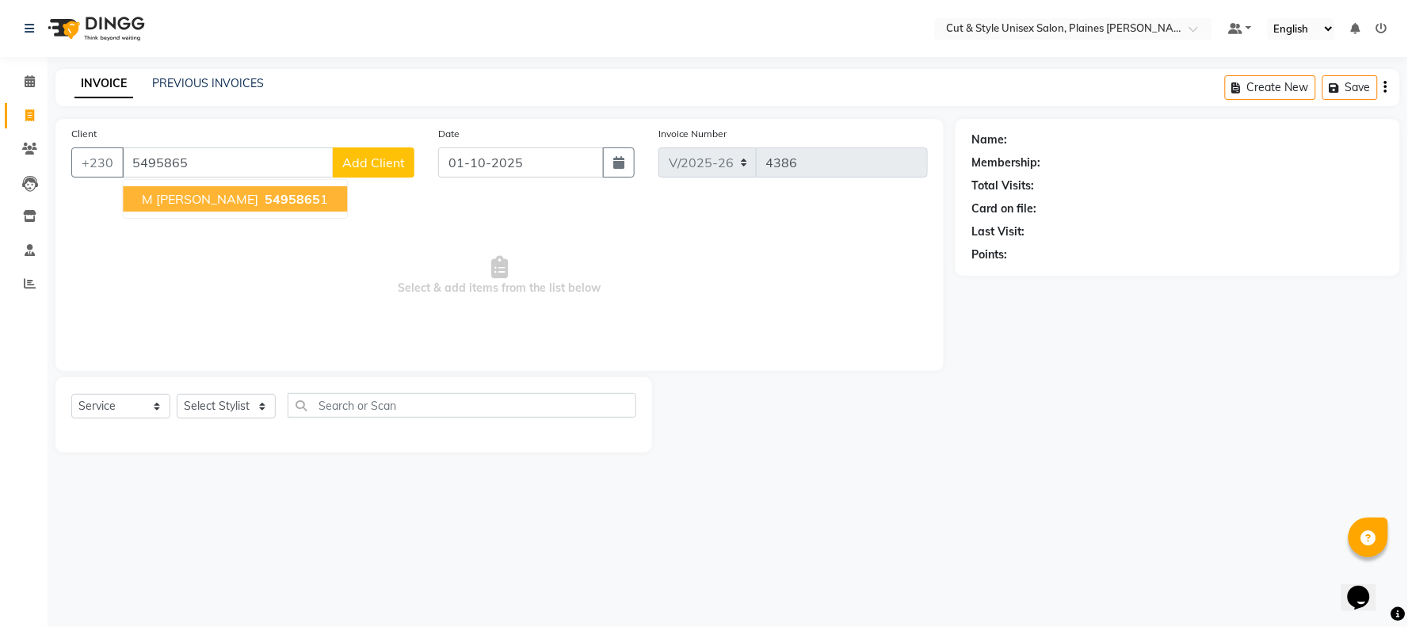
click at [292, 210] on button "M [PERSON_NAME] 5495865 1" at bounding box center [235, 198] width 224 height 25
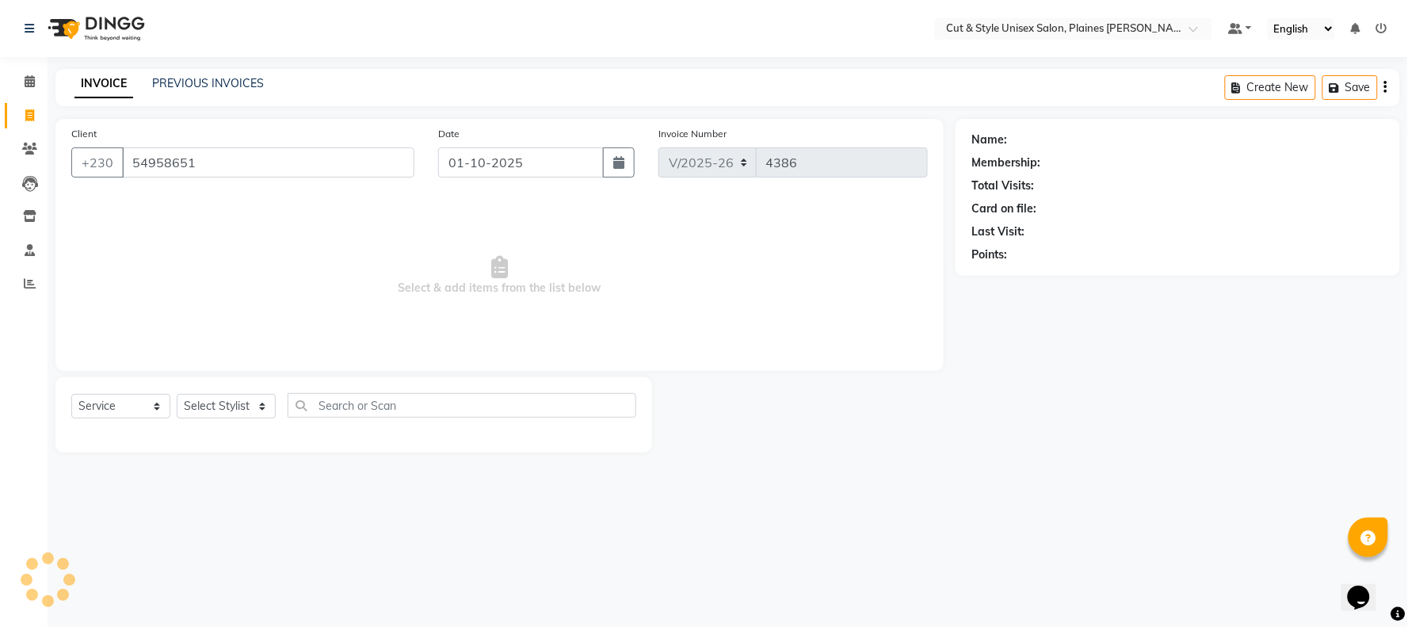
type input "54958651"
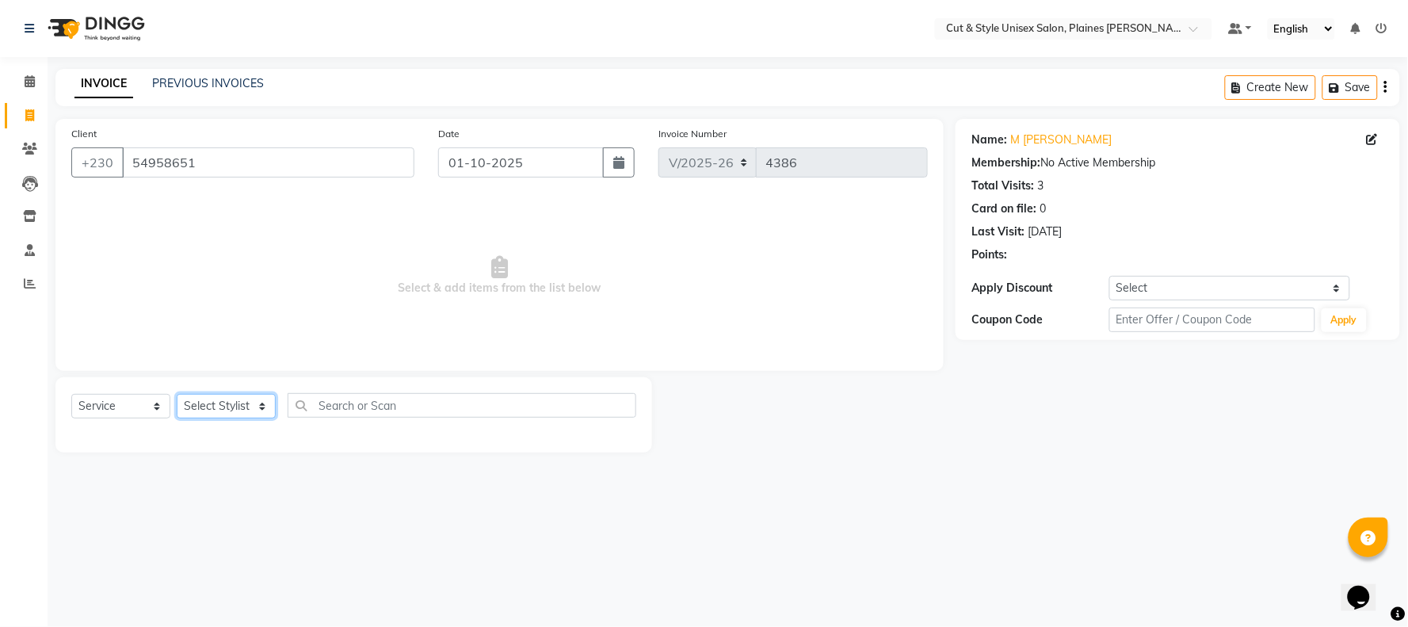
click at [227, 397] on select "Select Stylist [PERSON_NAME] Manager [PERSON_NAME]" at bounding box center [226, 406] width 99 height 25
select select "68910"
click at [177, 395] on select "Select Stylist [PERSON_NAME] Manager [PERSON_NAME]" at bounding box center [226, 406] width 99 height 25
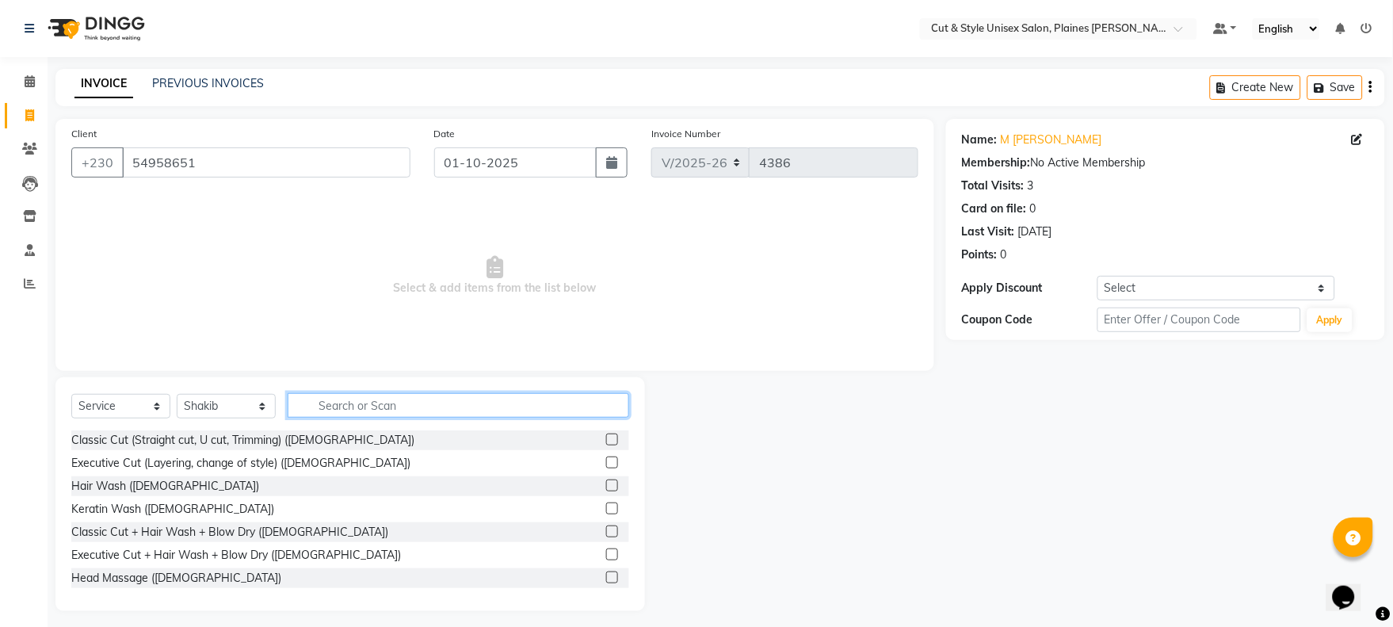
click at [307, 409] on input "text" at bounding box center [459, 405] width 342 height 25
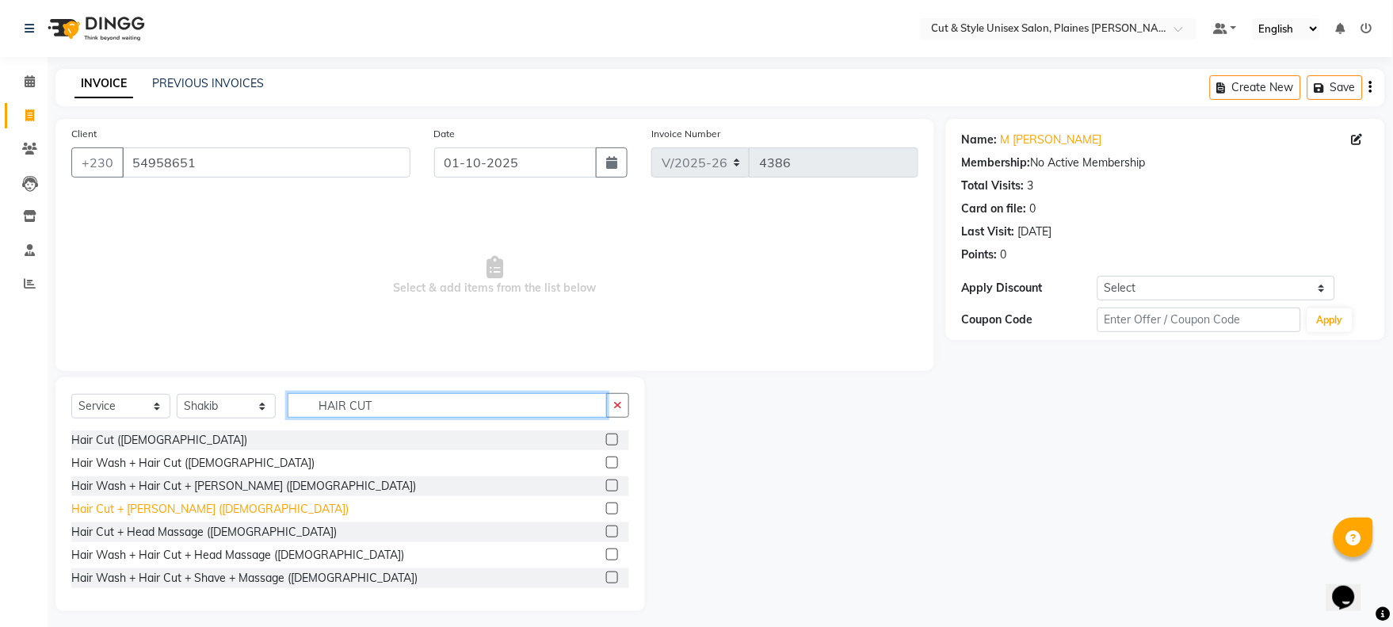
type input "HAIR CUT"
click at [181, 515] on div "Hair Cut + [PERSON_NAME] ([DEMOGRAPHIC_DATA])" at bounding box center [209, 509] width 277 height 17
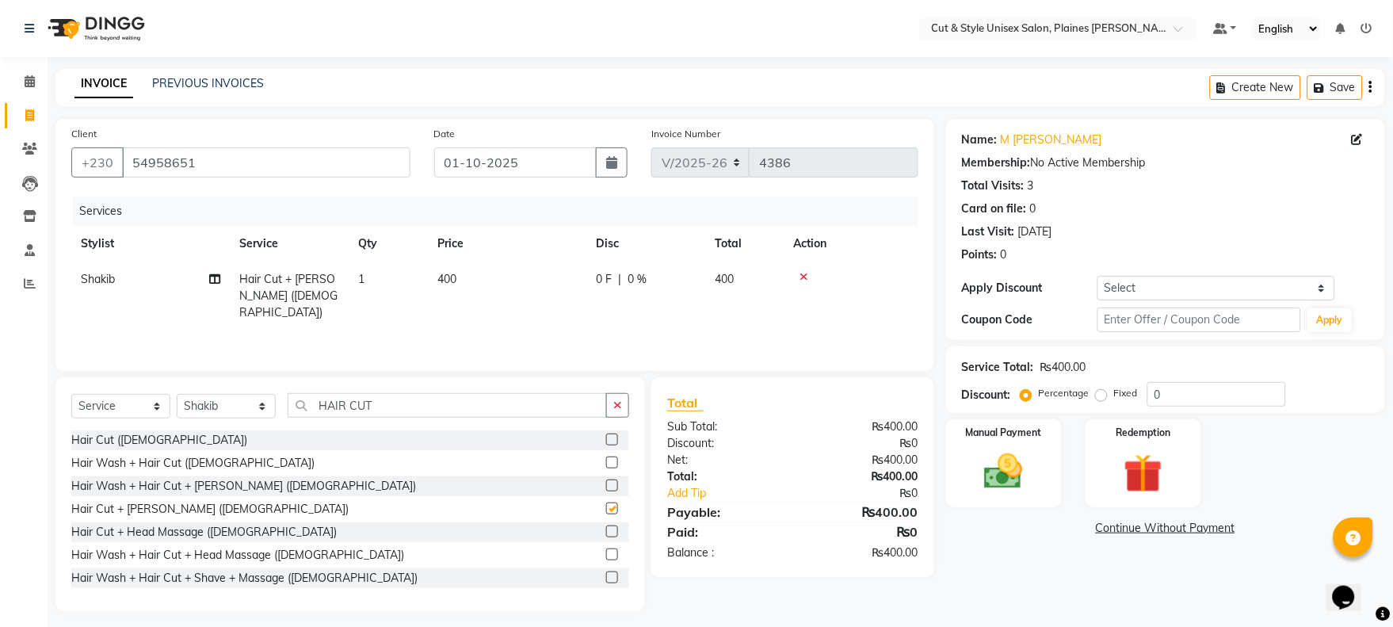
checkbox input "false"
click at [388, 409] on input "HAIR CUT" at bounding box center [447, 405] width 319 height 25
type input "H"
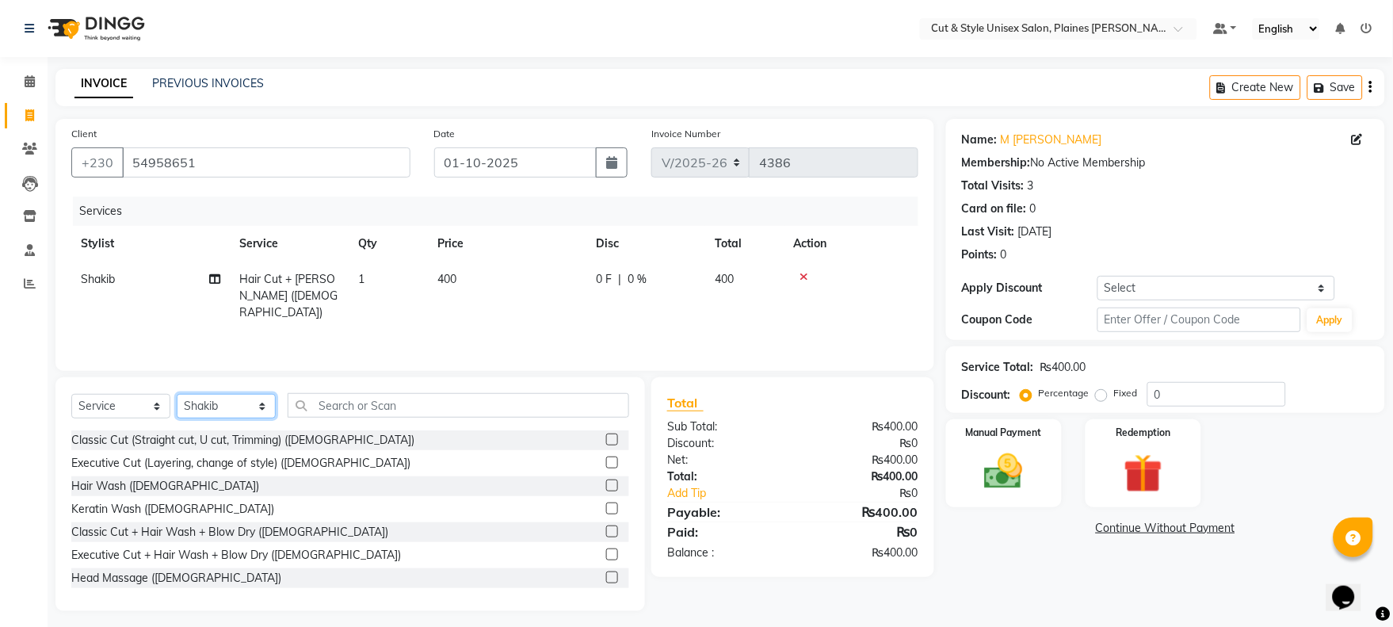
click at [234, 410] on select "Select Stylist [PERSON_NAME] Manager [PERSON_NAME]" at bounding box center [226, 406] width 99 height 25
select select "68911"
click at [177, 395] on select "Select Stylist [PERSON_NAME] Manager [PERSON_NAME]" at bounding box center [226, 406] width 99 height 25
click at [343, 406] on input "text" at bounding box center [459, 405] width 342 height 25
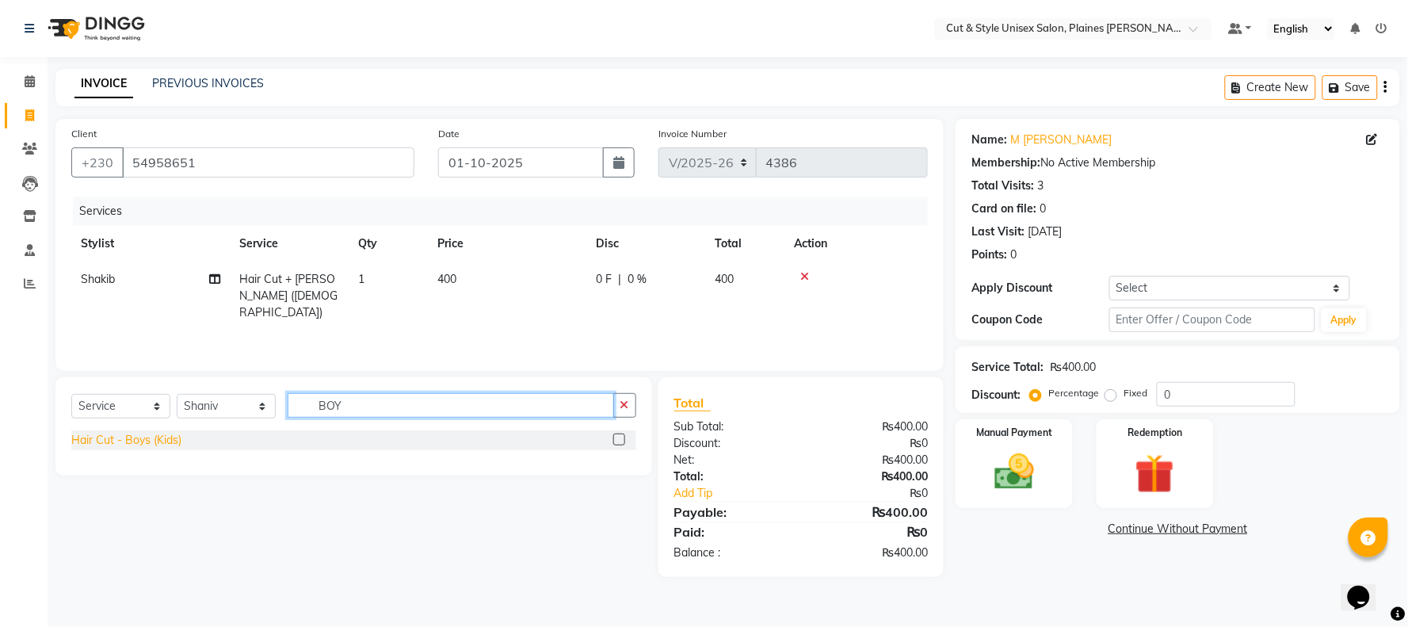
type input "BOY"
click at [167, 446] on div "Hair Cut - Boys (Kids)" at bounding box center [126, 440] width 110 height 17
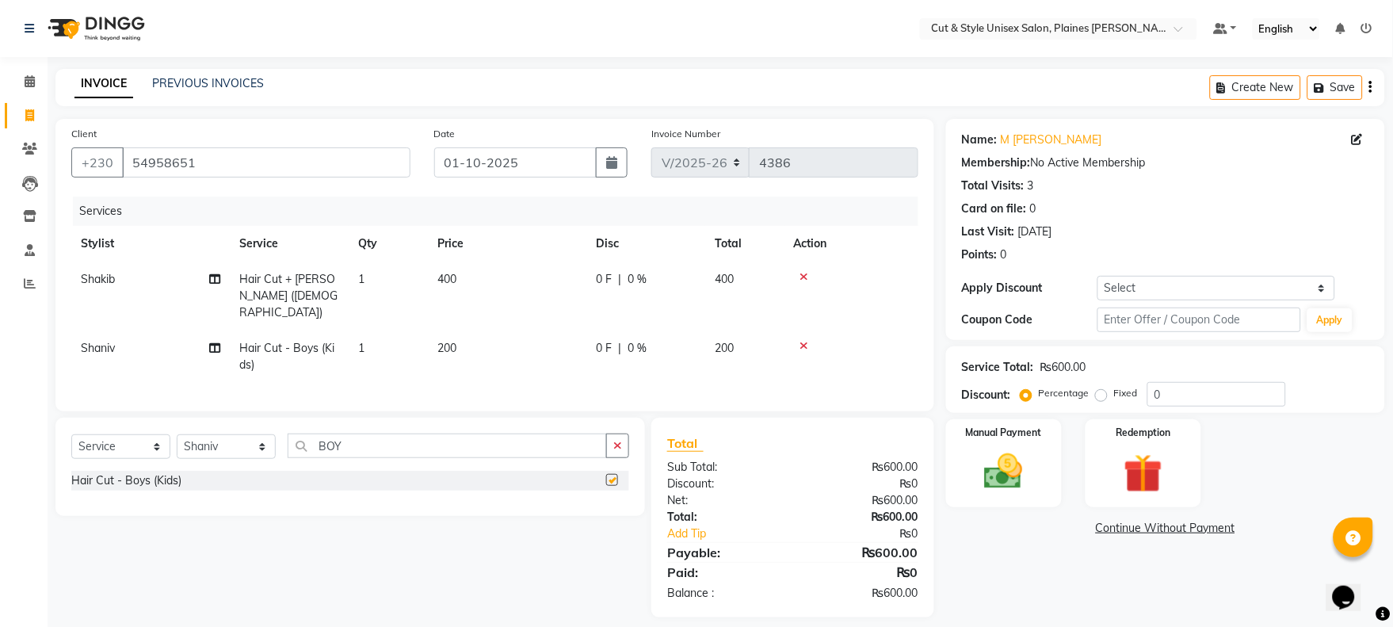
checkbox input "false"
click at [803, 340] on icon at bounding box center [804, 345] width 9 height 11
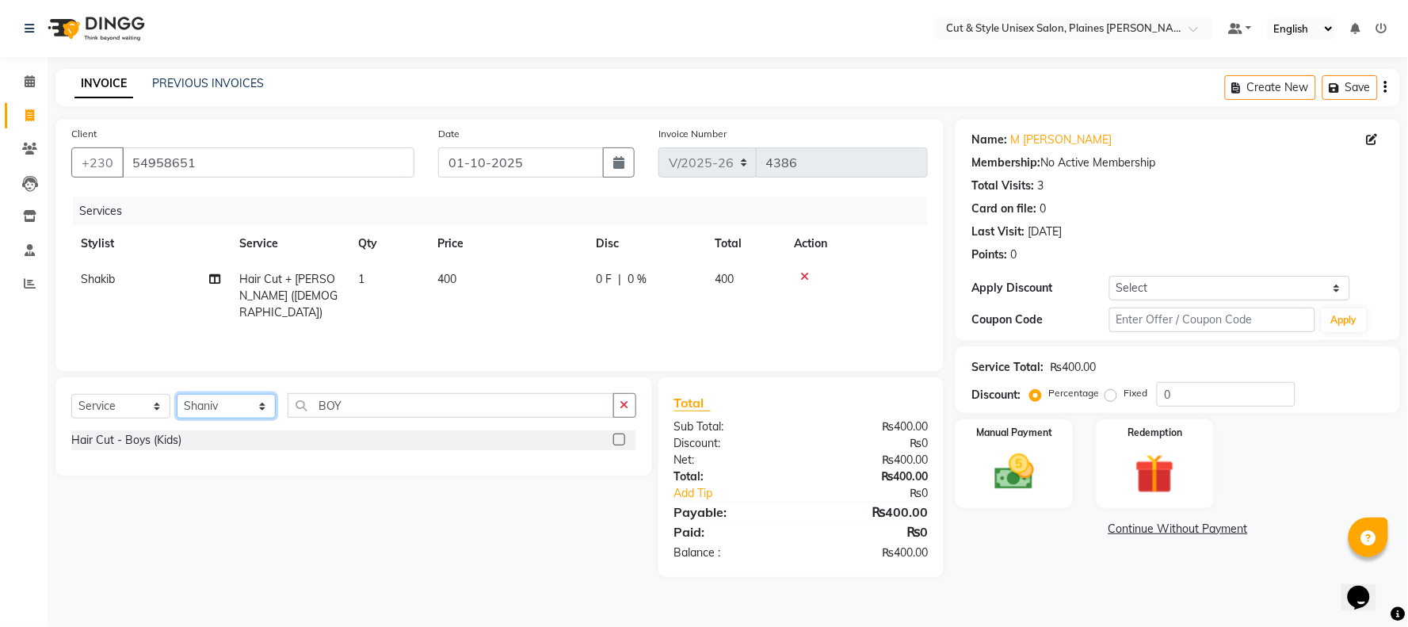
click at [246, 399] on select "Select Stylist [PERSON_NAME] Manager [PERSON_NAME]" at bounding box center [226, 406] width 99 height 25
select select "68909"
click at [177, 395] on select "Select Stylist [PERSON_NAME] Manager [PERSON_NAME]" at bounding box center [226, 406] width 99 height 25
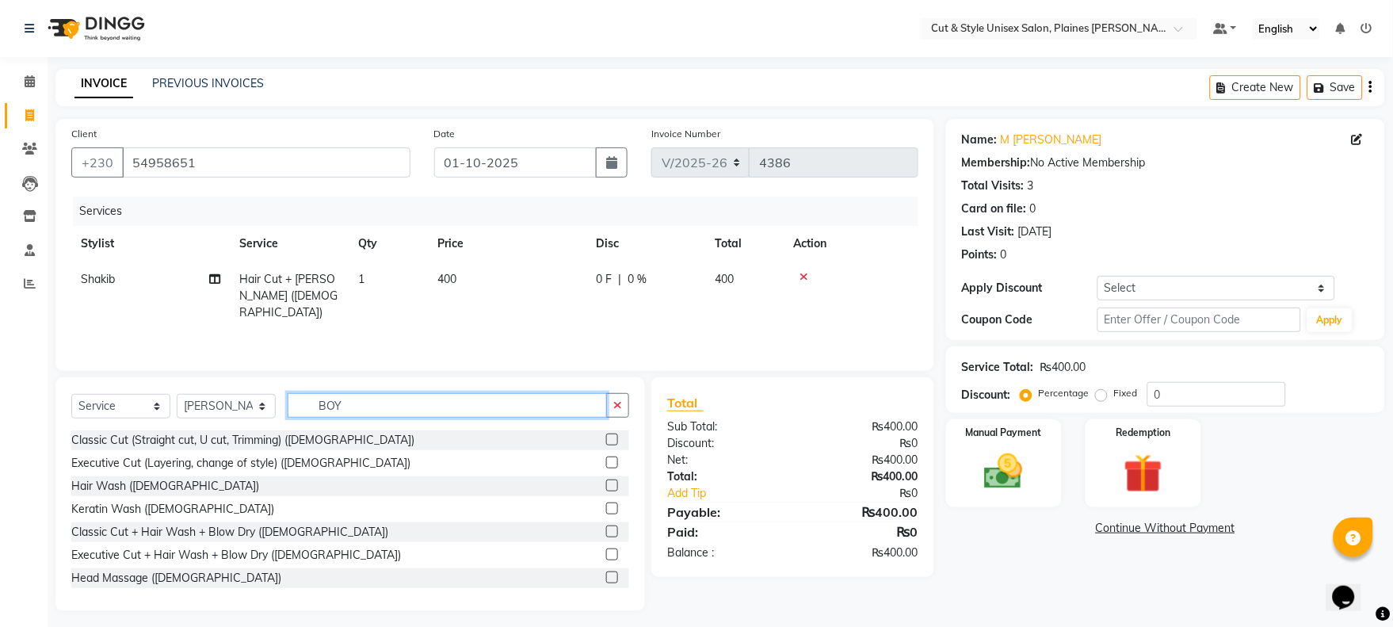
click at [350, 398] on input "BOY" at bounding box center [447, 405] width 319 height 25
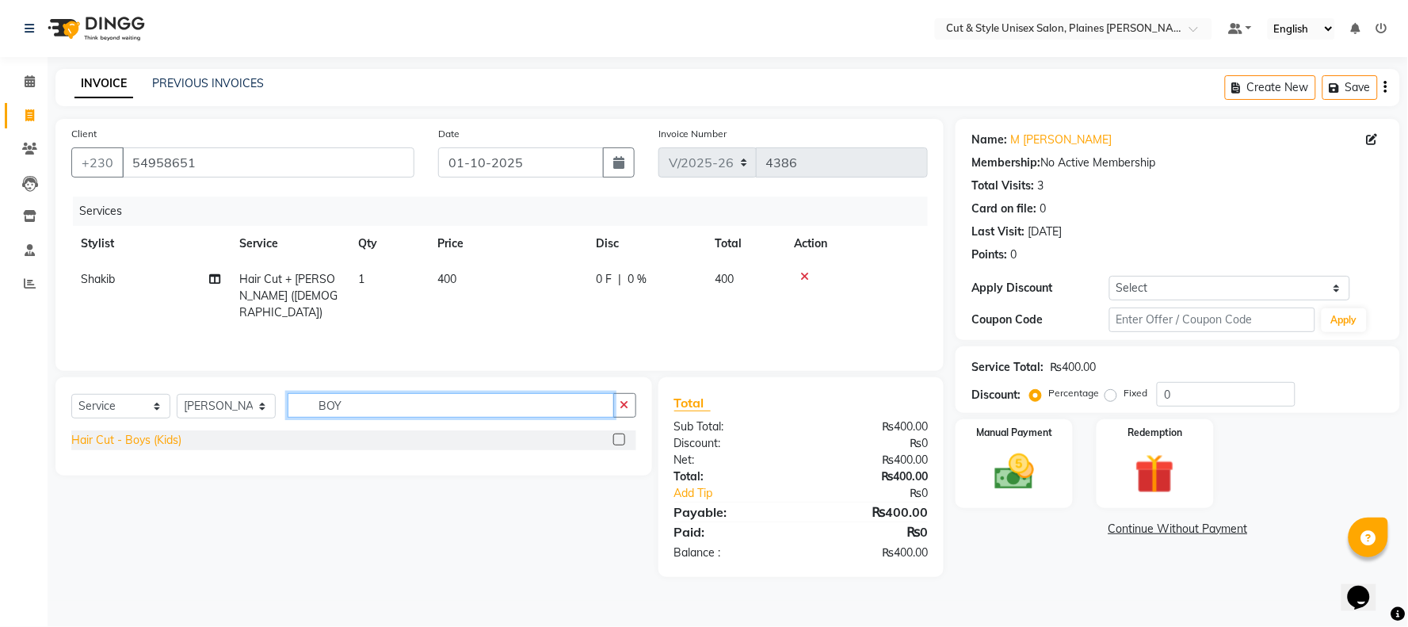
type input "BOY"
click at [174, 441] on div "Hair Cut - Boys (Kids)" at bounding box center [126, 440] width 110 height 17
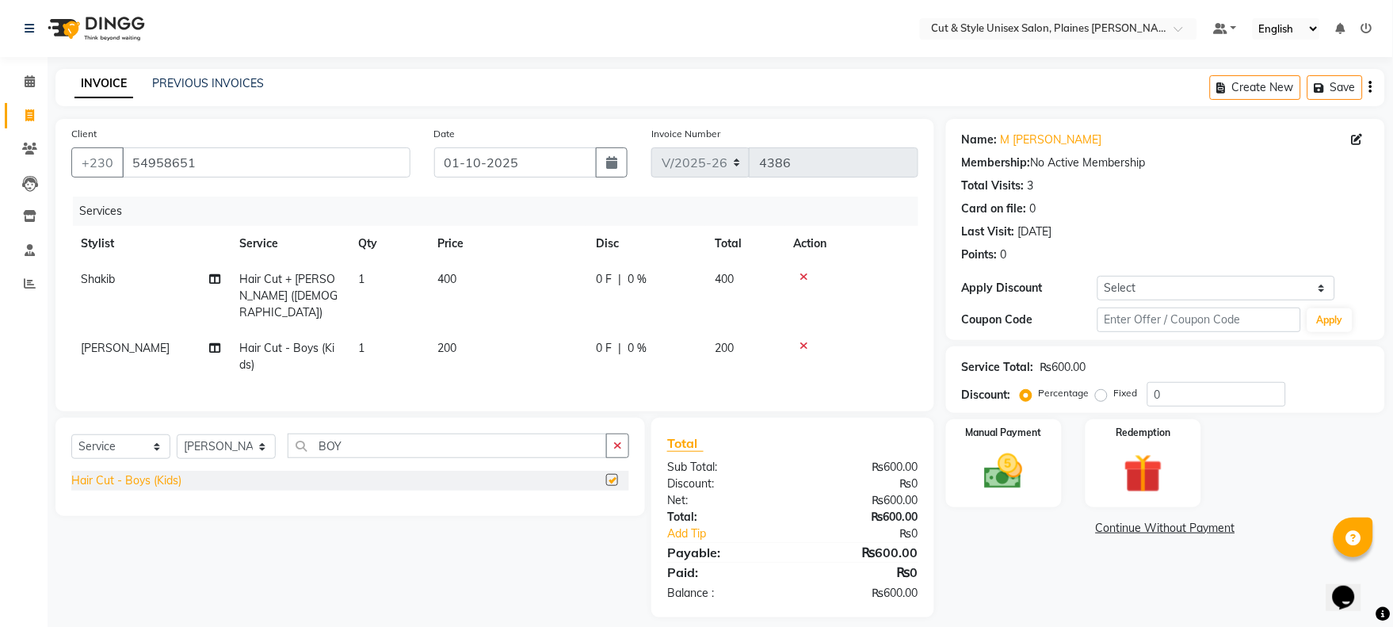
checkbox input "false"
click at [1032, 484] on img at bounding box center [1004, 472] width 66 height 47
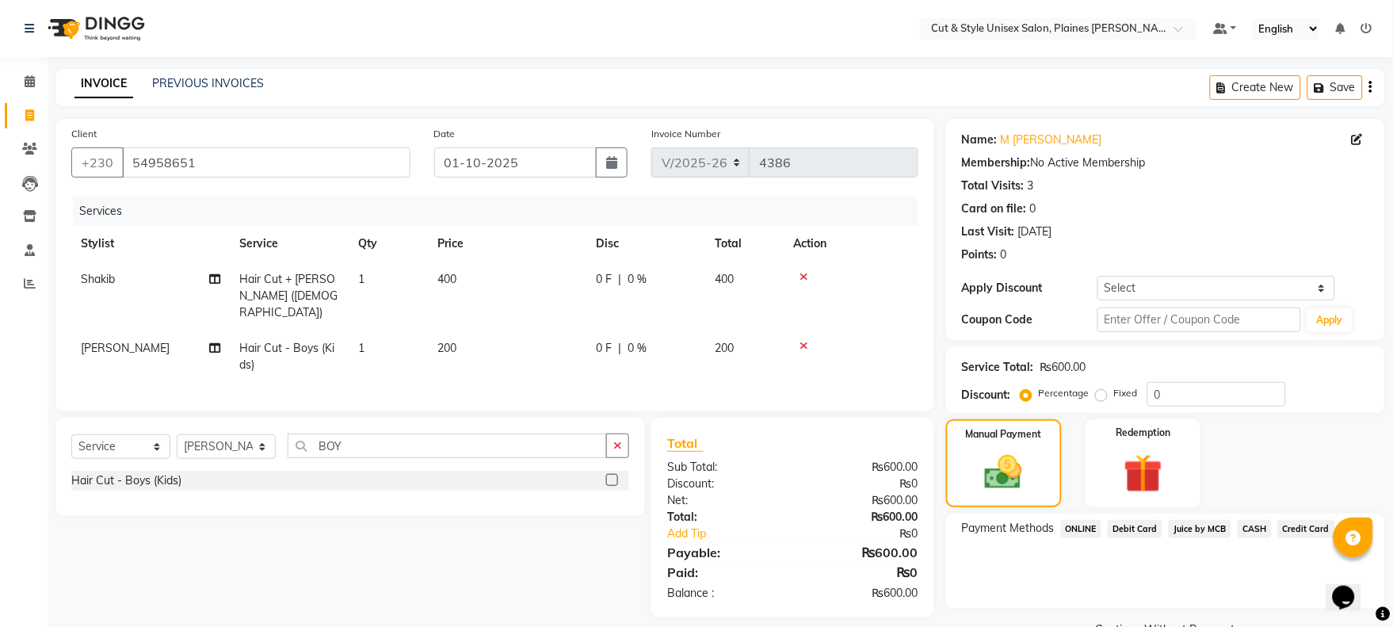
click at [1171, 526] on span "Juice by MCB" at bounding box center [1200, 529] width 63 height 18
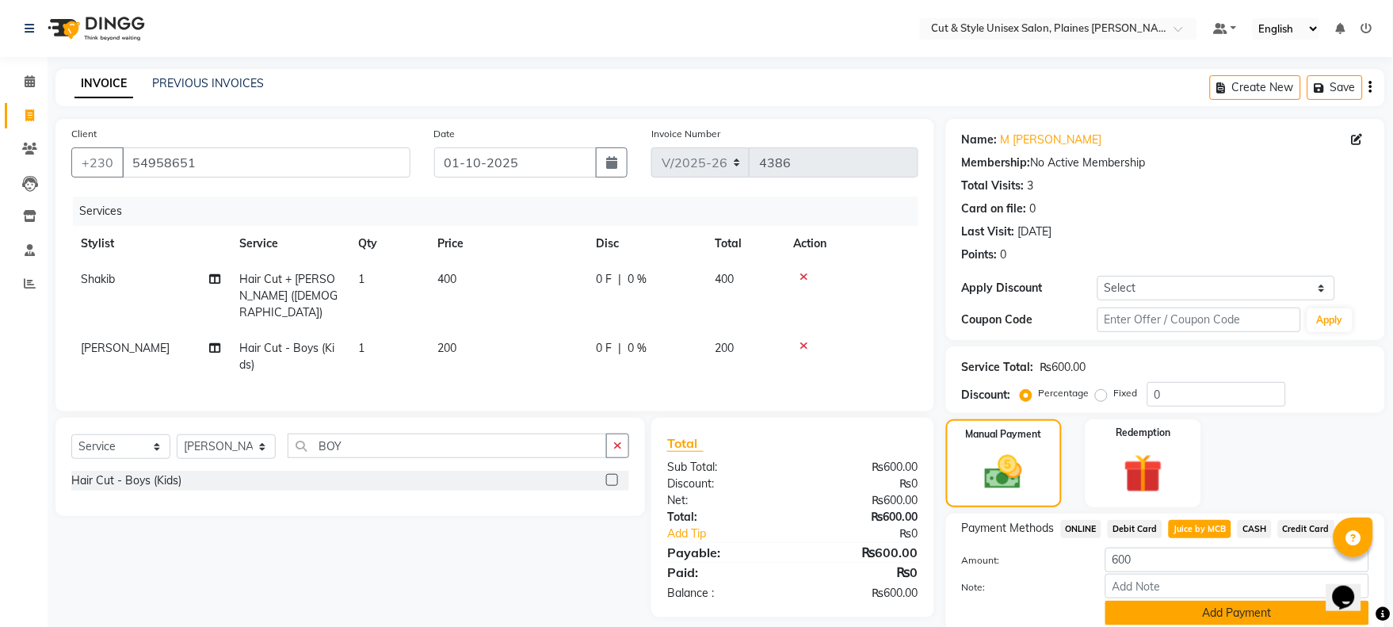
click at [1170, 602] on button "Add Payment" at bounding box center [1237, 613] width 264 height 25
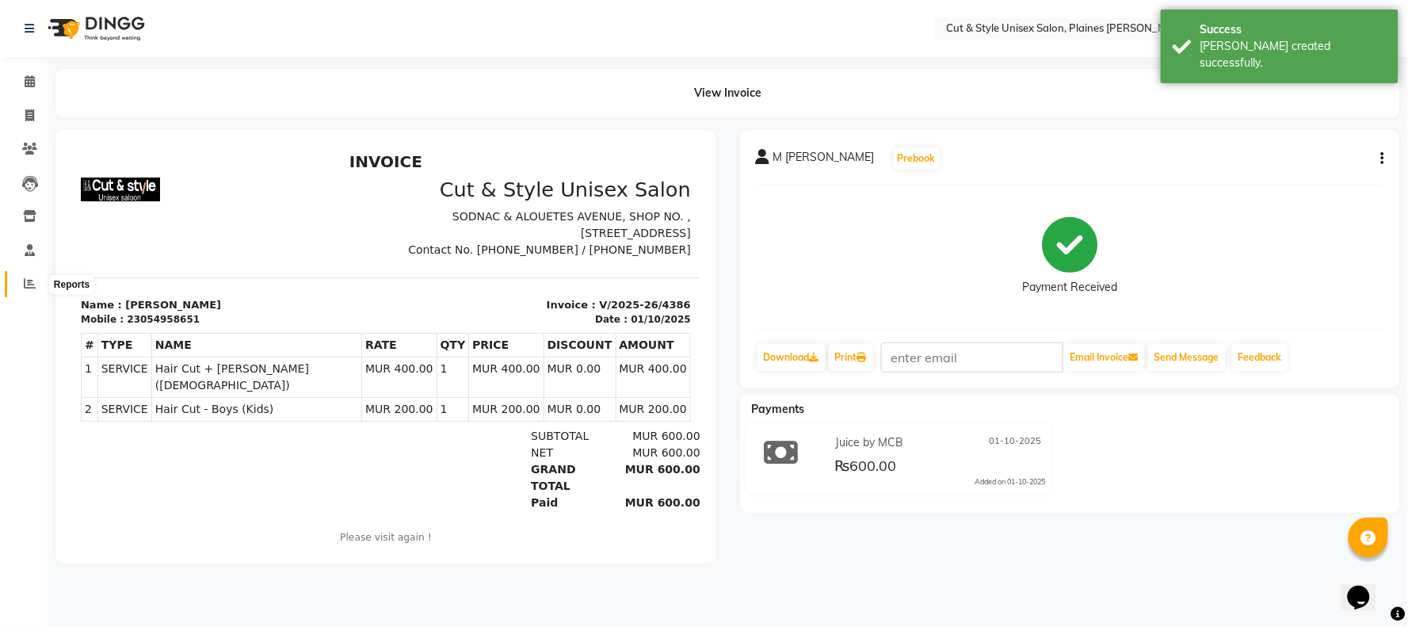
click at [30, 278] on icon at bounding box center [30, 283] width 12 height 12
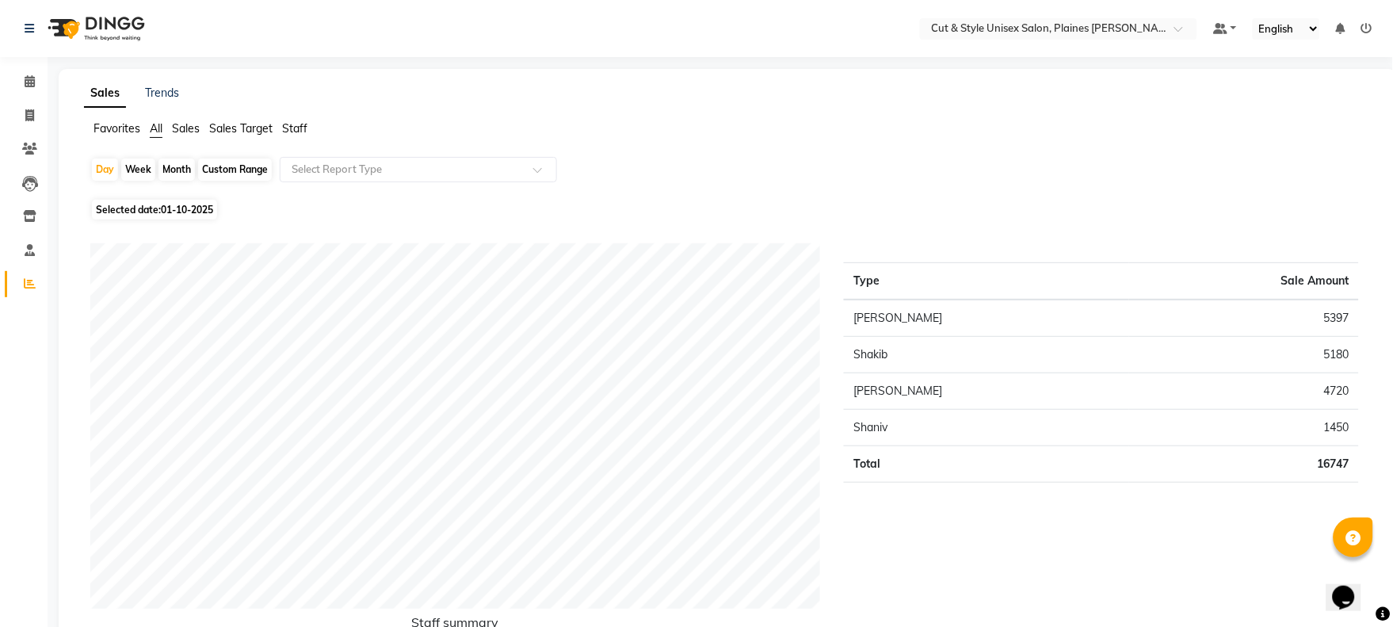
click at [116, 32] on img at bounding box center [94, 28] width 109 height 44
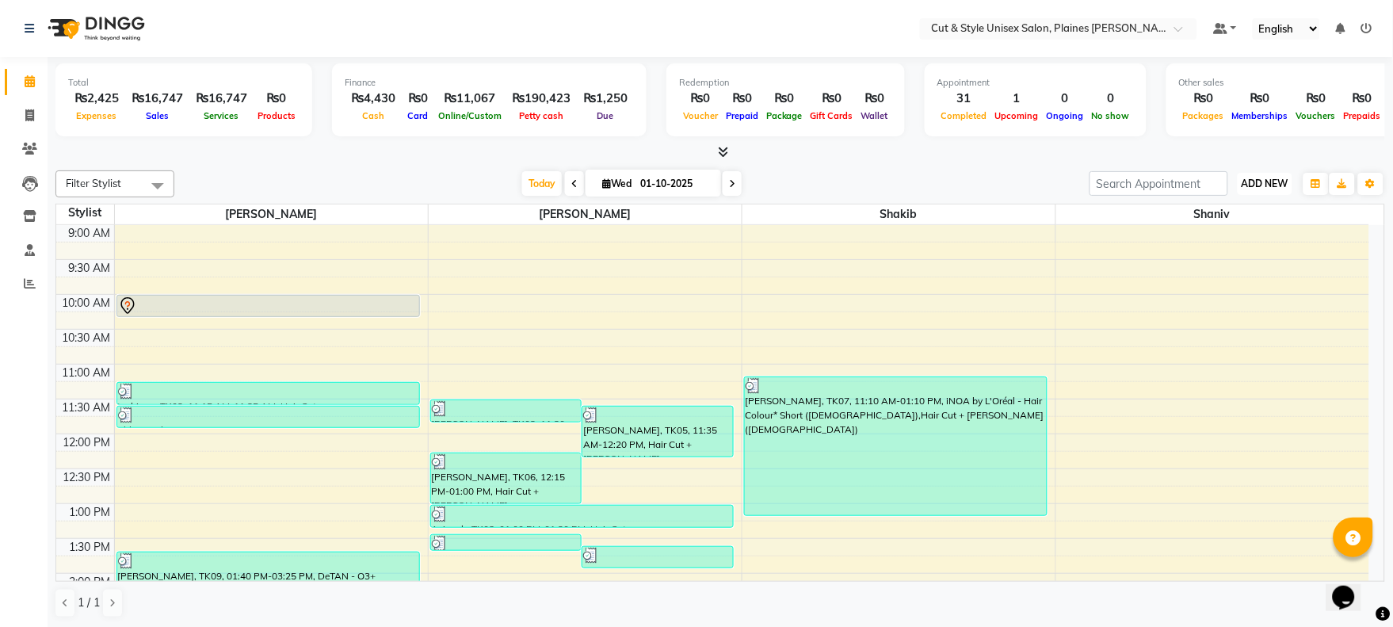
click at [1258, 182] on span "ADD NEW" at bounding box center [1265, 184] width 47 height 12
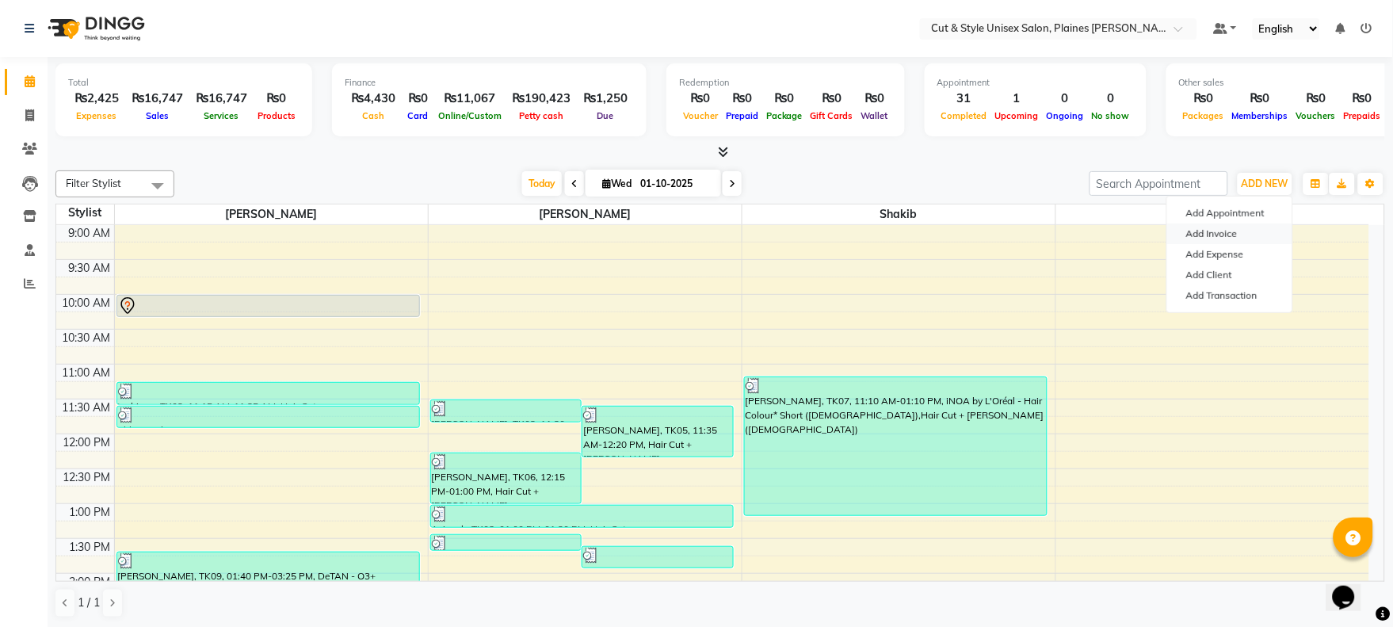
click at [1231, 230] on link "Add Invoice" at bounding box center [1229, 233] width 125 height 21
select select "service"
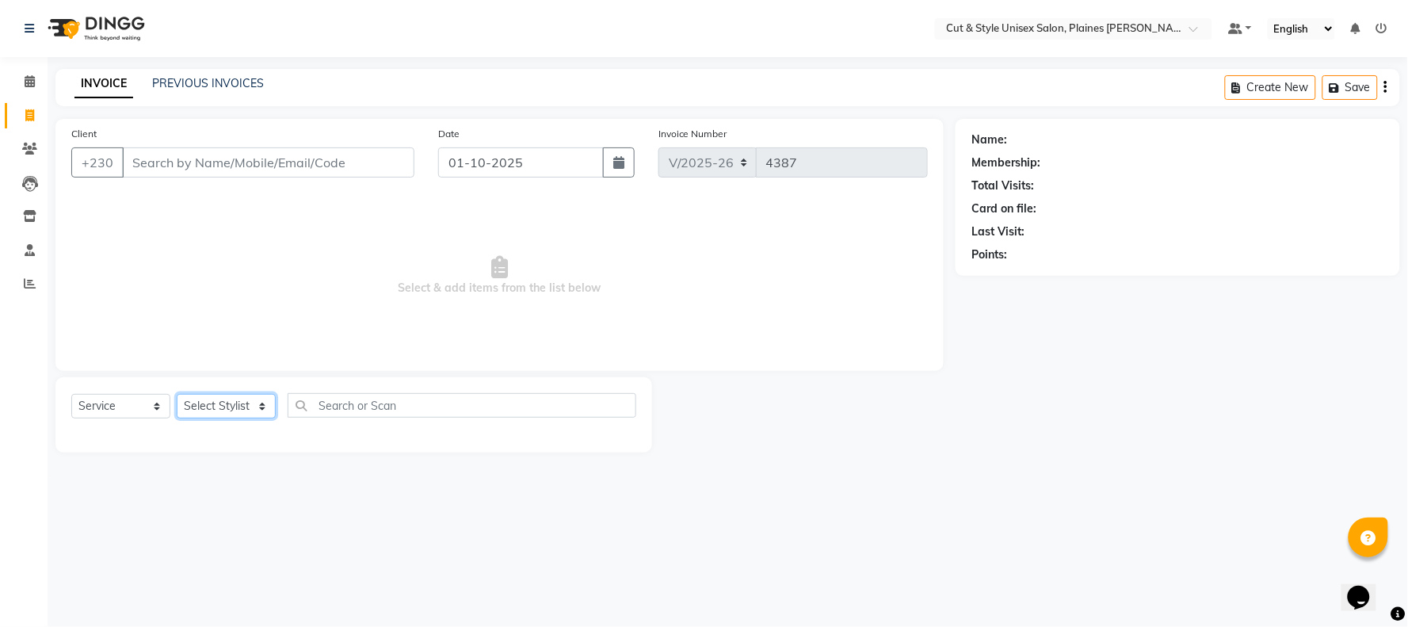
click at [204, 407] on select "Select Stylist" at bounding box center [226, 406] width 99 height 25
click at [177, 395] on select "Select Stylist [PERSON_NAME] Manager [PERSON_NAME]" at bounding box center [226, 406] width 99 height 25
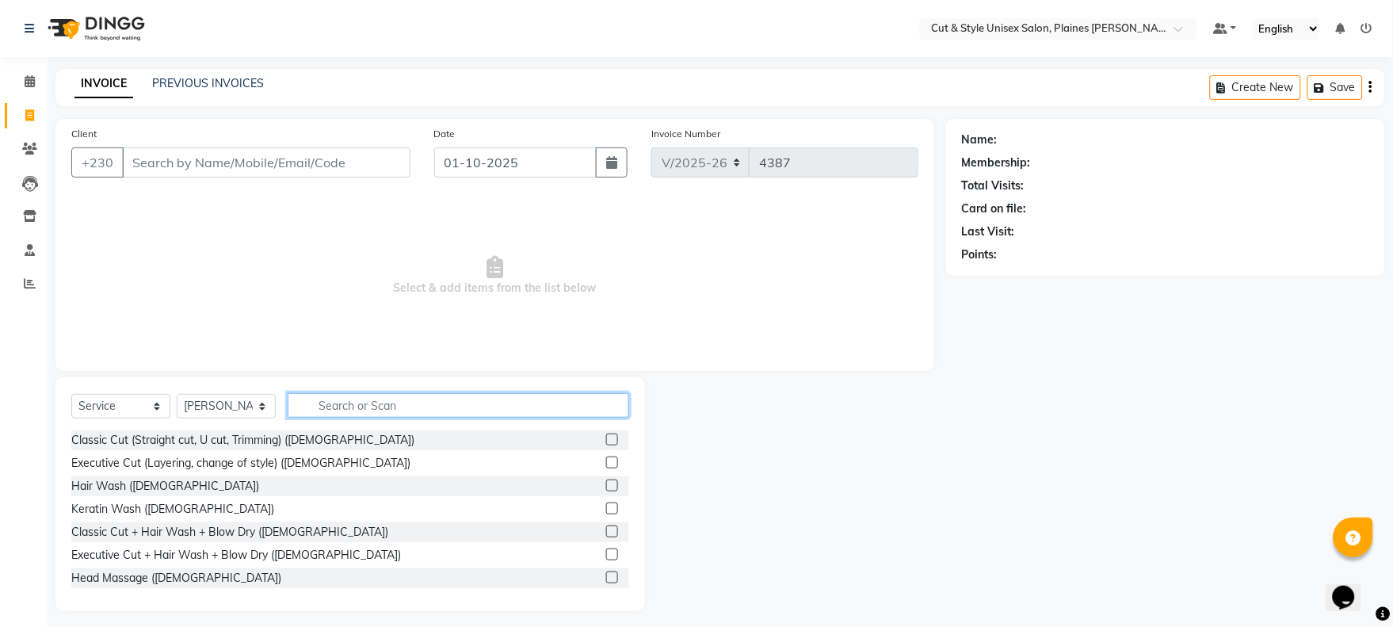
click at [315, 403] on input "text" at bounding box center [459, 405] width 342 height 25
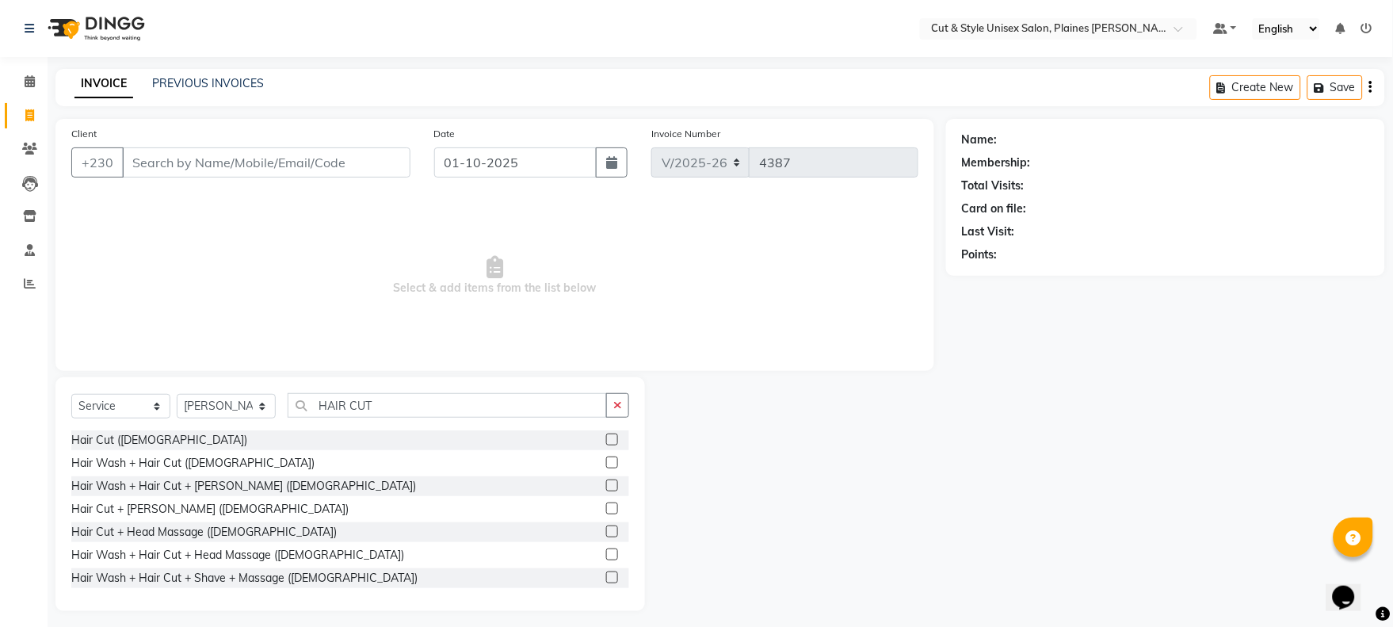
click at [588, 502] on div "Hair Cut + [PERSON_NAME] ([DEMOGRAPHIC_DATA])" at bounding box center [350, 509] width 558 height 20
click at [606, 506] on label at bounding box center [612, 508] width 12 height 12
click at [606, 506] on input "checkbox" at bounding box center [611, 509] width 10 height 10
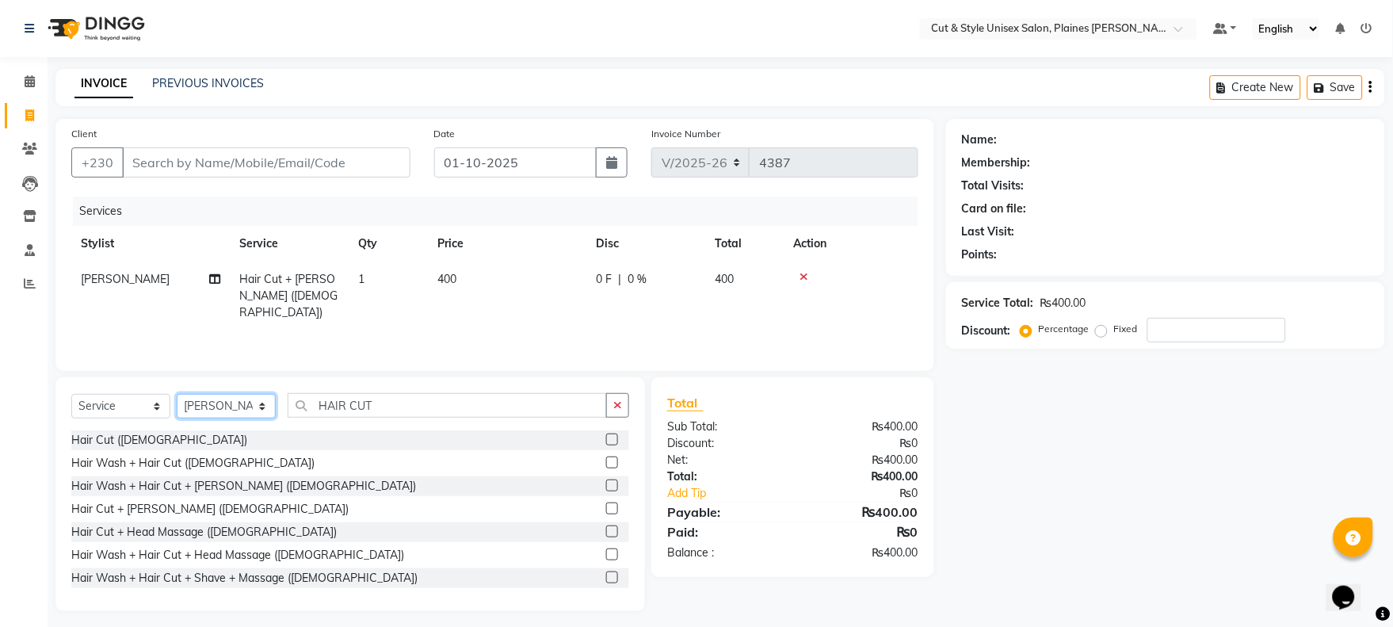
click at [230, 397] on select "Select Stylist [PERSON_NAME] Manager [PERSON_NAME]" at bounding box center [226, 406] width 99 height 25
click at [394, 402] on input "HAIR CUT" at bounding box center [447, 405] width 319 height 25
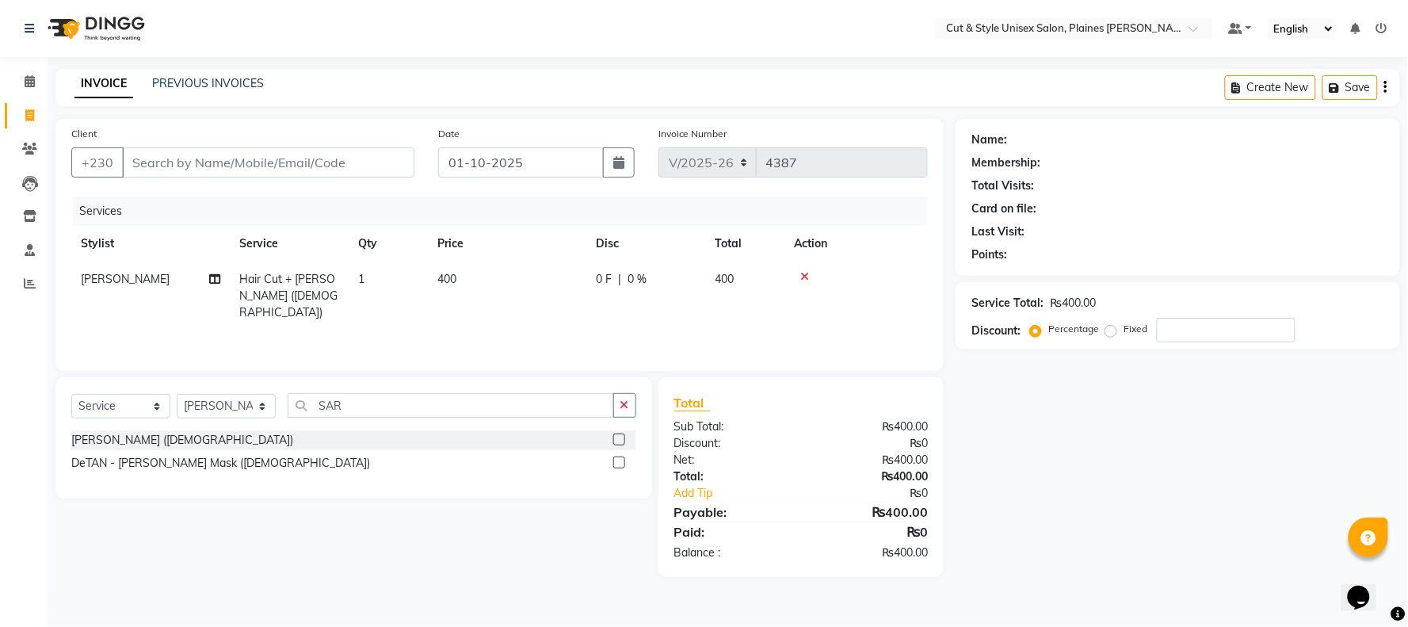
click at [613, 437] on label at bounding box center [619, 439] width 12 height 12
click at [613, 437] on input "checkbox" at bounding box center [618, 440] width 10 height 10
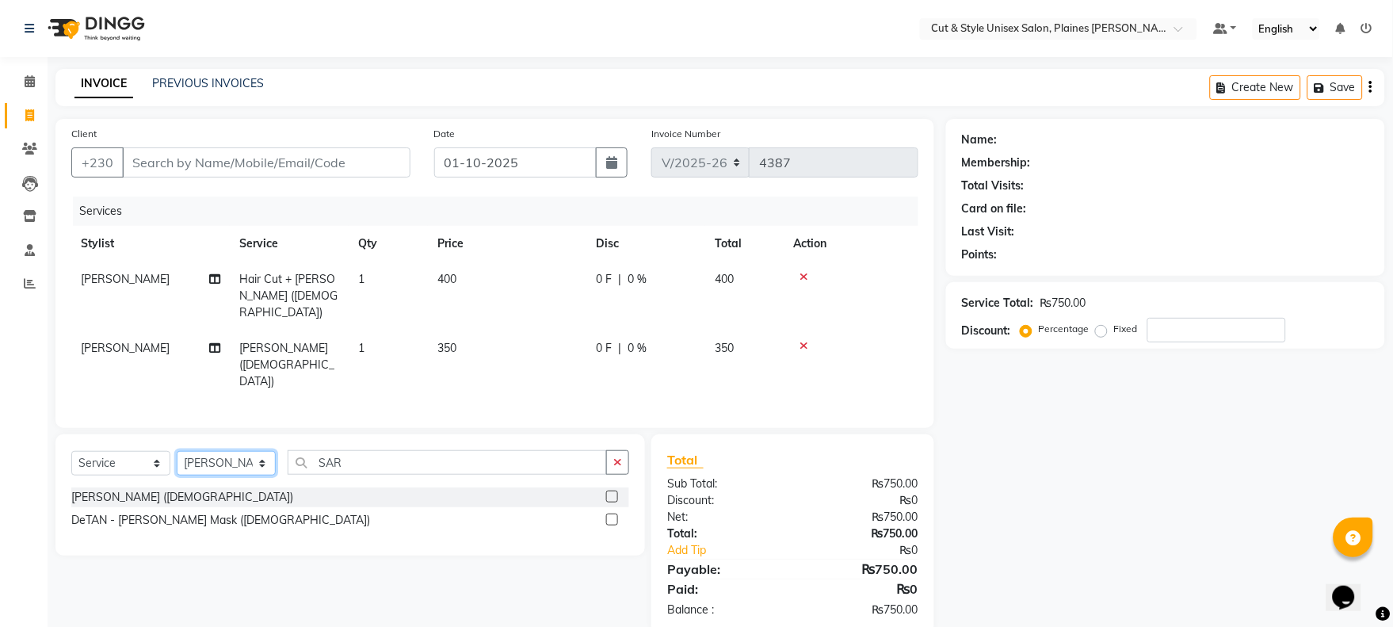
click at [222, 451] on select "Select Stylist [PERSON_NAME] Manager [PERSON_NAME]" at bounding box center [226, 463] width 99 height 25
click at [367, 450] on input "SAR" at bounding box center [447, 462] width 319 height 25
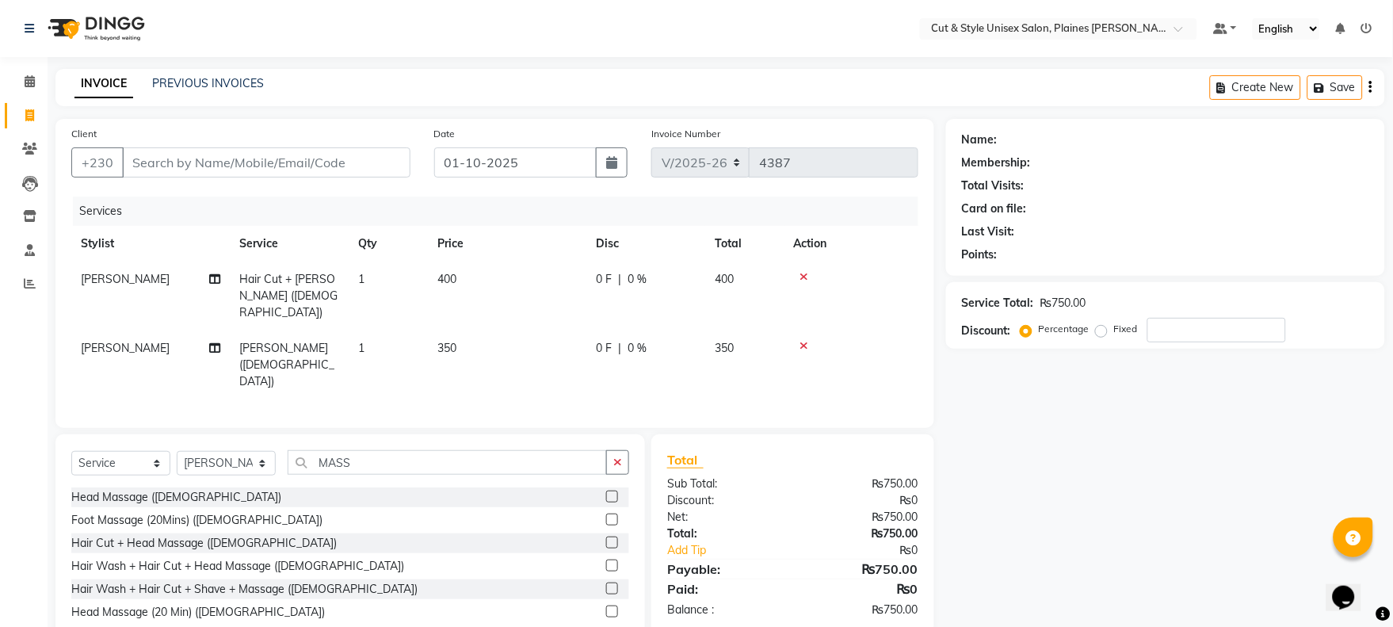
click at [610, 605] on label at bounding box center [612, 611] width 12 height 12
click at [610, 607] on input "checkbox" at bounding box center [611, 612] width 10 height 10
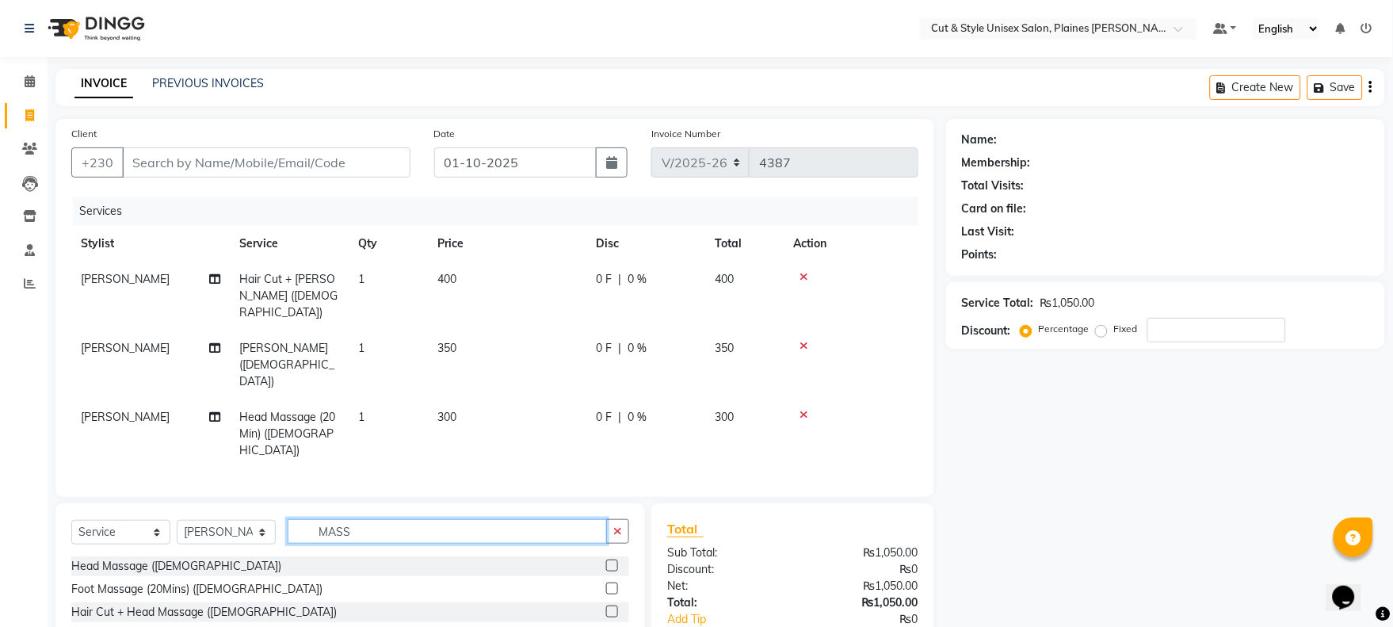
click at [487, 519] on input "MASS" at bounding box center [447, 531] width 319 height 25
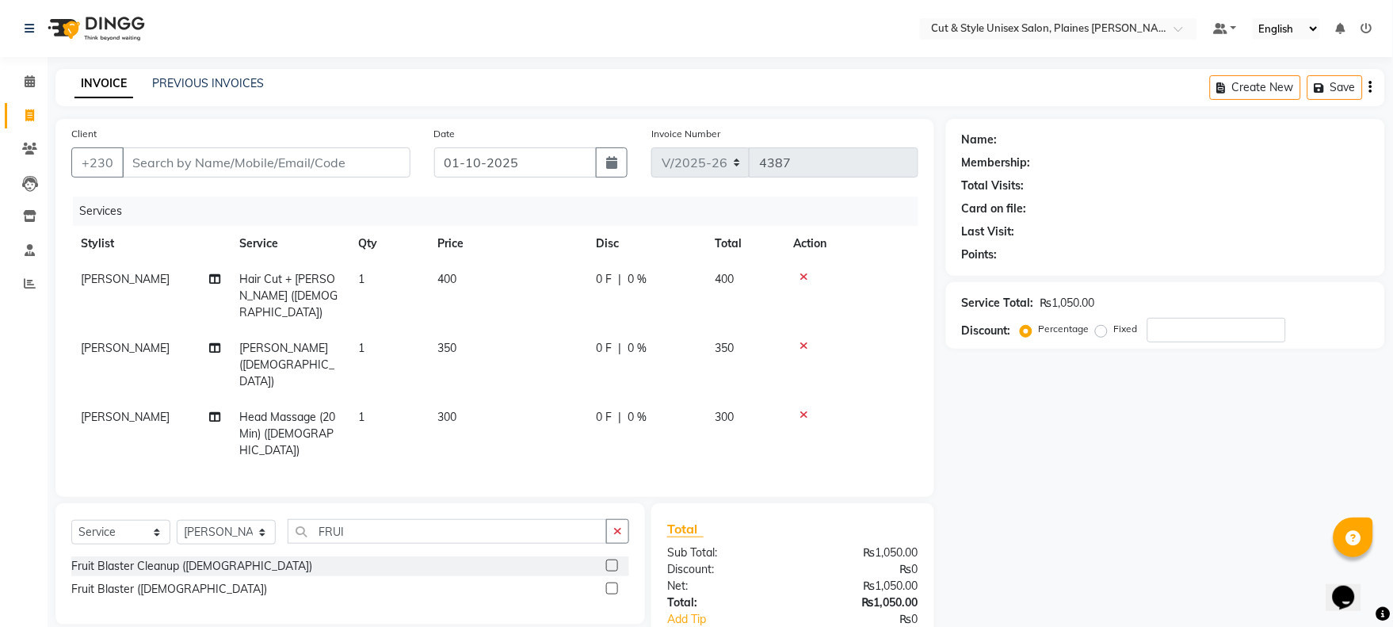
click at [612, 559] on label at bounding box center [612, 565] width 12 height 12
click at [612, 561] on input "checkbox" at bounding box center [611, 566] width 10 height 10
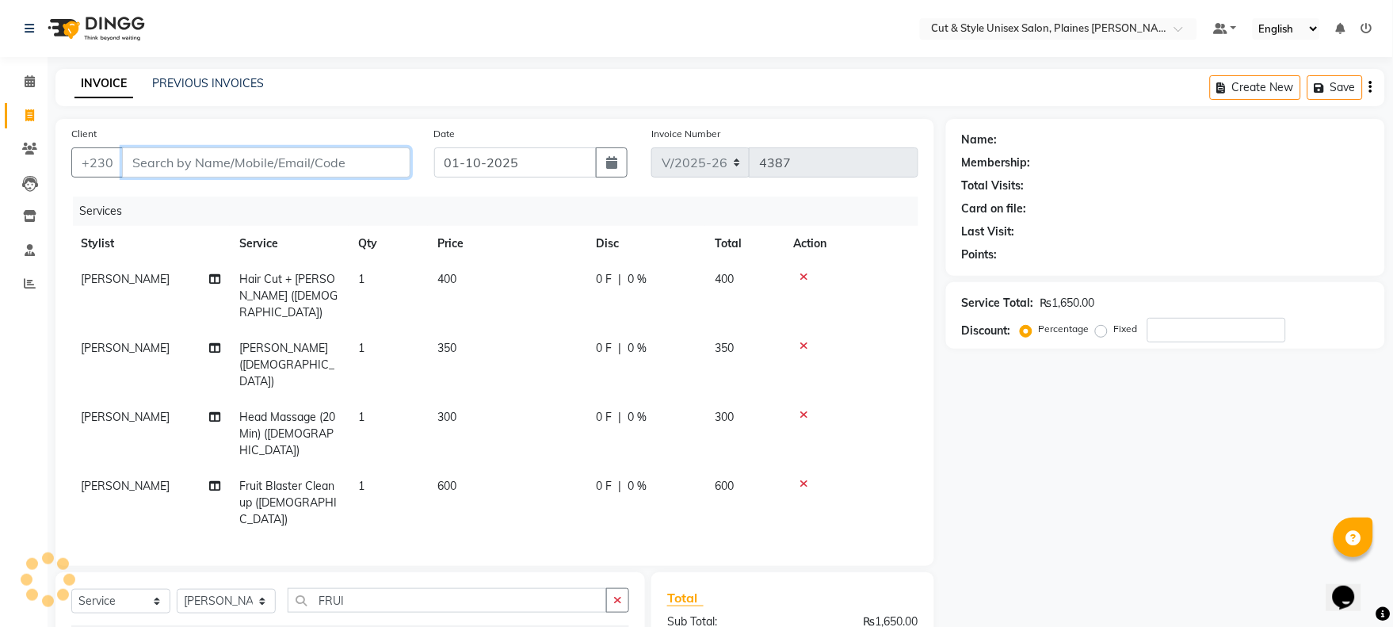
click at [330, 162] on input "Client" at bounding box center [266, 162] width 288 height 30
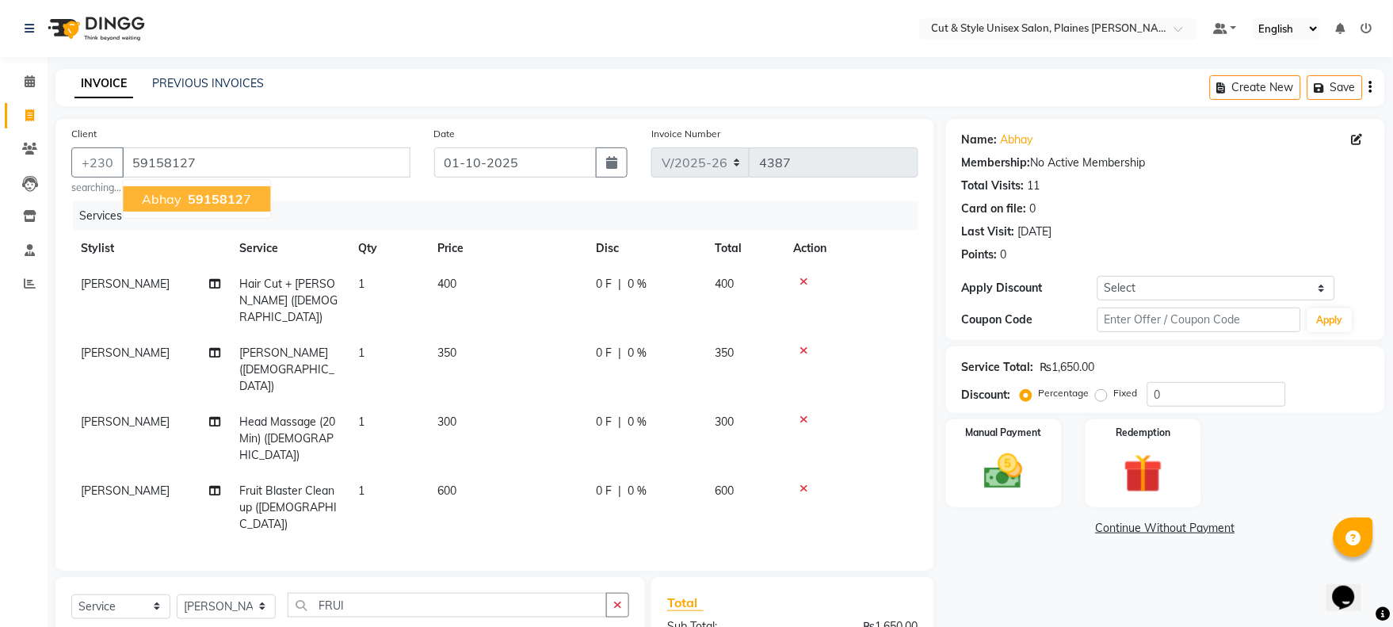
click at [240, 204] on span "5915812" at bounding box center [215, 199] width 55 height 16
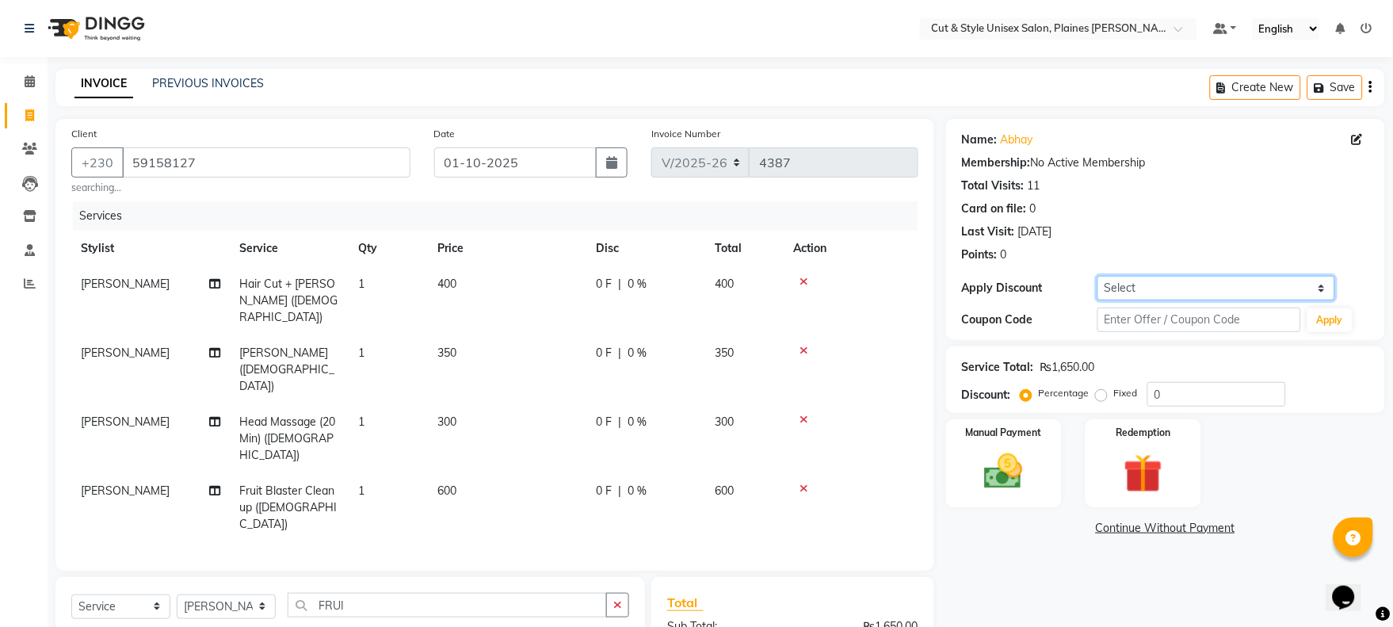
click at [1162, 277] on select "Select Coupon → Silver Coupon → Gold Coupon → Friends Coupon → Company" at bounding box center [1217, 288] width 238 height 25
click at [1098, 276] on select "Select Coupon → Silver Coupon → Gold Coupon → Friends Coupon → Company" at bounding box center [1217, 288] width 238 height 25
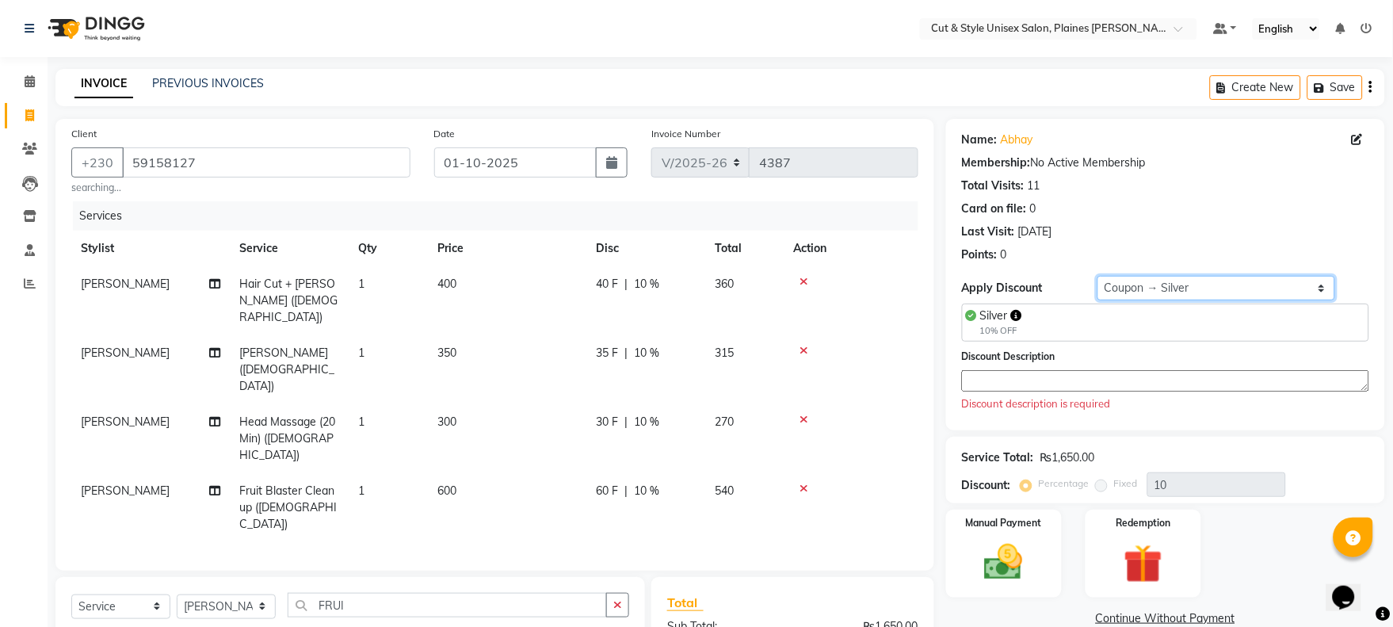
scroll to position [122, 0]
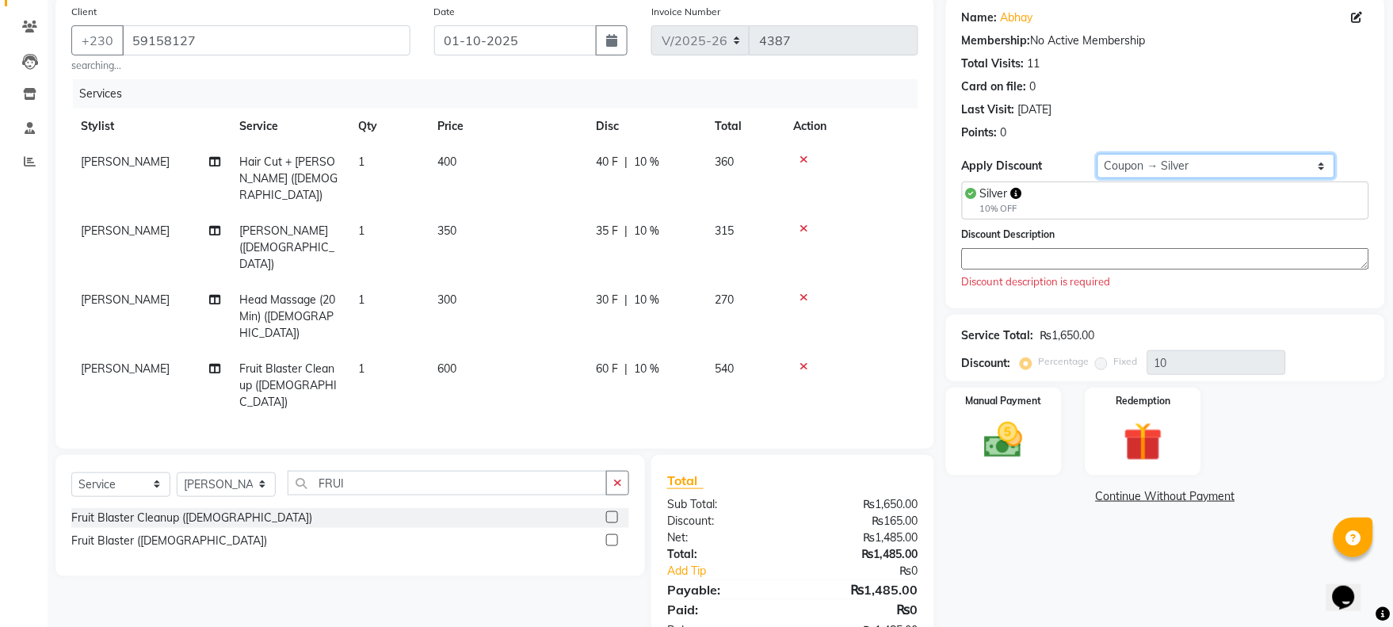
click at [1201, 161] on select "Select Coupon → Silver Coupon → Gold Coupon → Friends Coupon → Company" at bounding box center [1217, 166] width 238 height 25
click at [1098, 154] on select "Select Coupon → Silver Coupon → Gold Coupon → Friends Coupon → Company" at bounding box center [1217, 166] width 238 height 25
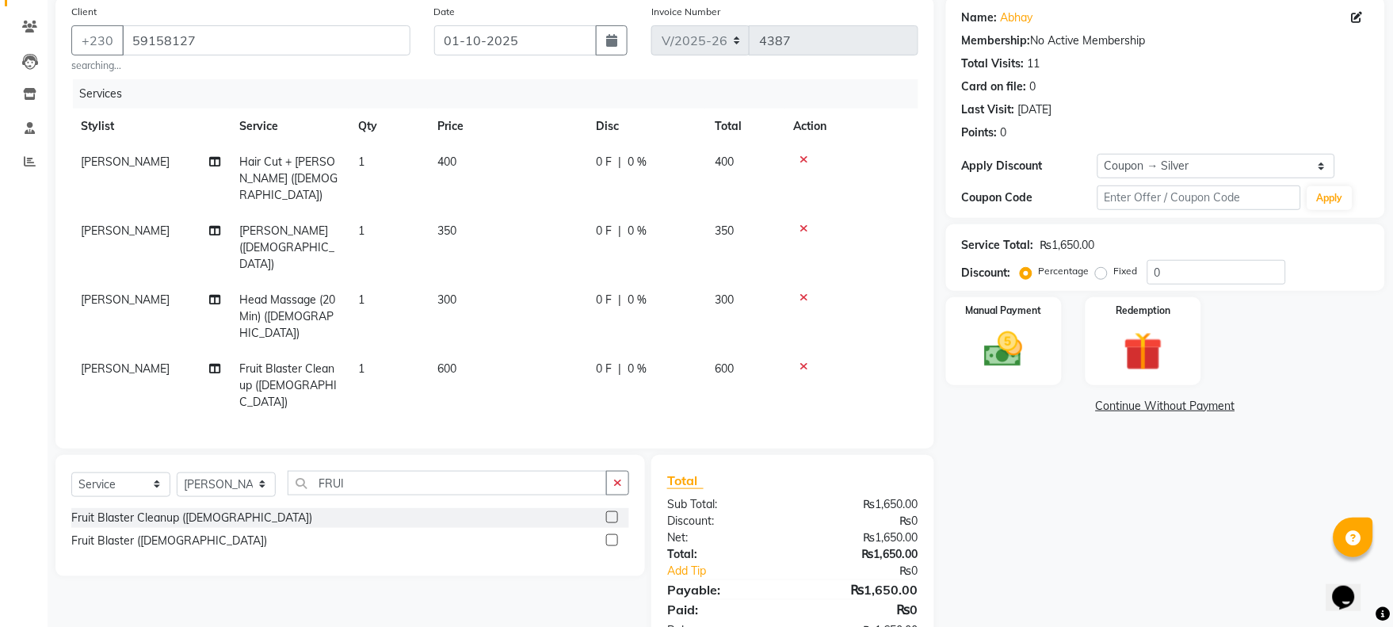
click at [806, 223] on icon at bounding box center [804, 228] width 9 height 11
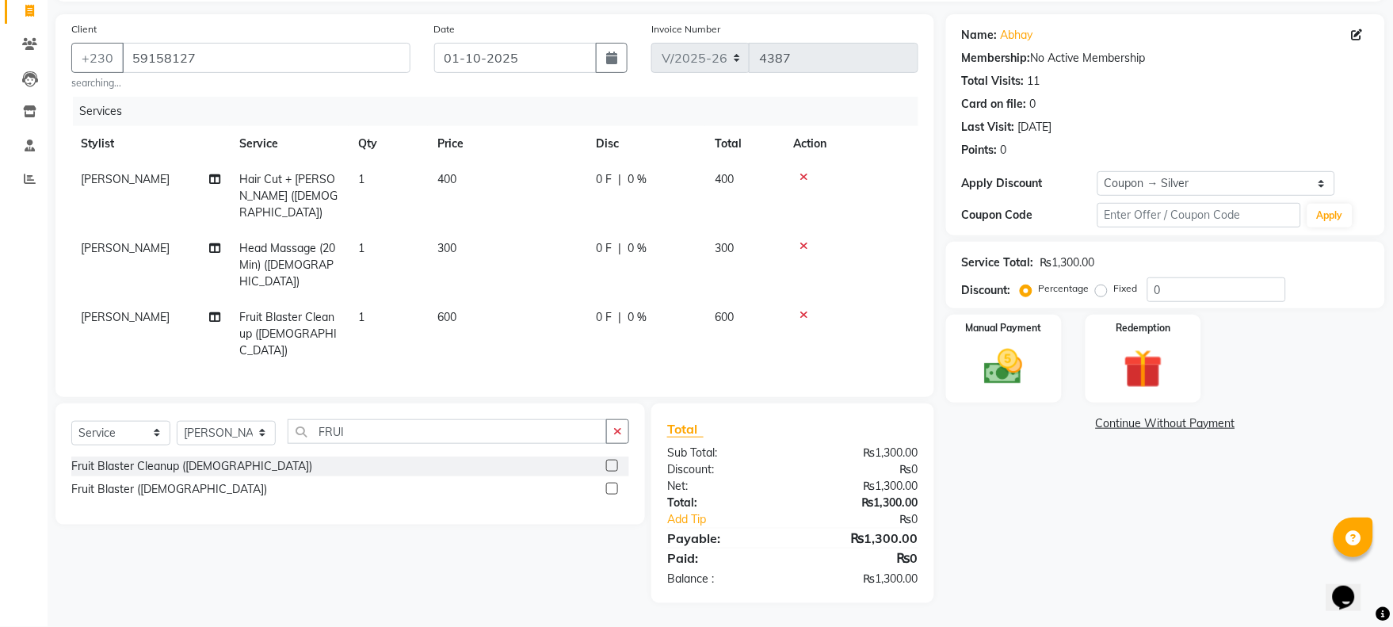
scroll to position [70, 0]
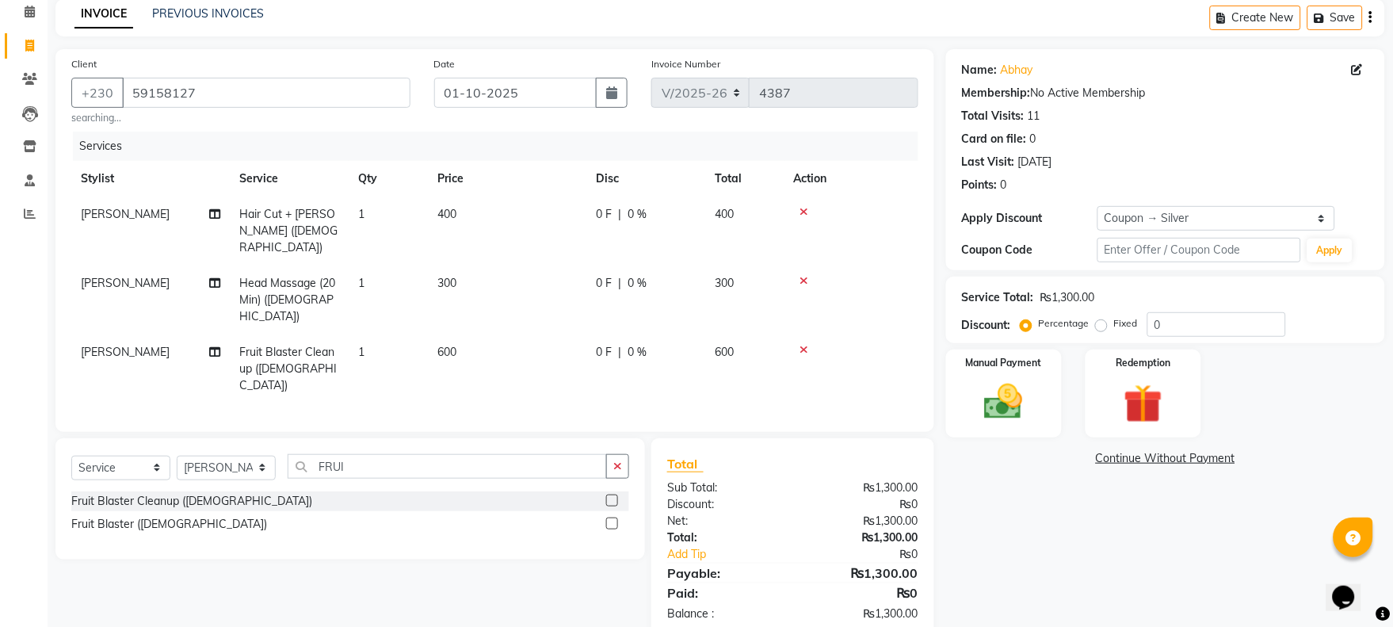
click at [805, 275] on icon at bounding box center [804, 280] width 9 height 11
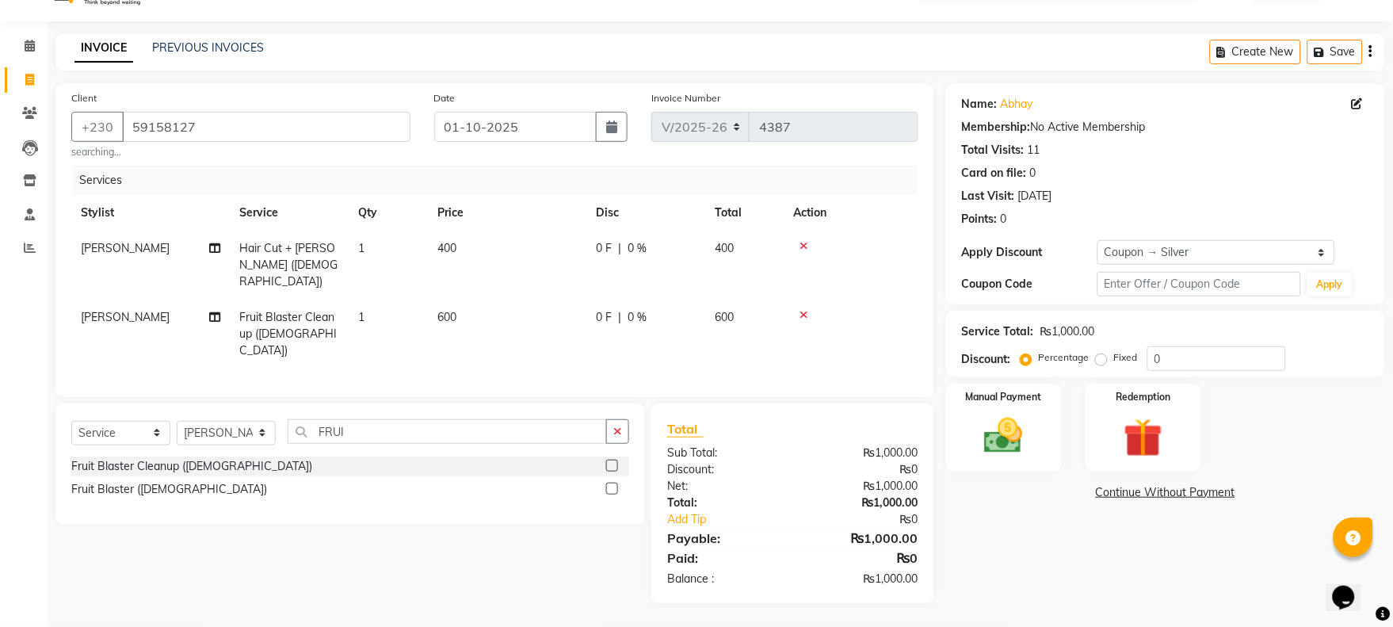
scroll to position [17, 0]
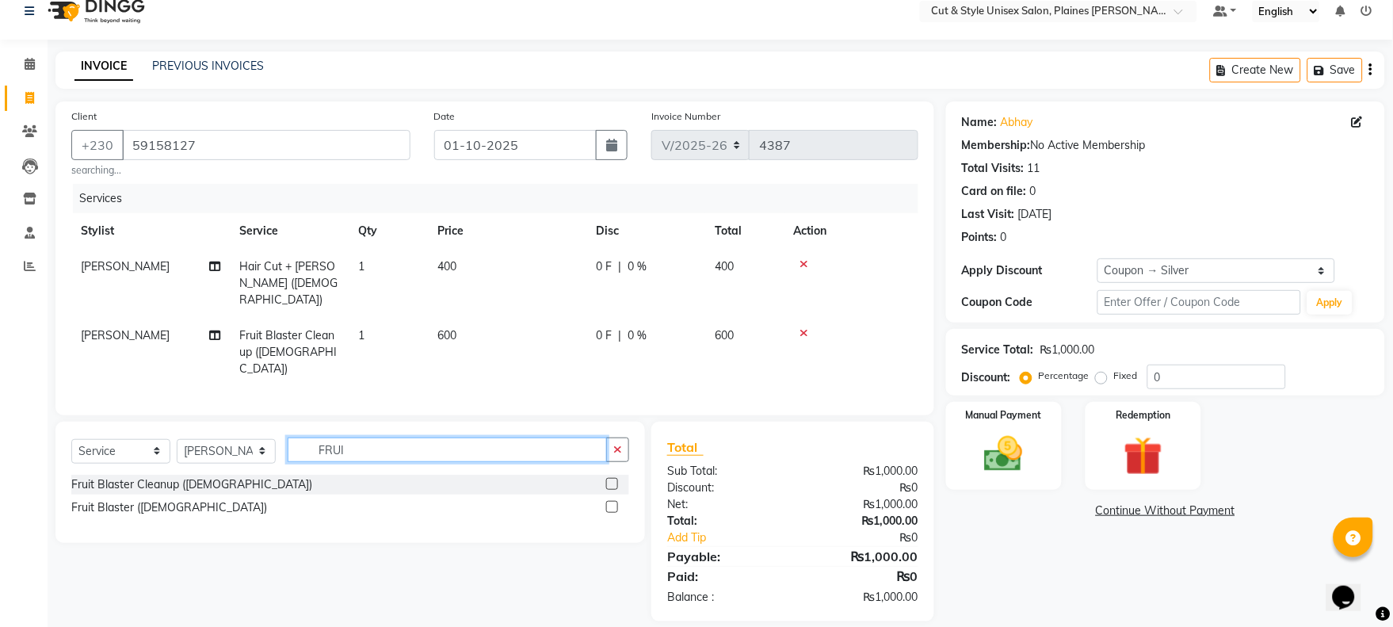
click at [461, 437] on input "FRUI" at bounding box center [447, 449] width 319 height 25
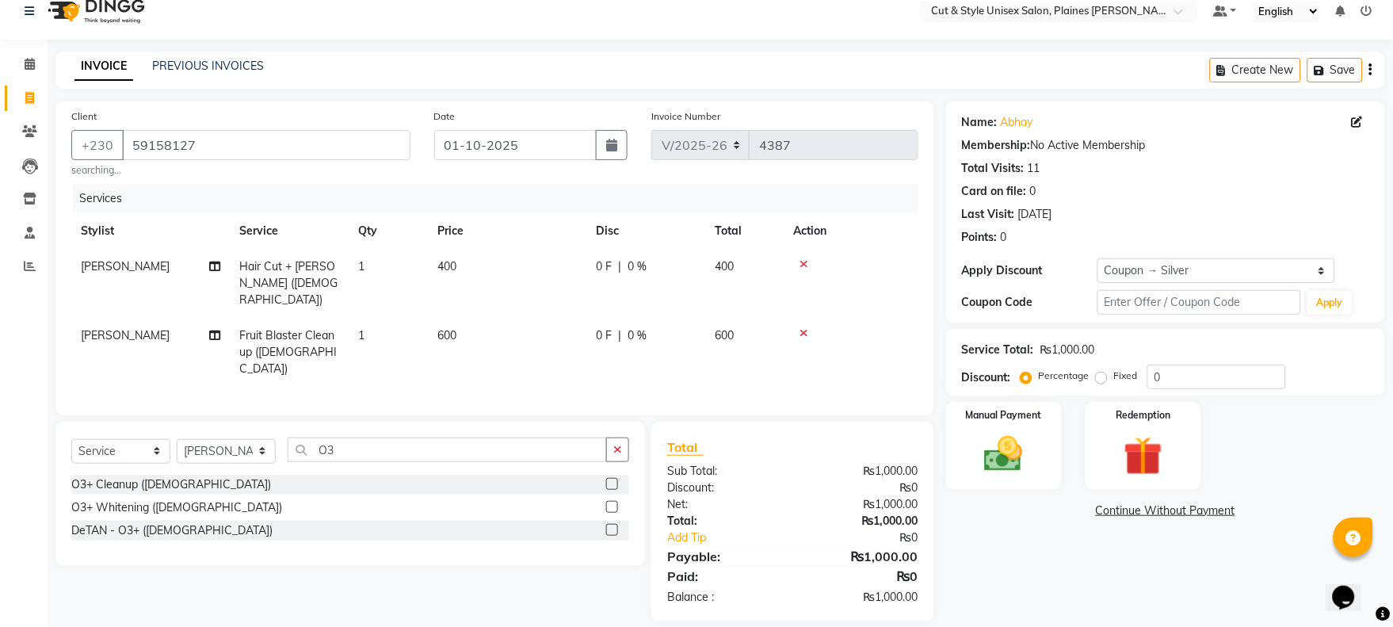
click at [610, 524] on label at bounding box center [612, 530] width 12 height 12
click at [610, 525] on input "checkbox" at bounding box center [611, 530] width 10 height 10
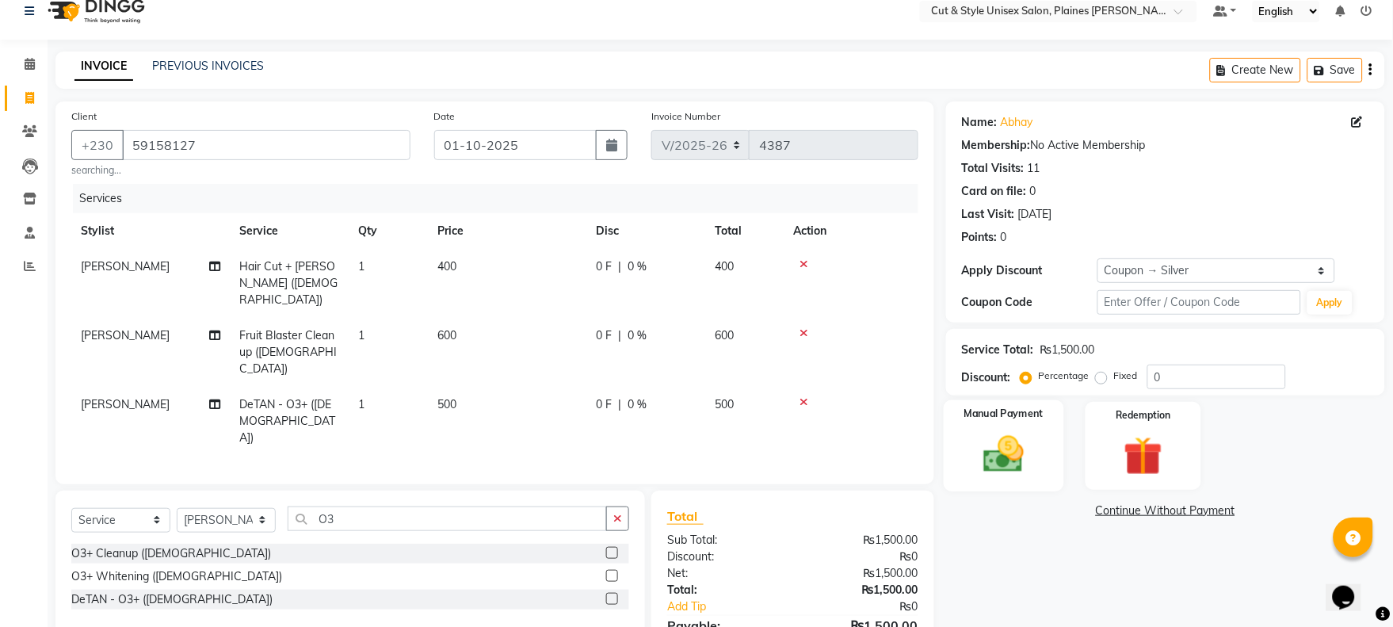
click at [1031, 452] on img at bounding box center [1004, 454] width 66 height 47
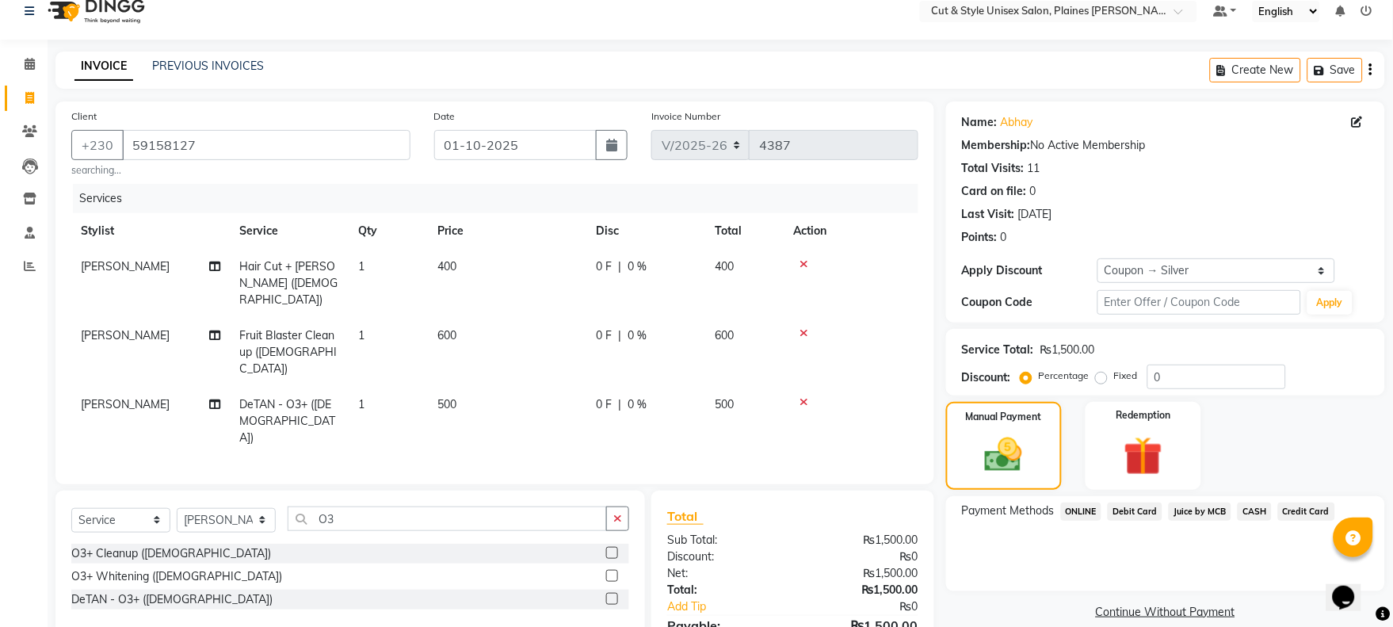
click at [1250, 508] on span "CASH" at bounding box center [1255, 511] width 34 height 18
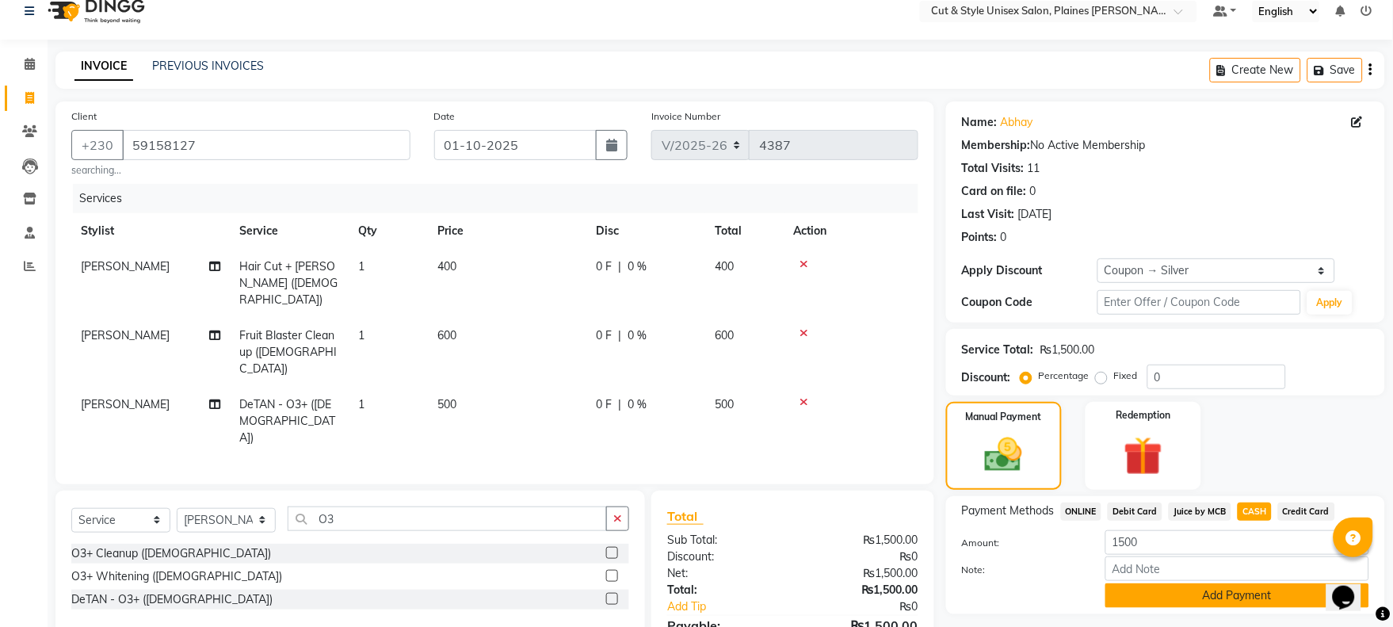
click at [1243, 583] on button "Add Payment" at bounding box center [1237, 595] width 264 height 25
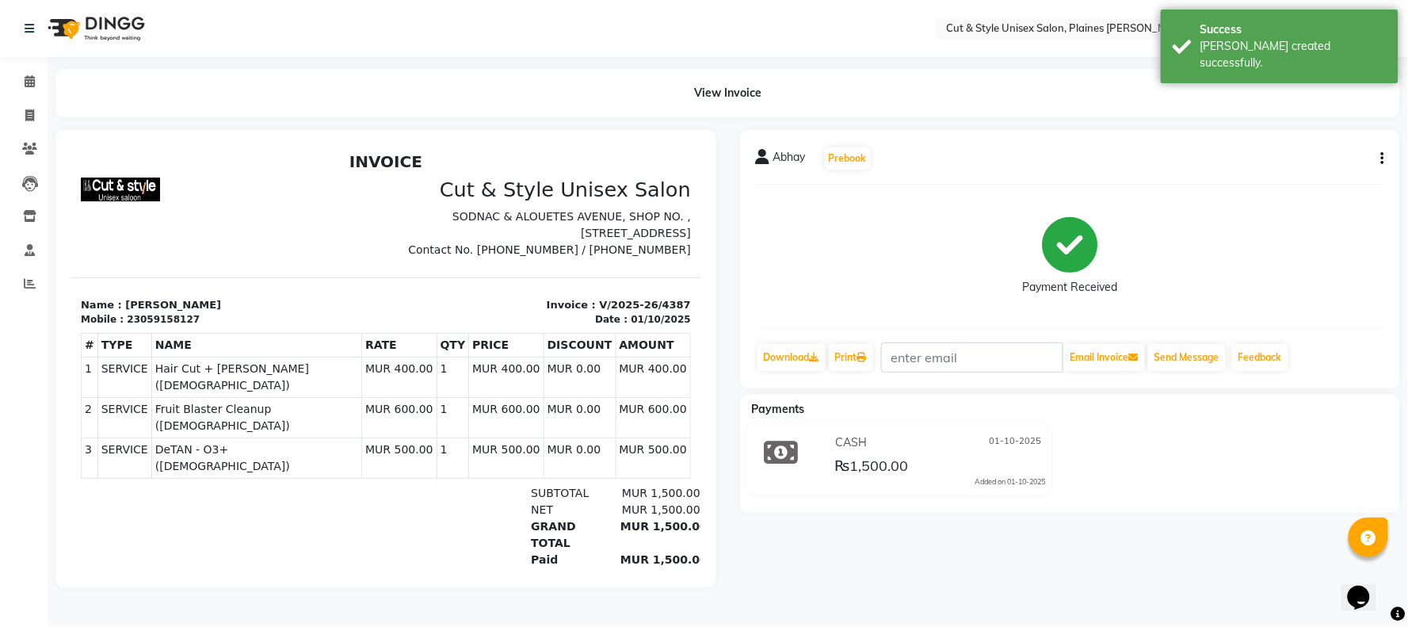
click at [109, 19] on img at bounding box center [94, 28] width 109 height 44
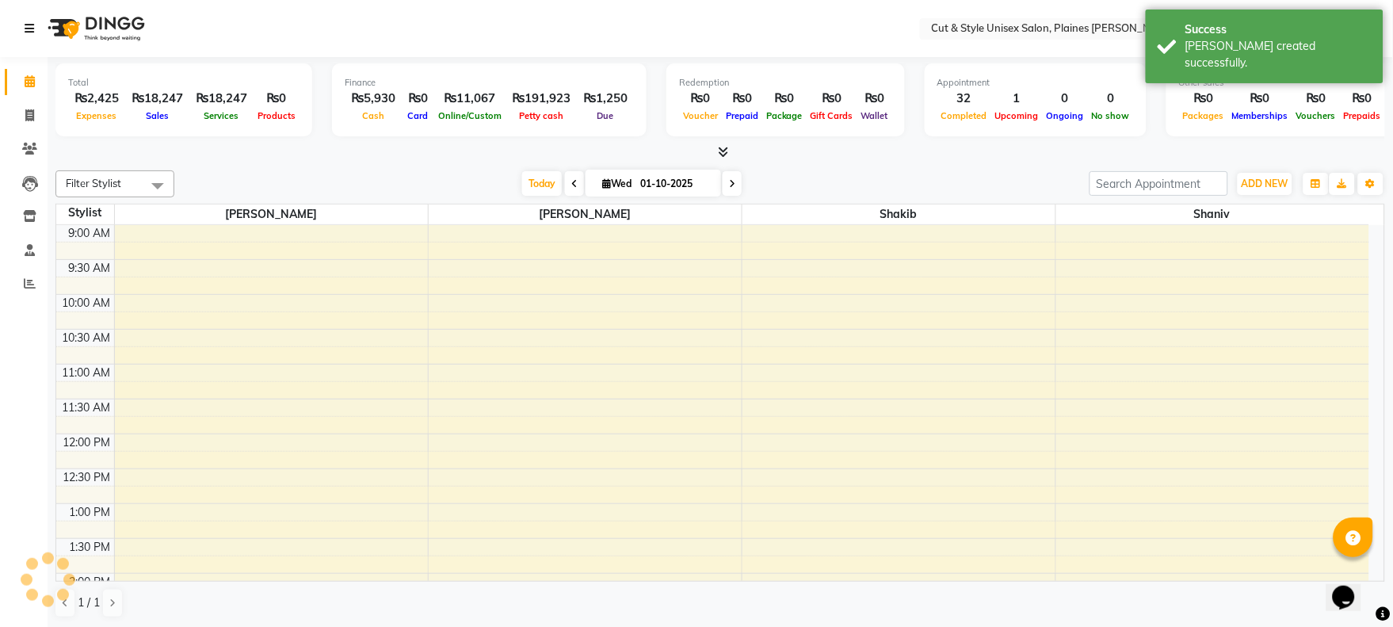
scroll to position [454, 0]
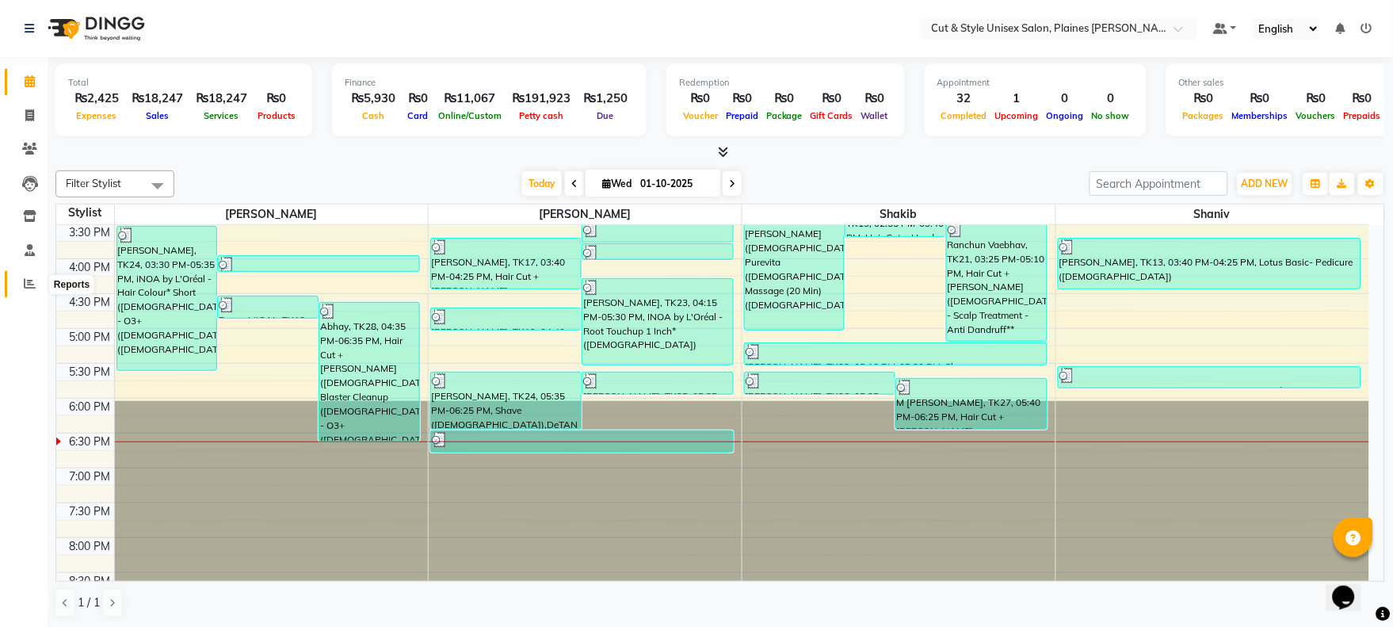
click at [32, 288] on icon at bounding box center [30, 283] width 12 height 12
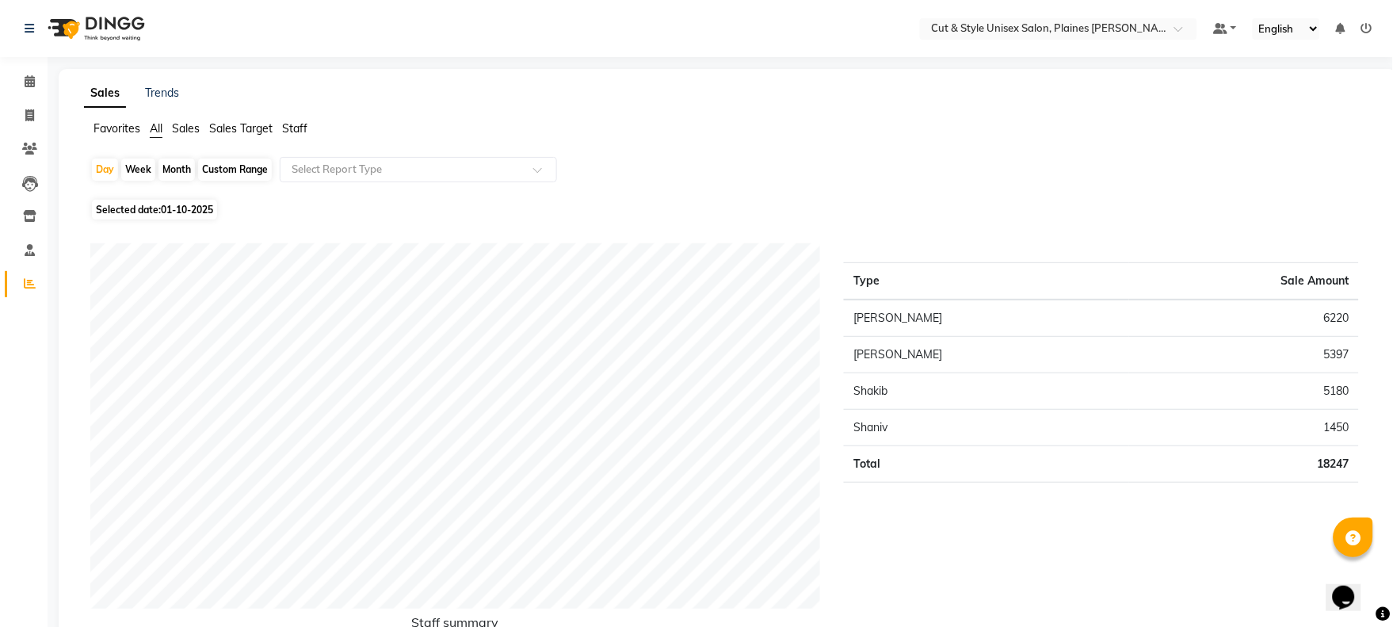
click at [113, 25] on img at bounding box center [94, 28] width 109 height 44
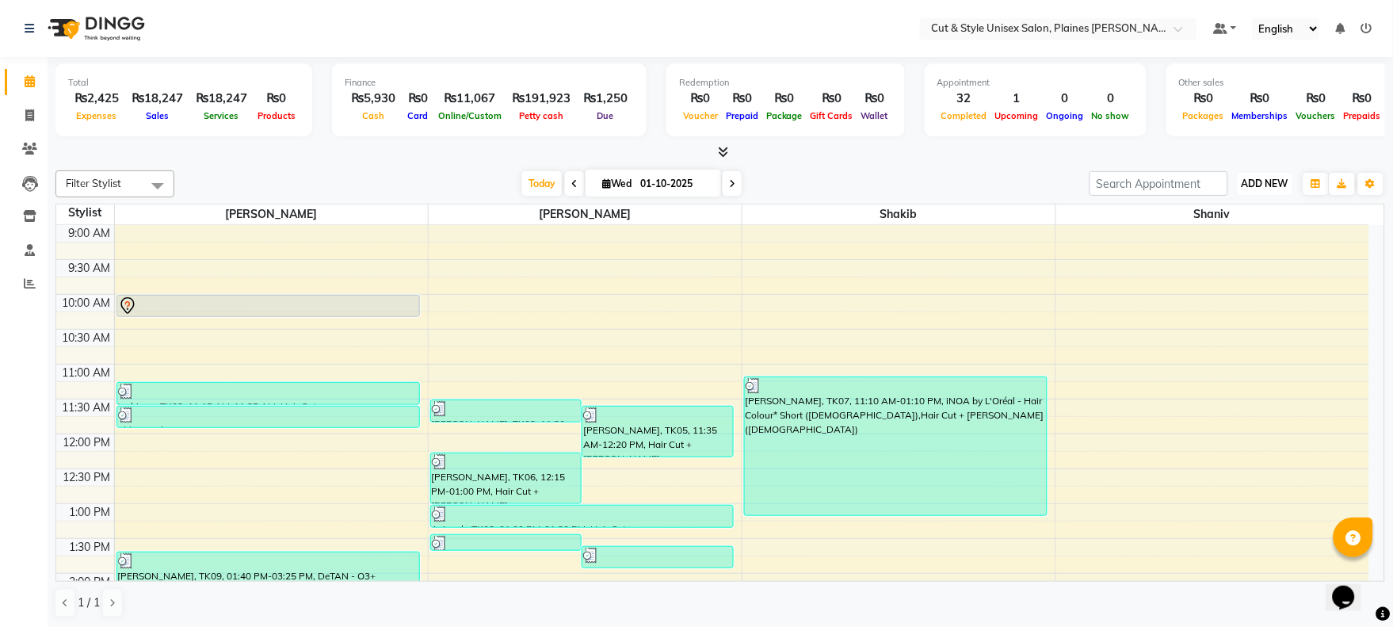
click at [1260, 186] on span "ADD NEW" at bounding box center [1265, 184] width 47 height 12
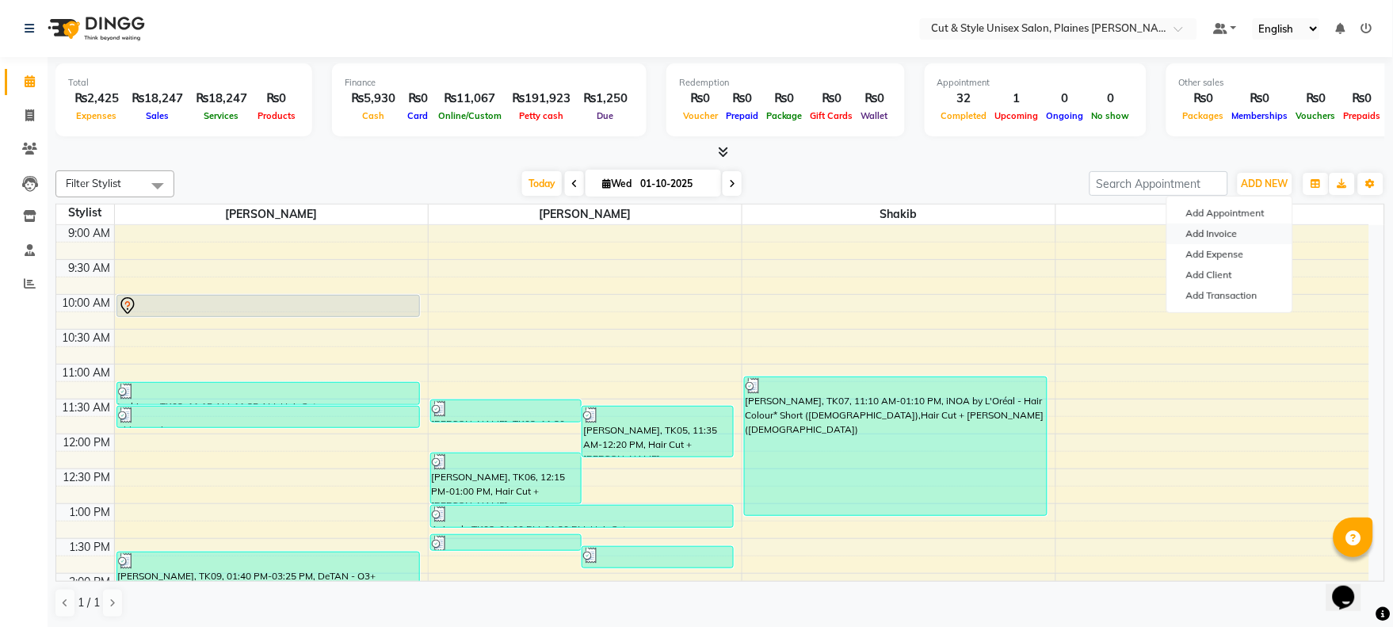
click at [1240, 230] on link "Add Invoice" at bounding box center [1229, 233] width 125 height 21
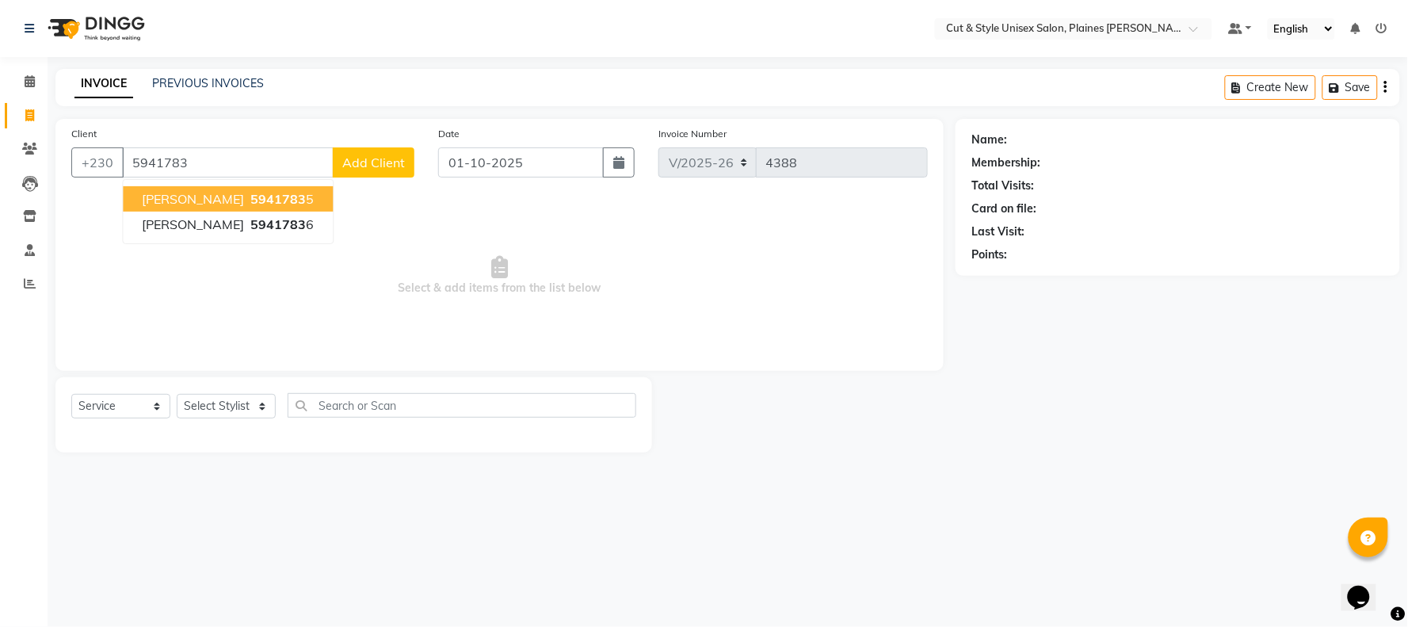
click at [219, 201] on span "[PERSON_NAME]" at bounding box center [193, 199] width 102 height 16
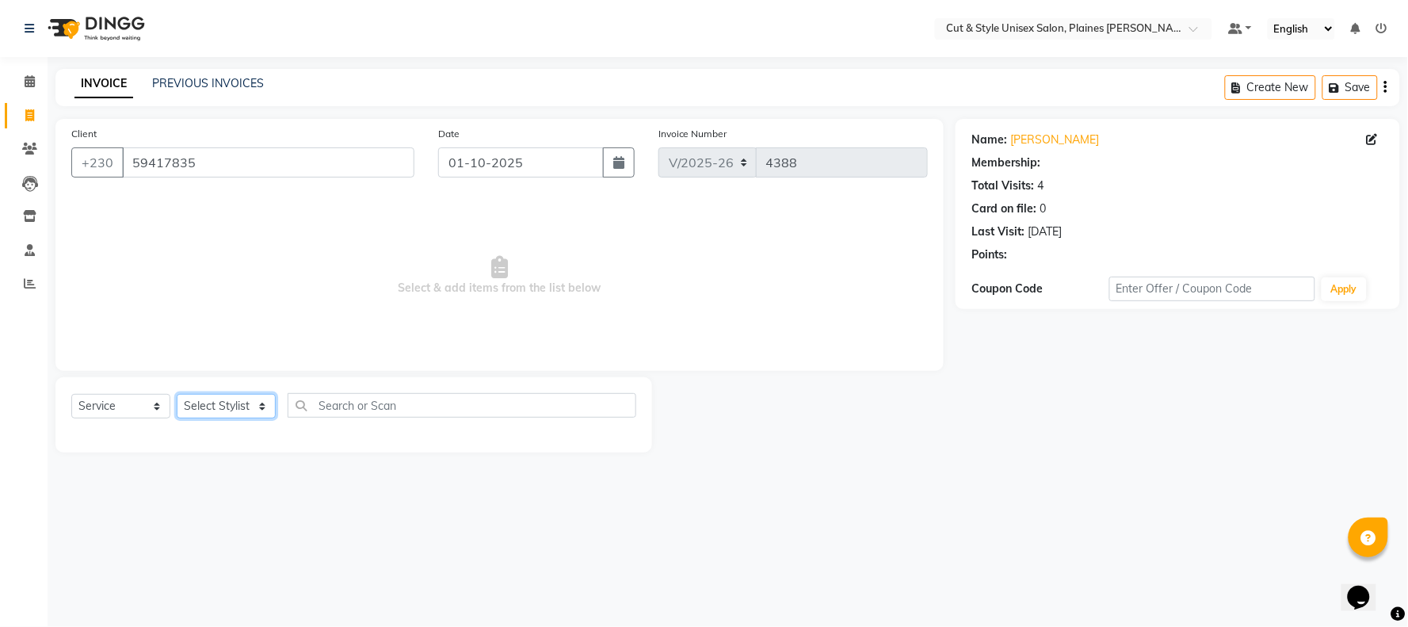
click at [249, 408] on select "Select Stylist [PERSON_NAME] Manager [PERSON_NAME]" at bounding box center [226, 406] width 99 height 25
click at [177, 395] on select "Select Stylist [PERSON_NAME] Manager [PERSON_NAME]" at bounding box center [226, 406] width 99 height 25
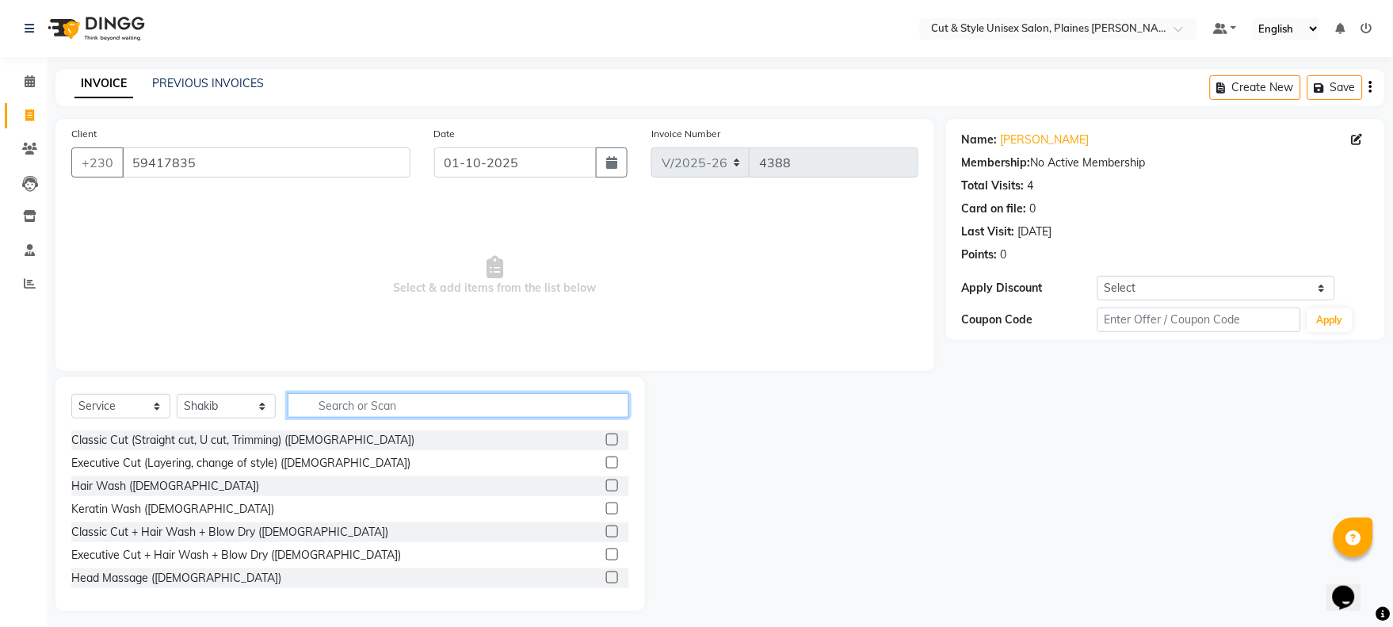
click at [326, 410] on input "text" at bounding box center [459, 405] width 342 height 25
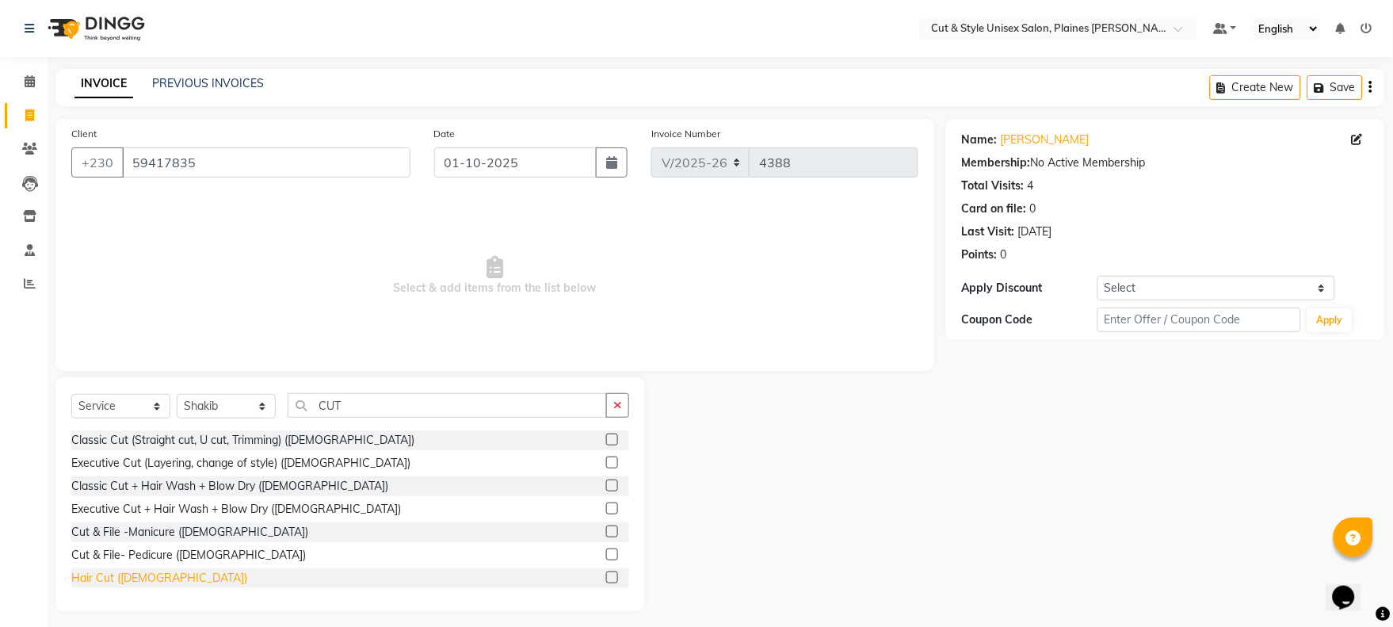
click at [143, 584] on div "Hair Cut ([DEMOGRAPHIC_DATA])" at bounding box center [159, 578] width 176 height 17
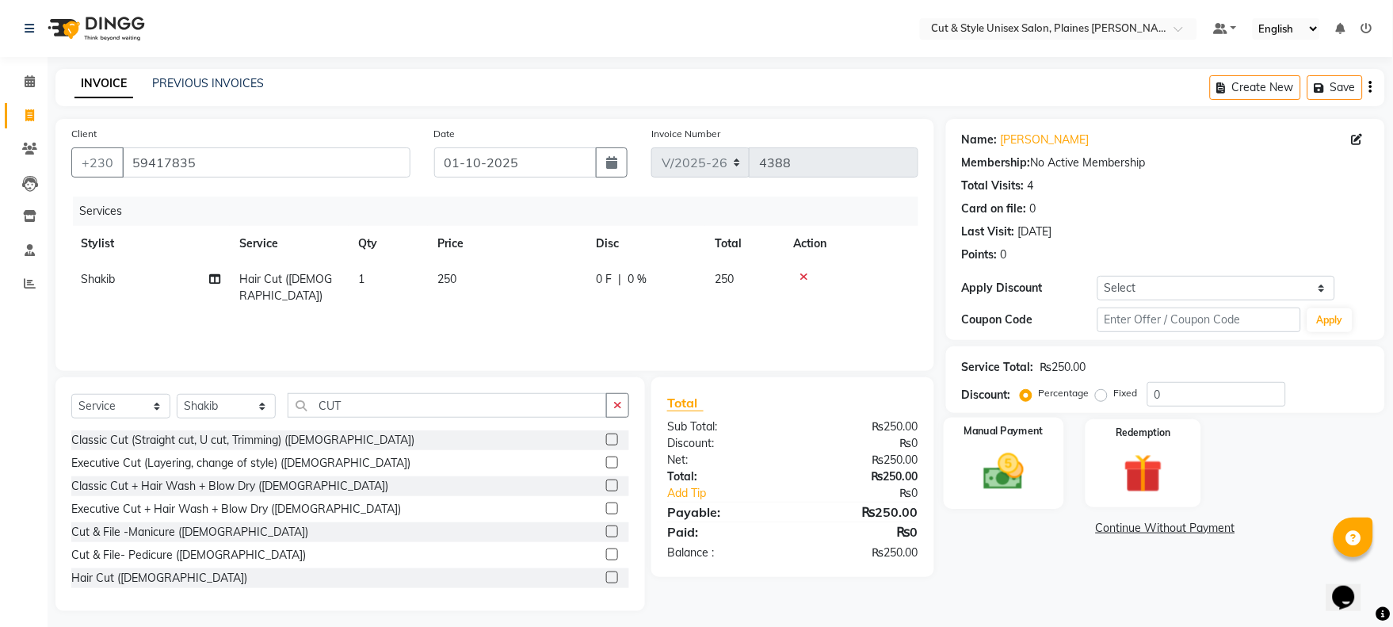
click at [1017, 485] on img at bounding box center [1004, 472] width 66 height 47
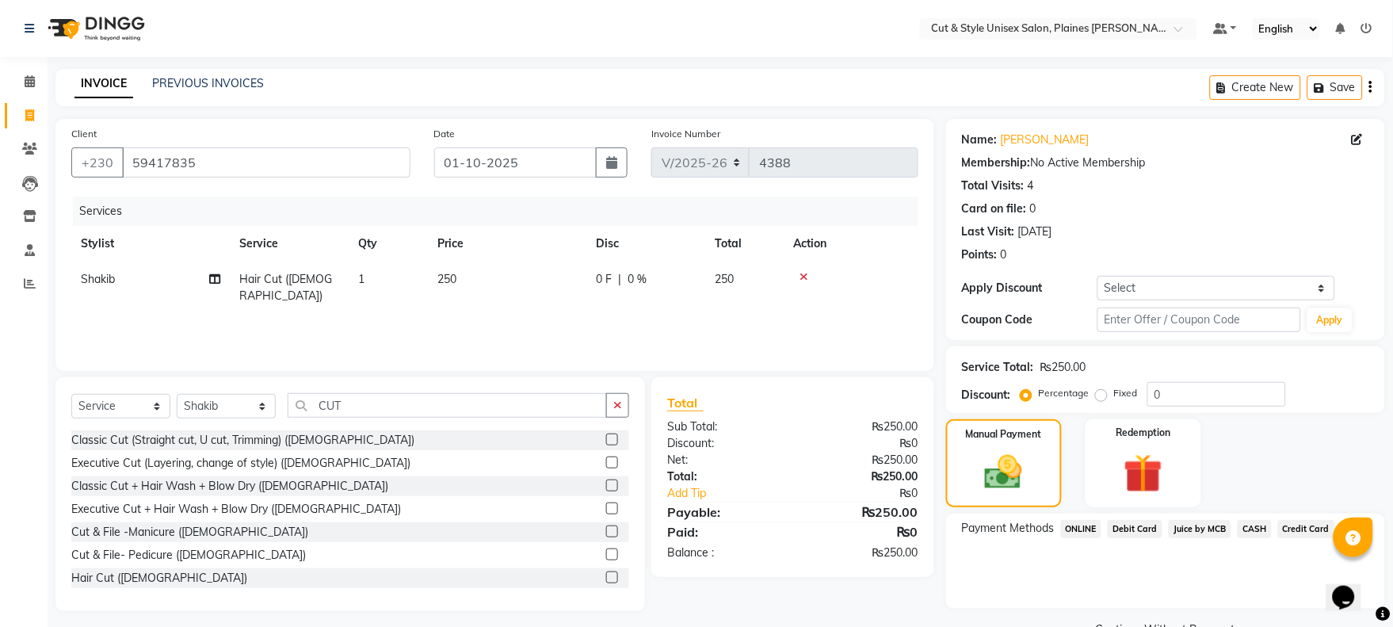
click at [1239, 523] on span "CASH" at bounding box center [1255, 529] width 34 height 18
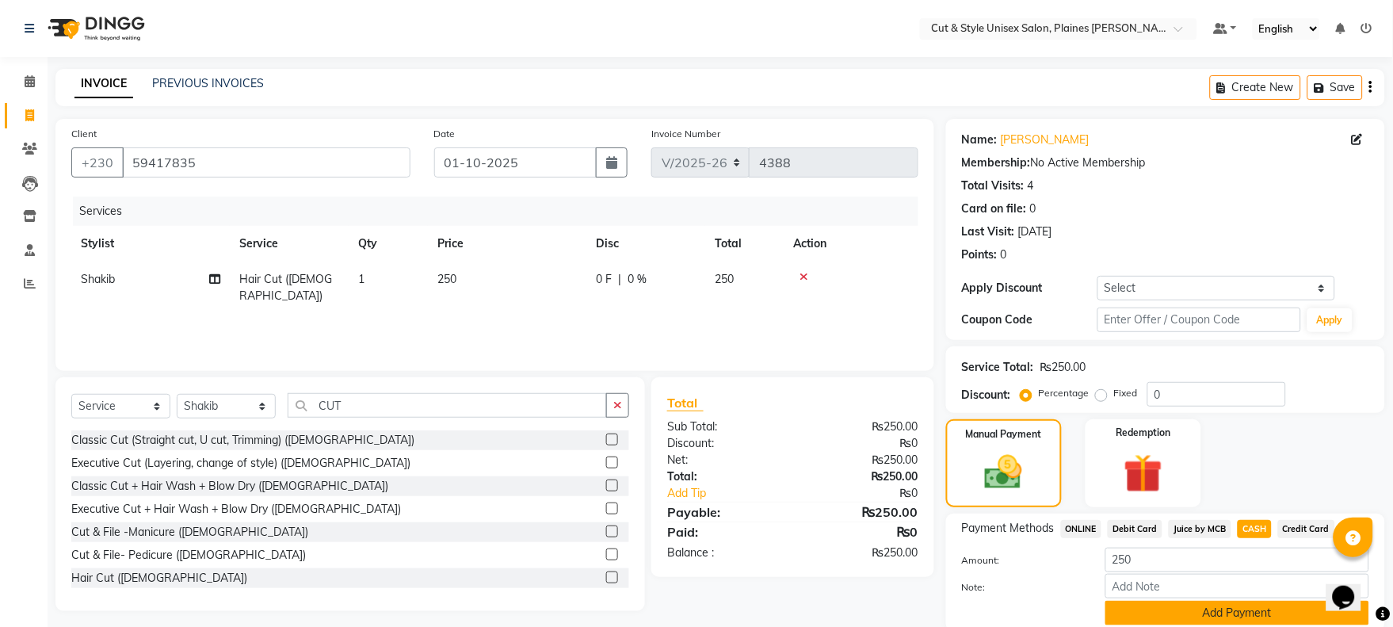
click at [1232, 611] on button "Add Payment" at bounding box center [1237, 613] width 264 height 25
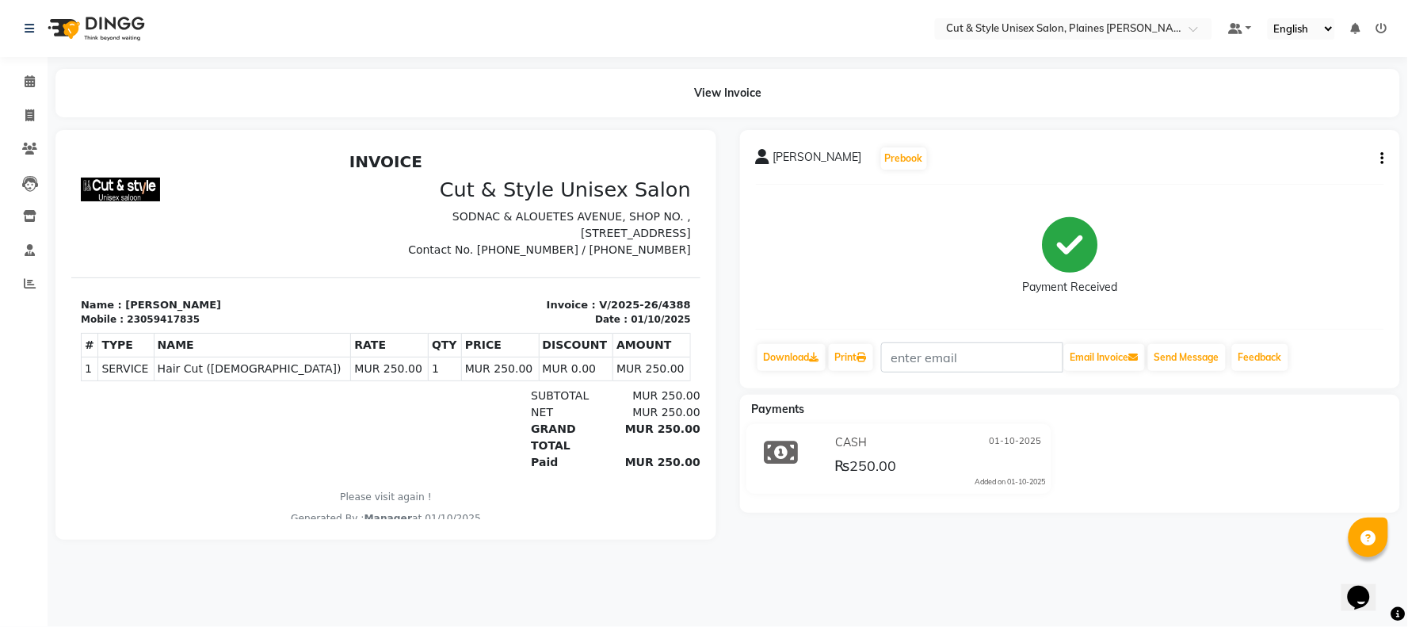
click at [114, 28] on img at bounding box center [94, 28] width 109 height 44
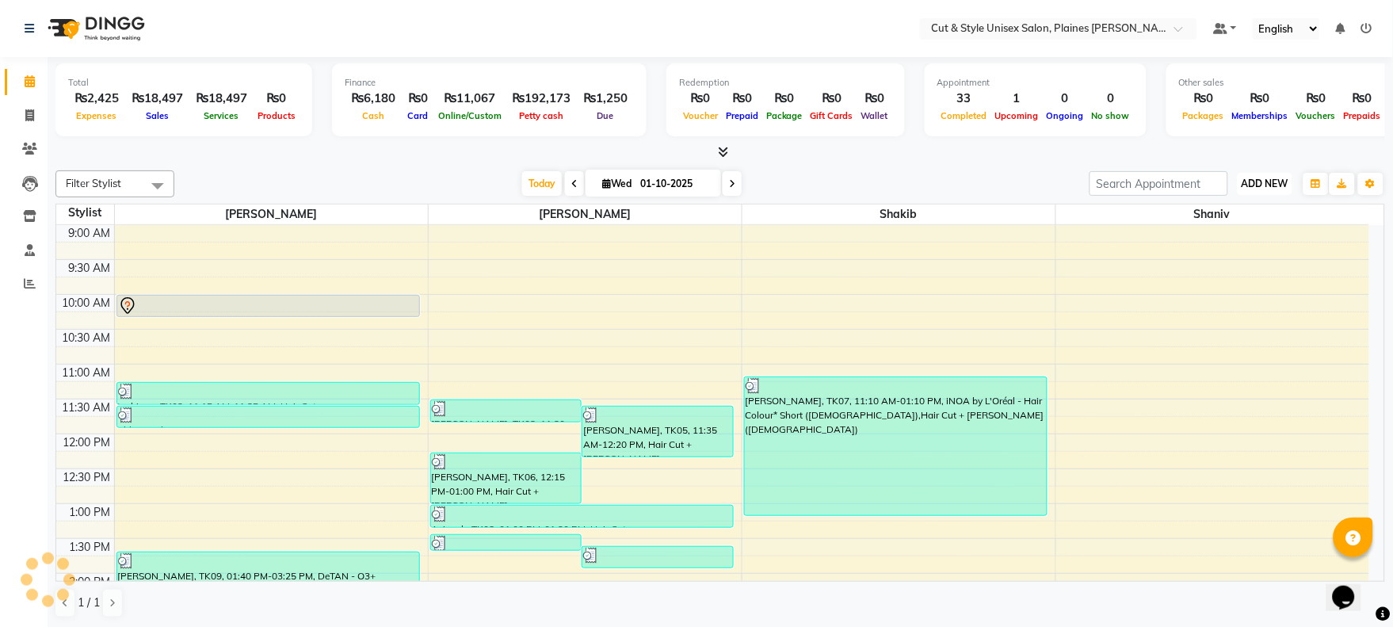
click at [1273, 178] on span "ADD NEW" at bounding box center [1265, 184] width 47 height 12
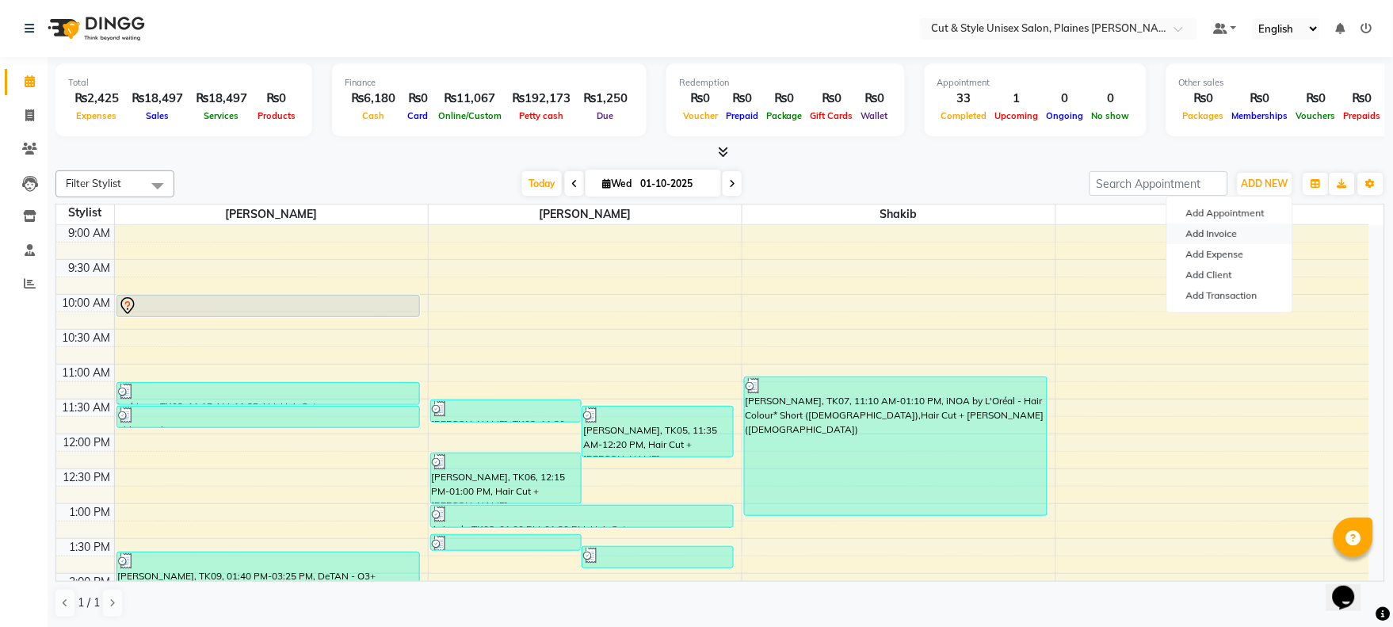
click at [1227, 227] on link "Add Invoice" at bounding box center [1229, 233] width 125 height 21
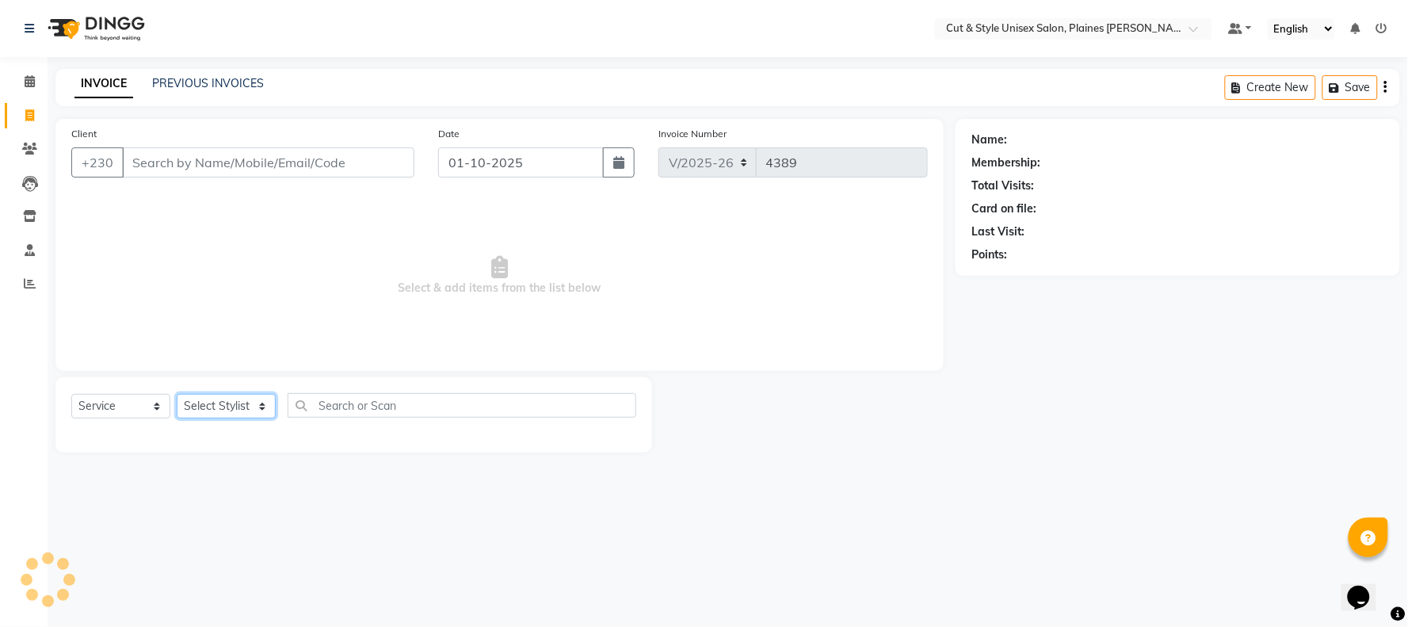
click at [222, 414] on select "Select Stylist" at bounding box center [226, 406] width 99 height 25
click at [177, 395] on select "Select Stylist [PERSON_NAME] Manager [PERSON_NAME]" at bounding box center [226, 406] width 99 height 25
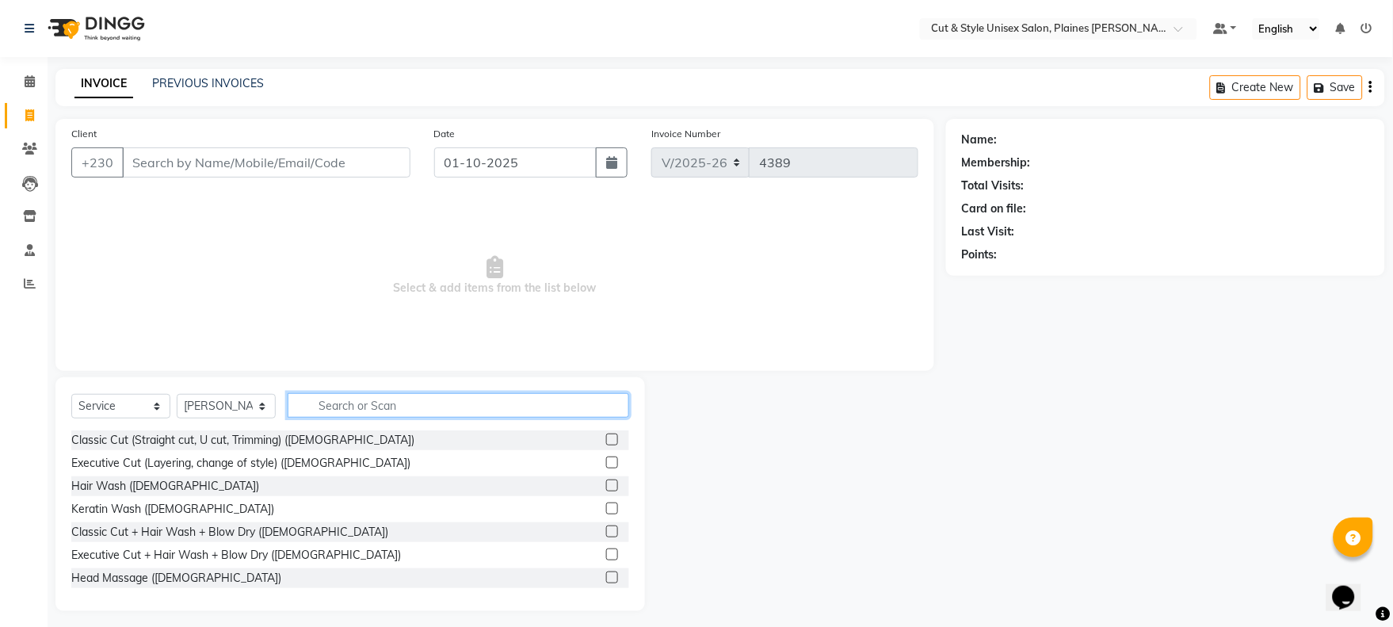
click at [329, 410] on input "text" at bounding box center [459, 405] width 342 height 25
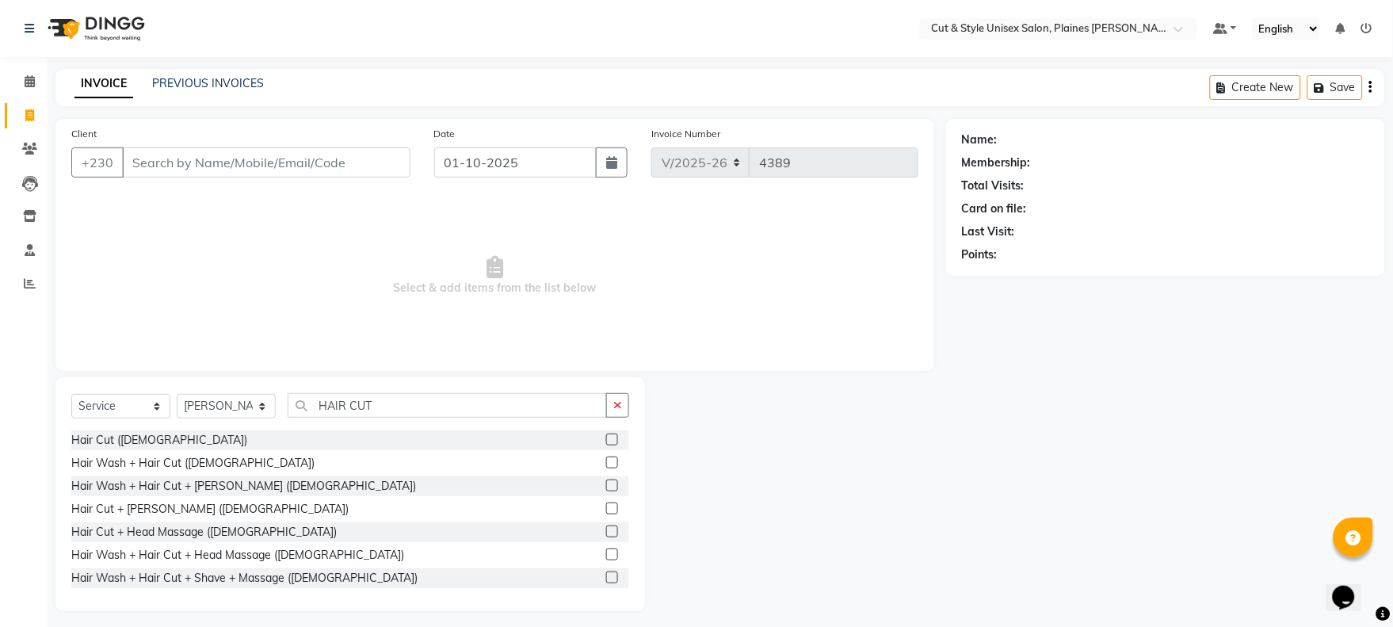
click at [606, 438] on label at bounding box center [612, 439] width 12 height 12
click at [606, 438] on input "checkbox" at bounding box center [611, 440] width 10 height 10
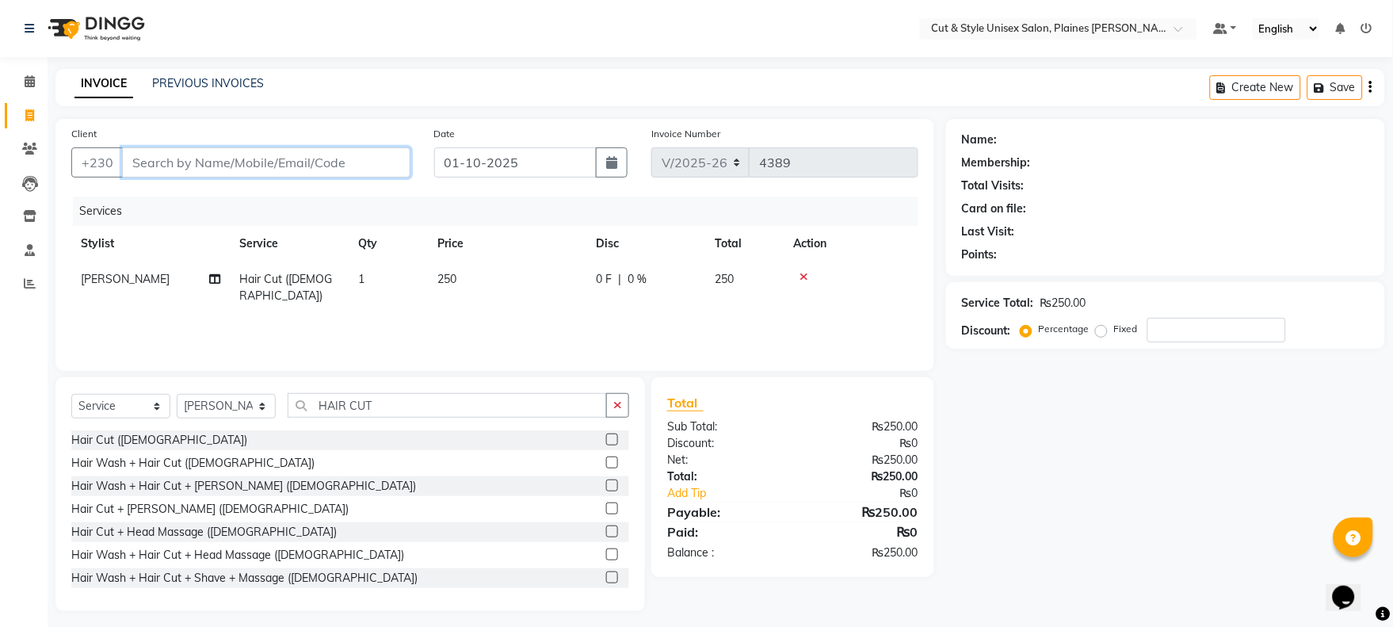
click at [238, 168] on input "Client" at bounding box center [266, 162] width 288 height 30
click at [158, 168] on input "Client" at bounding box center [266, 162] width 288 height 30
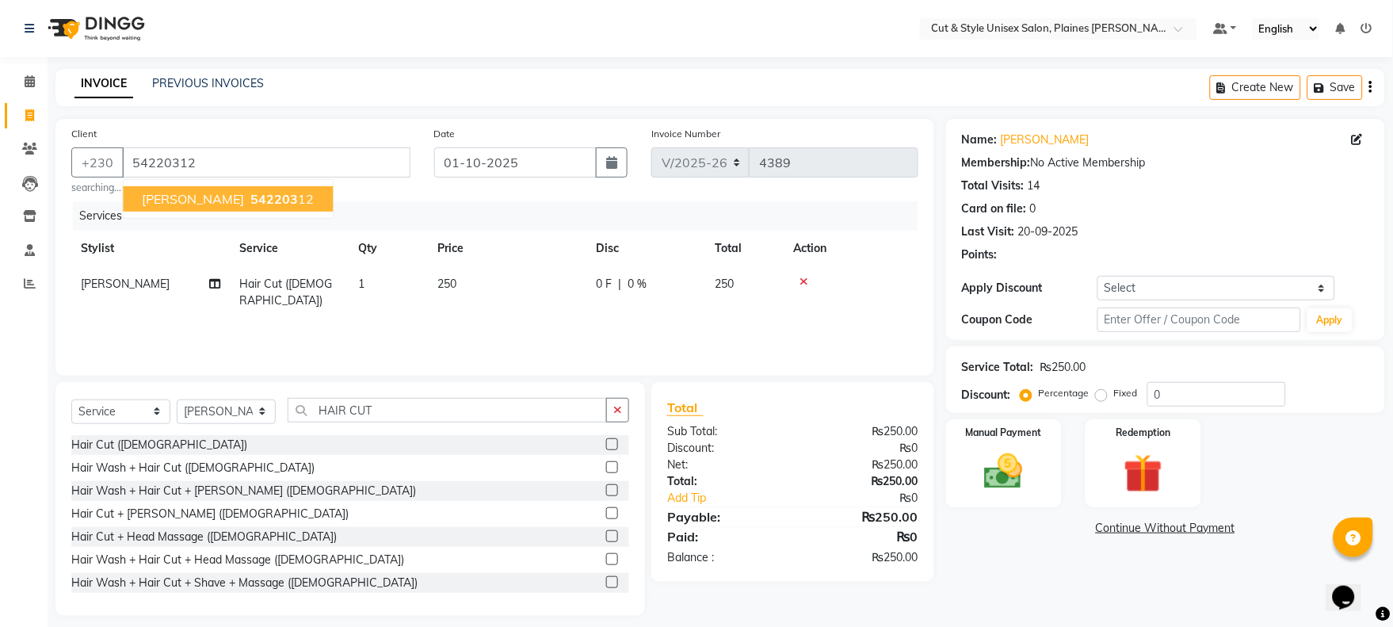
click at [268, 193] on span "542203" at bounding box center [274, 199] width 48 height 16
click at [1010, 482] on img at bounding box center [1004, 472] width 66 height 47
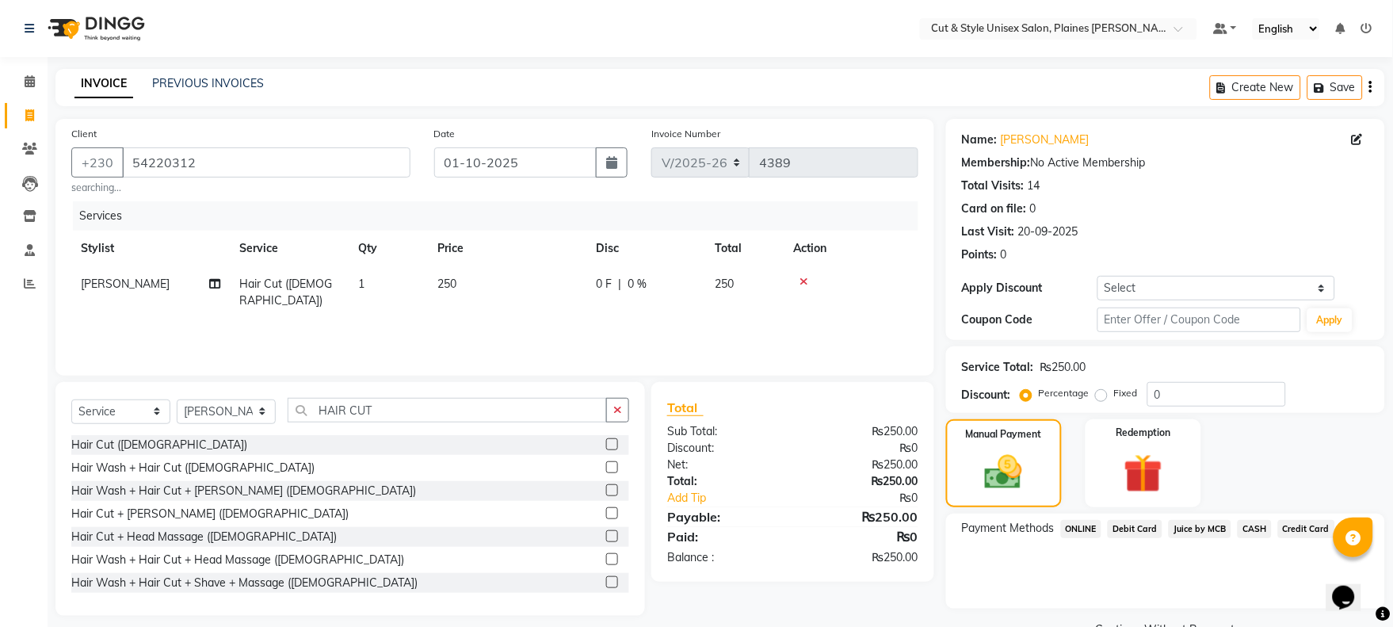
click at [1203, 523] on span "Juice by MCB" at bounding box center [1200, 529] width 63 height 18
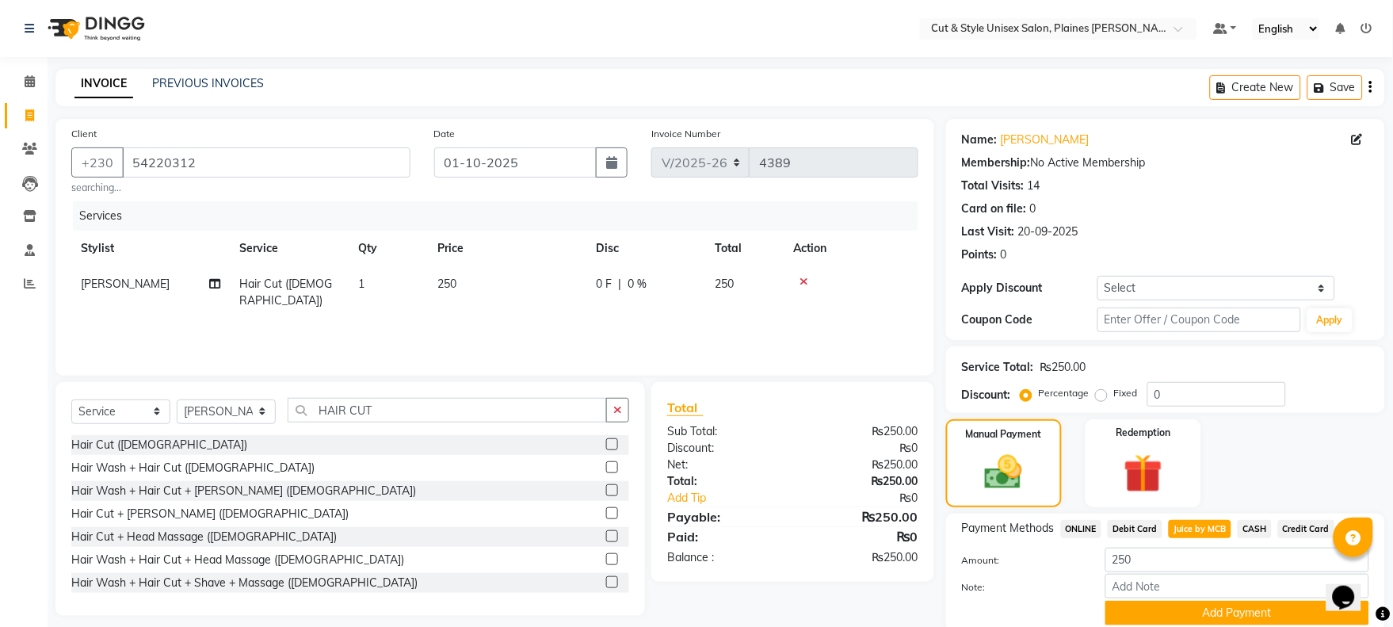
click at [1181, 601] on button "Add Payment" at bounding box center [1237, 613] width 264 height 25
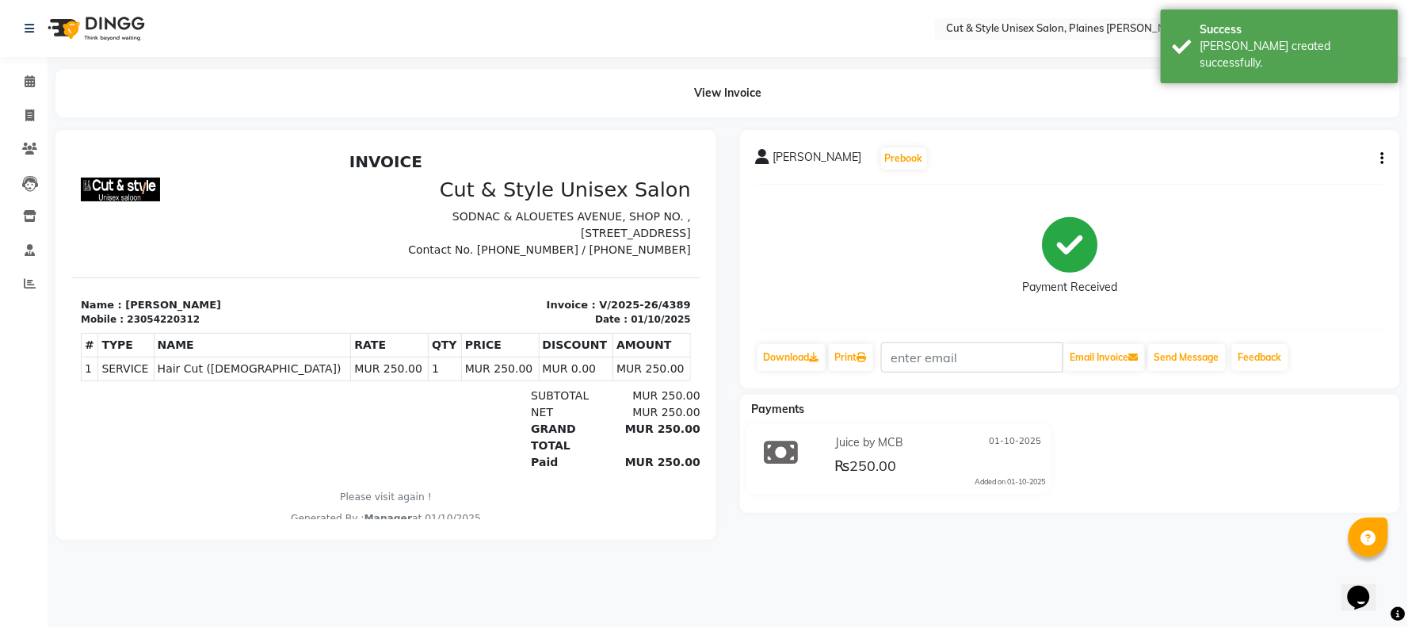
click at [130, 25] on img at bounding box center [94, 28] width 109 height 44
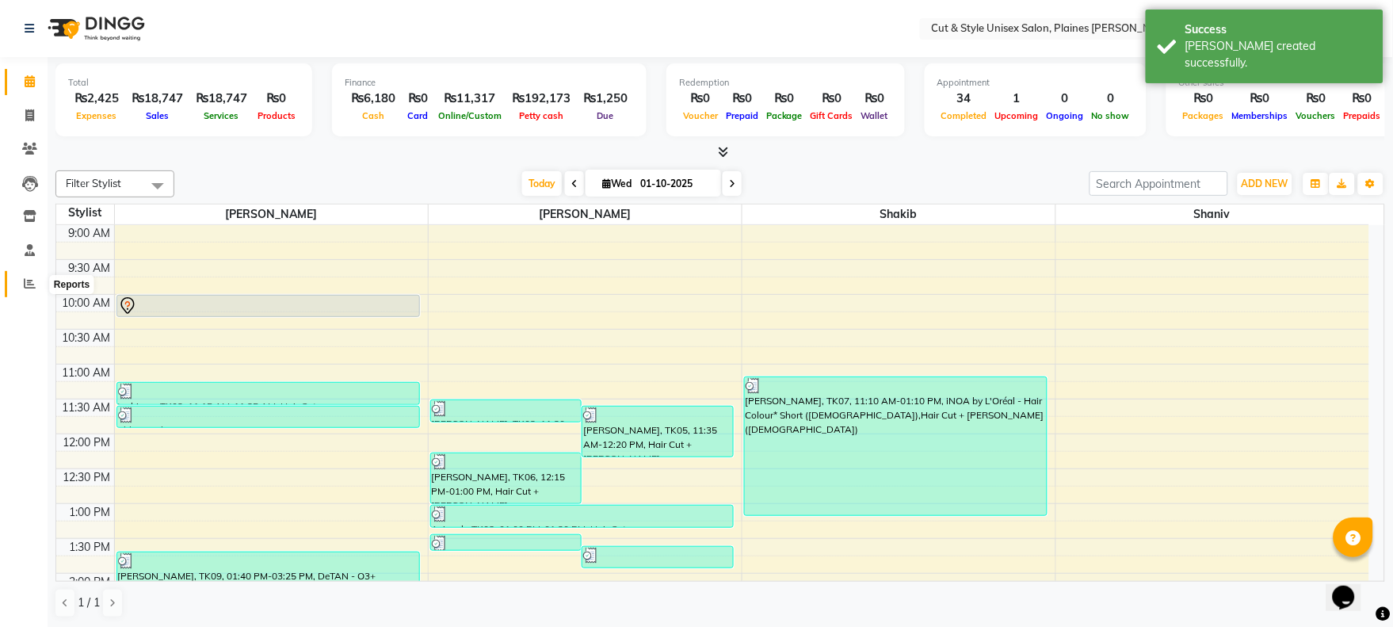
click at [24, 279] on icon at bounding box center [30, 283] width 12 height 12
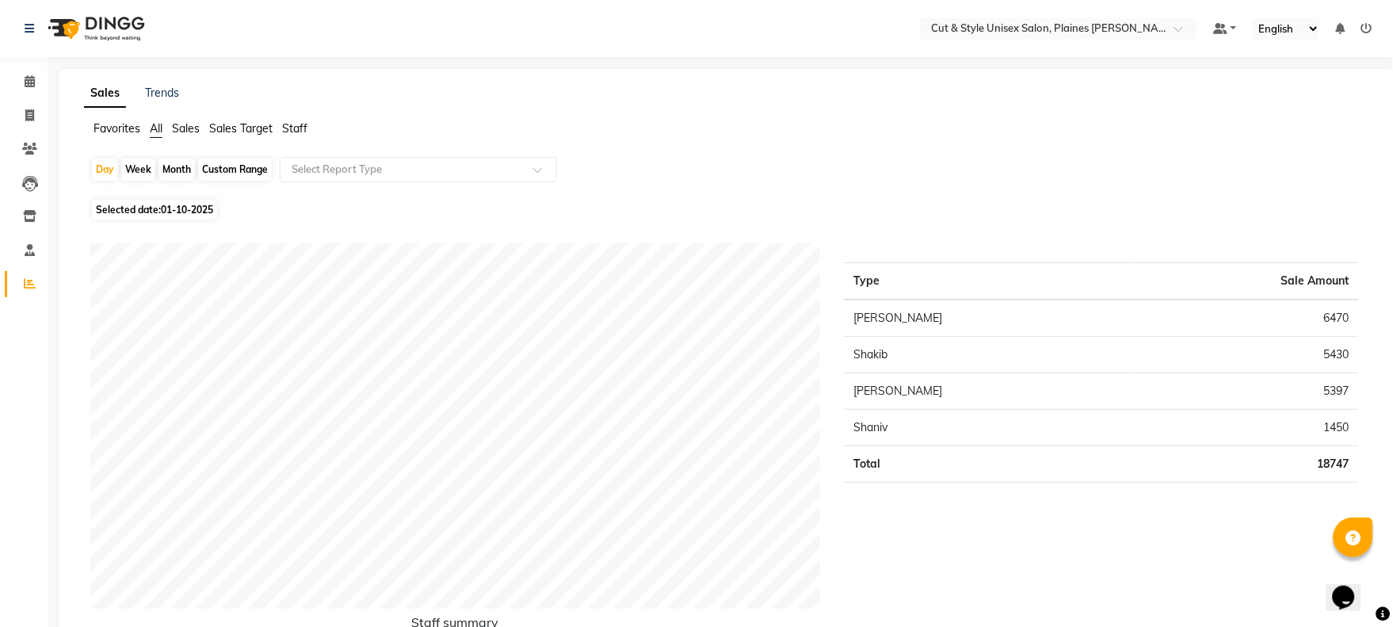
click at [127, 24] on img at bounding box center [94, 28] width 109 height 44
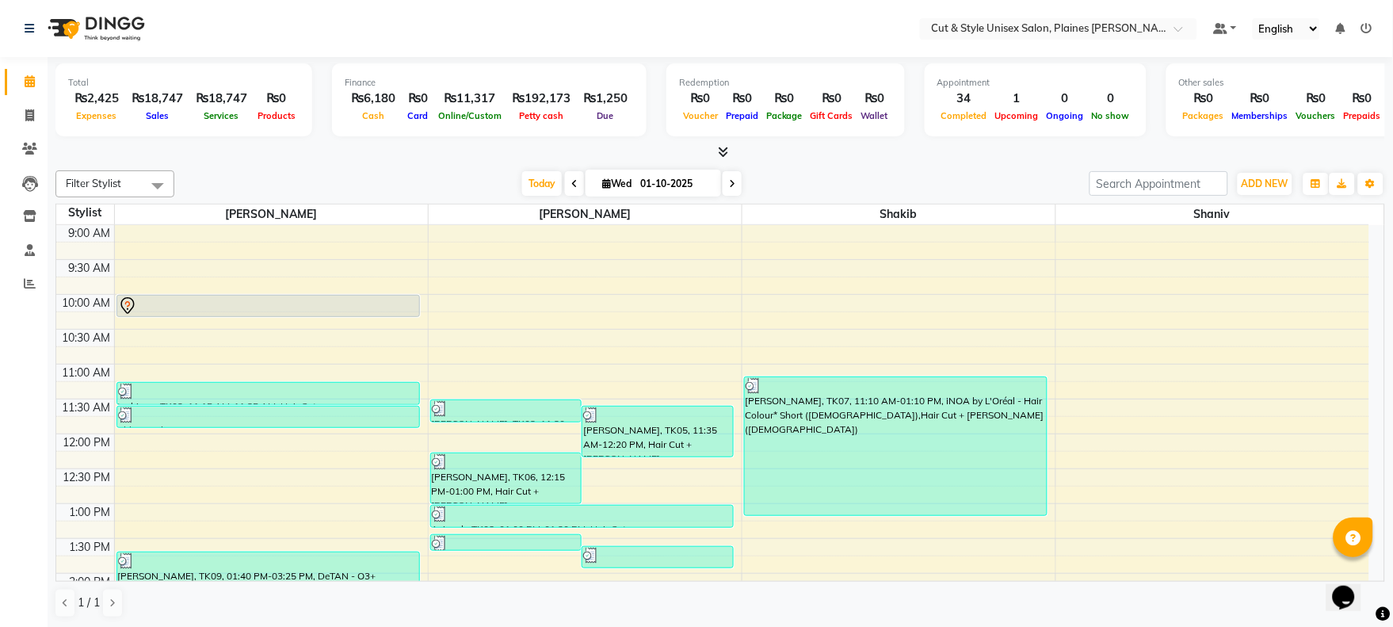
click at [722, 148] on icon at bounding box center [724, 152] width 10 height 12
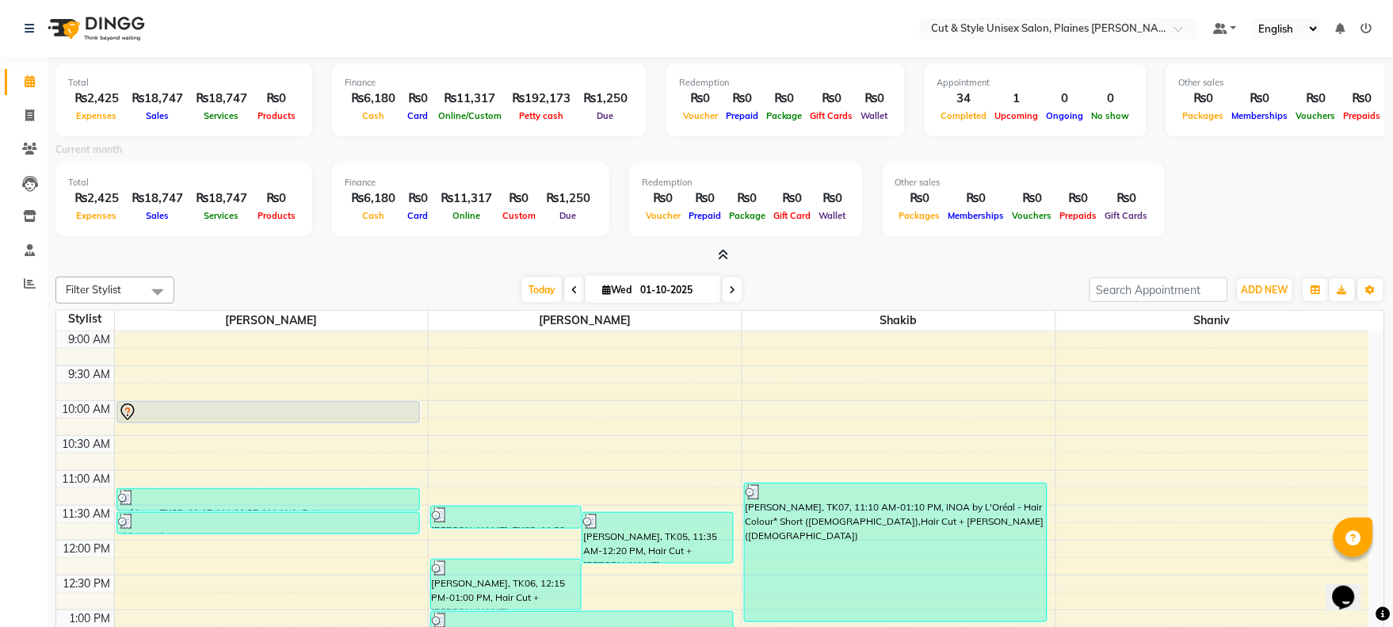
click at [719, 250] on icon at bounding box center [724, 255] width 10 height 12
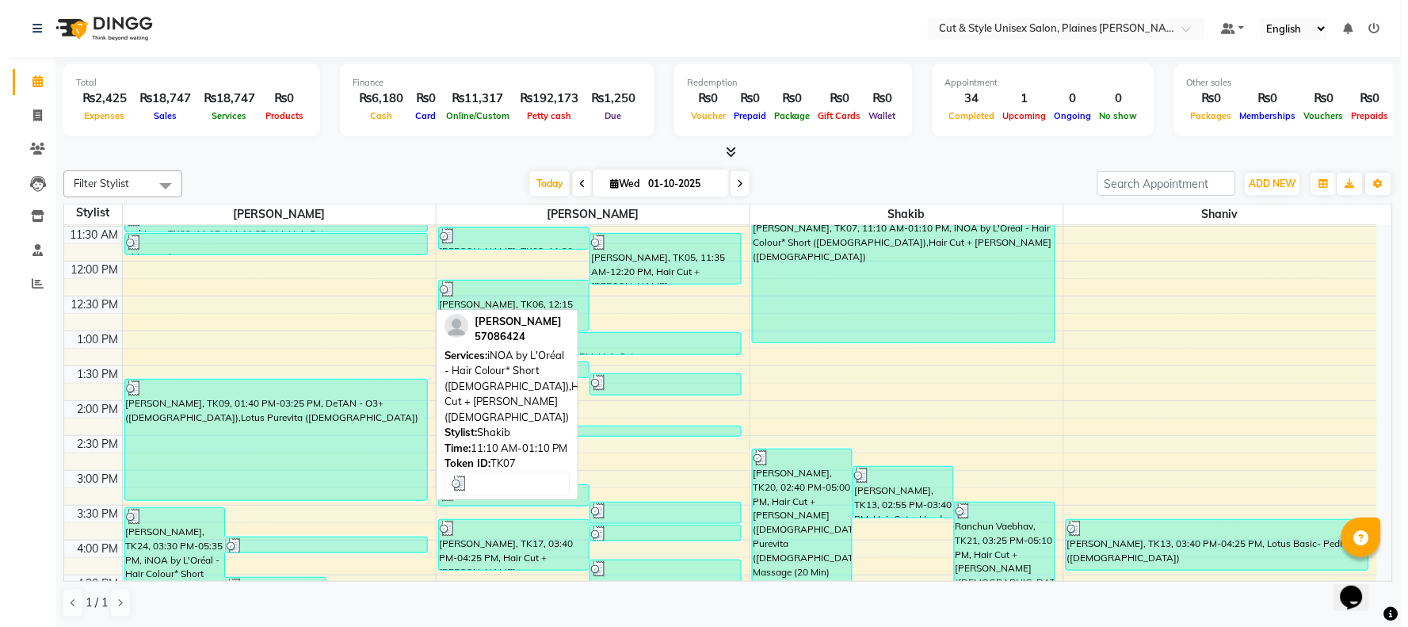
scroll to position [176, 0]
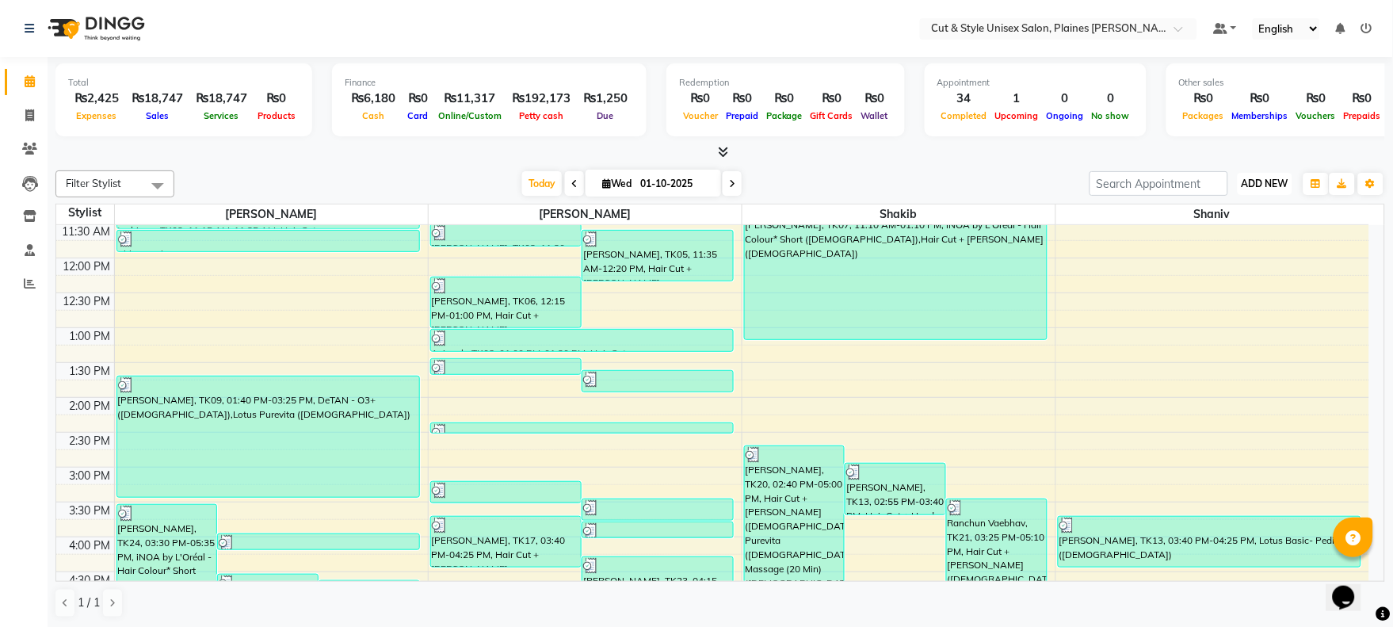
click at [1266, 185] on span "ADD NEW" at bounding box center [1265, 184] width 47 height 12
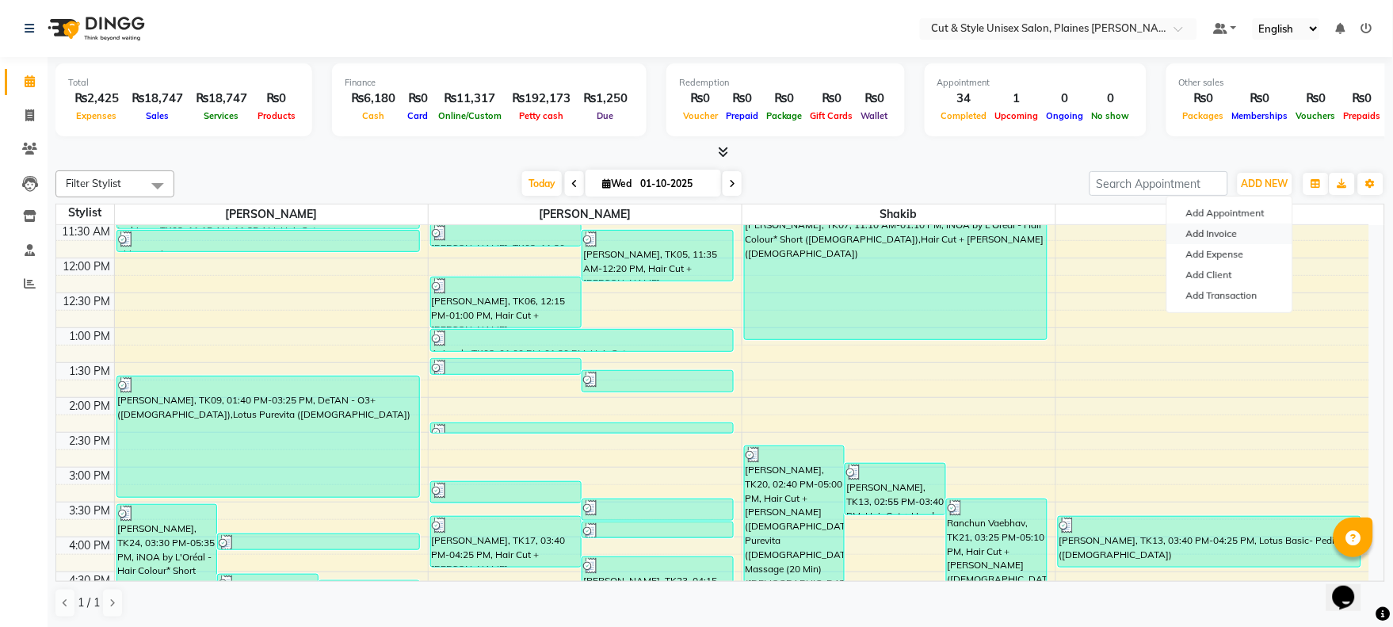
click at [1209, 232] on link "Add Invoice" at bounding box center [1229, 233] width 125 height 21
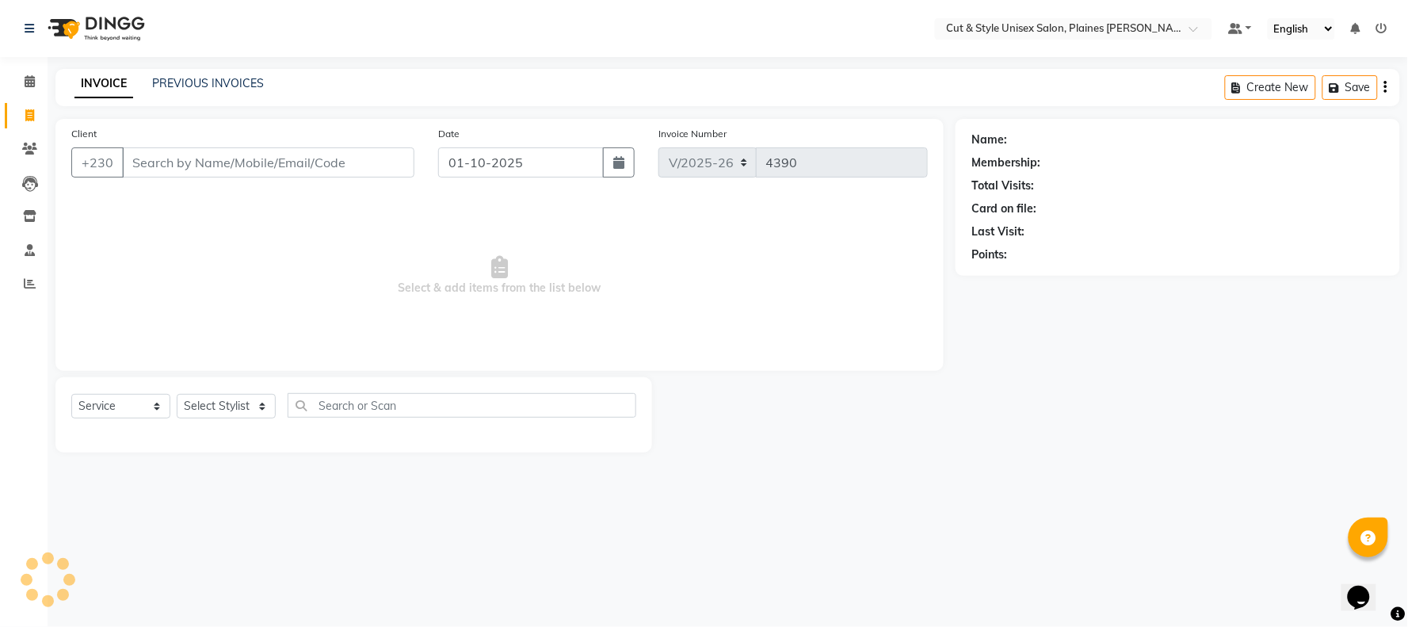
click at [254, 162] on input "Client" at bounding box center [268, 162] width 292 height 30
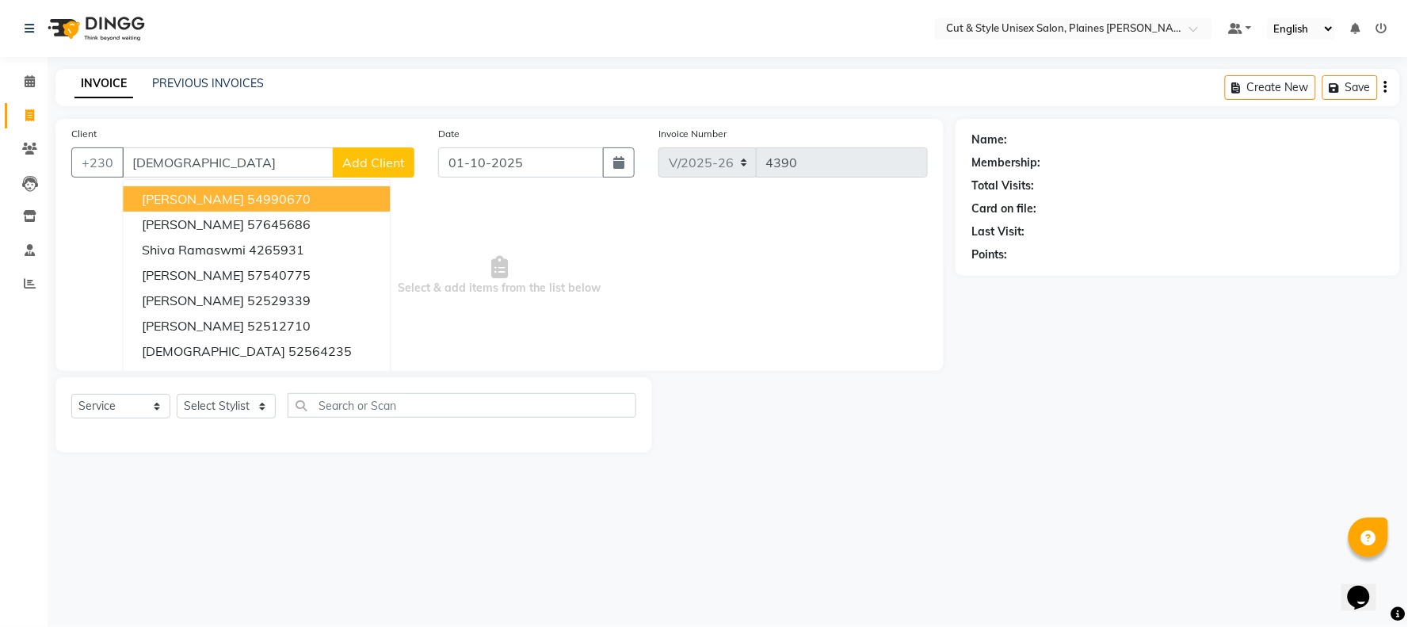
click at [244, 194] on span "[PERSON_NAME]" at bounding box center [193, 199] width 102 height 16
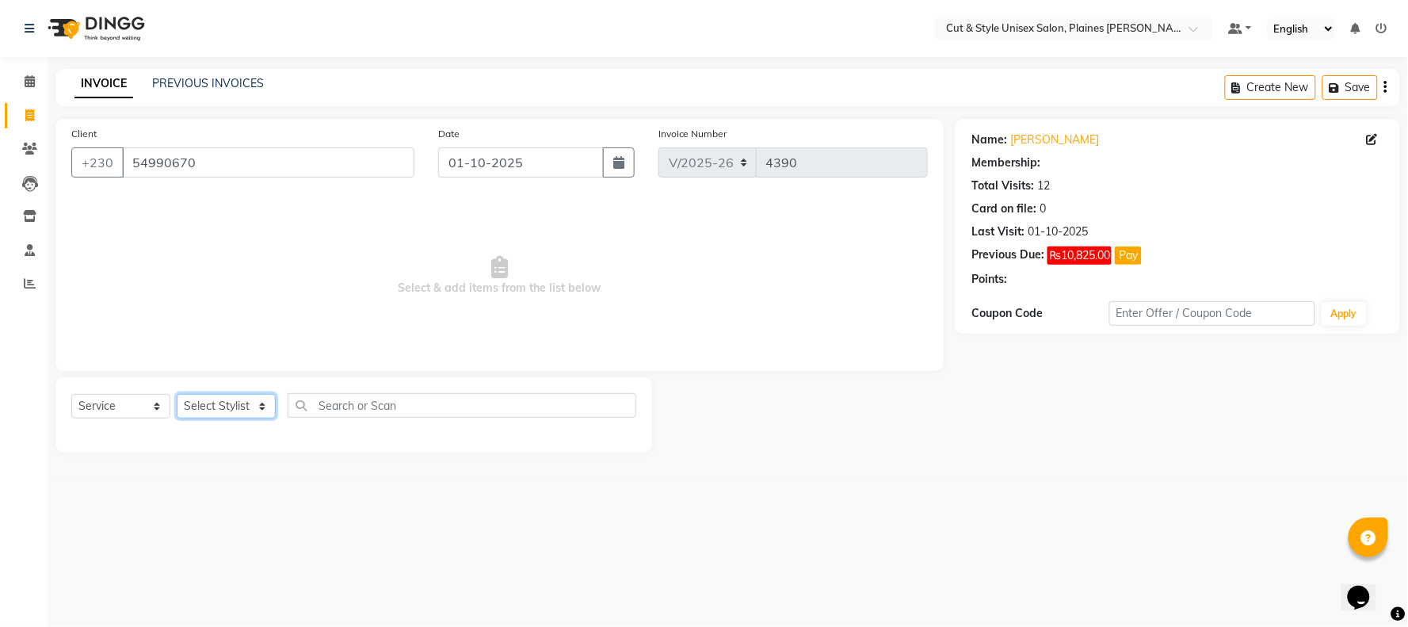
click at [218, 406] on select "Select Stylist [PERSON_NAME] Manager [PERSON_NAME]" at bounding box center [226, 406] width 99 height 25
click at [177, 395] on select "Select Stylist [PERSON_NAME] Manager [PERSON_NAME]" at bounding box center [226, 406] width 99 height 25
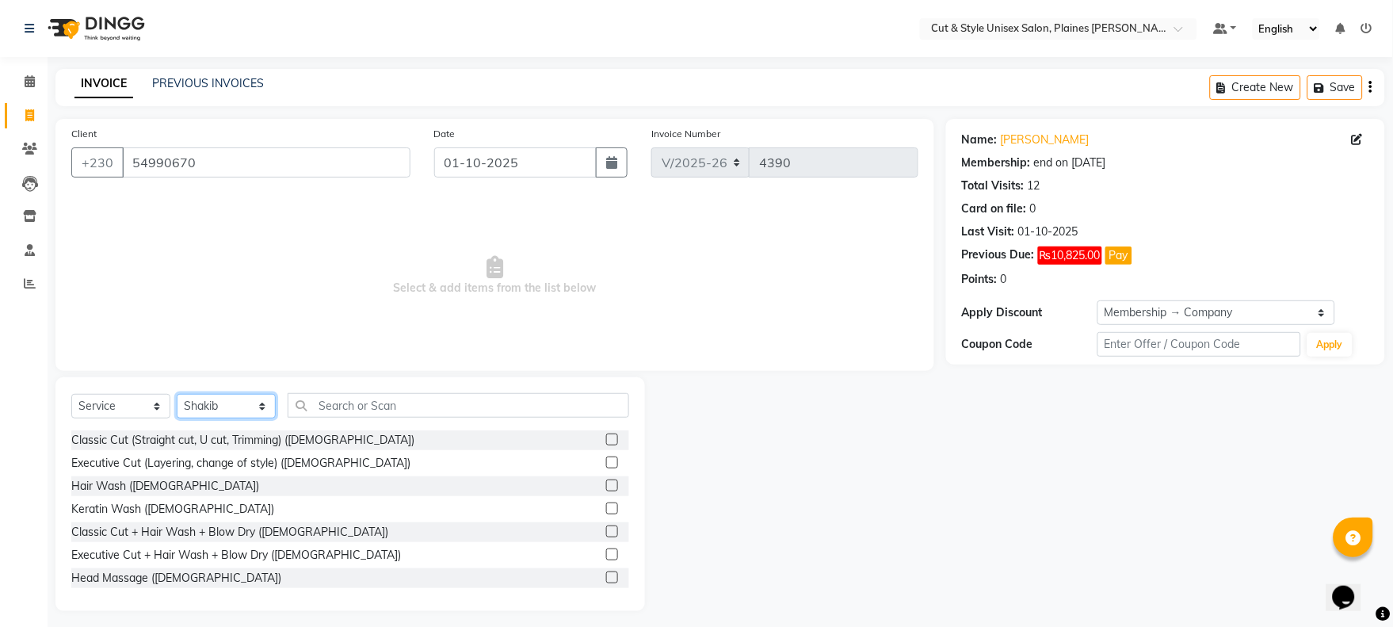
click at [216, 405] on select "Select Stylist [PERSON_NAME] Manager [PERSON_NAME]" at bounding box center [226, 406] width 99 height 25
click at [177, 395] on select "Select Stylist [PERSON_NAME] Manager [PERSON_NAME]" at bounding box center [226, 406] width 99 height 25
click at [353, 403] on input "text" at bounding box center [459, 405] width 342 height 25
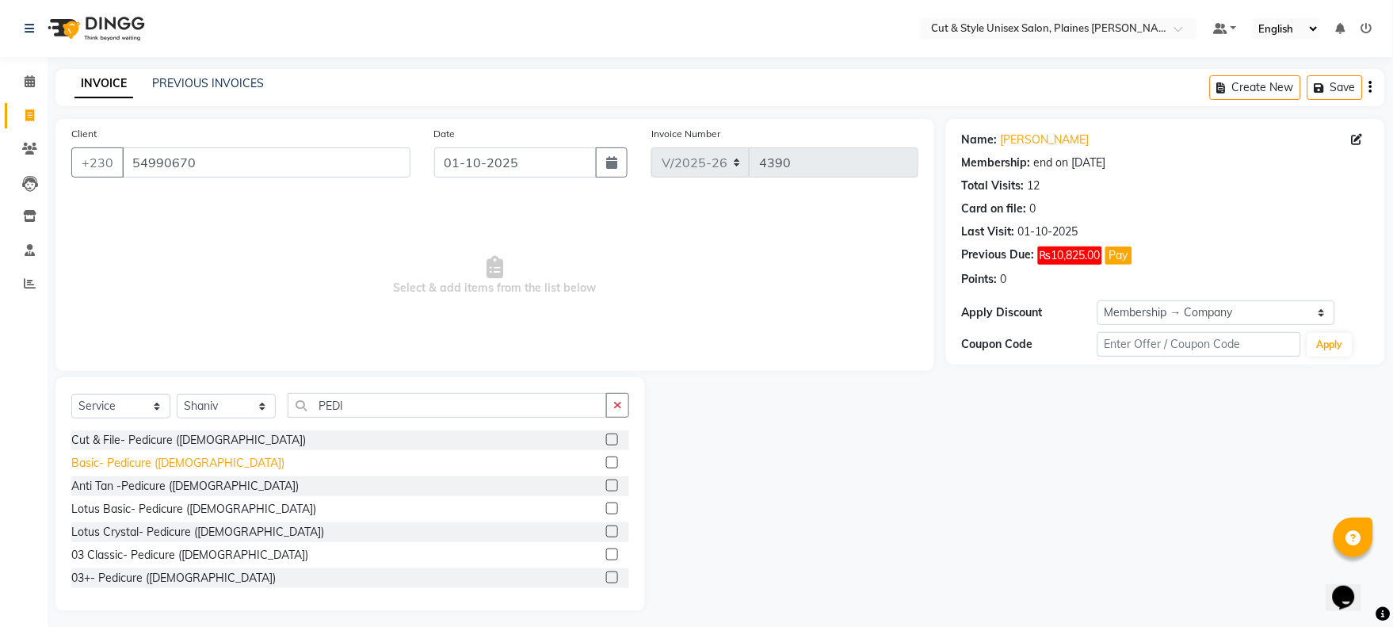
click at [128, 464] on div "Basic- Pedicure ([DEMOGRAPHIC_DATA])" at bounding box center [177, 463] width 213 height 17
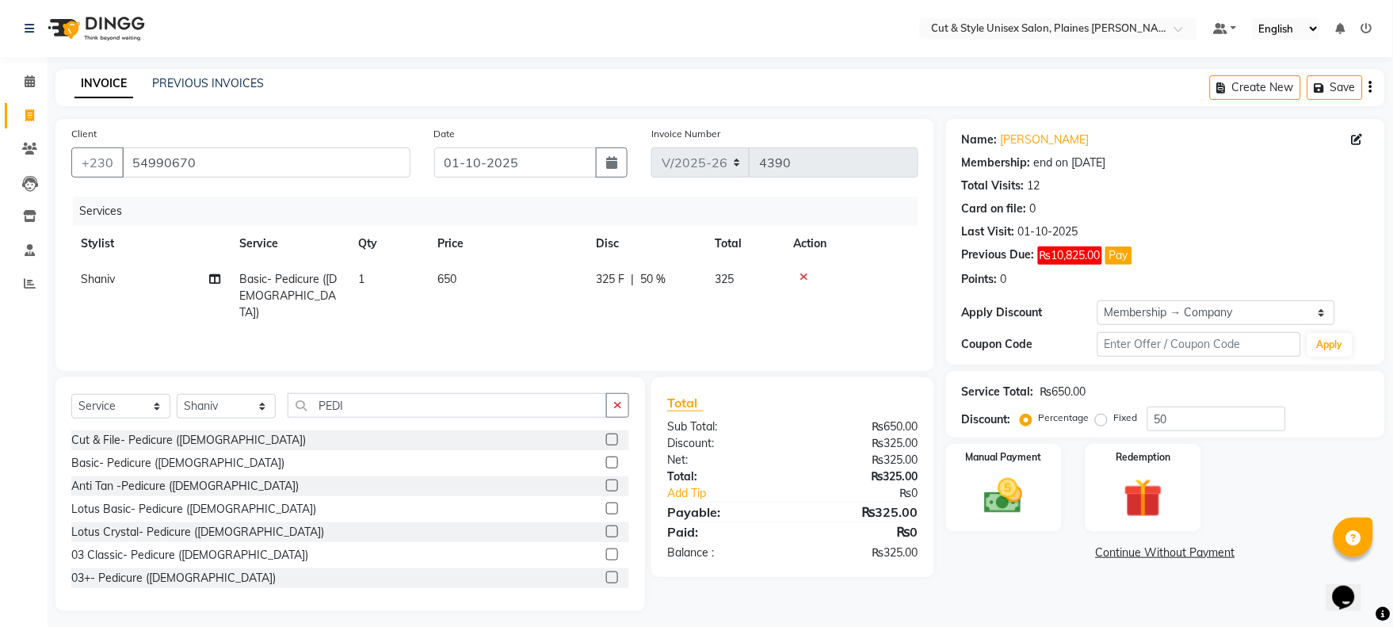
click at [1117, 549] on link "Continue Without Payment" at bounding box center [1165, 552] width 433 height 17
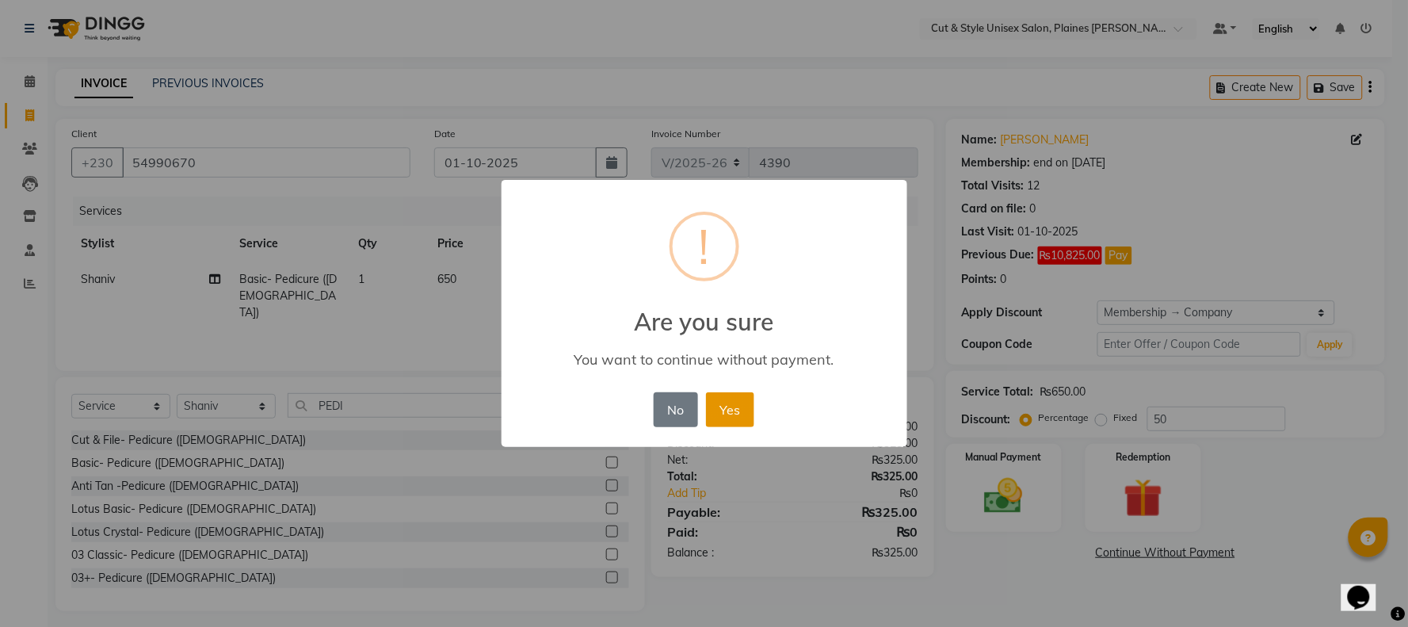
click at [737, 407] on button "Yes" at bounding box center [730, 409] width 48 height 35
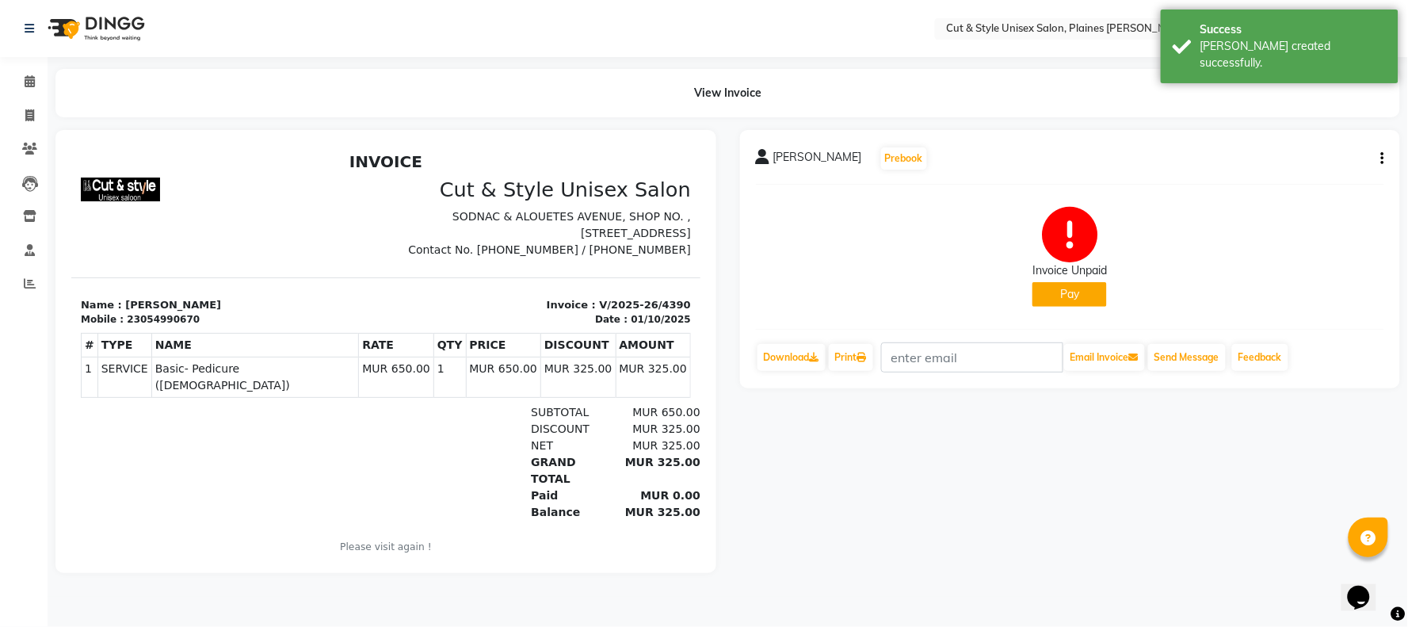
click at [68, 32] on img at bounding box center [94, 28] width 109 height 44
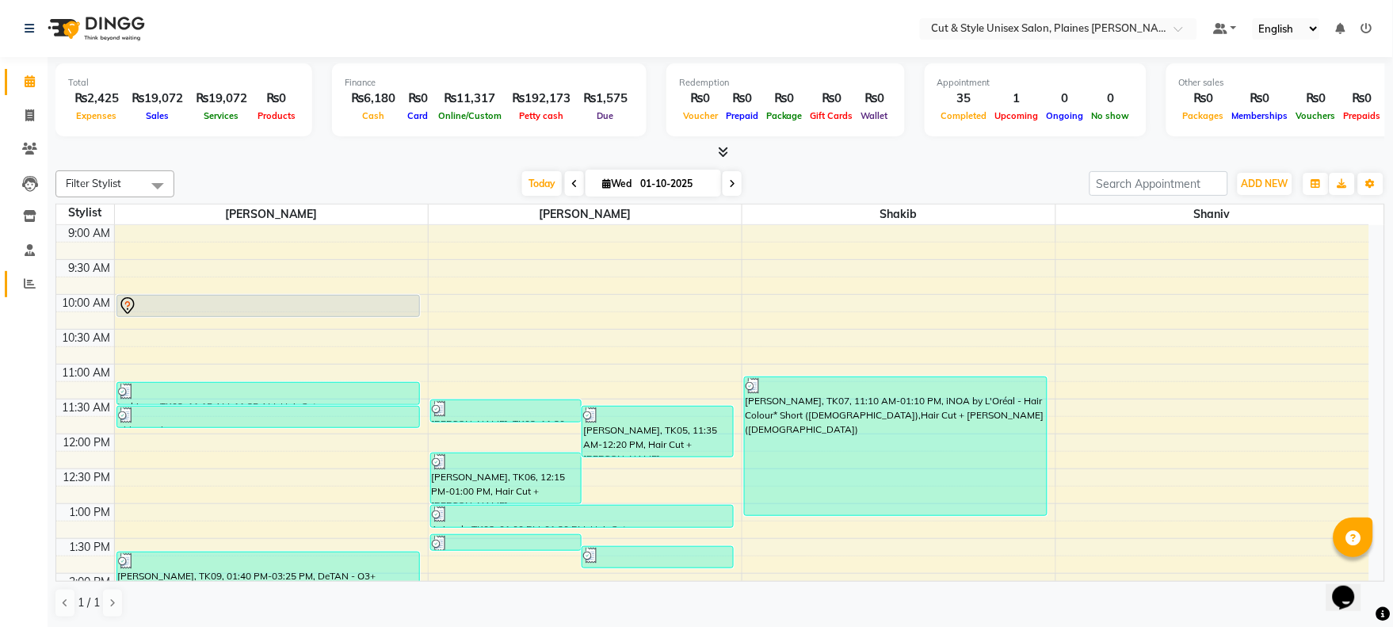
click at [13, 273] on link "Reports" at bounding box center [24, 284] width 38 height 26
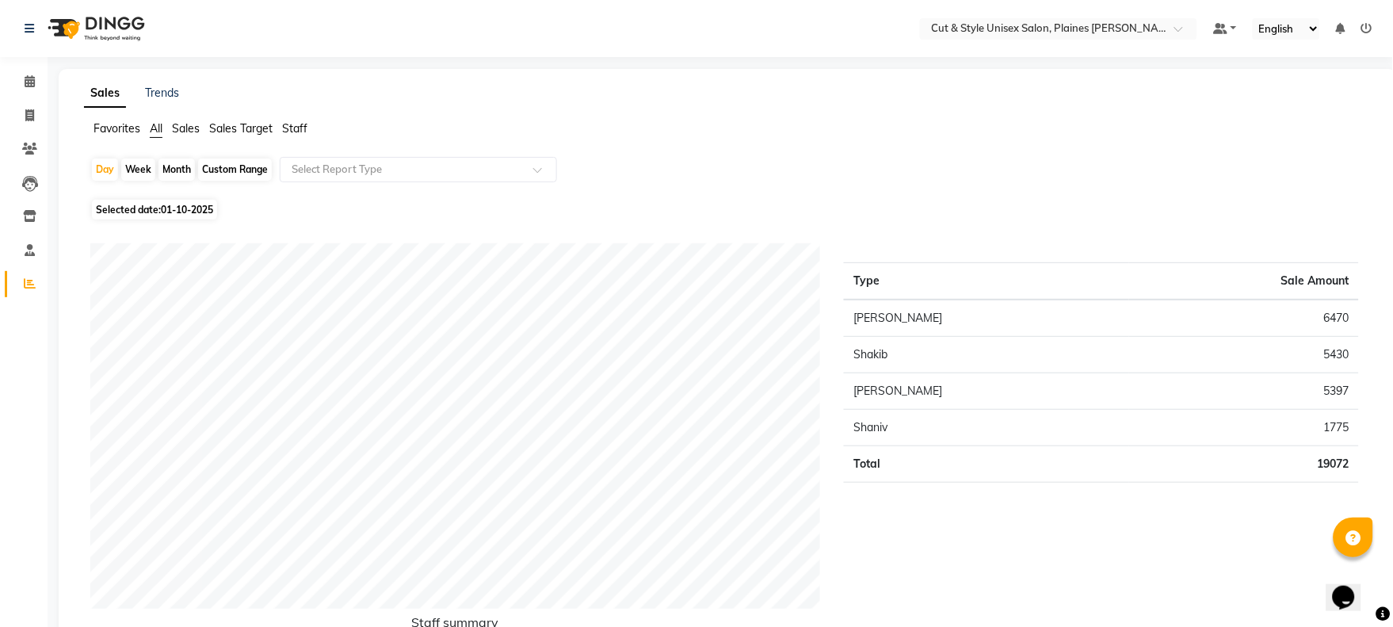
click at [73, 27] on img at bounding box center [94, 28] width 109 height 44
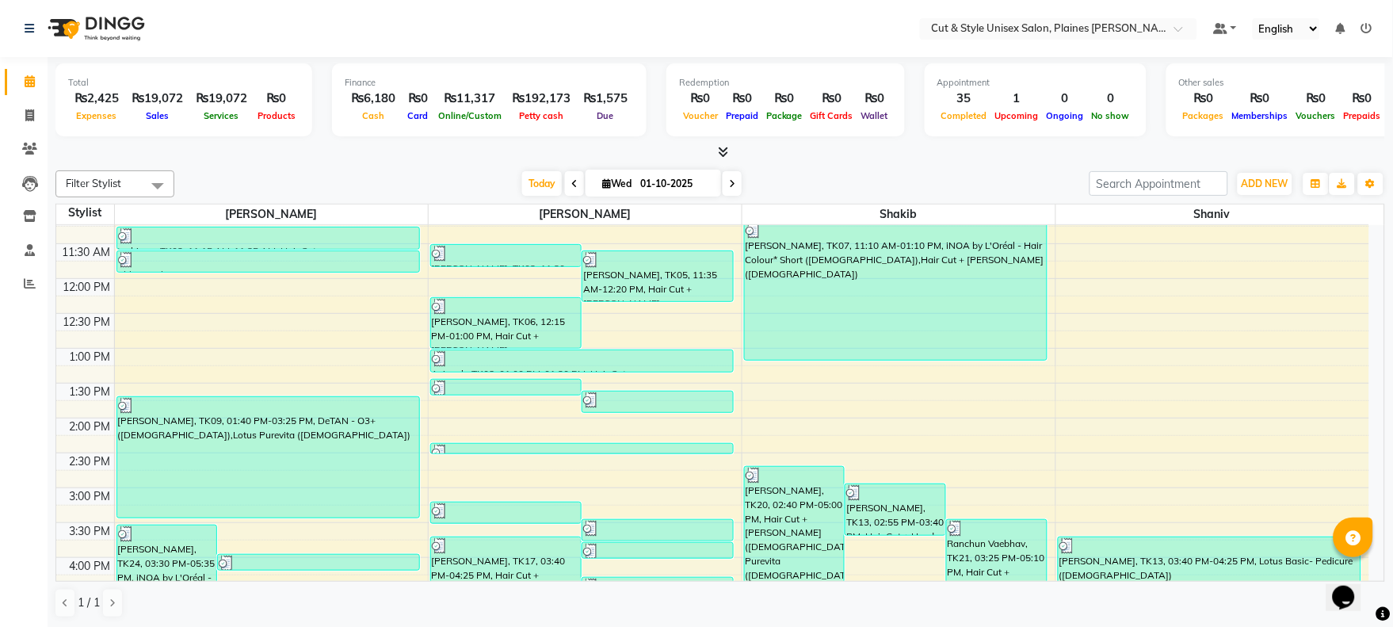
scroll to position [176, 0]
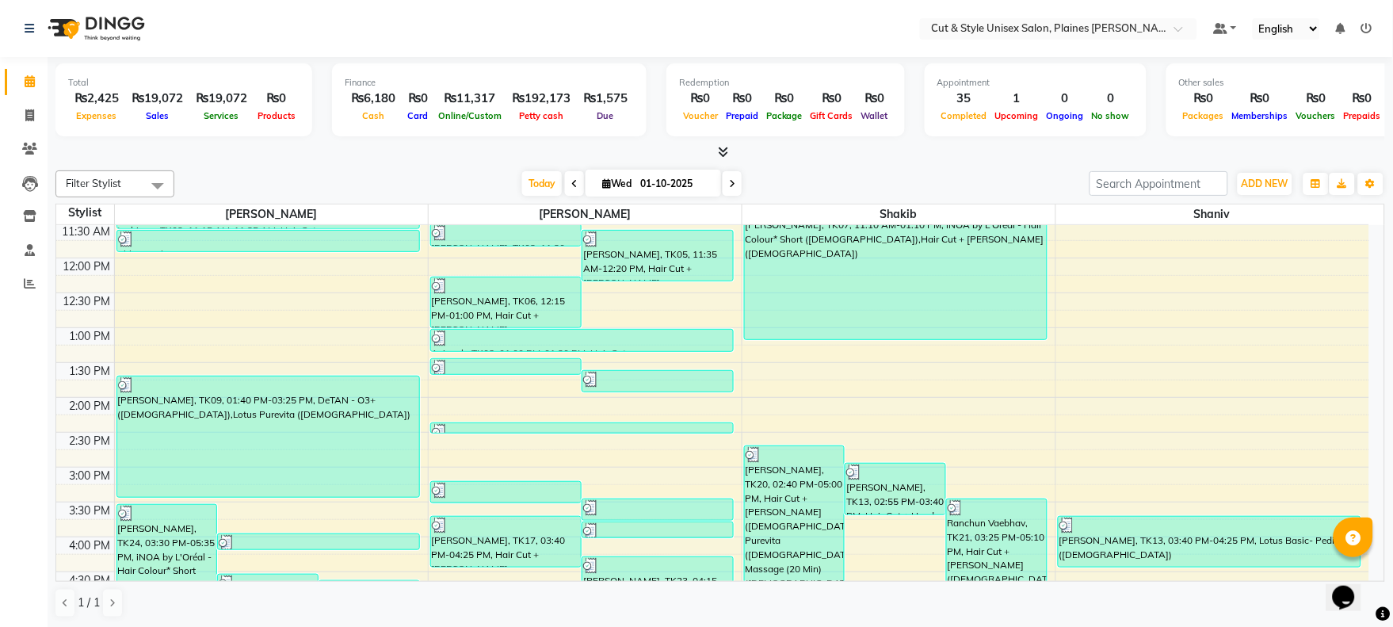
click at [74, 29] on img at bounding box center [94, 28] width 109 height 44
click at [1268, 183] on span "ADD NEW" at bounding box center [1265, 184] width 47 height 12
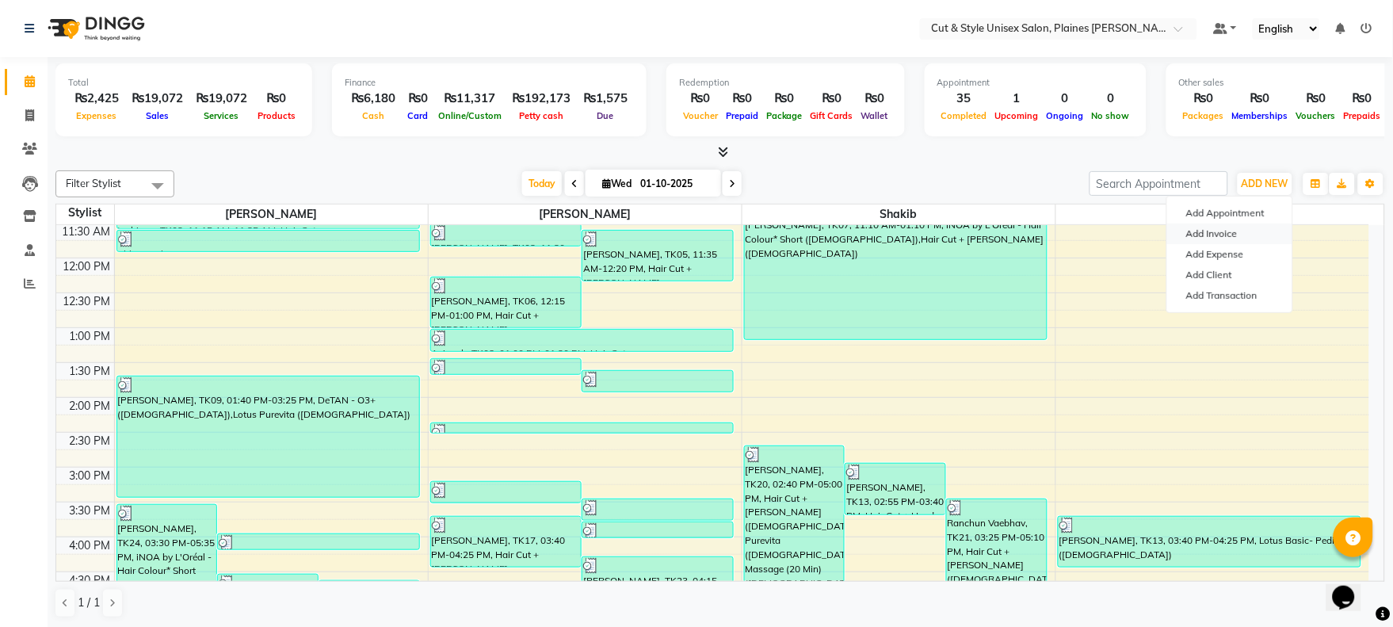
click at [1231, 231] on link "Add Invoice" at bounding box center [1229, 233] width 125 height 21
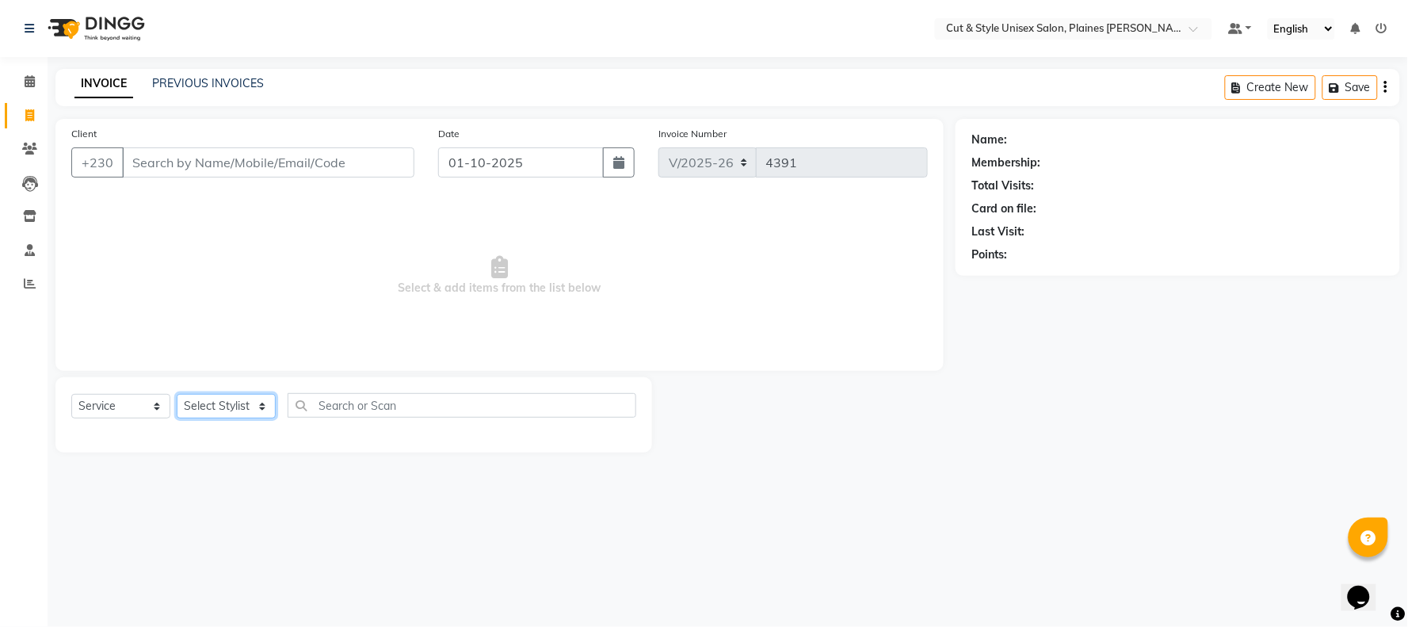
click at [233, 398] on select "Select Stylist" at bounding box center [226, 406] width 99 height 25
click at [177, 395] on select "Select Stylist [PERSON_NAME] Manager [PERSON_NAME]" at bounding box center [226, 406] width 99 height 25
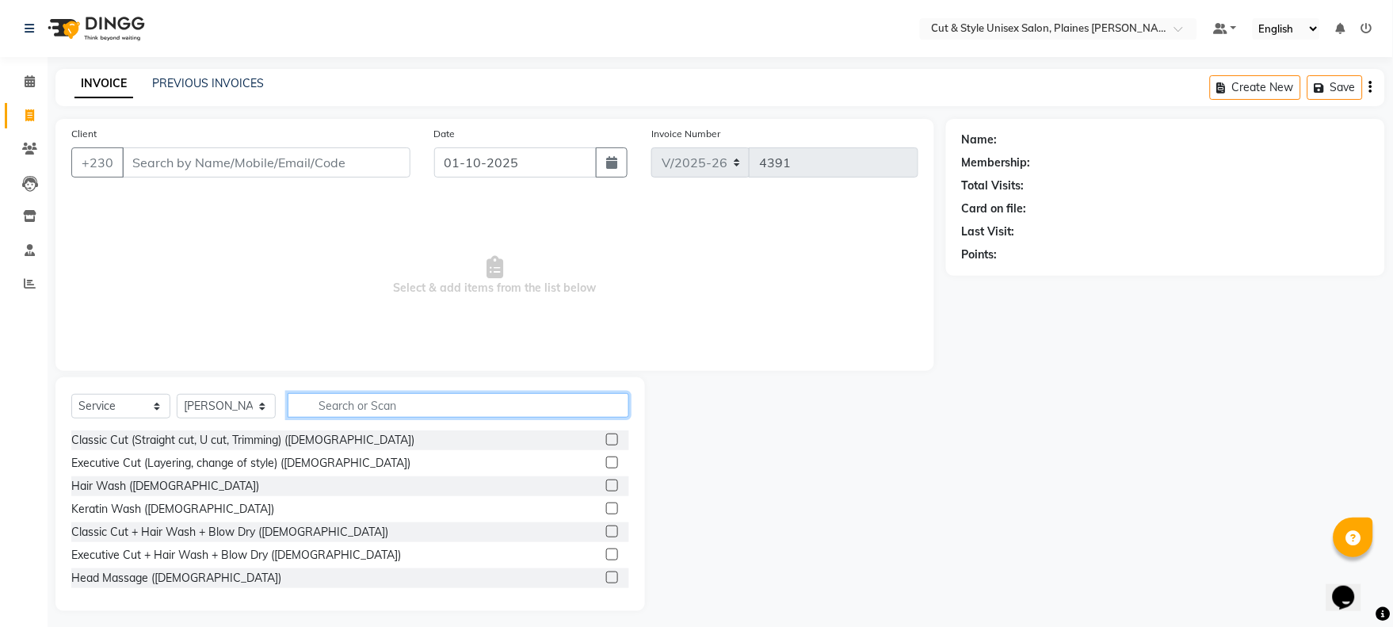
click at [319, 408] on input "text" at bounding box center [459, 405] width 342 height 25
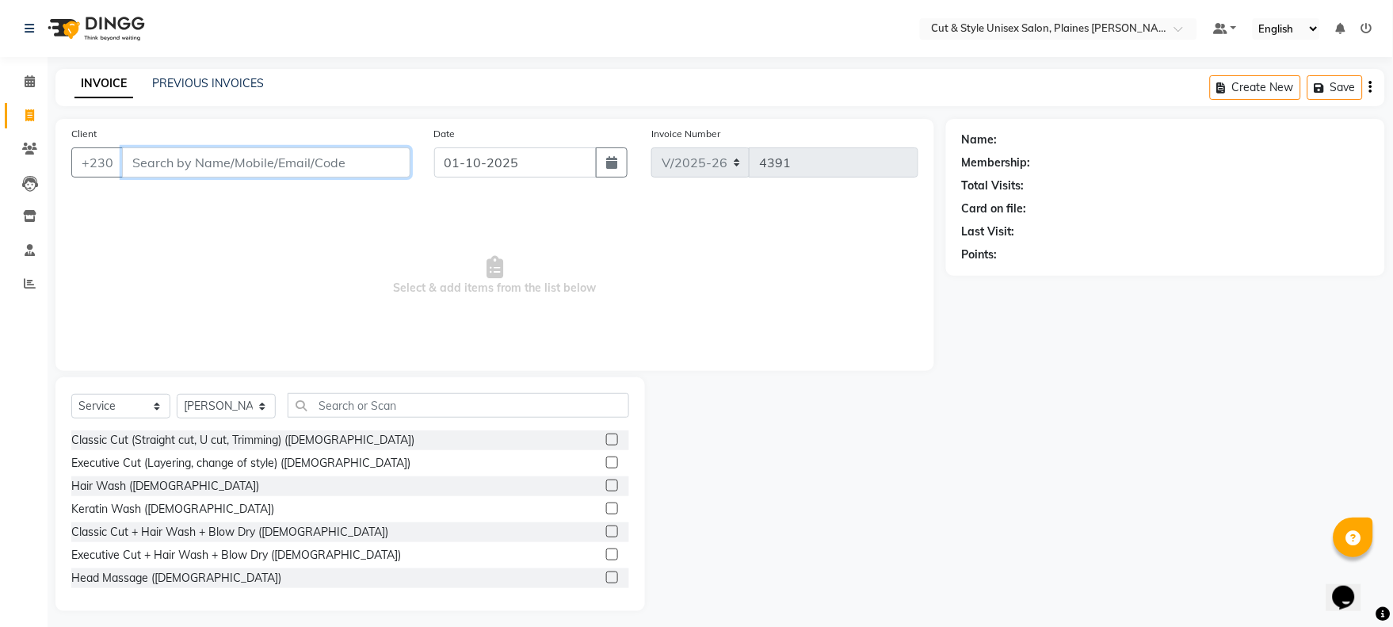
drag, startPoint x: 239, startPoint y: 161, endPoint x: 230, endPoint y: 160, distance: 9.5
click at [239, 160] on input "Client" at bounding box center [266, 162] width 288 height 30
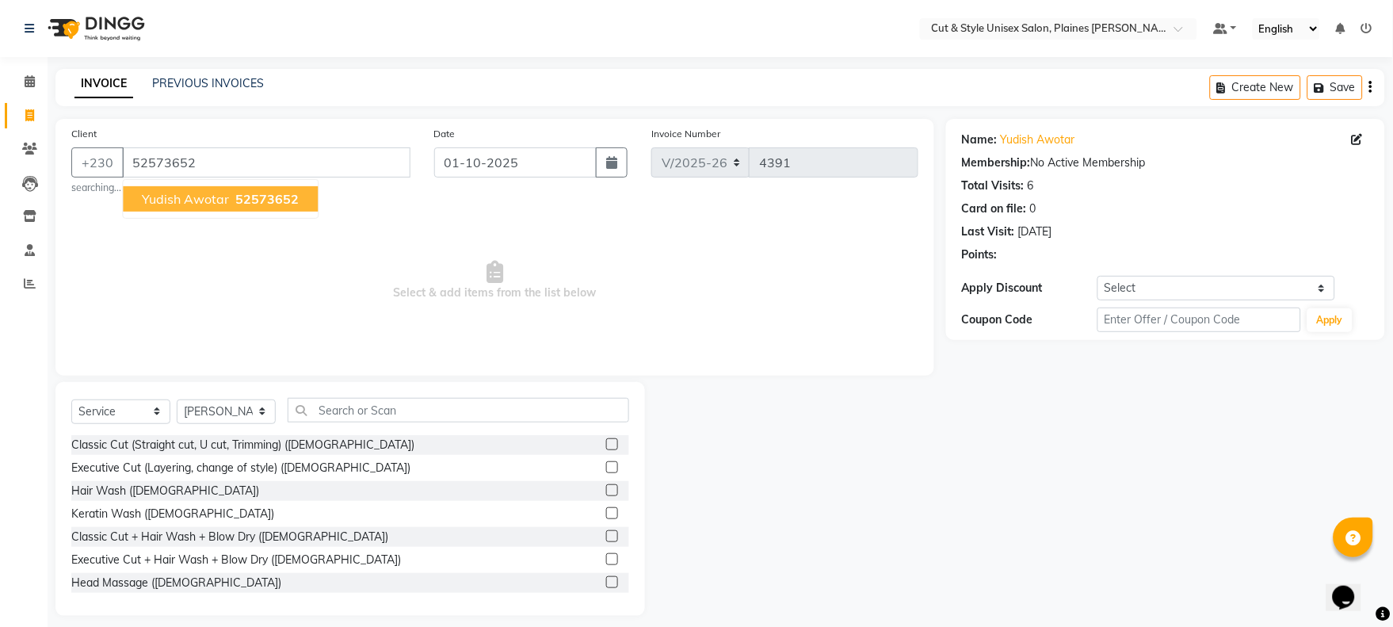
click at [262, 198] on span "52573652" at bounding box center [266, 199] width 63 height 16
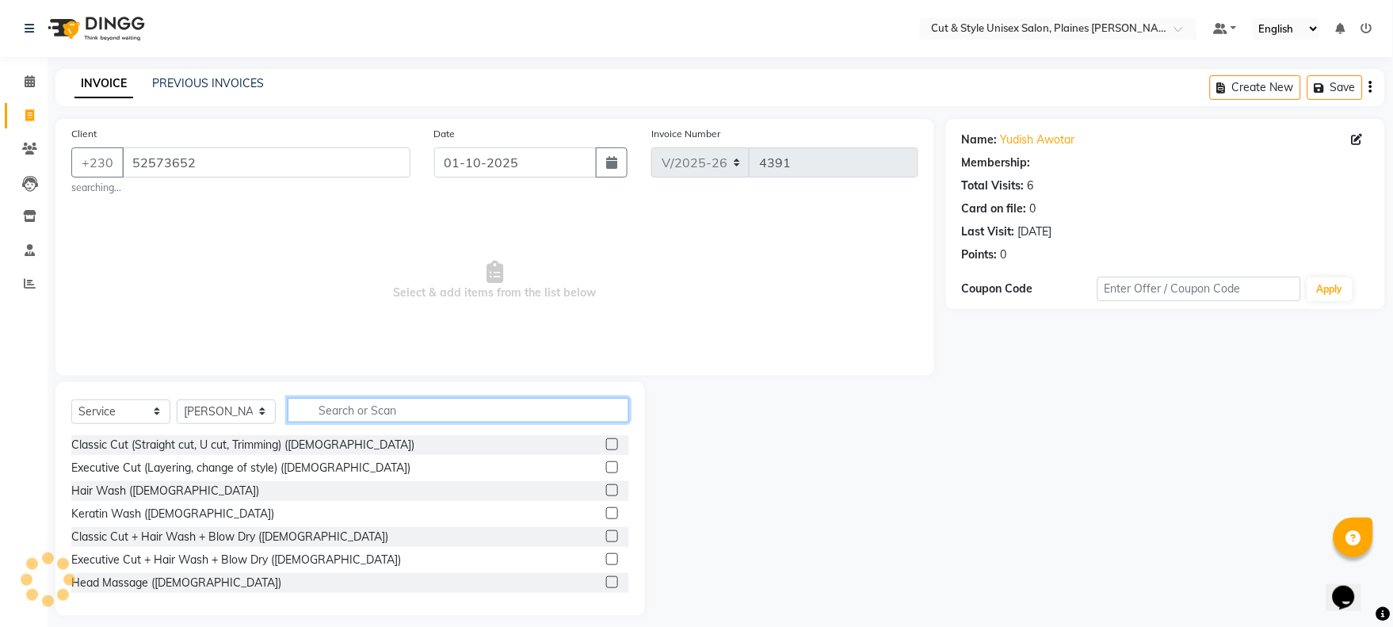
click at [448, 410] on input "text" at bounding box center [459, 410] width 342 height 25
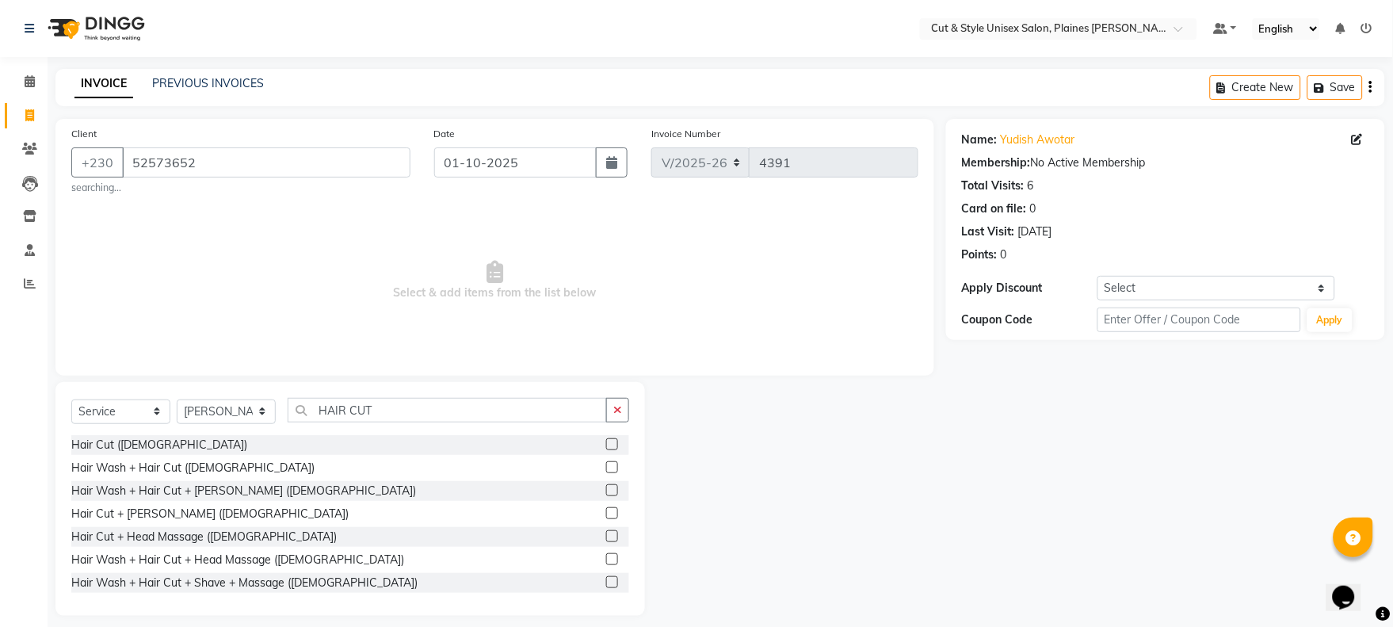
click at [606, 441] on label at bounding box center [612, 444] width 12 height 12
click at [606, 441] on input "checkbox" at bounding box center [611, 445] width 10 height 10
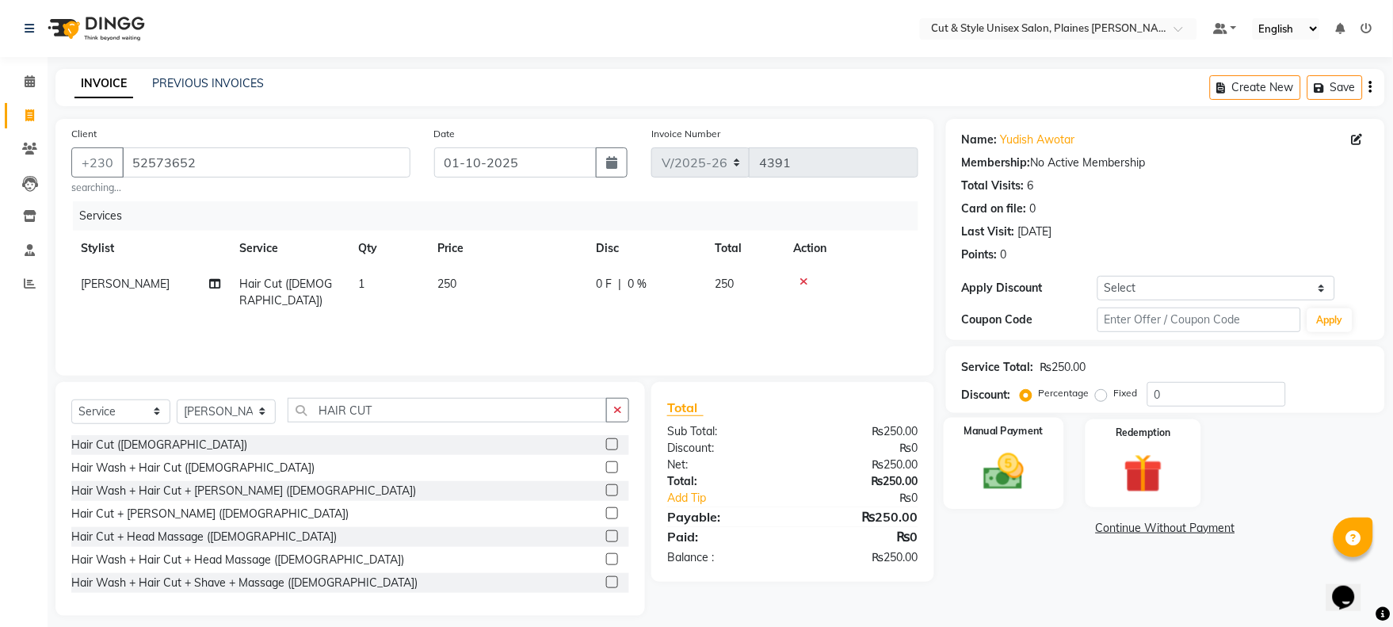
click at [1008, 460] on img at bounding box center [1004, 472] width 66 height 47
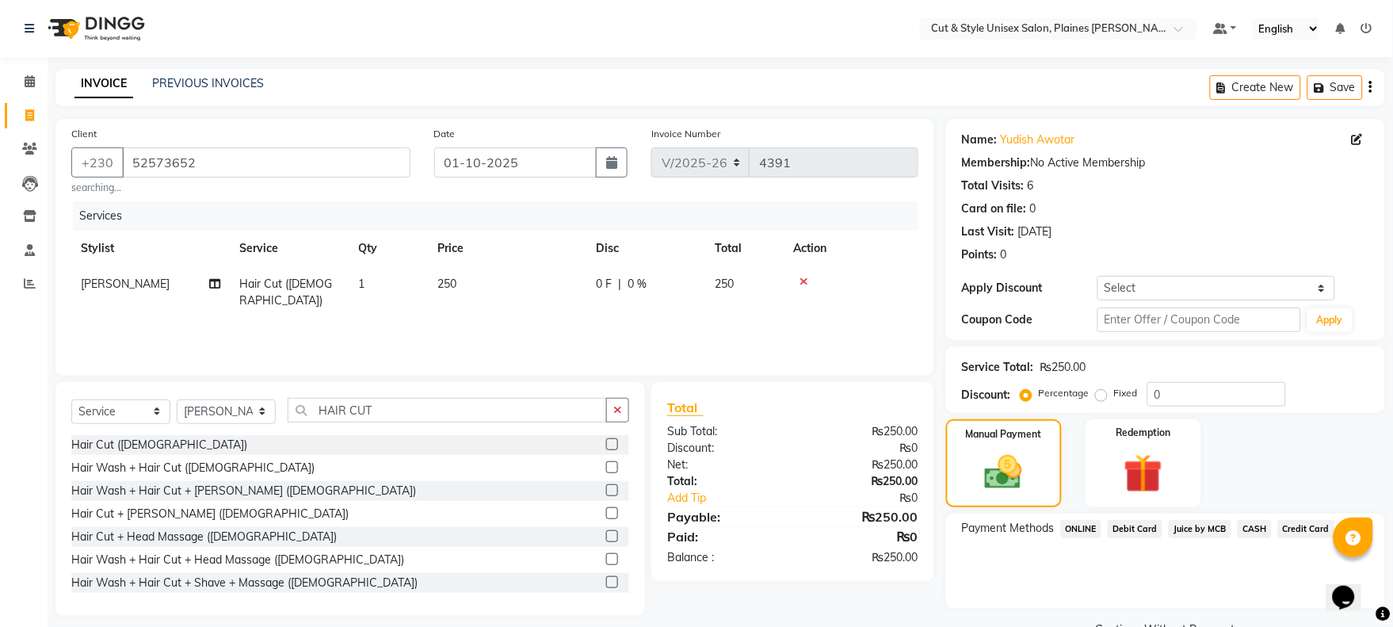
click at [1258, 525] on span "CASH" at bounding box center [1255, 529] width 34 height 18
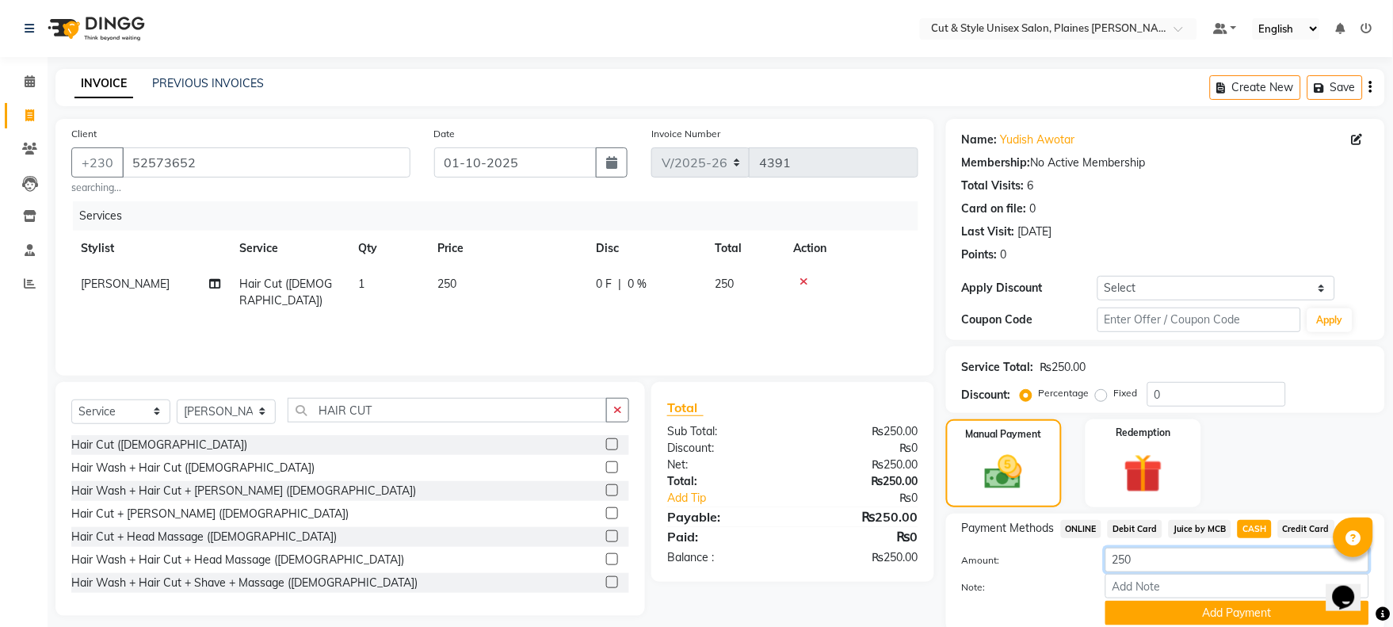
click at [1244, 549] on div "Amount: 250 Note: Add Payment" at bounding box center [1165, 587] width 407 height 78
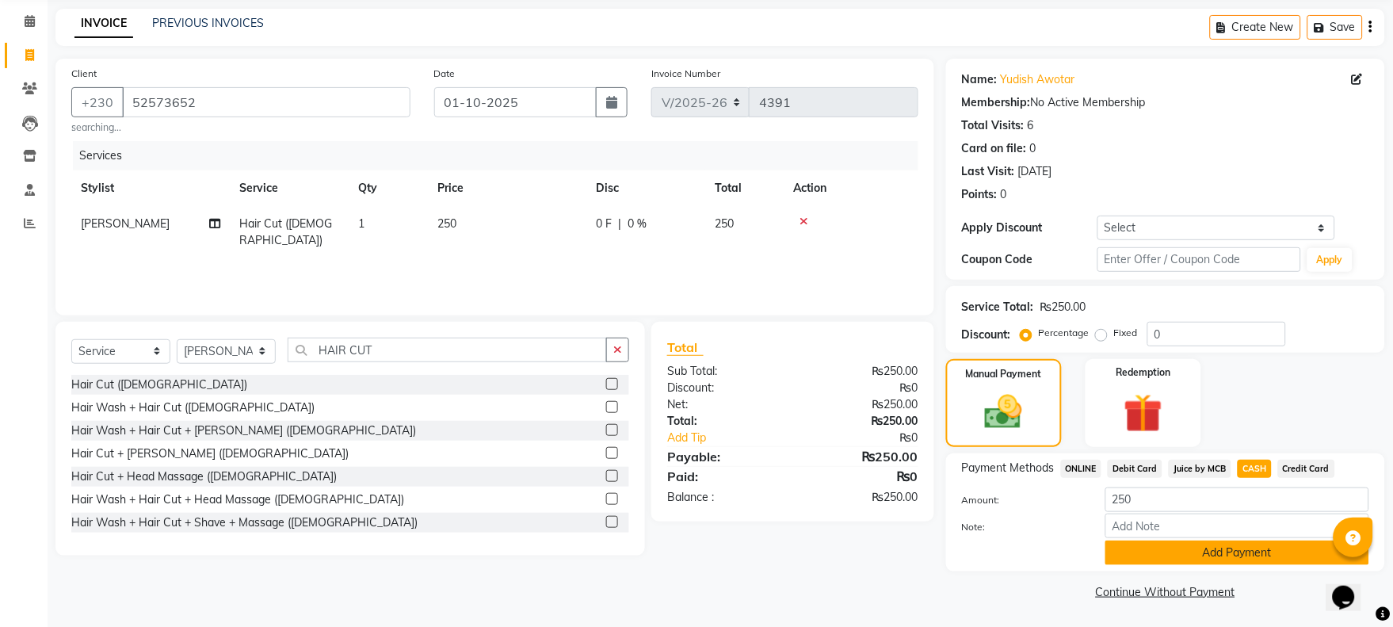
click at [1242, 549] on button "Add Payment" at bounding box center [1237, 552] width 264 height 25
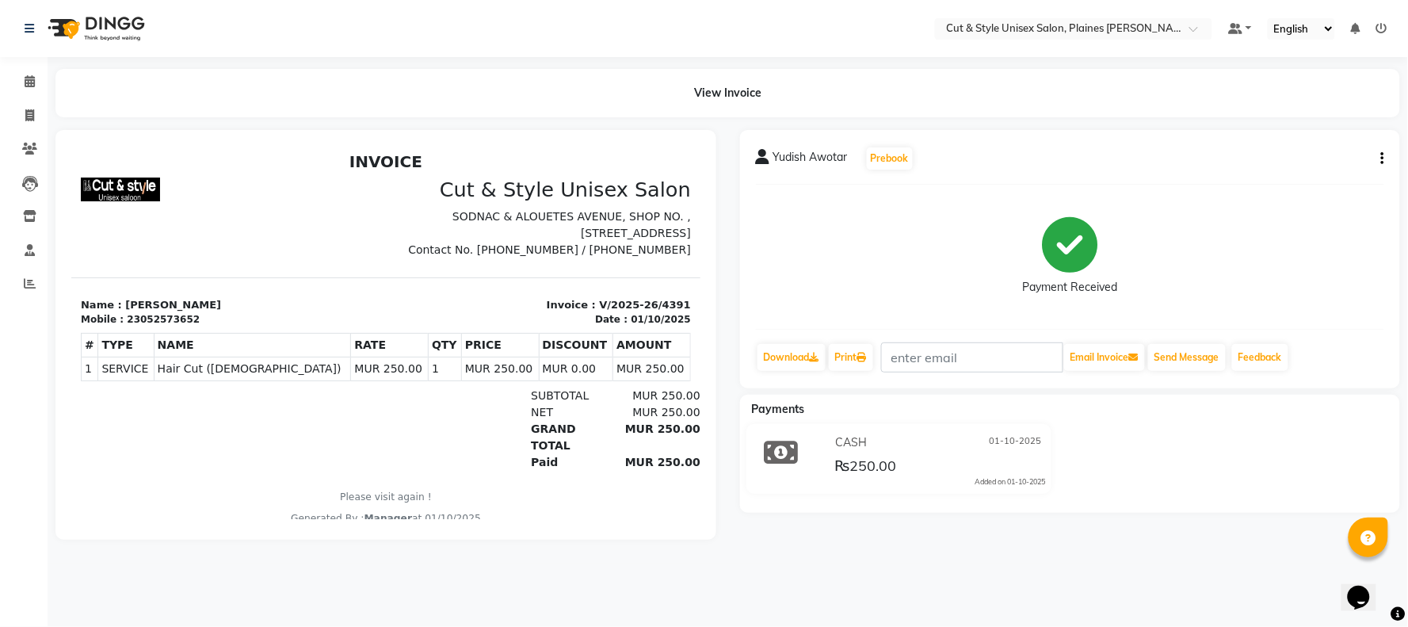
click at [65, 17] on img at bounding box center [94, 28] width 109 height 44
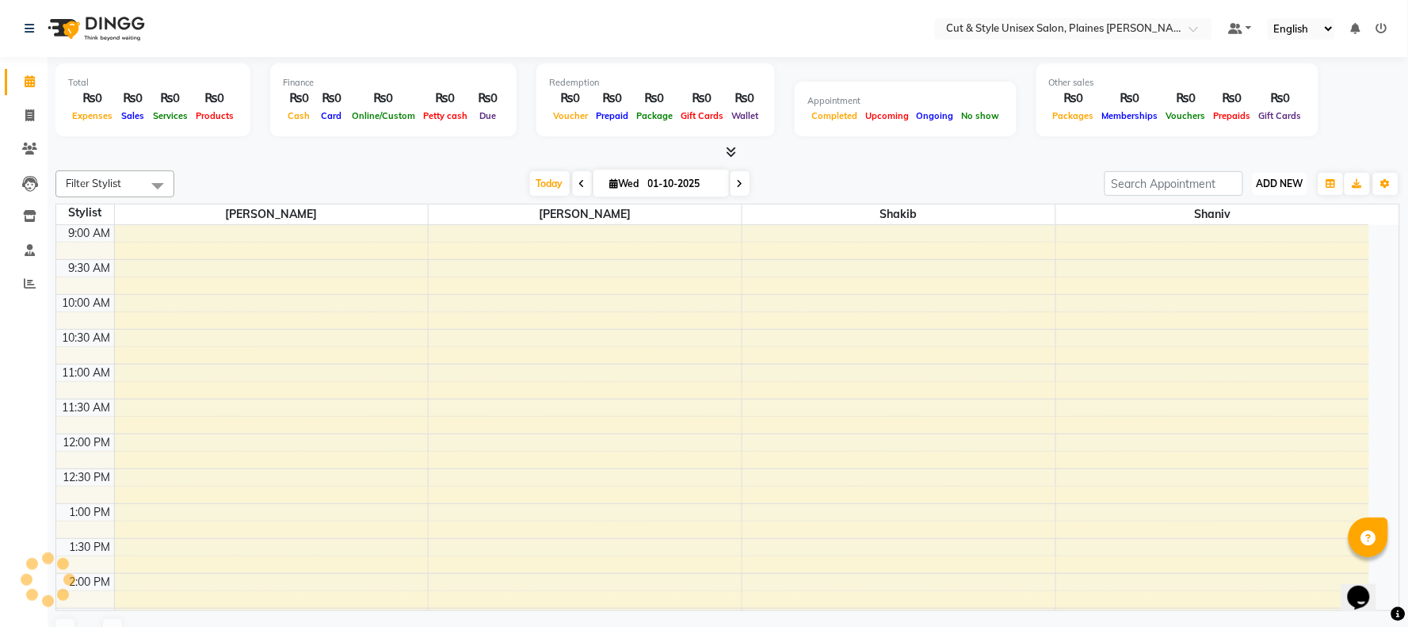
click at [1257, 182] on span "ADD NEW" at bounding box center [1280, 184] width 47 height 12
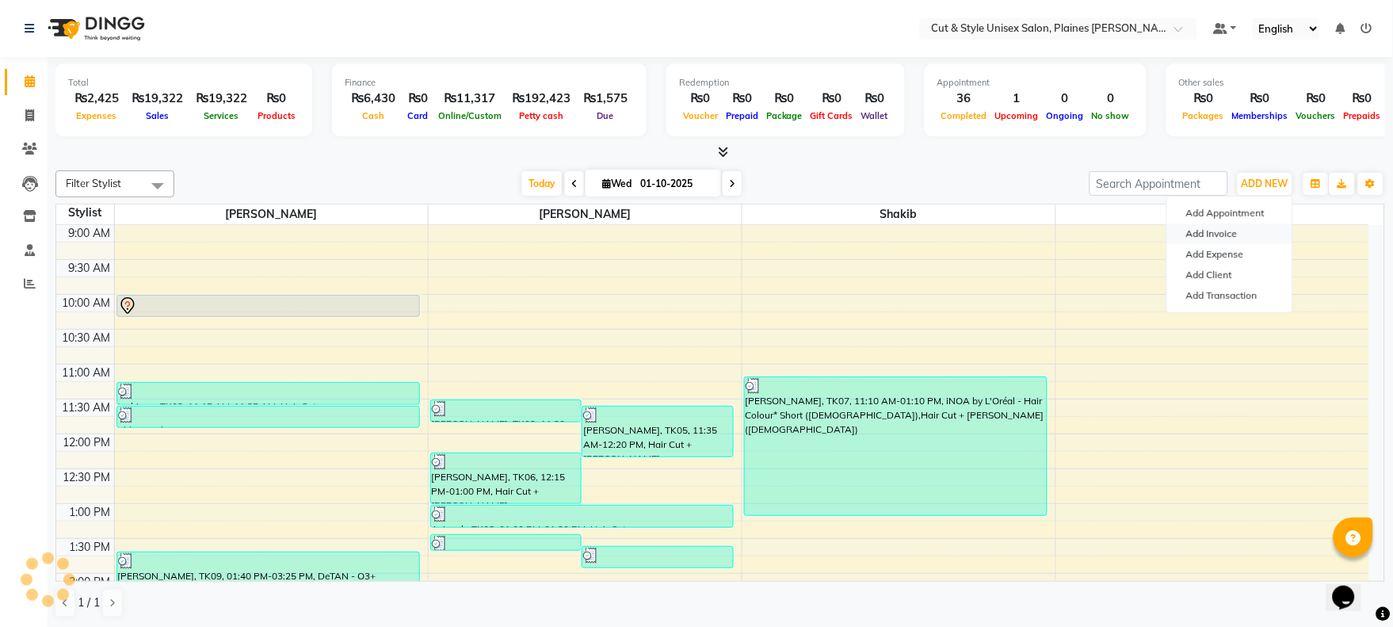
click at [1214, 235] on link "Add Invoice" at bounding box center [1229, 233] width 125 height 21
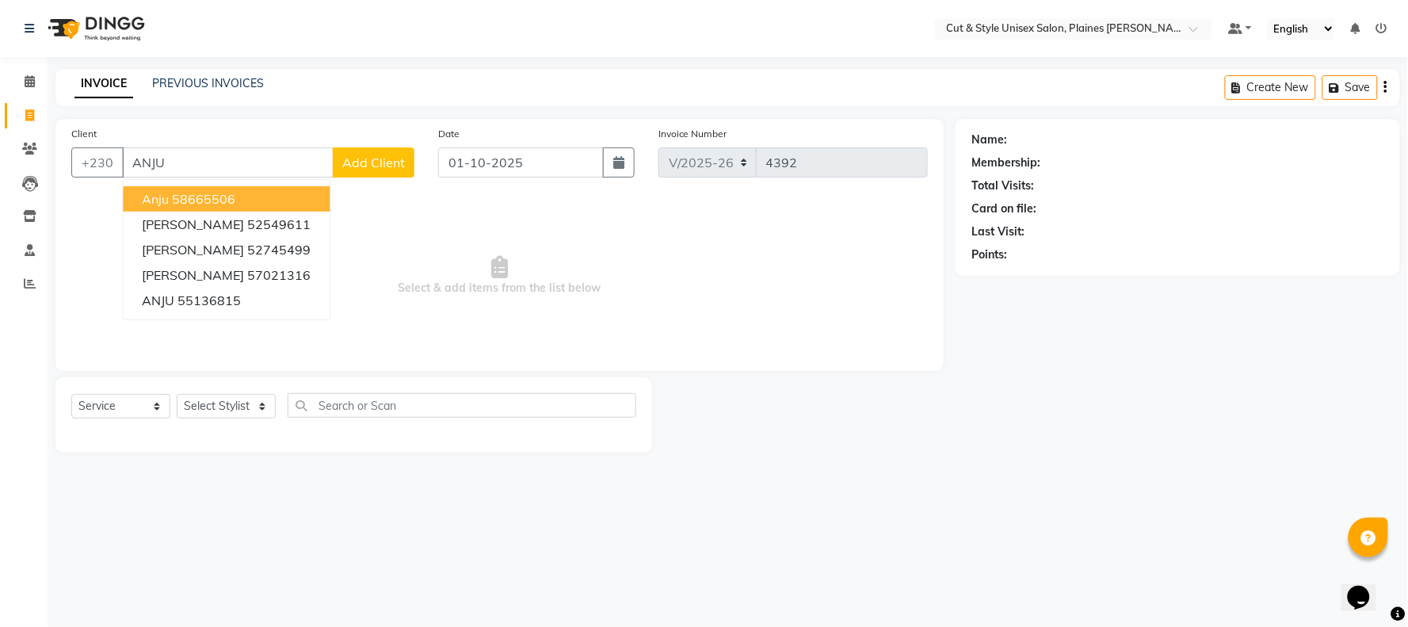
click at [204, 200] on ngb-highlight "58665506" at bounding box center [203, 199] width 63 height 16
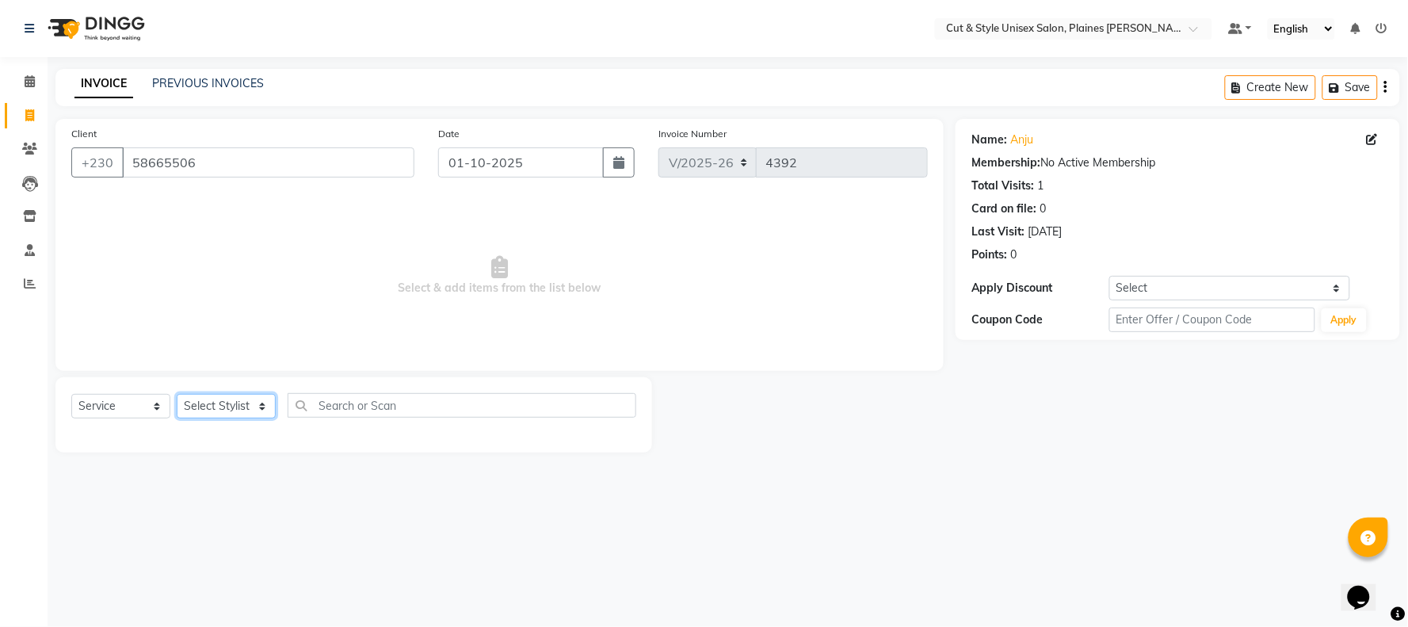
click at [226, 409] on select "Select Stylist [PERSON_NAME] Manager [PERSON_NAME]" at bounding box center [226, 406] width 99 height 25
click at [177, 395] on select "Select Stylist [PERSON_NAME] Manager [PERSON_NAME]" at bounding box center [226, 406] width 99 height 25
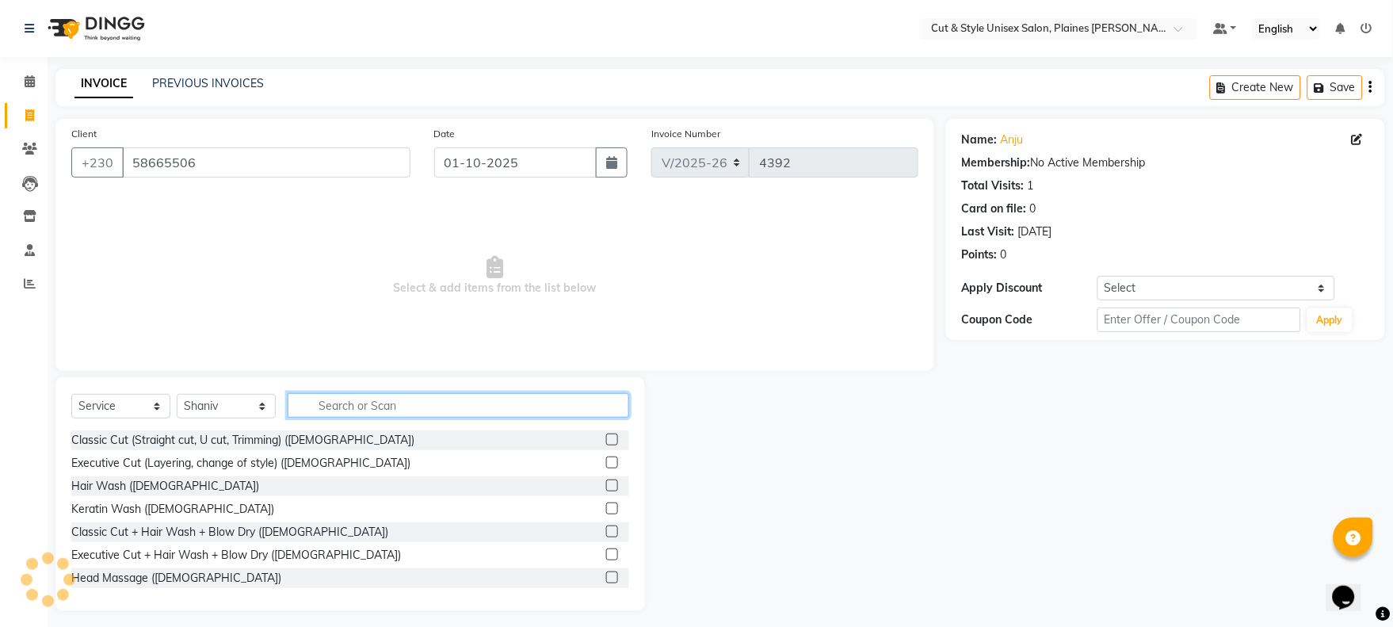
click at [376, 402] on input "text" at bounding box center [459, 405] width 342 height 25
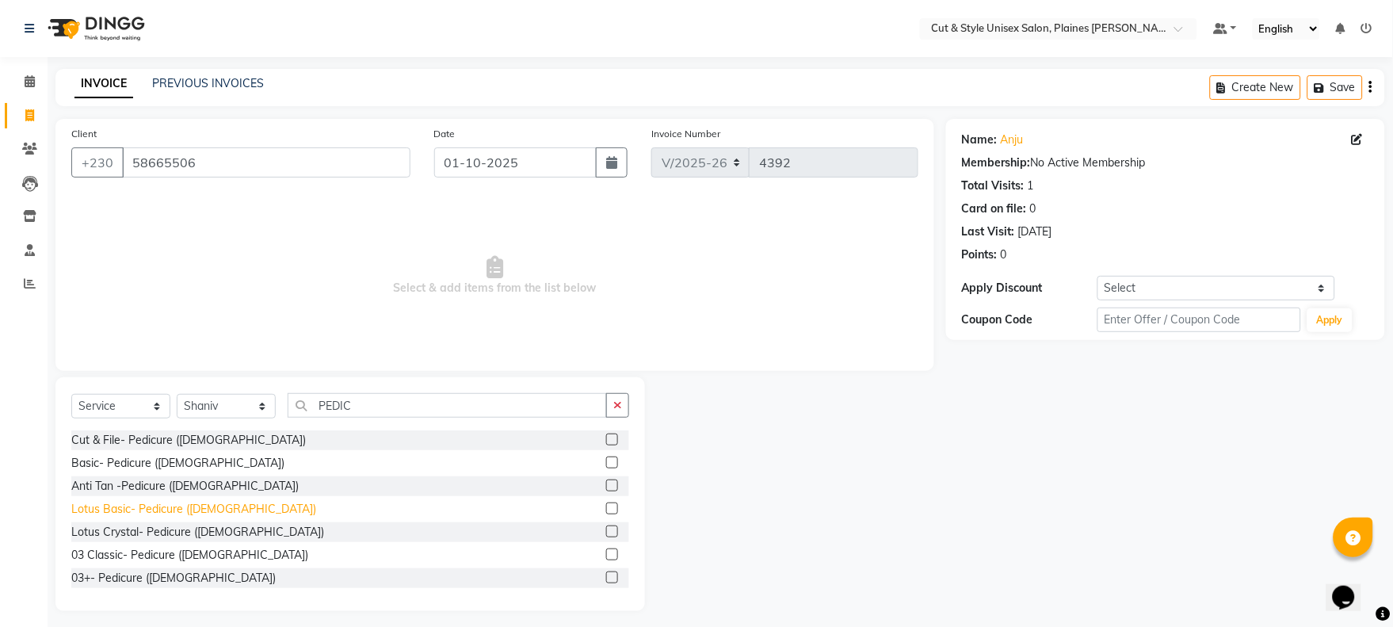
click at [158, 510] on div "Lotus Basic- Pedicure ([DEMOGRAPHIC_DATA])" at bounding box center [193, 509] width 245 height 17
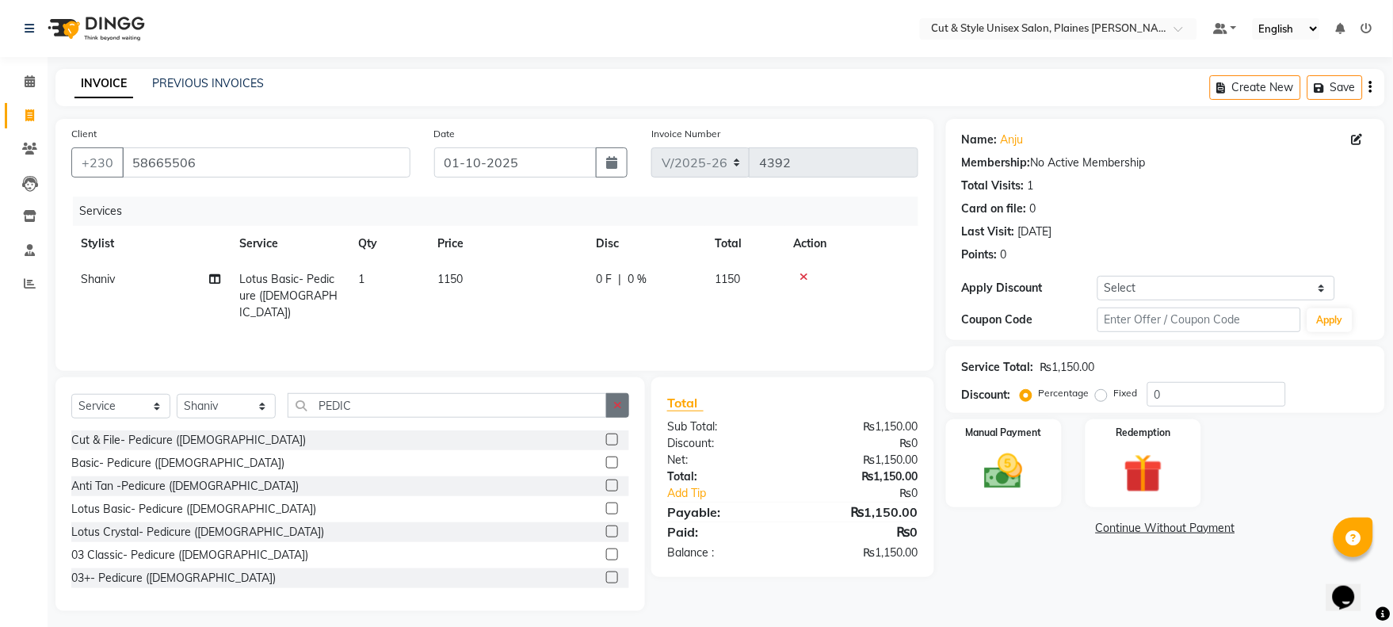
click at [616, 414] on button "button" at bounding box center [617, 405] width 23 height 25
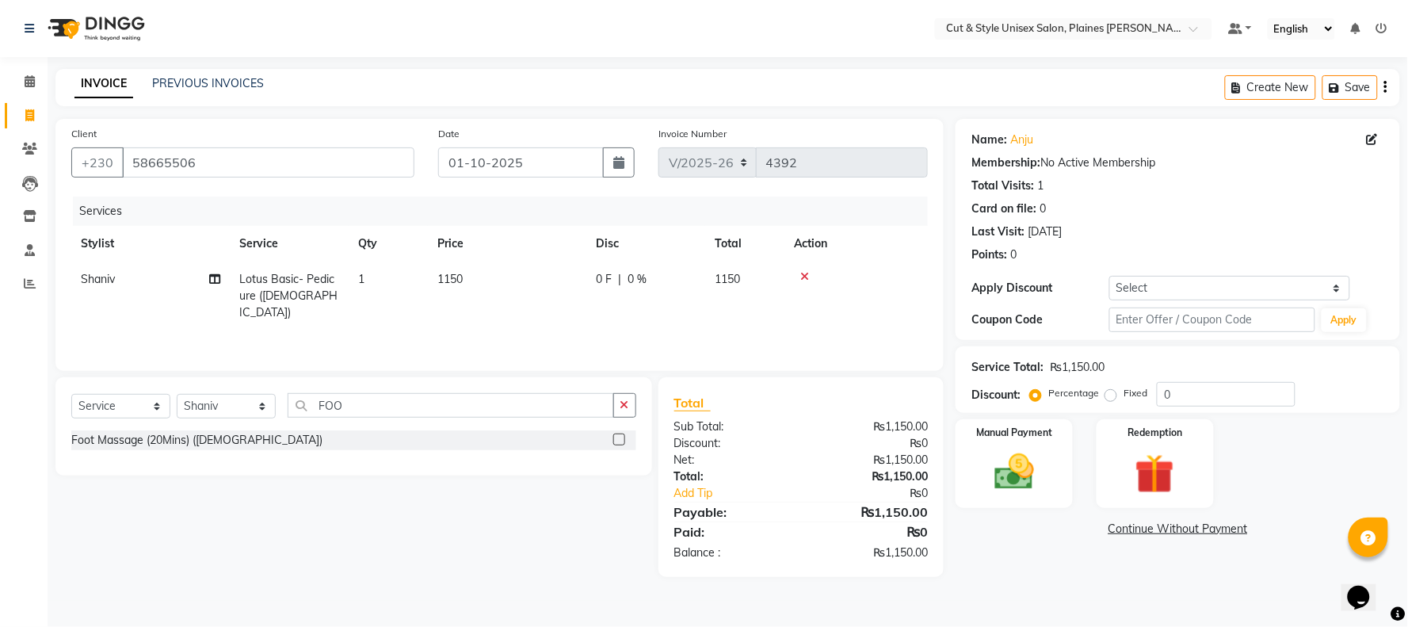
click at [619, 439] on label at bounding box center [619, 439] width 12 height 12
click at [619, 439] on input "checkbox" at bounding box center [618, 440] width 10 height 10
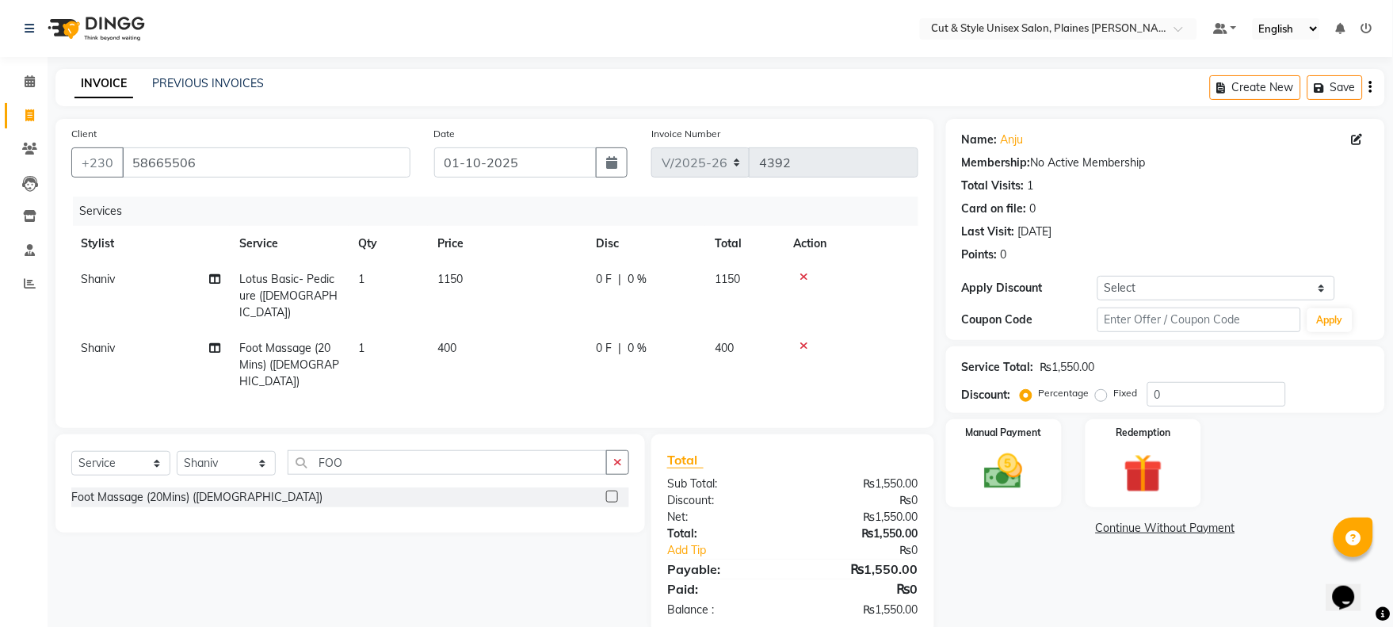
click at [1360, 139] on icon at bounding box center [1357, 139] width 11 height 11
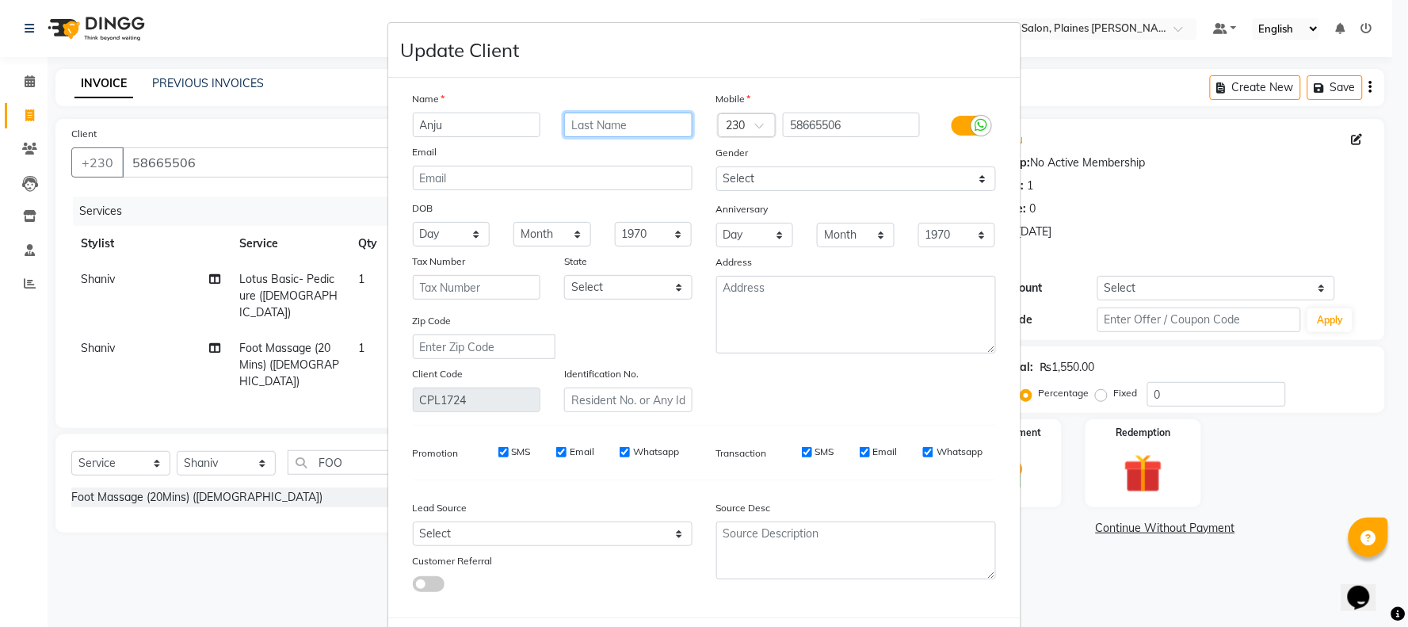
click at [634, 127] on input "text" at bounding box center [628, 125] width 128 height 25
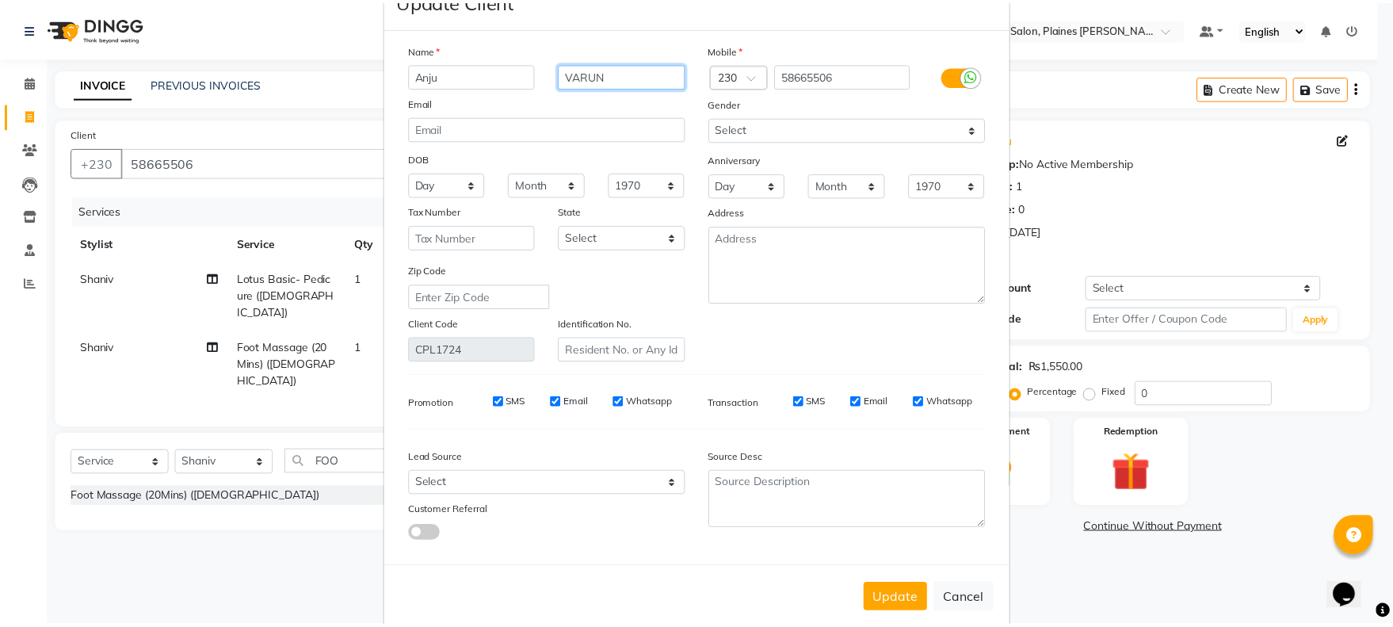
scroll to position [78, 0]
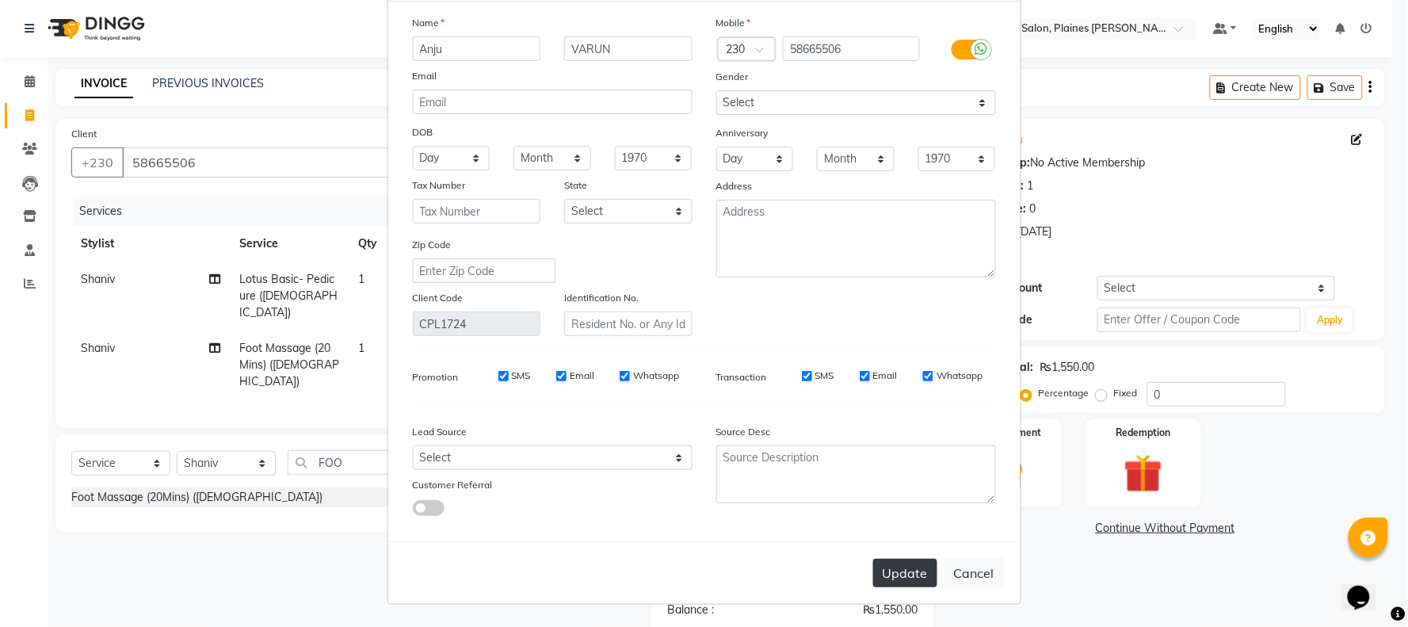
drag, startPoint x: 896, startPoint y: 583, endPoint x: 907, endPoint y: 579, distance: 11.0
click at [896, 582] on button "Update" at bounding box center [905, 573] width 64 height 29
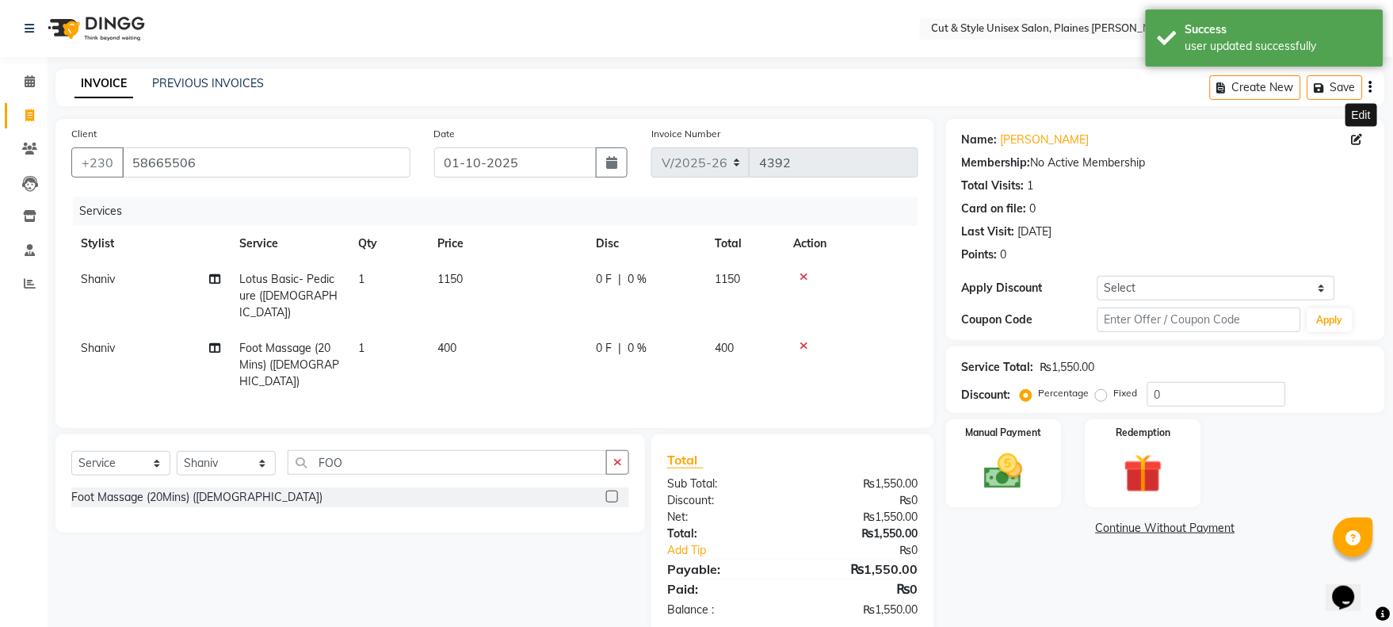
scroll to position [12, 0]
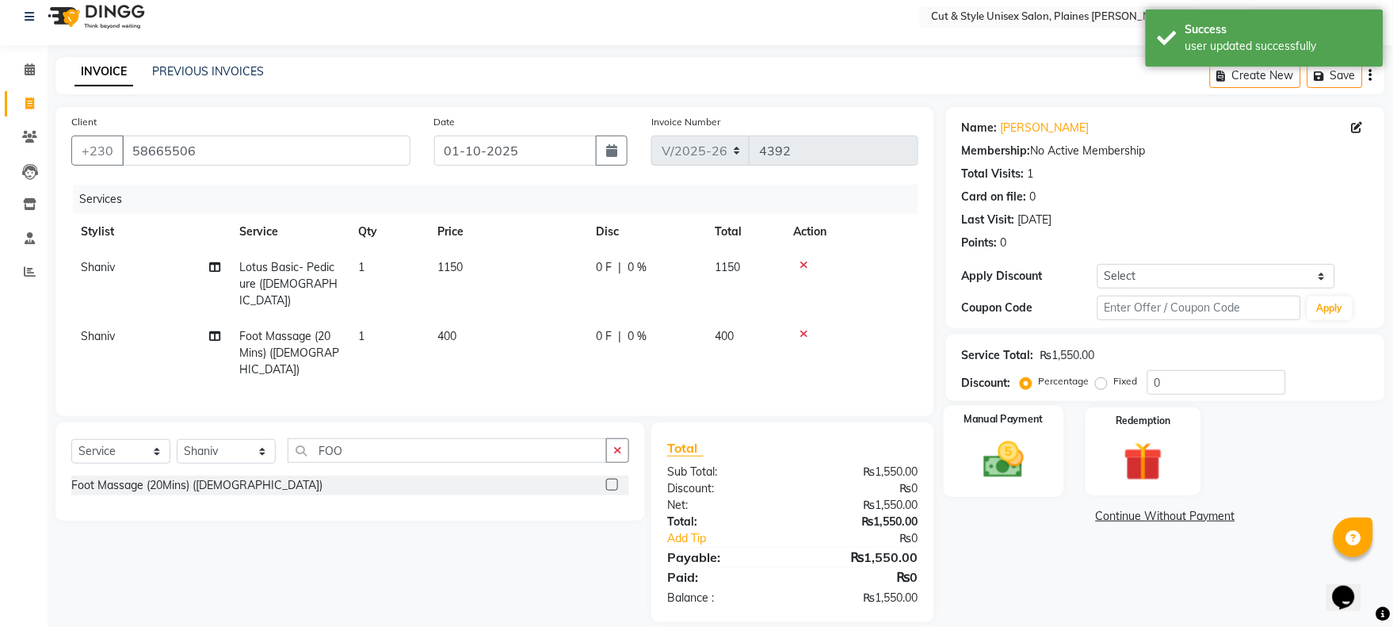
click at [1013, 471] on img at bounding box center [1004, 460] width 66 height 47
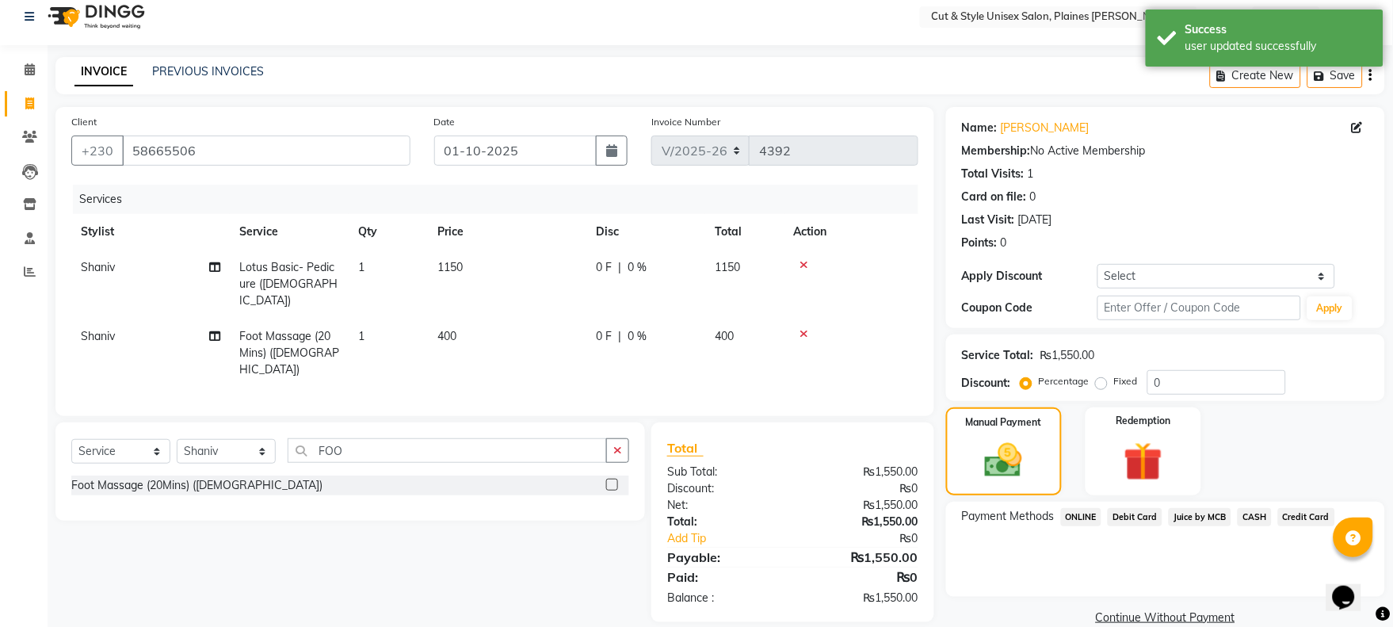
click at [1250, 515] on span "CASH" at bounding box center [1255, 517] width 34 height 18
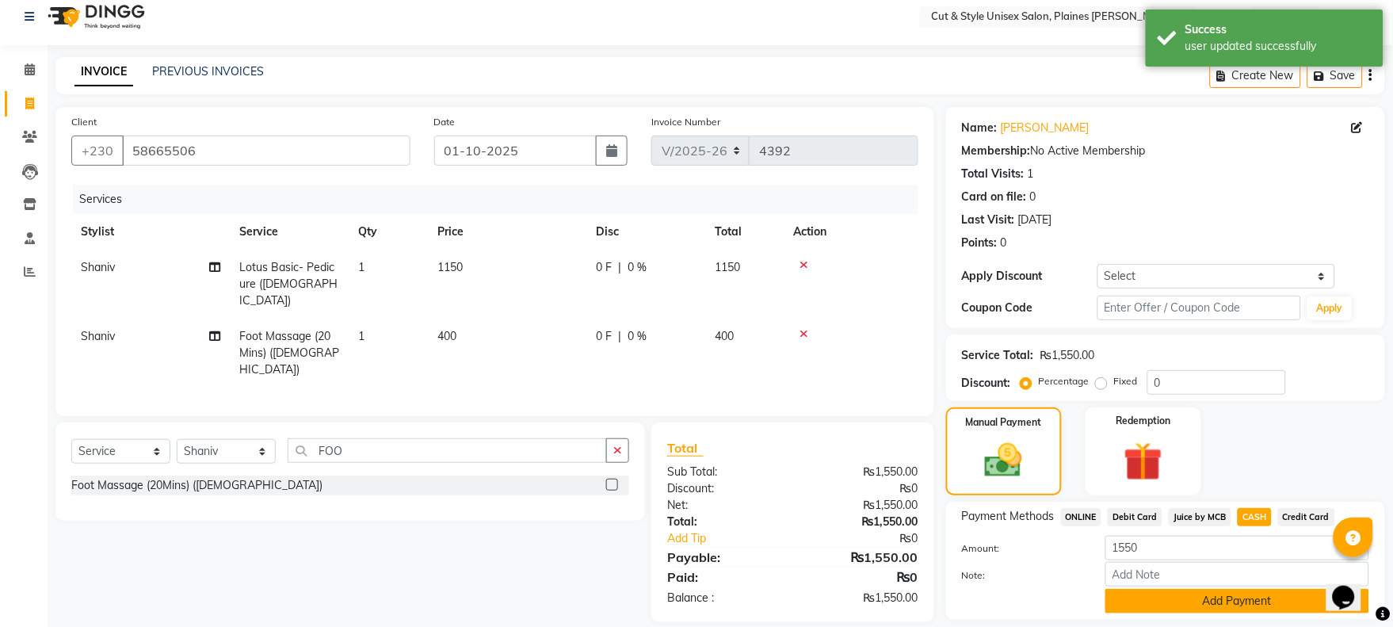
click at [1227, 589] on button "Add Payment" at bounding box center [1237, 601] width 264 height 25
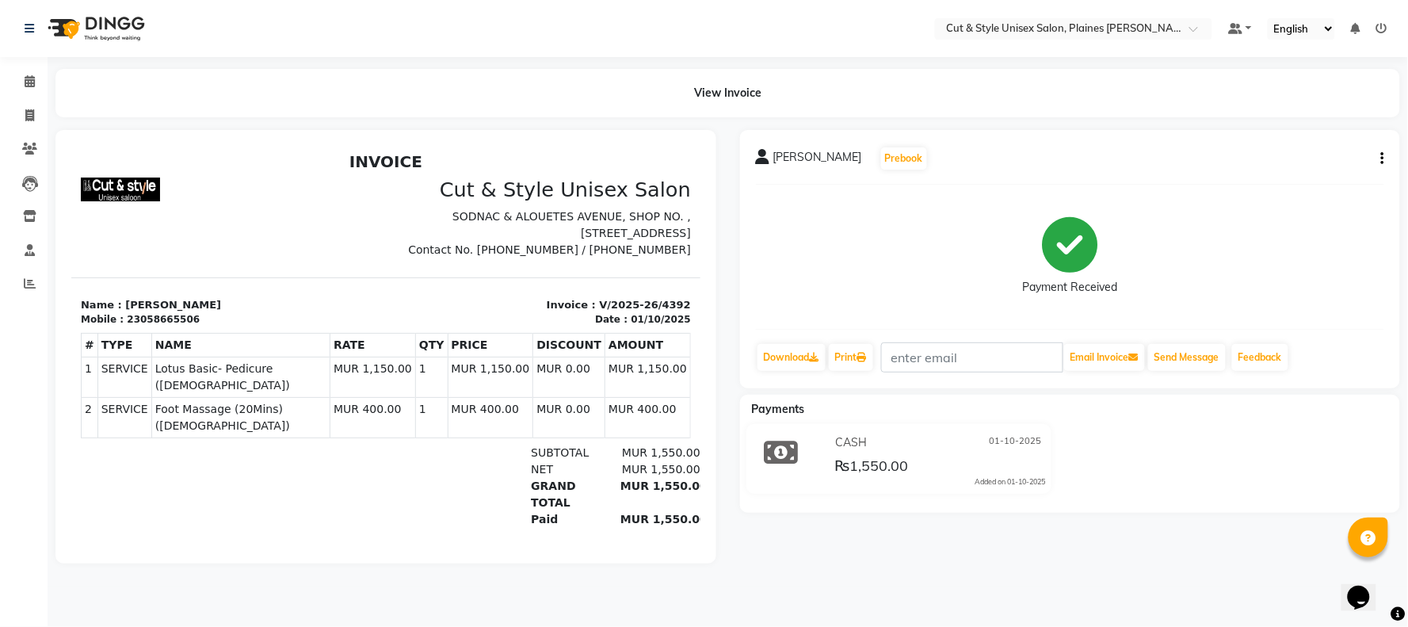
click at [106, 21] on img at bounding box center [94, 28] width 109 height 44
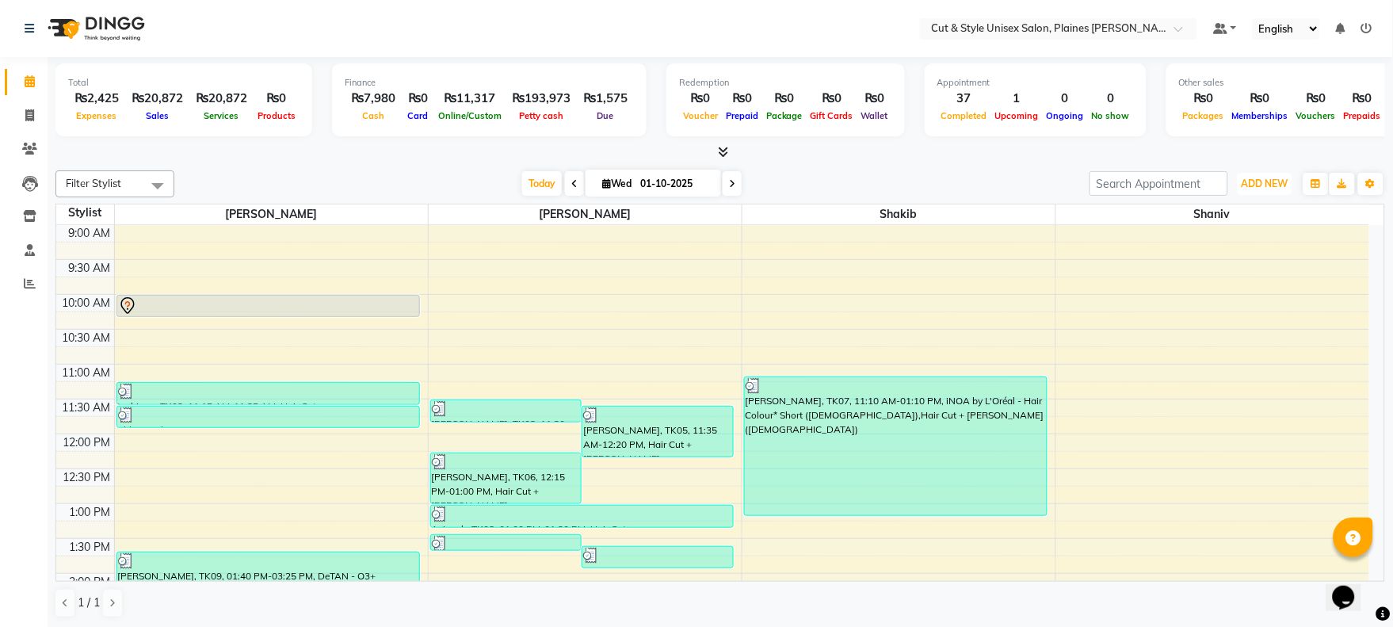
drag, startPoint x: 1273, startPoint y: 181, endPoint x: 1265, endPoint y: 200, distance: 20.6
click at [1272, 182] on span "ADD NEW" at bounding box center [1265, 184] width 47 height 12
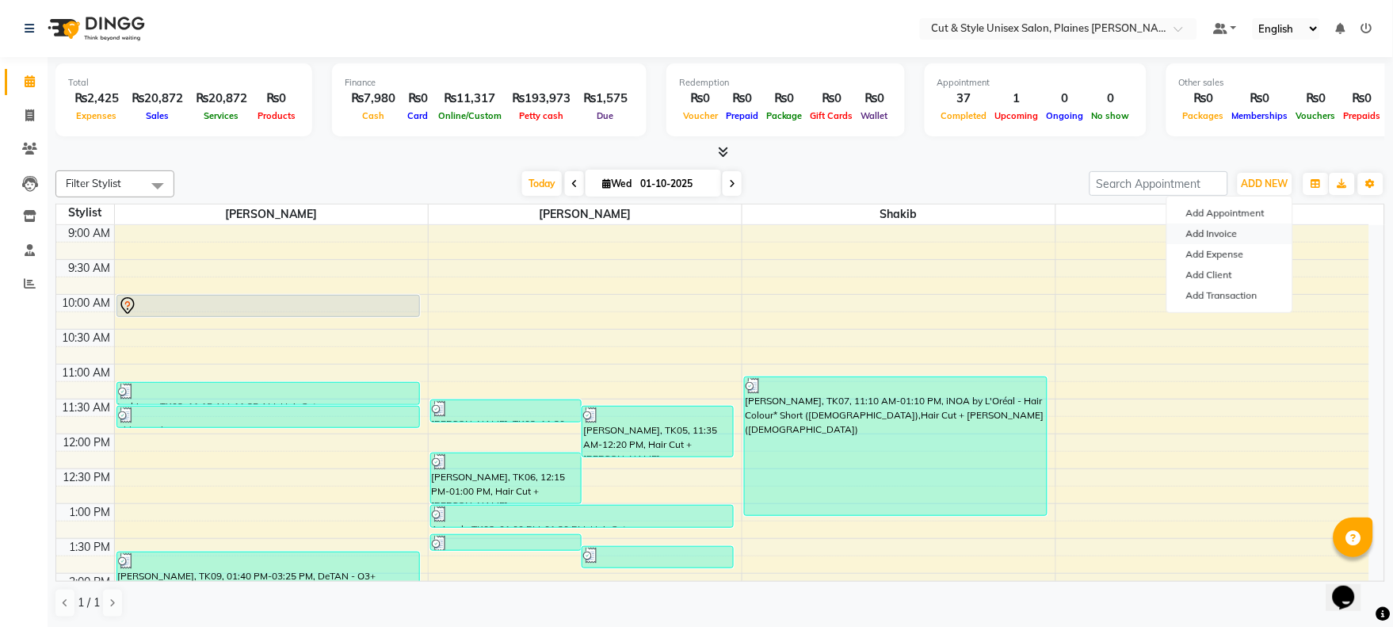
click at [1232, 233] on link "Add Invoice" at bounding box center [1229, 233] width 125 height 21
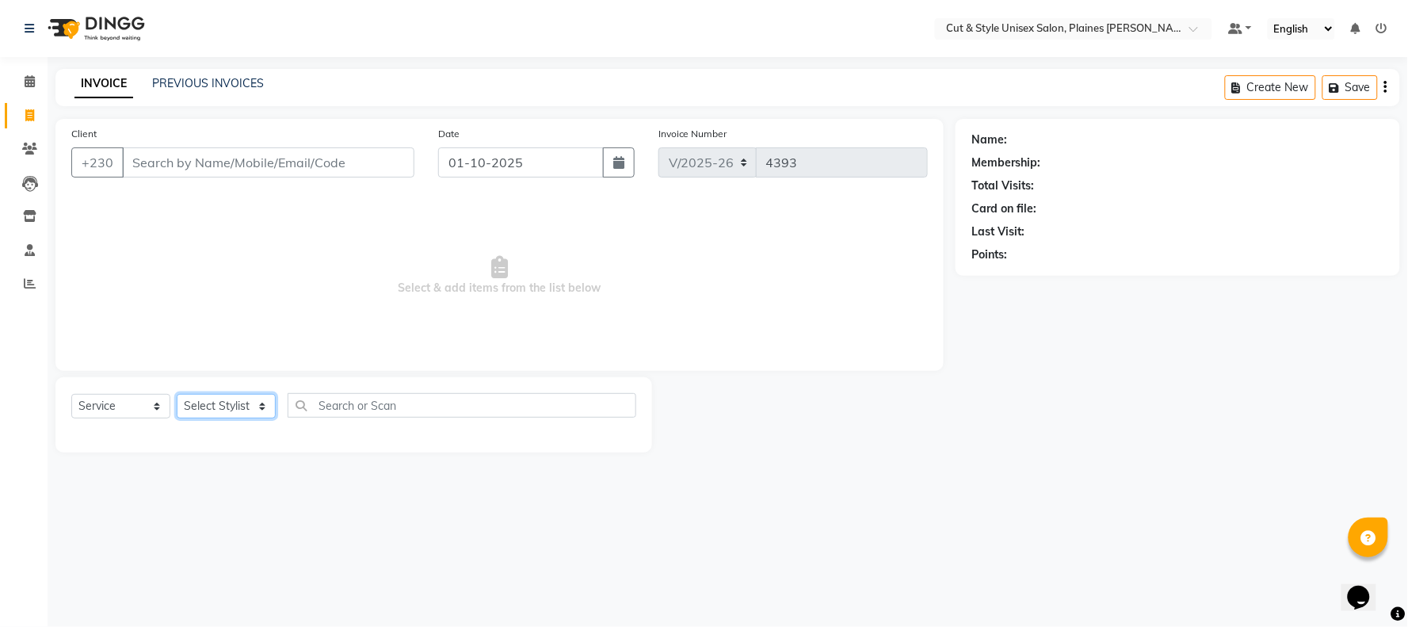
click at [201, 407] on select "Select Stylist" at bounding box center [226, 406] width 99 height 25
click at [177, 395] on select "Select Stylist [PERSON_NAME] Manager [PERSON_NAME]" at bounding box center [226, 406] width 99 height 25
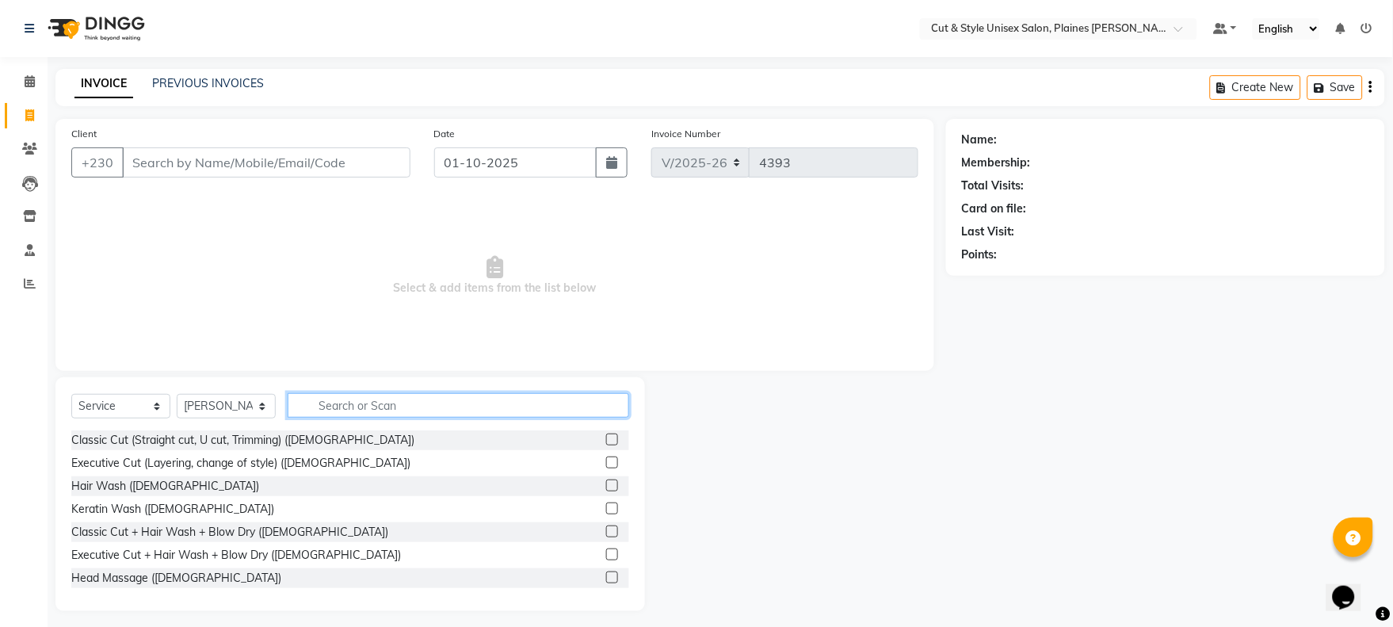
click at [333, 408] on input "text" at bounding box center [459, 405] width 342 height 25
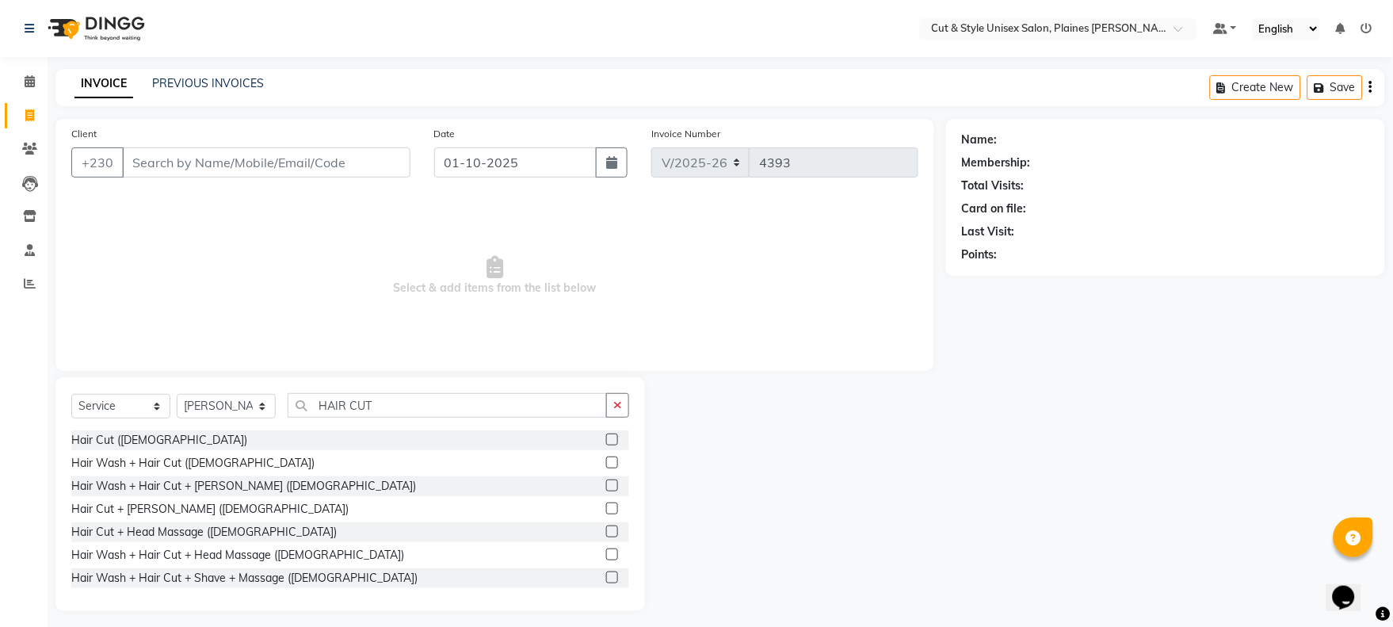
drag, startPoint x: 597, startPoint y: 440, endPoint x: 581, endPoint y: 437, distance: 16.0
click at [606, 440] on label at bounding box center [612, 439] width 12 height 12
click at [606, 440] on input "checkbox" at bounding box center [611, 440] width 10 height 10
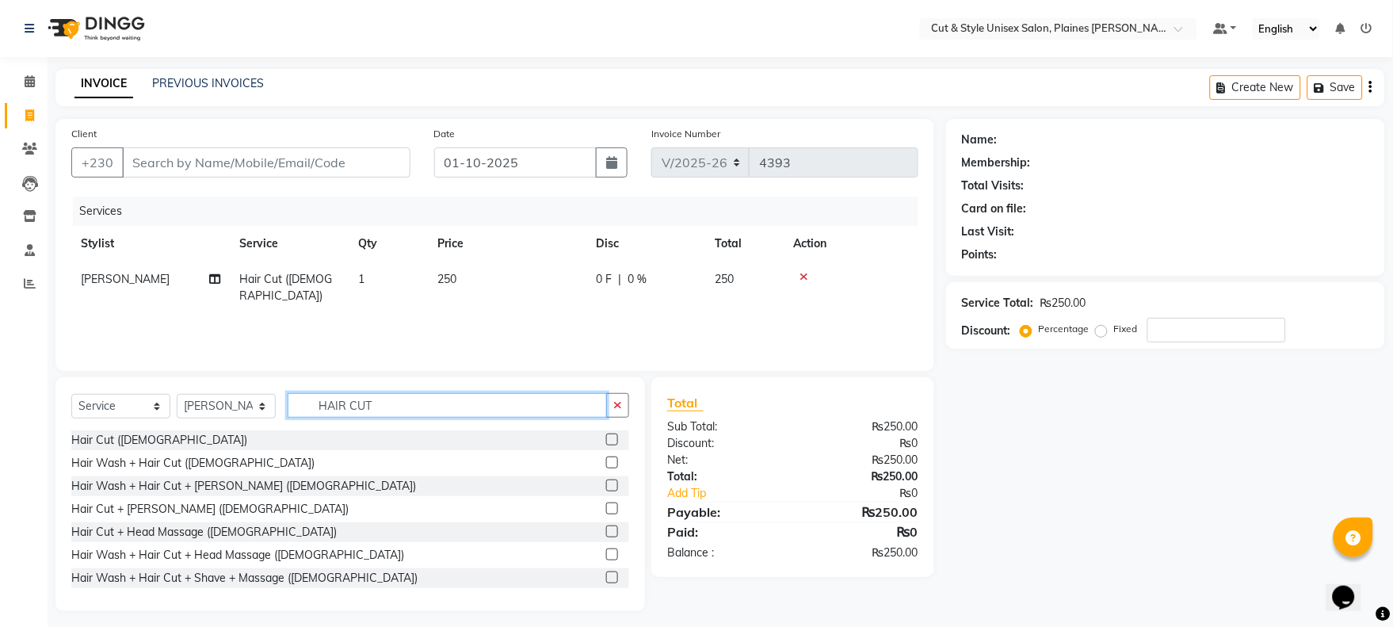
click at [513, 404] on input "HAIR CUT" at bounding box center [447, 405] width 319 height 25
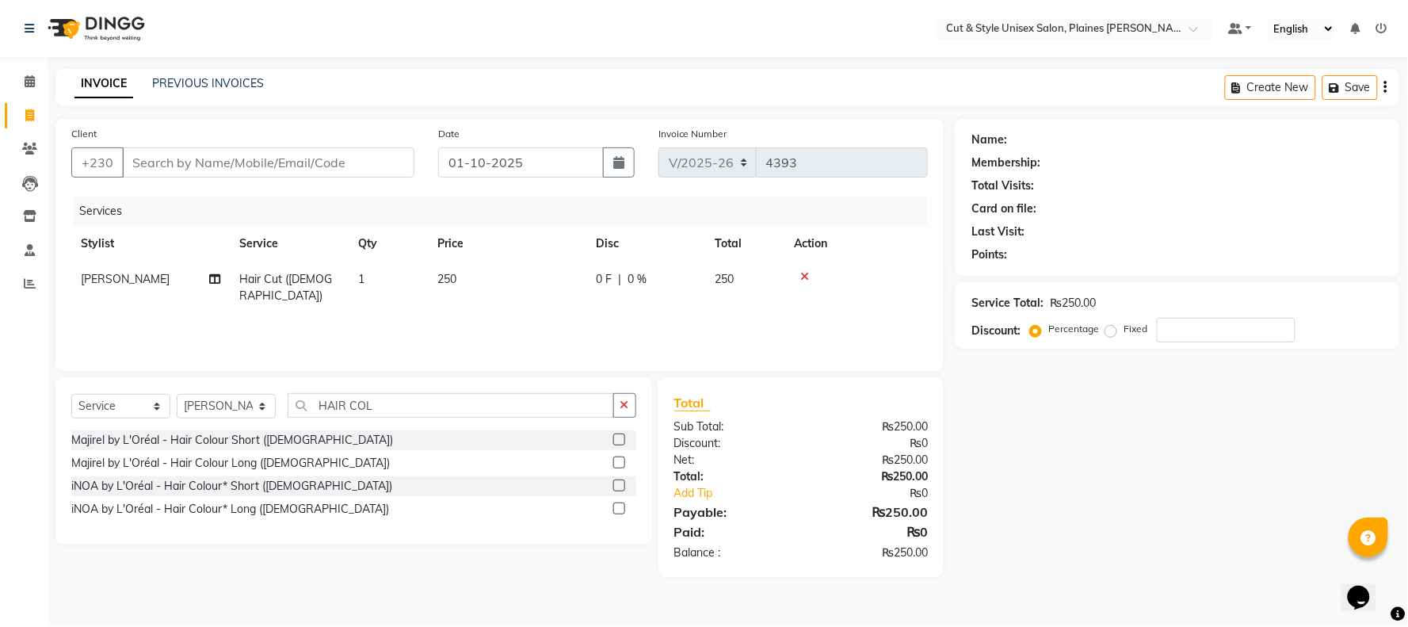
click at [616, 487] on label at bounding box center [619, 485] width 12 height 12
click at [616, 487] on input "checkbox" at bounding box center [618, 486] width 10 height 10
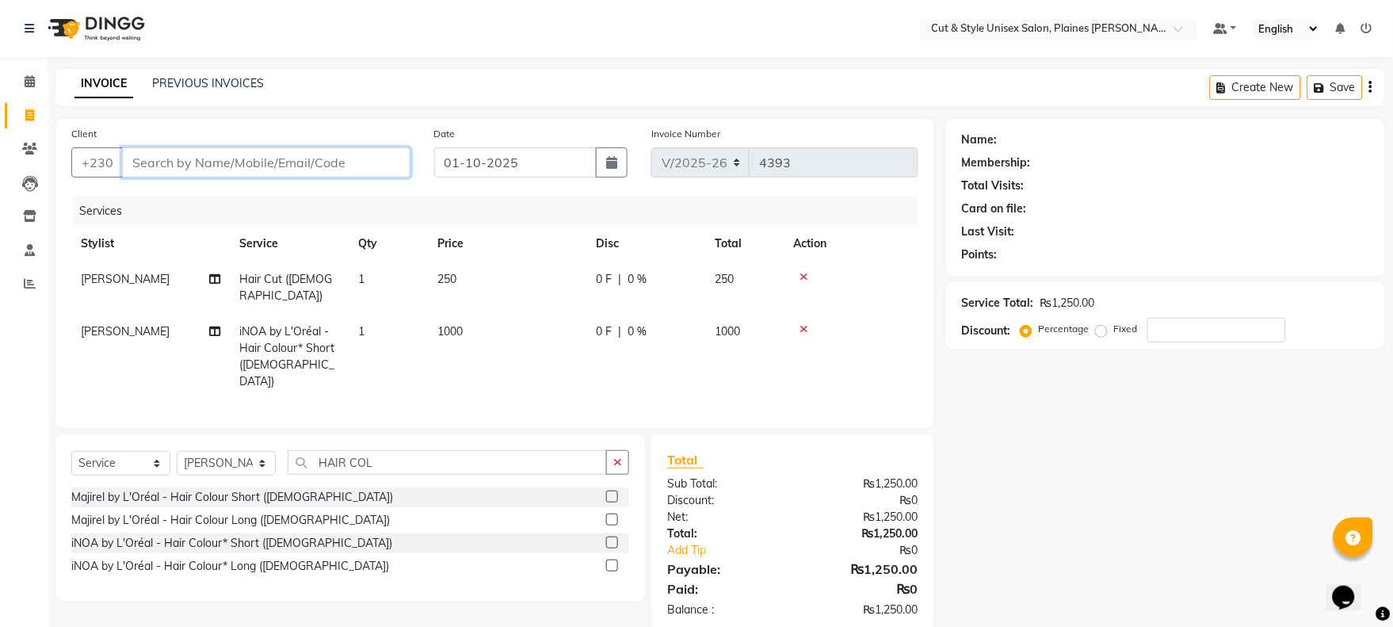
click at [200, 157] on input "Client" at bounding box center [266, 162] width 288 height 30
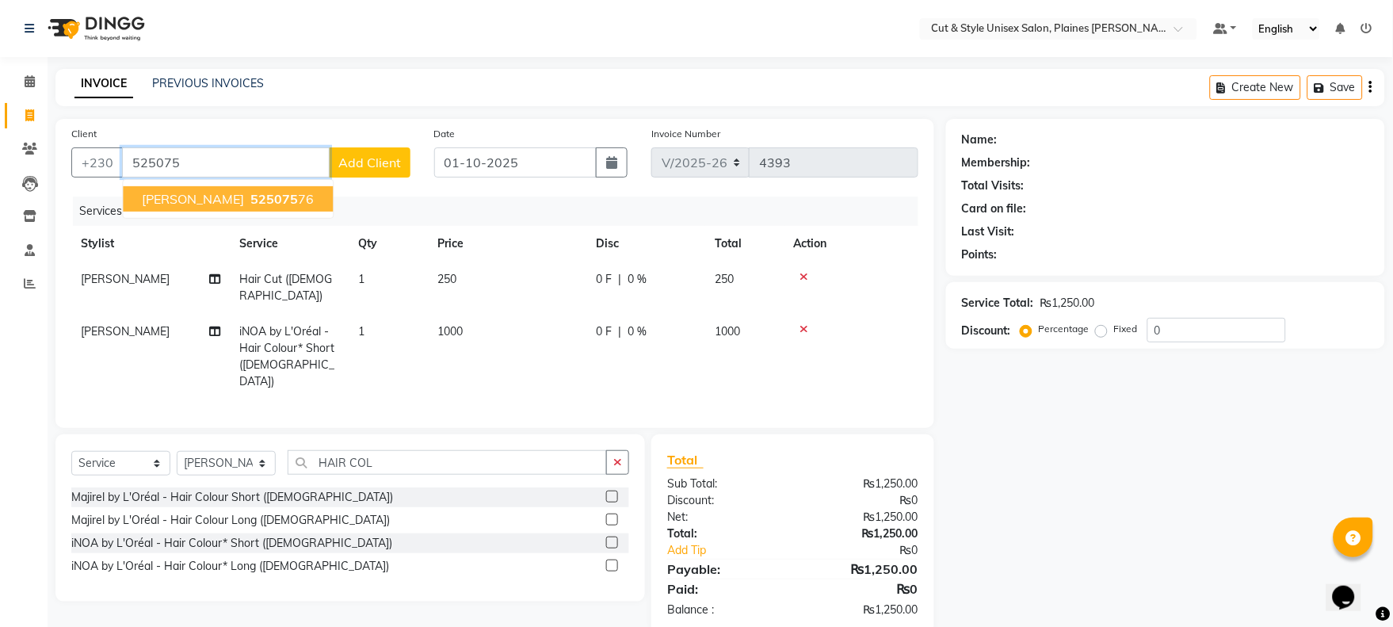
click at [183, 197] on span "[PERSON_NAME]" at bounding box center [193, 199] width 102 height 16
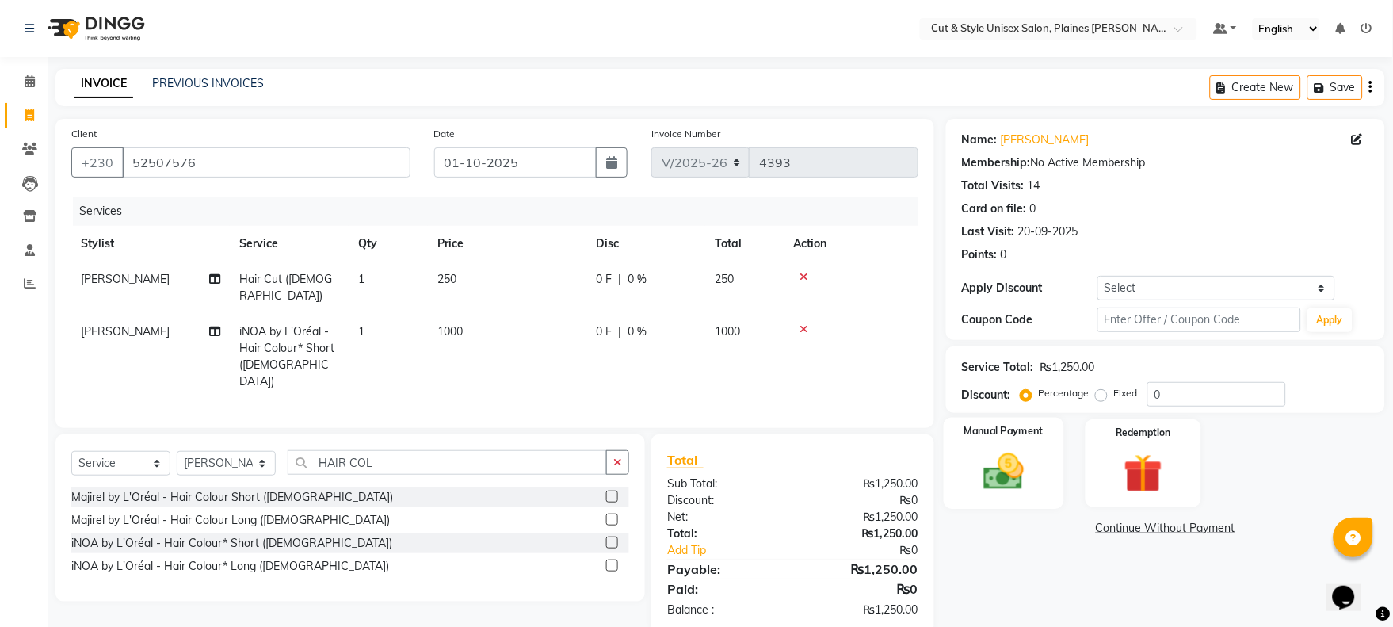
click at [1010, 479] on img at bounding box center [1004, 472] width 66 height 47
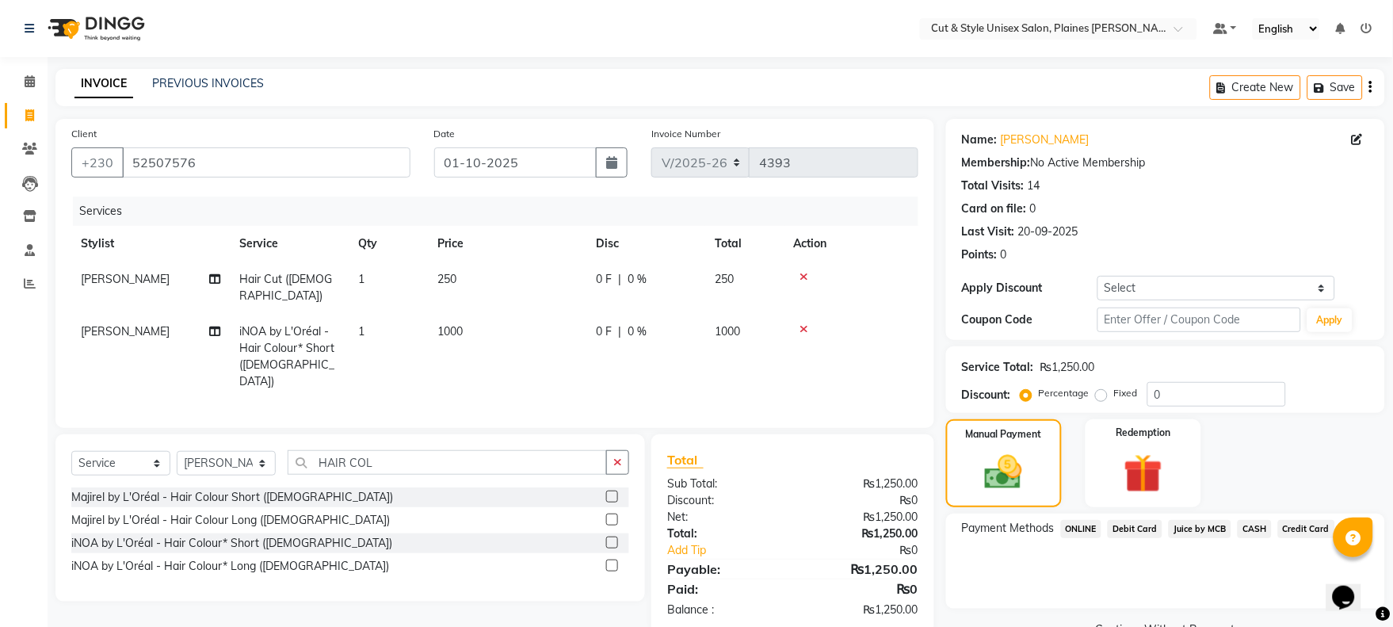
click at [1129, 526] on span "Debit Card" at bounding box center [1135, 529] width 55 height 18
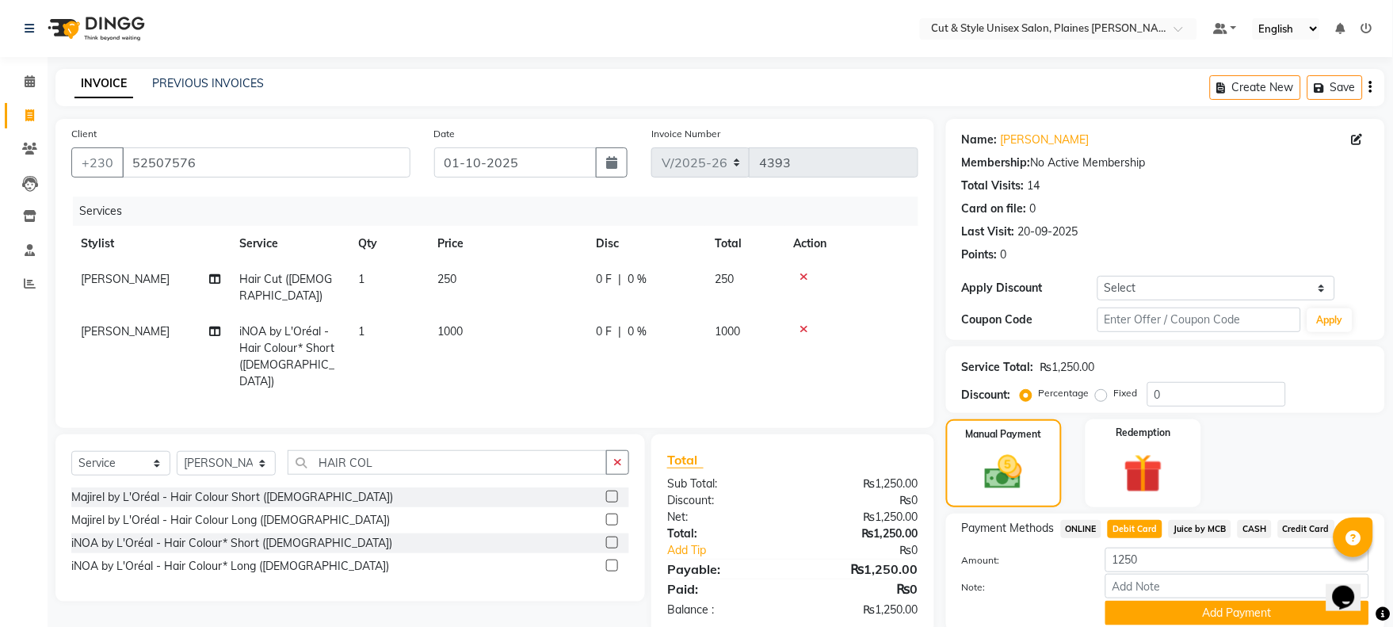
click at [1129, 544] on div "Payment Methods ONLINE Debit Card Juice by MCB CASH Credit Card Amount: 1250 No…" at bounding box center [1165, 572] width 407 height 105
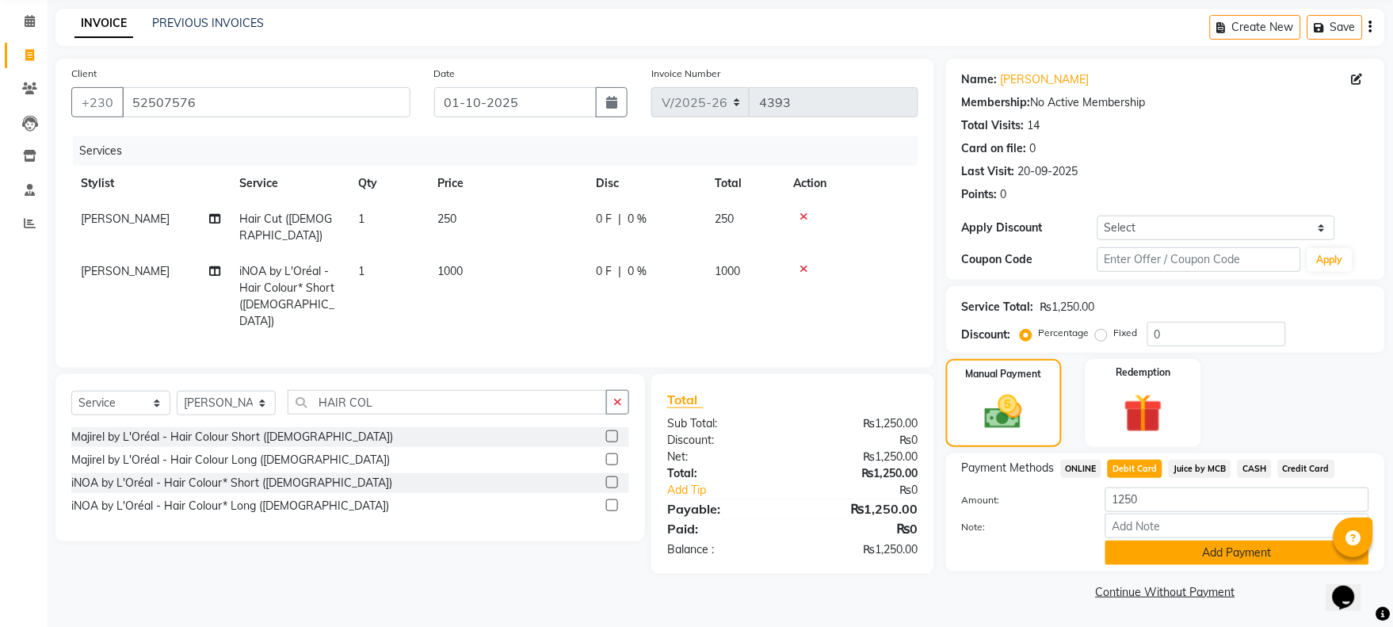
click at [1122, 559] on button "Add Payment" at bounding box center [1237, 552] width 264 height 25
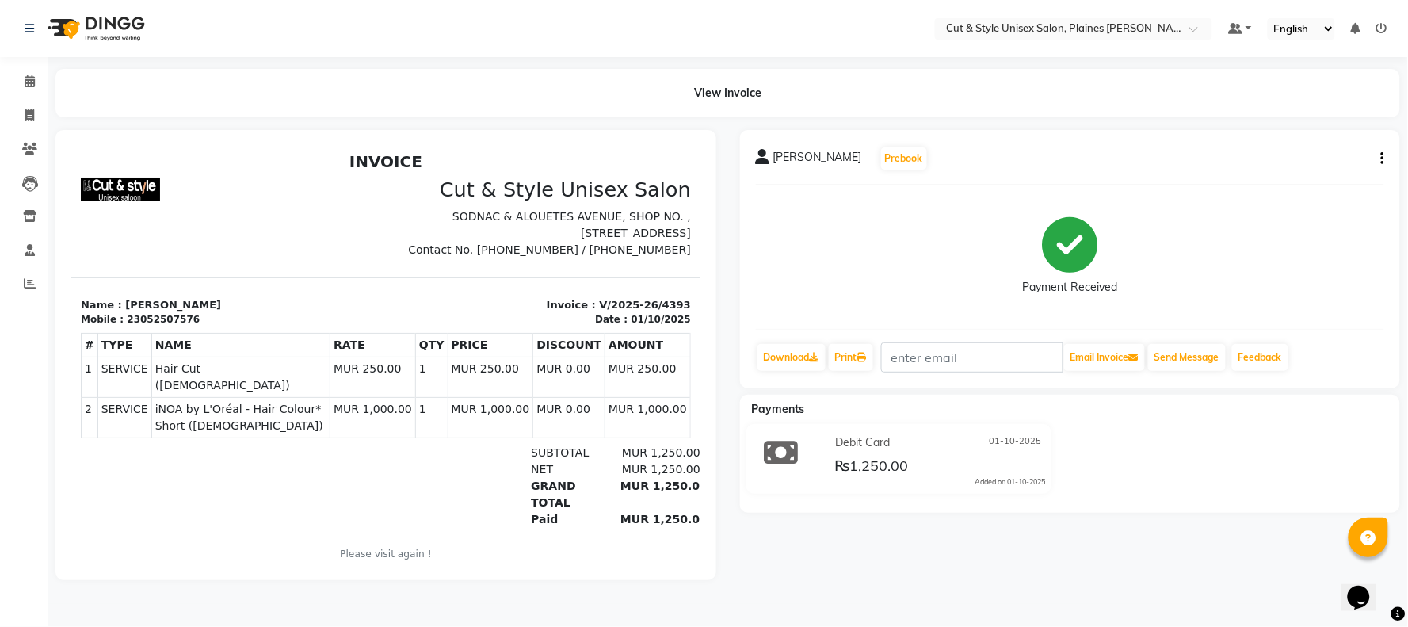
click at [74, 19] on img at bounding box center [94, 28] width 109 height 44
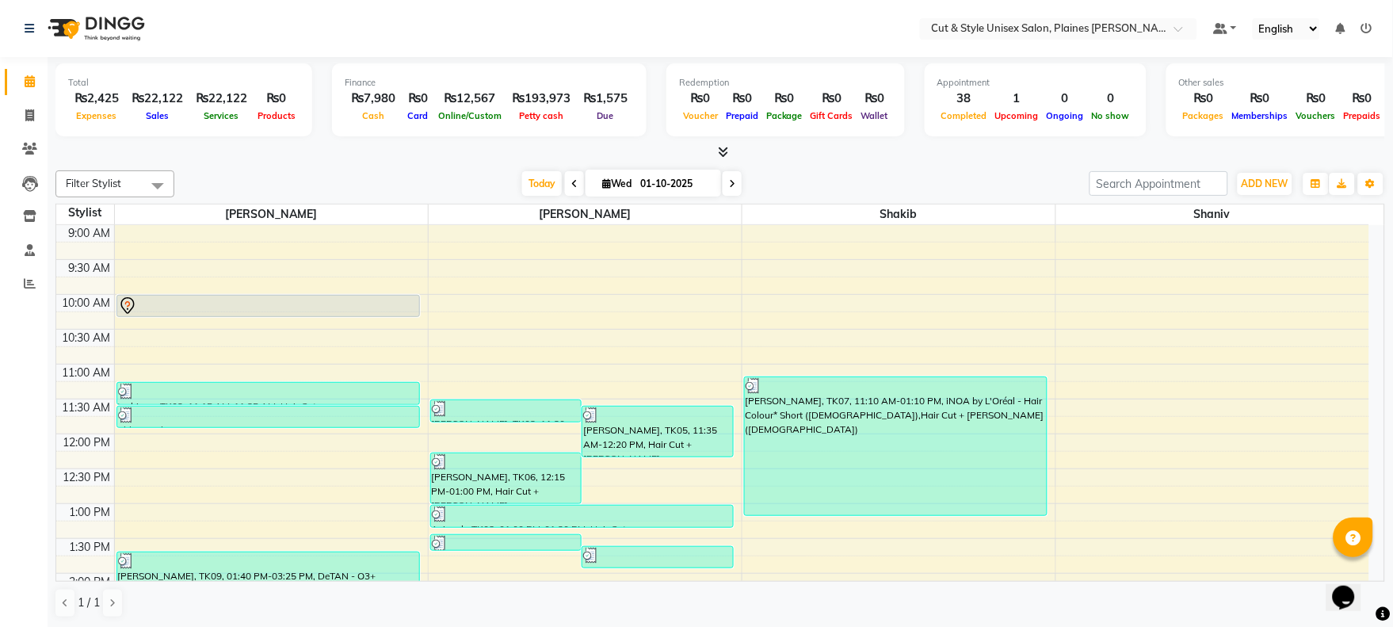
click at [1363, 24] on icon at bounding box center [1366, 28] width 11 height 11
